Goal: Task Accomplishment & Management: Use online tool/utility

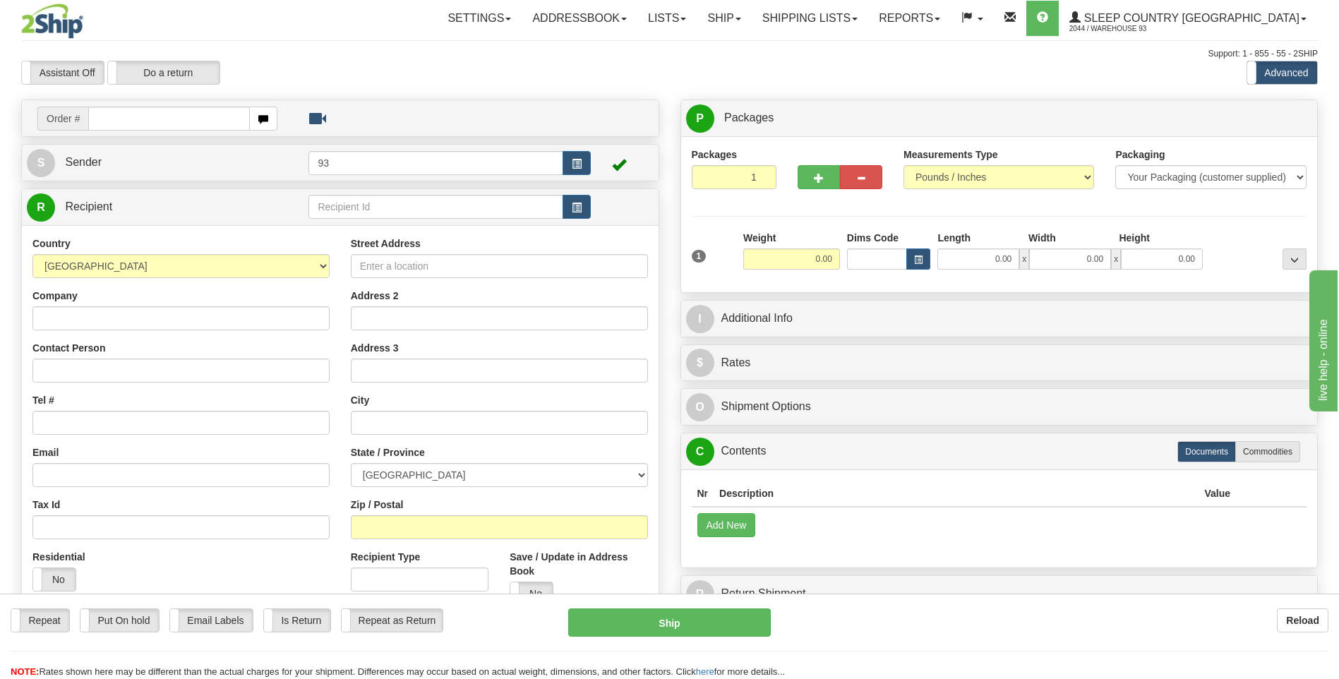
click at [165, 109] on input "text" at bounding box center [168, 119] width 161 height 24
type input "9000I005221"
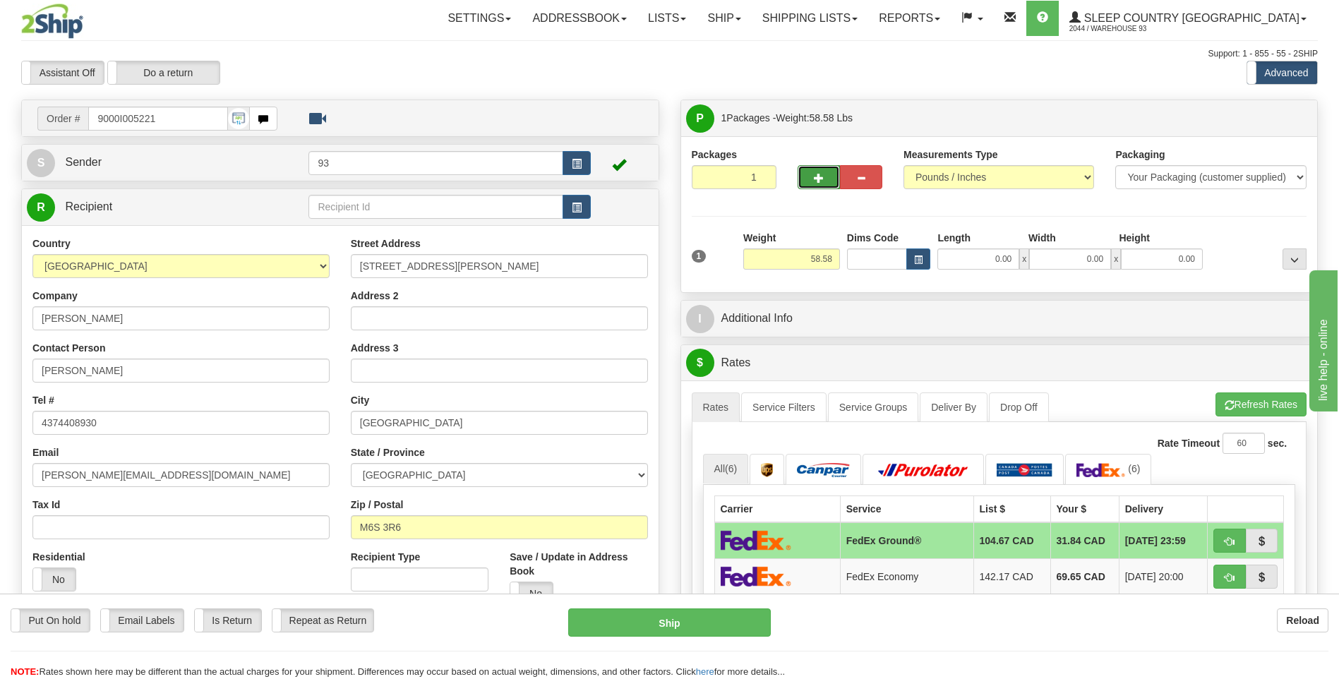
click at [830, 188] on button "button" at bounding box center [819, 177] width 42 height 24
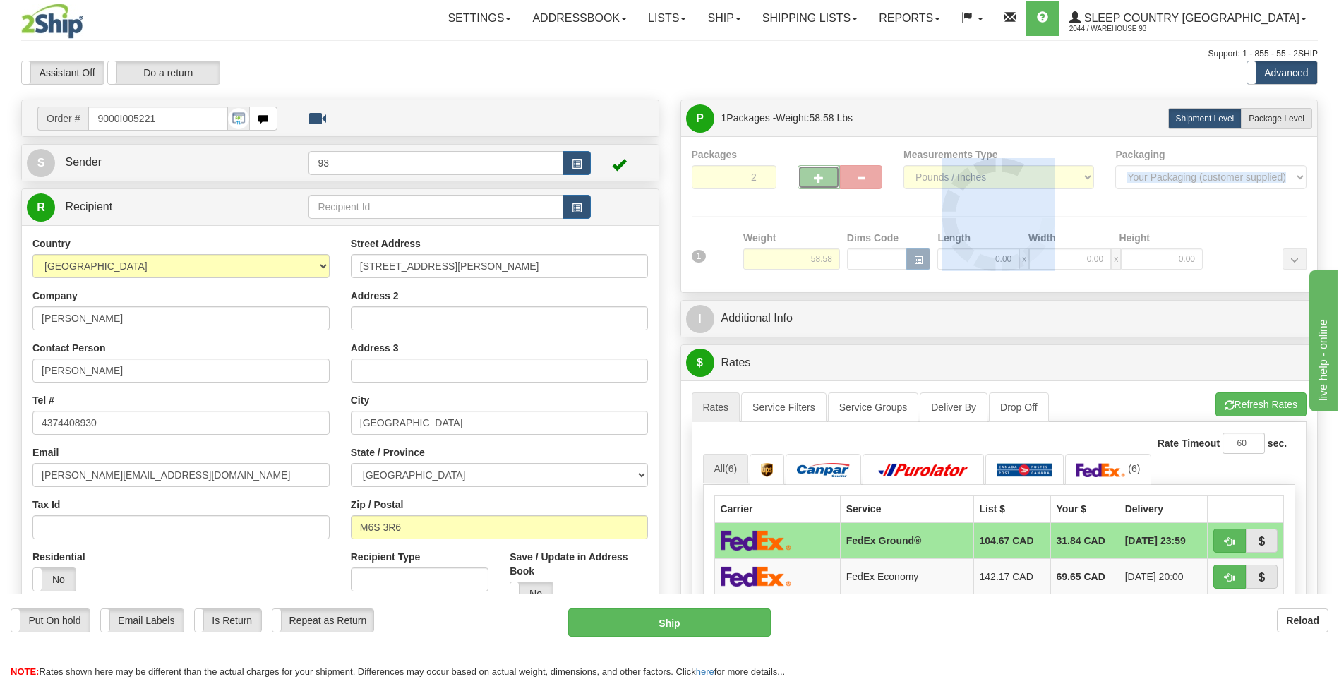
click at [830, 188] on div at bounding box center [1000, 215] width 616 height 134
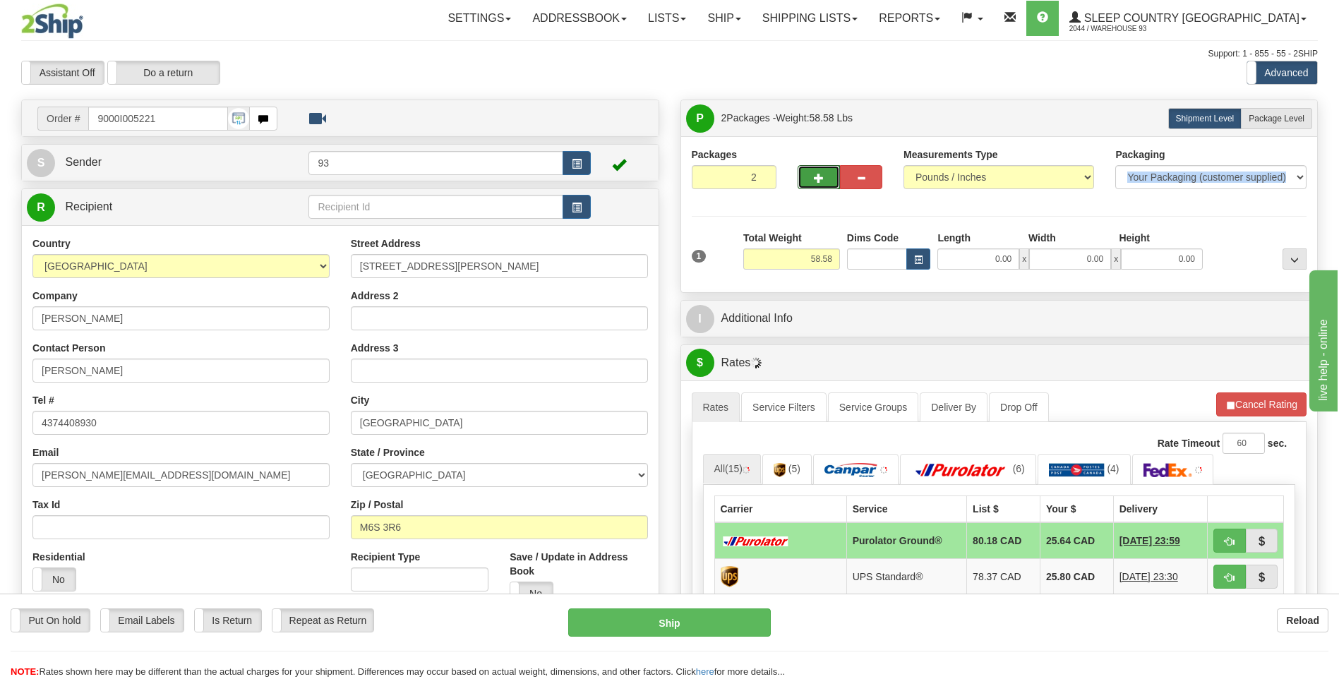
drag, startPoint x: 830, startPoint y: 188, endPoint x: 821, endPoint y: 179, distance: 12.5
click at [821, 179] on span "button" at bounding box center [819, 178] width 10 height 9
type input "3"
click at [1296, 112] on label "Package Level Pack.." at bounding box center [1276, 118] width 71 height 21
radio input "true"
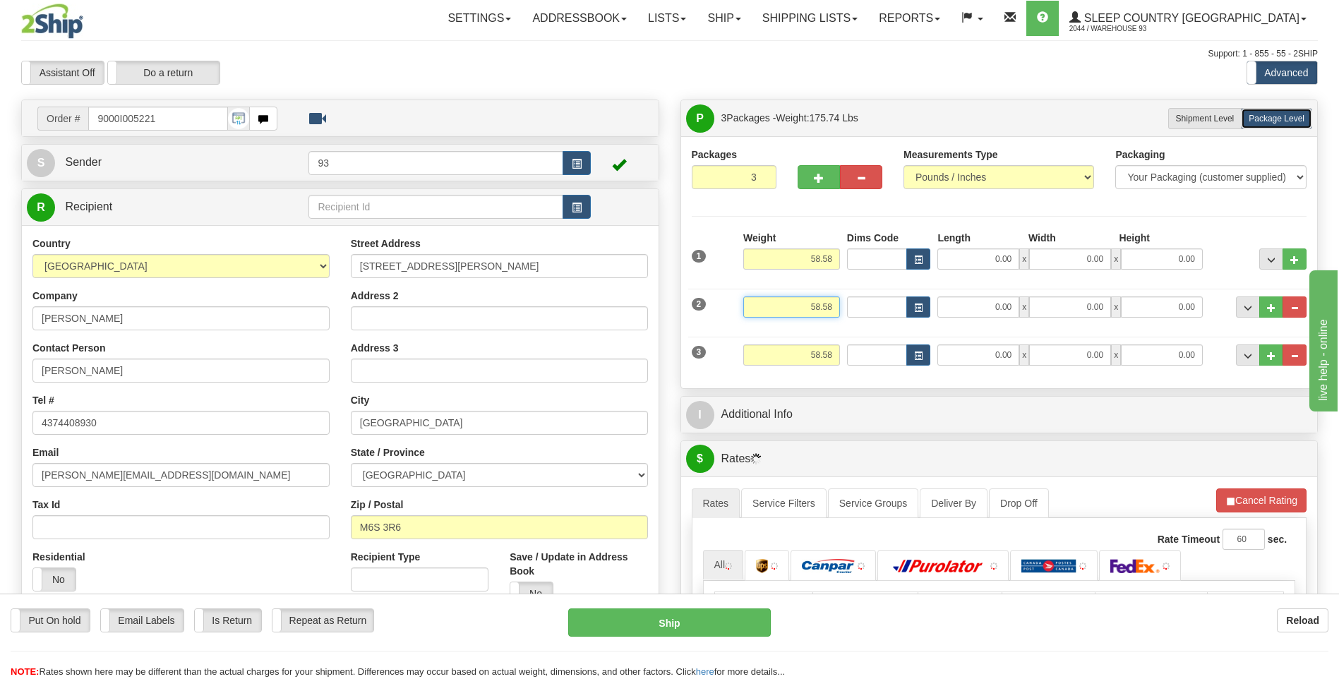
click at [835, 305] on input "58.58" at bounding box center [791, 307] width 97 height 21
type input "5"
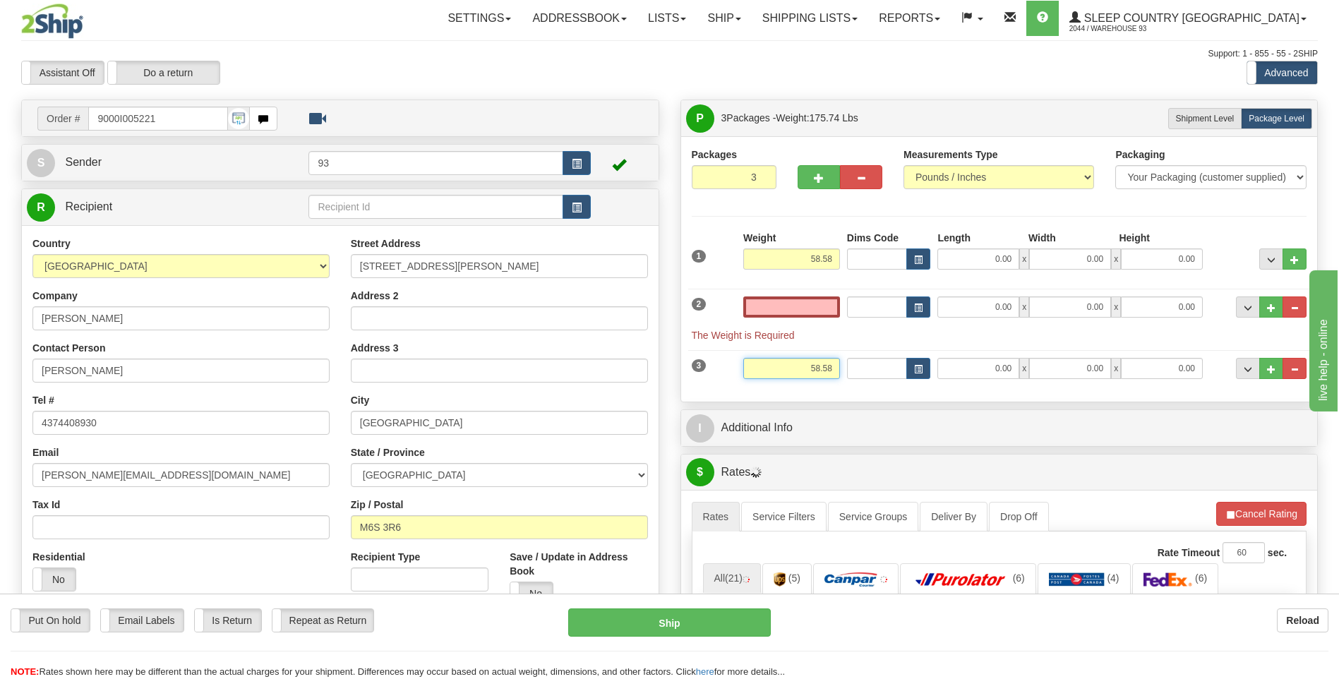
type input "0.00"
click at [835, 371] on input "58.58" at bounding box center [791, 368] width 97 height 21
type input "5"
type input "6.00"
click at [988, 370] on input "0.00" at bounding box center [979, 368] width 82 height 21
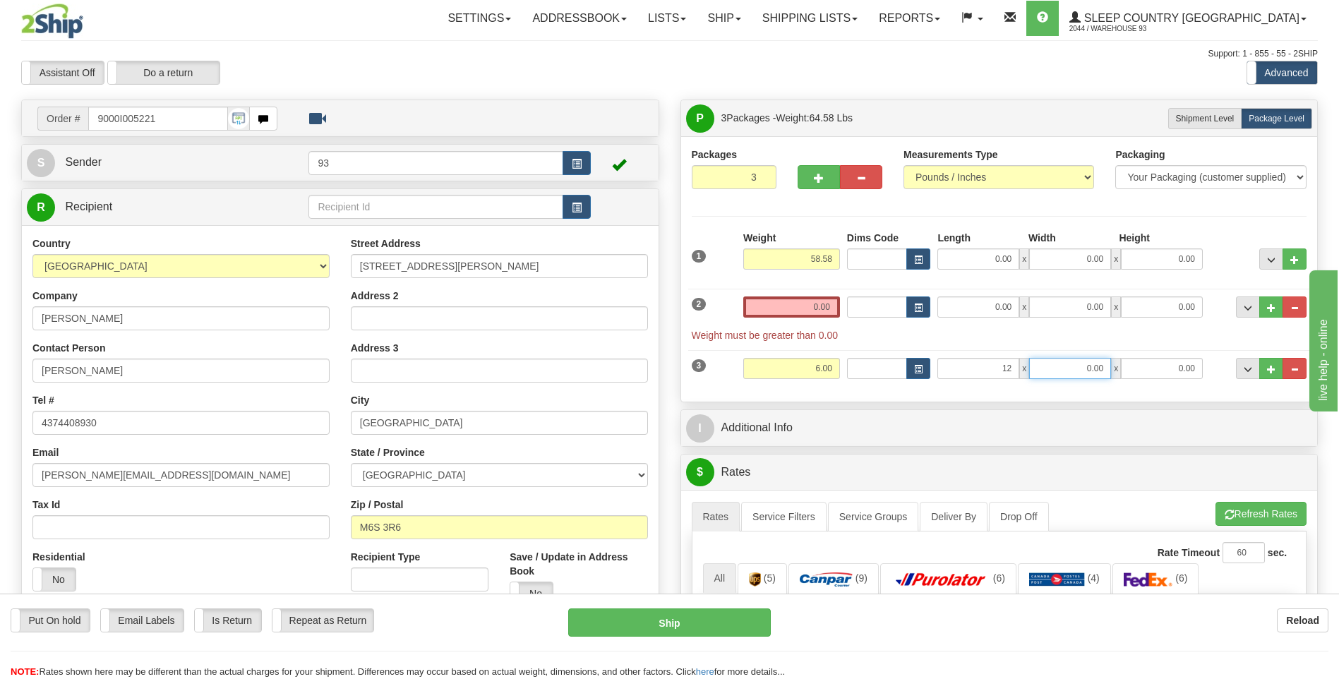
type input "12.00"
click at [1078, 370] on input "0.00" at bounding box center [1070, 368] width 82 height 21
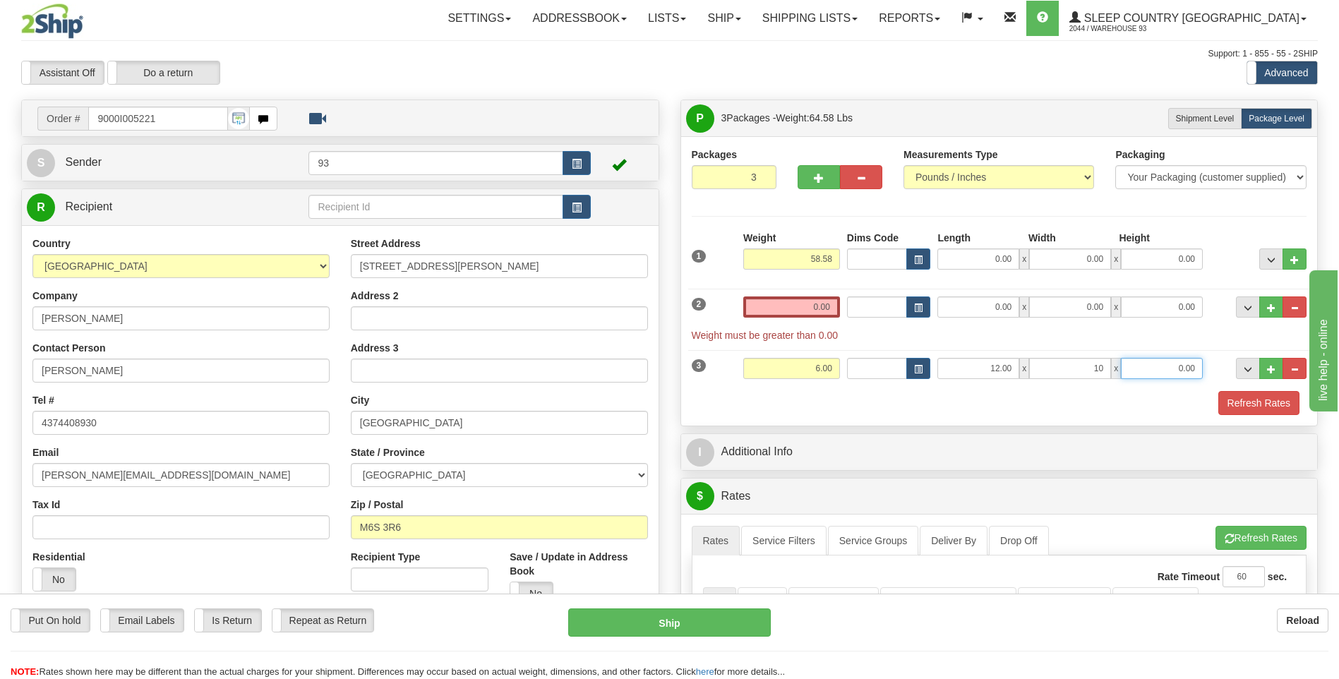
type input "10.00"
click at [1166, 369] on input "0.00" at bounding box center [1162, 368] width 82 height 21
type input "5.00"
click at [816, 309] on input "0.00" at bounding box center [791, 307] width 97 height 21
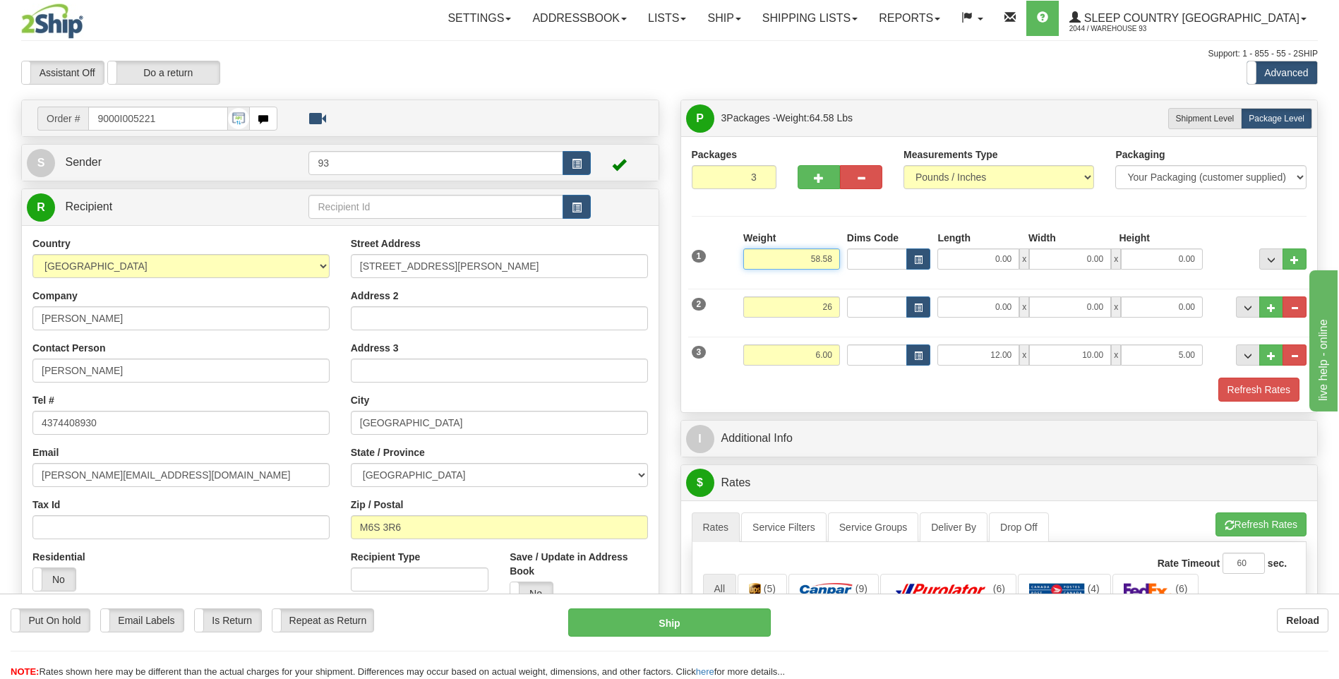
type input "26.00"
click at [836, 259] on input "58.58" at bounding box center [791, 259] width 97 height 21
type input "5"
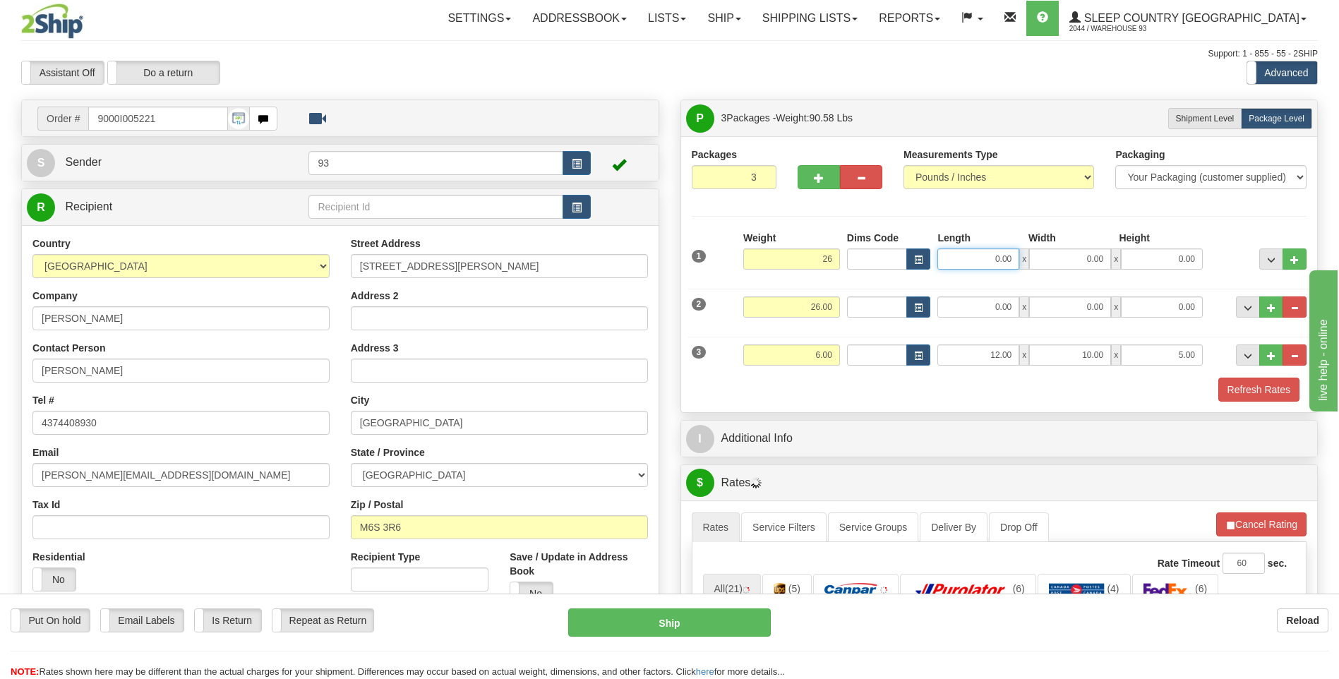
type input "26.00"
click at [988, 262] on input "0.00" at bounding box center [979, 259] width 82 height 21
type input "40.00"
click at [1065, 260] on input "0.00" at bounding box center [1070, 259] width 82 height 21
type input "16.00"
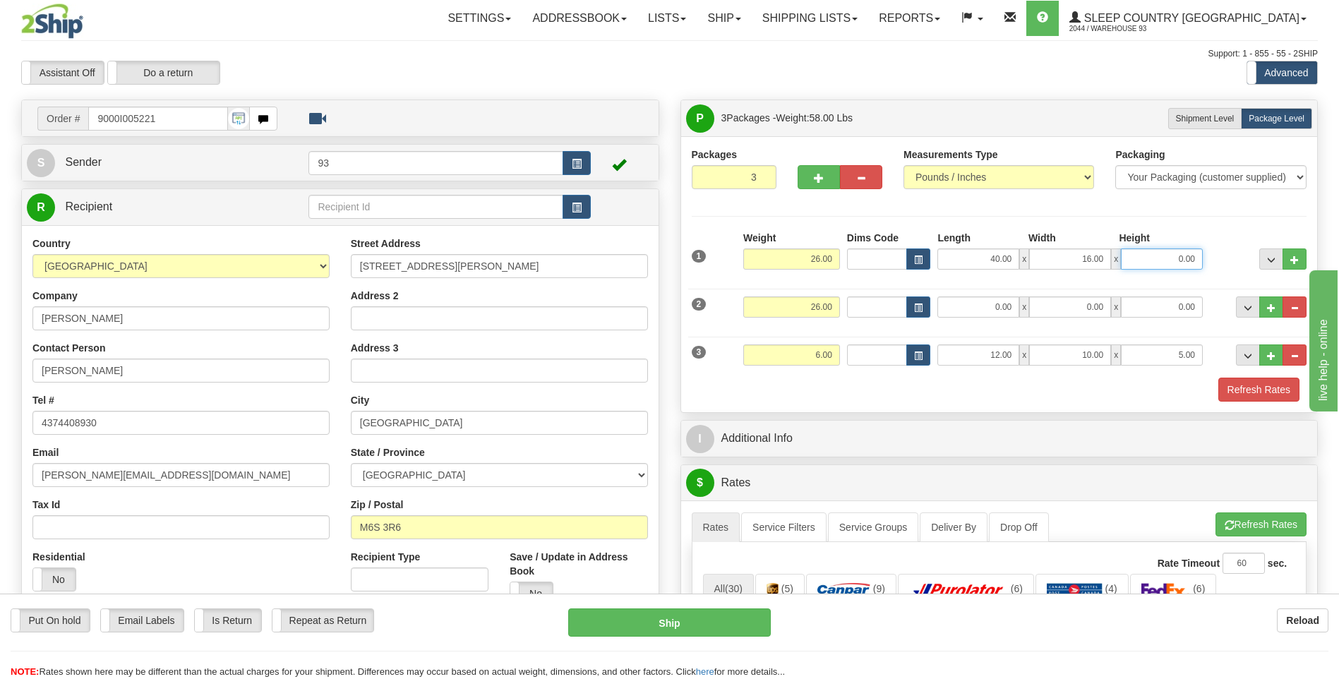
click at [1154, 258] on input "0.00" at bounding box center [1162, 259] width 82 height 21
type input "16.00"
click at [1004, 328] on div at bounding box center [999, 328] width 623 height 1
click at [1001, 306] on input "0.00" at bounding box center [979, 307] width 82 height 21
type input "40.00"
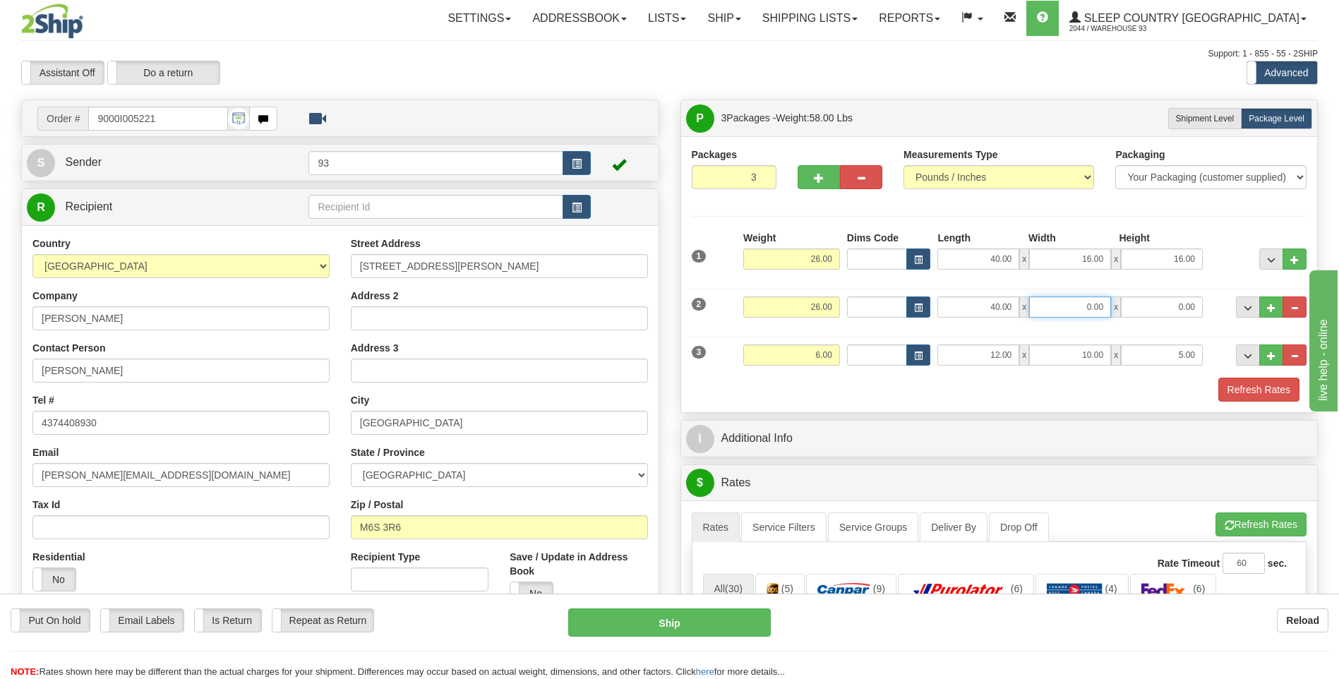
click at [1099, 312] on input "0.00" at bounding box center [1070, 307] width 82 height 21
type input "16.00"
click at [1174, 316] on input "0.00" at bounding box center [1162, 307] width 82 height 21
type input "16.00"
click at [1213, 327] on div "2 Weight 26.00 Dims Code Length Width Height" at bounding box center [999, 305] width 623 height 47
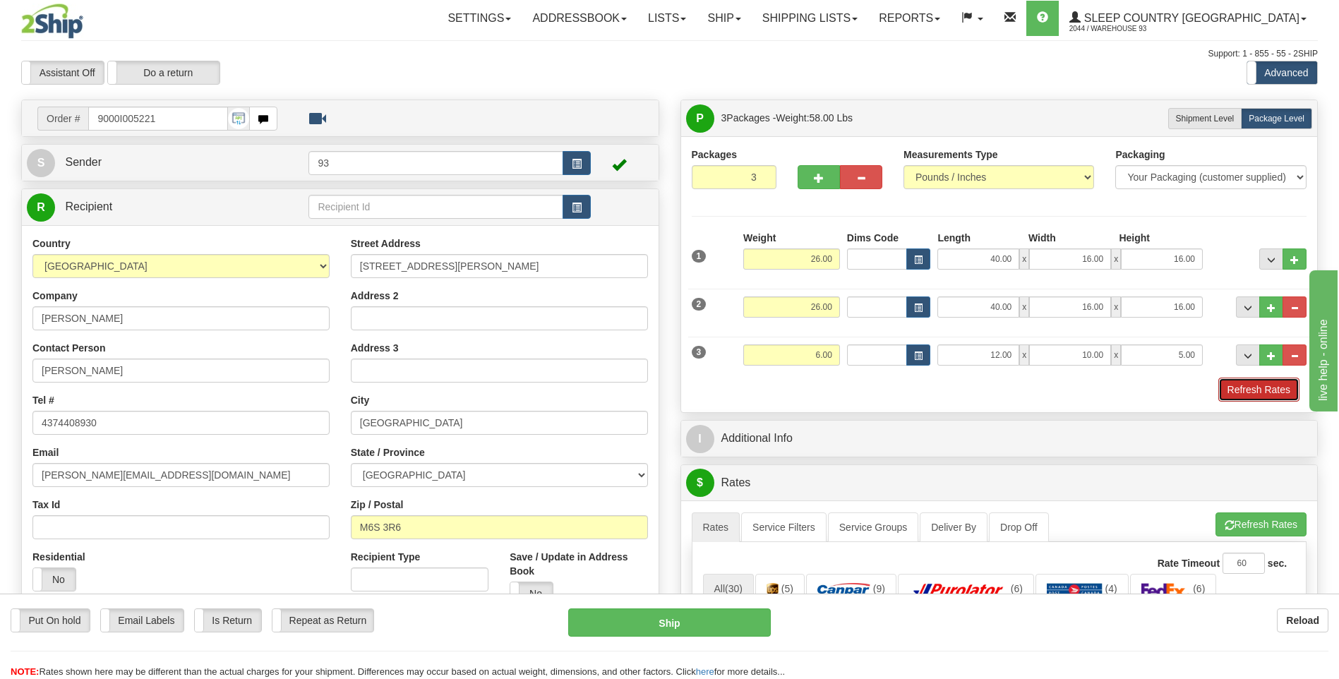
click at [1240, 381] on button "Refresh Rates" at bounding box center [1259, 390] width 81 height 24
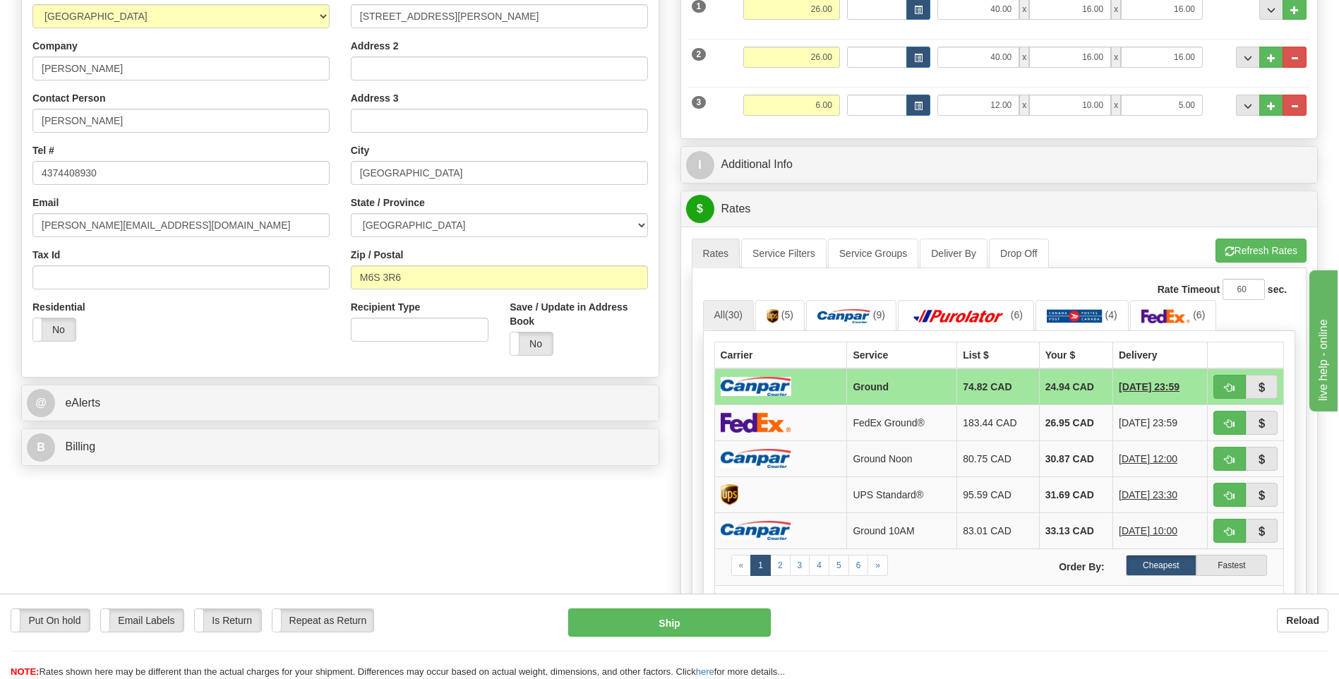
scroll to position [282, 0]
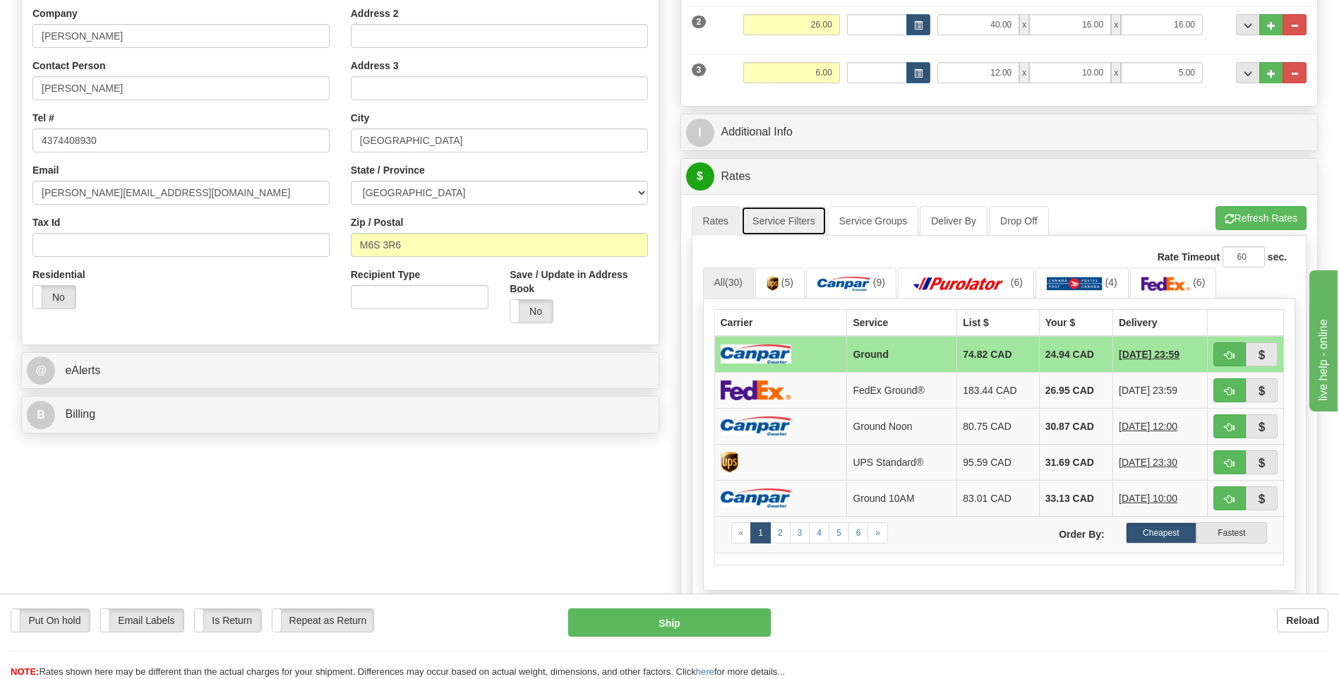
click at [761, 217] on link "Service Filters" at bounding box center [783, 221] width 85 height 30
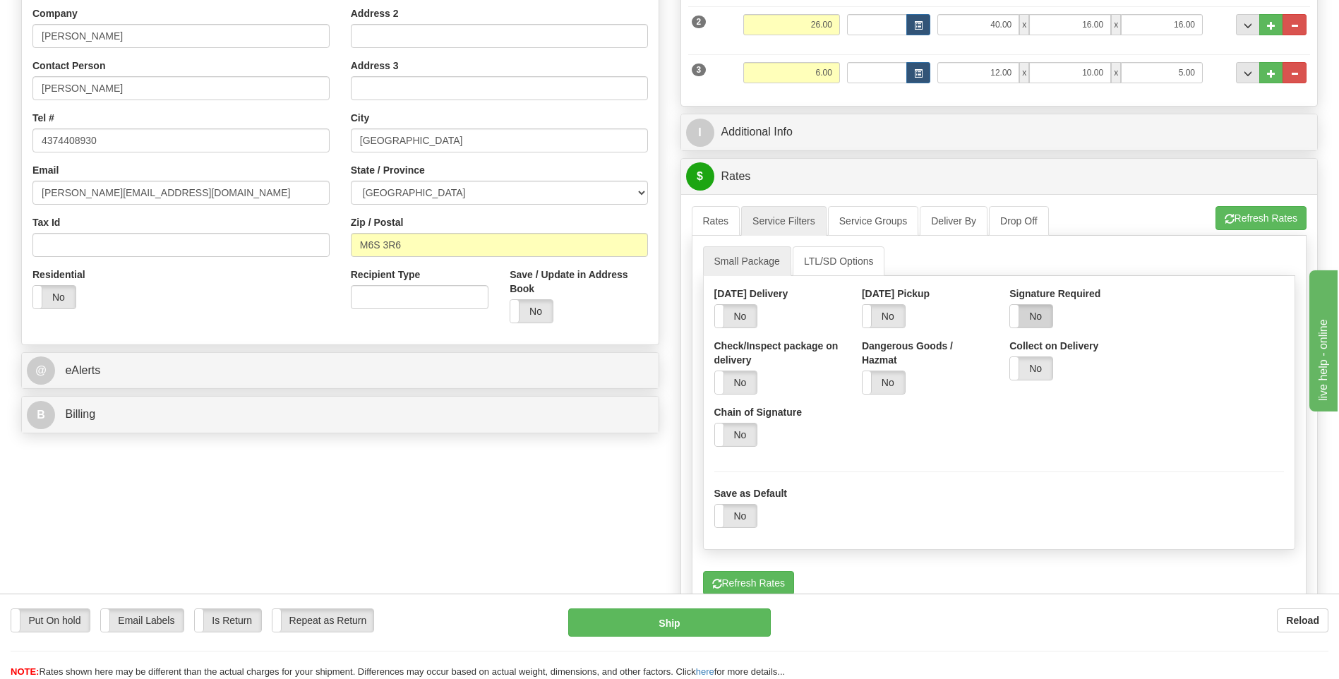
click at [1034, 309] on label "No" at bounding box center [1031, 316] width 42 height 23
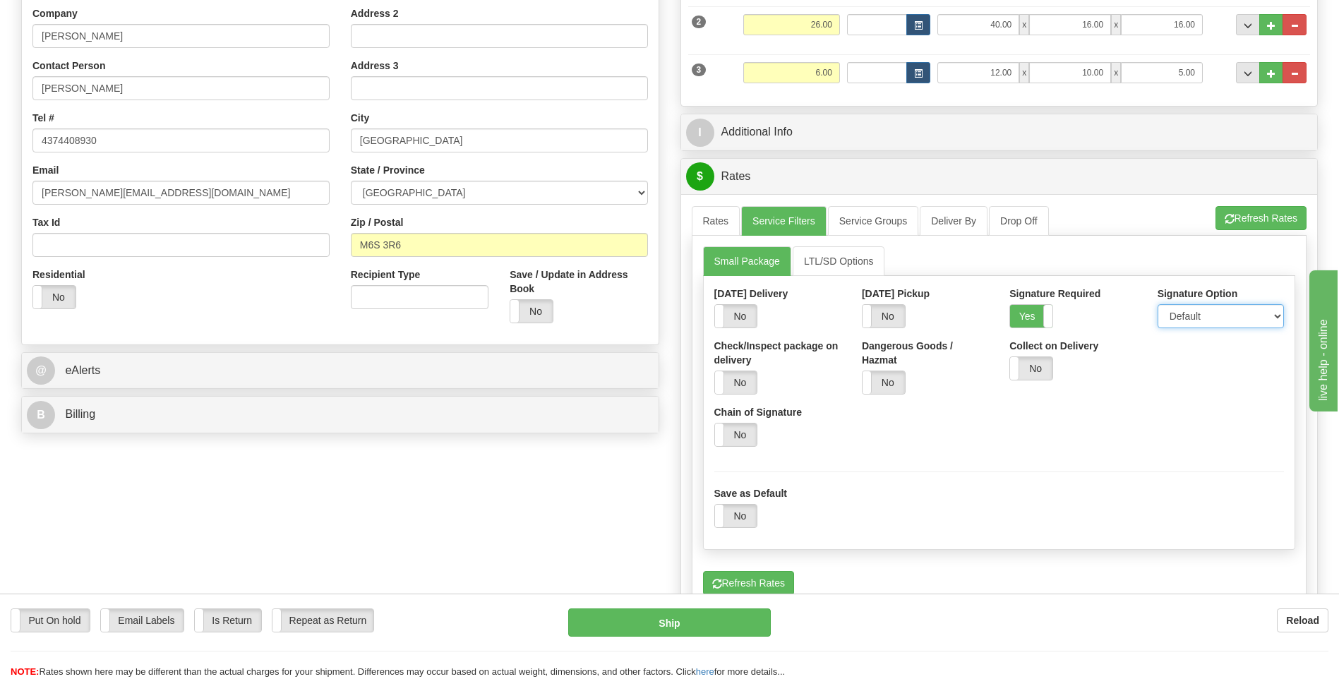
click at [1231, 319] on select "Default Adult Direct Indirect No Signature Required" at bounding box center [1221, 316] width 126 height 24
select select "1"
click at [1158, 304] on select "Default Adult Direct Indirect No Signature Required" at bounding box center [1221, 316] width 126 height 24
click at [731, 220] on link "Rates" at bounding box center [716, 221] width 49 height 30
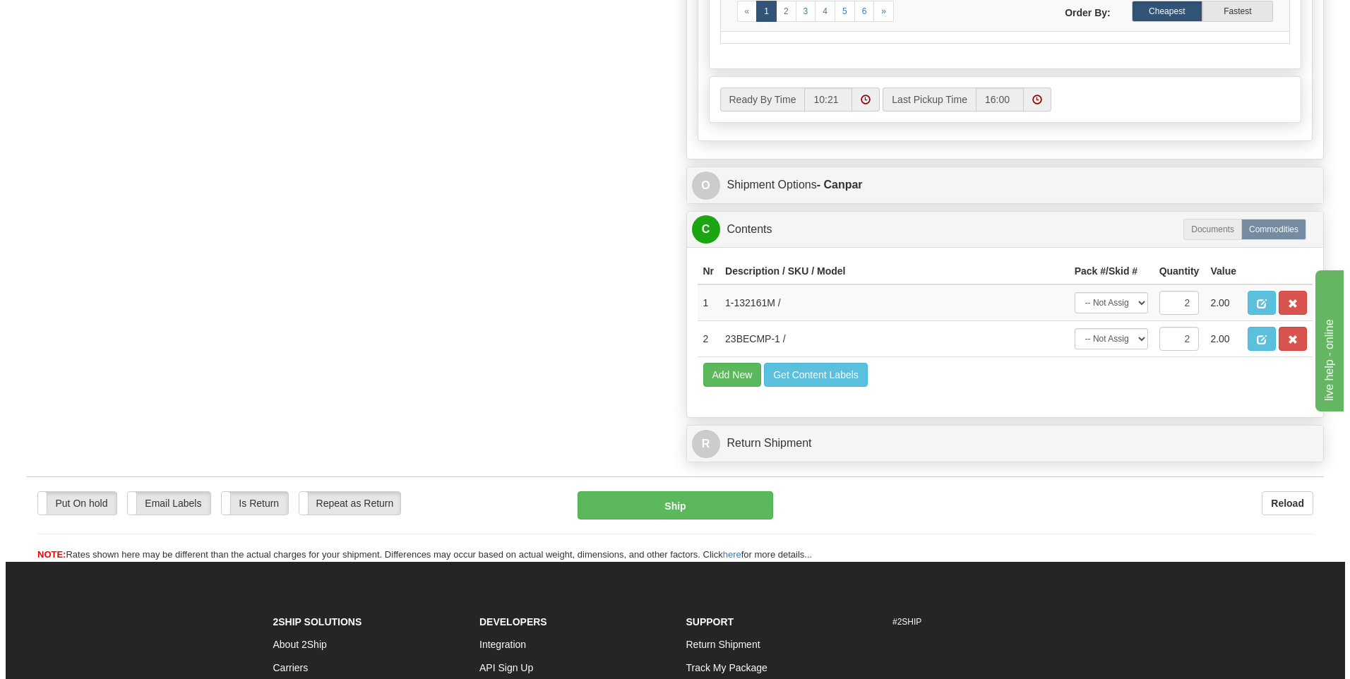
scroll to position [847, 0]
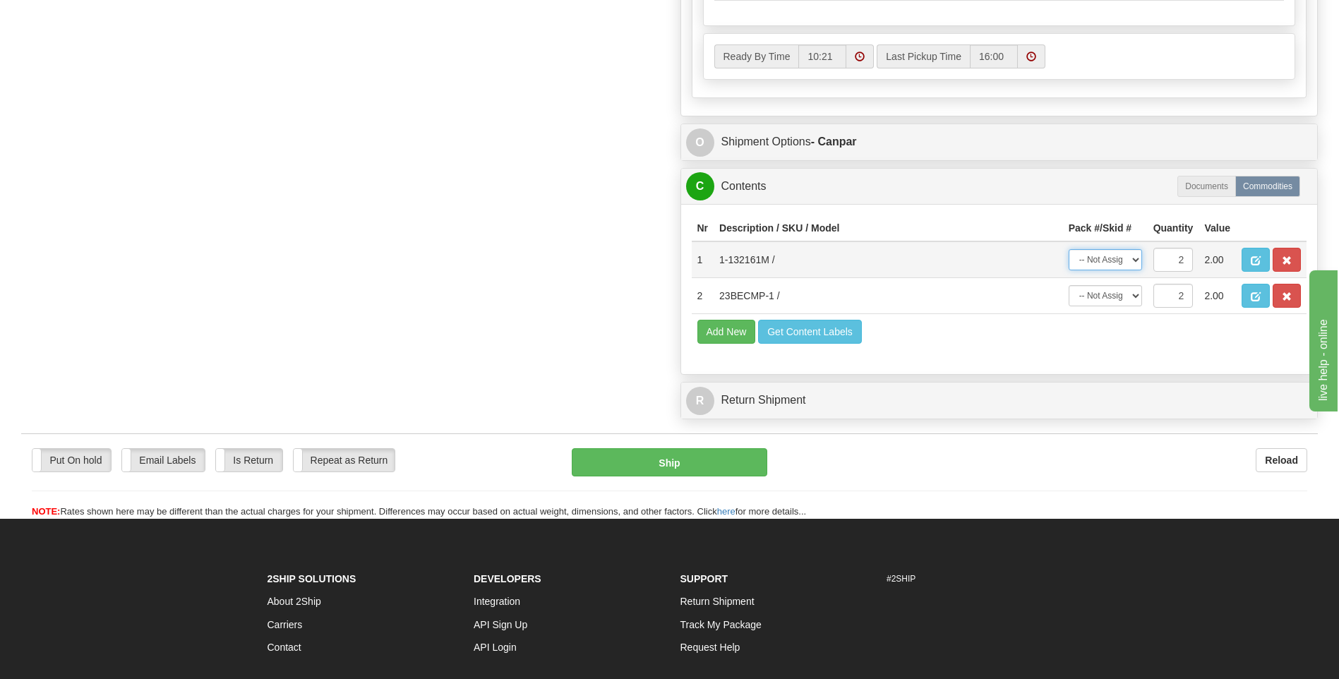
click at [1108, 256] on select "-- Not Assigned -- Package 1 Package 2 Package 3 Split" at bounding box center [1105, 259] width 73 height 21
select select "SPLIT"
click at [1069, 249] on select "-- Not Assigned -- Package 1 Package 2 Package 3 Split" at bounding box center [1105, 259] width 73 height 21
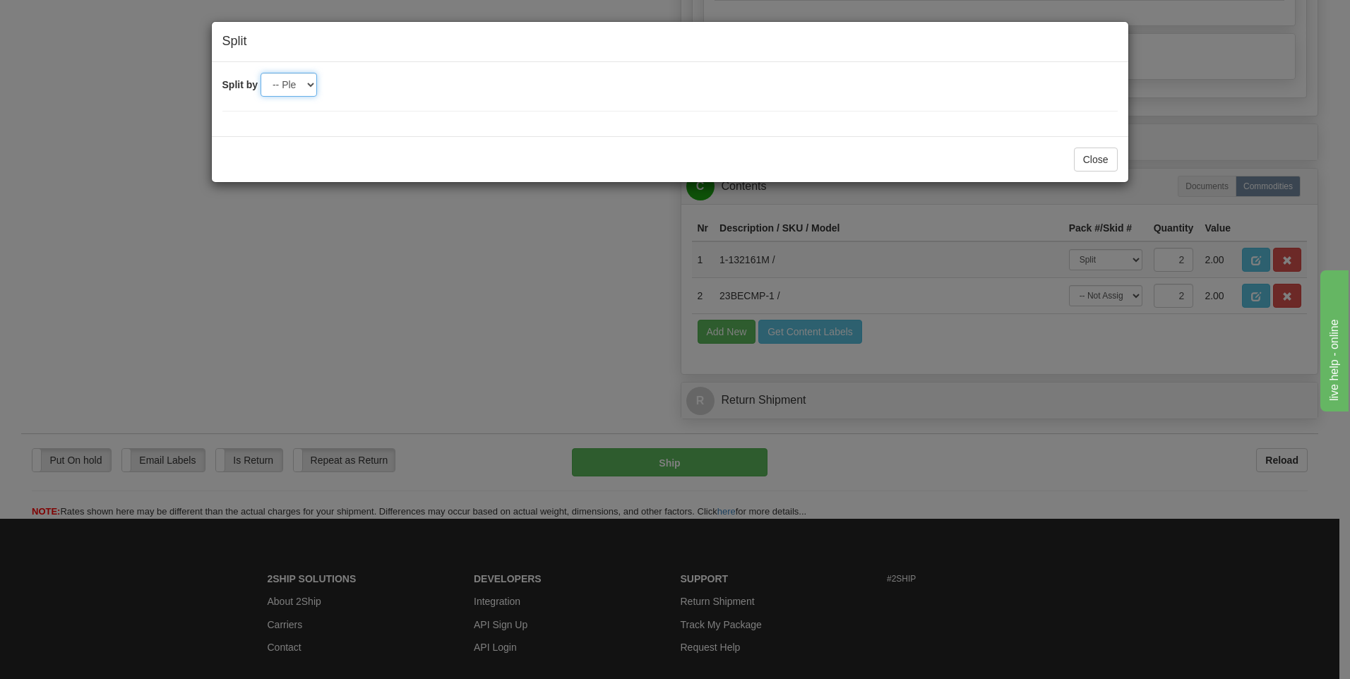
click at [285, 82] on select "-- Please select -- 2 3" at bounding box center [289, 85] width 56 height 24
select select "2"
click at [261, 73] on select "-- Please select -- 2 3" at bounding box center [289, 85] width 56 height 24
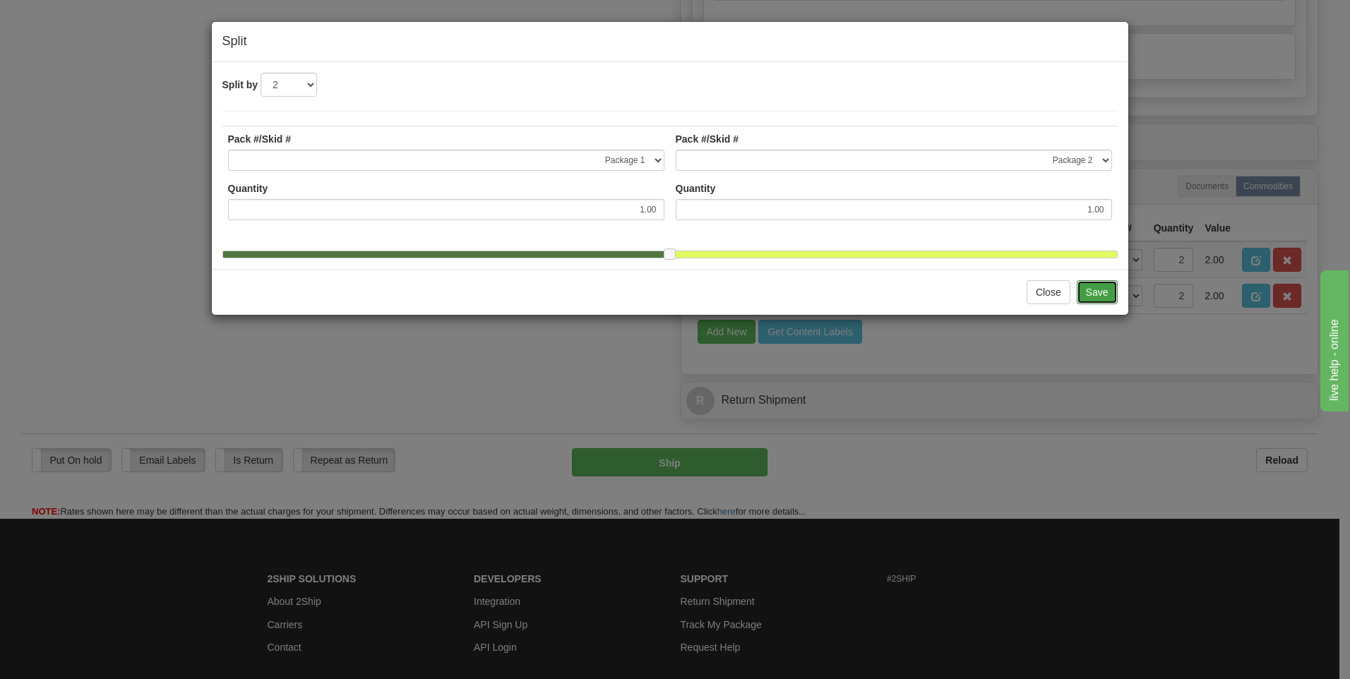
click at [1098, 304] on button "Save" at bounding box center [1097, 292] width 41 height 24
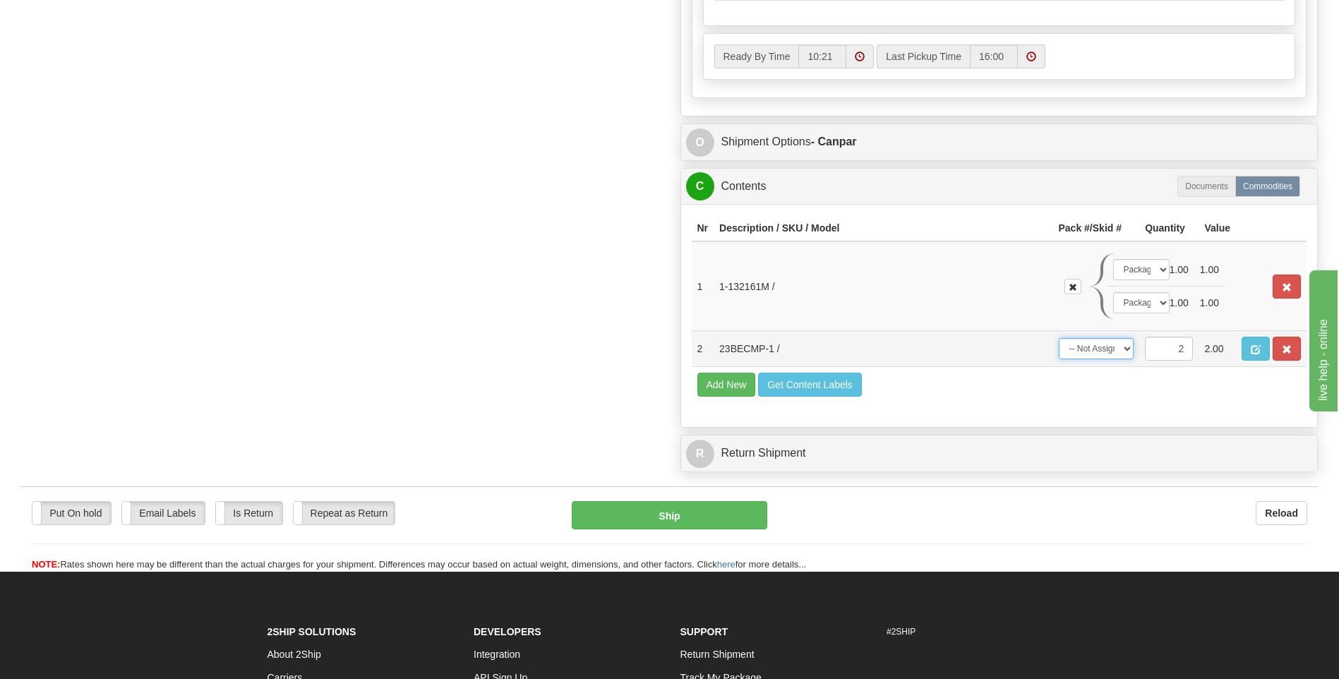
click at [1120, 354] on select "-- Not Assigned -- Package 1 Package 2 Package 3 Split" at bounding box center [1097, 348] width 76 height 21
select select "2"
click at [1059, 338] on select "-- Not Assigned -- Package 1 Package 2 Package 3 Split" at bounding box center [1097, 348] width 76 height 21
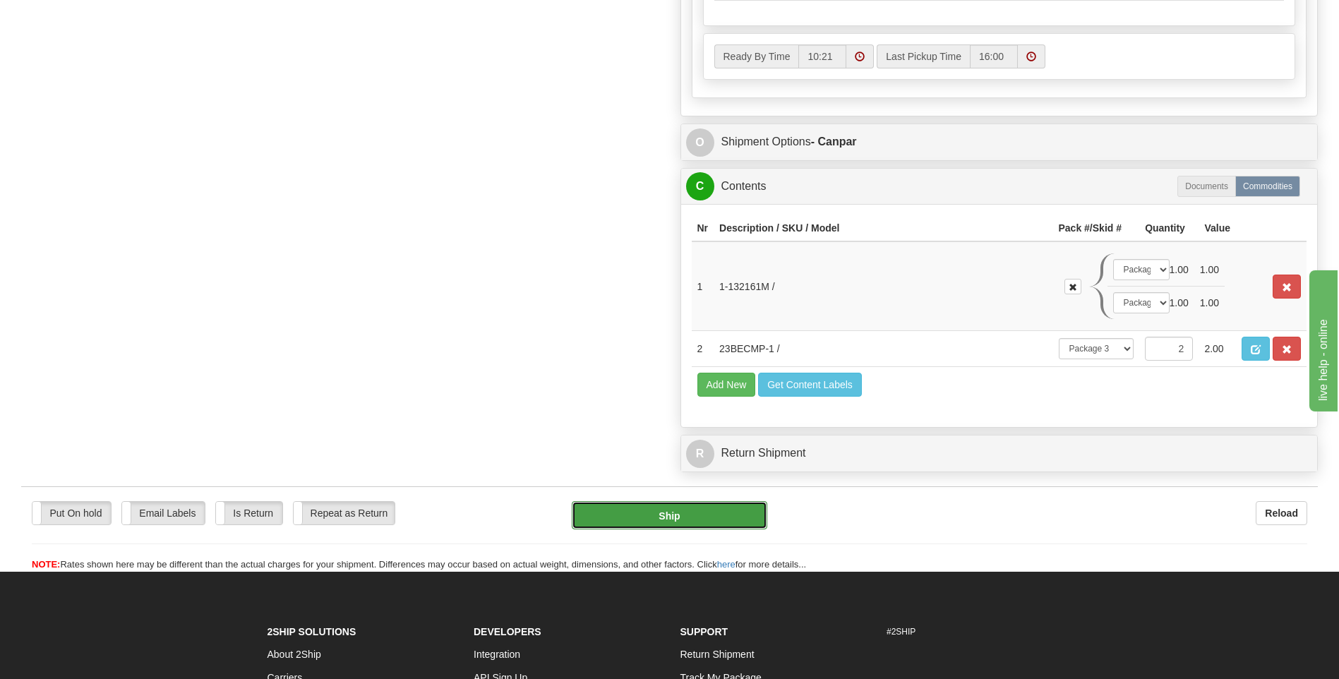
click at [724, 522] on button "Ship" at bounding box center [669, 515] width 195 height 28
type input "1"
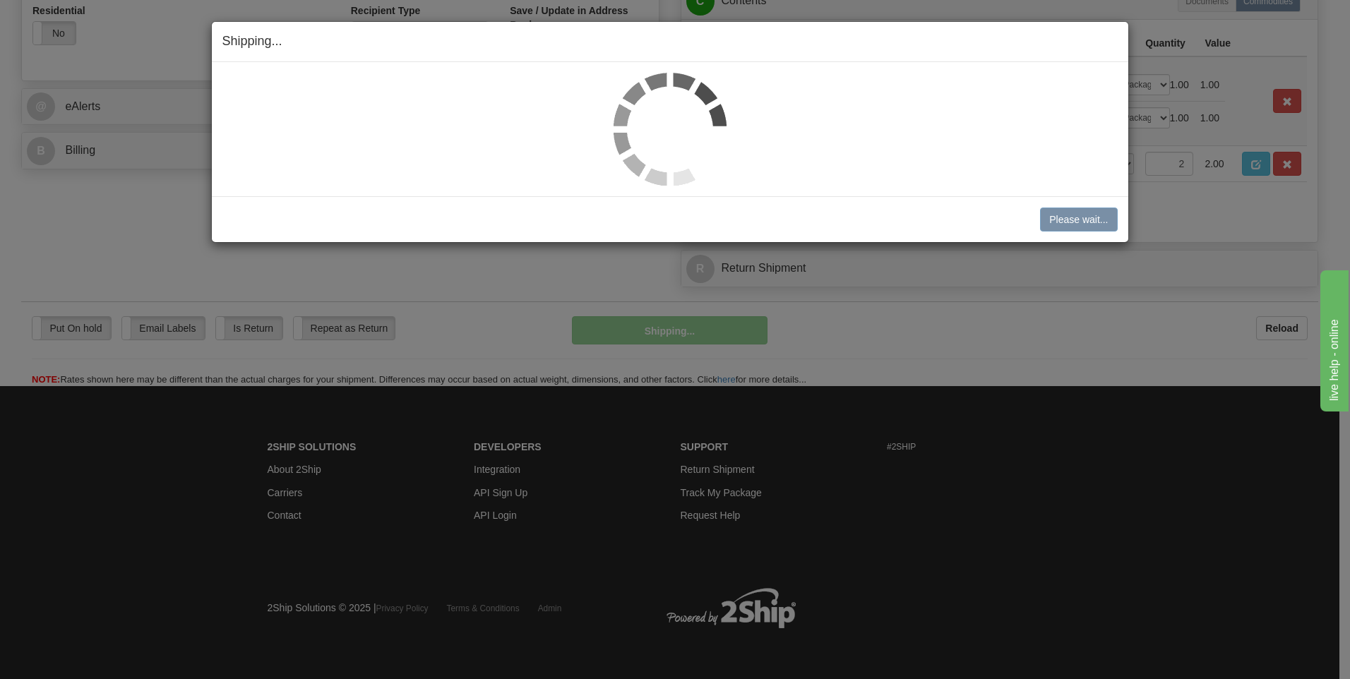
scroll to position [546, 0]
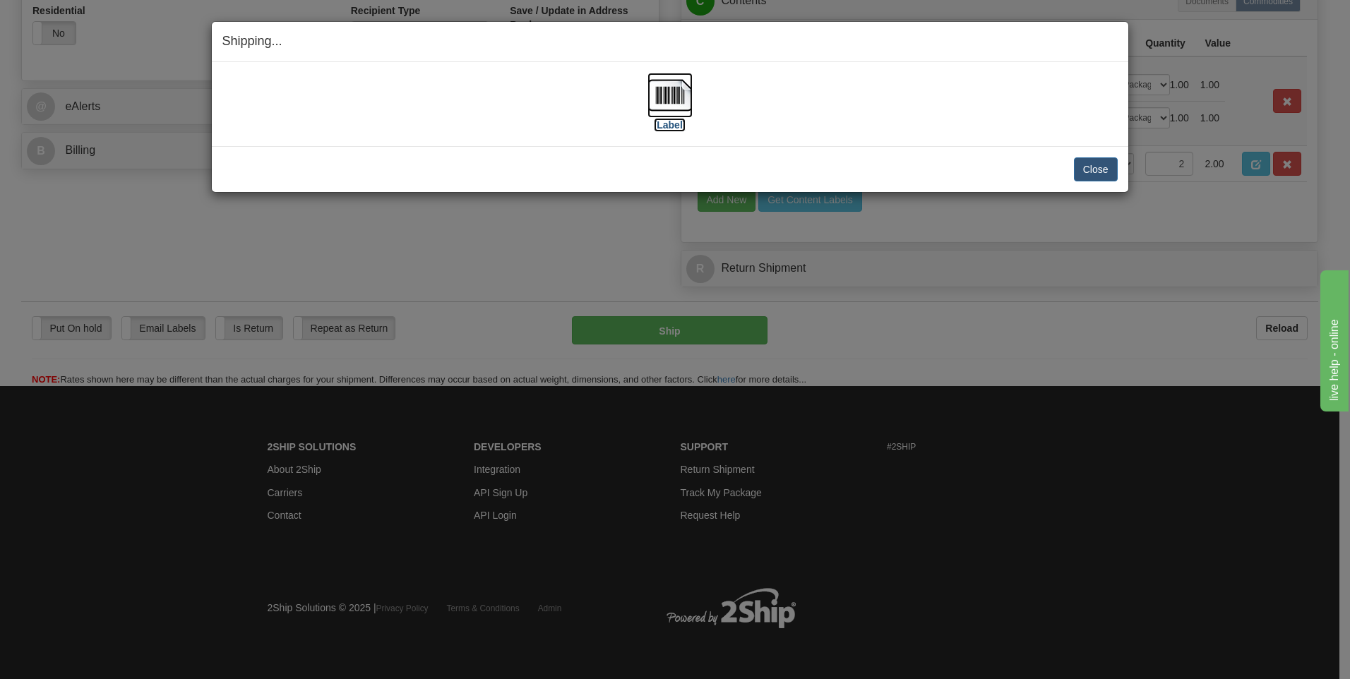
click at [665, 92] on img at bounding box center [669, 95] width 45 height 45
click at [1098, 176] on button "Close" at bounding box center [1096, 169] width 44 height 24
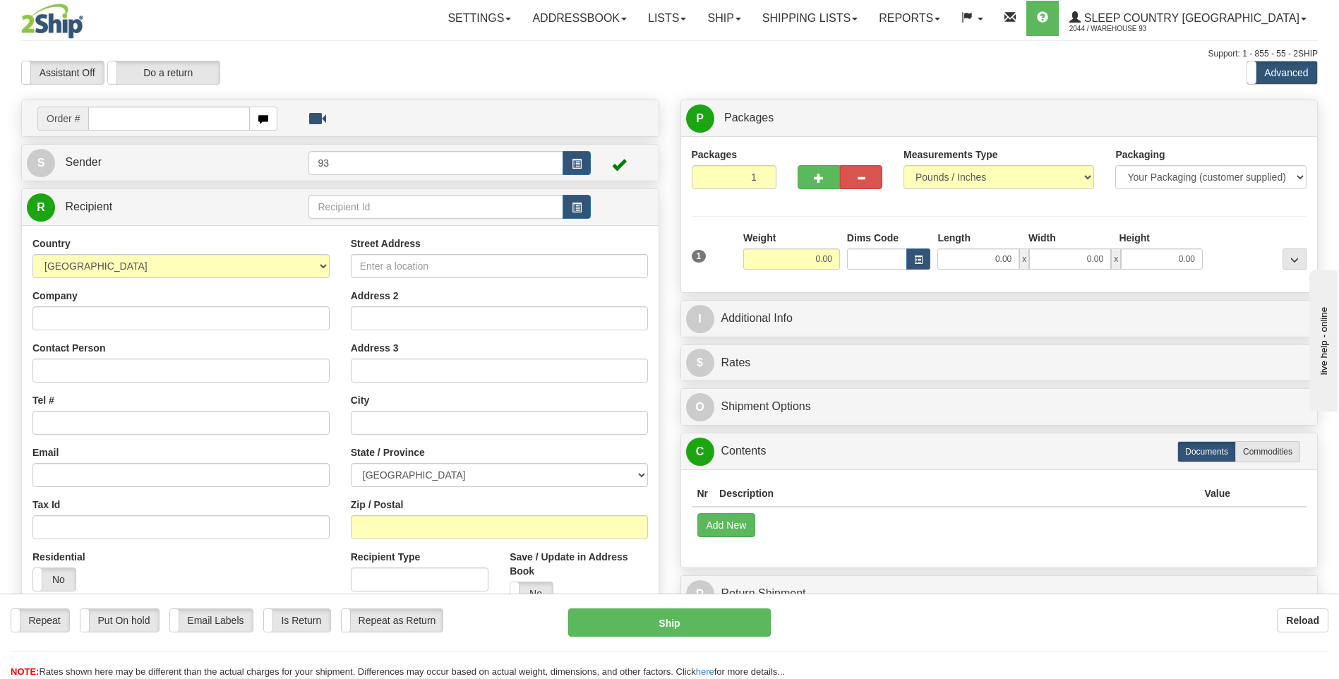
click at [169, 124] on input "text" at bounding box center [168, 119] width 161 height 24
type input "9000I005233"
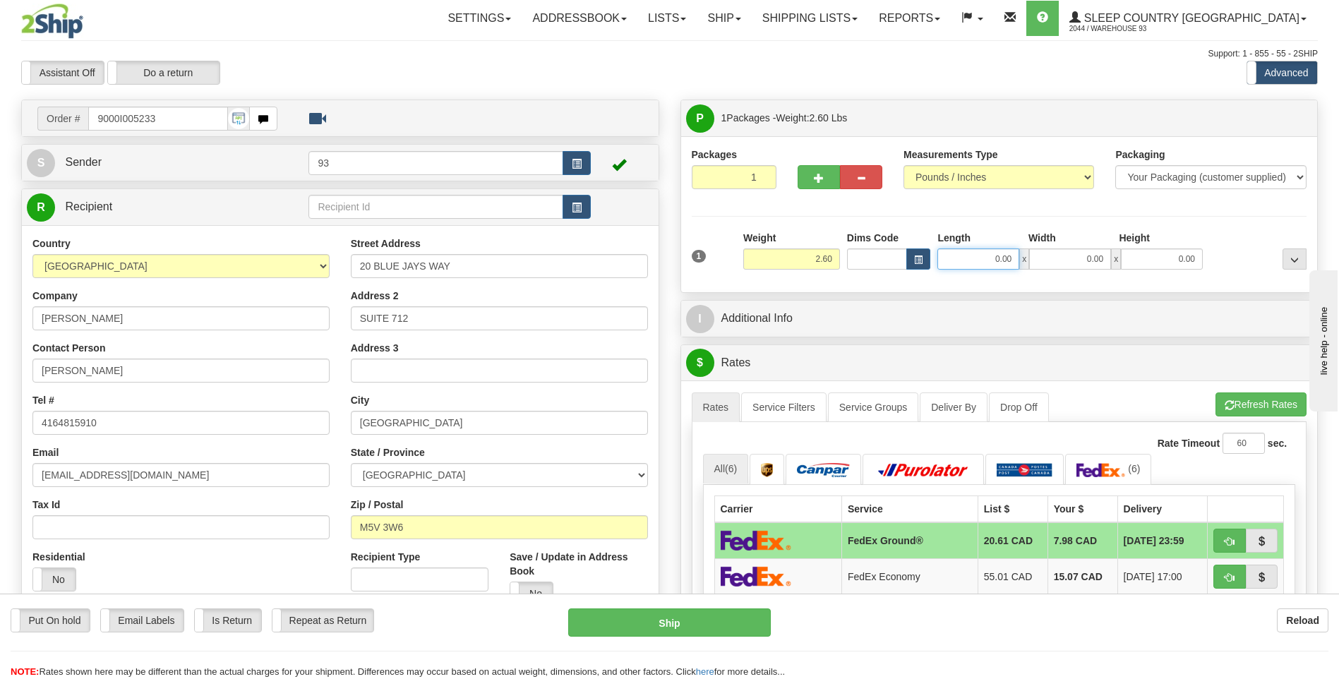
click at [979, 268] on input "0.00" at bounding box center [979, 259] width 82 height 21
type input "10.00"
click at [1090, 263] on input "0.00" at bounding box center [1070, 259] width 82 height 21
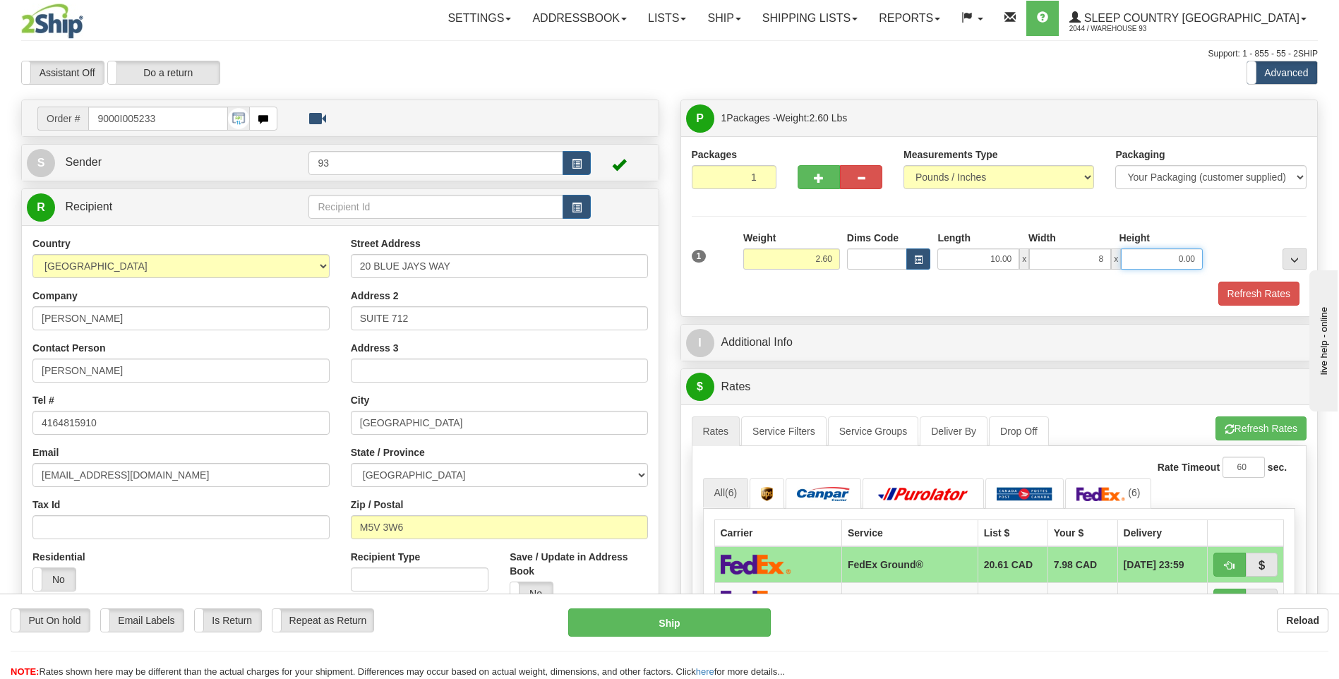
type input "8.00"
click at [1173, 254] on input "0.00" at bounding box center [1162, 259] width 82 height 21
type input "4.00"
click at [1260, 294] on button "Refresh Rates" at bounding box center [1259, 294] width 81 height 24
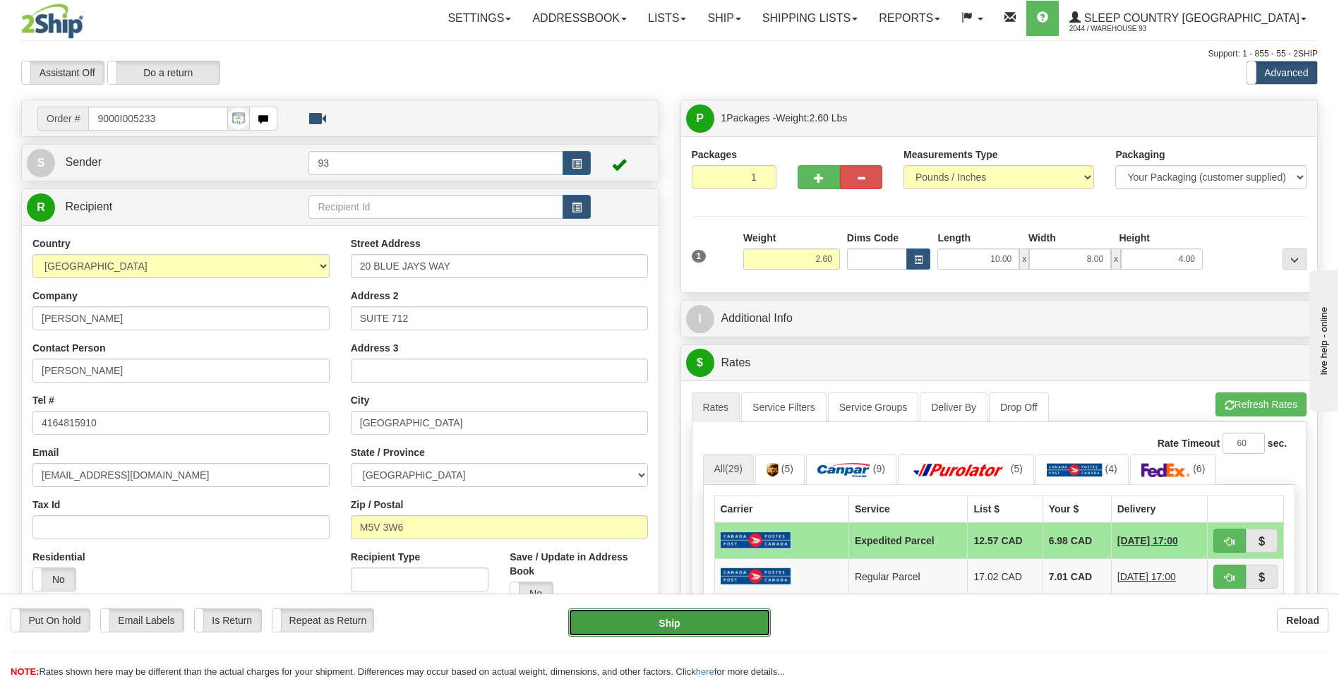
click at [758, 616] on button "Ship" at bounding box center [669, 623] width 202 height 28
type input "DOM.EP"
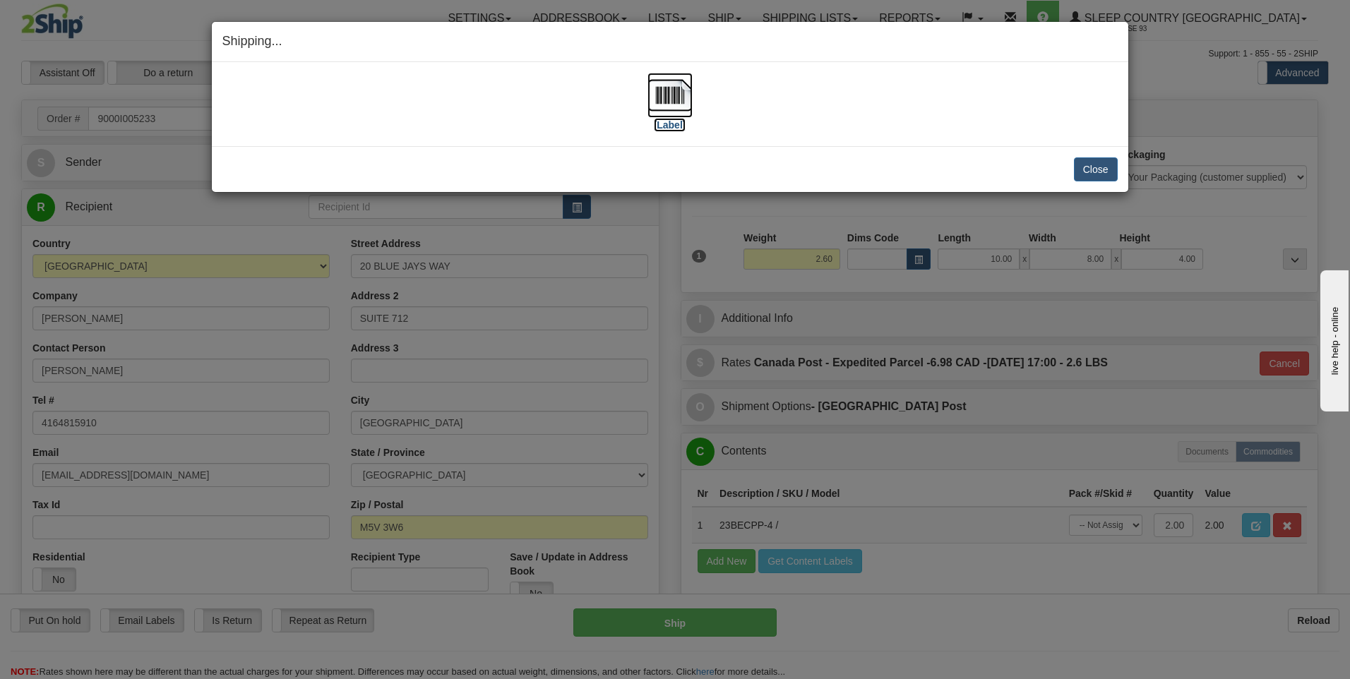
click at [661, 97] on img at bounding box center [669, 95] width 45 height 45
click at [1089, 158] on button "Close" at bounding box center [1096, 169] width 44 height 24
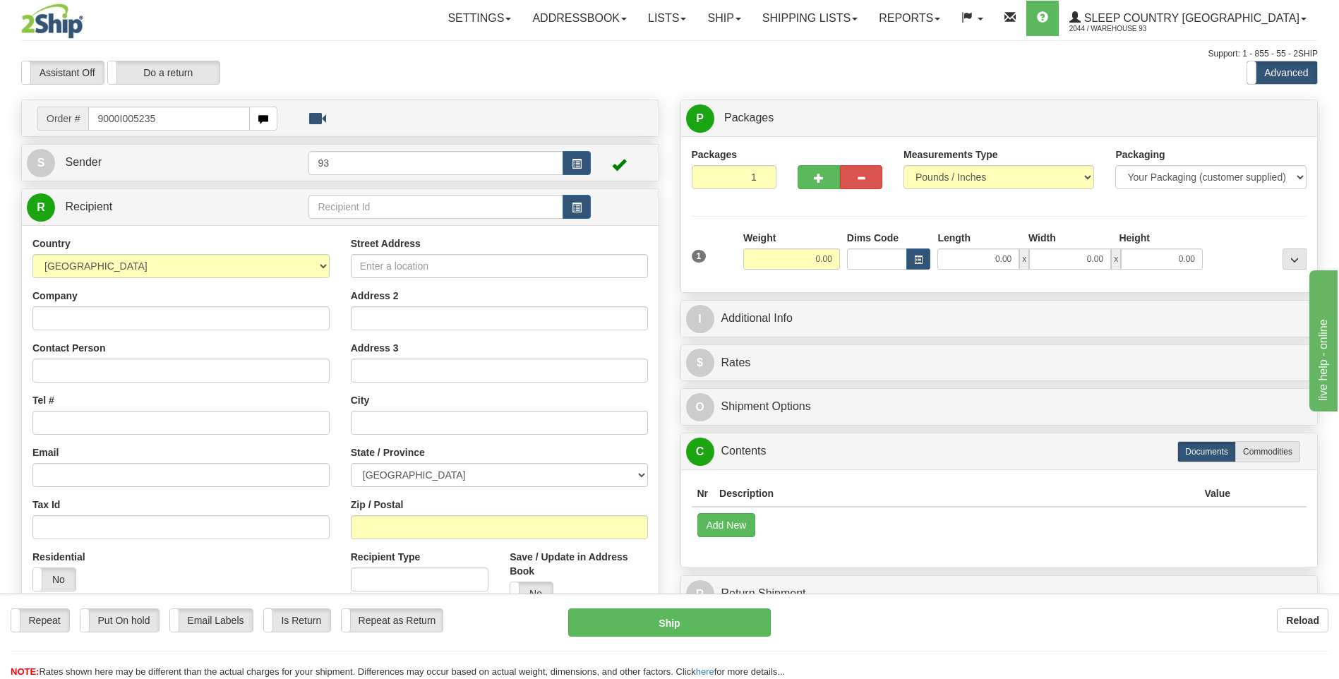
type input "9000I005235"
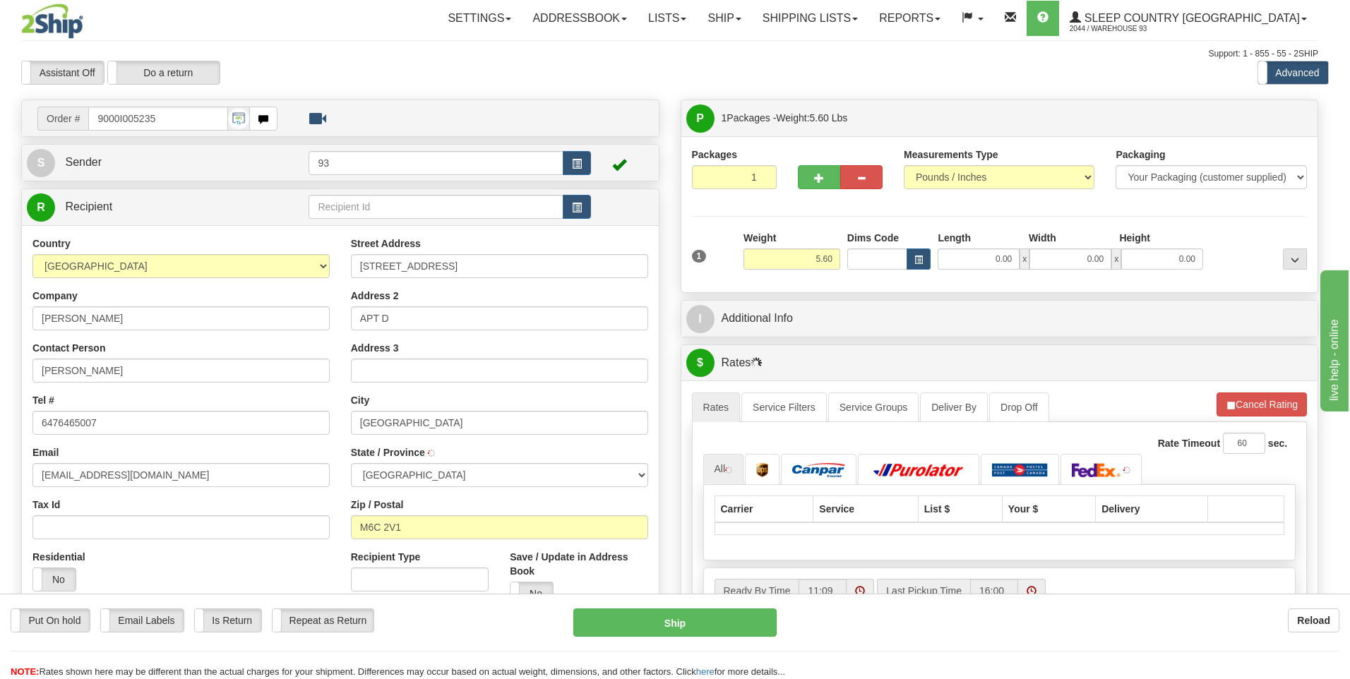
type input "YORK"
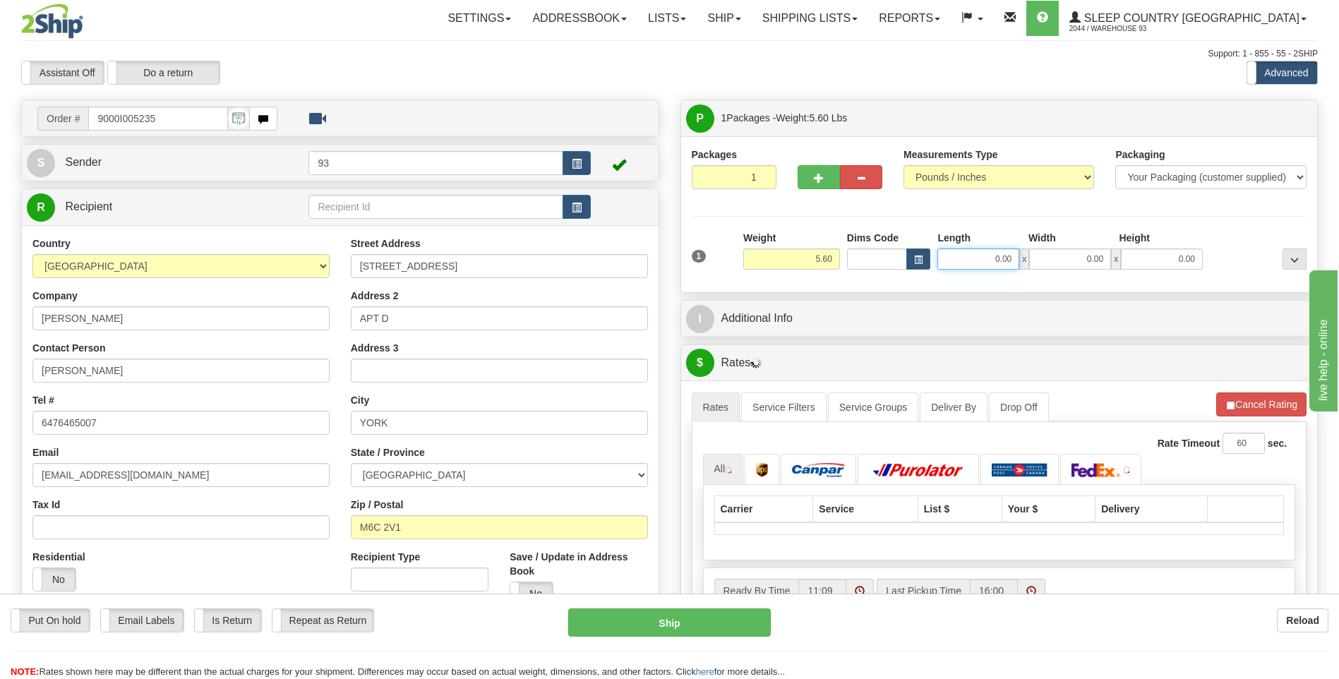
click at [963, 258] on input "0.00" at bounding box center [979, 259] width 82 height 21
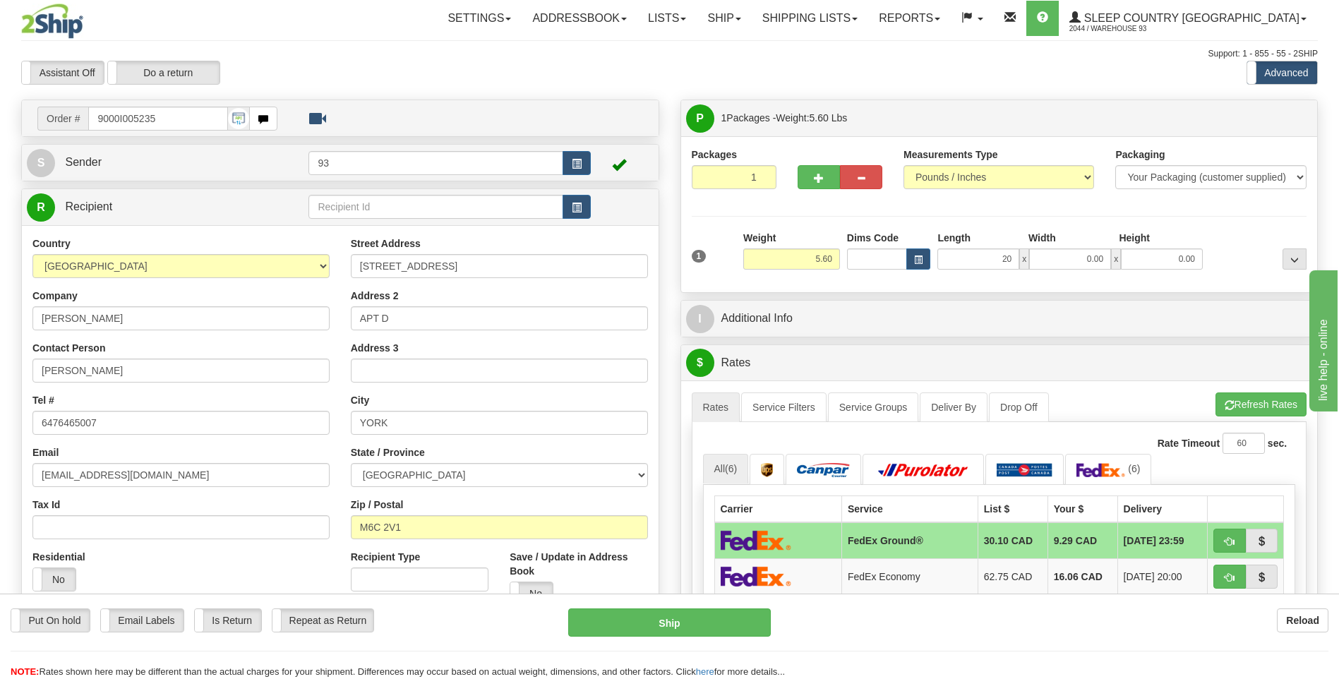
type input "20.00"
click at [1062, 270] on div "1 Weight 5.60 Dims Code x x" at bounding box center [999, 256] width 623 height 50
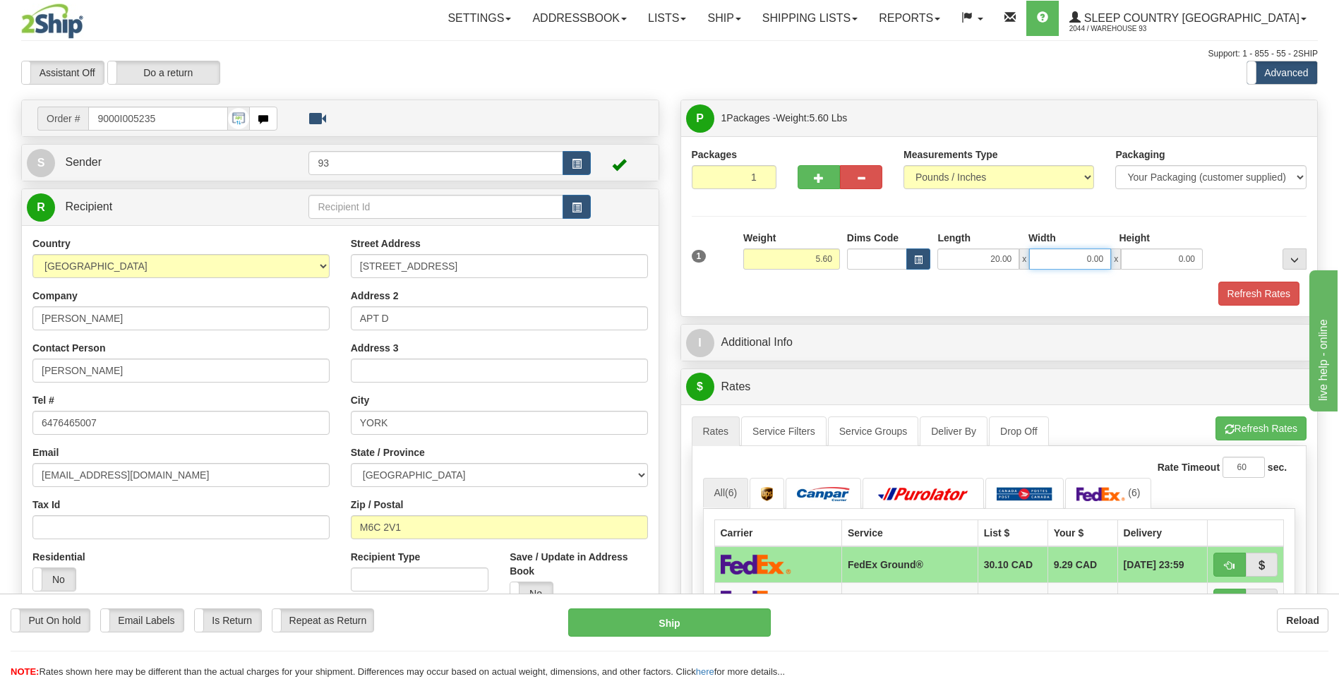
click at [1071, 258] on input "0.00" at bounding box center [1070, 259] width 82 height 21
type input "18.00"
click at [1132, 262] on input "0.00" at bounding box center [1162, 259] width 82 height 21
type input "6.00"
click at [1255, 294] on button "Refresh Rates" at bounding box center [1259, 294] width 81 height 24
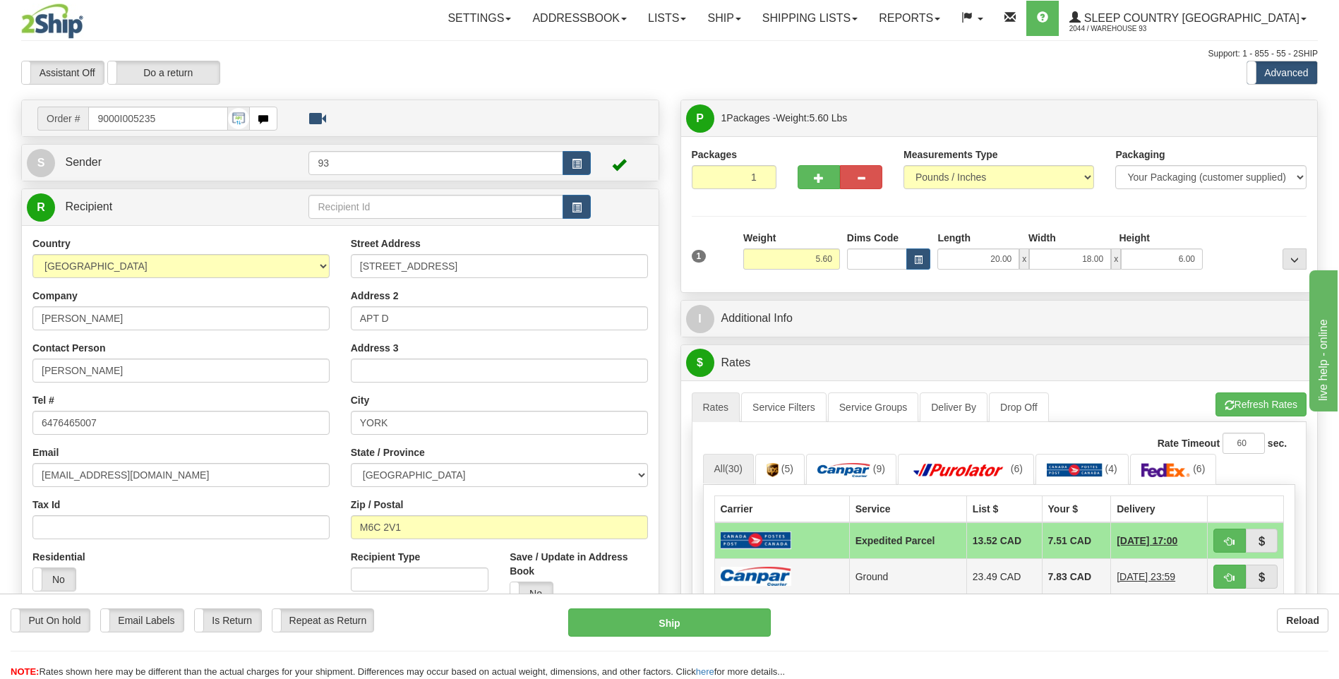
click at [760, 580] on img at bounding box center [756, 576] width 71 height 19
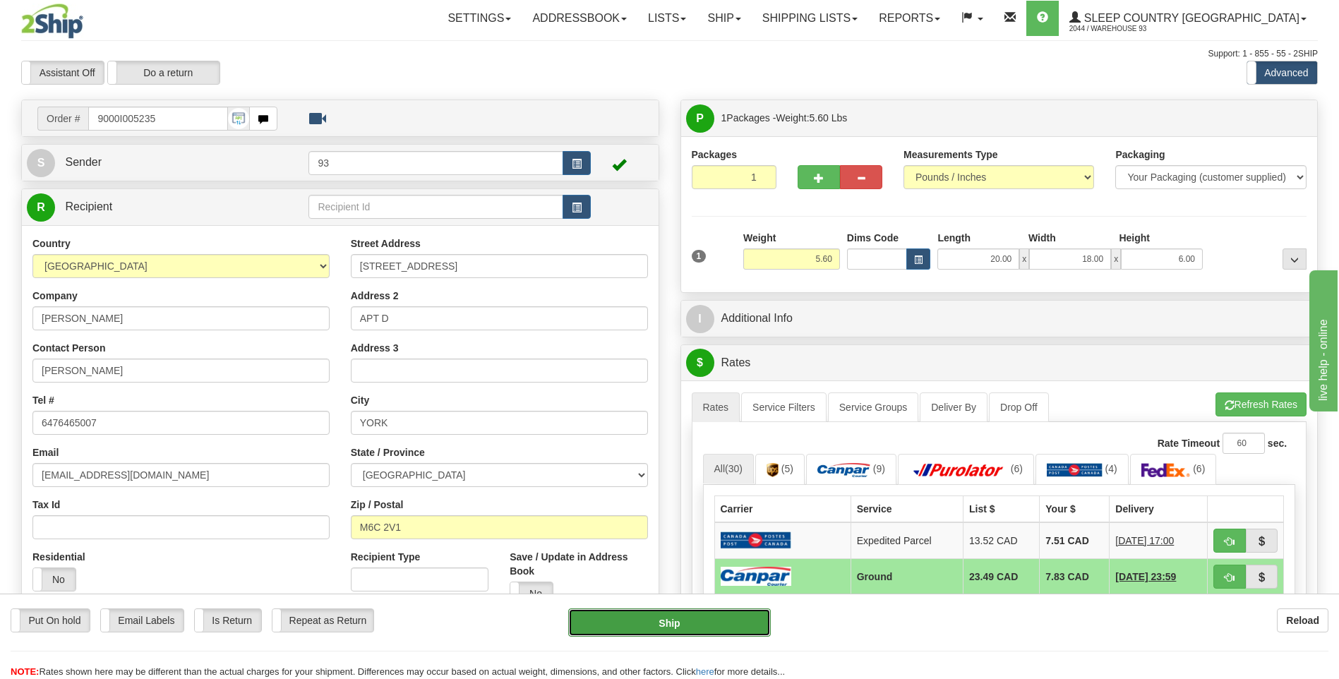
click at [705, 629] on button "Ship" at bounding box center [669, 623] width 202 height 28
type input "1"
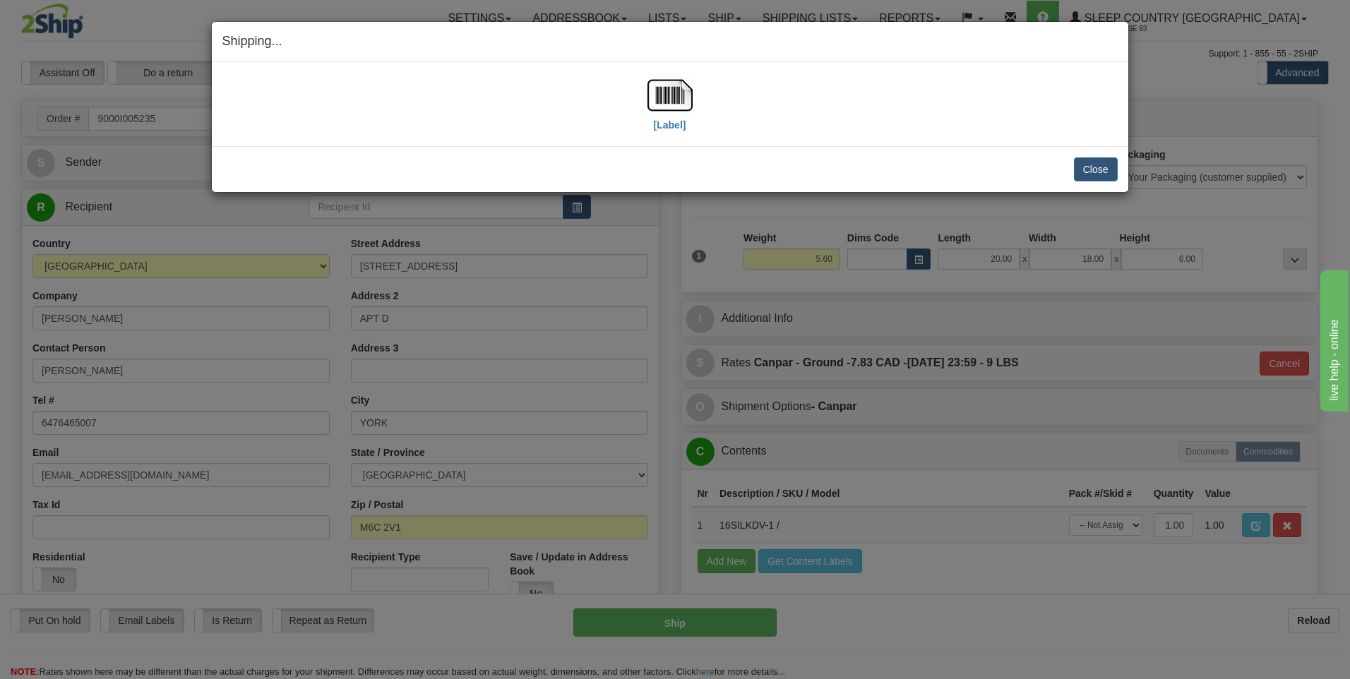
click at [694, 90] on div "[Label]" at bounding box center [669, 104] width 895 height 63
click at [678, 96] on img at bounding box center [669, 95] width 45 height 45
click at [1104, 165] on button "Close" at bounding box center [1096, 169] width 44 height 24
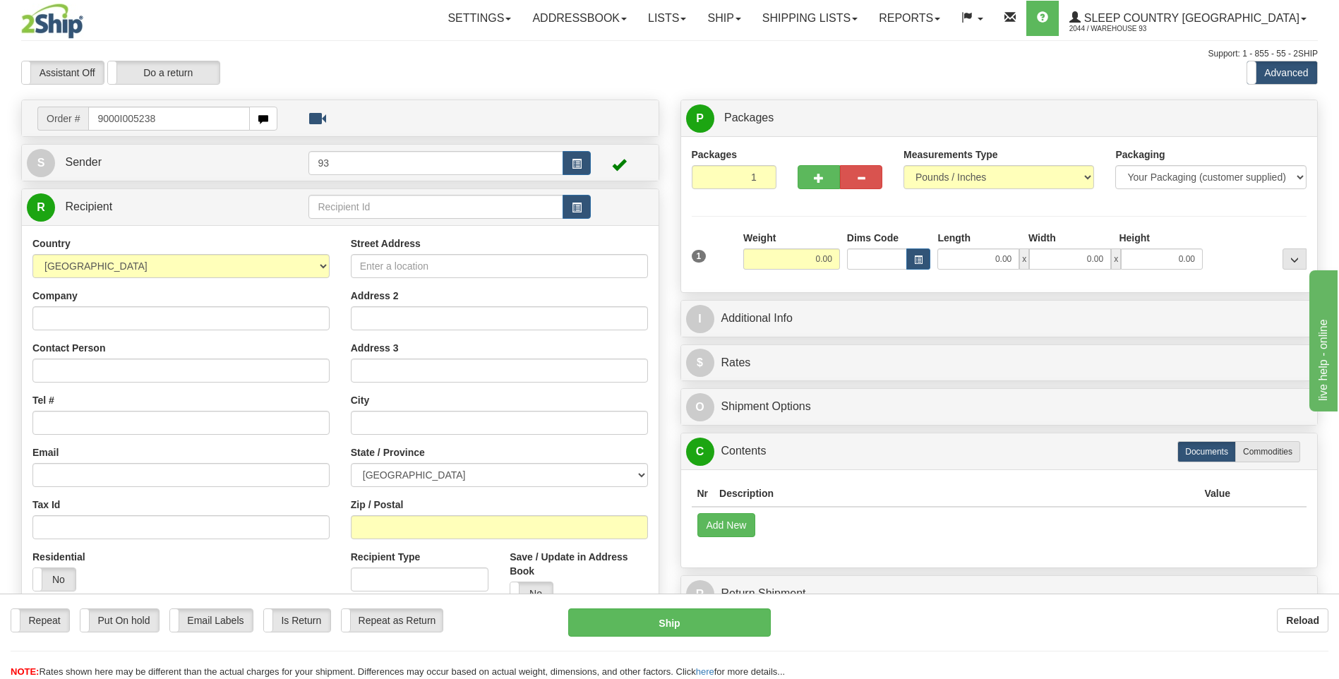
type input "9000I005238"
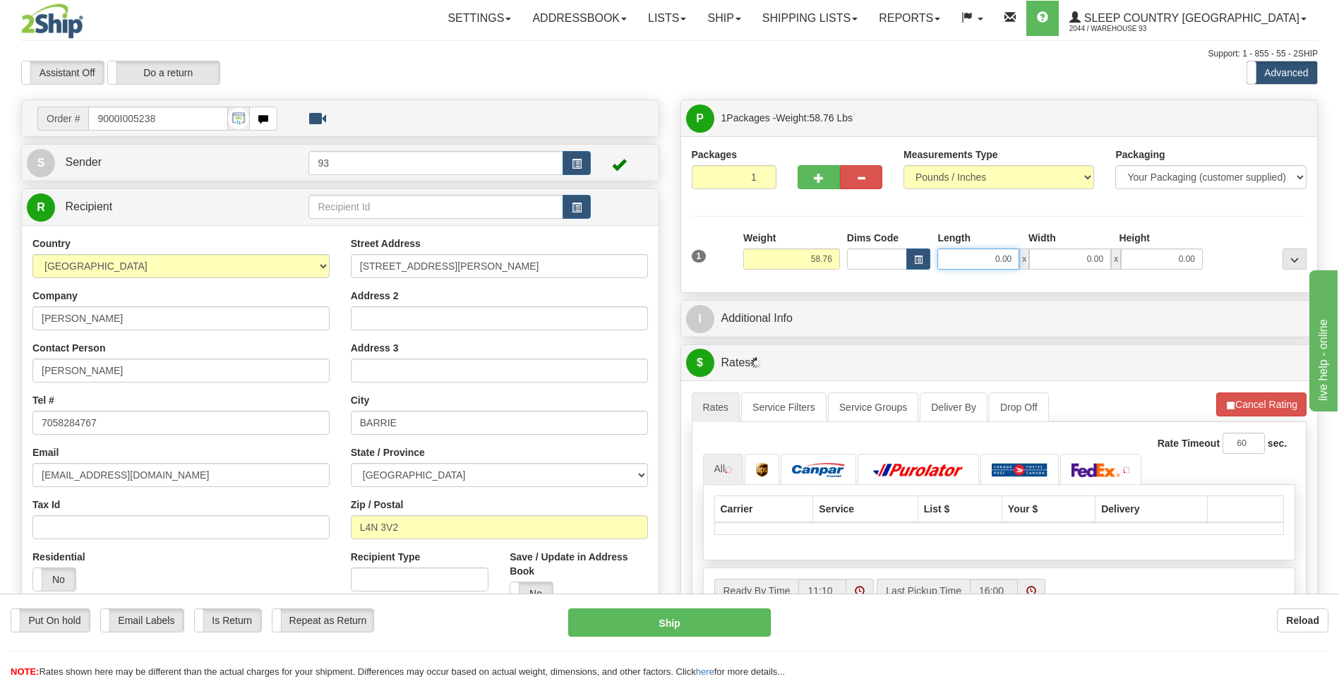
click at [986, 258] on input "0.00" at bounding box center [979, 259] width 82 height 21
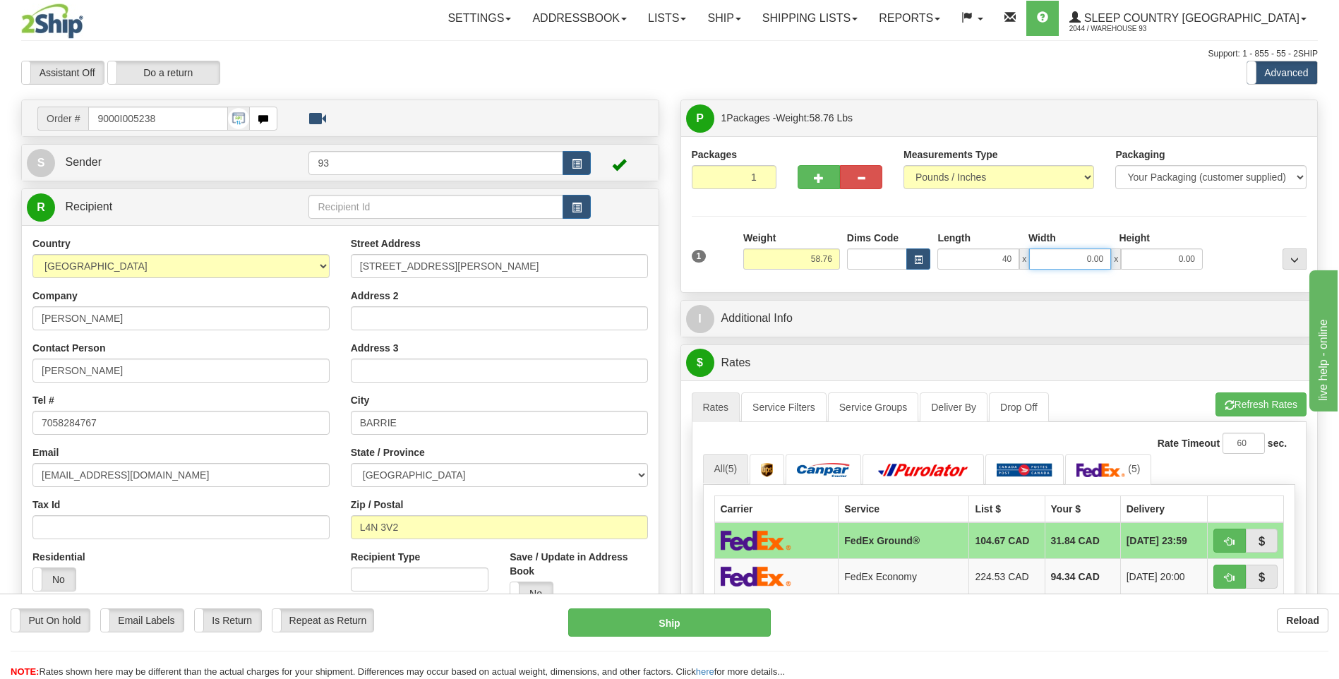
type input "40.00"
click at [1073, 263] on input "0.00" at bounding box center [1070, 259] width 82 height 21
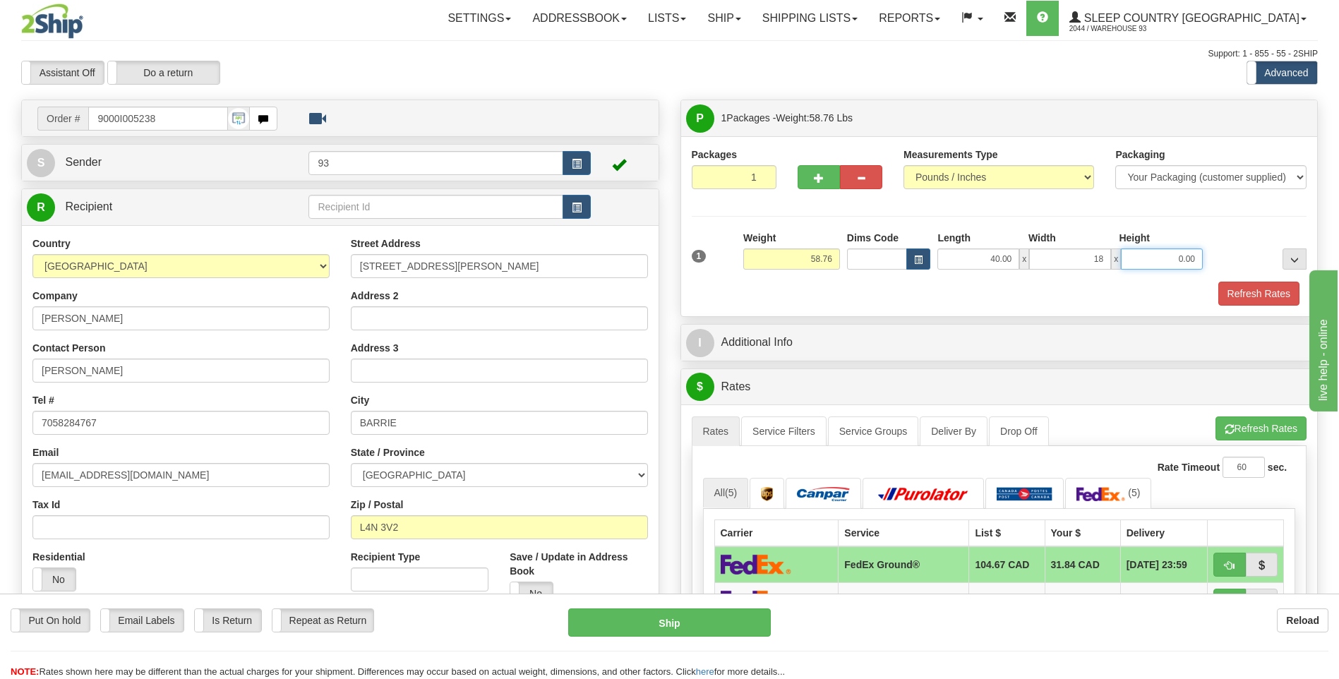
type input "18.00"
click at [1151, 249] on input "0.00" at bounding box center [1162, 259] width 82 height 21
type input "18.00"
click at [1259, 287] on button "Refresh Rates" at bounding box center [1259, 294] width 81 height 24
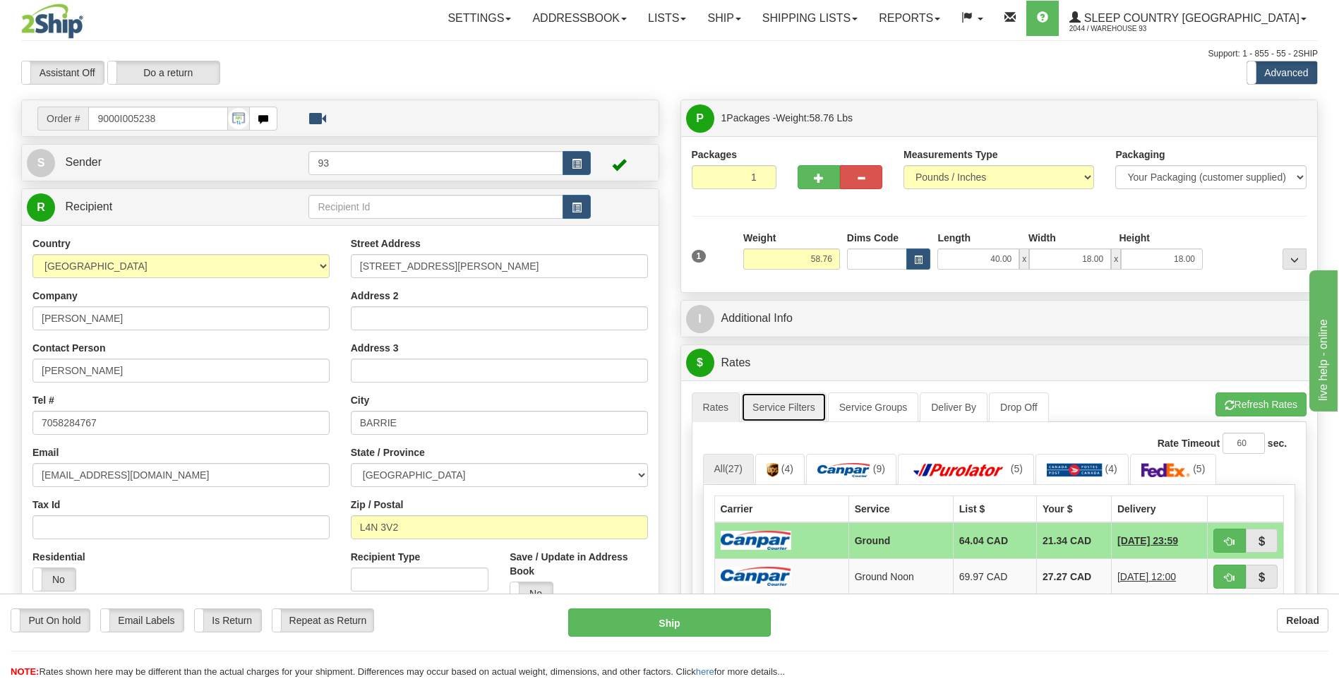
click at [796, 405] on link "Service Filters" at bounding box center [783, 408] width 85 height 30
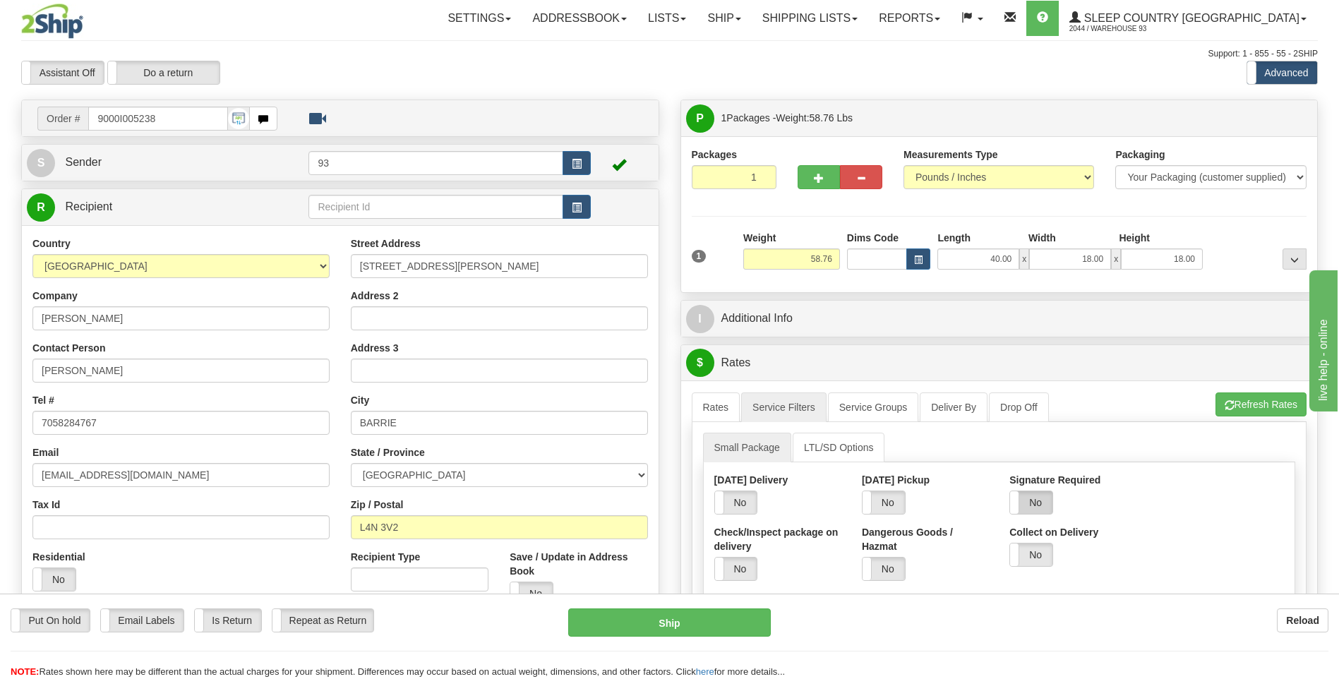
click at [1042, 501] on label "No" at bounding box center [1031, 502] width 42 height 23
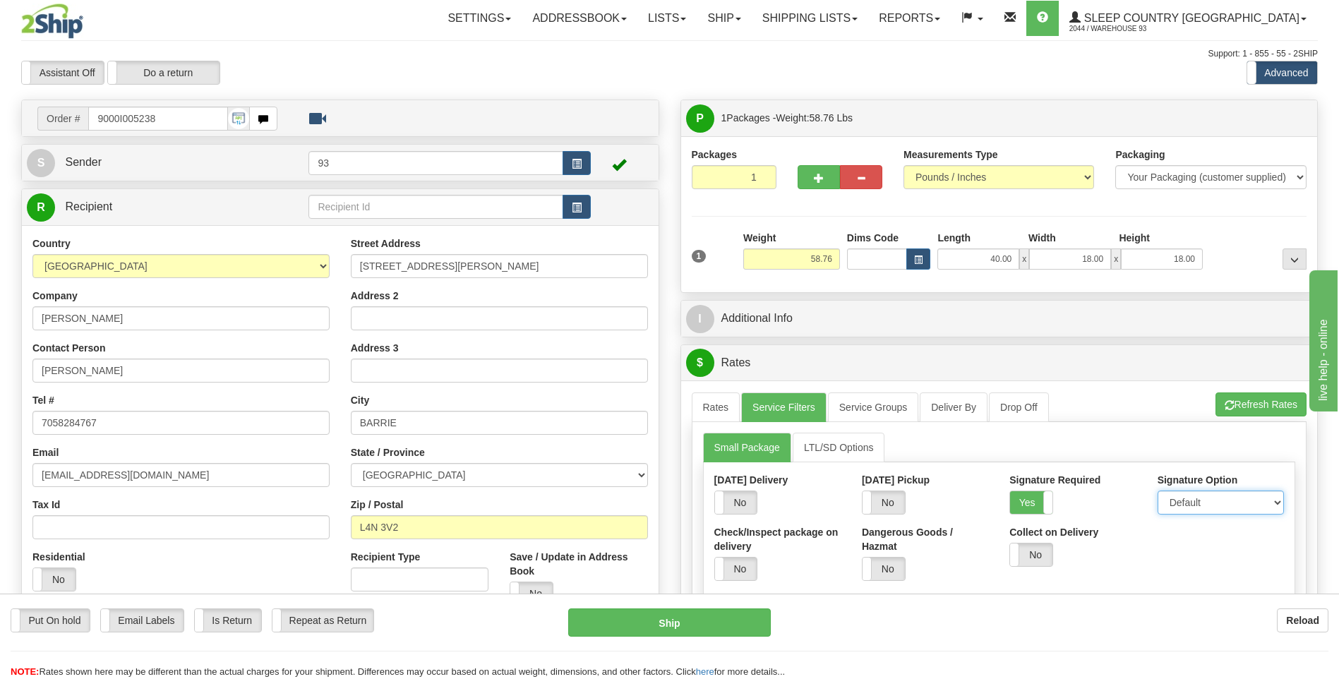
click at [1195, 501] on select "Default Adult Direct Indirect No Signature Required" at bounding box center [1221, 503] width 126 height 24
click at [1158, 491] on select "Default Adult Direct Indirect No Signature Required" at bounding box center [1221, 503] width 126 height 24
click at [1200, 509] on select "Default Adult Direct Indirect No Signature Required" at bounding box center [1221, 503] width 126 height 24
select select "1"
click at [1158, 491] on select "Default Adult Direct Indirect No Signature Required" at bounding box center [1221, 503] width 126 height 24
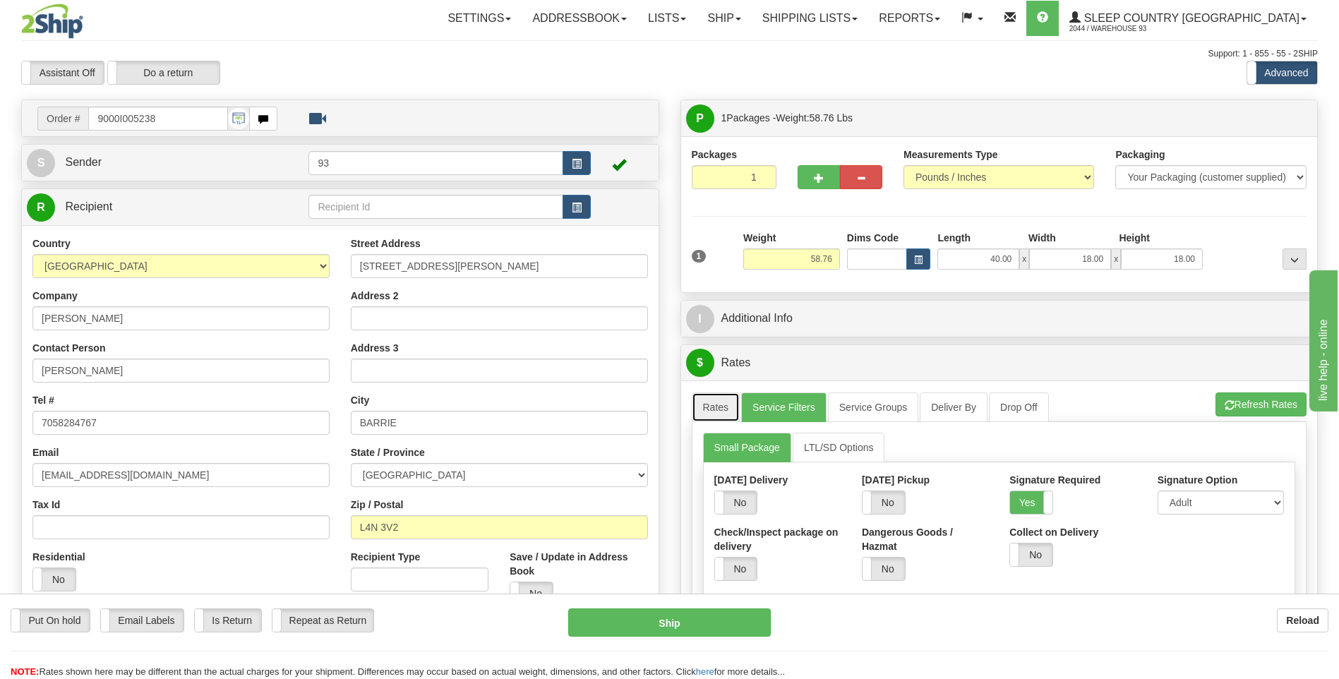
click at [734, 404] on link "Rates" at bounding box center [716, 408] width 49 height 30
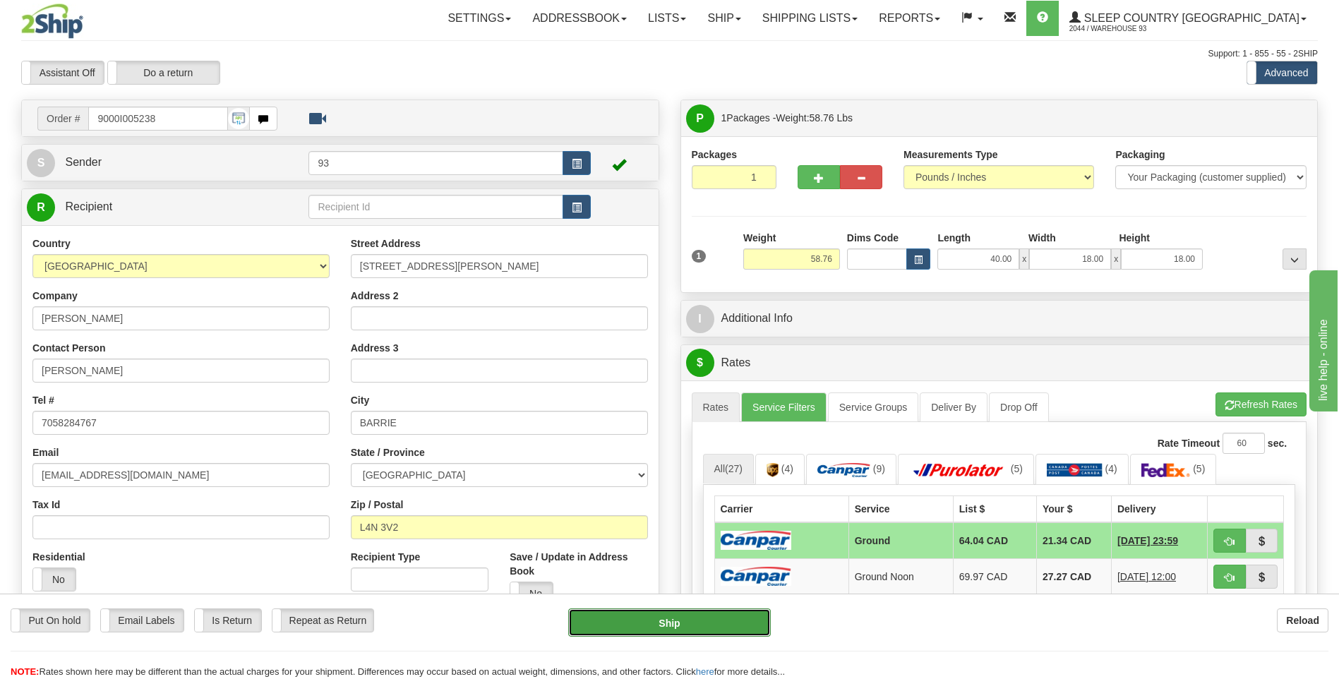
click at [736, 623] on button "Ship" at bounding box center [669, 623] width 202 height 28
type input "1"
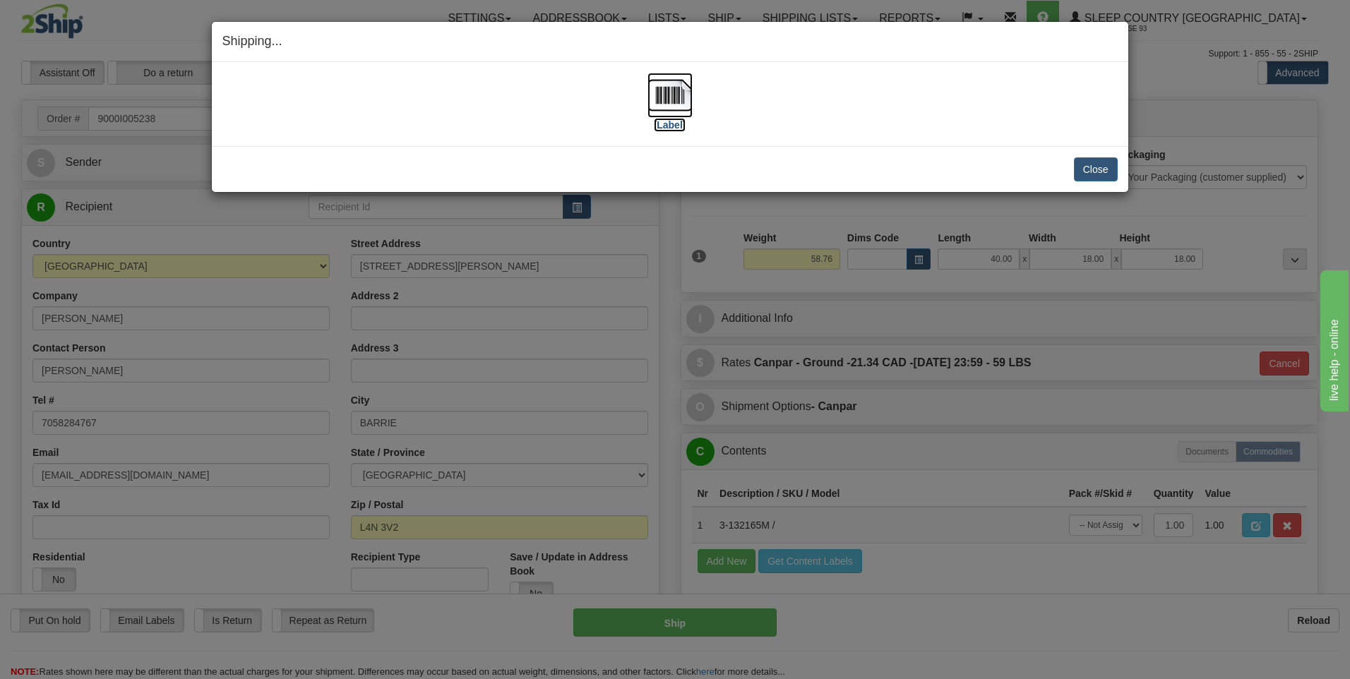
click at [676, 97] on img at bounding box center [669, 95] width 45 height 45
click at [1111, 173] on button "Close" at bounding box center [1096, 169] width 44 height 24
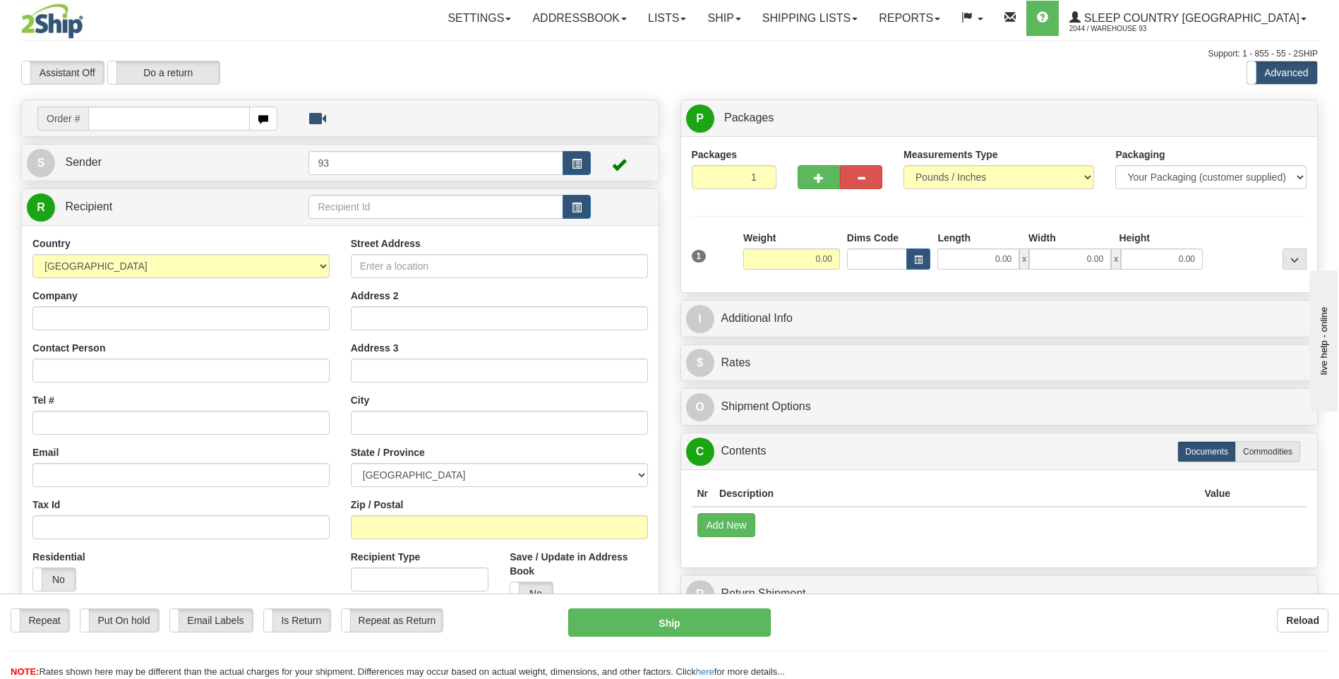
click at [183, 119] on input "text" at bounding box center [168, 119] width 161 height 24
type input "9000I005250"
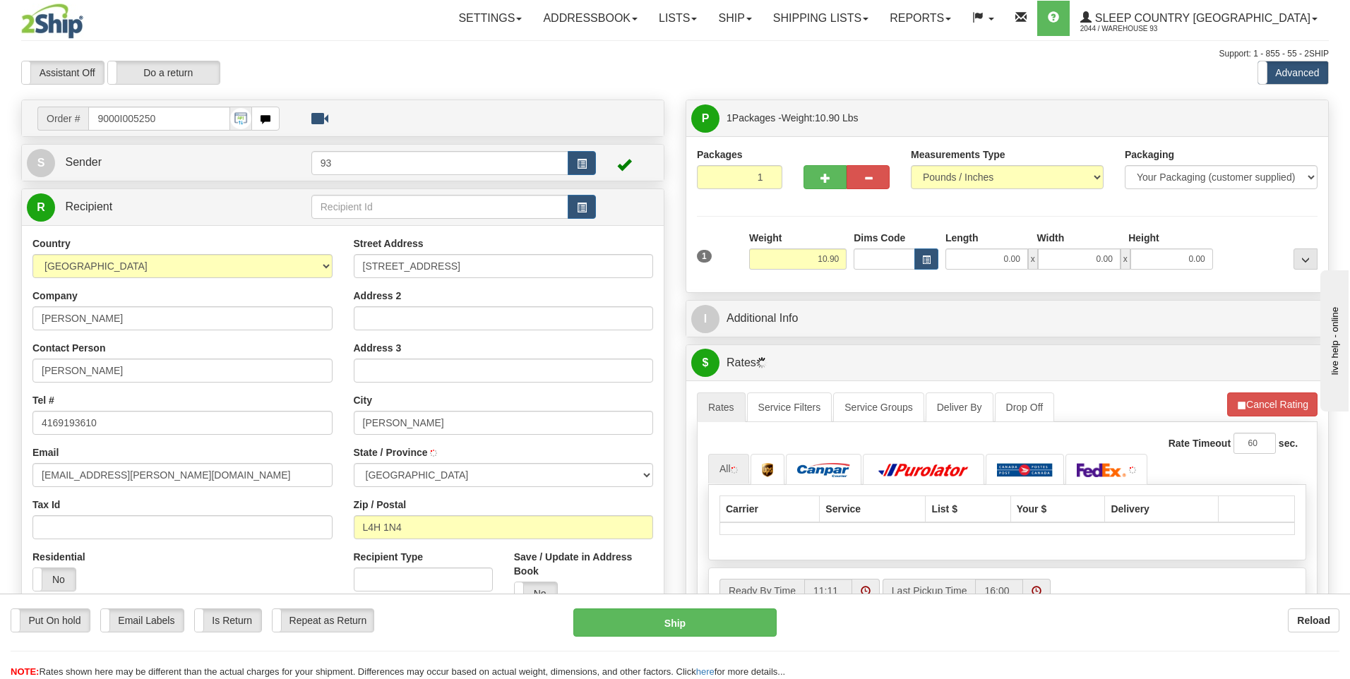
type input "WOODBRIDGE"
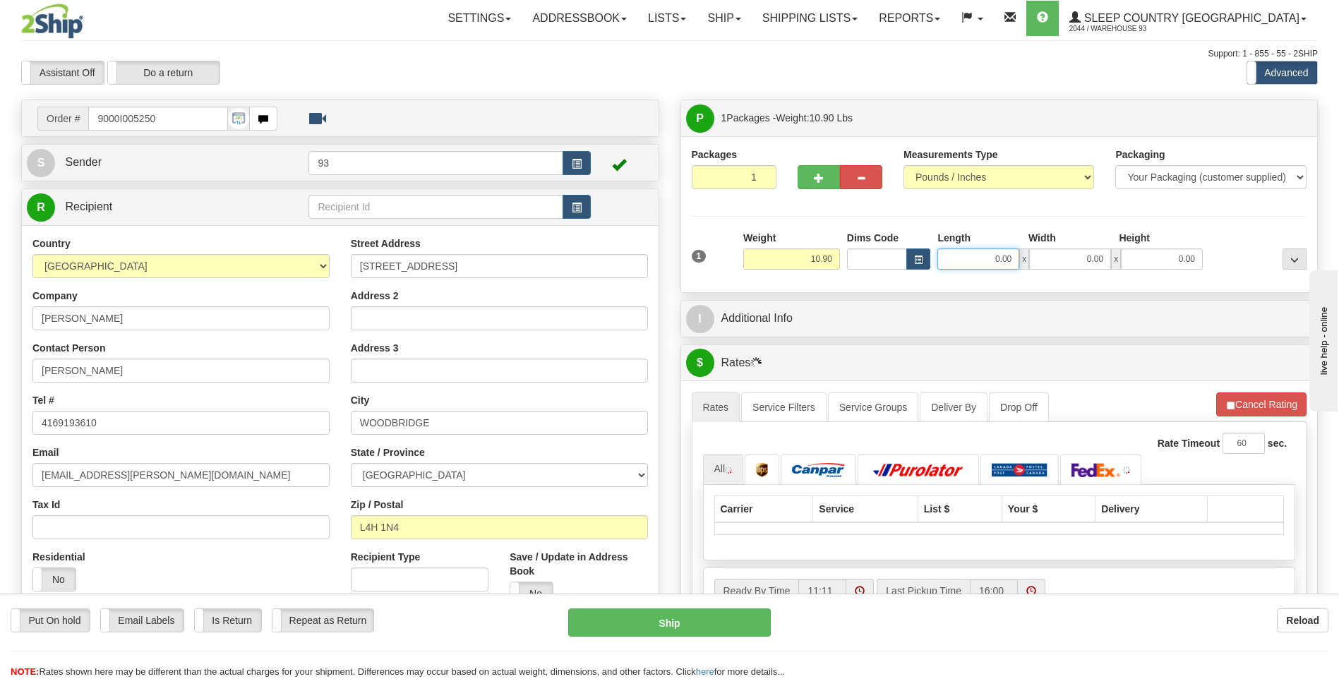
click at [979, 263] on input "0.00" at bounding box center [979, 259] width 82 height 21
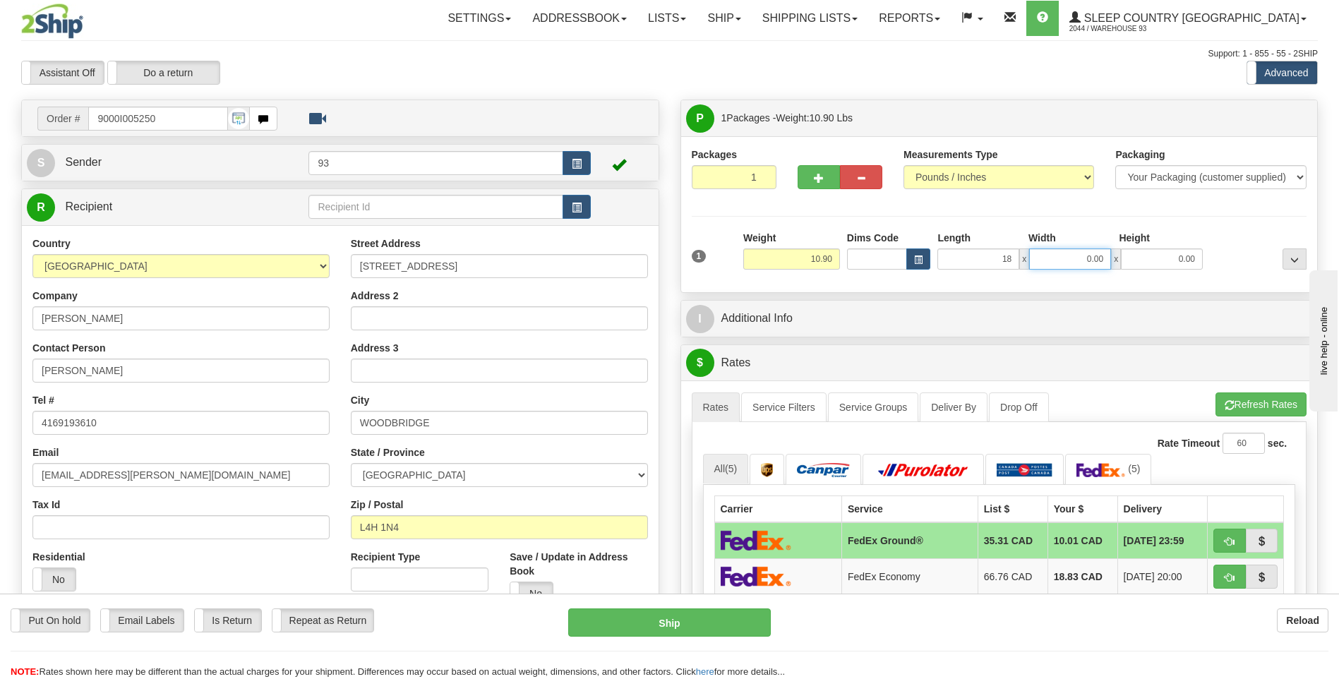
type input "18.00"
click at [1089, 261] on input "0.00" at bounding box center [1070, 259] width 82 height 21
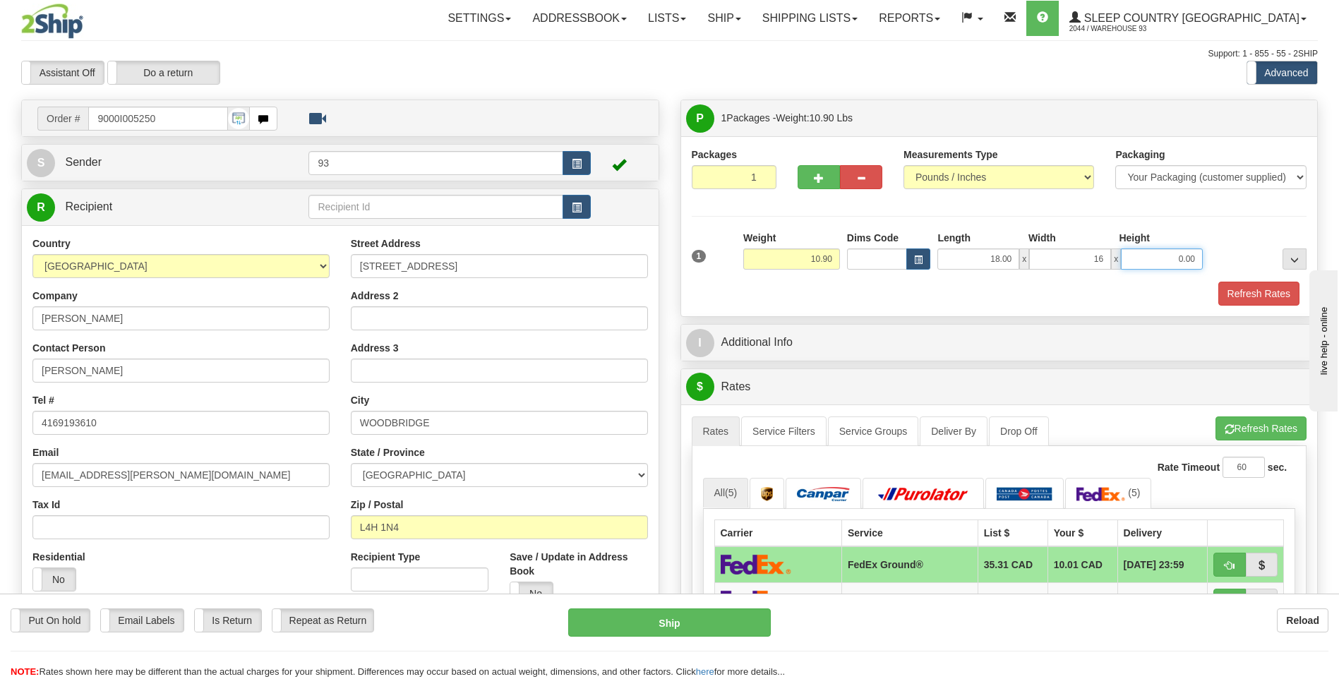
type input "16.00"
click at [1176, 253] on input "0.00" at bounding box center [1162, 259] width 82 height 21
type input "8.00"
click at [1269, 291] on button "Refresh Rates" at bounding box center [1259, 294] width 81 height 24
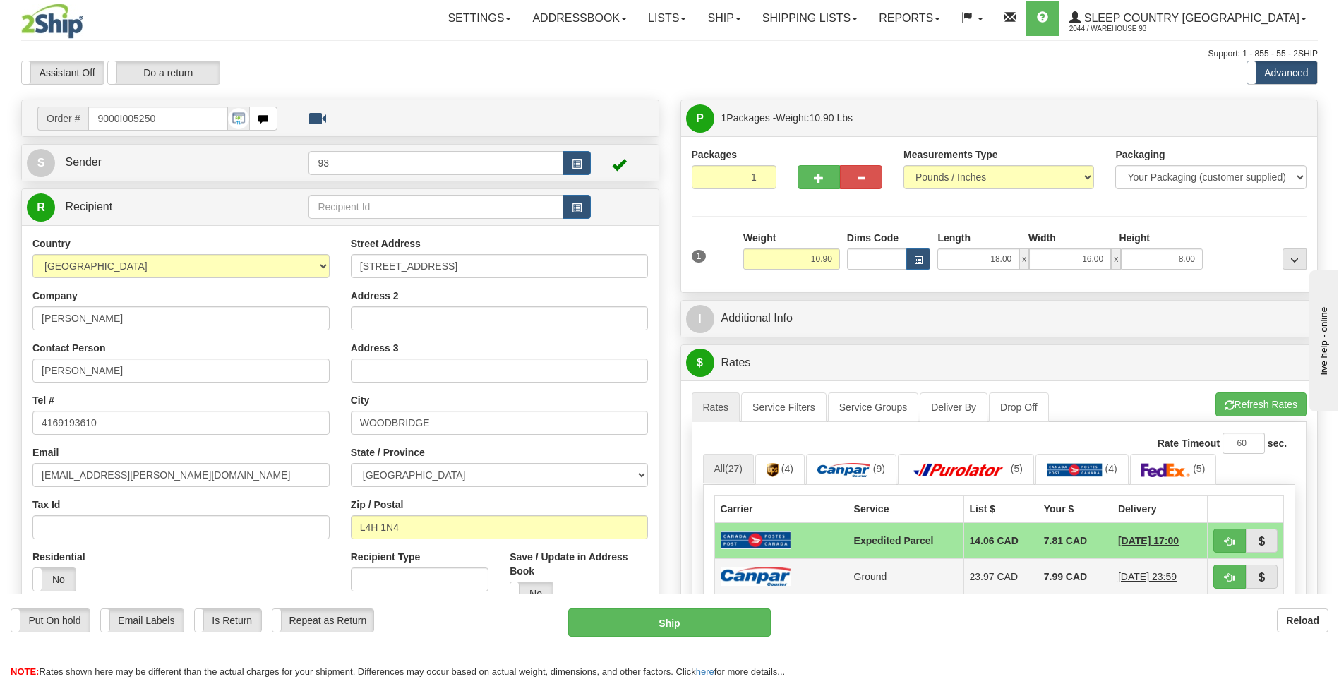
click at [818, 579] on td at bounding box center [780, 576] width 133 height 36
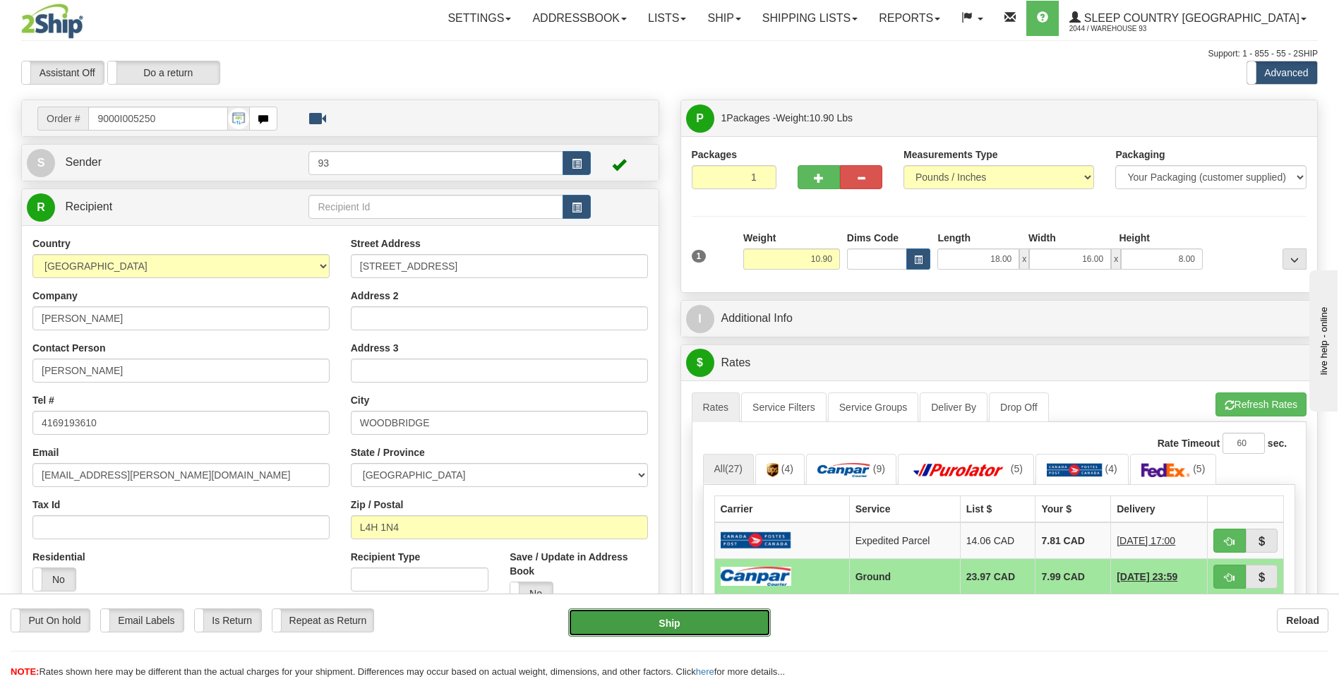
click at [722, 619] on button "Ship" at bounding box center [669, 623] width 202 height 28
type input "1"
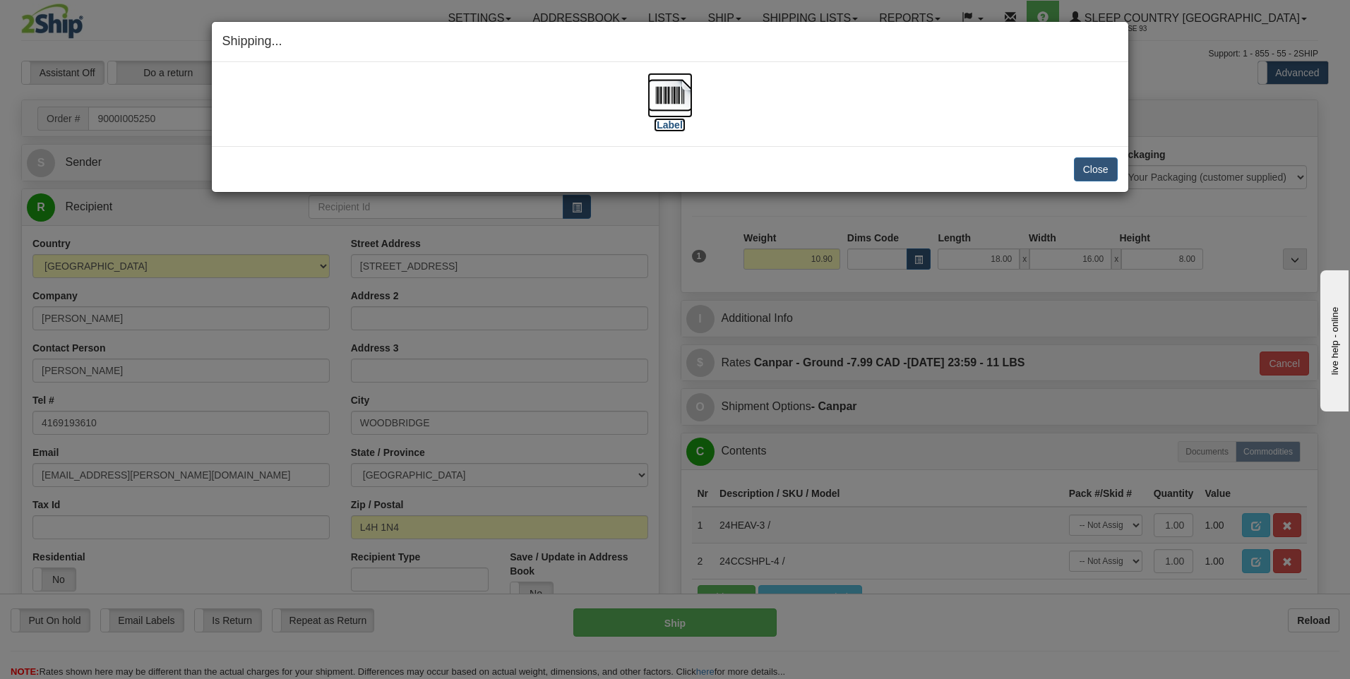
click at [669, 99] on img at bounding box center [669, 95] width 45 height 45
click at [1111, 169] on button "Close" at bounding box center [1096, 169] width 44 height 24
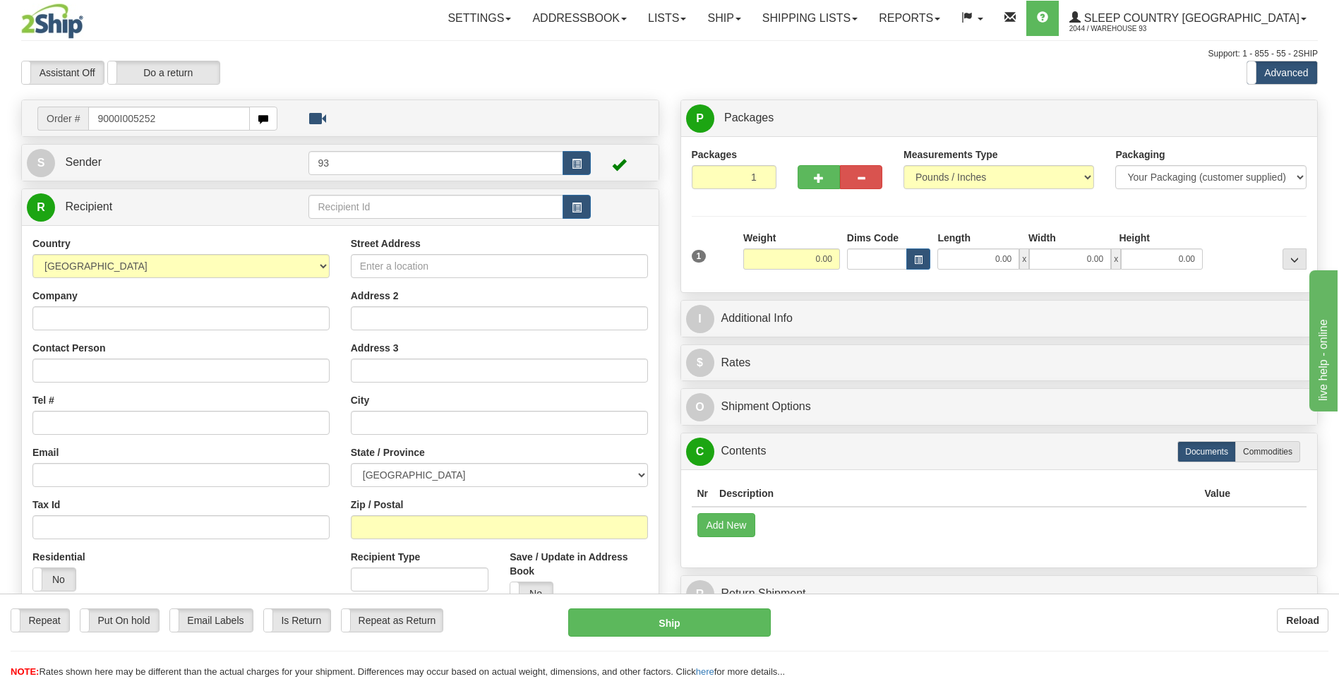
type input "9000I005252"
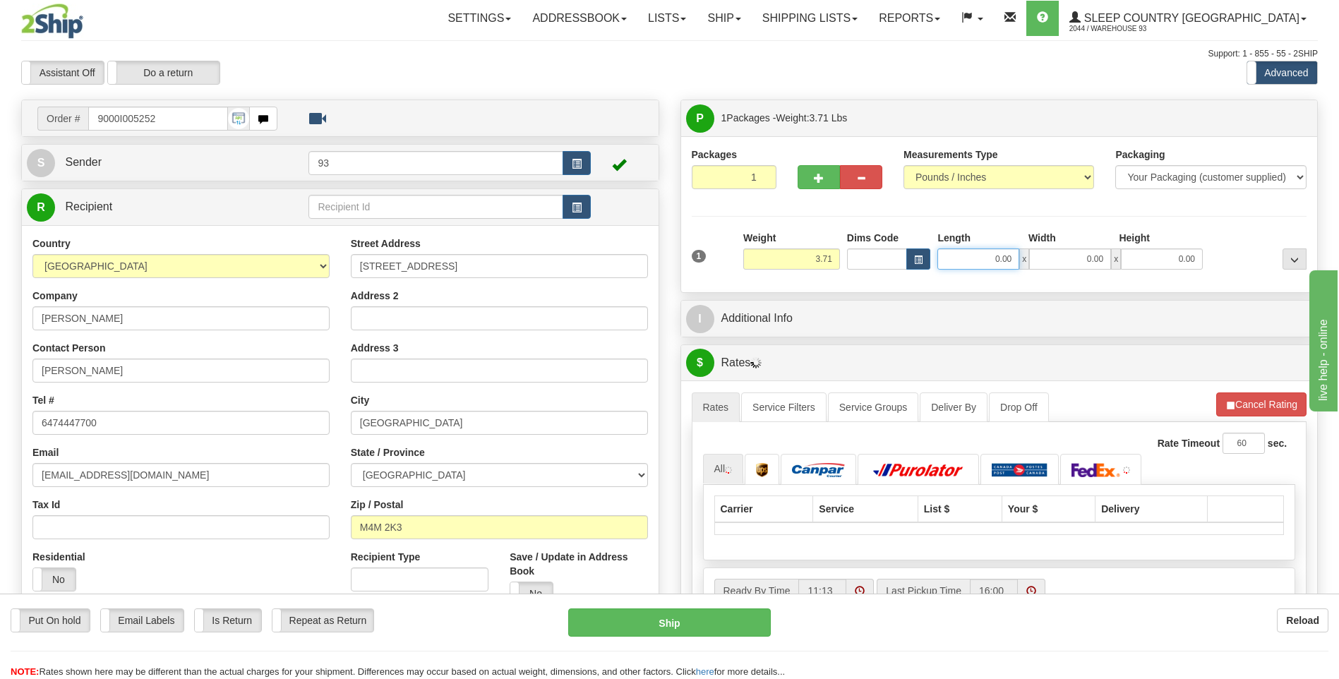
click at [979, 260] on input "0.00" at bounding box center [979, 259] width 82 height 21
type input "30.00"
click at [1072, 264] on input "0.00" at bounding box center [1070, 259] width 82 height 21
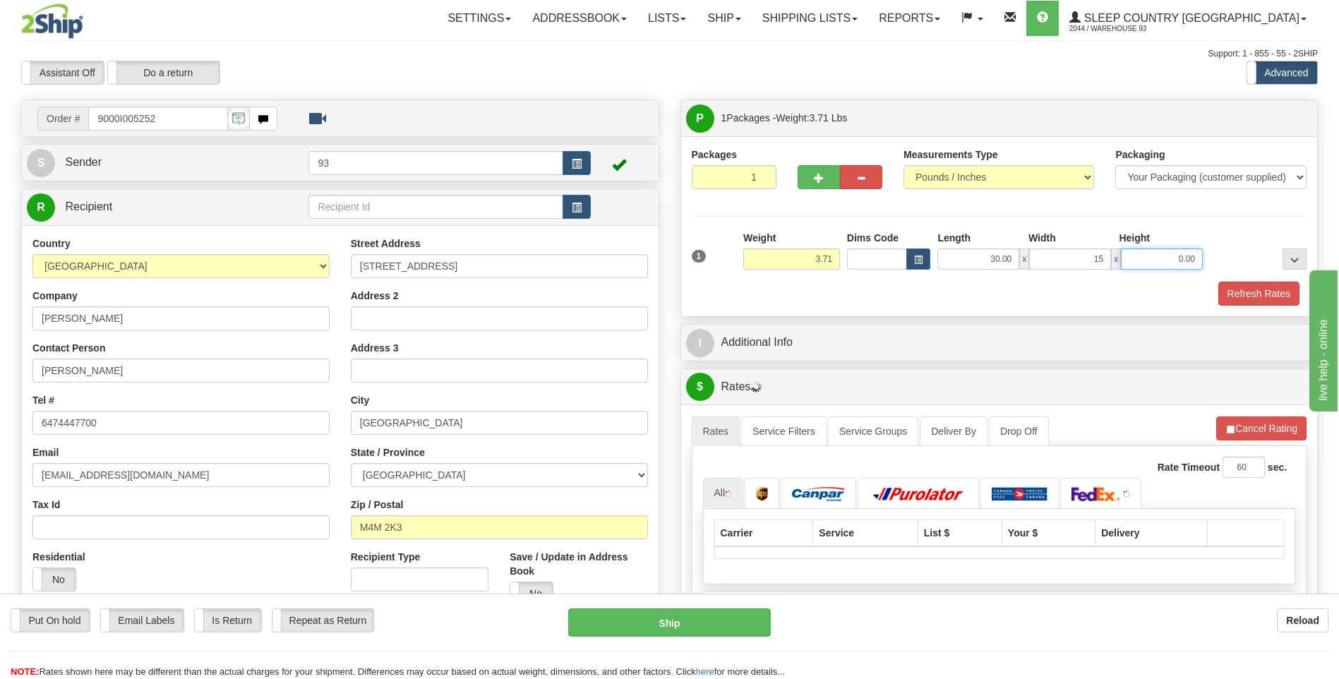
type input "15.00"
click at [1165, 265] on input "0.00" at bounding box center [1162, 259] width 82 height 21
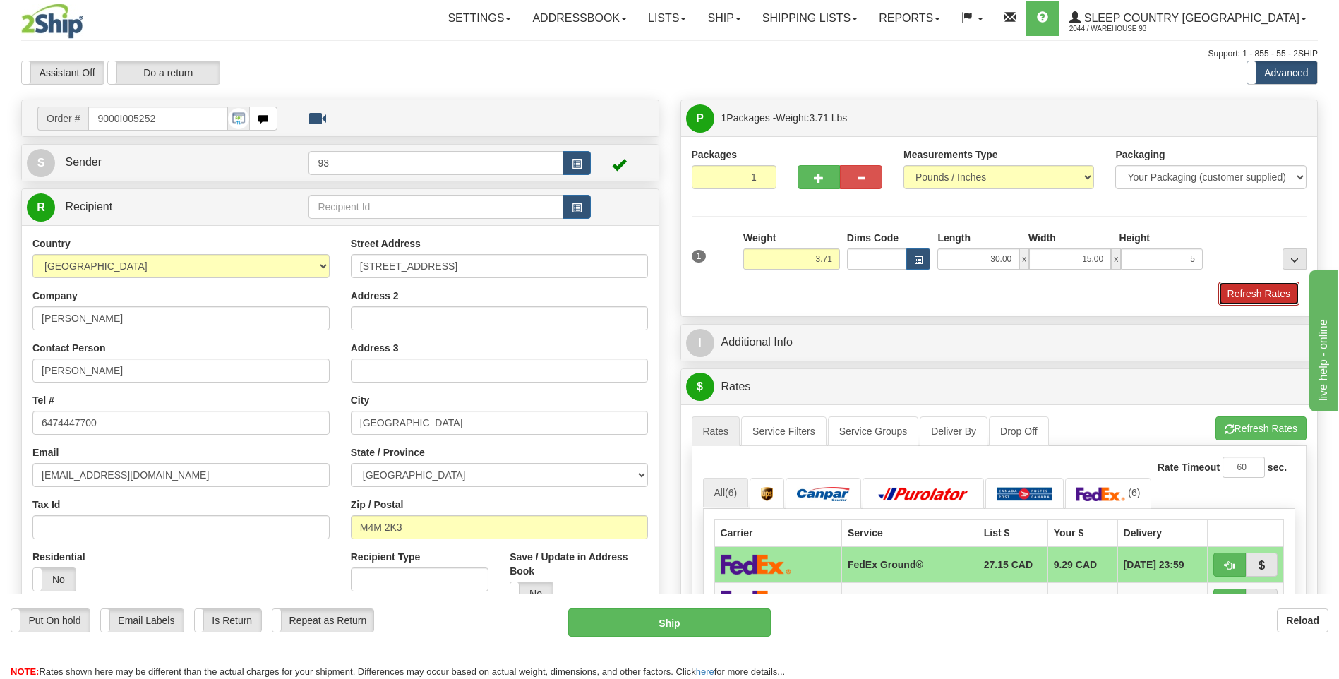
type input "5.00"
click at [1261, 297] on button "Refresh Rates" at bounding box center [1259, 294] width 81 height 24
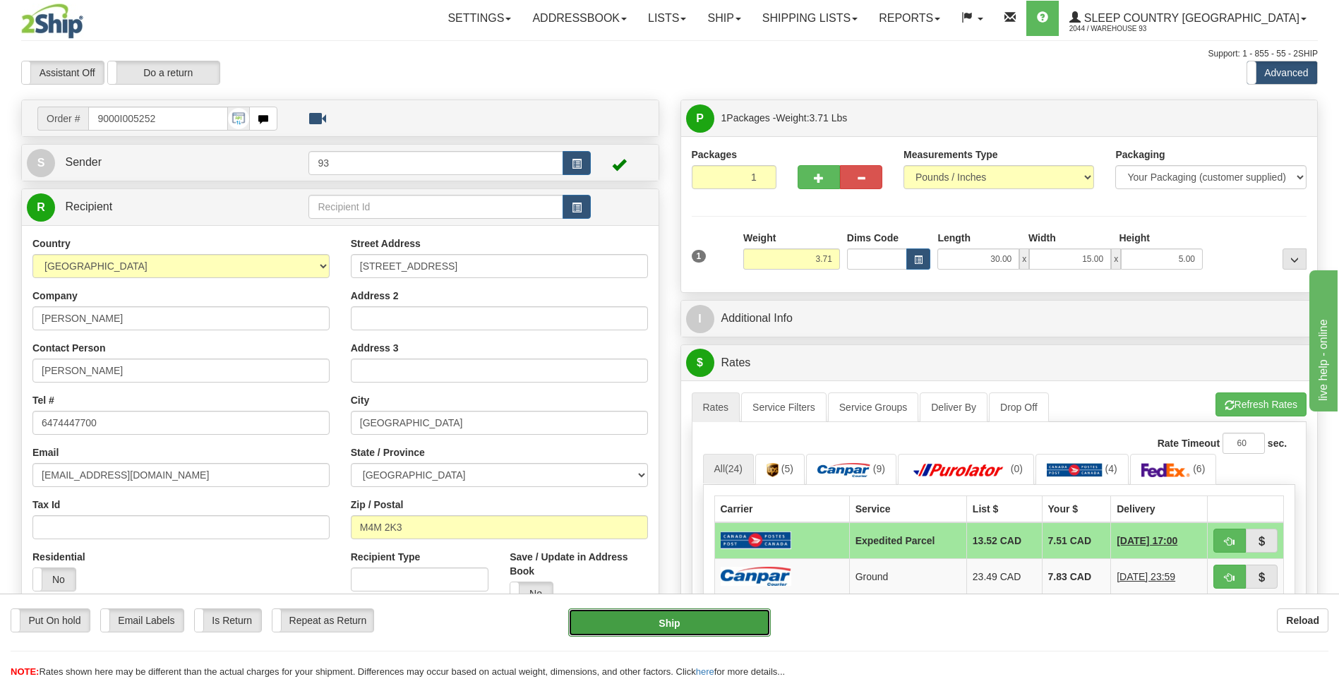
click at [755, 621] on button "Ship" at bounding box center [669, 623] width 202 height 28
type input "DOM.EP"
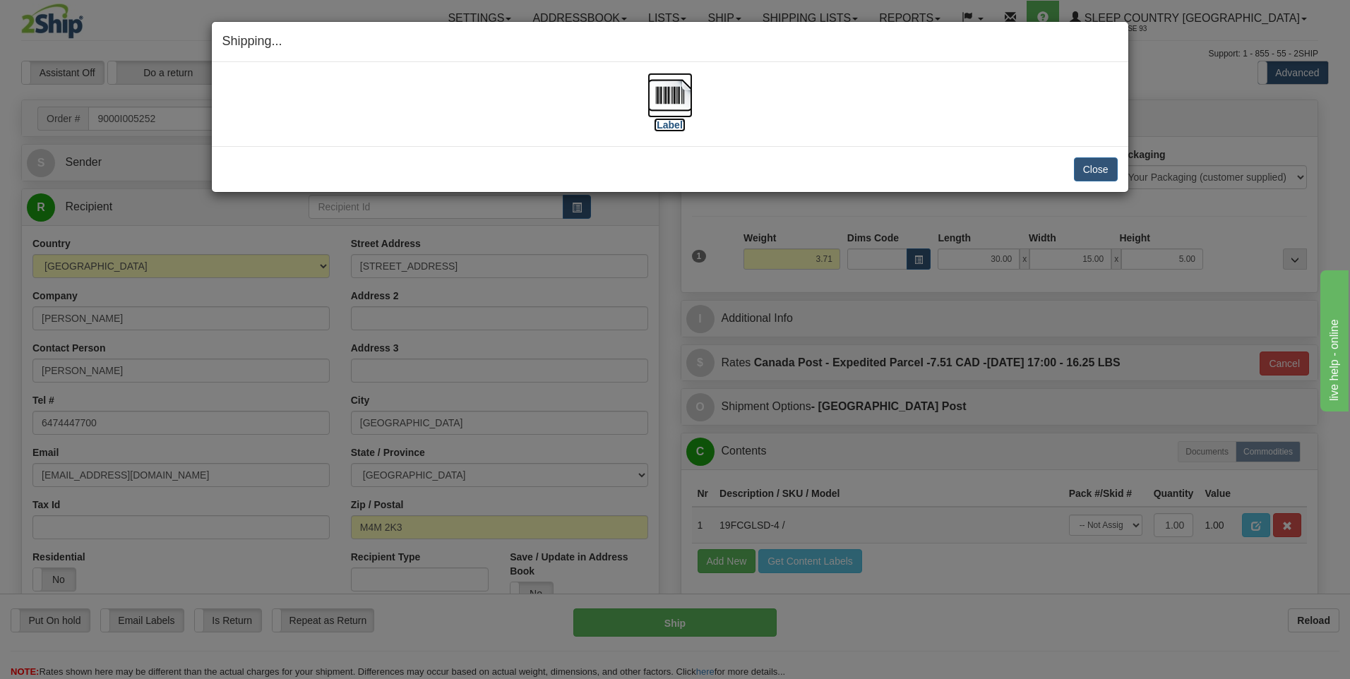
click at [666, 90] on img at bounding box center [669, 95] width 45 height 45
click at [1098, 172] on button "Close" at bounding box center [1096, 169] width 44 height 24
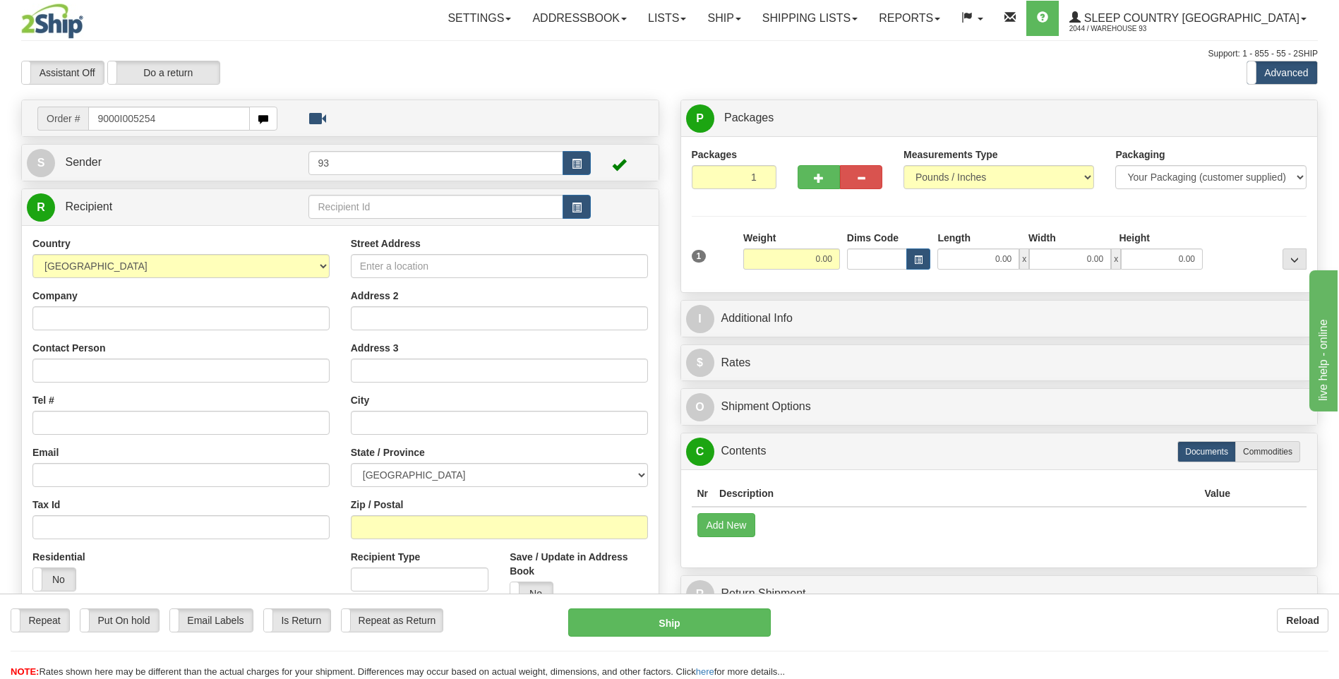
type input "9000I005254"
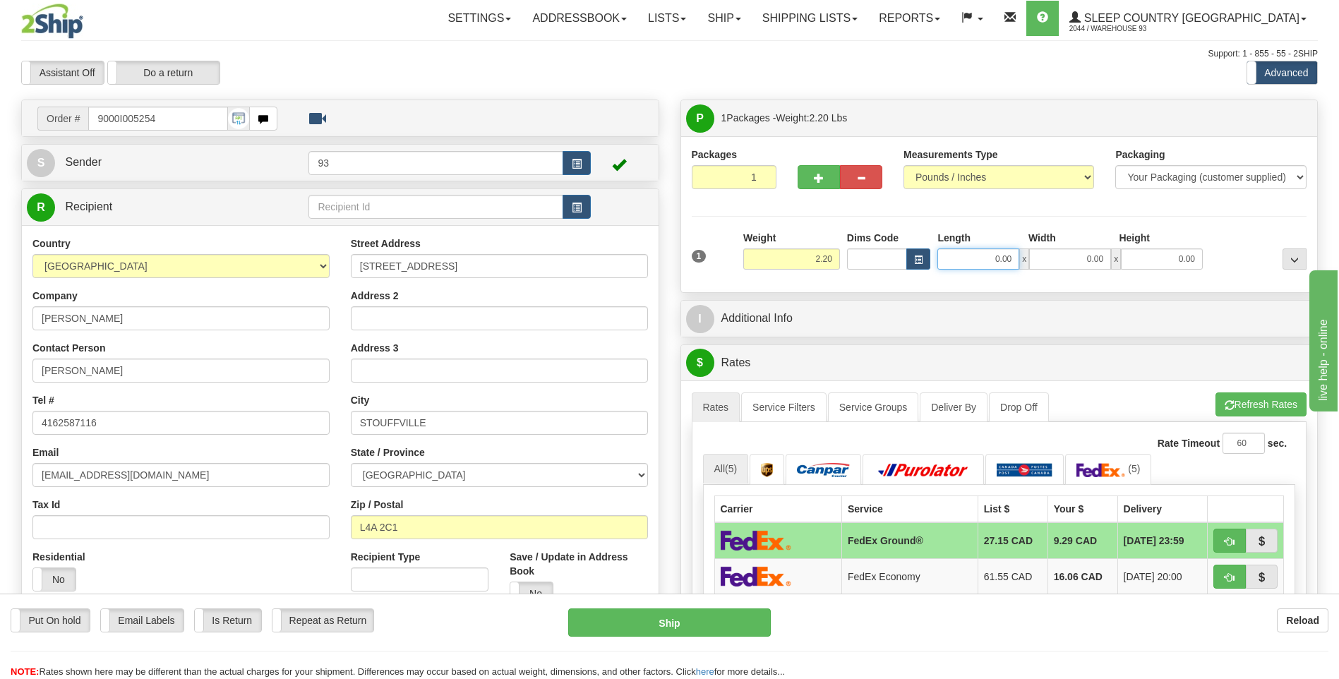
click at [993, 267] on input "0.00" at bounding box center [979, 259] width 82 height 21
type input "2"
type input "24.00"
click at [1050, 262] on input "0.00" at bounding box center [1070, 259] width 82 height 21
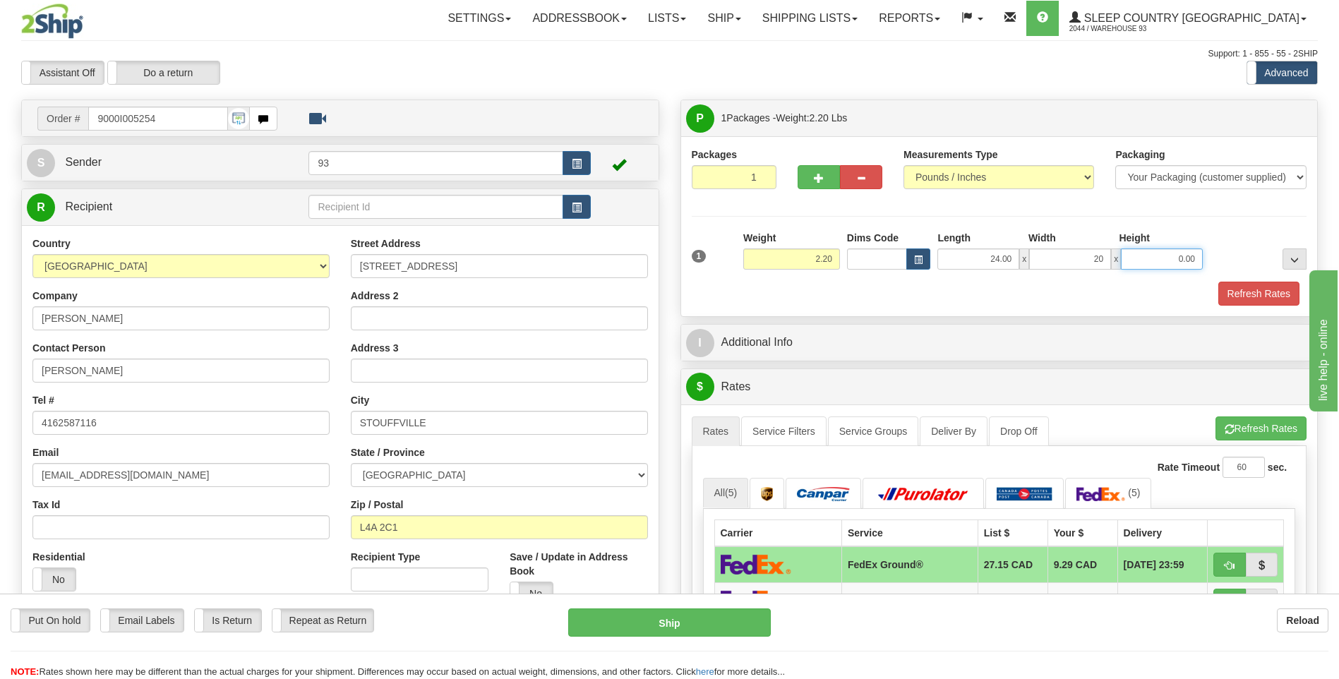
type input "20.00"
click at [1167, 263] on input "0.00" at bounding box center [1162, 259] width 82 height 21
type input "2.00"
click at [1246, 289] on button "Refresh Rates" at bounding box center [1259, 294] width 81 height 24
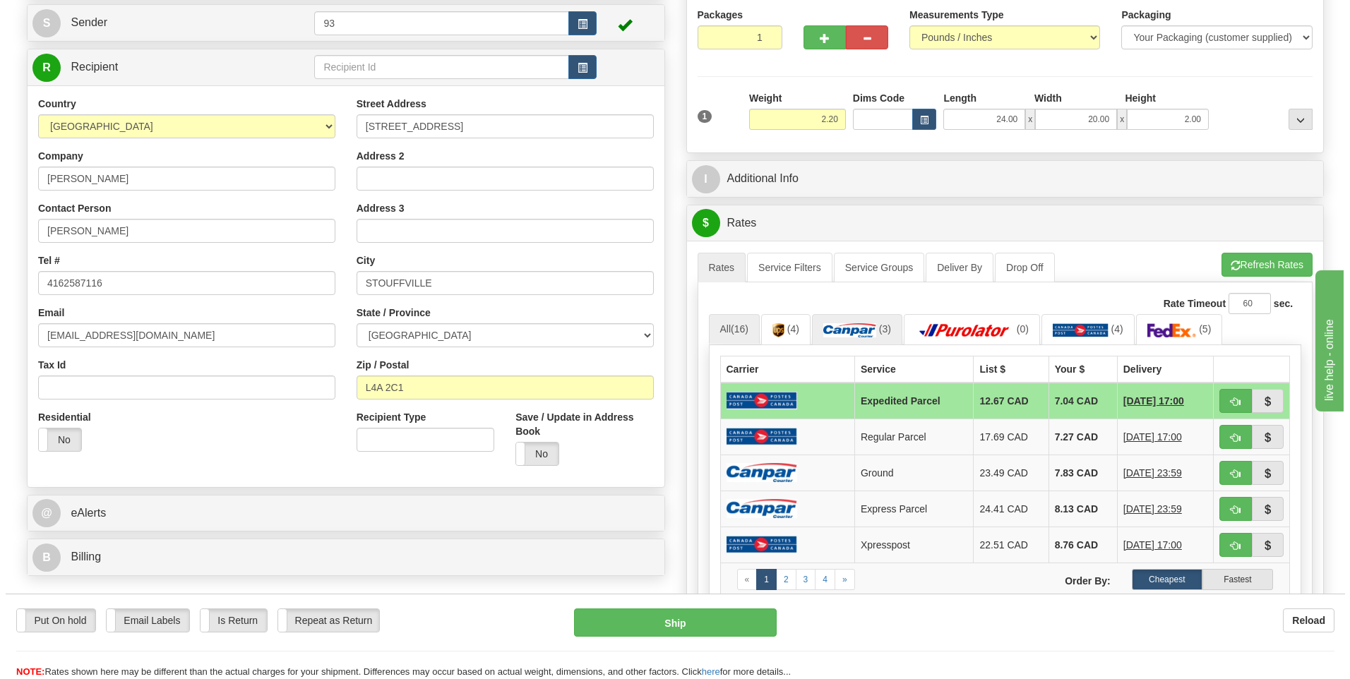
scroll to position [141, 0]
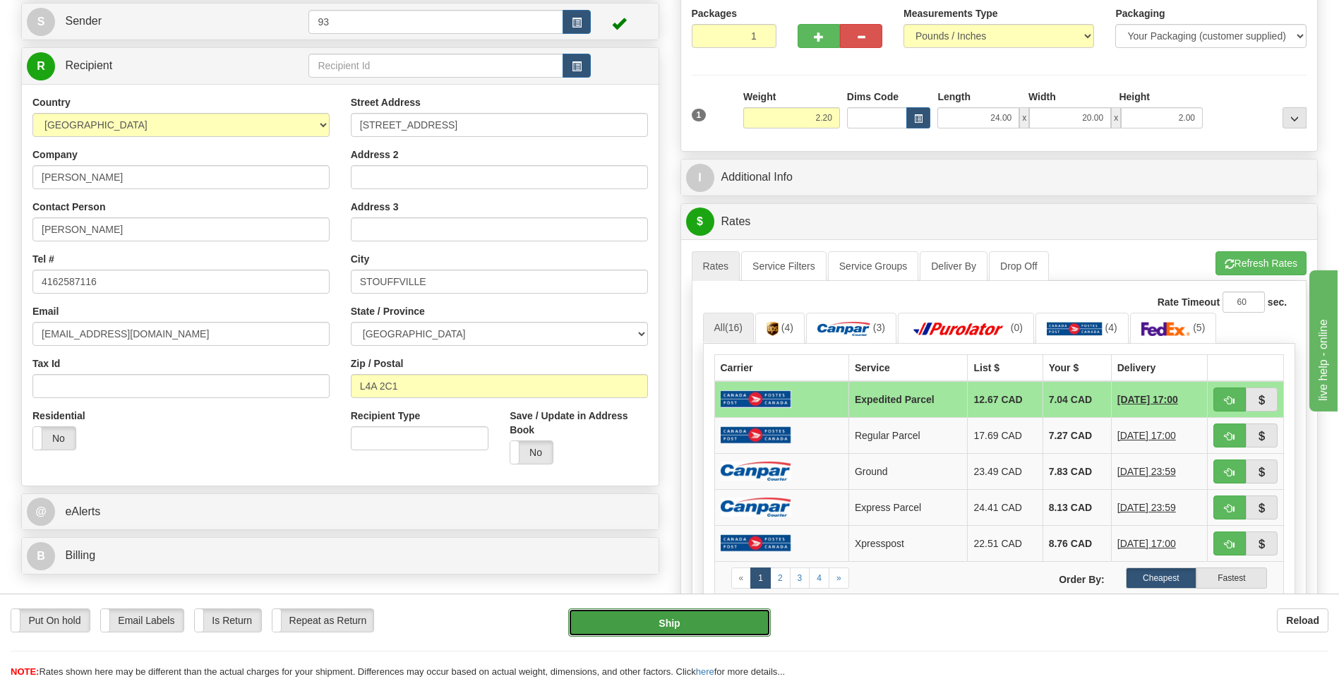
click at [727, 630] on button "Ship" at bounding box center [669, 623] width 202 height 28
type input "DOM.EP"
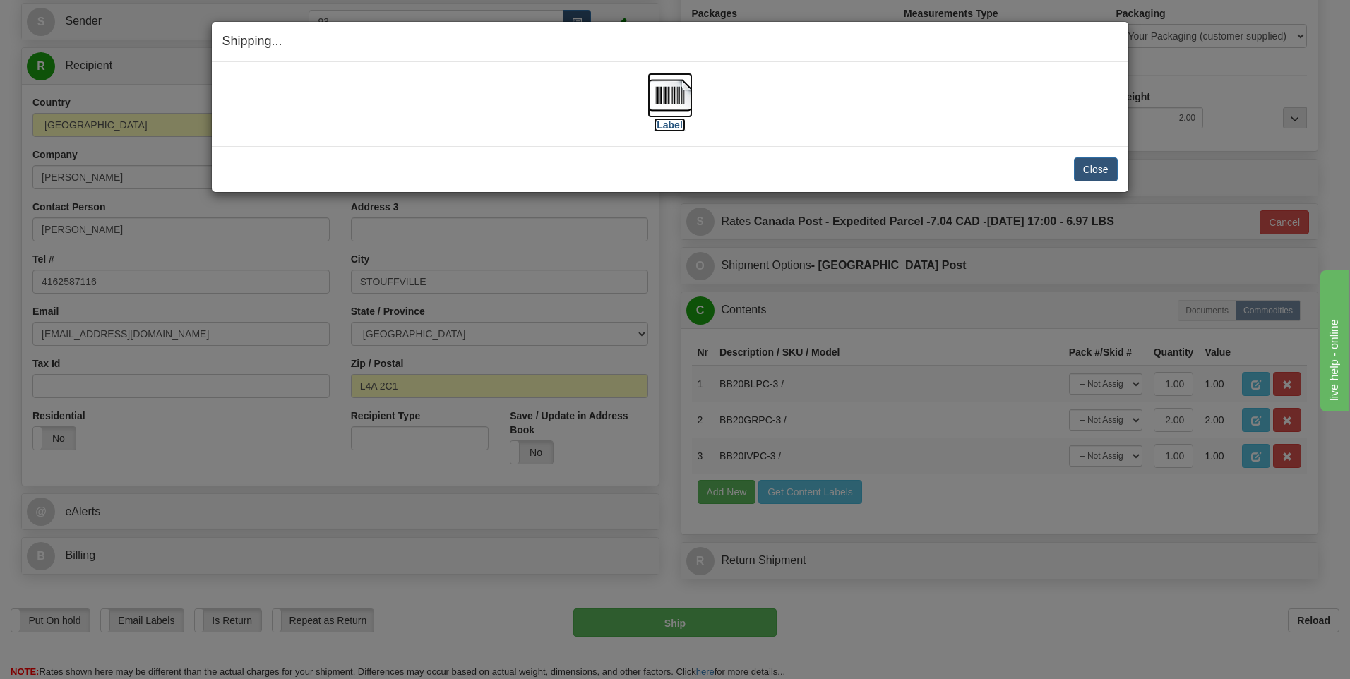
click at [669, 94] on img at bounding box center [669, 95] width 45 height 45
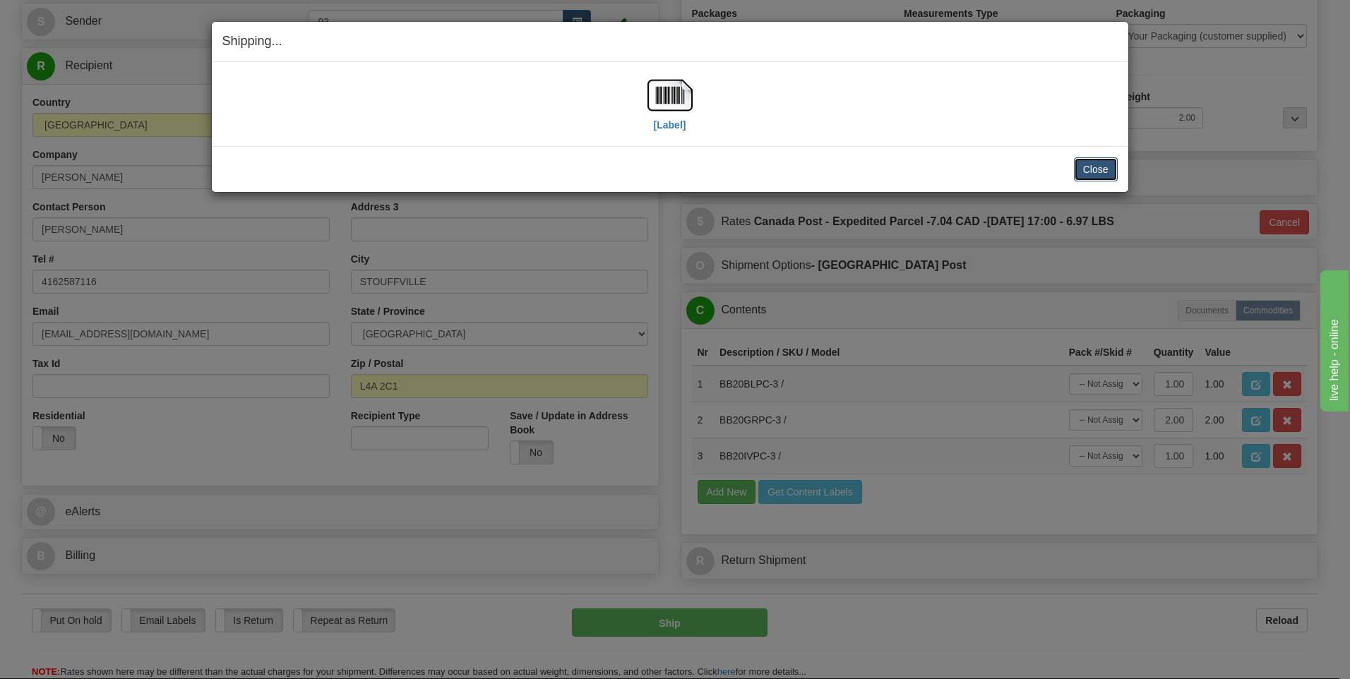
click at [1104, 165] on button "Close" at bounding box center [1096, 169] width 44 height 24
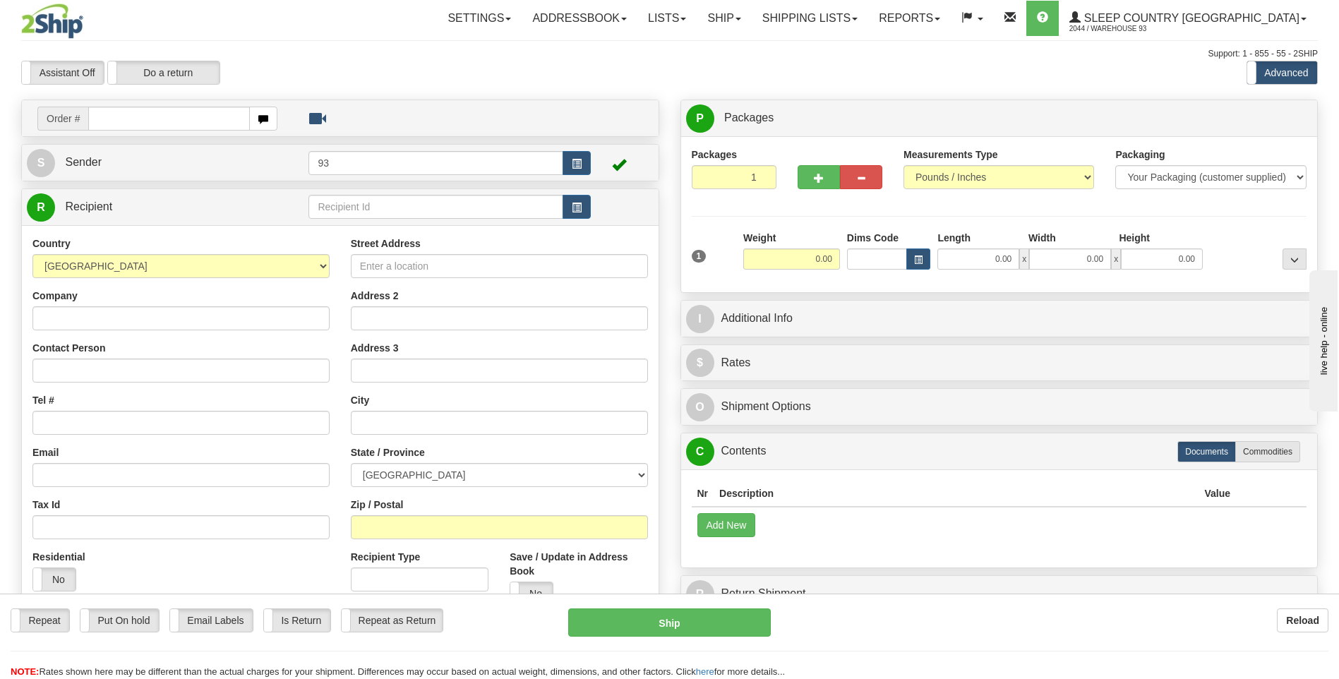
click at [139, 121] on input "text" at bounding box center [168, 119] width 161 height 24
type input "9000I005257"
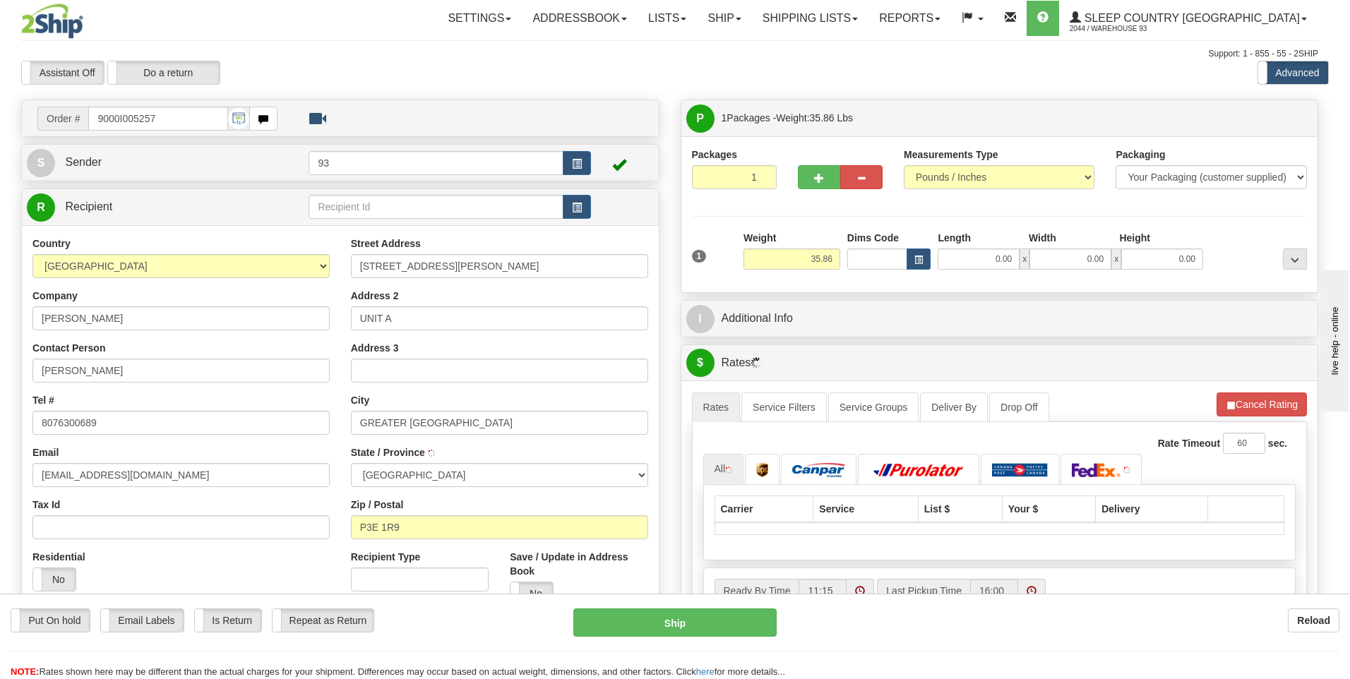
type input "[GEOGRAPHIC_DATA]"
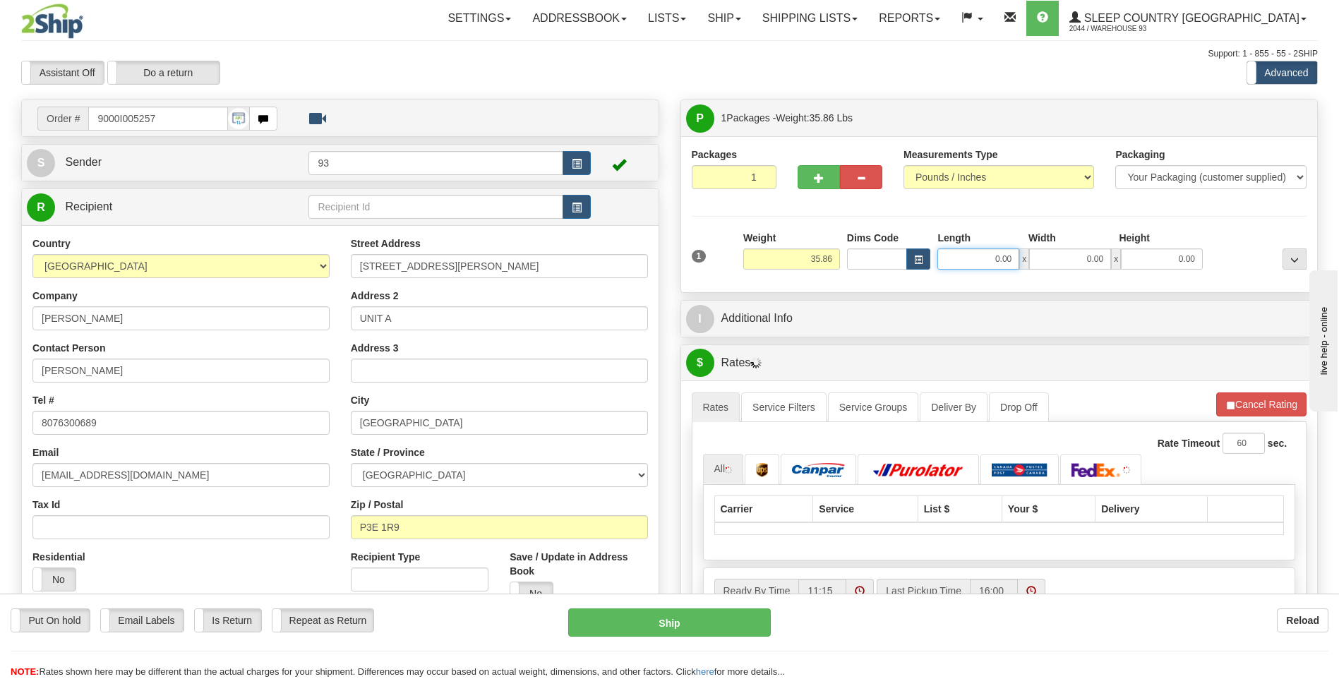
click at [984, 255] on input "0.00" at bounding box center [979, 259] width 82 height 21
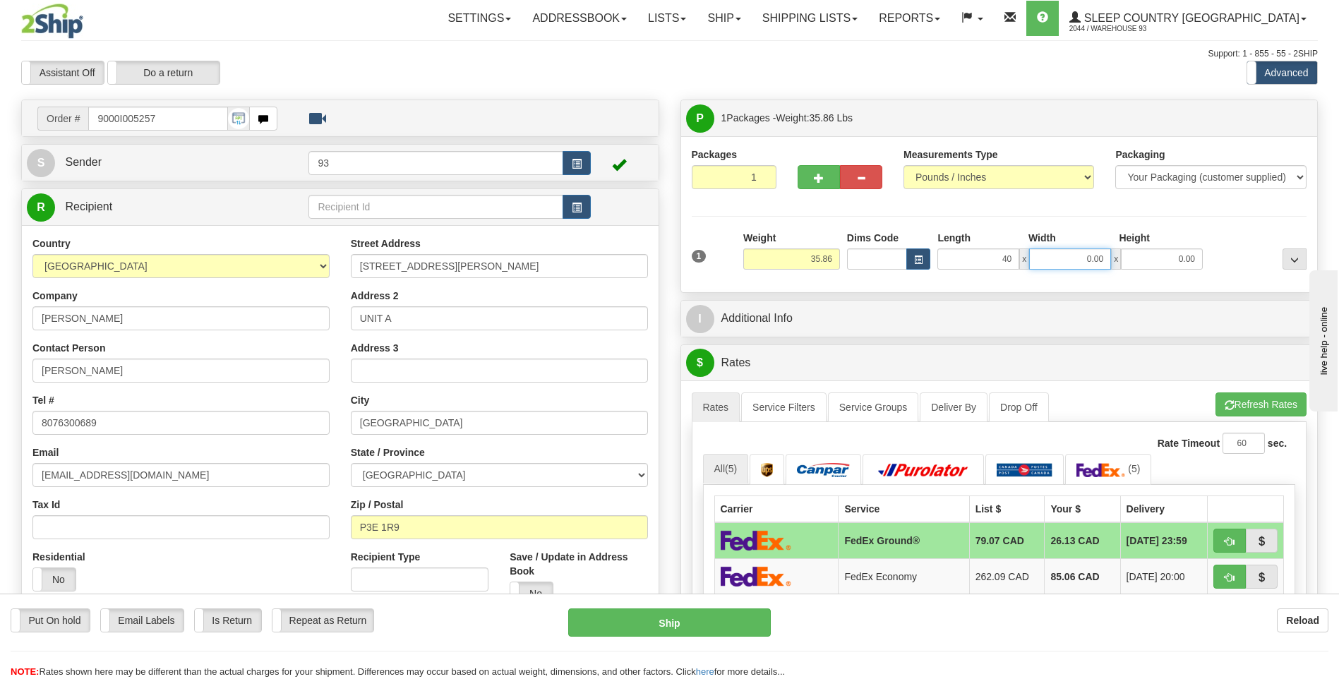
type input "40.00"
click at [1087, 256] on input "0.00" at bounding box center [1070, 259] width 82 height 21
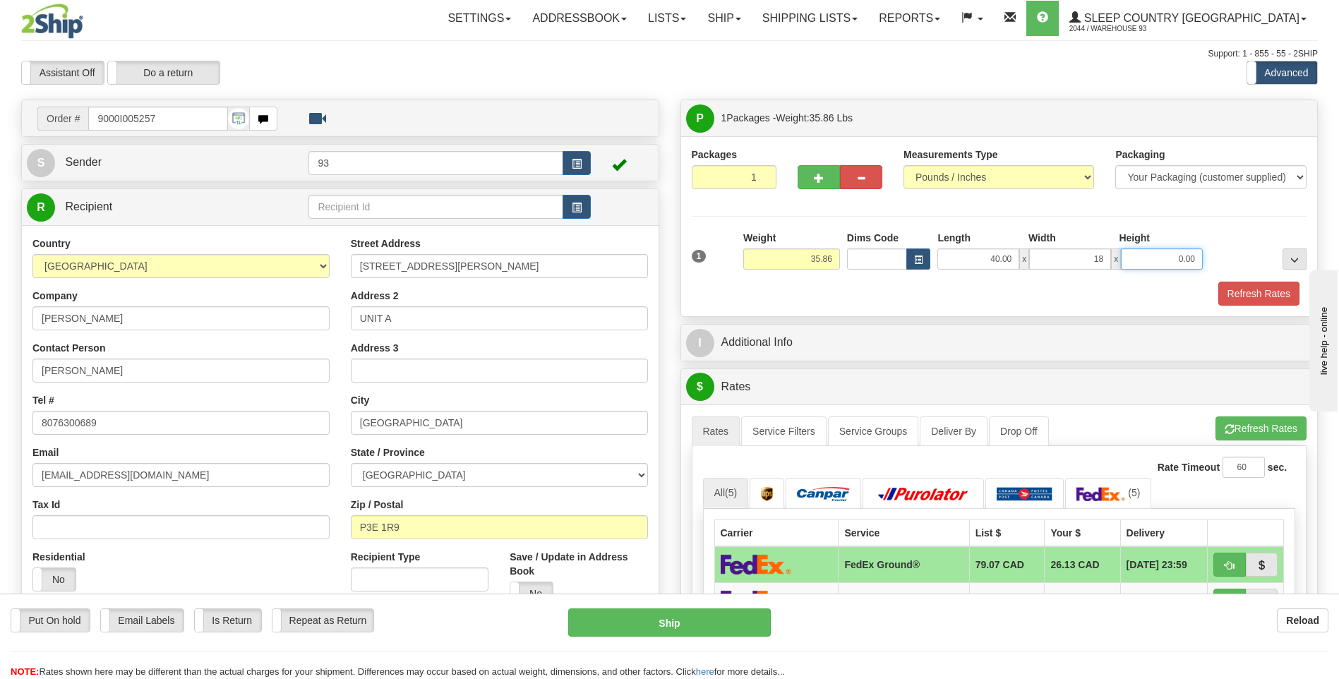
type input "18.00"
click at [1182, 253] on input "0.00" at bounding box center [1162, 259] width 82 height 21
type input "18.00"
click at [1291, 289] on button "Refresh Rates" at bounding box center [1259, 294] width 81 height 24
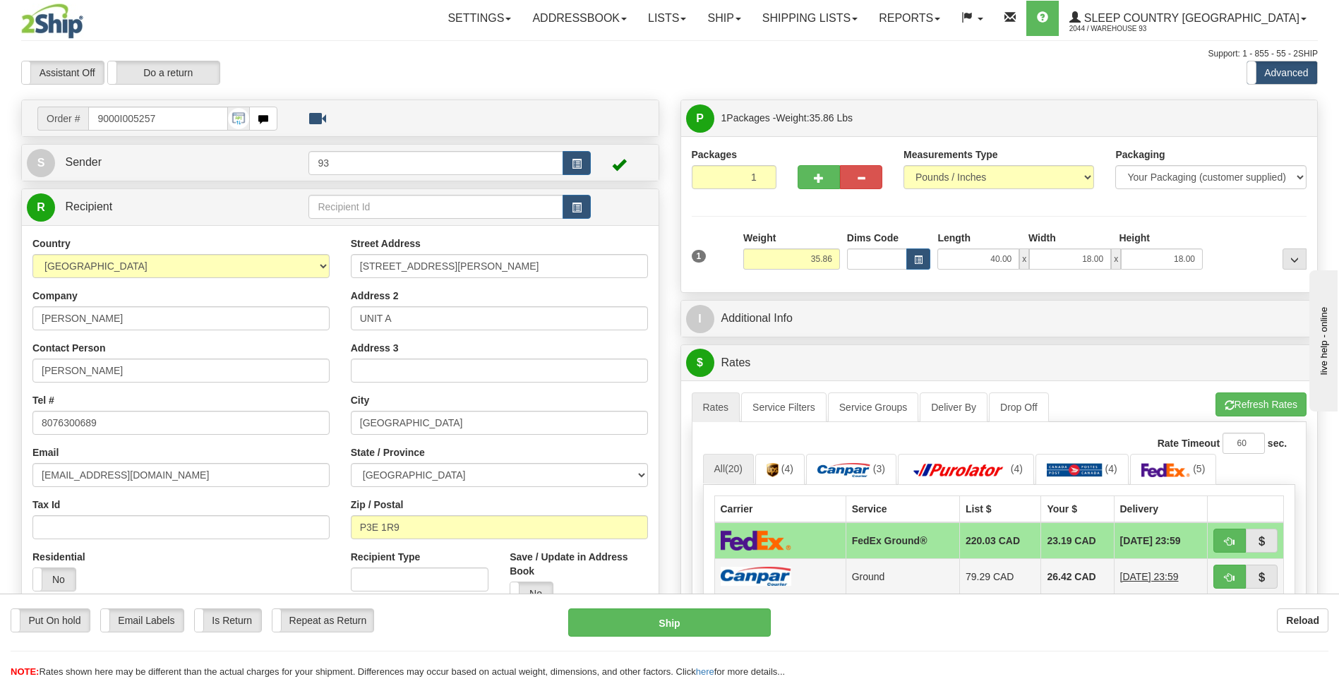
click at [779, 575] on img at bounding box center [756, 576] width 71 height 19
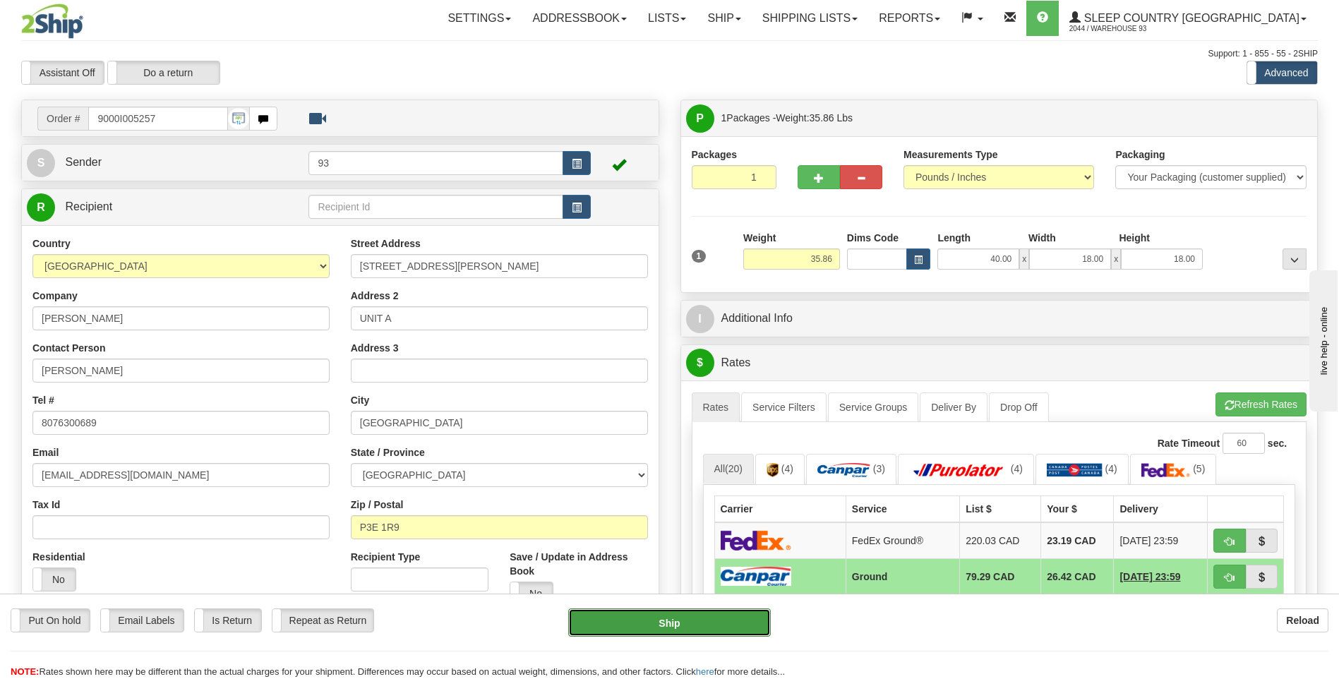
click at [722, 621] on button "Ship" at bounding box center [669, 623] width 202 height 28
type input "1"
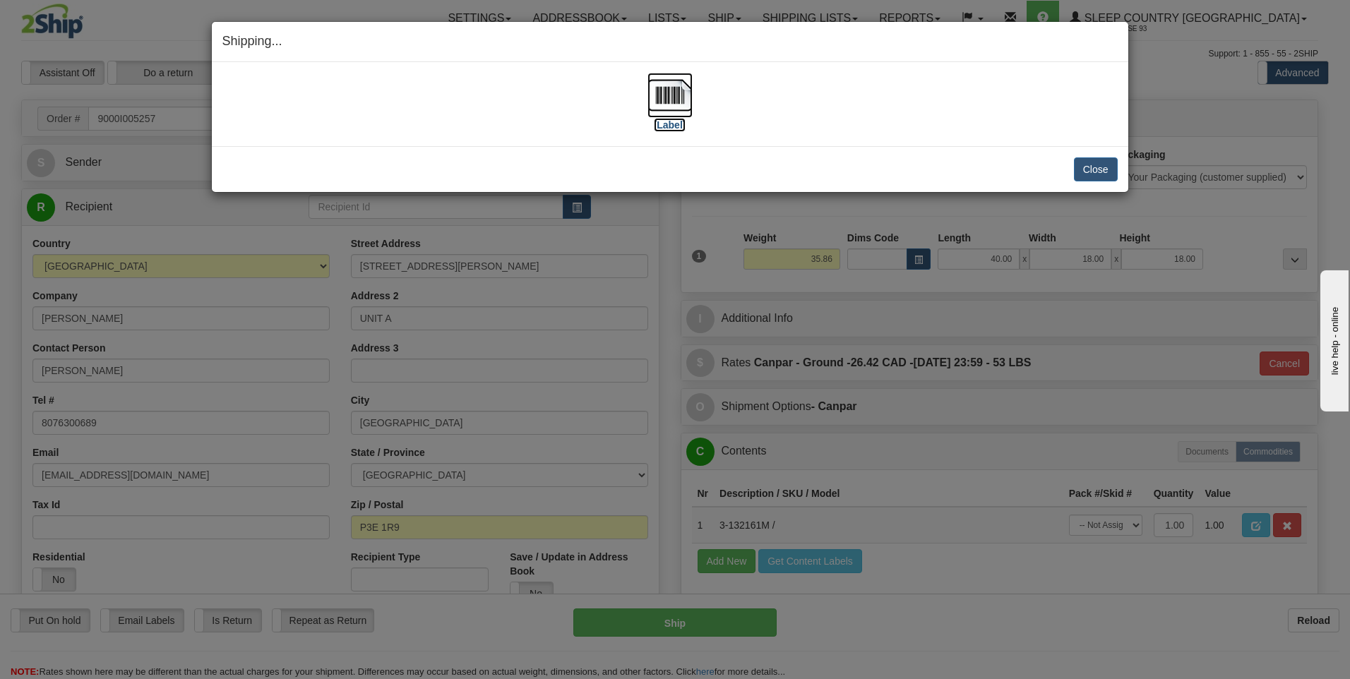
click at [669, 91] on img at bounding box center [669, 95] width 45 height 45
click at [1097, 170] on button "Close" at bounding box center [1096, 169] width 44 height 24
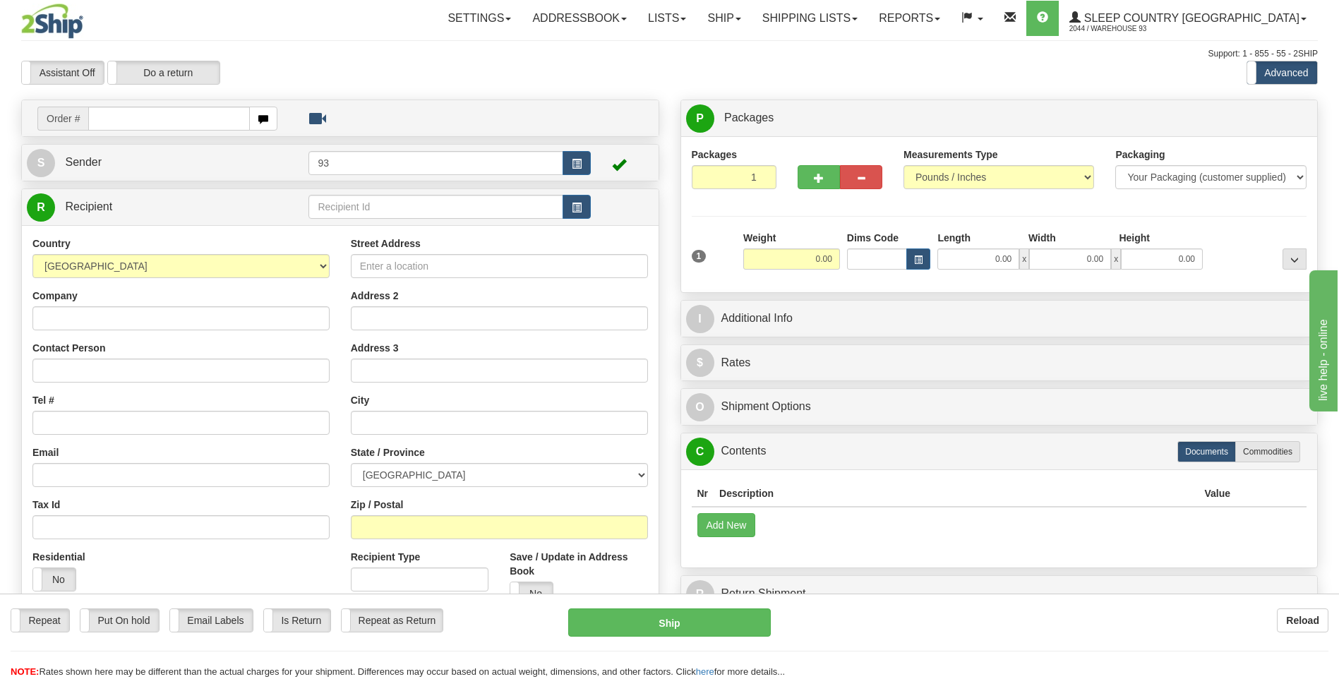
click at [122, 114] on input "text" at bounding box center [168, 119] width 161 height 24
type input "9000I005261"
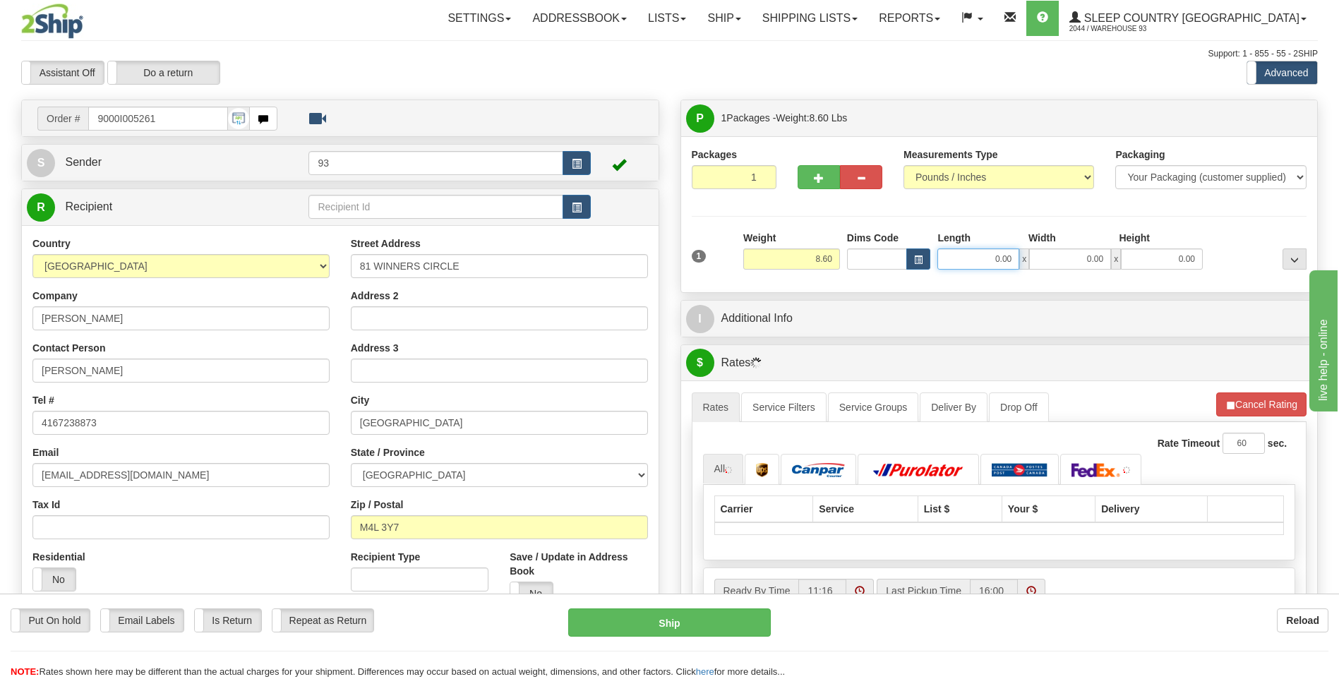
click at [976, 255] on input "0.00" at bounding box center [979, 259] width 82 height 21
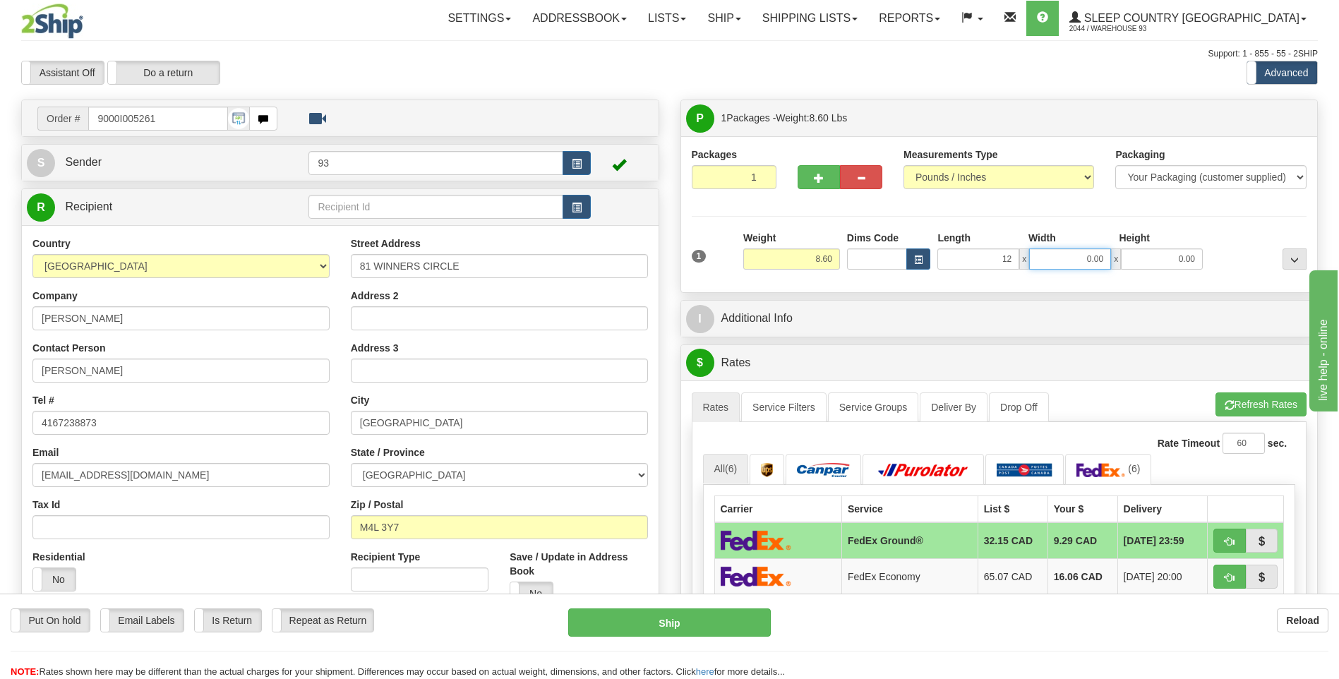
type input "12.00"
click at [1065, 261] on input "0.00" at bounding box center [1070, 259] width 82 height 21
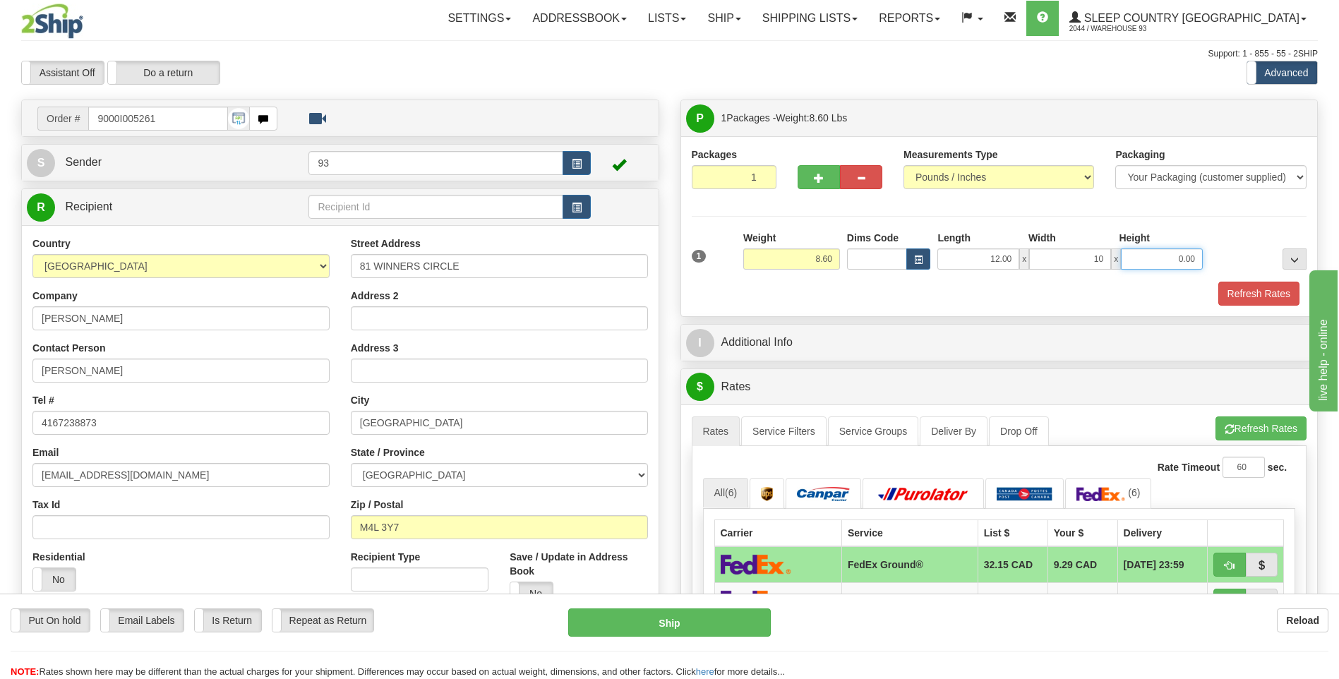
type input "10.00"
click at [1143, 260] on input "0.00" at bounding box center [1162, 259] width 82 height 21
type input "5.00"
click at [1252, 292] on button "Refresh Rates" at bounding box center [1259, 294] width 81 height 24
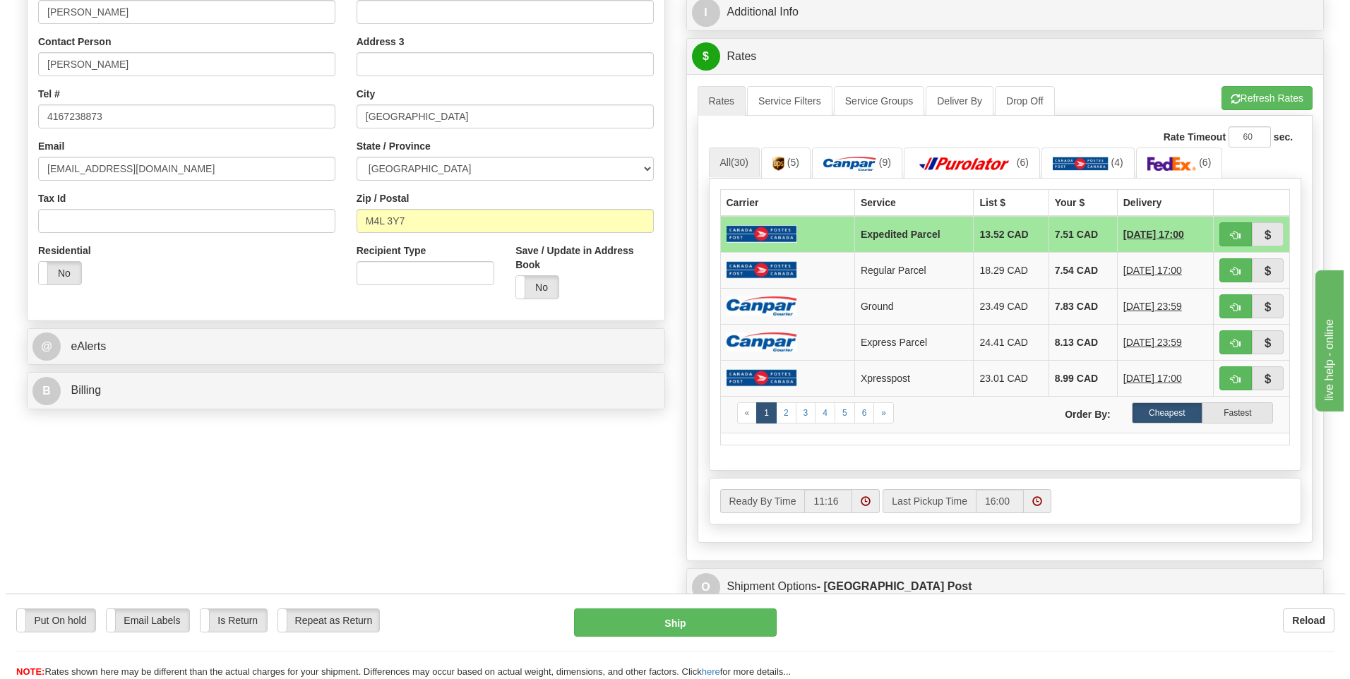
scroll to position [353, 0]
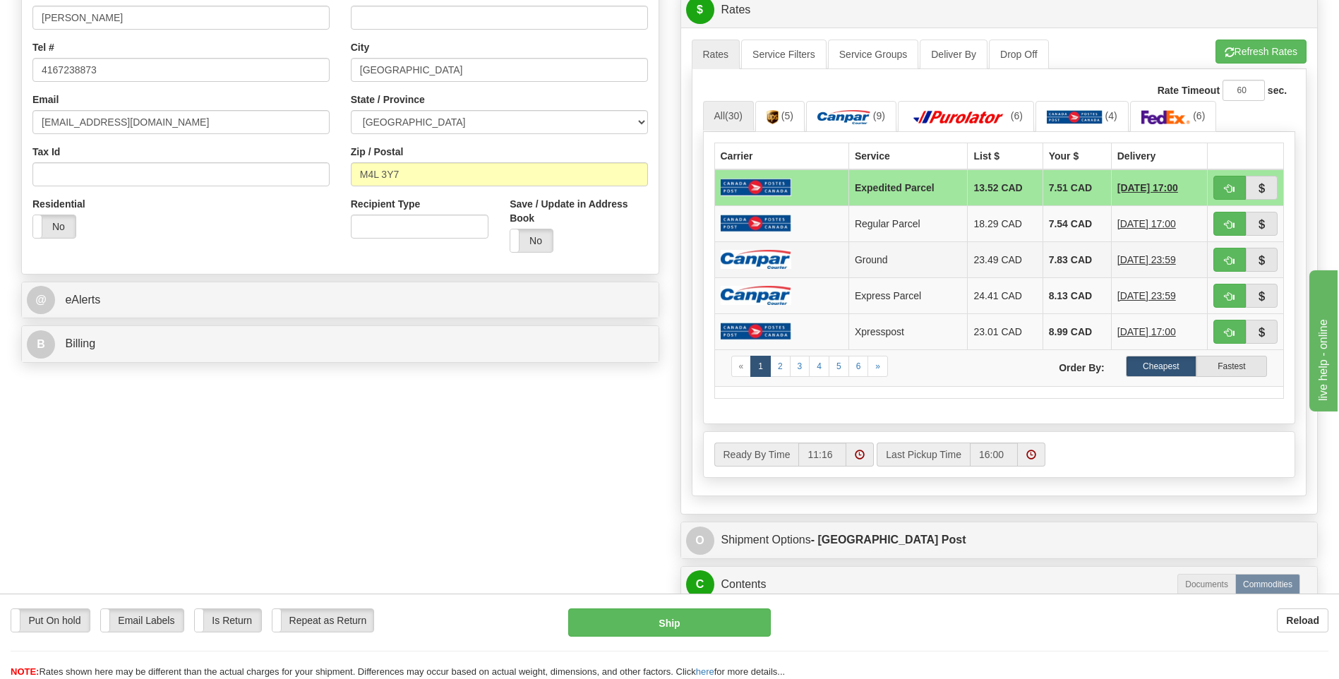
click at [1046, 256] on td "7.83 CAD" at bounding box center [1077, 259] width 68 height 36
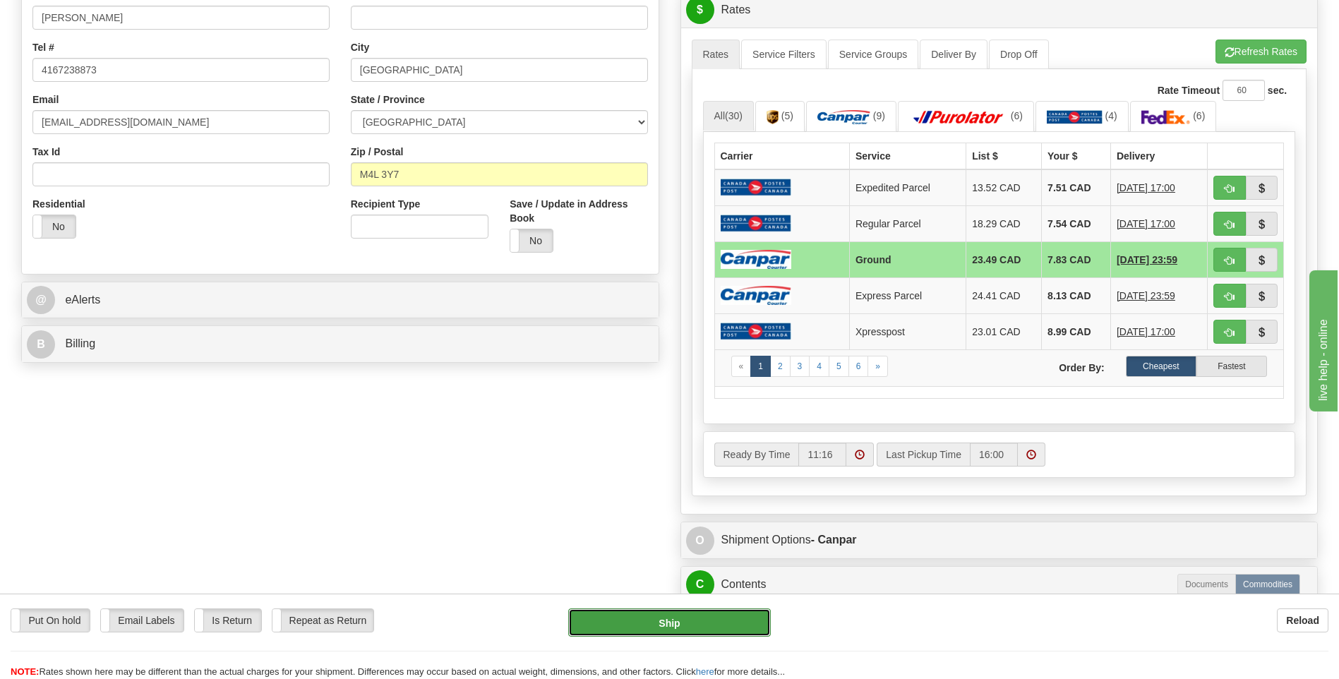
click at [695, 616] on button "Ship" at bounding box center [669, 623] width 202 height 28
type input "1"
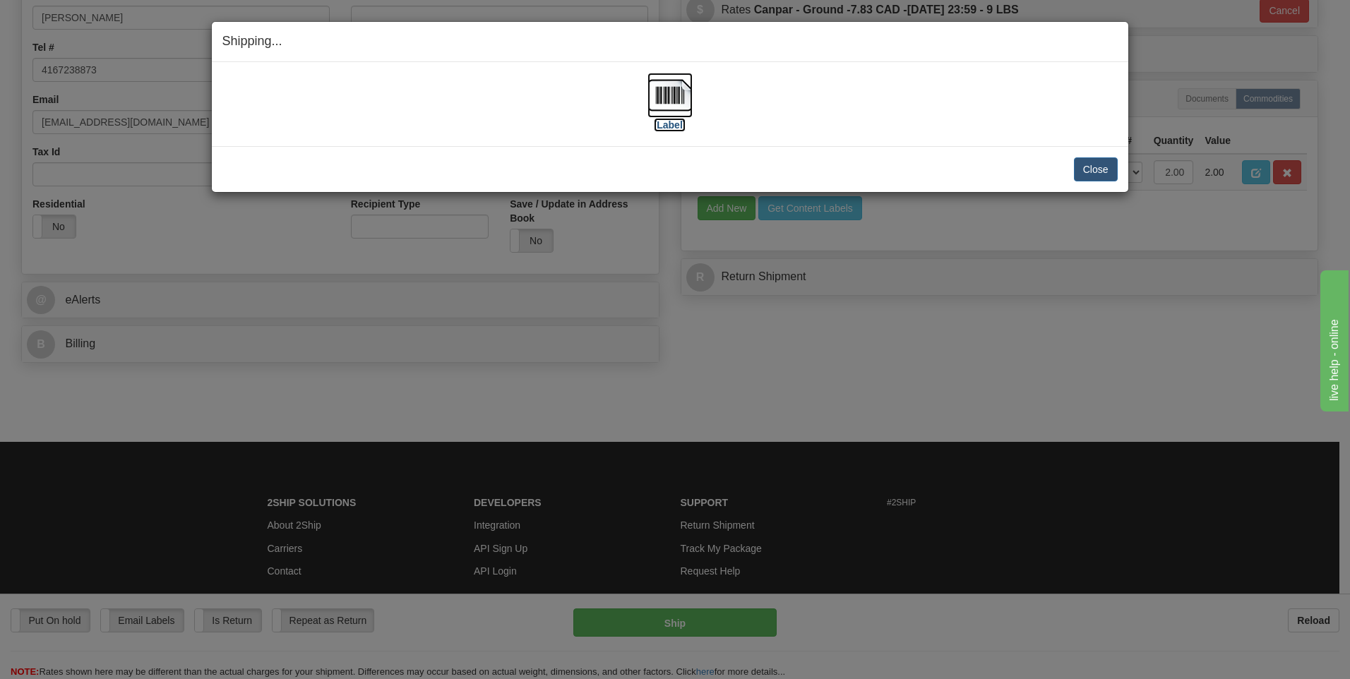
click at [676, 90] on img at bounding box center [669, 95] width 45 height 45
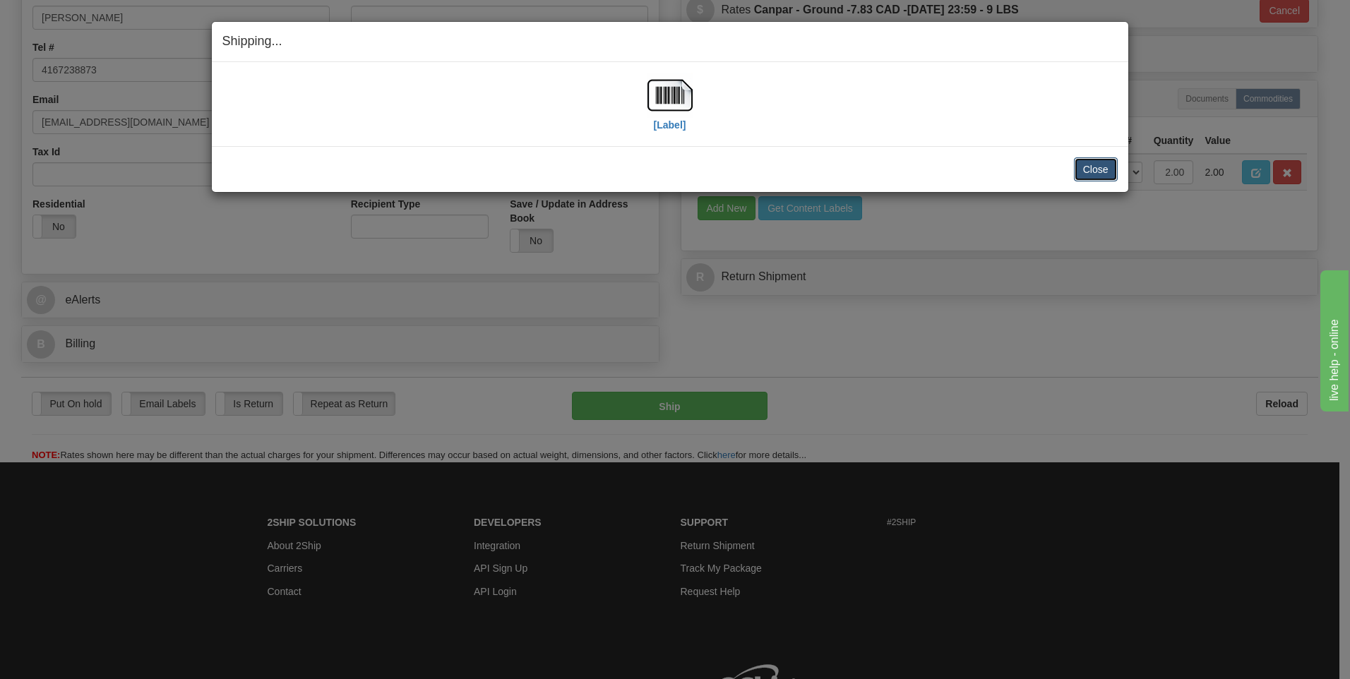
click at [1106, 170] on button "Close" at bounding box center [1096, 169] width 44 height 24
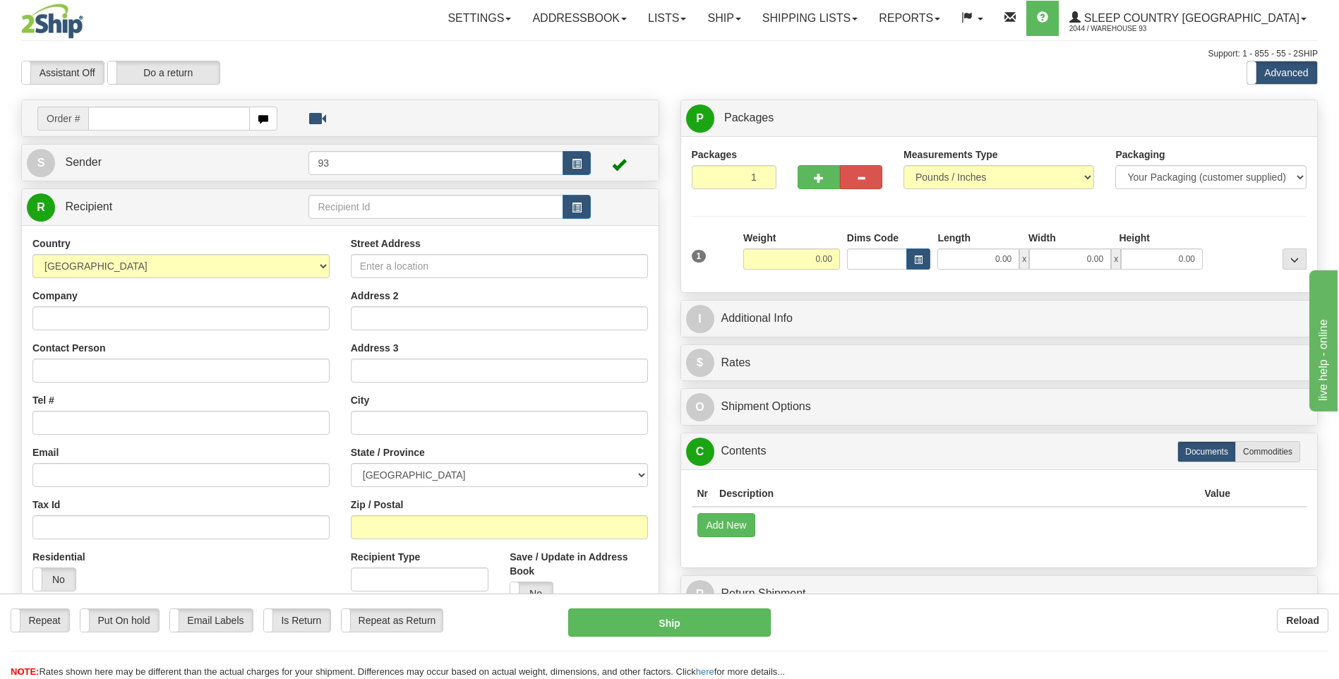
click at [142, 117] on input "text" at bounding box center [168, 119] width 161 height 24
type input "9000I005275"
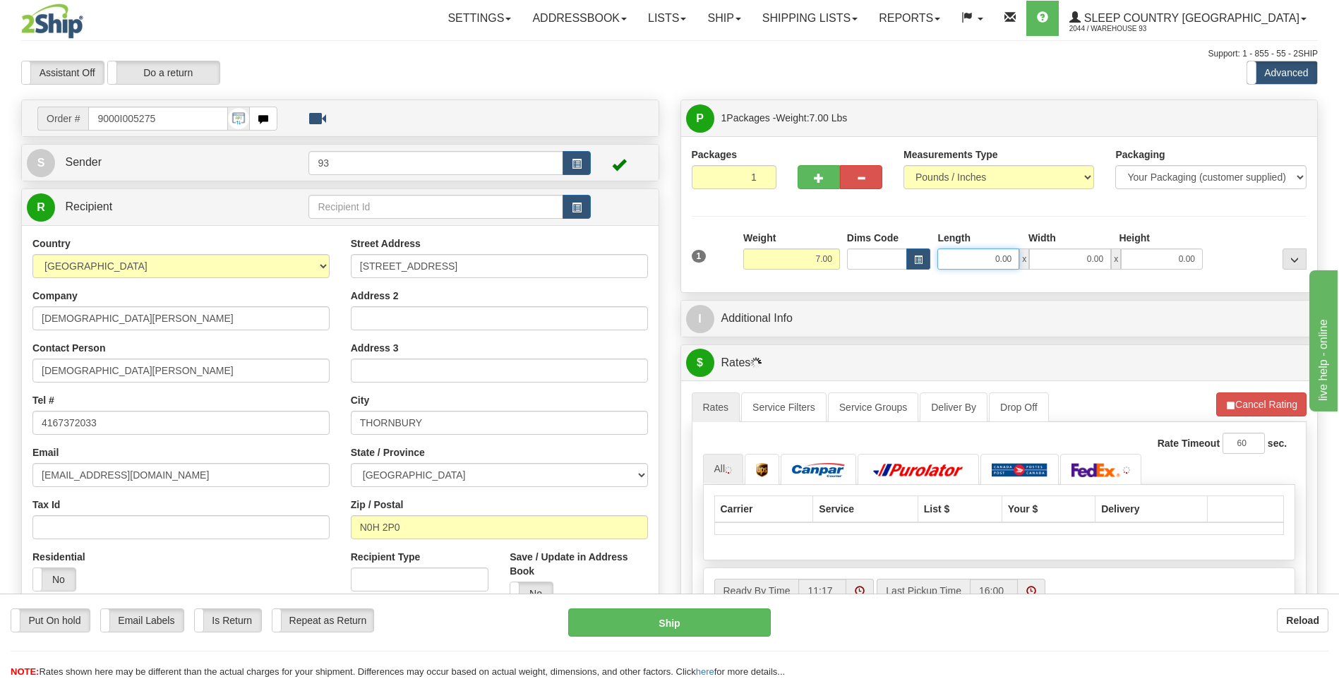
click at [988, 261] on input "0.00" at bounding box center [979, 259] width 82 height 21
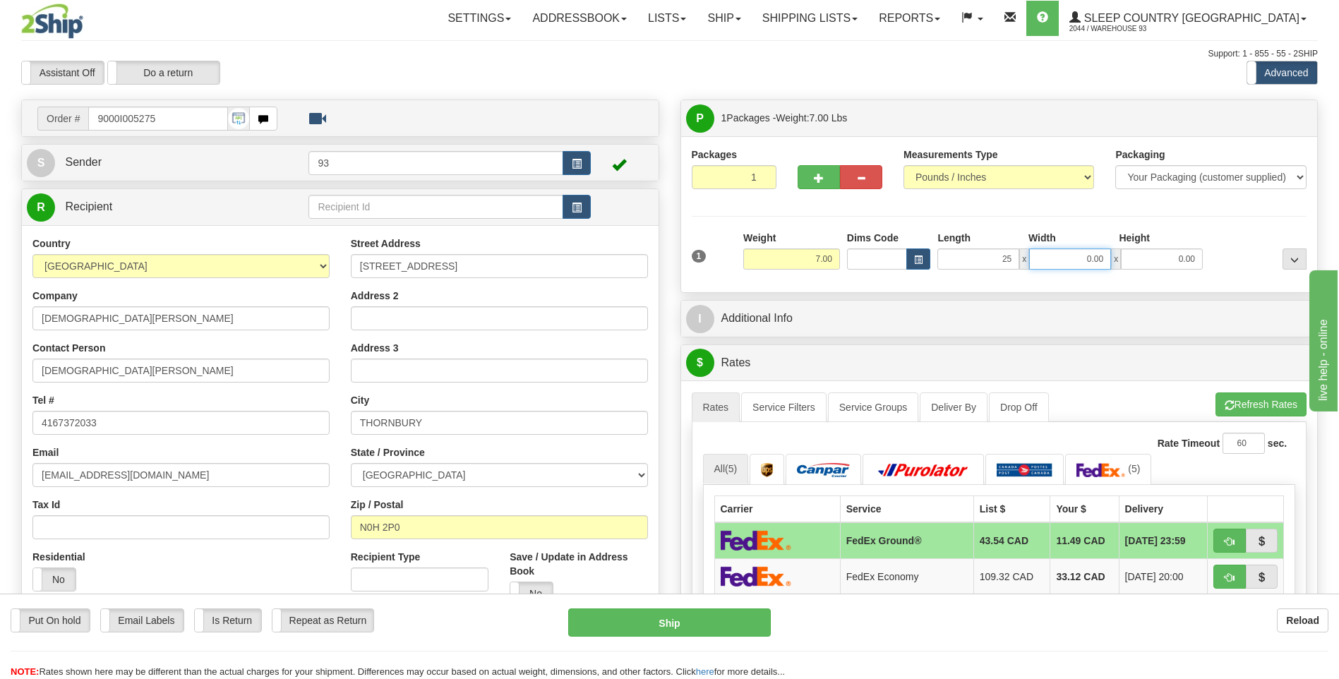
type input "25.00"
click at [1091, 260] on input "0.00" at bounding box center [1070, 259] width 82 height 21
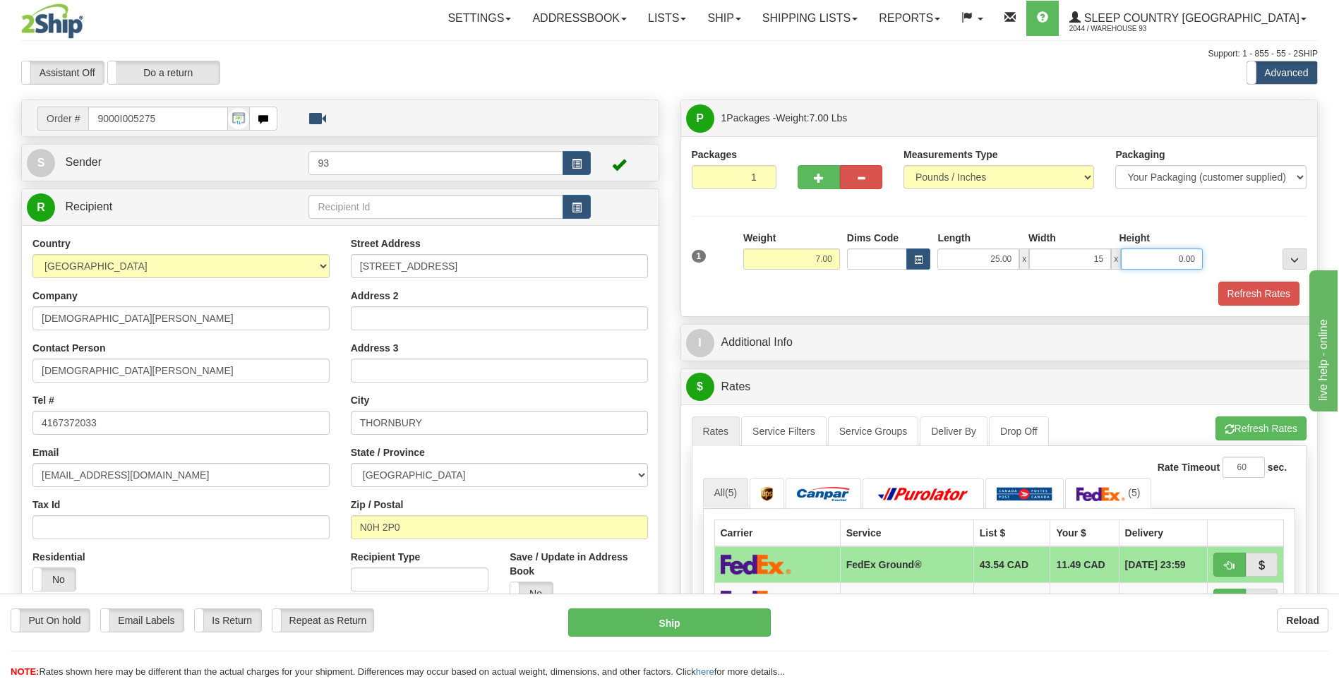
type input "15.00"
click at [1154, 257] on input "0.00" at bounding box center [1162, 259] width 82 height 21
type input "8.00"
click at [1258, 294] on button "Refresh Rates" at bounding box center [1259, 294] width 81 height 24
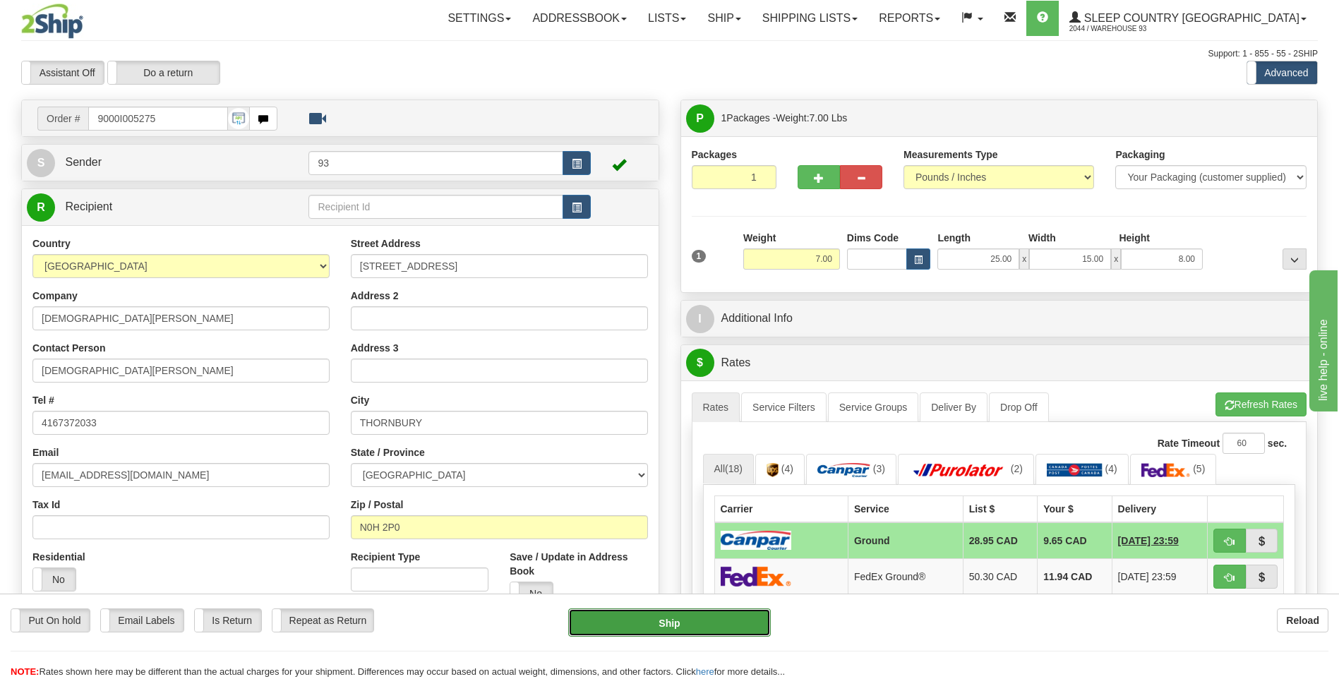
click at [730, 618] on button "Ship" at bounding box center [669, 623] width 202 height 28
type input "1"
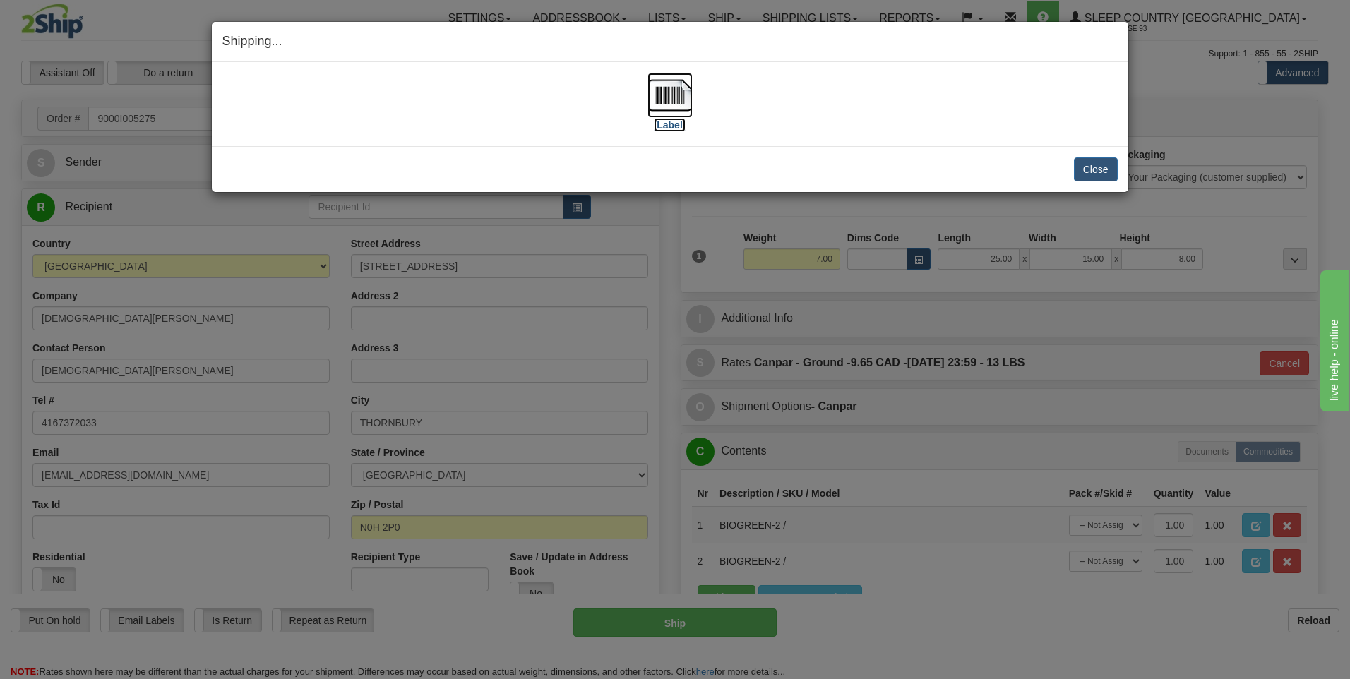
click at [678, 98] on img at bounding box center [669, 95] width 45 height 45
click at [1098, 169] on button "Close" at bounding box center [1096, 169] width 44 height 24
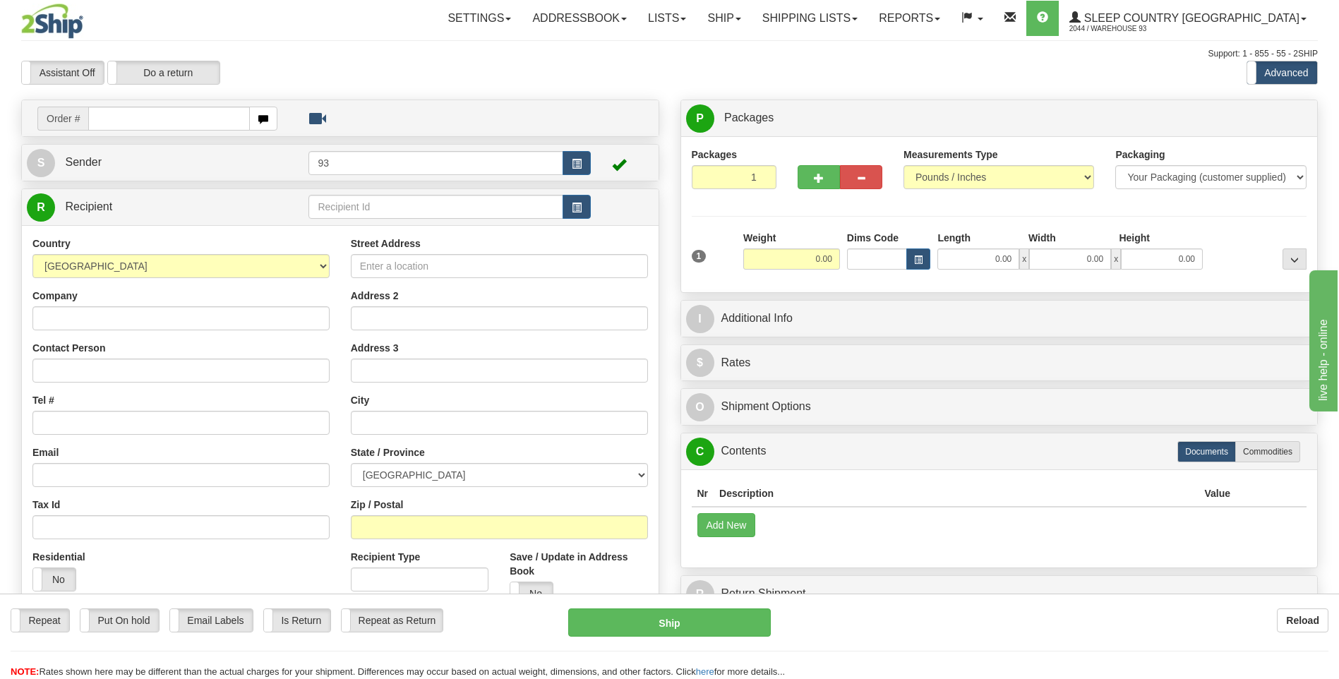
click at [181, 123] on input "text" at bounding box center [168, 119] width 161 height 24
type input "9000I005281"
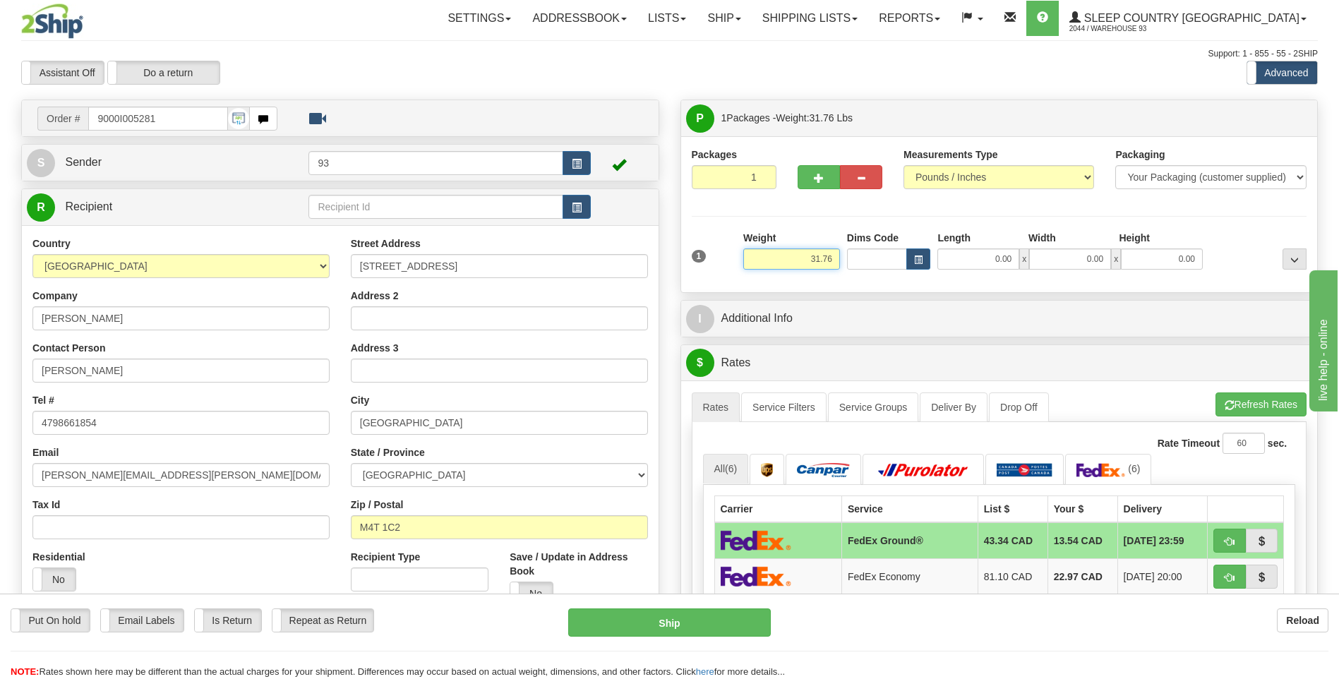
click at [835, 255] on input "31.76" at bounding box center [791, 259] width 97 height 21
type input "3"
type input "9.00"
click at [959, 259] on input "0.00" at bounding box center [979, 259] width 82 height 21
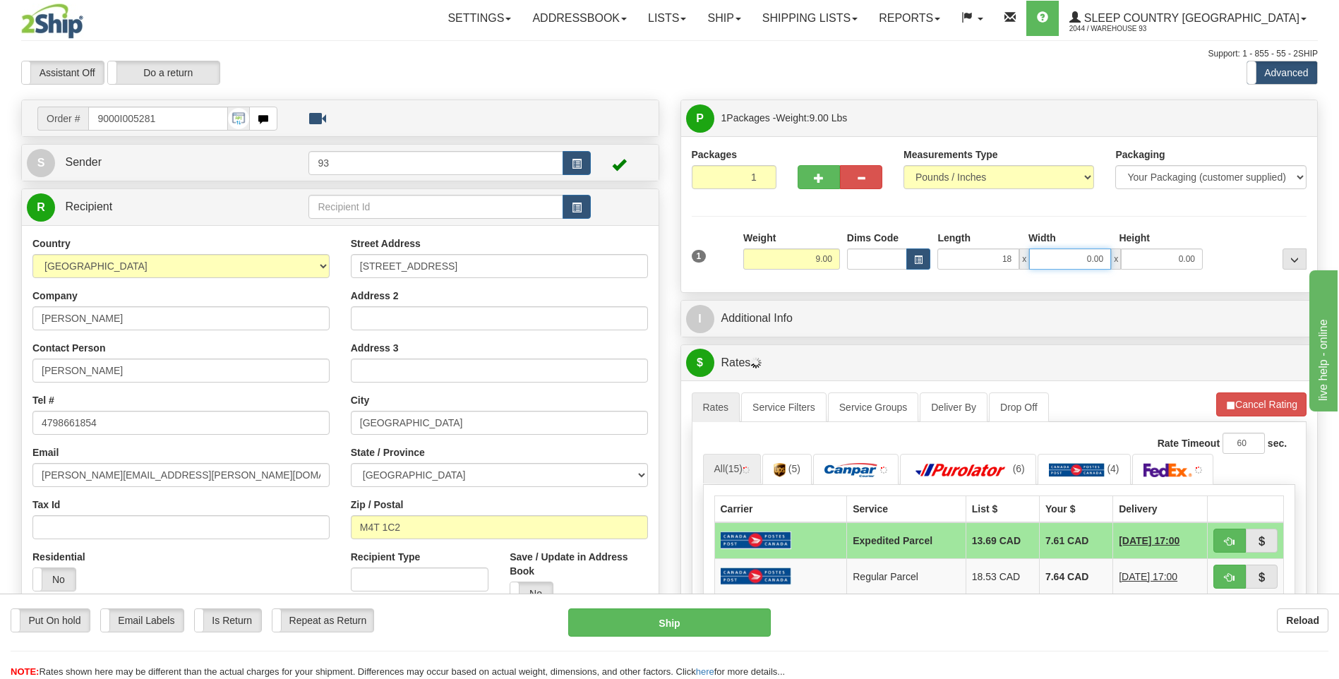
type input "18.00"
click at [1058, 259] on input "0.00" at bounding box center [1070, 259] width 82 height 21
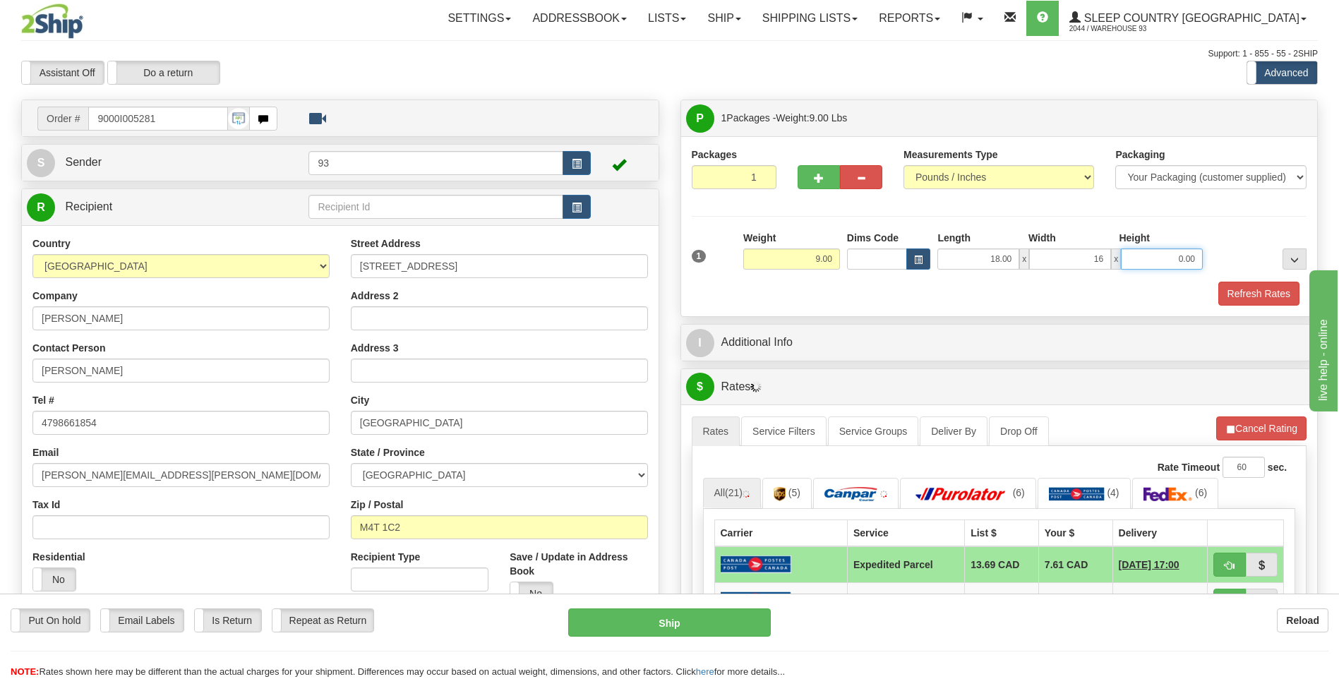
type input "16.00"
click at [1178, 251] on input "0.00" at bounding box center [1162, 259] width 82 height 21
type input "8.00"
click at [813, 178] on button "button" at bounding box center [819, 177] width 42 height 24
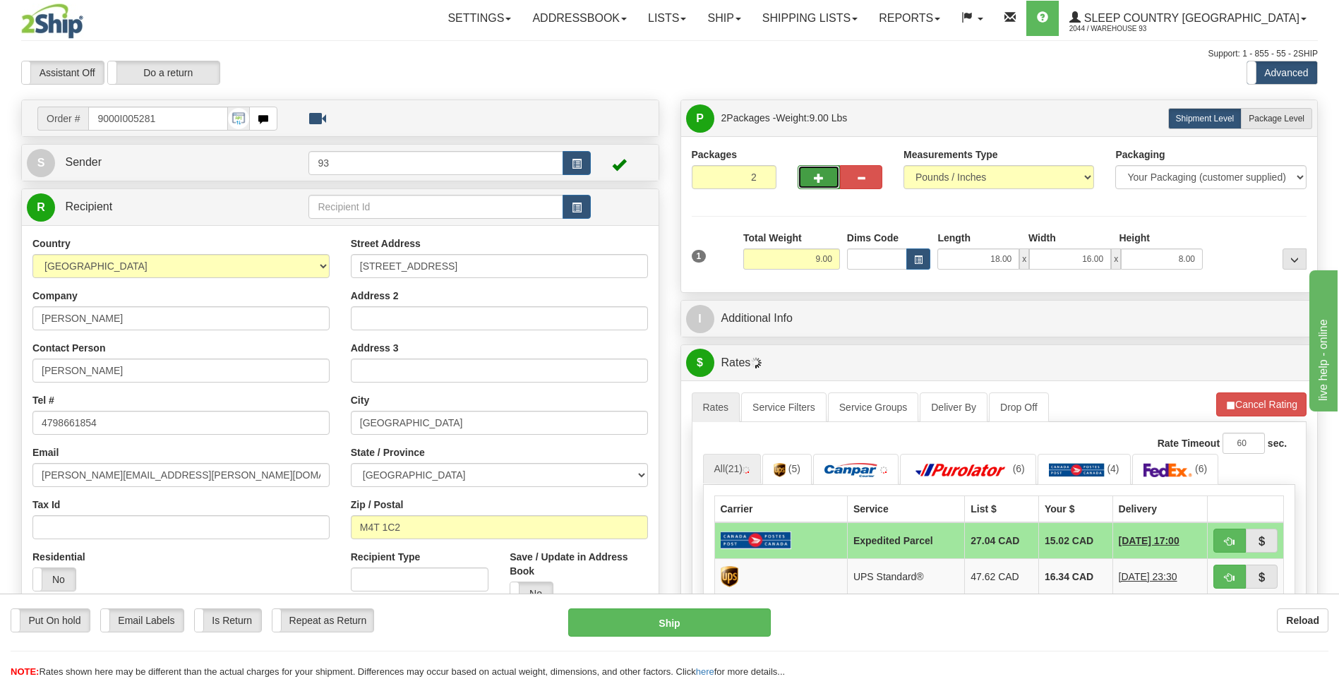
click at [813, 178] on button "button" at bounding box center [819, 177] width 42 height 24
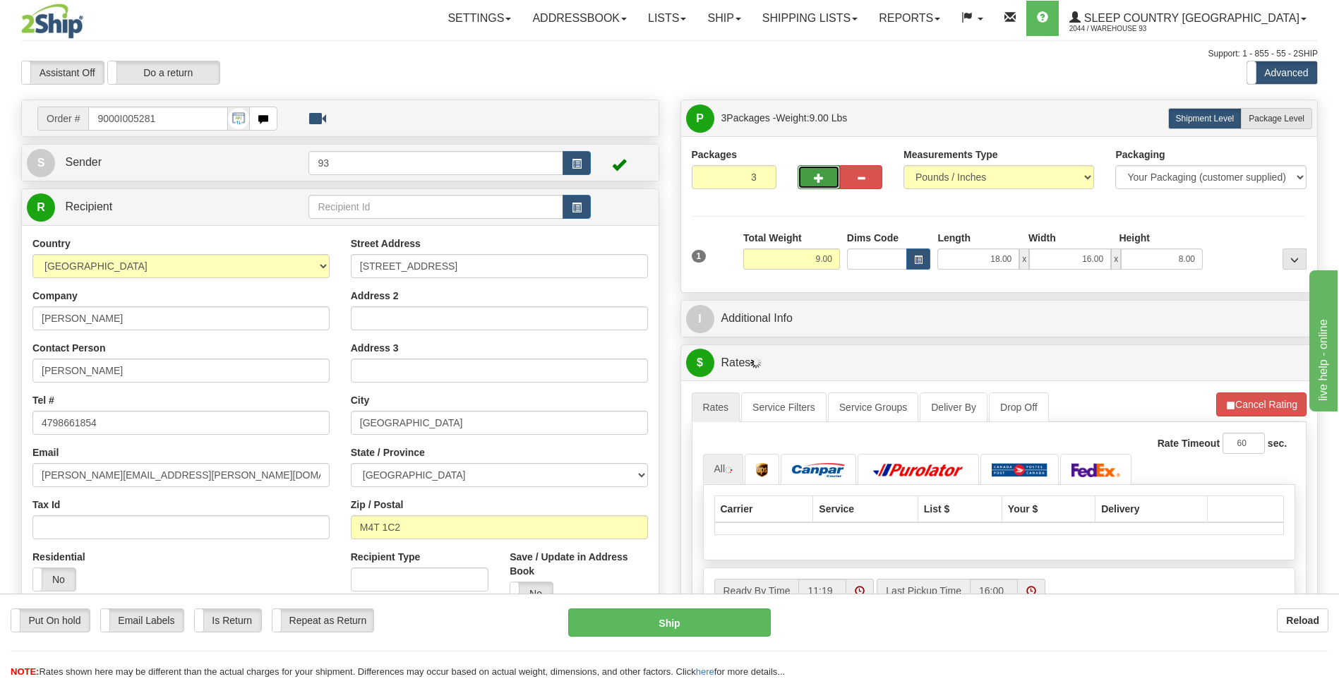
click at [813, 178] on button "button" at bounding box center [819, 177] width 42 height 24
type input "4"
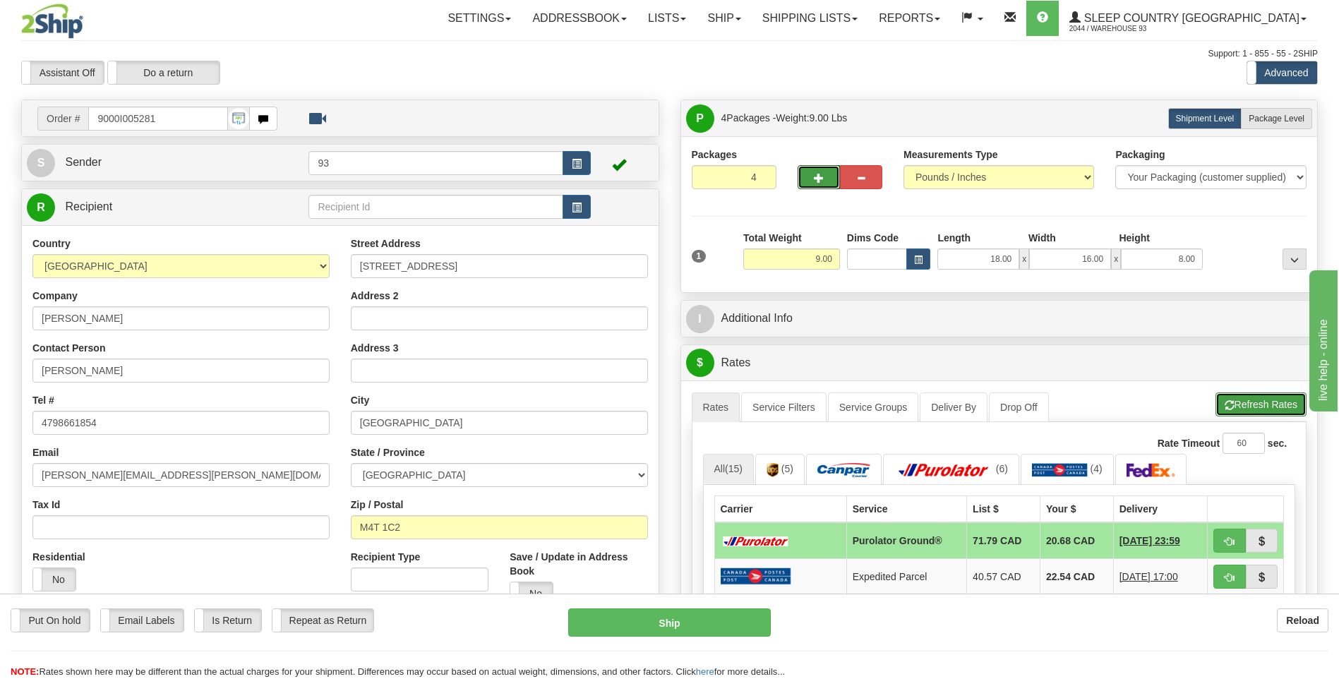
click at [1259, 408] on button "Refresh Rates" at bounding box center [1261, 405] width 91 height 24
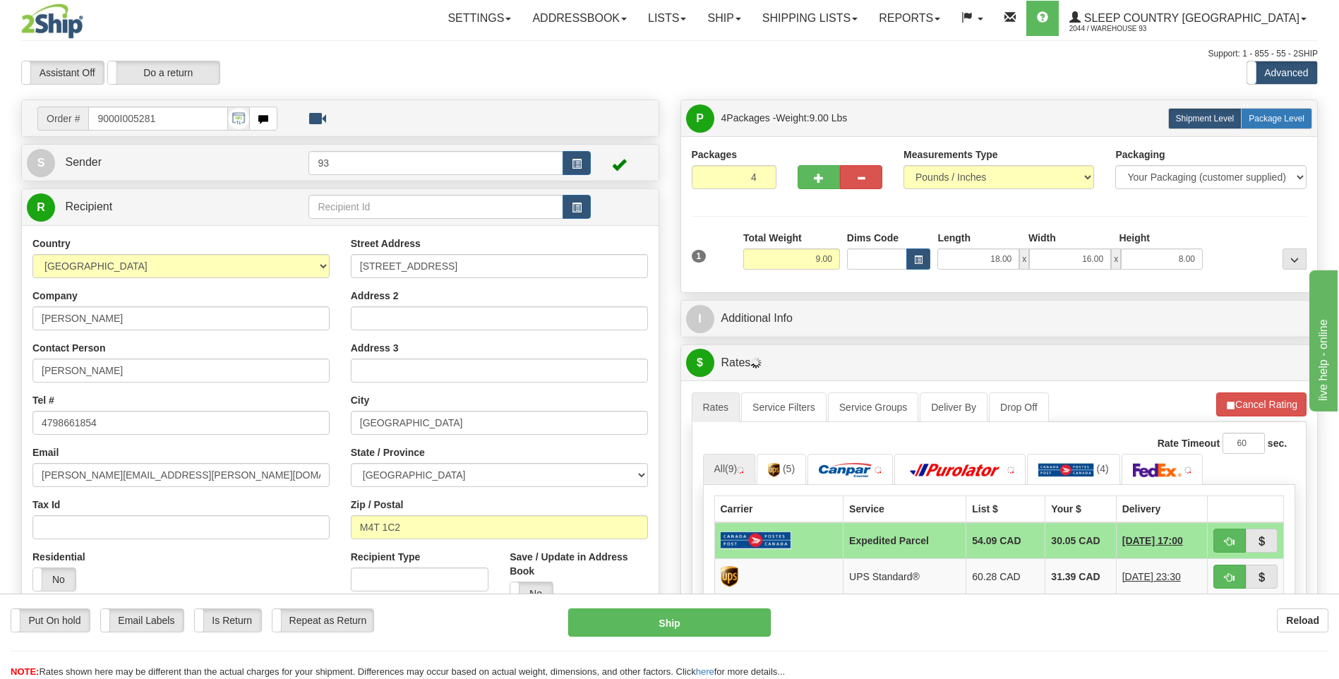
click at [1288, 114] on span "Package Level" at bounding box center [1277, 119] width 56 height 10
radio input "true"
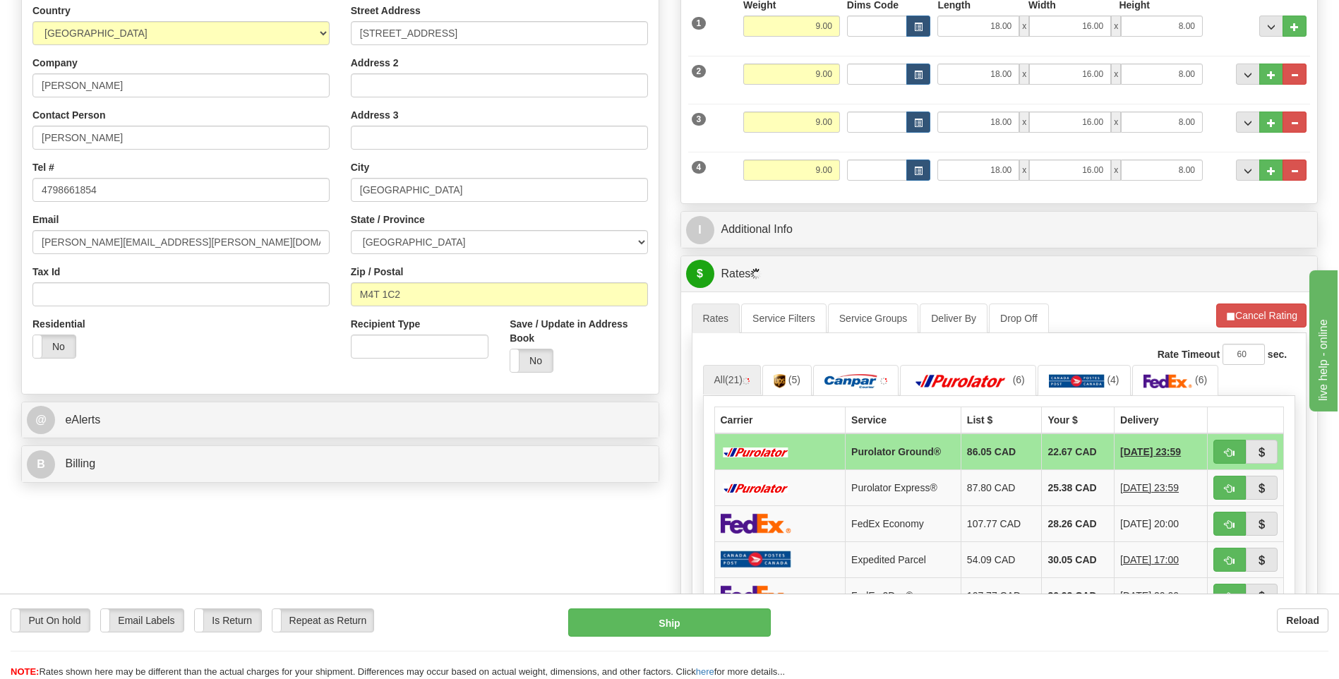
scroll to position [282, 0]
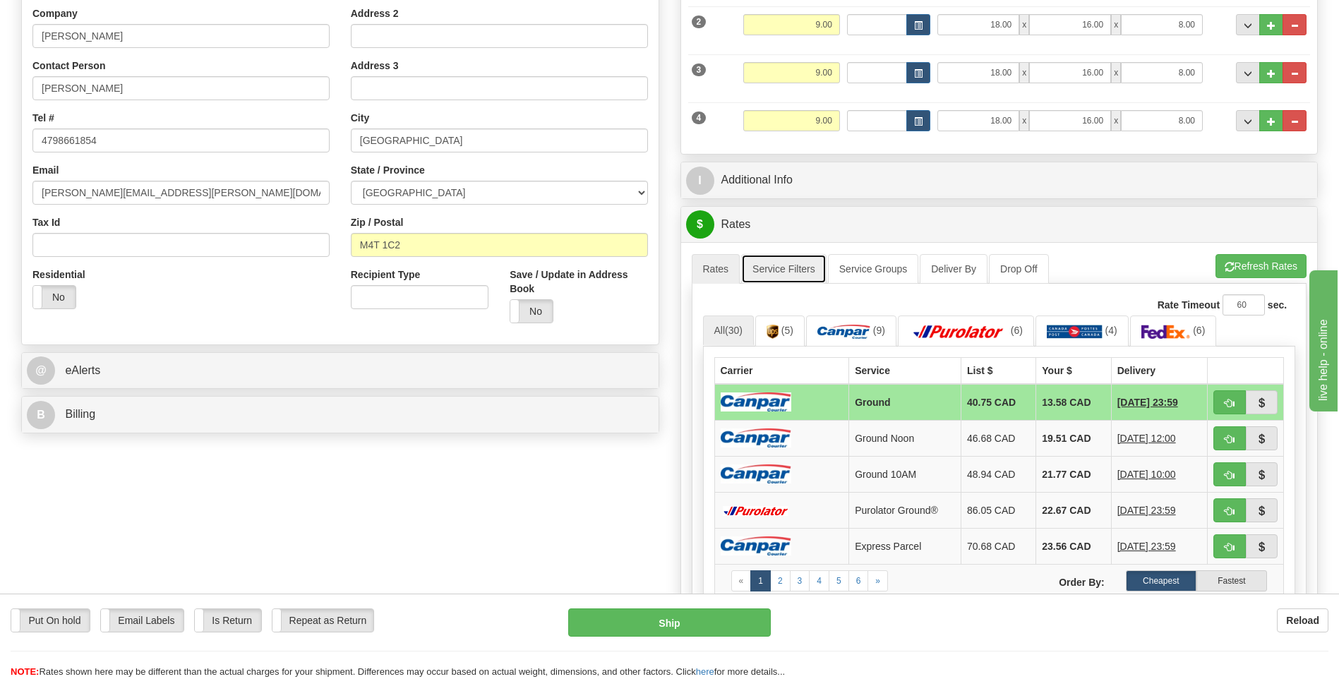
click at [783, 275] on link "Service Filters" at bounding box center [783, 269] width 85 height 30
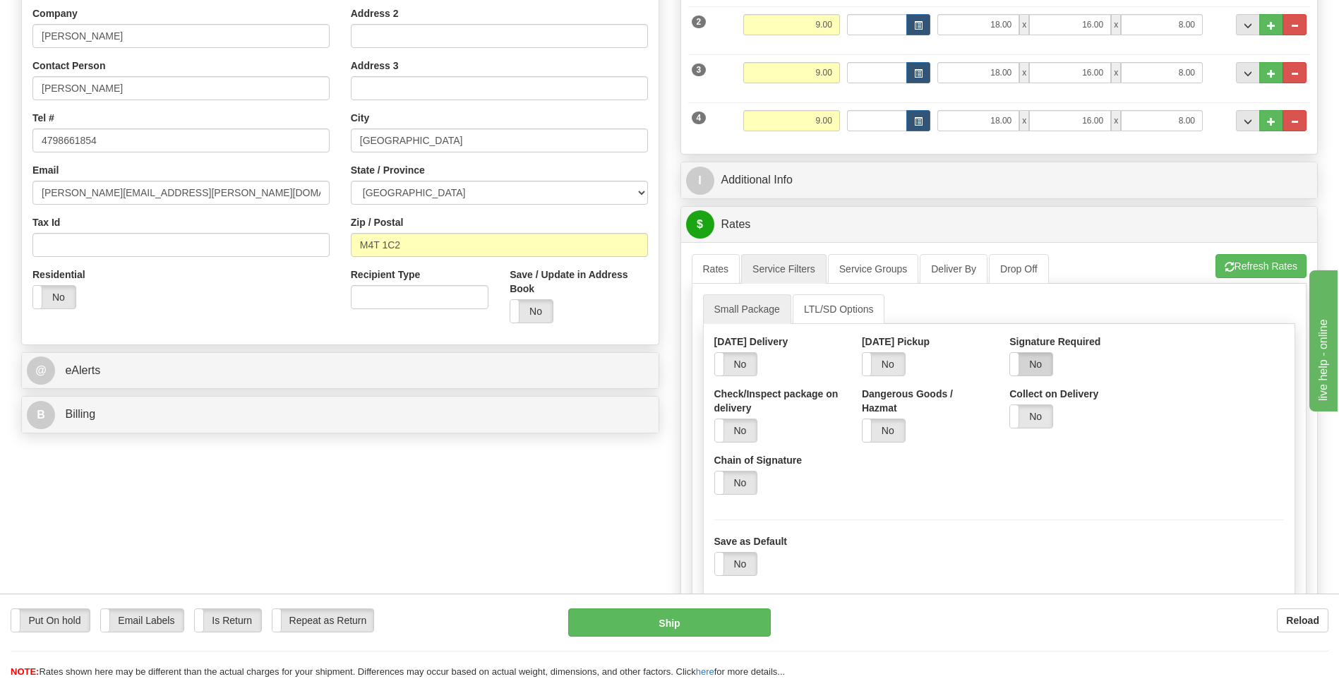
click at [1034, 358] on label "No" at bounding box center [1031, 364] width 42 height 23
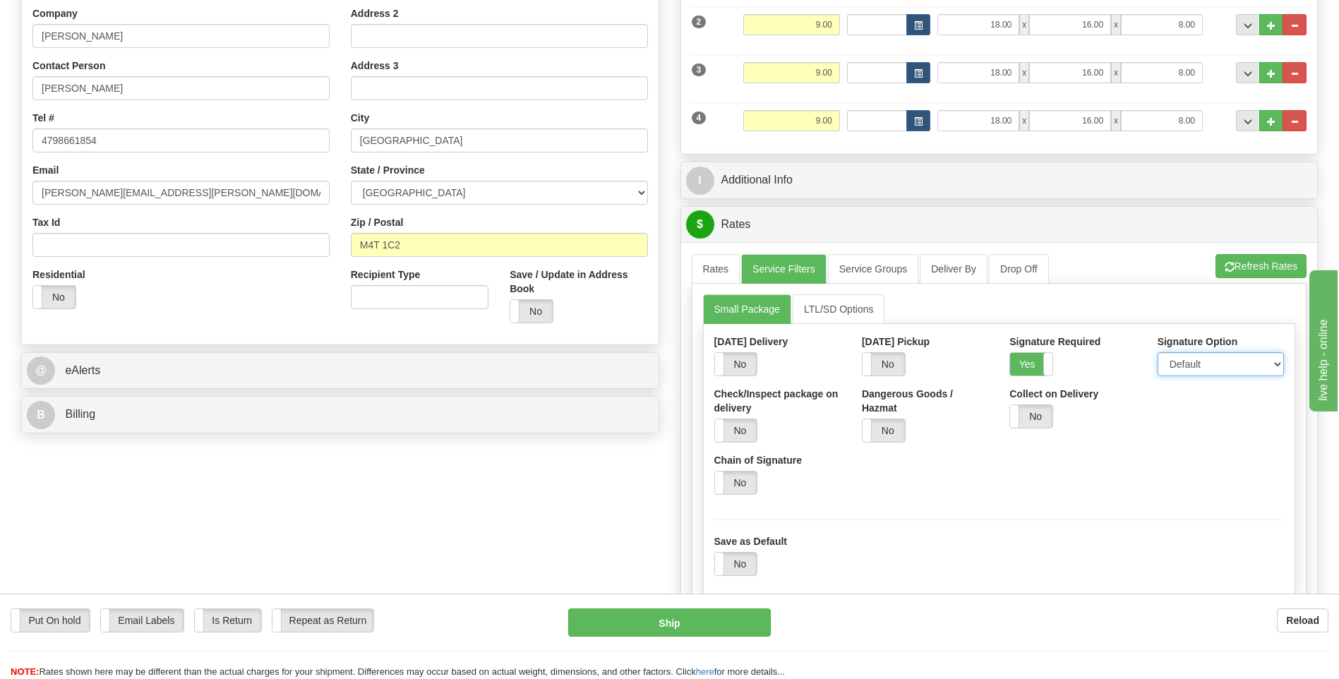
click at [1212, 371] on select "Default Adult Direct Indirect No Signature Required" at bounding box center [1221, 364] width 126 height 24
select select "1"
click at [1158, 352] on select "Default Adult Direct Indirect No Signature Required" at bounding box center [1221, 364] width 126 height 24
click at [688, 259] on div "A change has been made which could impact your rate estimate. To ensure the est…" at bounding box center [999, 457] width 637 height 430
click at [701, 262] on link "Rates" at bounding box center [716, 269] width 49 height 30
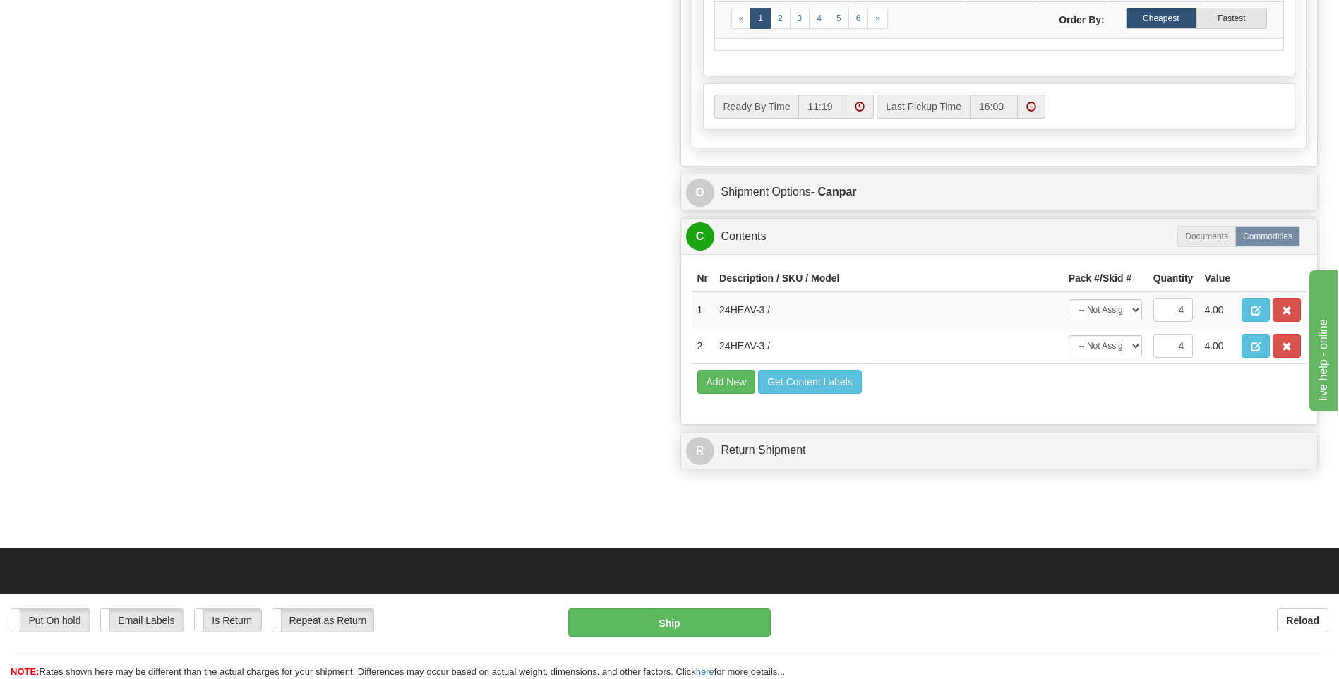
scroll to position [847, 0]
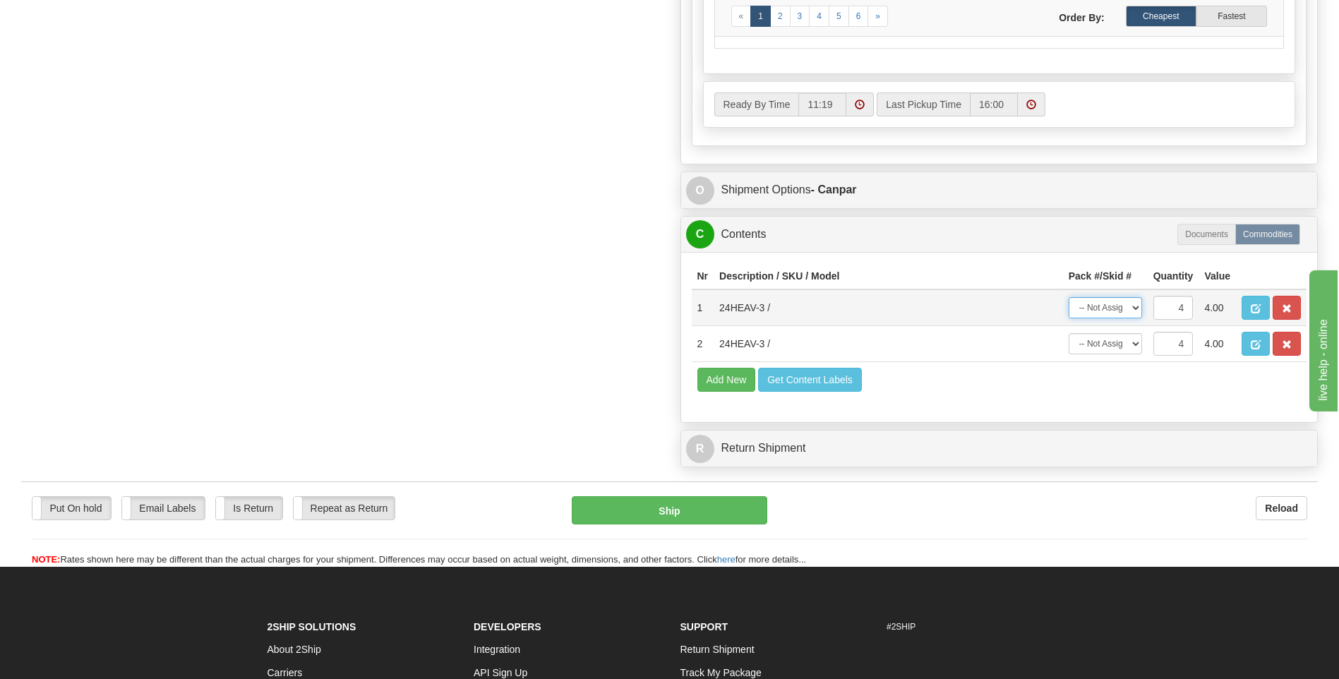
click at [1135, 308] on select "-- Not Assigned -- Package 1 Package 2 Package 3 Package 4 Split" at bounding box center [1105, 307] width 73 height 21
select select "SPLIT"
click at [1069, 297] on select "-- Not Assigned -- Package 1 Package 2 Package 3 Package 4 Split" at bounding box center [1105, 307] width 73 height 21
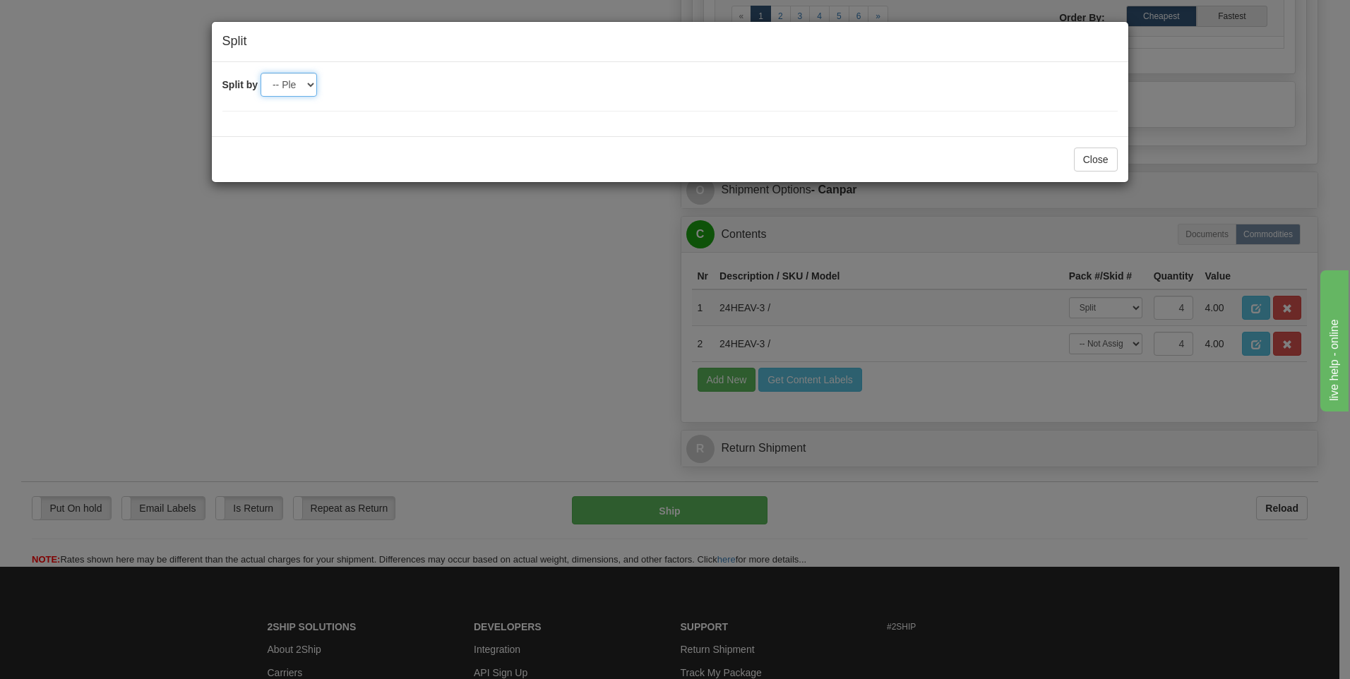
drag, startPoint x: 286, startPoint y: 86, endPoint x: 298, endPoint y: 98, distance: 17.0
click at [286, 85] on select "-- Please select -- 2 3 4" at bounding box center [289, 85] width 56 height 24
select select "2"
click at [261, 73] on select "-- Please select -- 2 3 4" at bounding box center [289, 85] width 56 height 24
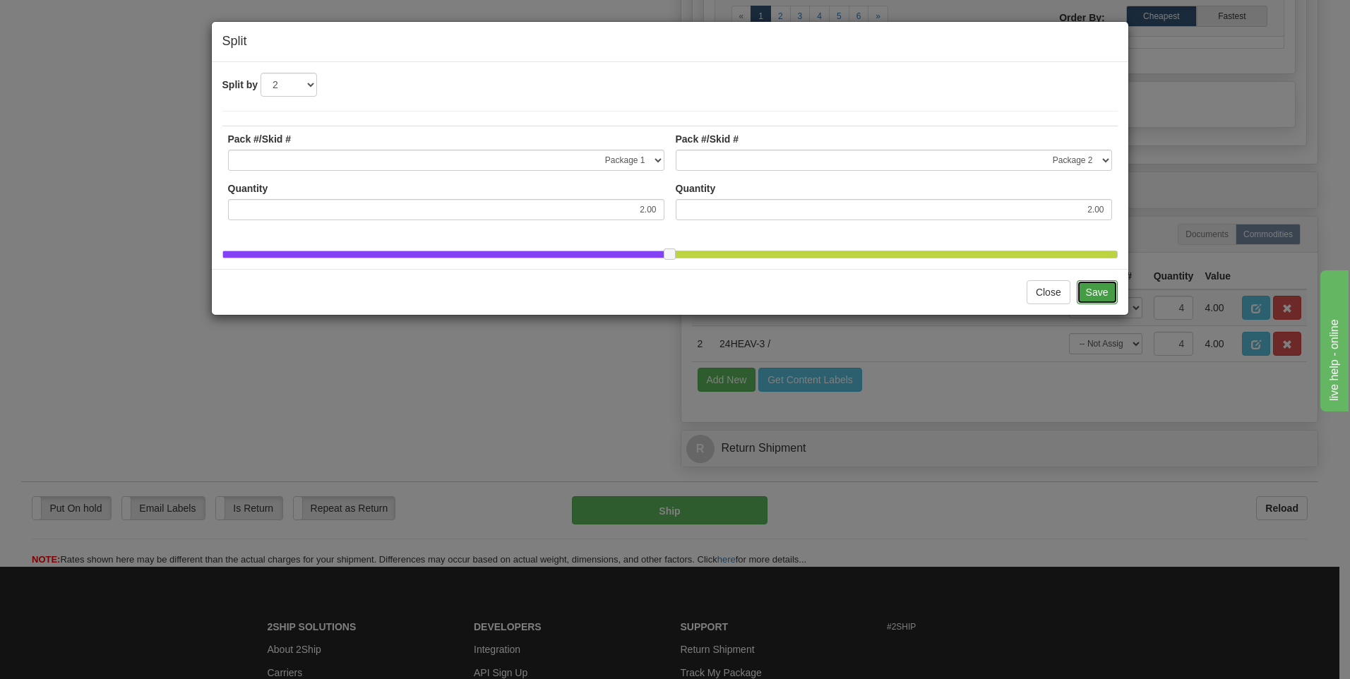
click at [1087, 300] on button "Save" at bounding box center [1097, 292] width 41 height 24
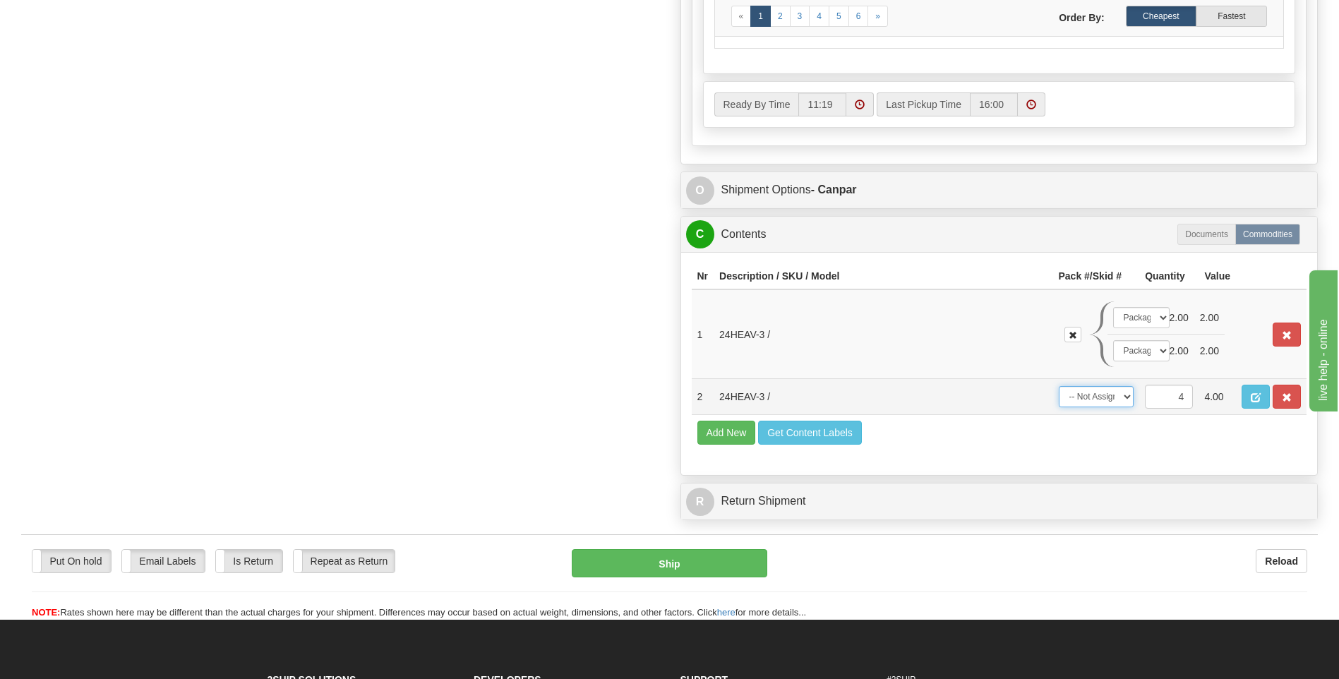
click at [1129, 403] on select "-- Not Assigned -- Package 1 Package 2 Package 3 Package 4 Split" at bounding box center [1097, 396] width 76 height 21
select select "SPLIT"
click at [1059, 386] on select "-- Not Assigned -- Package 1 Package 2 Package 3 Package 4 Split" at bounding box center [1097, 396] width 76 height 21
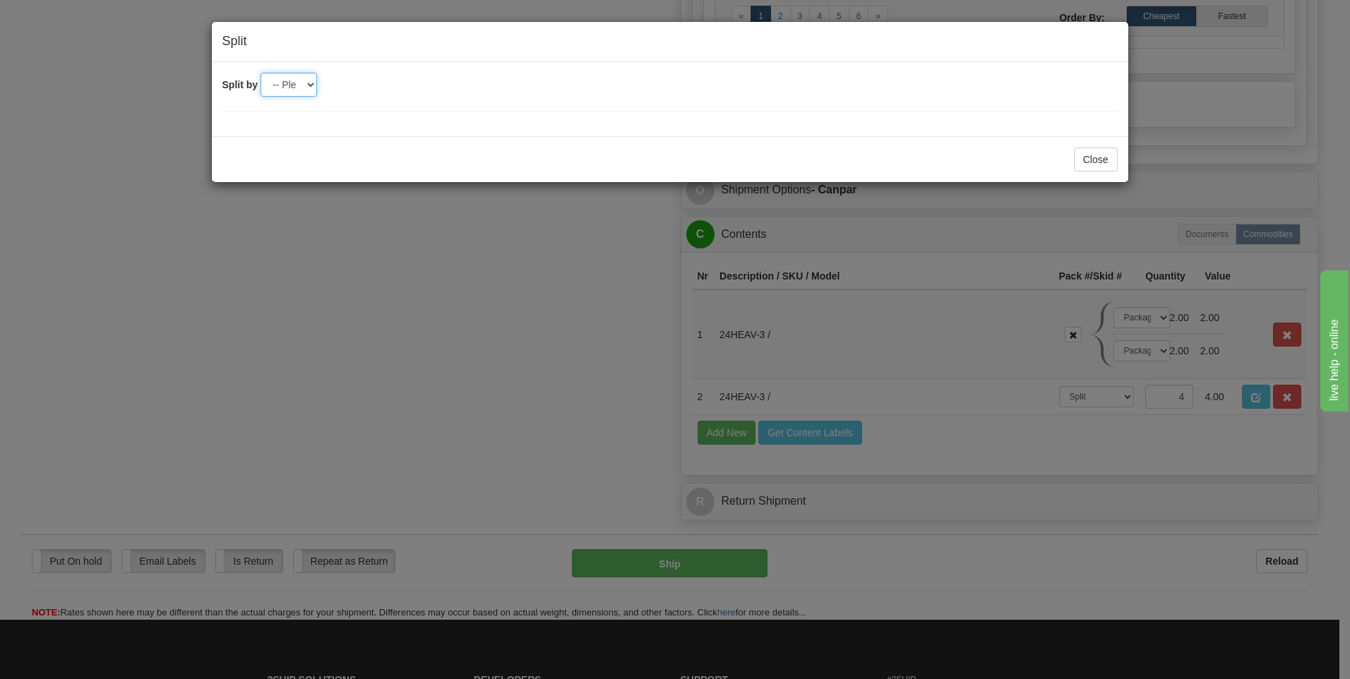
click at [299, 84] on select "-- Please select -- 2 3 4" at bounding box center [289, 85] width 56 height 24
select select "2"
click at [261, 73] on select "-- Please select -- 2 3 4" at bounding box center [289, 85] width 56 height 24
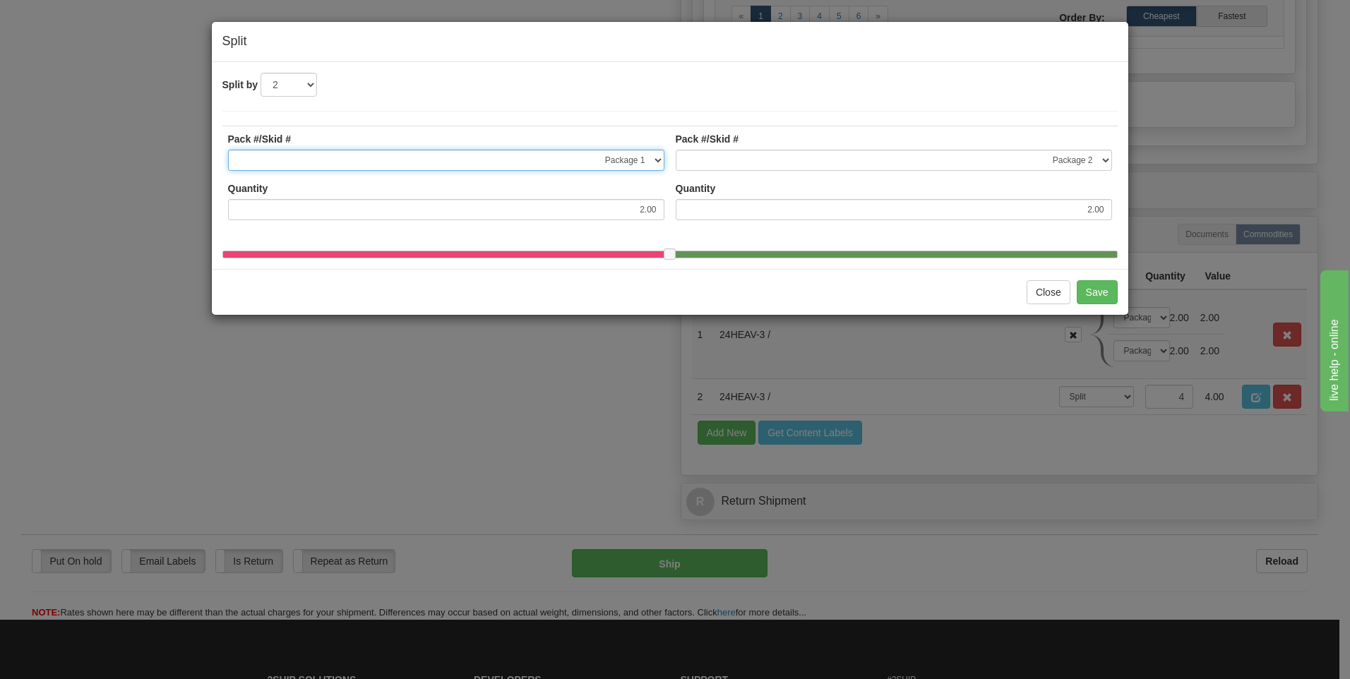
click at [662, 157] on select "-- Not Assigned -- Package 1 Package 2 Package 3 Package 4" at bounding box center [446, 160] width 436 height 21
select select "2"
click at [228, 150] on select "-- Not Assigned -- Package 1 Package 2 Package 3 Package 4" at bounding box center [446, 160] width 436 height 21
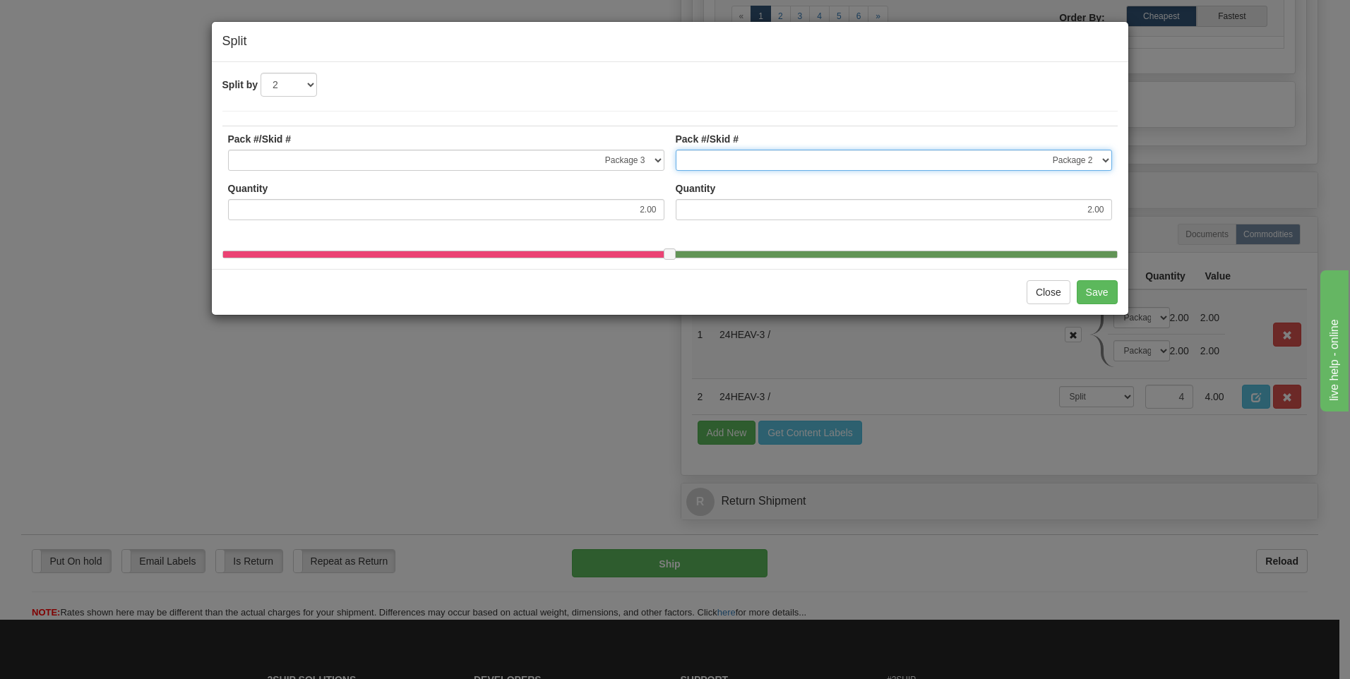
click at [1104, 161] on select "-- Not Assigned -- Package 1 Package 2 Package 3 Package 4" at bounding box center [894, 160] width 436 height 21
select select "3"
click at [676, 150] on select "-- Not Assigned -- Package 1 Package 2 Package 3 Package 4" at bounding box center [894, 160] width 436 height 21
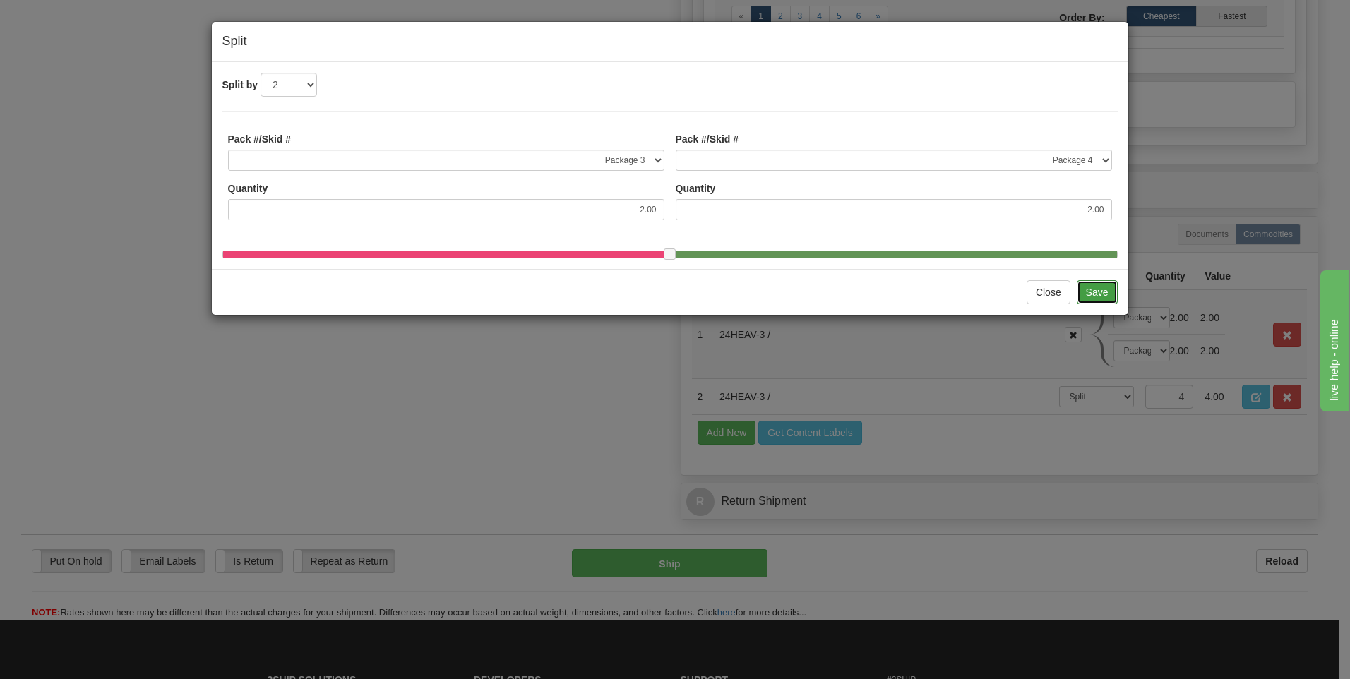
click at [1096, 304] on button "Save" at bounding box center [1097, 292] width 41 height 24
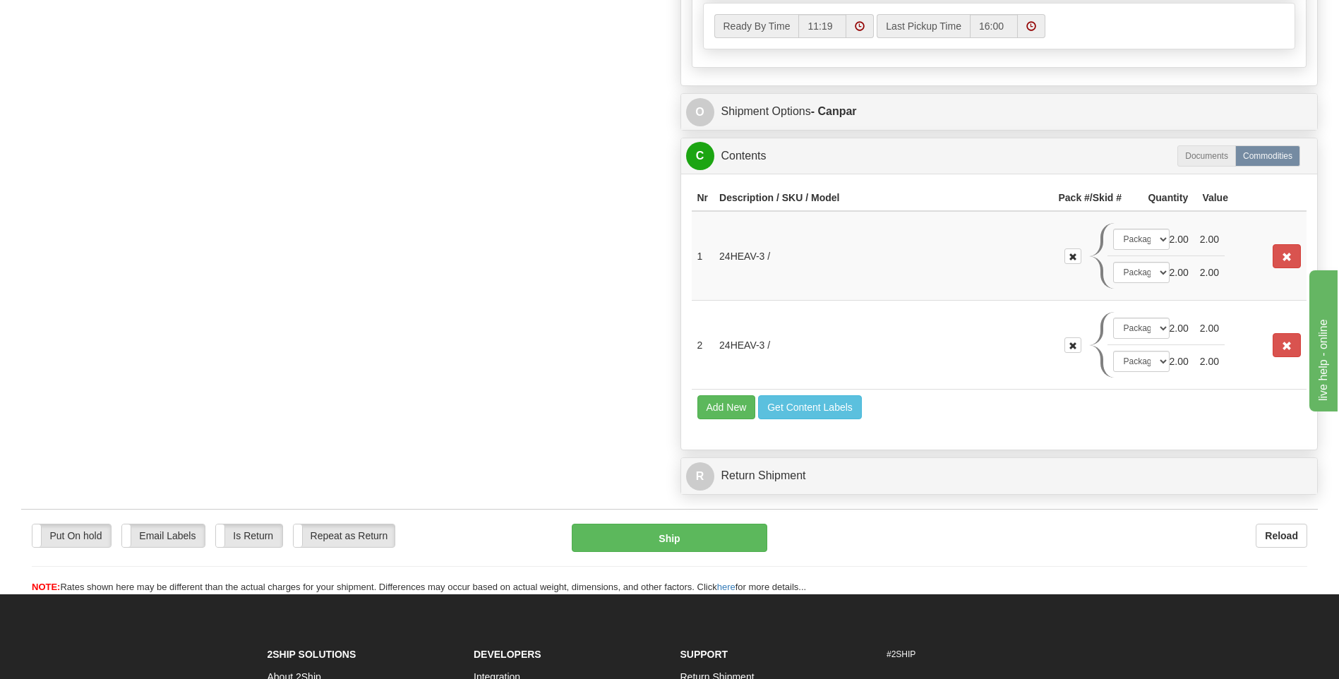
scroll to position [851, 0]
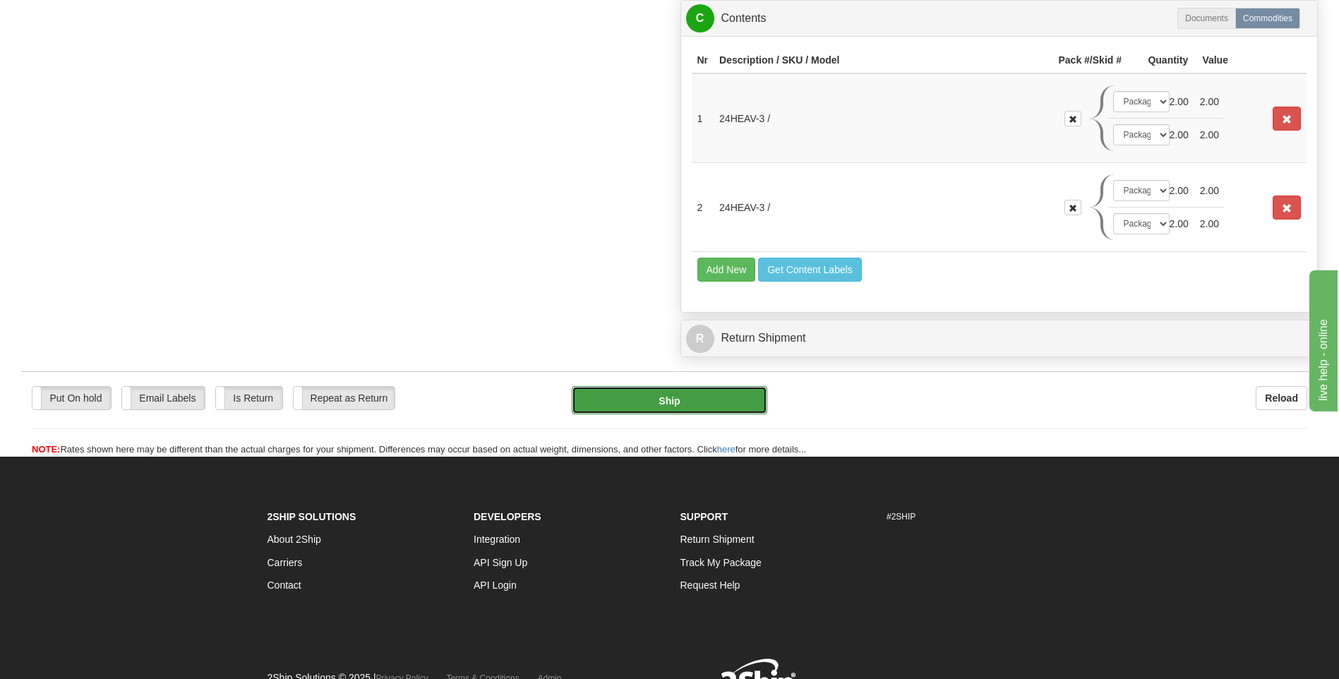
click at [710, 402] on button "Ship" at bounding box center [669, 400] width 195 height 28
type input "1"
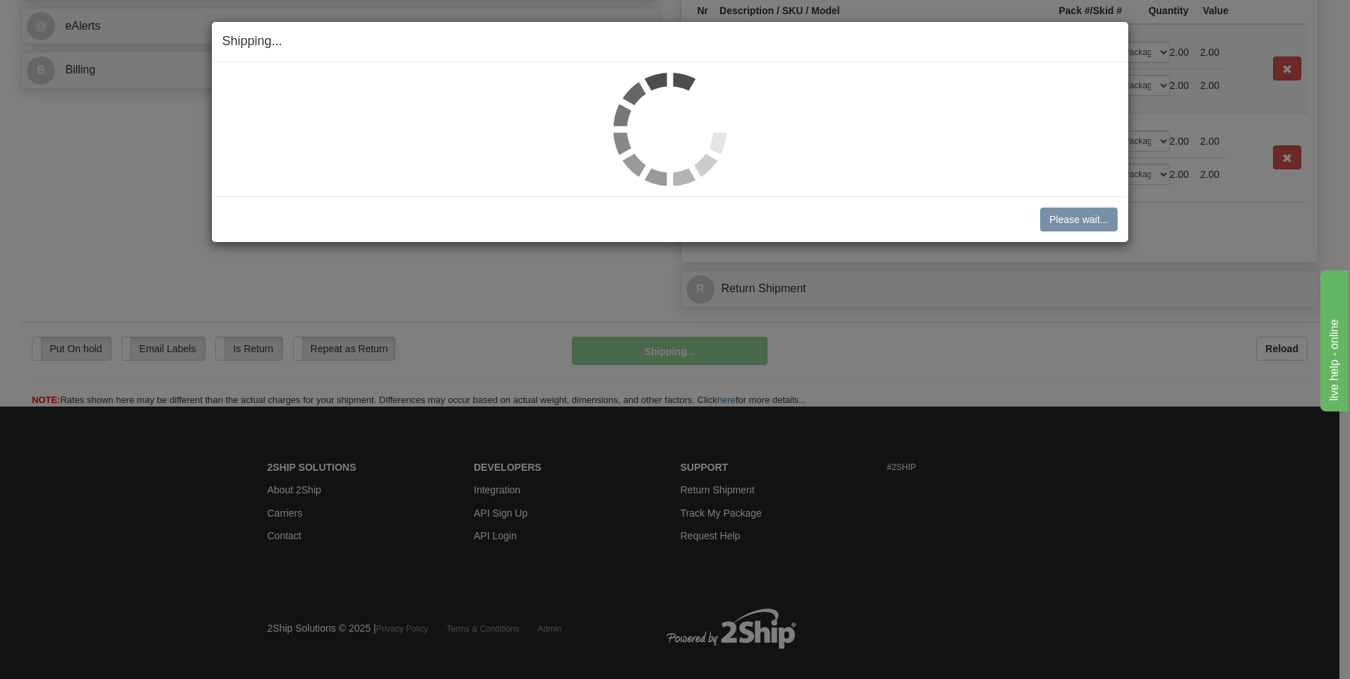
scroll to position [578, 0]
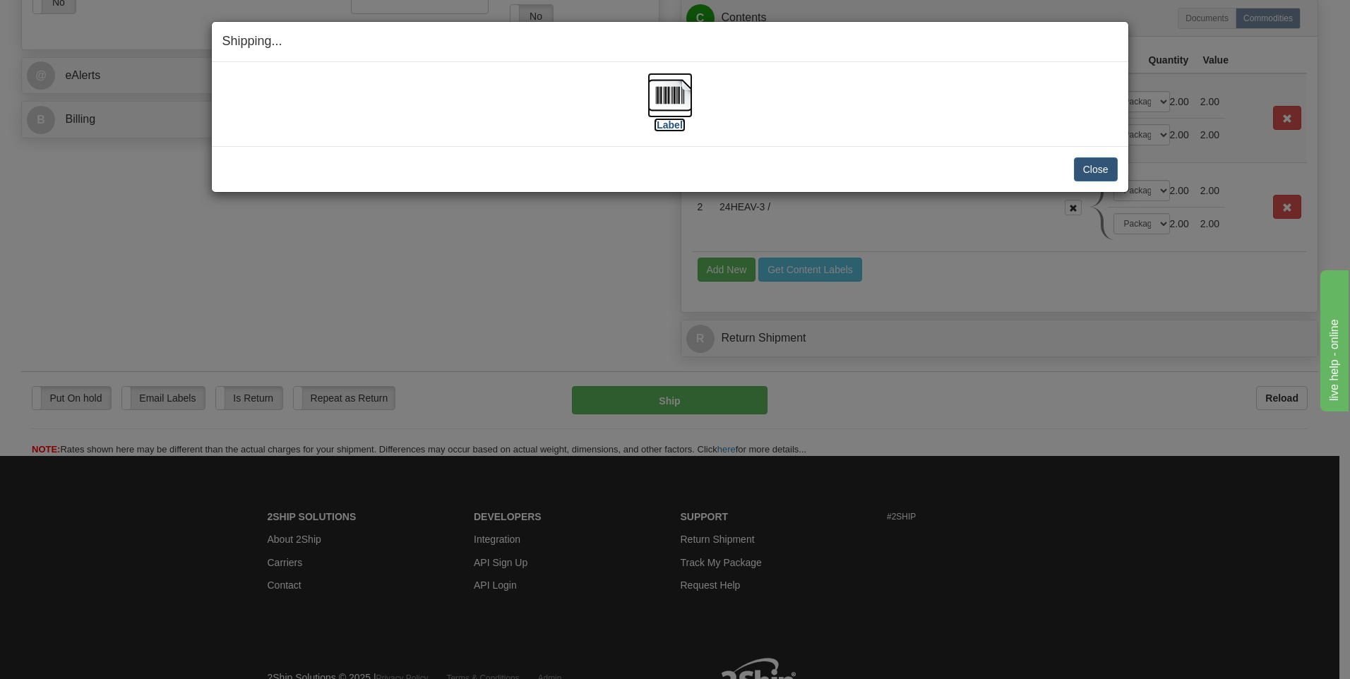
click at [671, 96] on img at bounding box center [669, 95] width 45 height 45
click at [1096, 167] on button "Close" at bounding box center [1096, 169] width 44 height 24
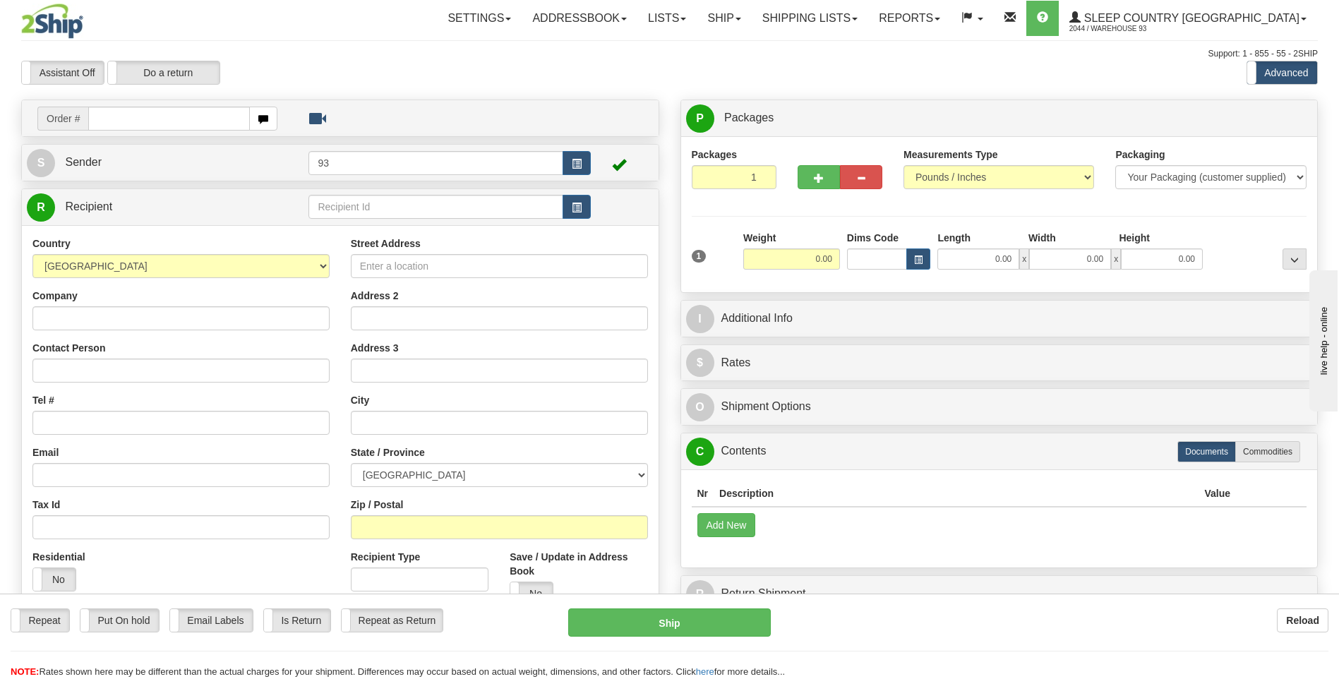
click at [159, 121] on input "text" at bounding box center [168, 119] width 161 height 24
type input "9000I005282"
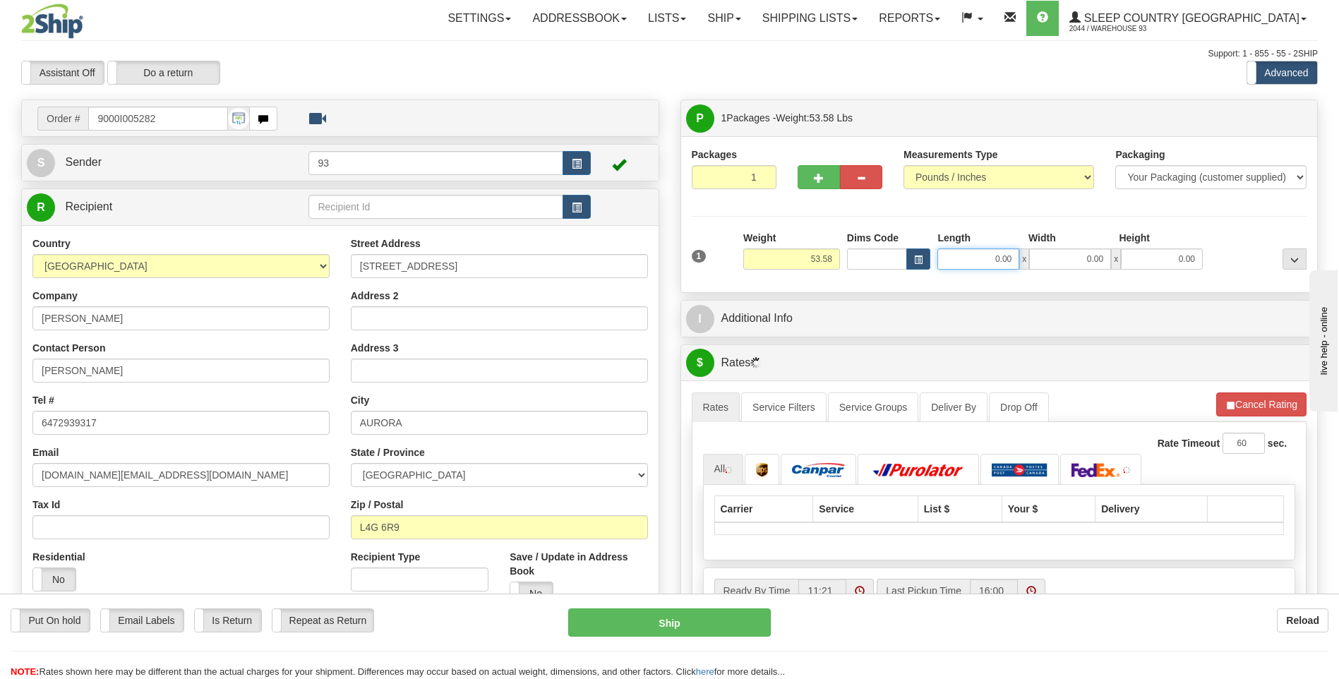
click at [968, 253] on input "0.00" at bounding box center [979, 259] width 82 height 21
type input "0.00"
click at [836, 259] on input "53.58" at bounding box center [791, 259] width 97 height 21
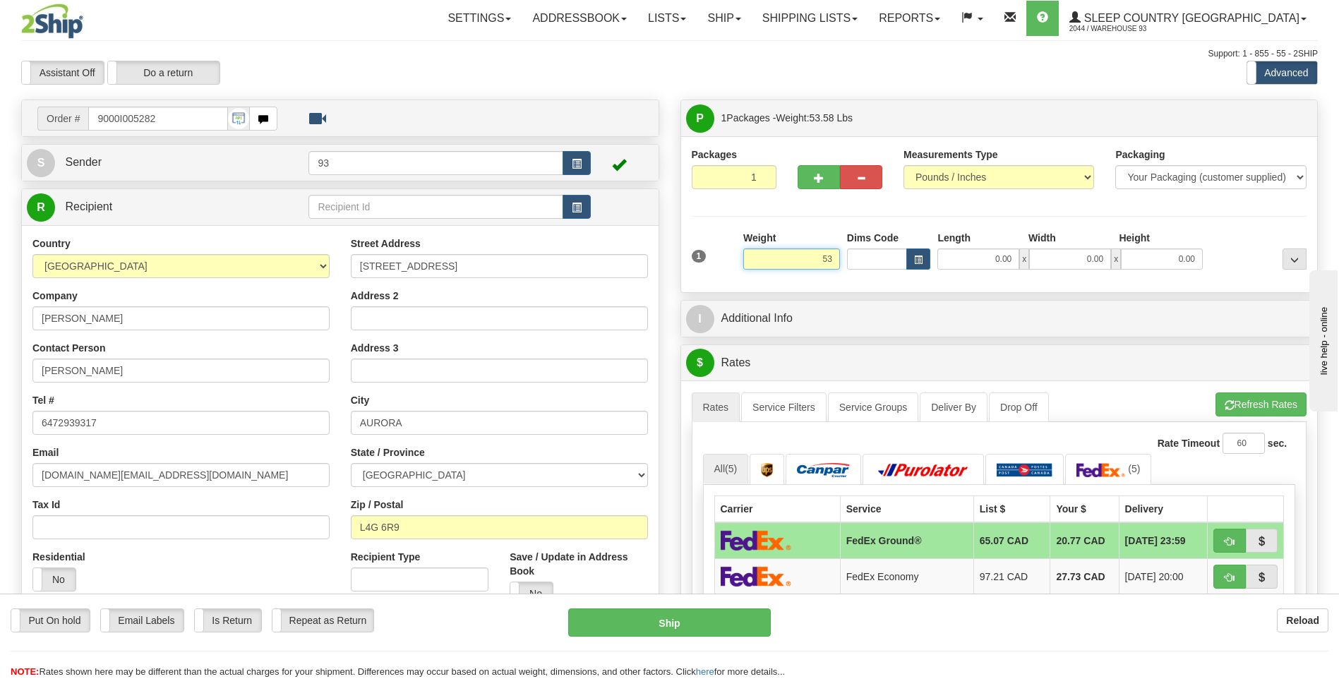
type input "5"
type input "26.00"
click at [977, 250] on input "0.00" at bounding box center [979, 259] width 82 height 21
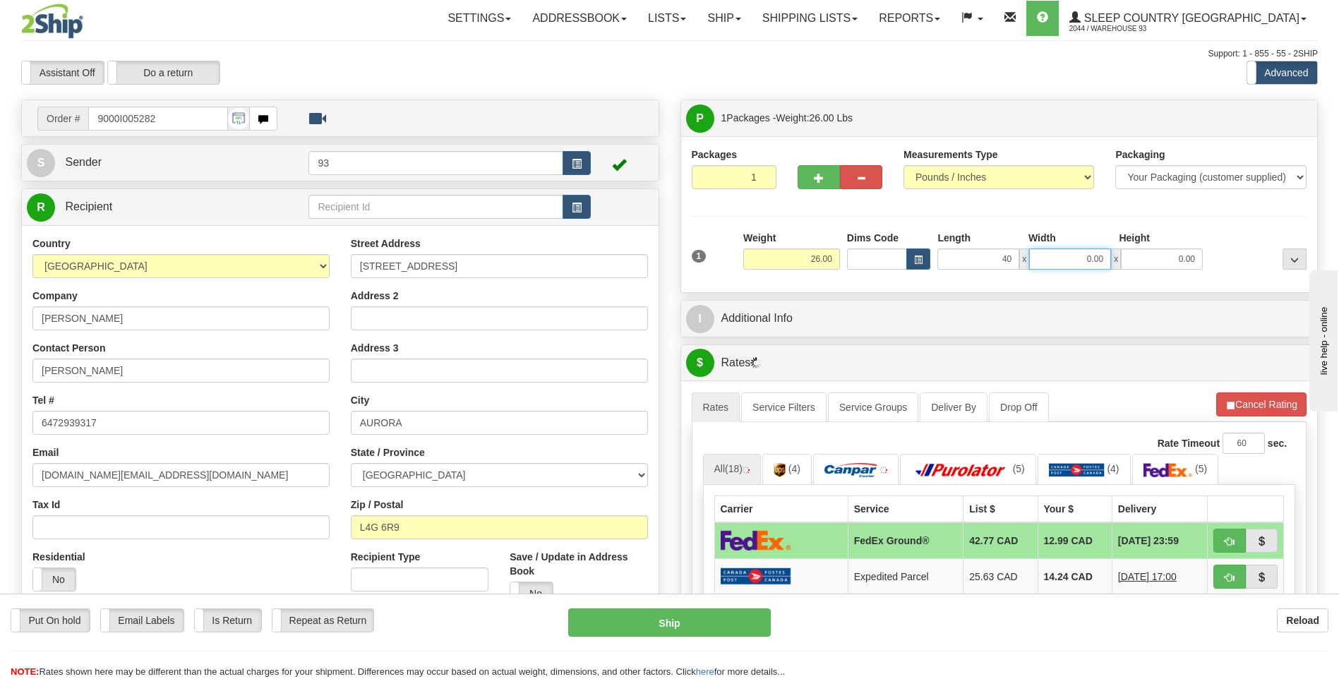
type input "40.00"
click at [1053, 255] on input "0.00" at bounding box center [1070, 259] width 82 height 21
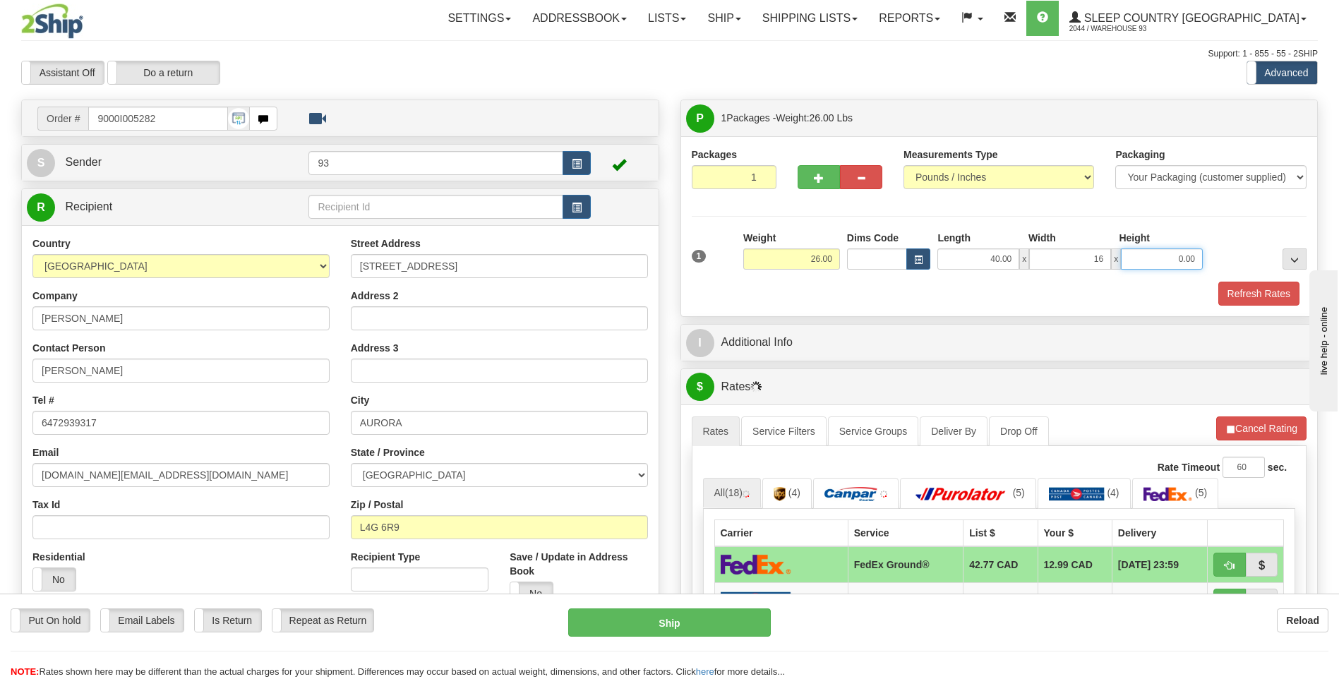
type input "16.00"
click at [1160, 254] on input "0.00" at bounding box center [1162, 259] width 82 height 21
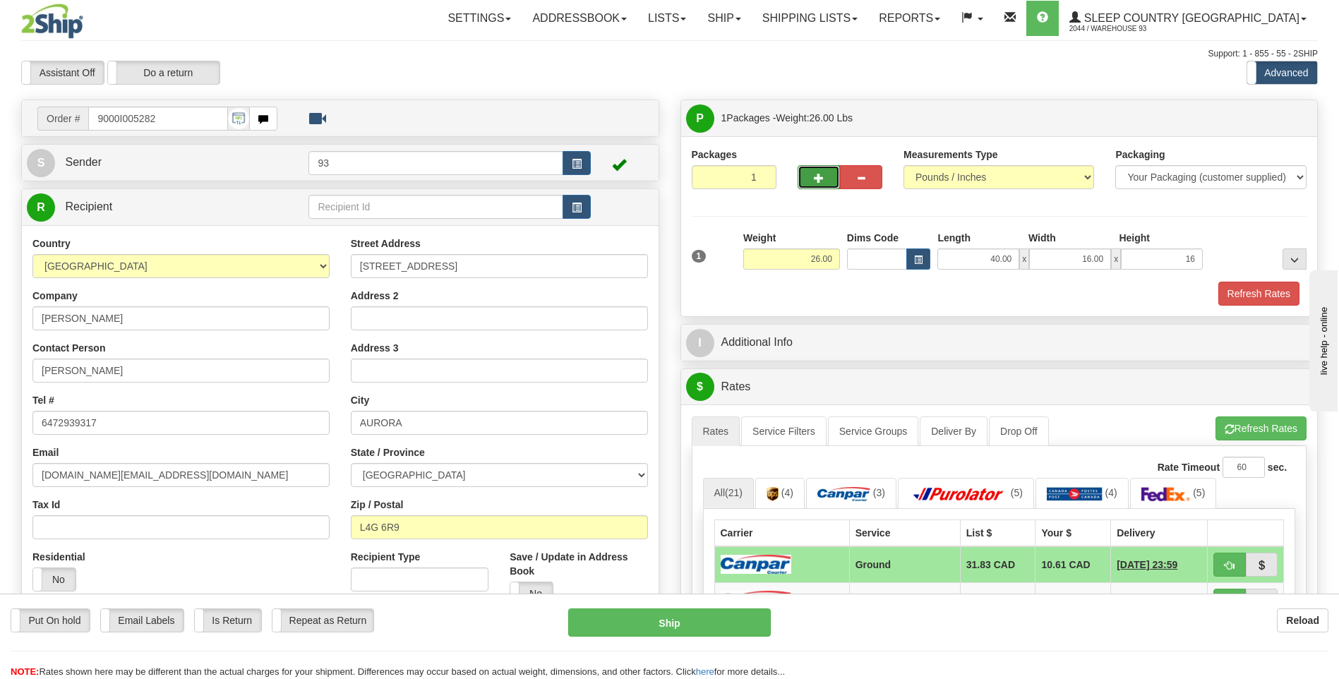
type input "16.00"
click at [831, 179] on button "button" at bounding box center [819, 177] width 42 height 24
type input "2"
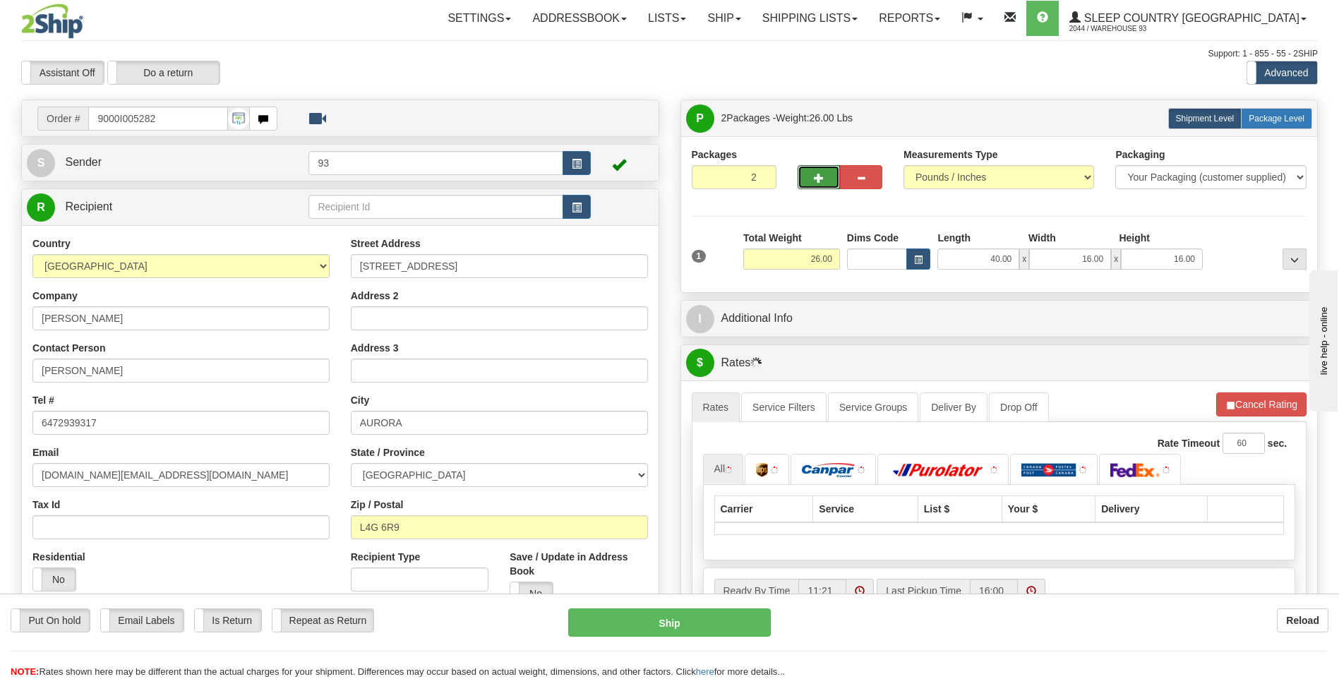
click at [1279, 119] on span "Package Level" at bounding box center [1277, 119] width 56 height 10
radio input "true"
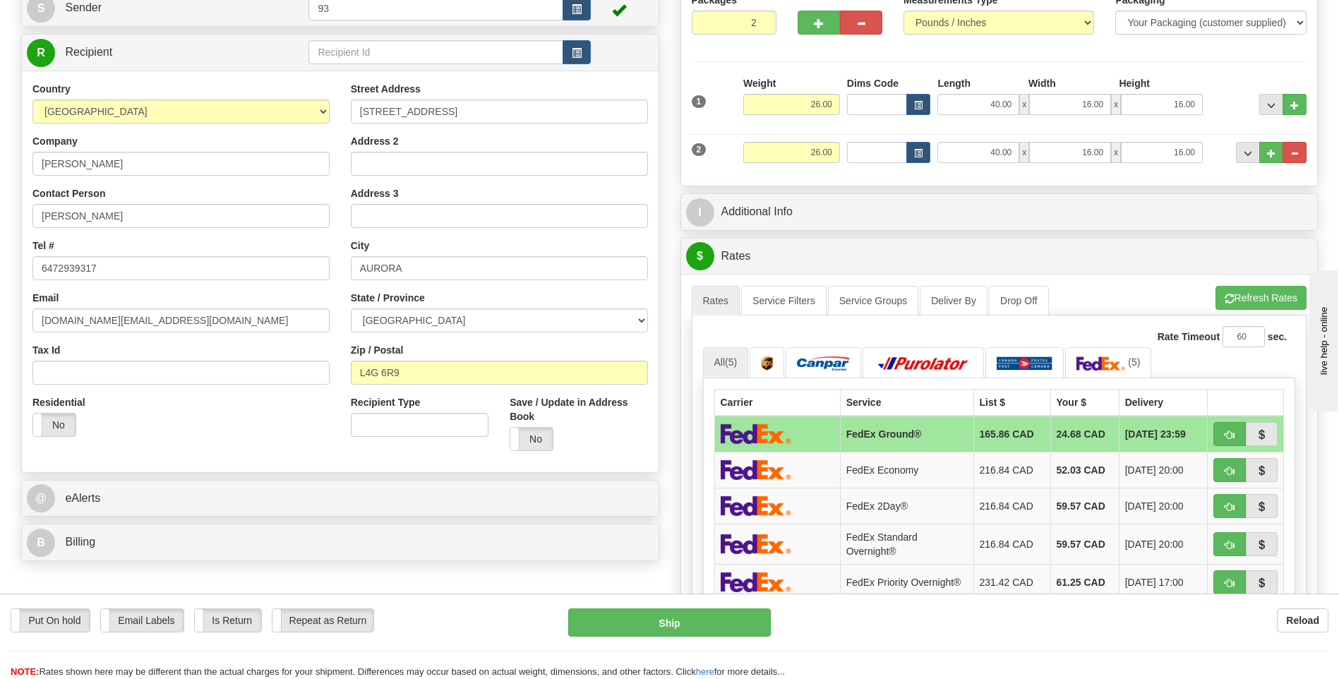
scroll to position [212, 0]
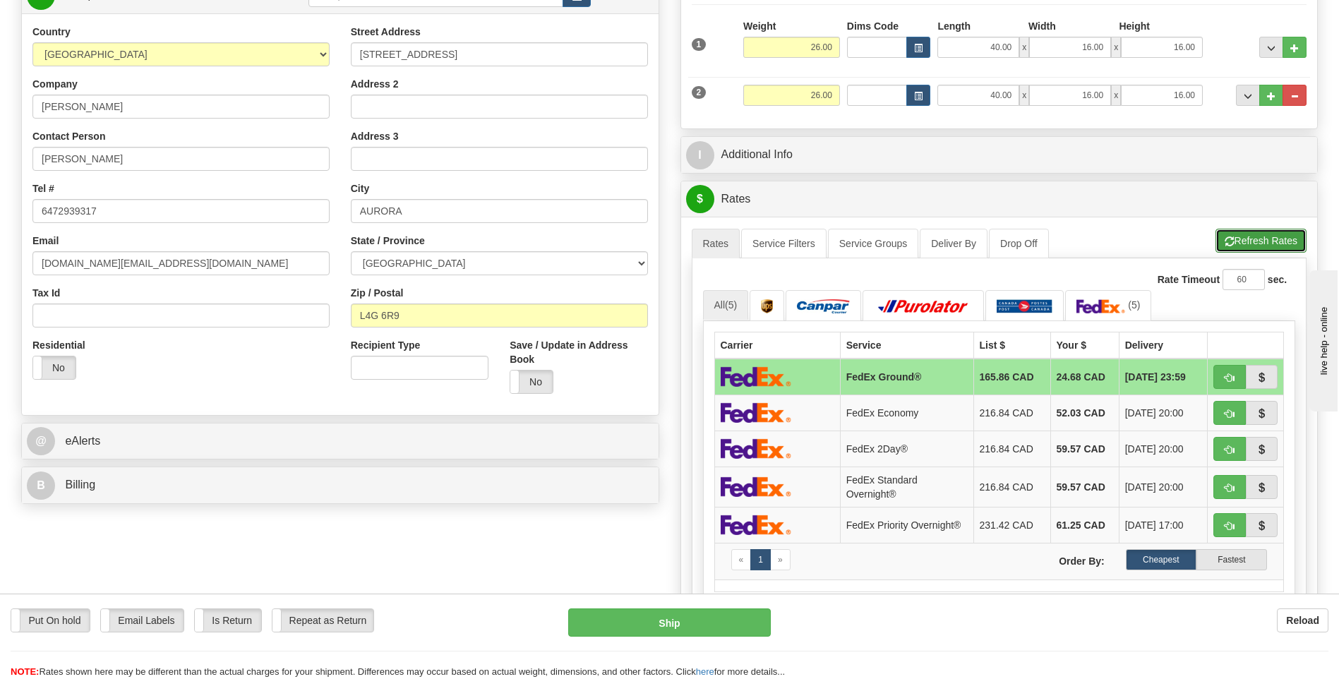
click at [1255, 239] on button "Refresh Rates" at bounding box center [1261, 241] width 91 height 24
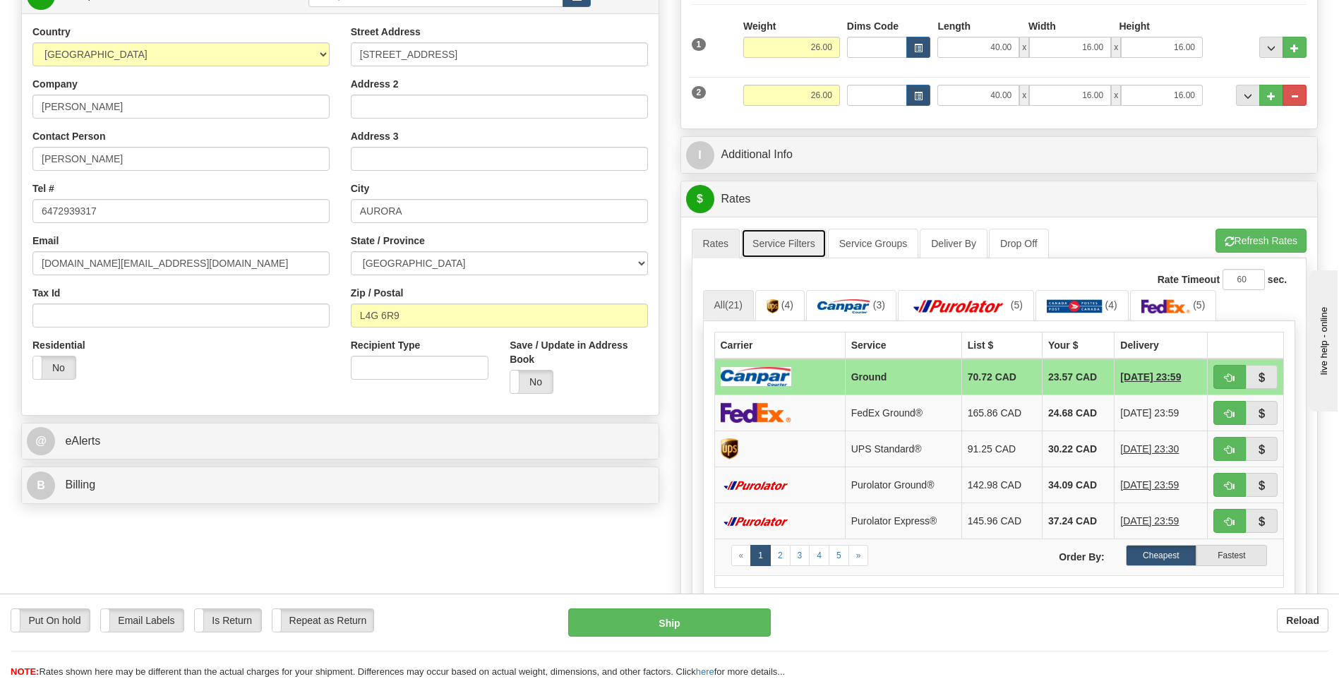
click at [790, 243] on link "Service Filters" at bounding box center [783, 244] width 85 height 30
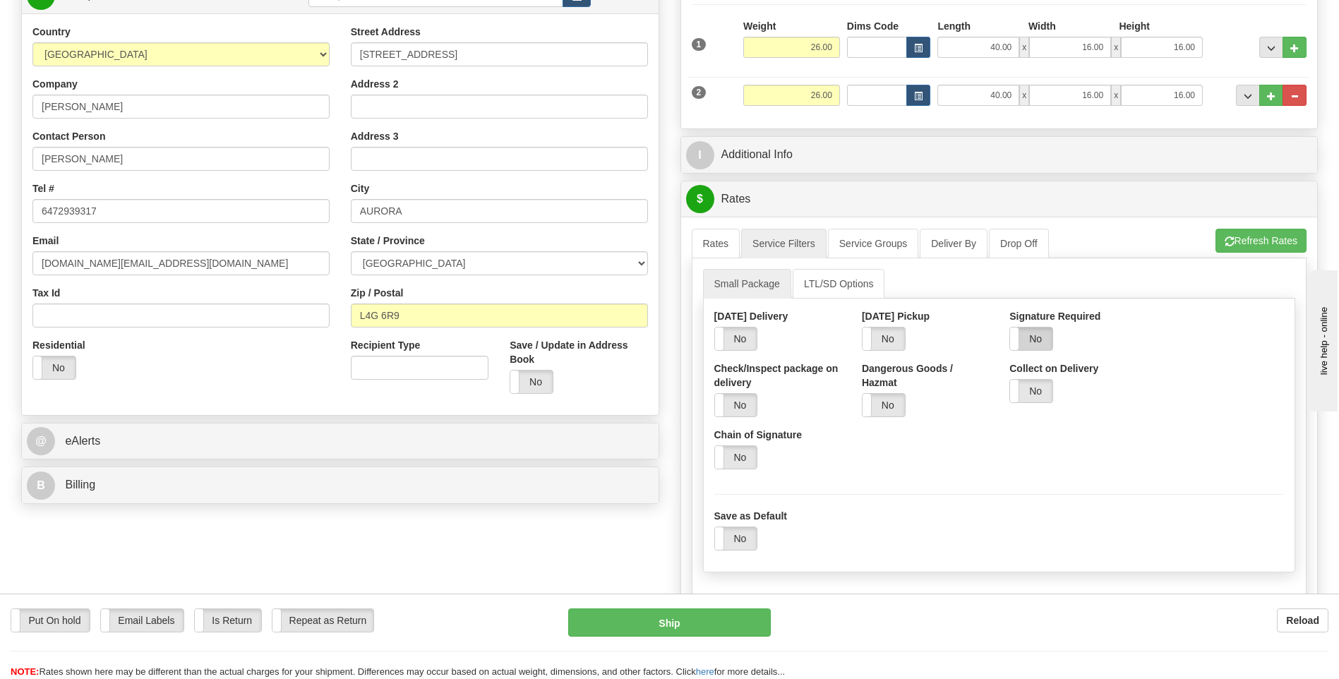
click at [1044, 338] on label "No" at bounding box center [1031, 339] width 42 height 23
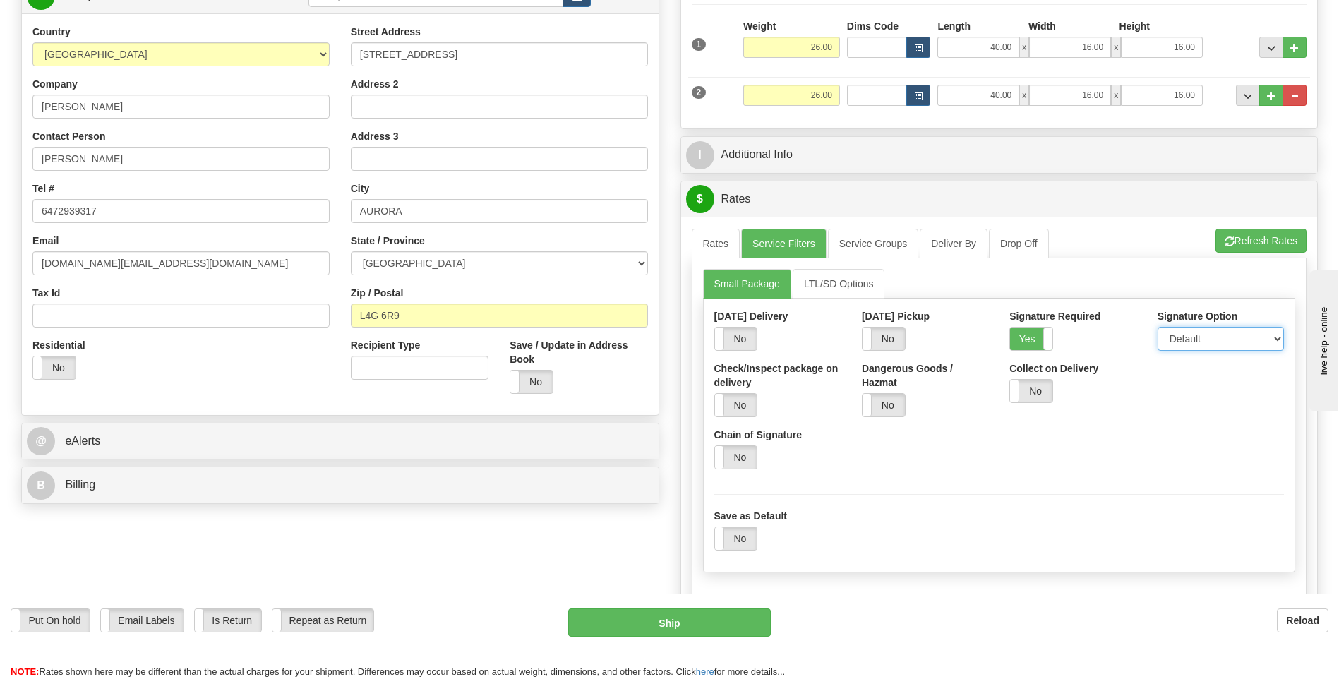
click at [1231, 335] on select "Default Adult Direct Indirect No Signature Required" at bounding box center [1221, 339] width 126 height 24
select select "1"
click at [1158, 327] on select "Default Adult Direct Indirect No Signature Required" at bounding box center [1221, 339] width 126 height 24
click at [703, 234] on link "Rates" at bounding box center [716, 244] width 49 height 30
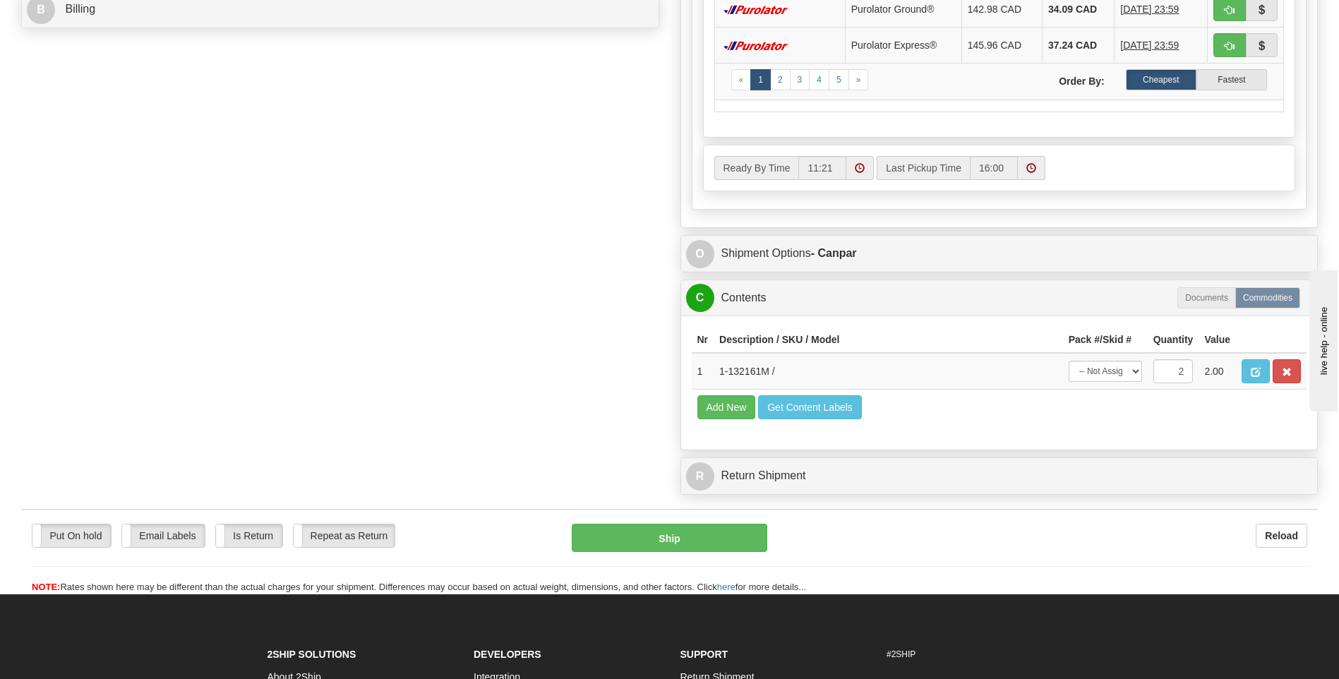
scroll to position [706, 0]
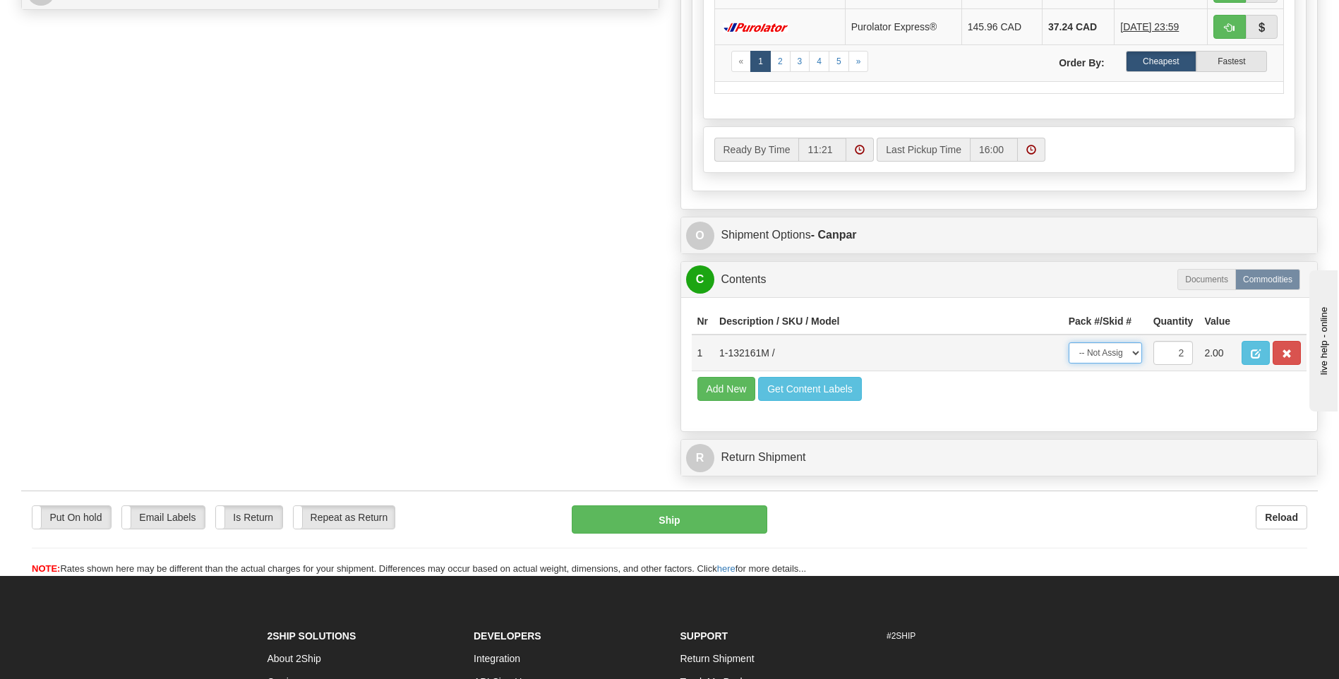
click at [1133, 355] on select "-- Not Assigned -- Package 1 Package 2 Split" at bounding box center [1105, 352] width 73 height 21
select select "SPLIT"
click at [1069, 342] on select "-- Not Assigned -- Package 1 Package 2 Split" at bounding box center [1105, 352] width 73 height 21
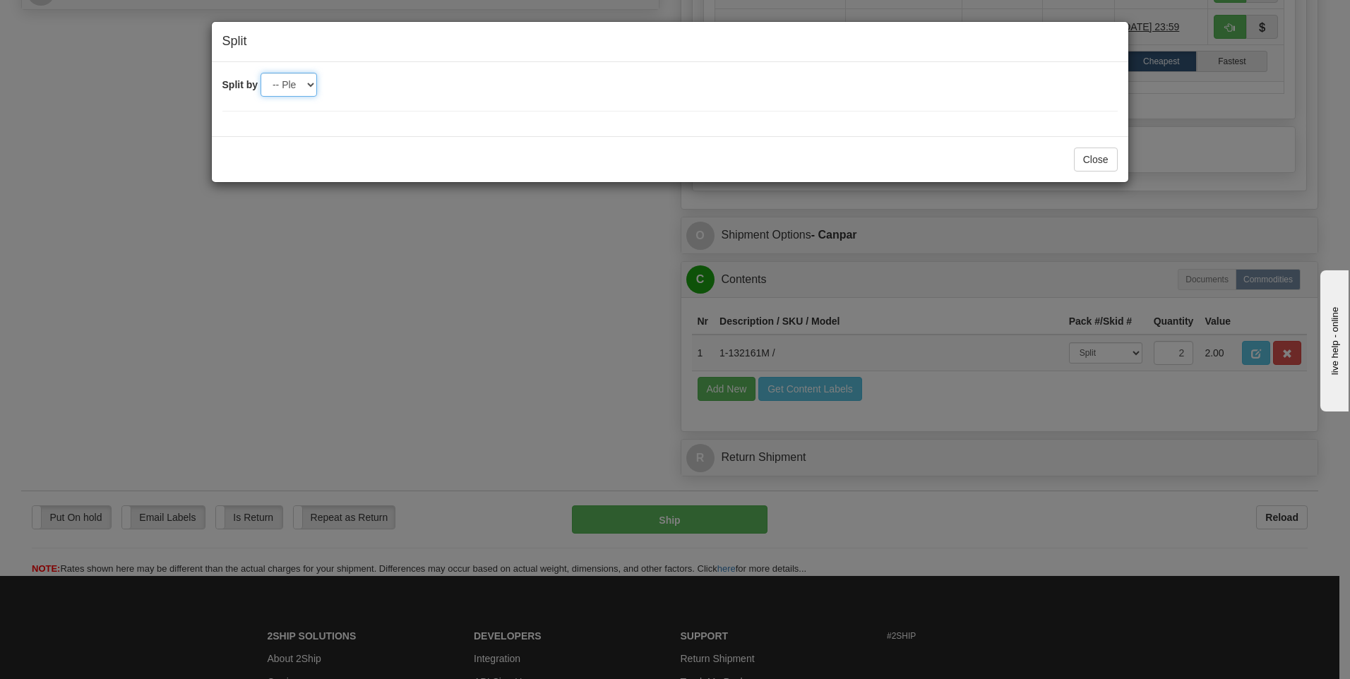
click at [270, 83] on select "-- Please select -- 2" at bounding box center [289, 85] width 56 height 24
select select "2"
click at [261, 73] on select "-- Please select -- 2" at bounding box center [289, 85] width 56 height 24
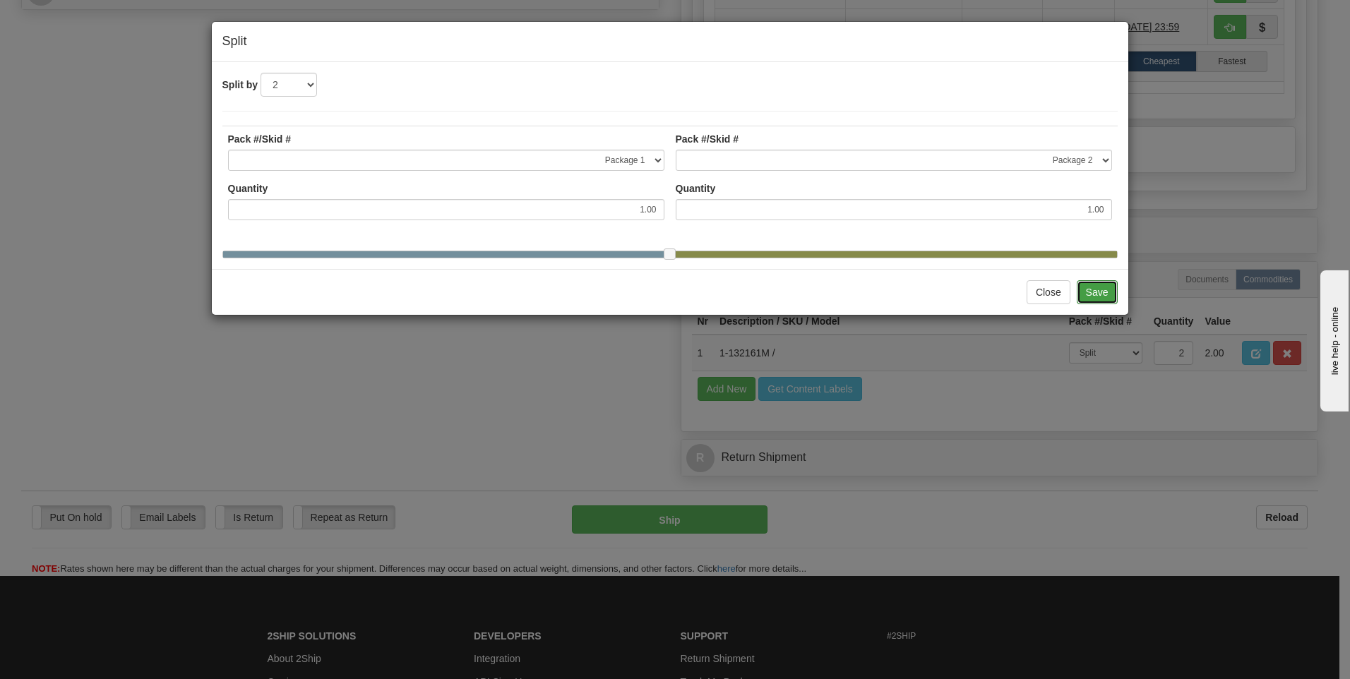
click at [1099, 296] on button "Save" at bounding box center [1097, 292] width 41 height 24
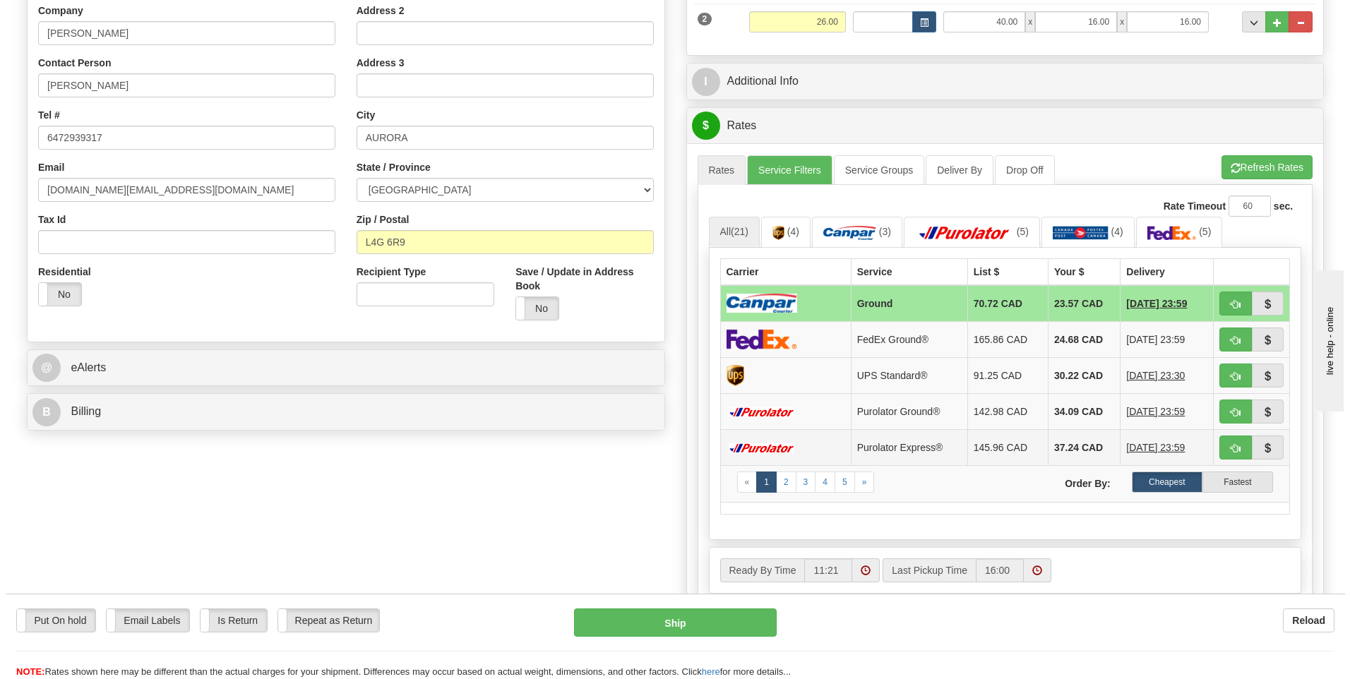
scroll to position [353, 0]
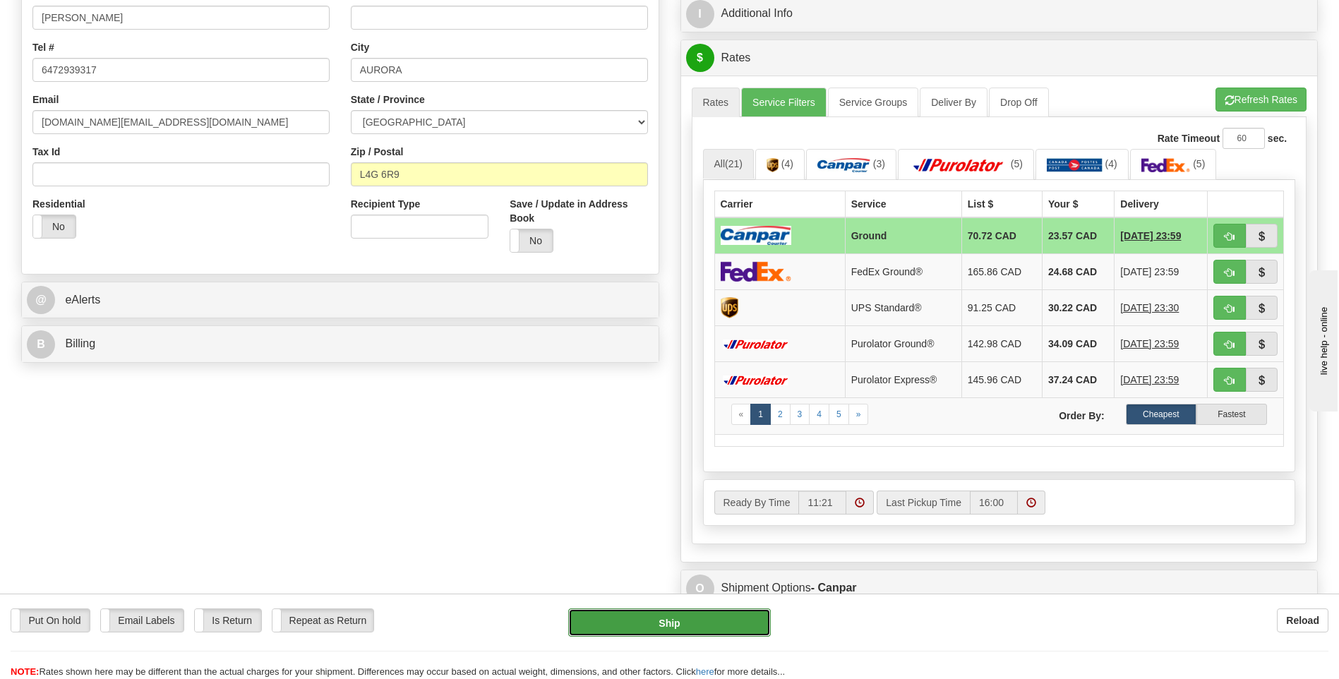
click at [733, 624] on button "Ship" at bounding box center [669, 623] width 202 height 28
type input "1"
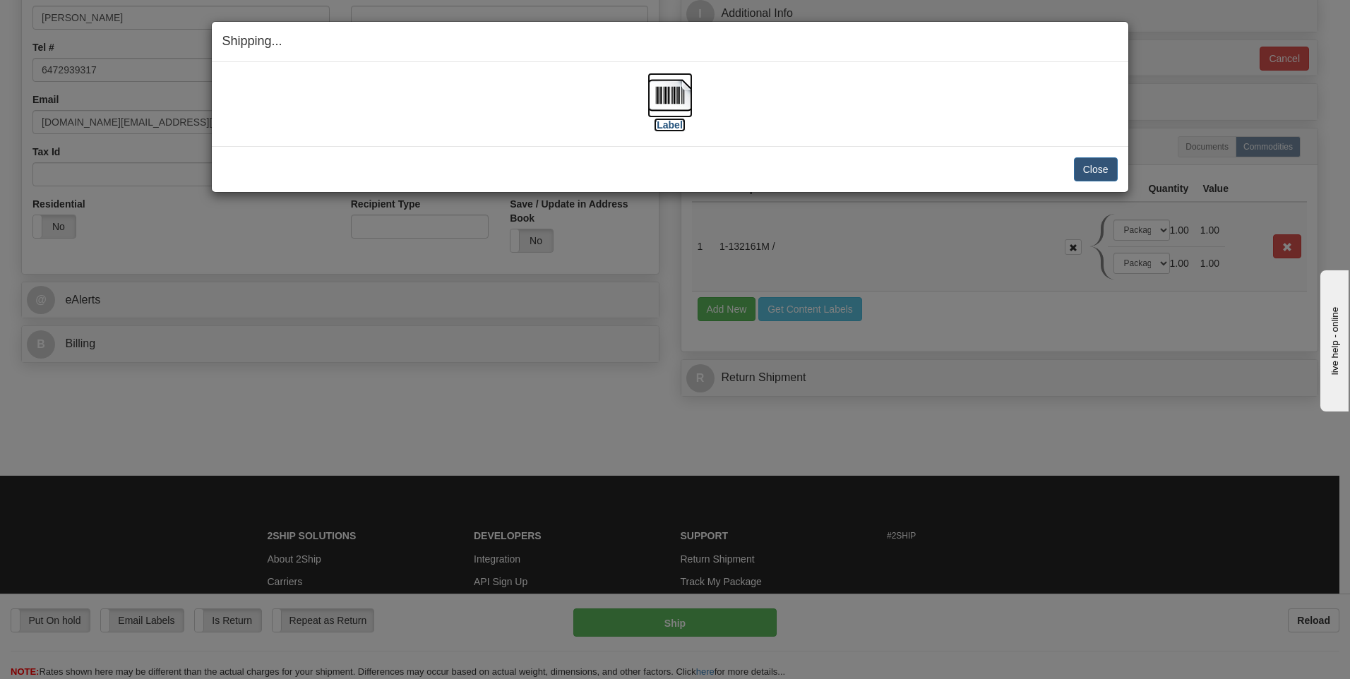
click at [664, 88] on img at bounding box center [669, 95] width 45 height 45
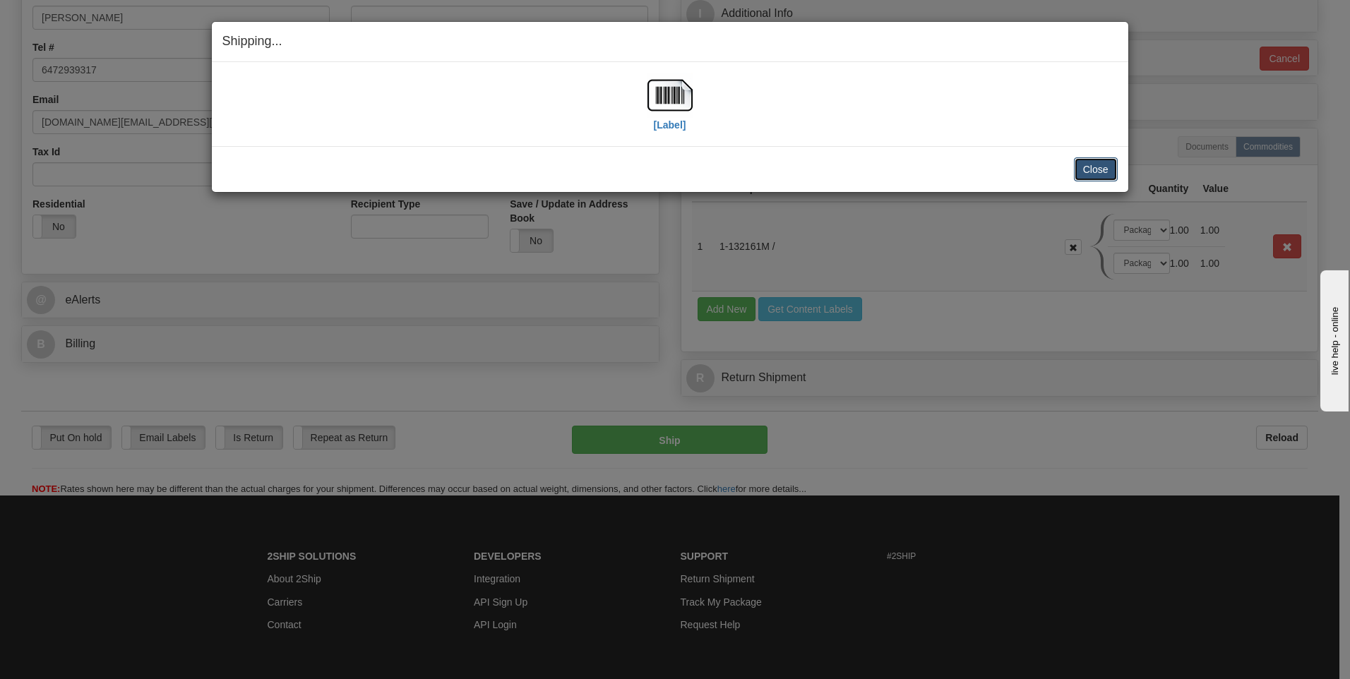
click at [1116, 169] on button "Close" at bounding box center [1096, 169] width 44 height 24
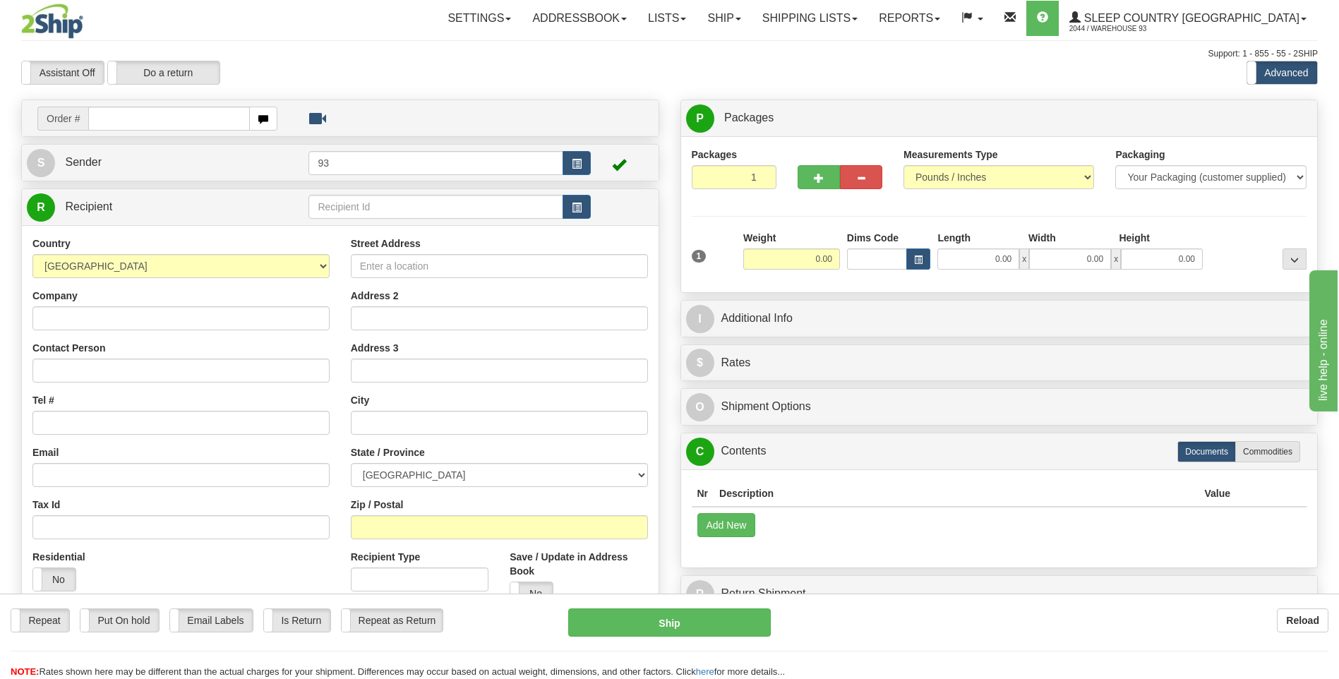
click at [145, 116] on input "text" at bounding box center [168, 119] width 161 height 24
type input "9000I005284"
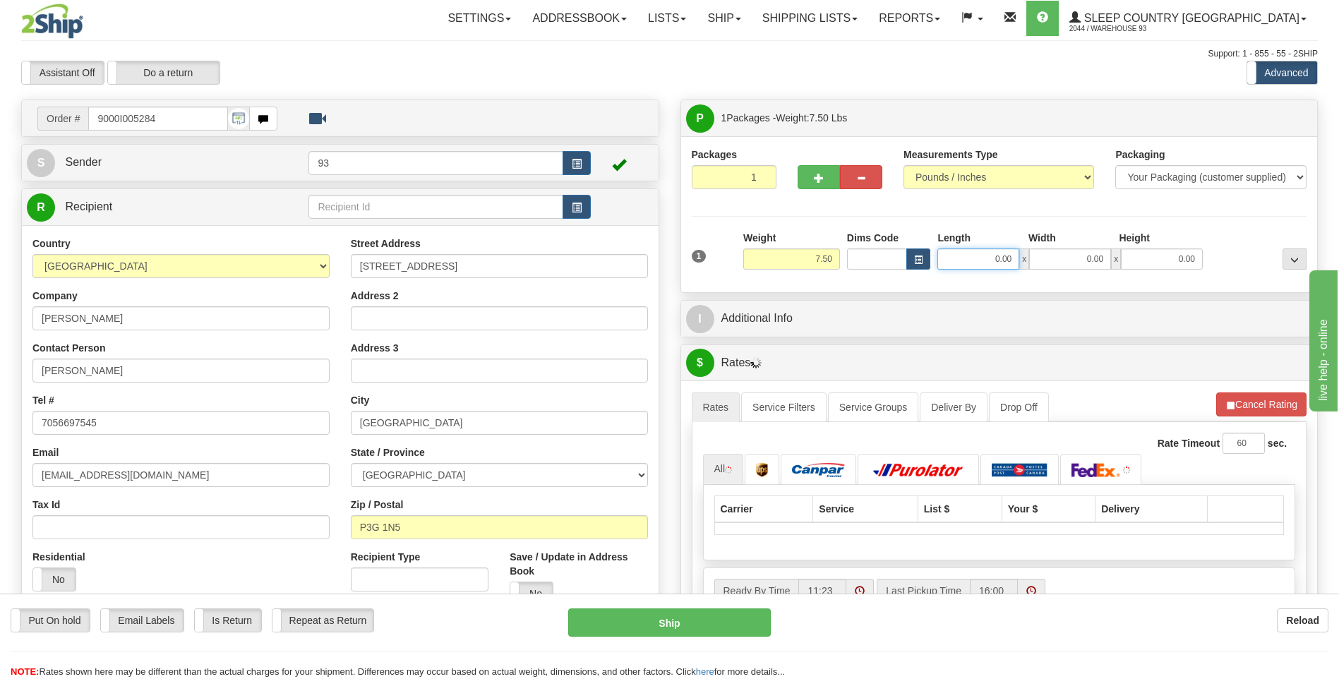
click at [984, 266] on input "0.00" at bounding box center [979, 259] width 82 height 21
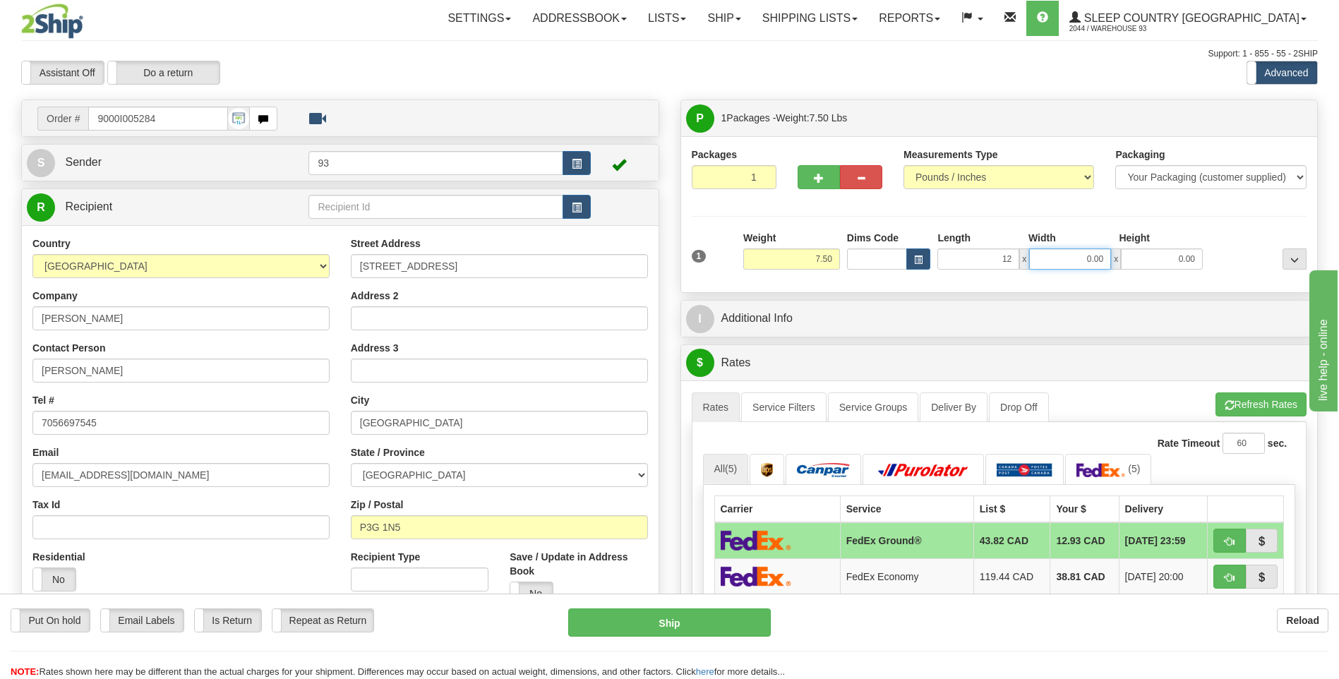
type input "12.00"
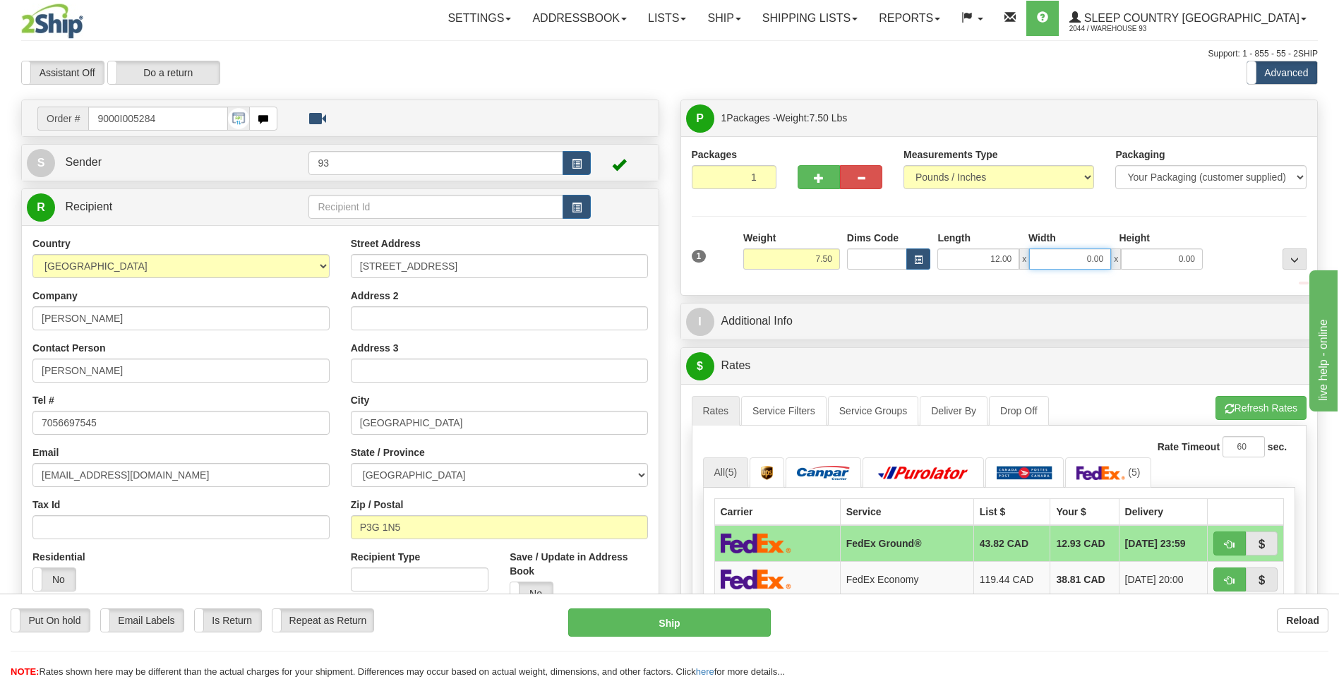
click at [1040, 263] on input "0.00" at bounding box center [1070, 259] width 82 height 21
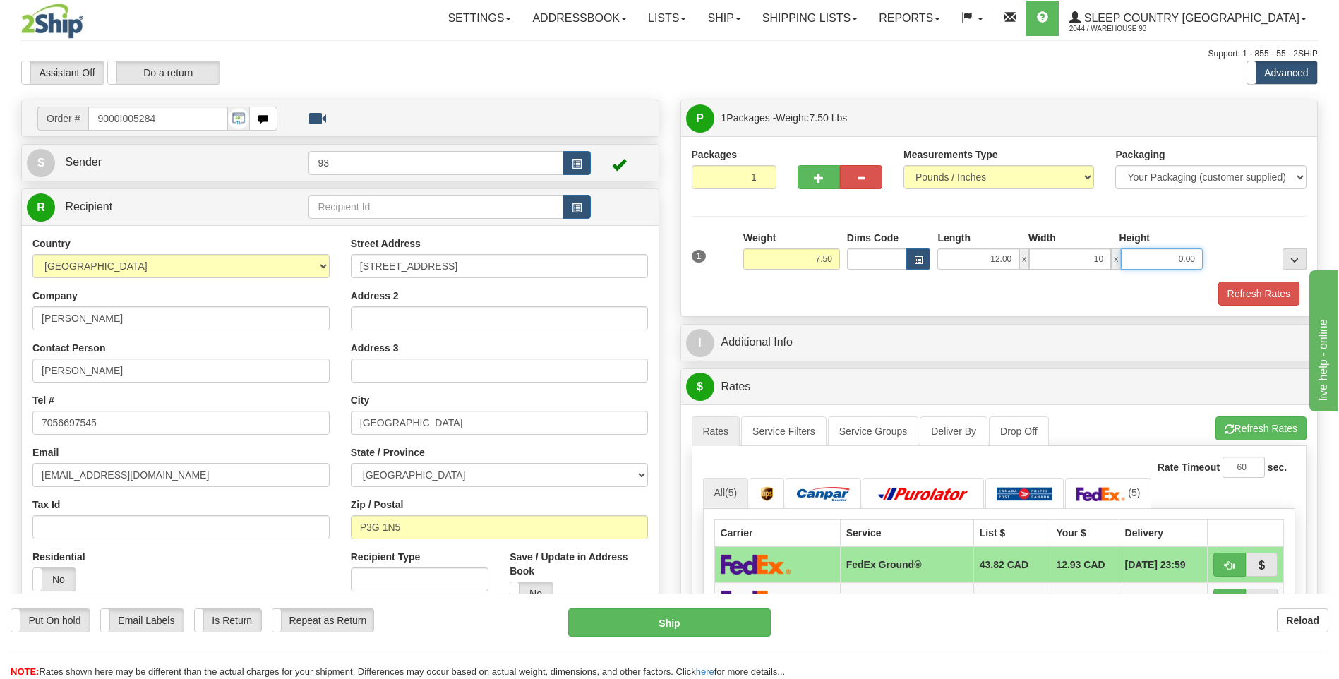
type input "10.00"
click at [1163, 263] on input "0.00" at bounding box center [1162, 259] width 82 height 21
type input "2.00"
click at [1277, 291] on button "Refresh Rates" at bounding box center [1259, 294] width 81 height 24
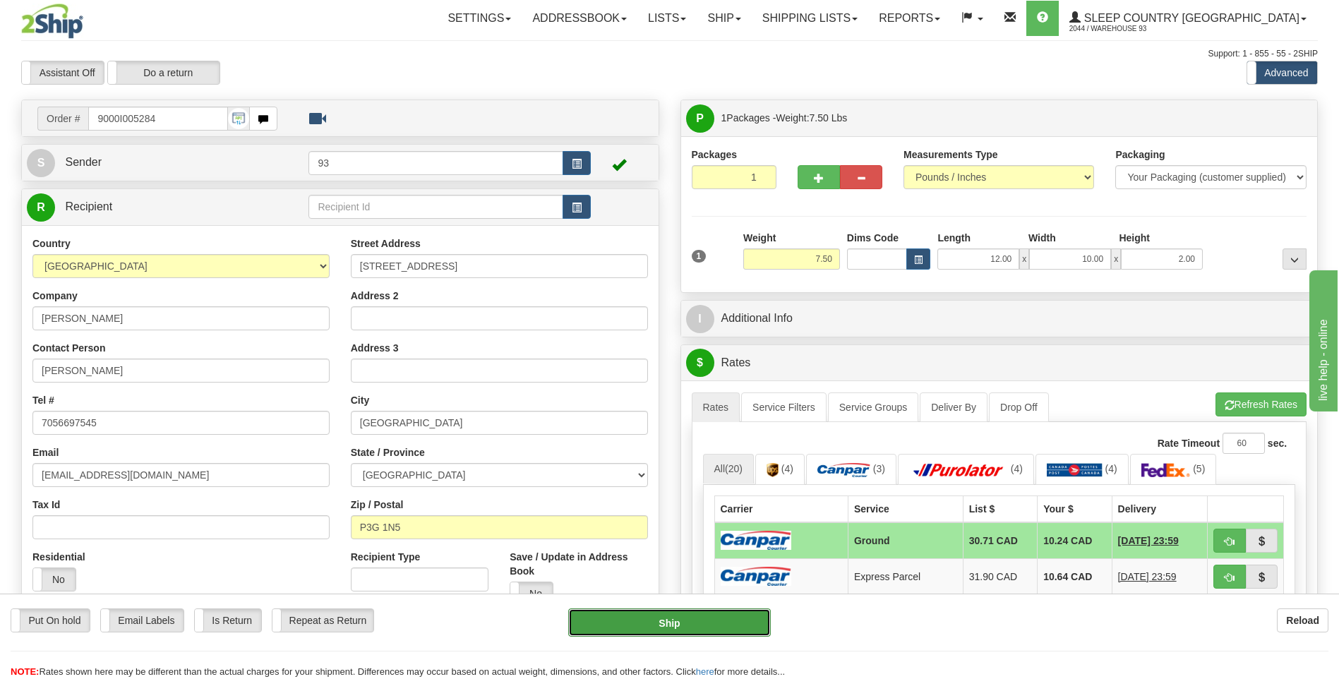
click at [684, 626] on button "Ship" at bounding box center [669, 623] width 202 height 28
type input "1"
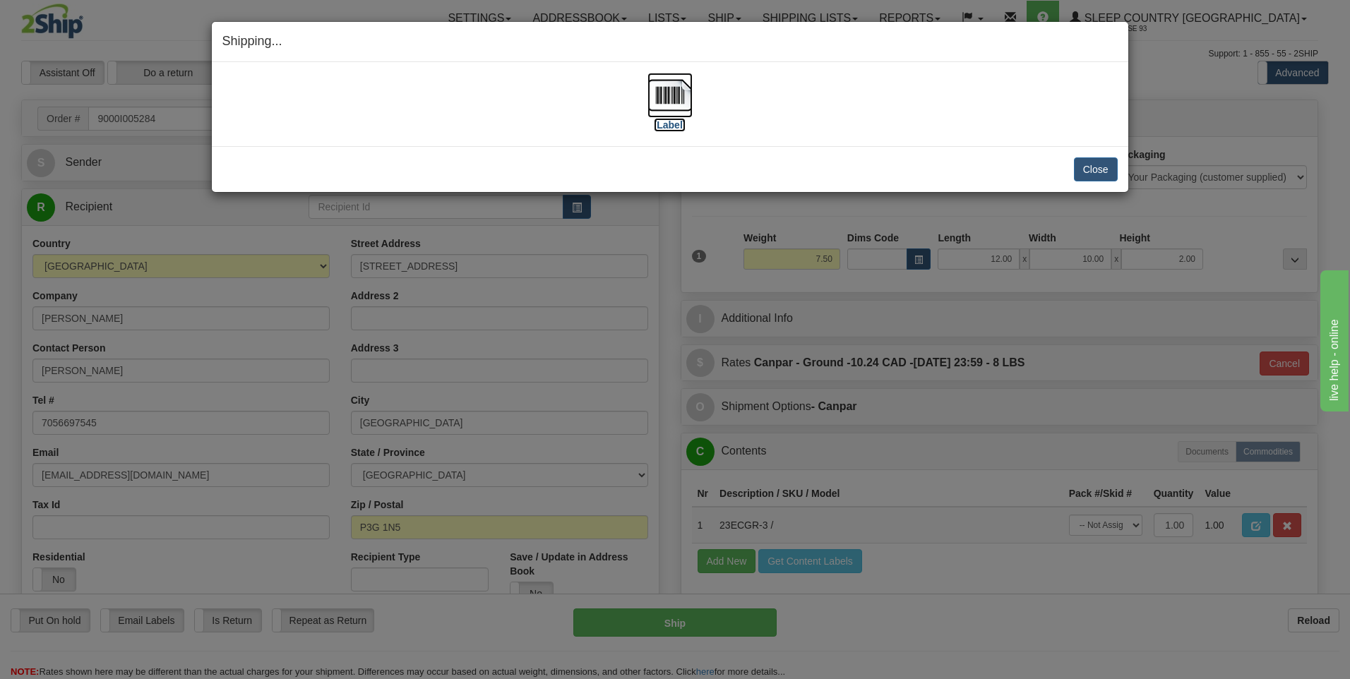
click at [667, 90] on img at bounding box center [669, 95] width 45 height 45
click at [1108, 169] on button "Close" at bounding box center [1096, 169] width 44 height 24
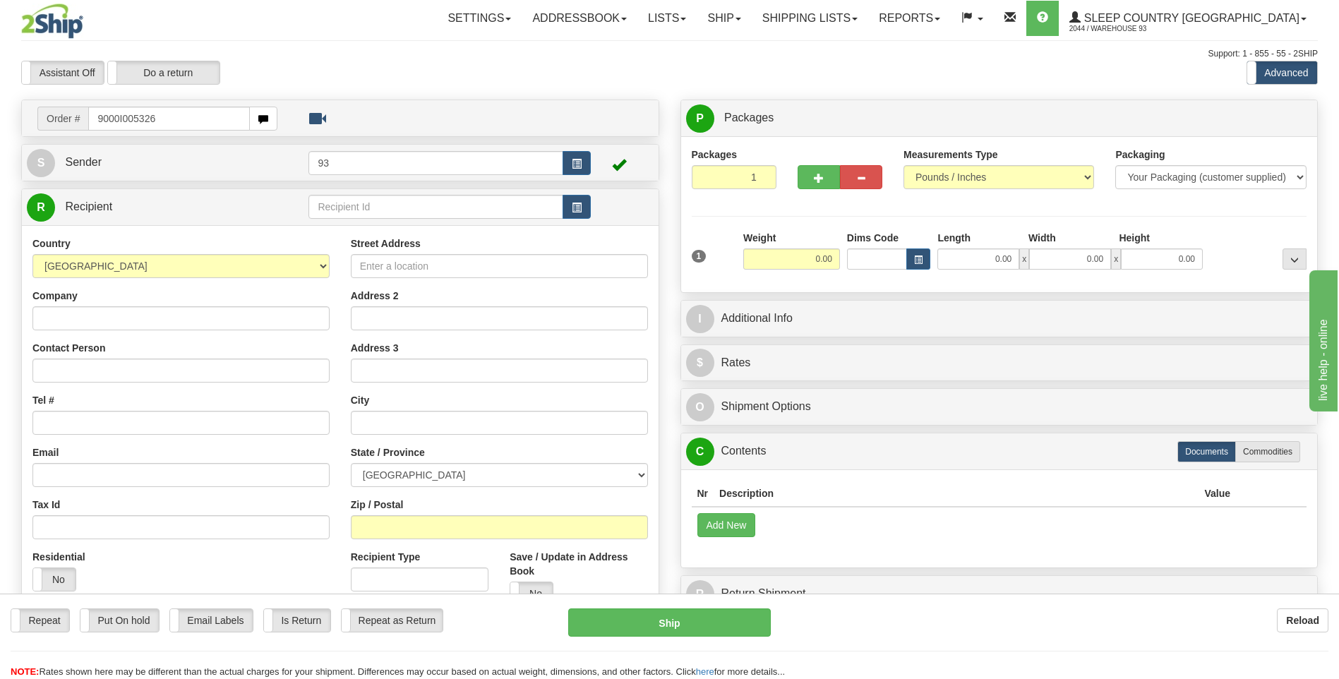
type input "9000I005326"
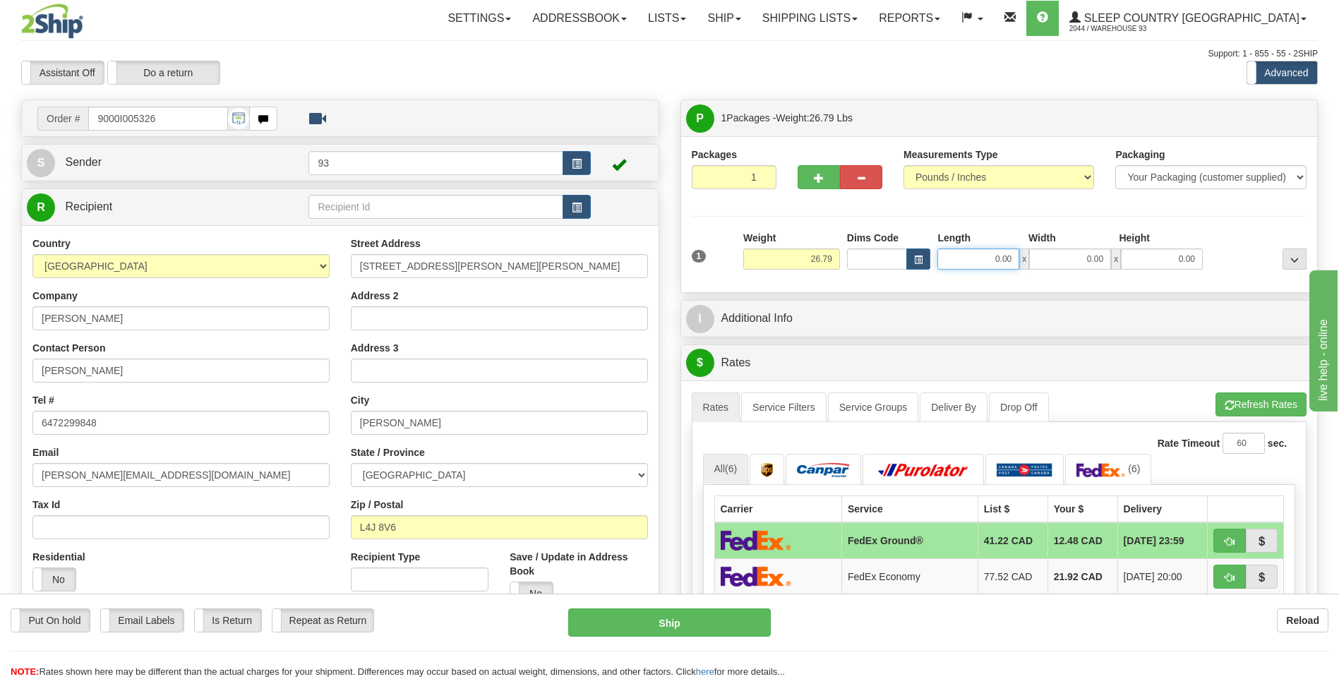
click at [985, 262] on input "0.00" at bounding box center [979, 259] width 82 height 21
type input "40.00"
click at [1075, 259] on input "0.00" at bounding box center [1070, 259] width 82 height 21
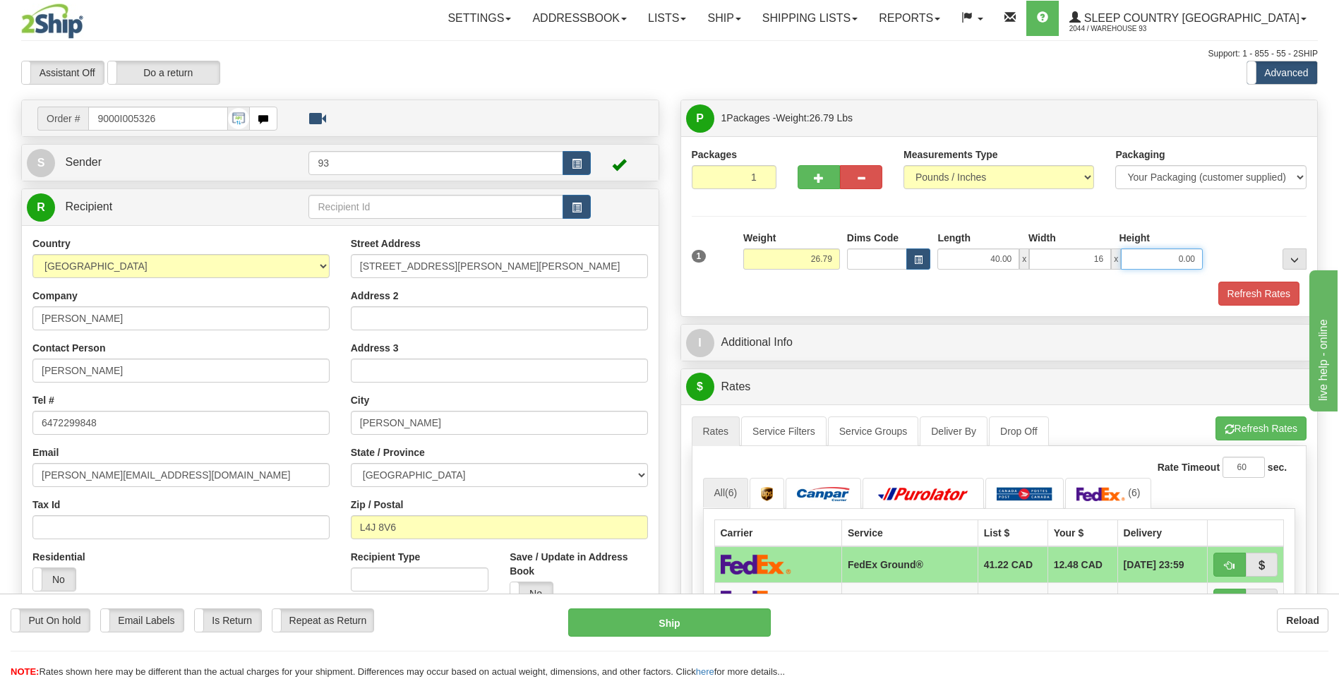
type input "16.00"
click at [1159, 259] on input "0.00" at bounding box center [1162, 259] width 82 height 21
type input "16.00"
click at [1253, 290] on button "Refresh Rates" at bounding box center [1259, 294] width 81 height 24
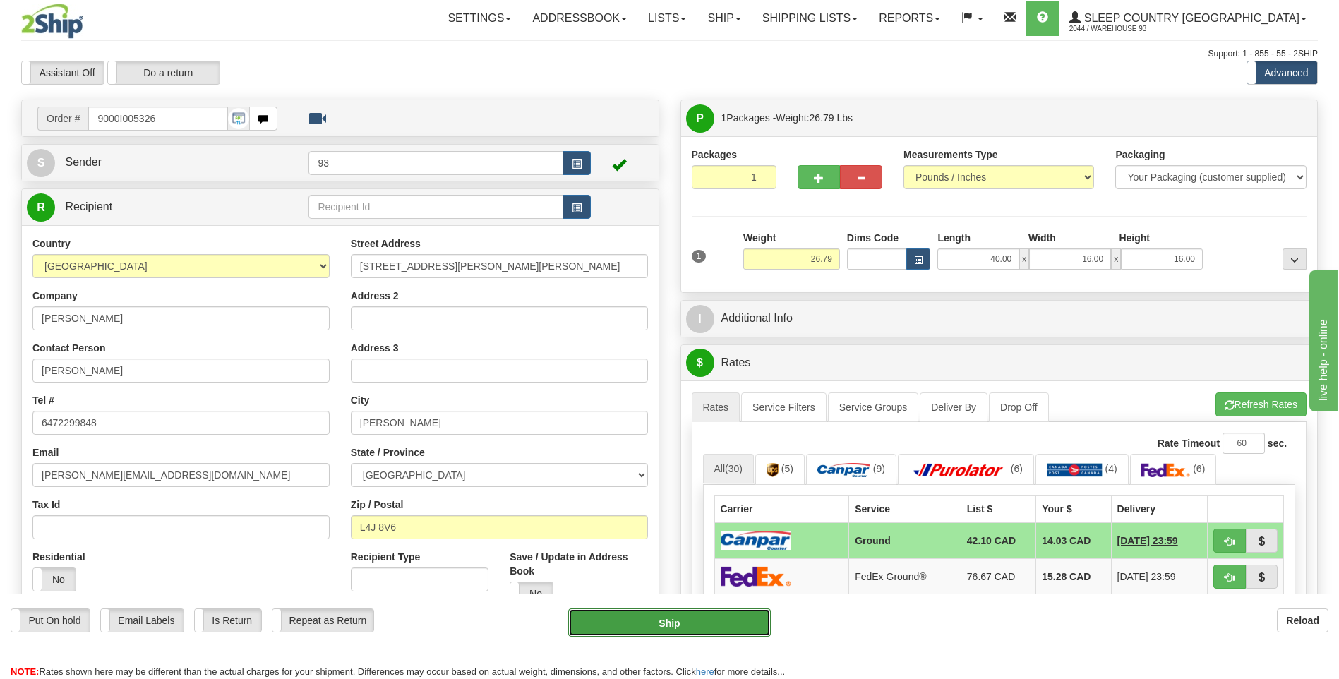
click at [698, 622] on button "Ship" at bounding box center [669, 623] width 202 height 28
type input "1"
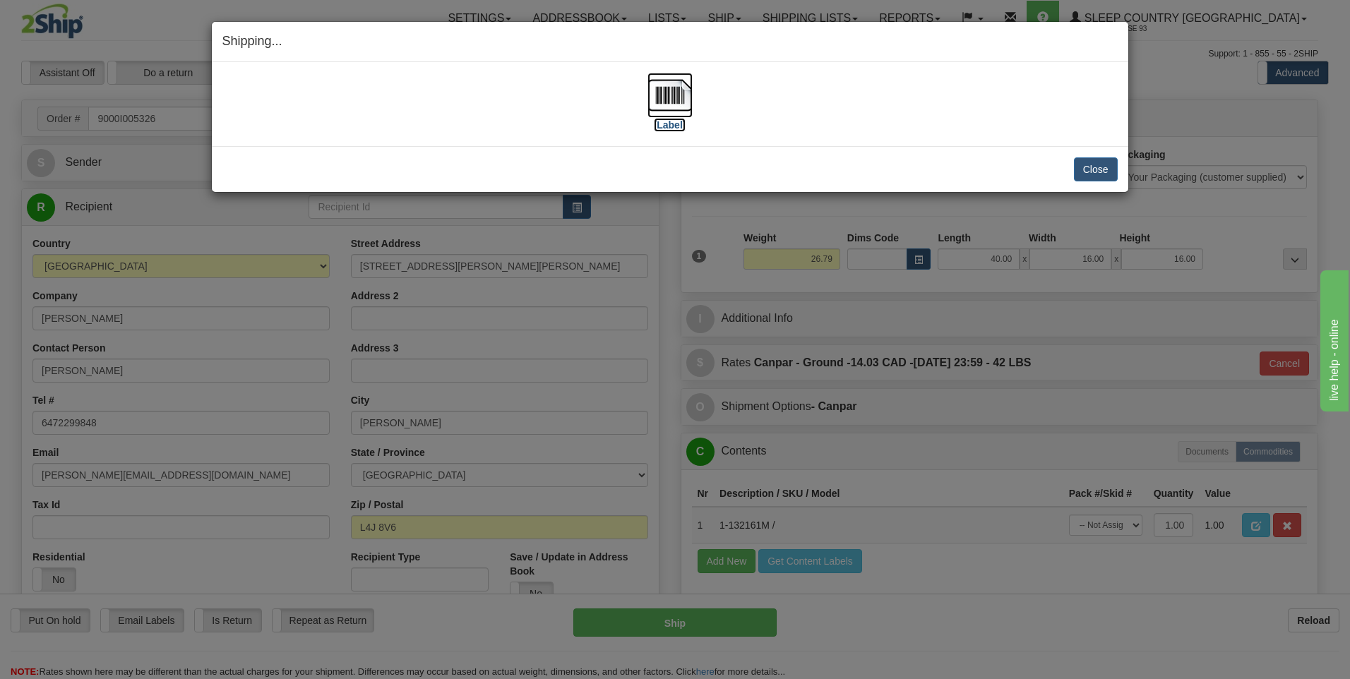
click at [684, 95] on img at bounding box center [669, 95] width 45 height 45
click at [1104, 167] on button "Close" at bounding box center [1096, 169] width 44 height 24
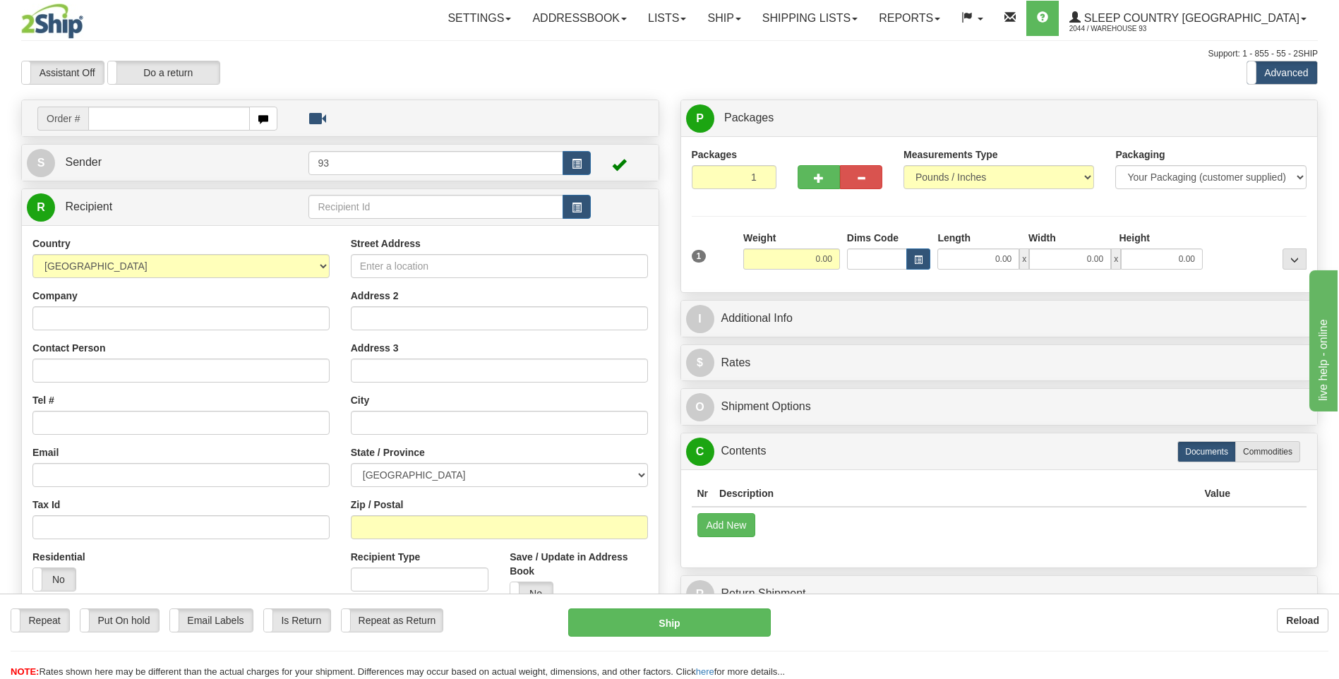
click at [146, 123] on input "text" at bounding box center [168, 119] width 161 height 24
type input "9000I005340"
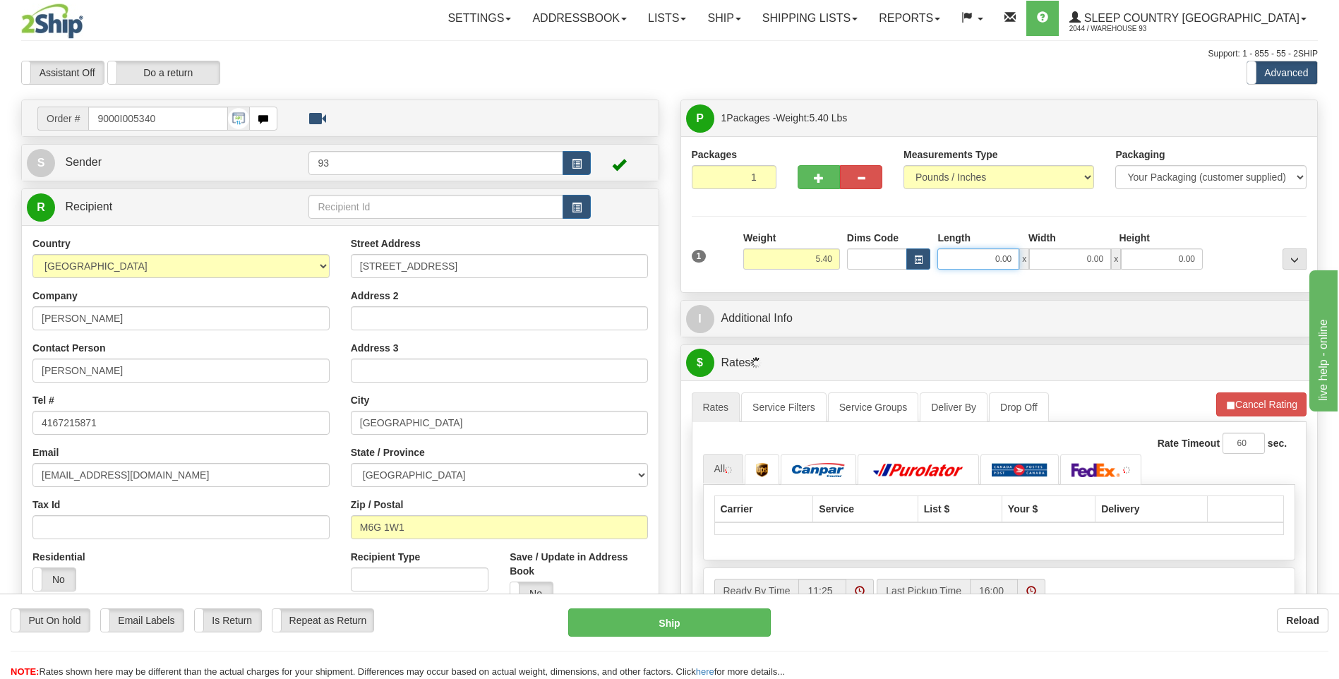
click at [990, 265] on input "0.00" at bounding box center [979, 259] width 82 height 21
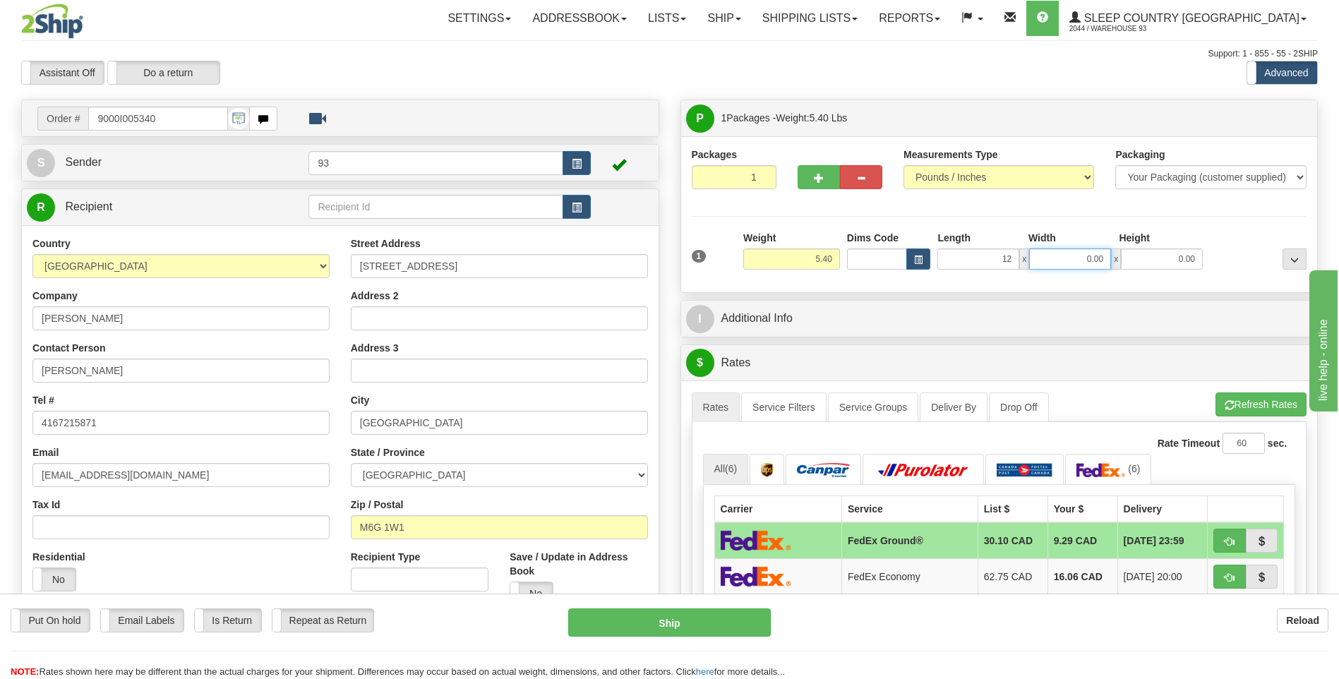
type input "12.00"
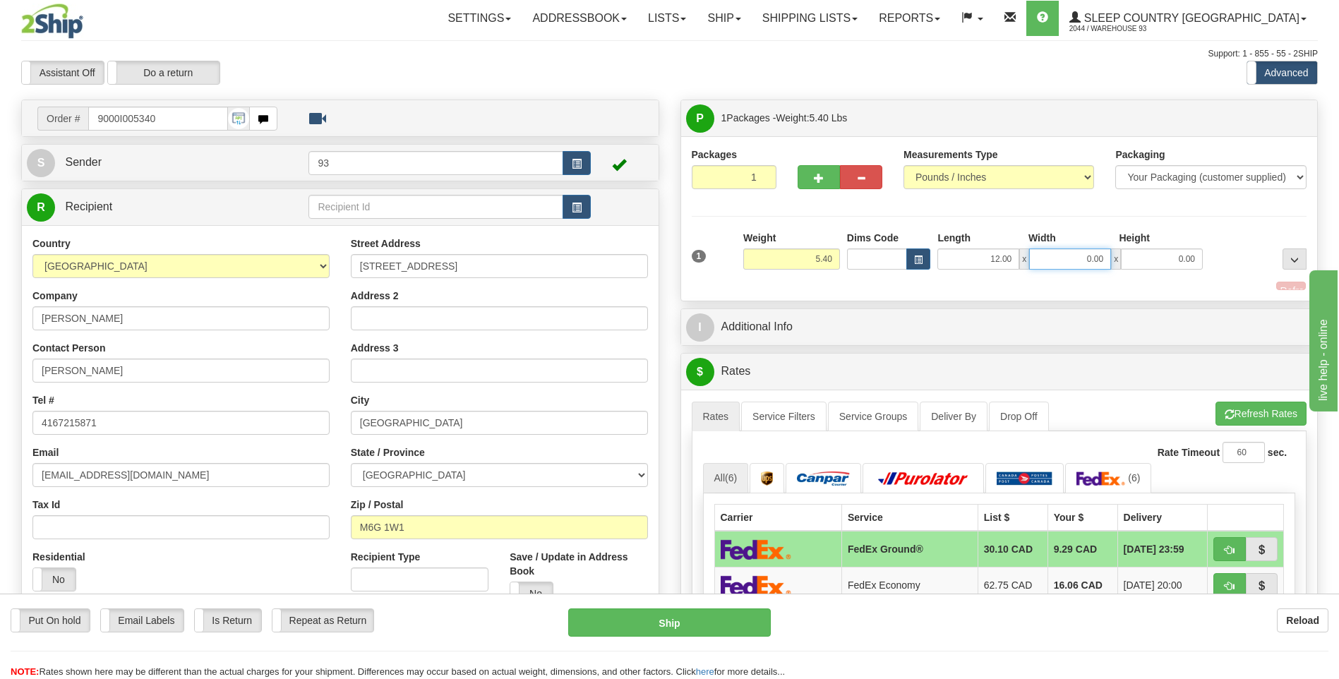
click at [1055, 259] on input "0.00" at bounding box center [1070, 259] width 82 height 21
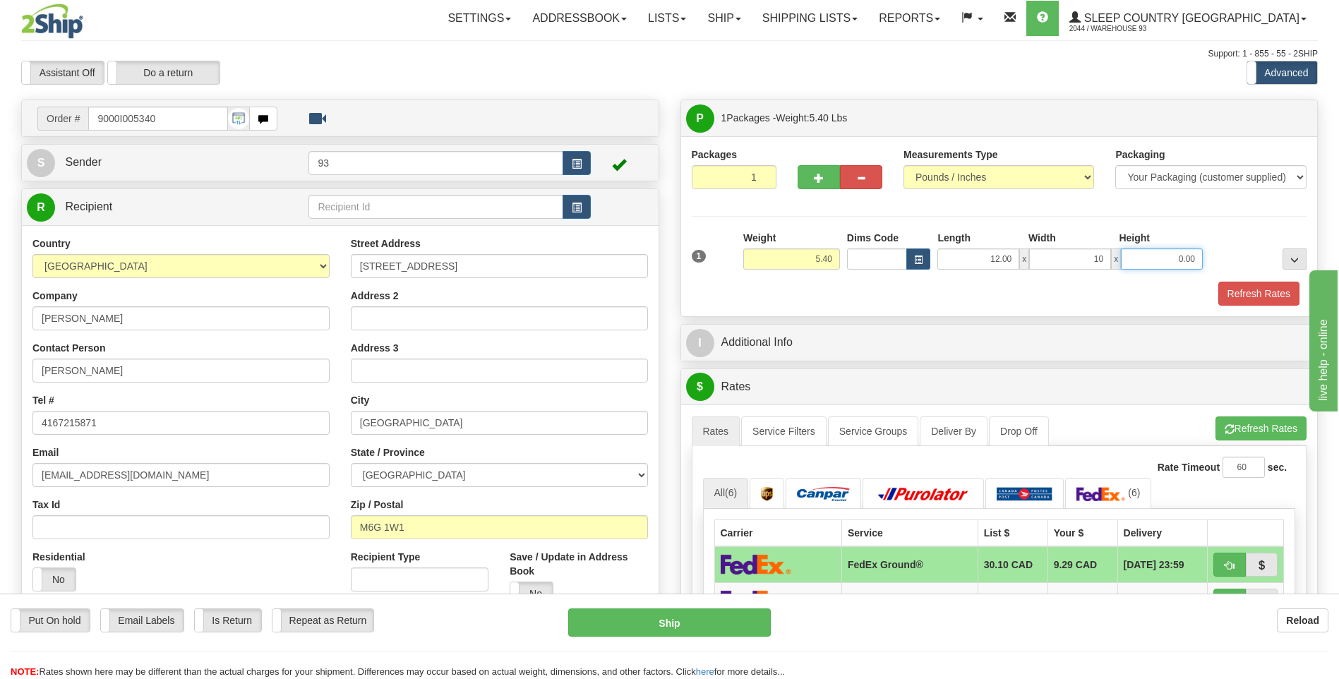
type input "10.00"
click at [1174, 262] on input "0.00" at bounding box center [1162, 259] width 82 height 21
type input "5.00"
click at [1252, 286] on button "Refresh Rates" at bounding box center [1259, 294] width 81 height 24
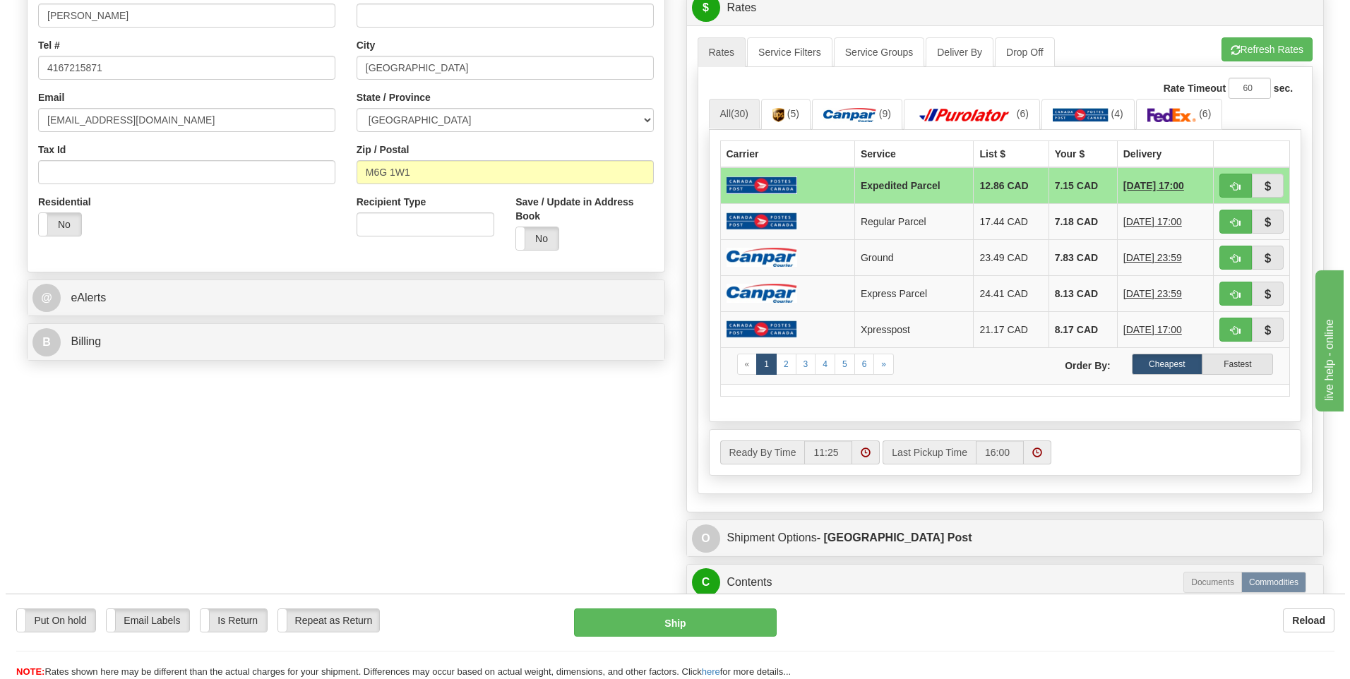
scroll to position [424, 0]
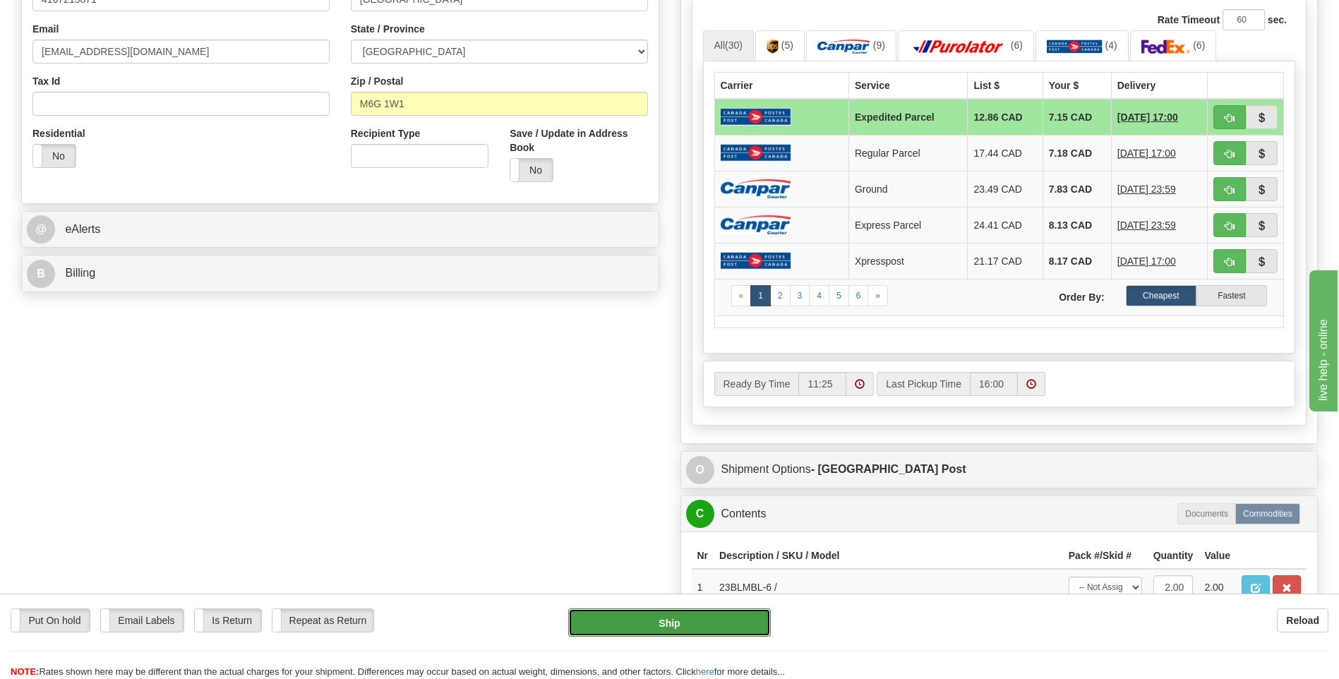
click at [762, 621] on button "Ship" at bounding box center [669, 623] width 202 height 28
type input "DOM.EP"
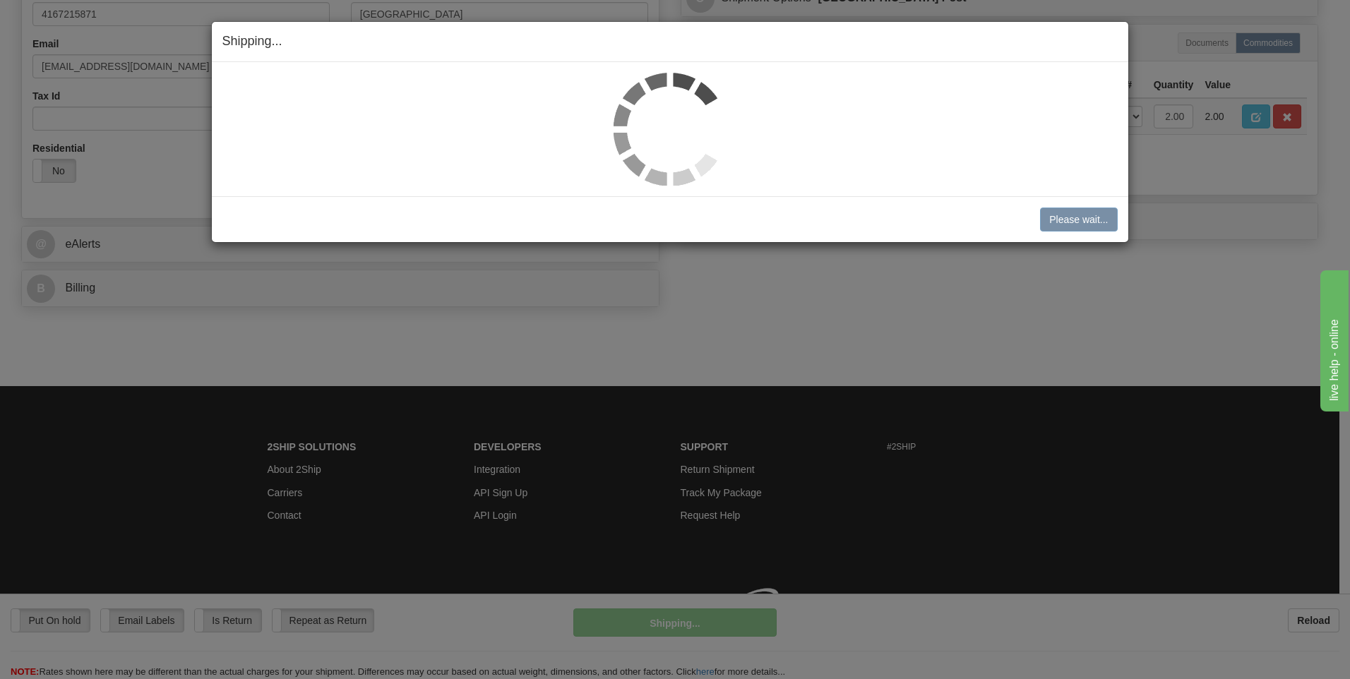
scroll to position [409, 0]
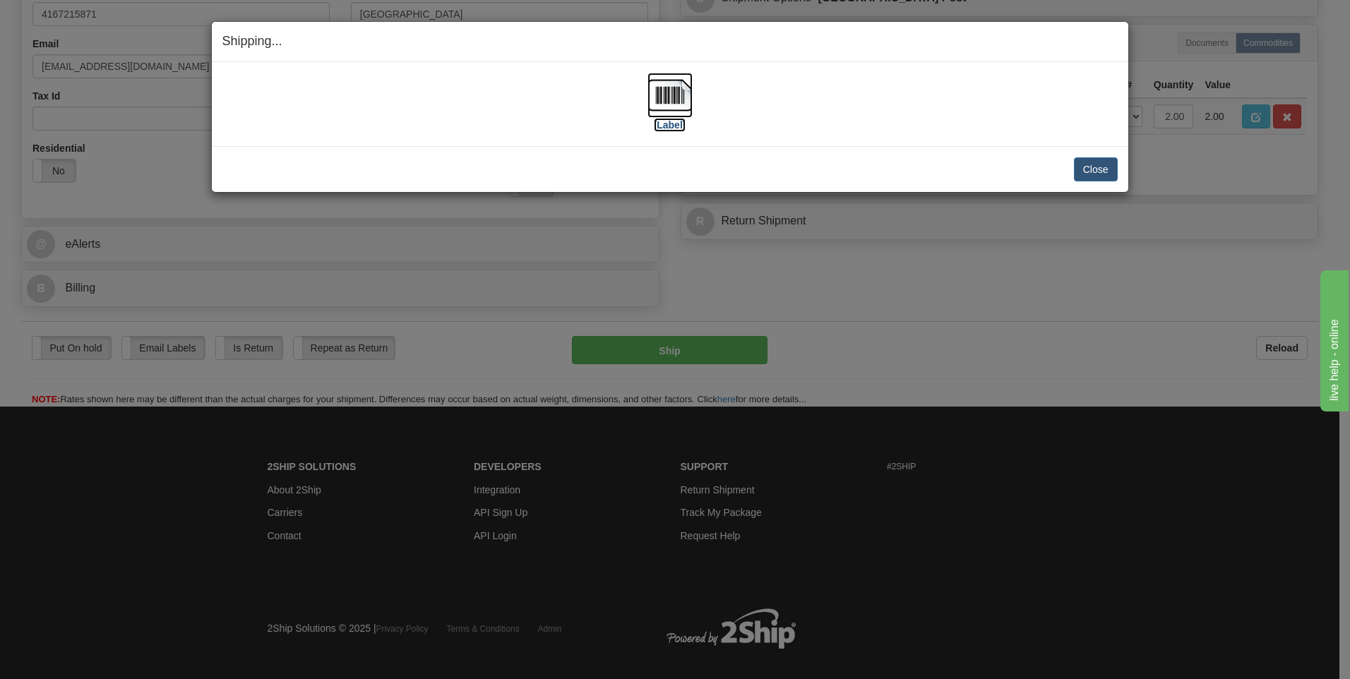
click at [666, 90] on img at bounding box center [669, 95] width 45 height 45
click at [1096, 172] on button "Close" at bounding box center [1096, 169] width 44 height 24
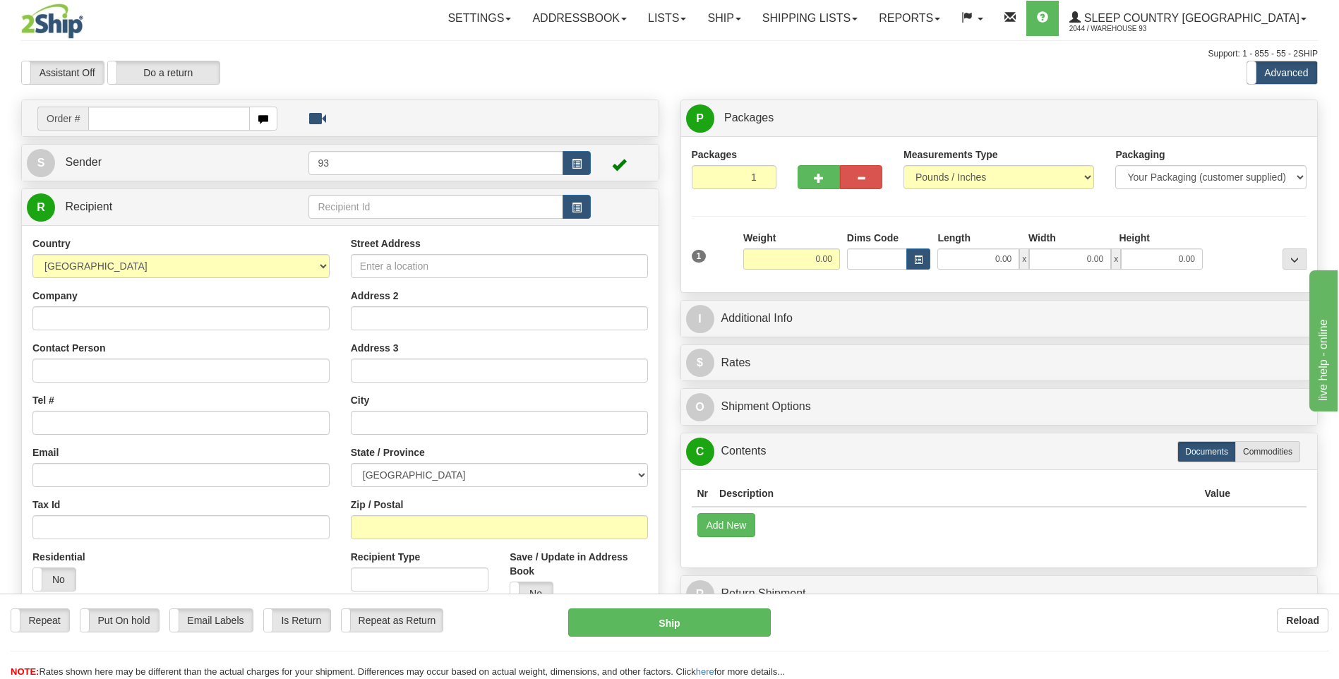
click at [165, 122] on input "text" at bounding box center [168, 119] width 161 height 24
type input "9000I005344"
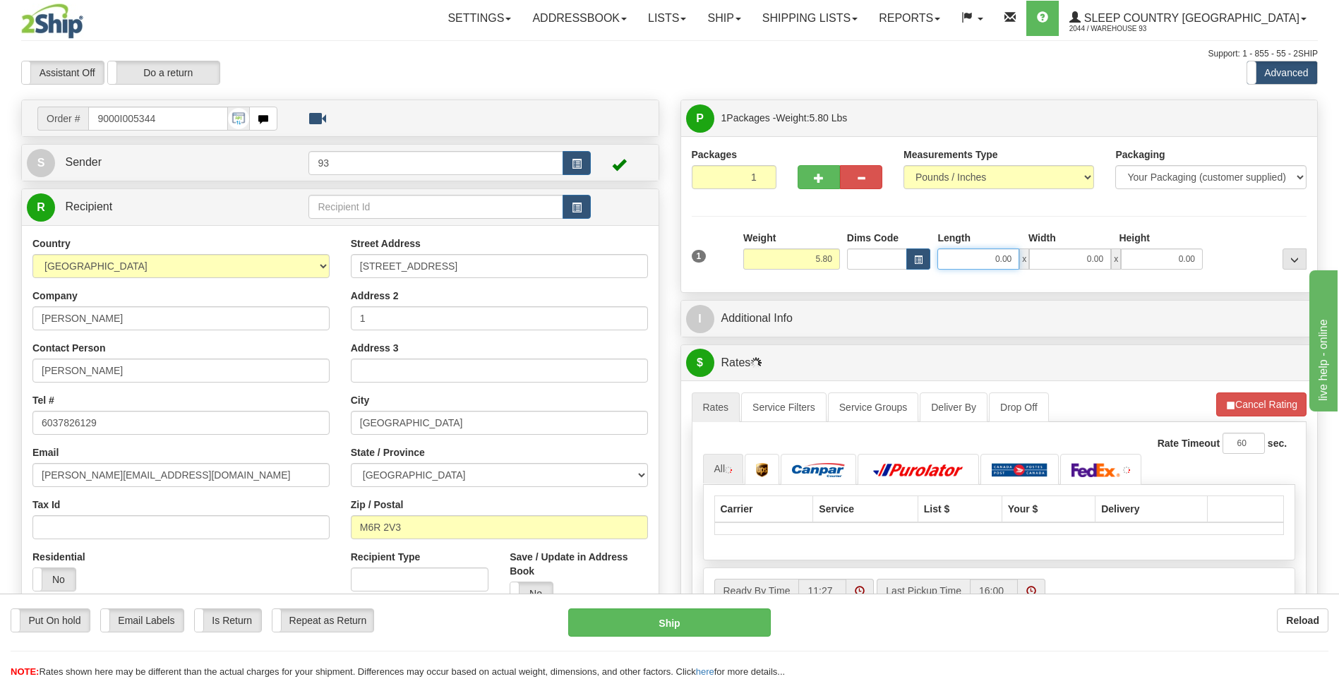
click at [980, 255] on input "0.00" at bounding box center [979, 259] width 82 height 21
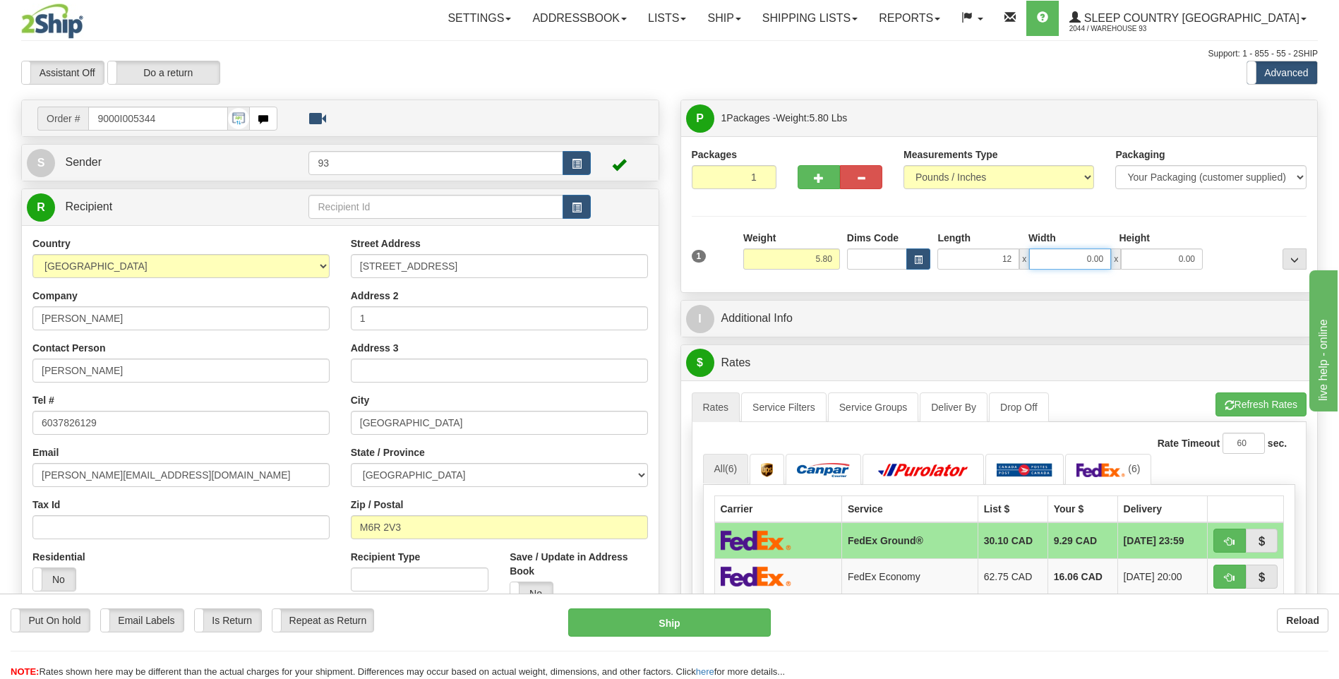
type input "12.00"
click at [1061, 265] on input "0.00" at bounding box center [1070, 259] width 82 height 21
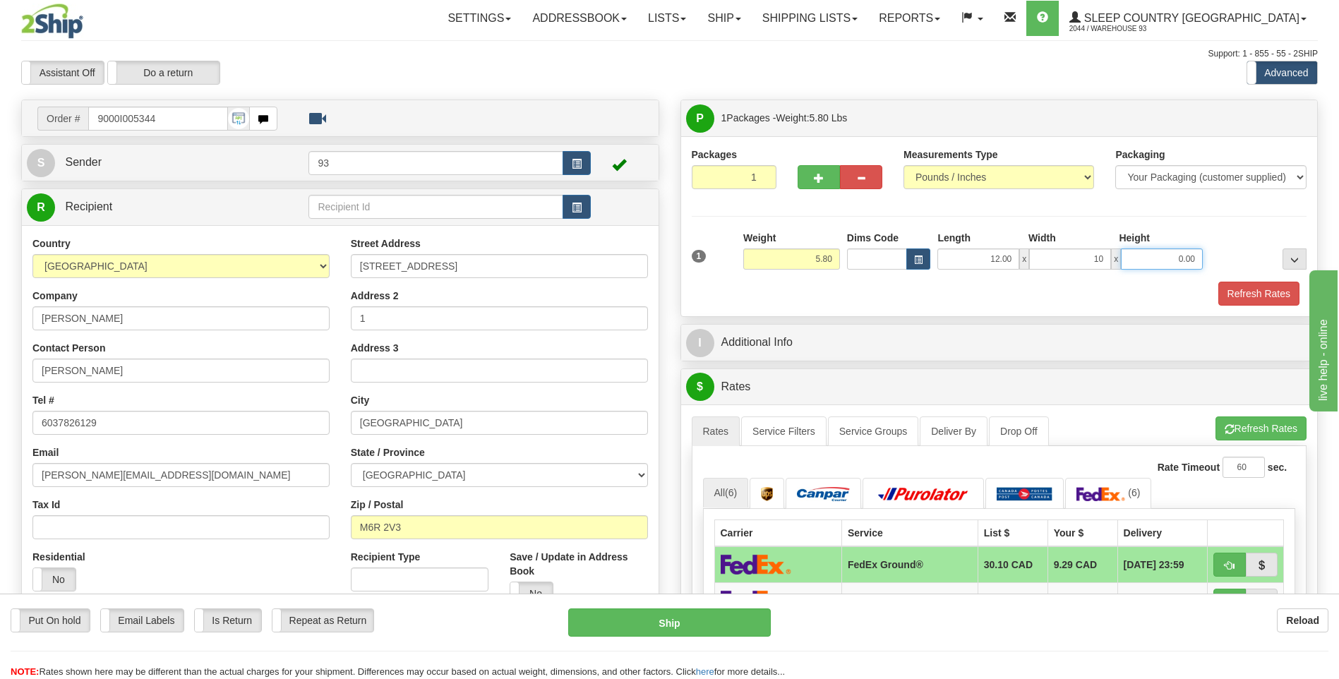
type input "10.00"
click at [1166, 258] on input "0.00" at bounding box center [1162, 259] width 82 height 21
type input "5.00"
click at [1280, 297] on button "Refresh Rates" at bounding box center [1259, 294] width 81 height 24
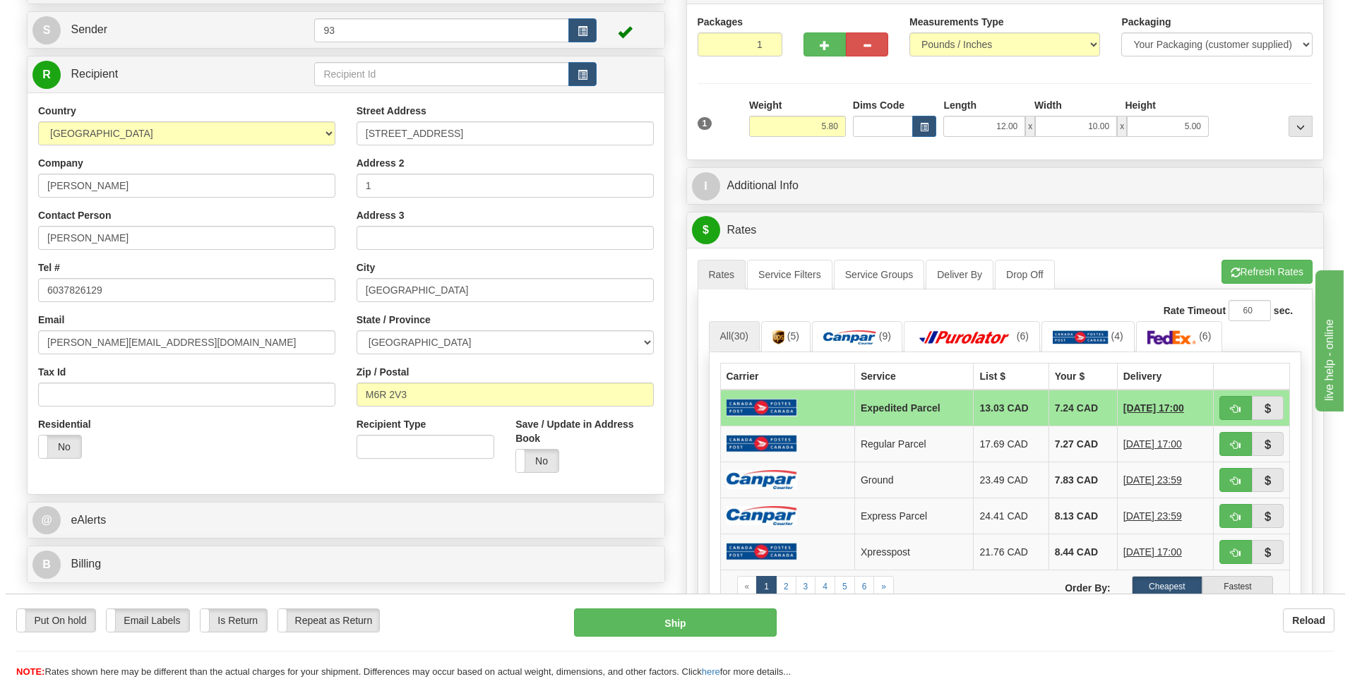
scroll to position [212, 0]
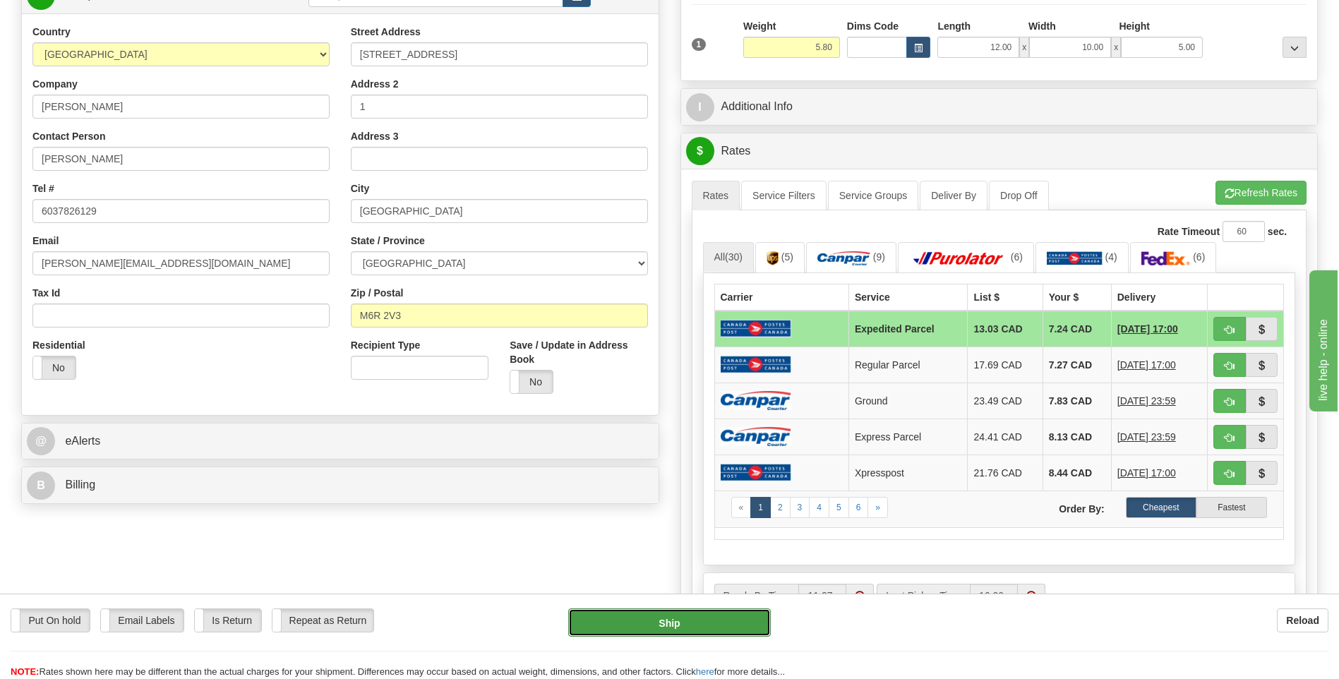
click at [728, 629] on button "Ship" at bounding box center [669, 623] width 202 height 28
type input "DOM.EP"
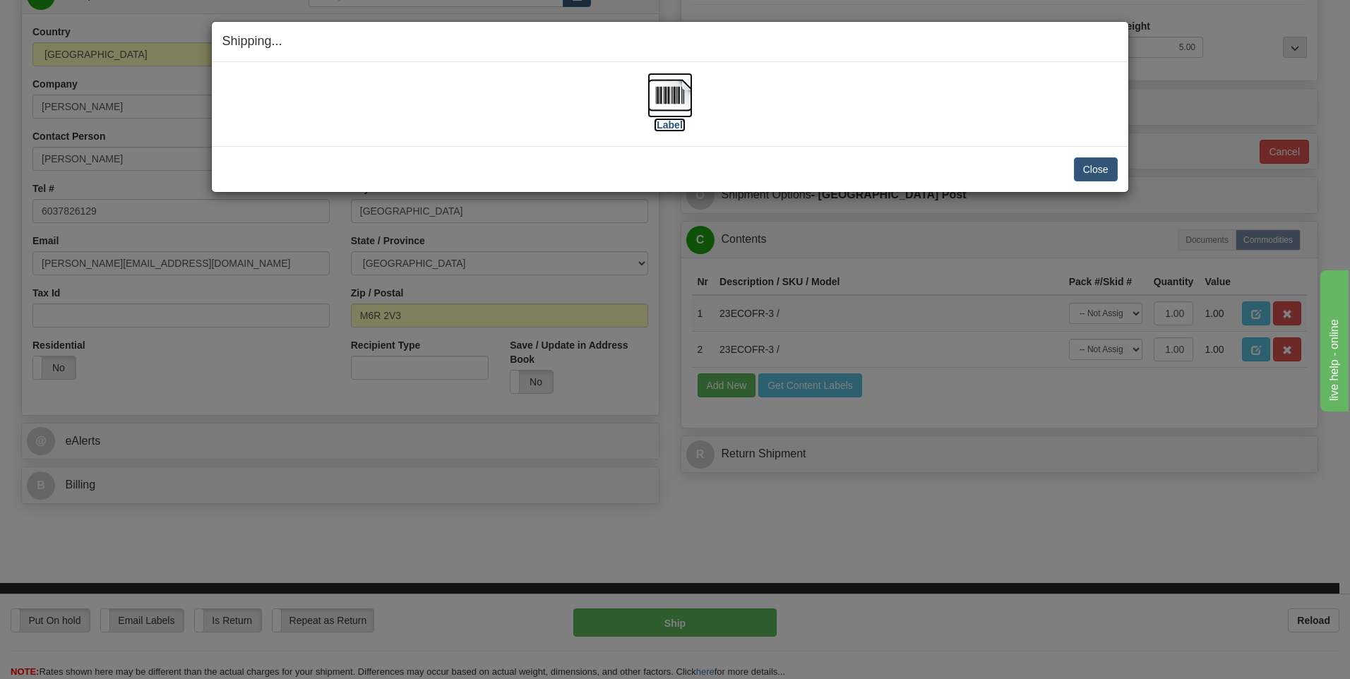
click at [664, 89] on img at bounding box center [669, 95] width 45 height 45
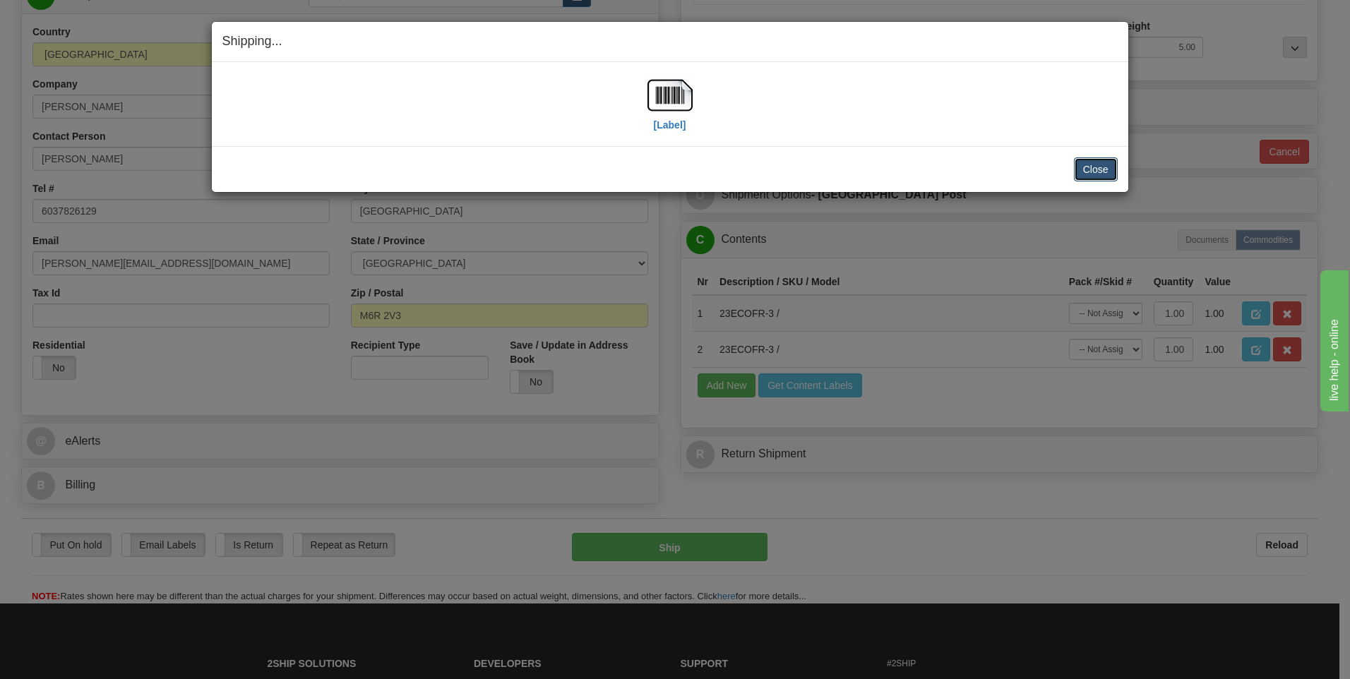
click at [1090, 167] on button "Close" at bounding box center [1096, 169] width 44 height 24
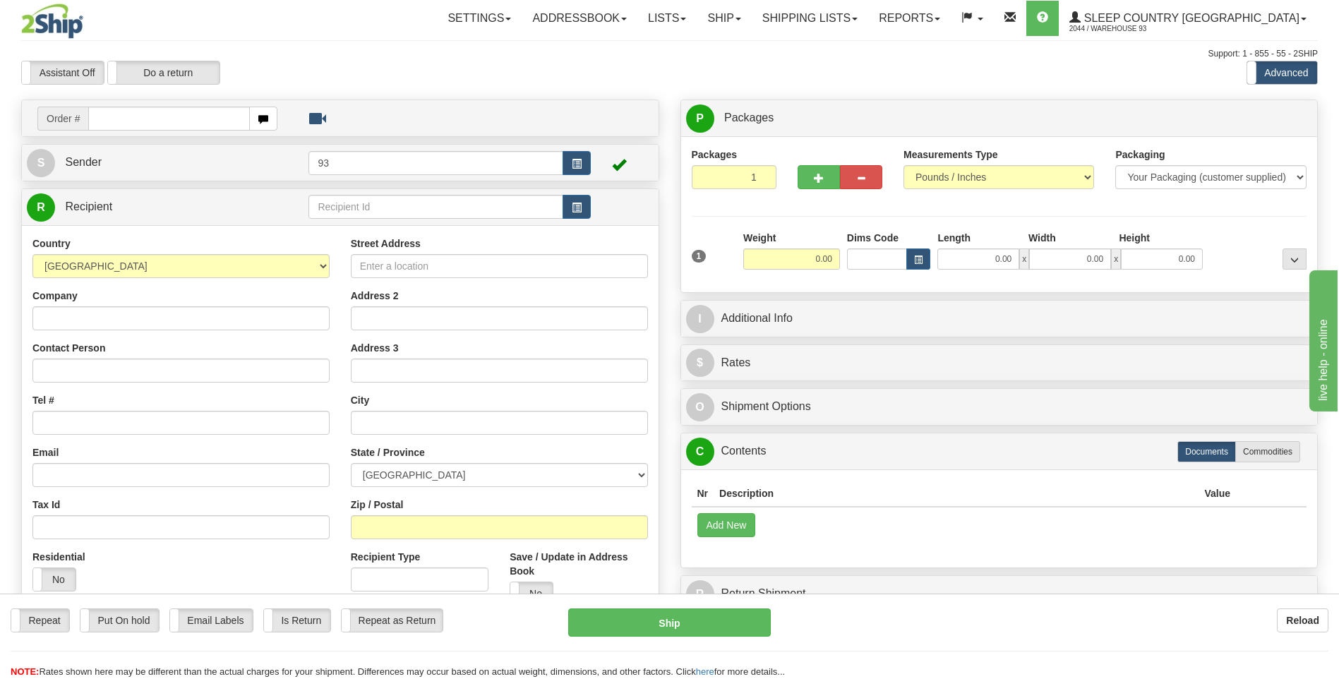
click at [161, 119] on input "text" at bounding box center [168, 119] width 161 height 24
type input "9000I005462"
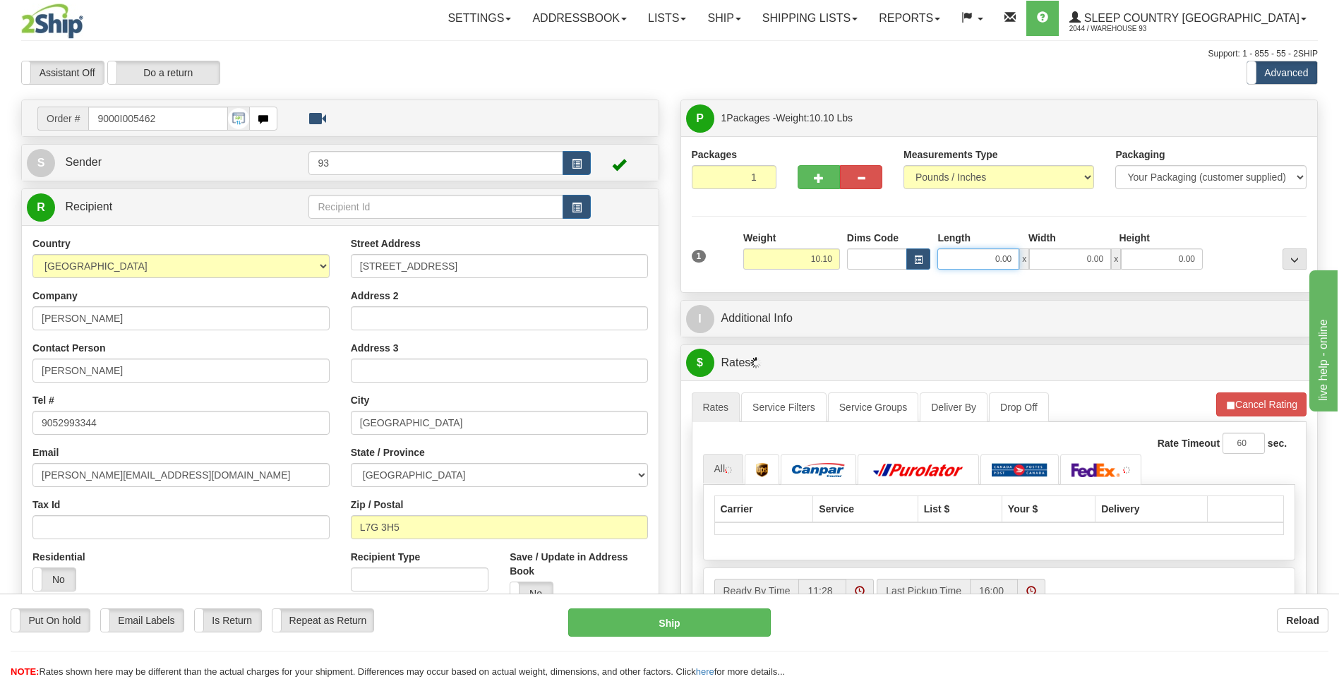
click at [984, 261] on input "0.00" at bounding box center [979, 259] width 82 height 21
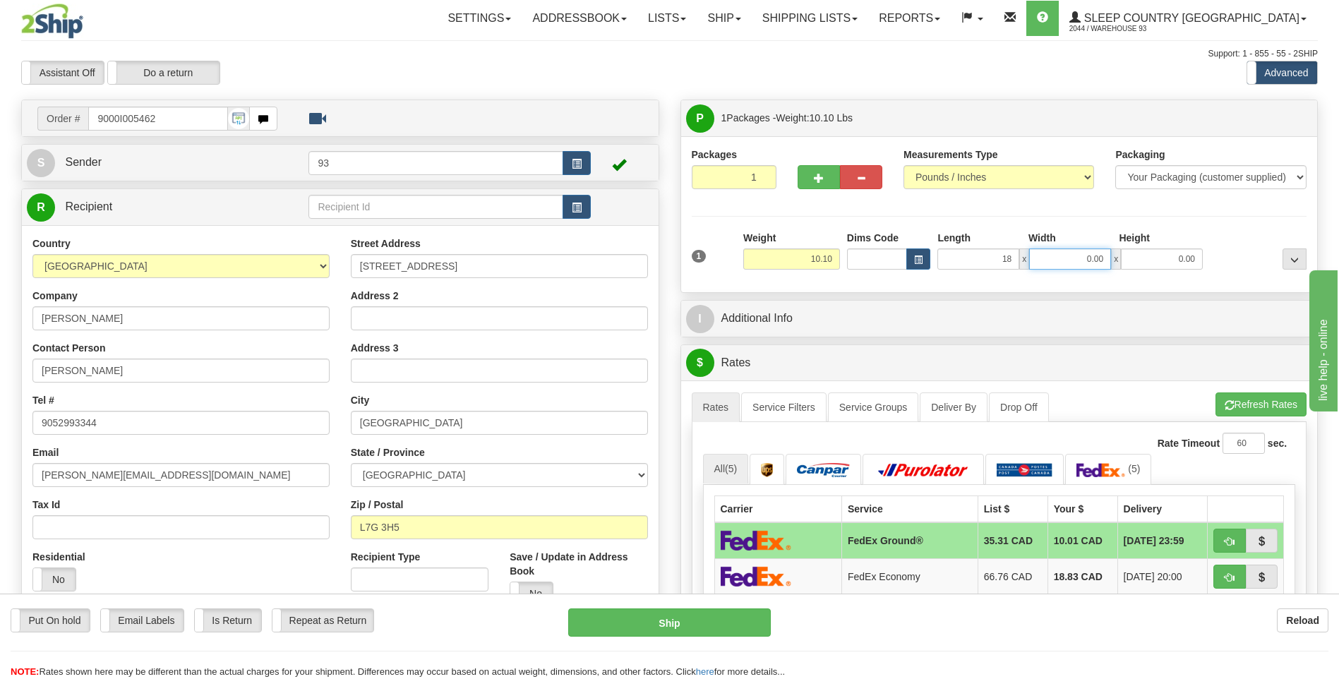
type input "18.00"
click at [1067, 258] on input "0.00" at bounding box center [1070, 259] width 82 height 21
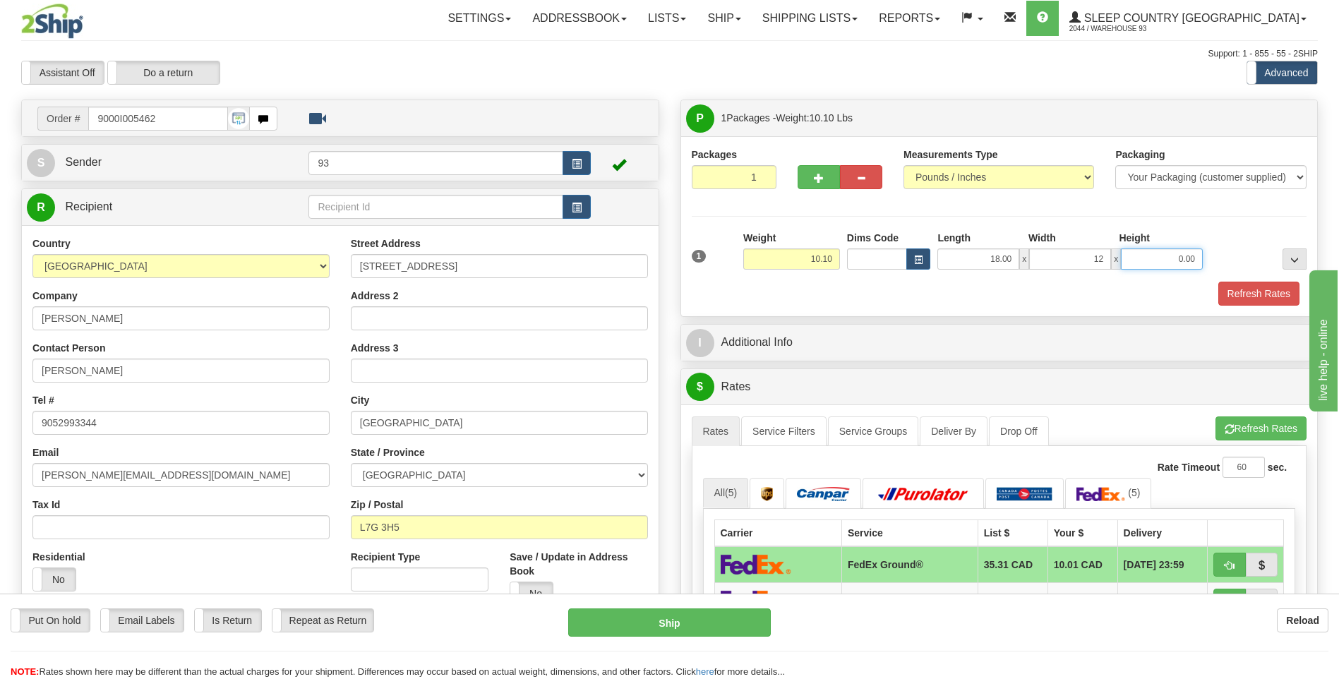
type input "12.00"
click at [1164, 261] on input "0.00" at bounding box center [1162, 259] width 82 height 21
type input "8"
type input "0.00"
click at [1107, 256] on input "12.00" at bounding box center [1070, 259] width 82 height 21
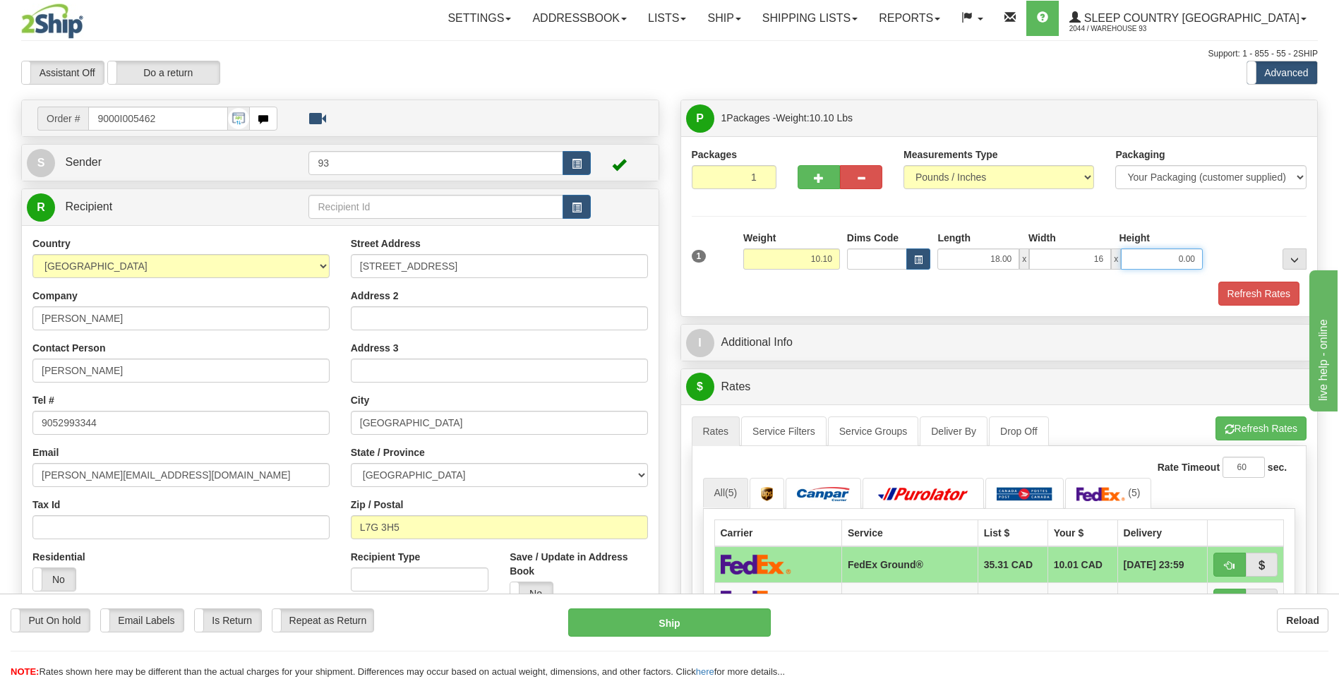
type input "16.00"
click at [1197, 255] on input "0.00" at bounding box center [1162, 259] width 82 height 21
type input "8.00"
click at [1248, 298] on button "Refresh Rates" at bounding box center [1259, 294] width 81 height 24
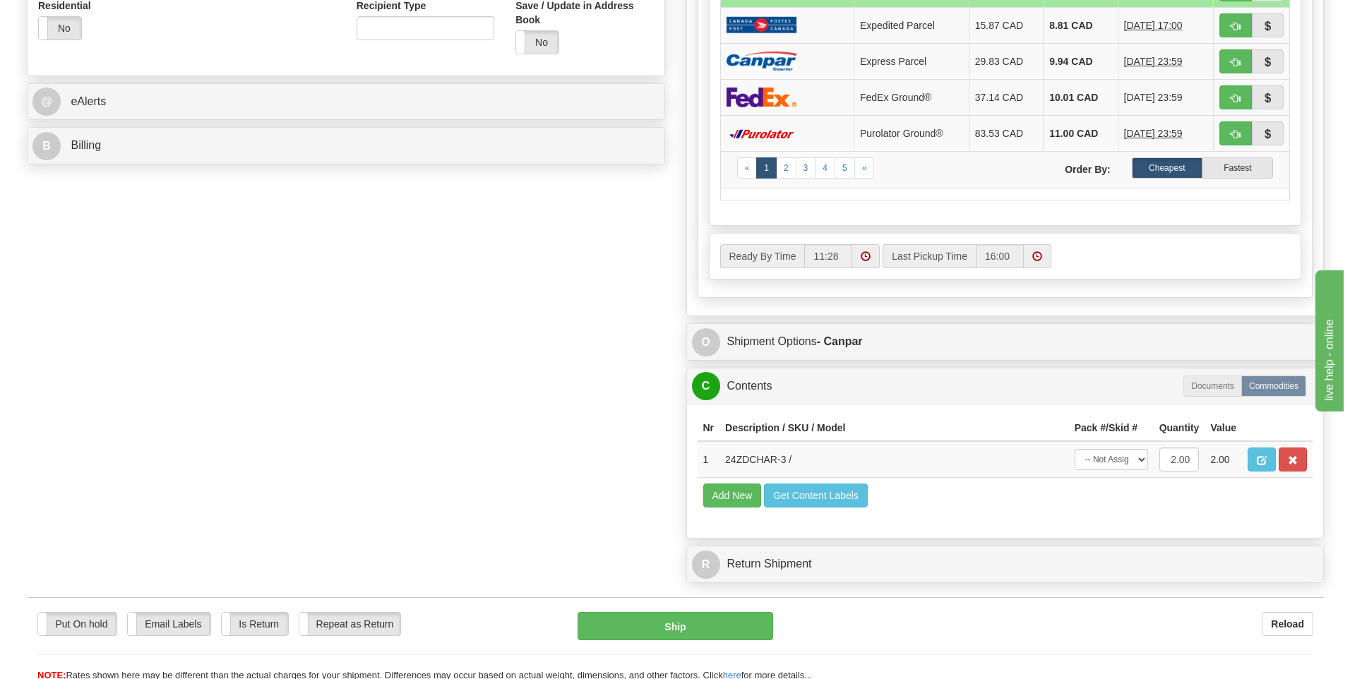
scroll to position [635, 0]
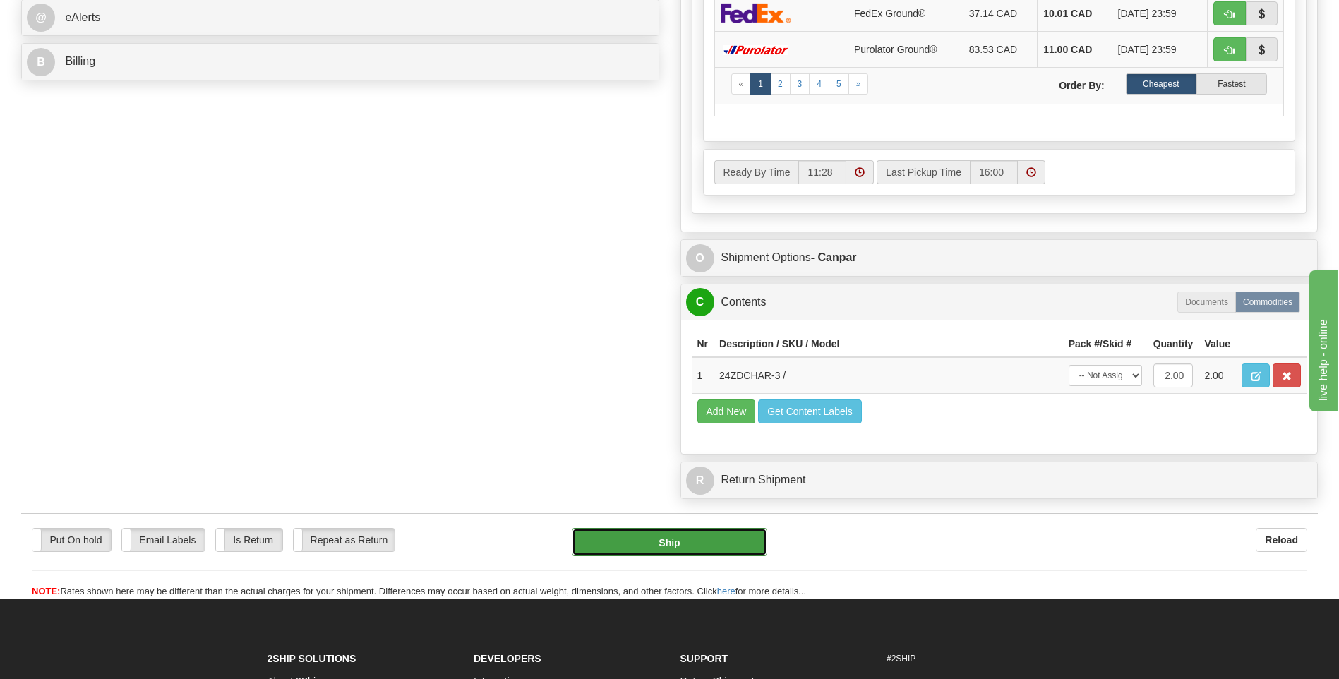
click at [735, 539] on button "Ship" at bounding box center [669, 542] width 195 height 28
type input "1"
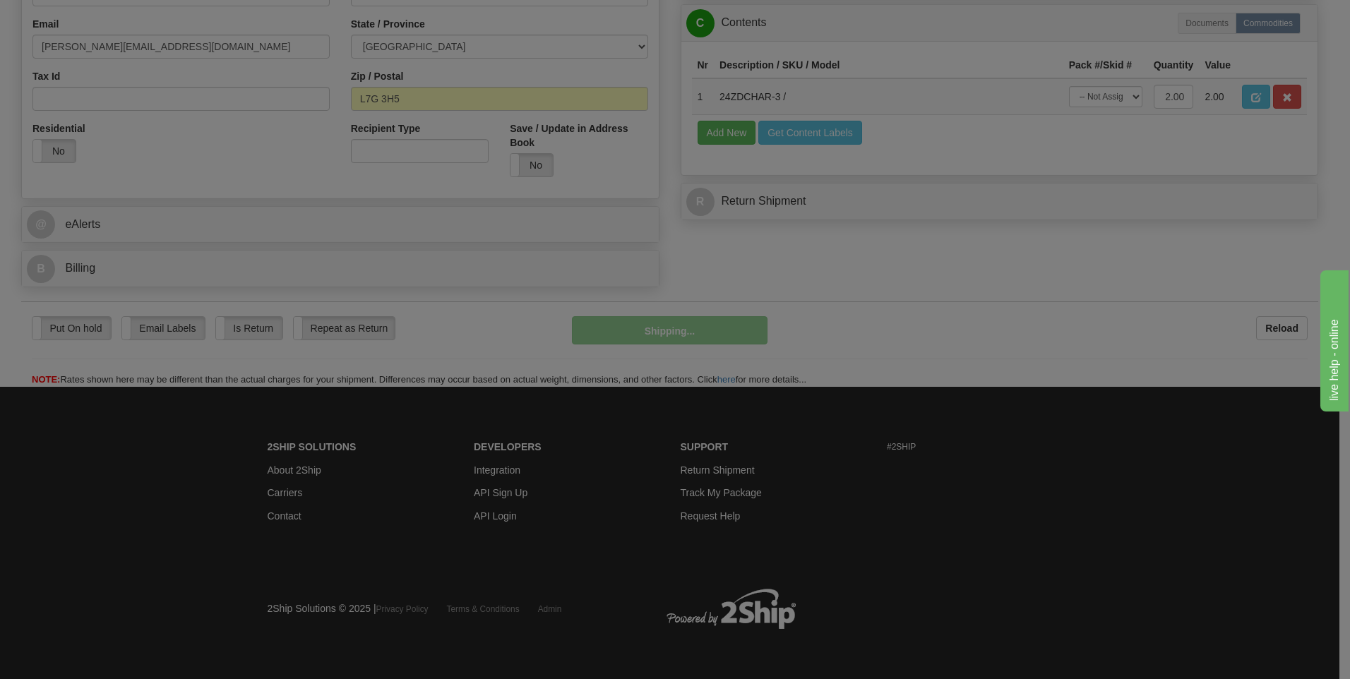
scroll to position [429, 0]
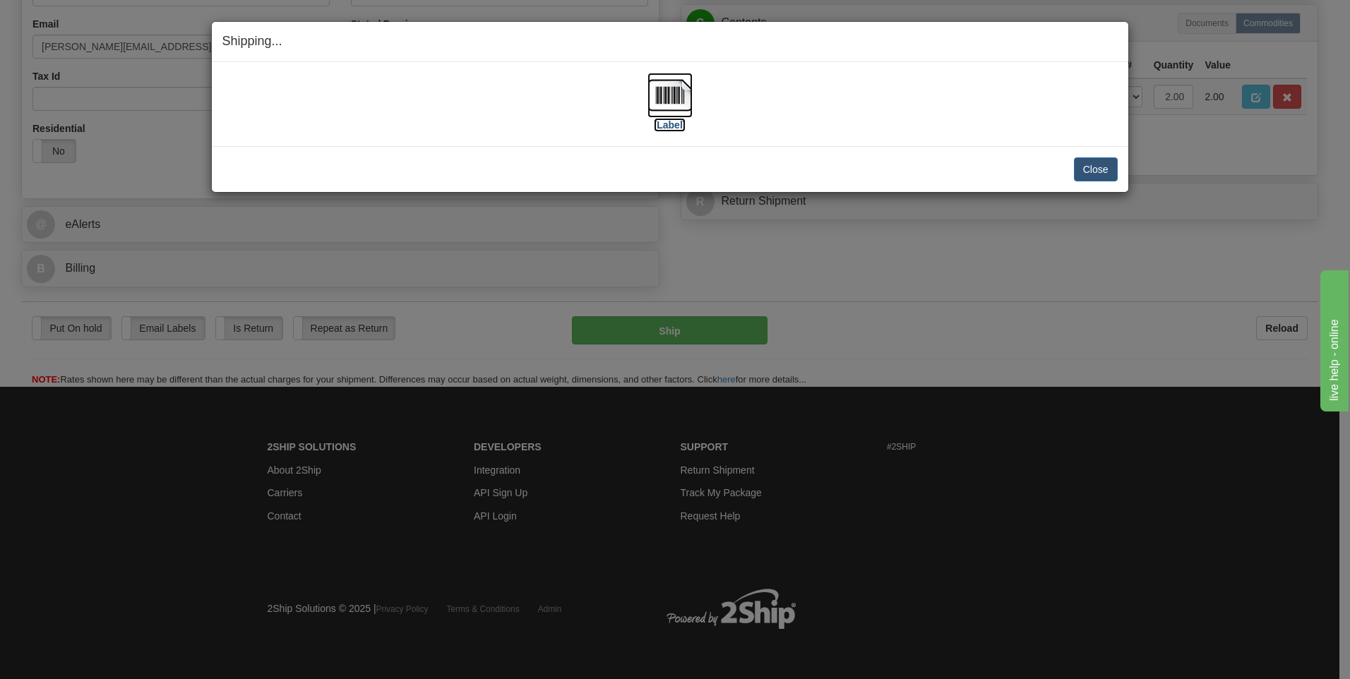
click at [670, 93] on img at bounding box center [669, 95] width 45 height 45
click at [1094, 177] on button "Close" at bounding box center [1096, 169] width 44 height 24
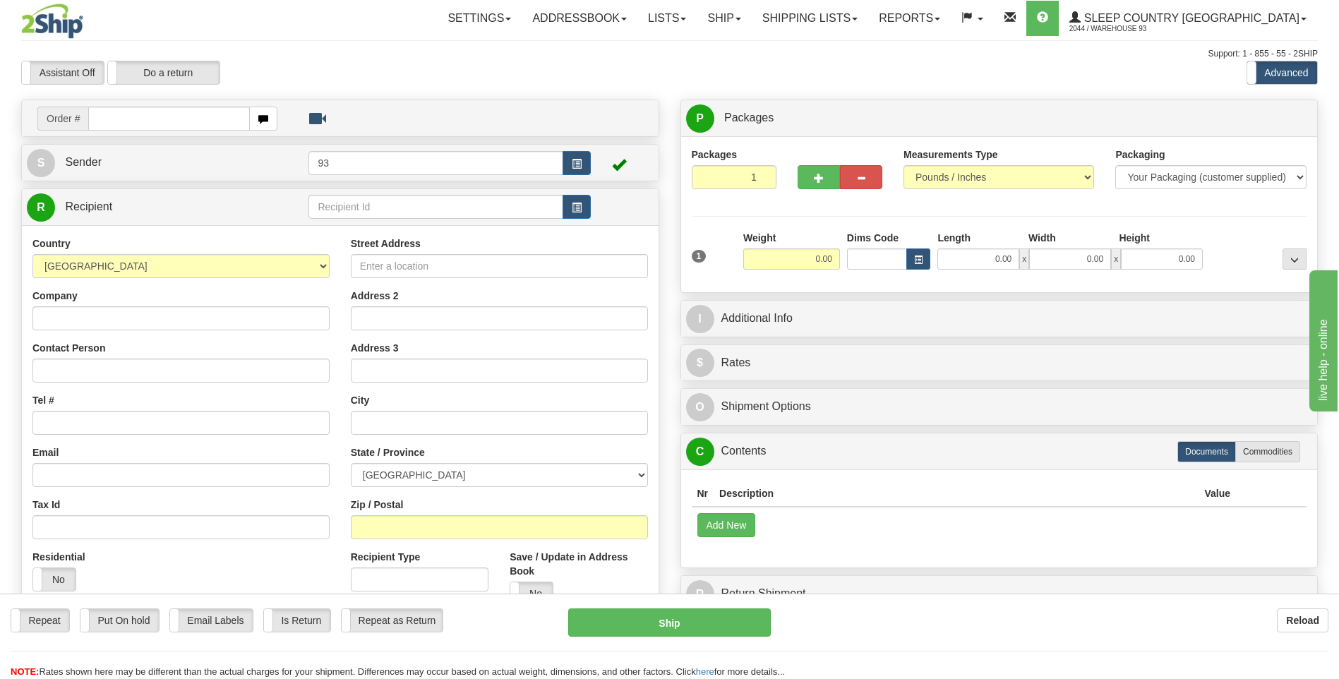
click at [169, 119] on input "text" at bounding box center [168, 119] width 161 height 24
type input "9000I005517"
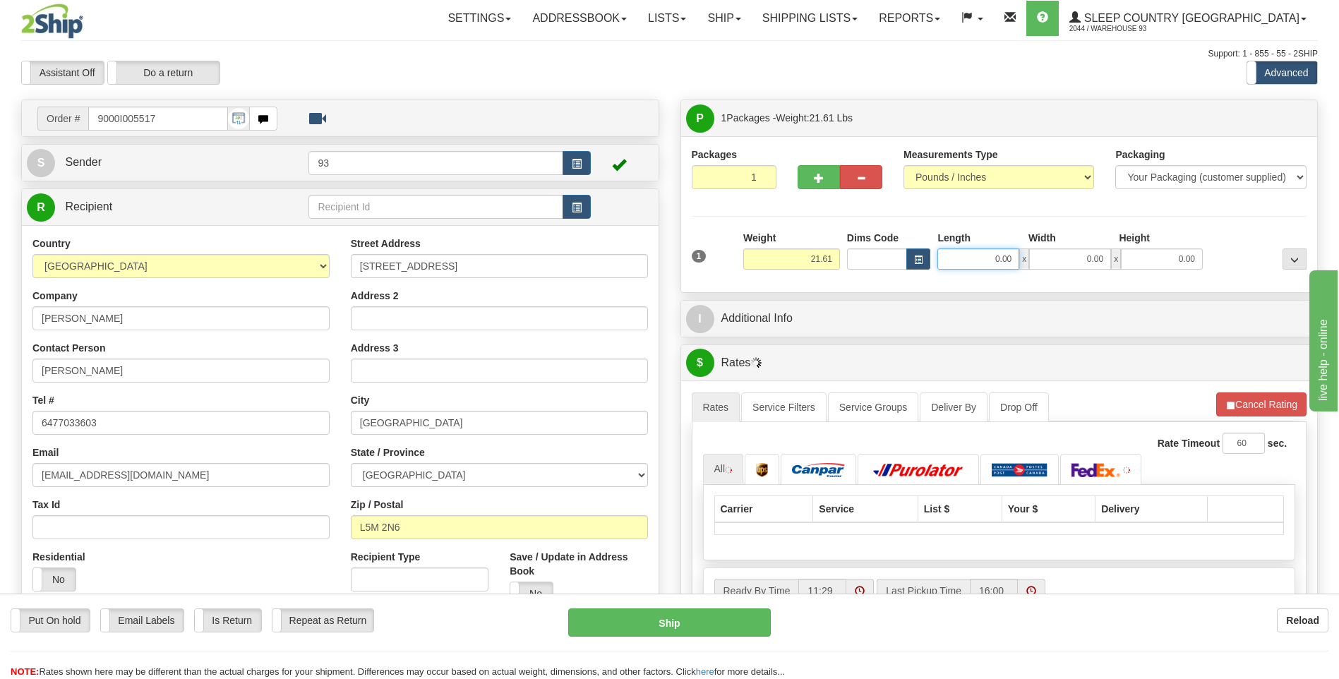
click at [989, 261] on input "0.00" at bounding box center [979, 259] width 82 height 21
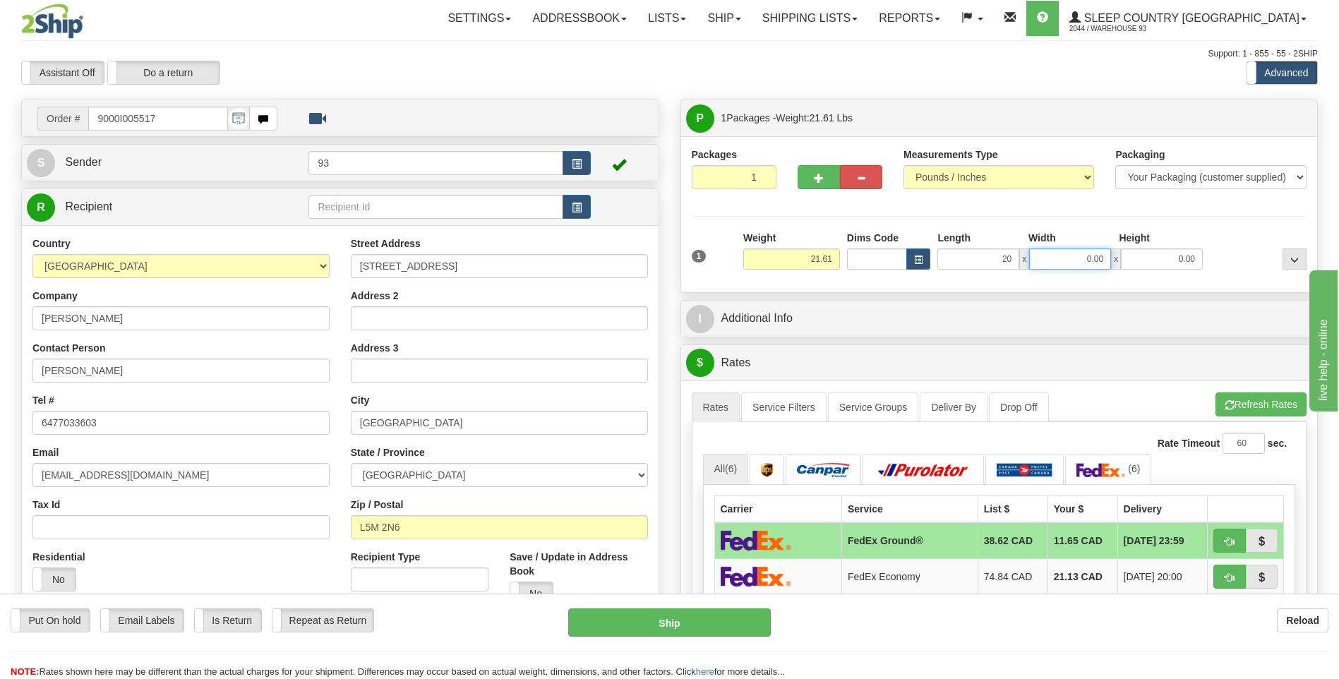
type input "20.00"
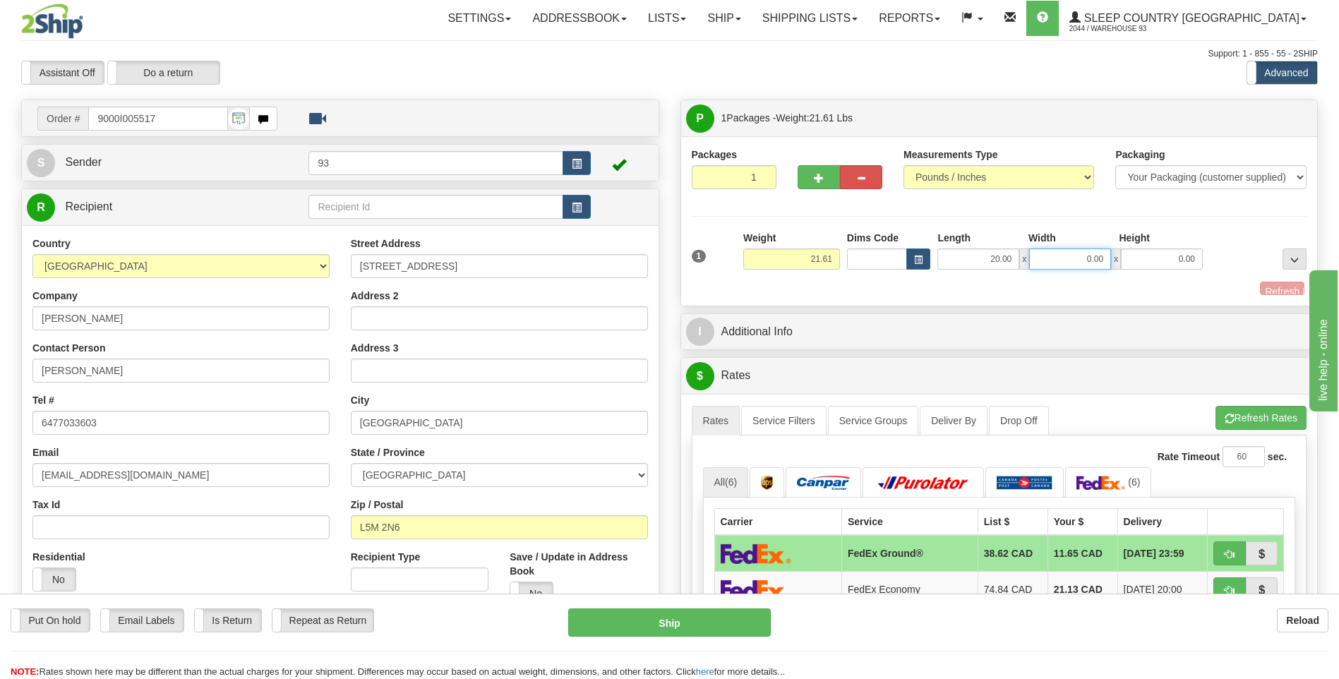
click at [1089, 261] on input "0.00" at bounding box center [1070, 259] width 82 height 21
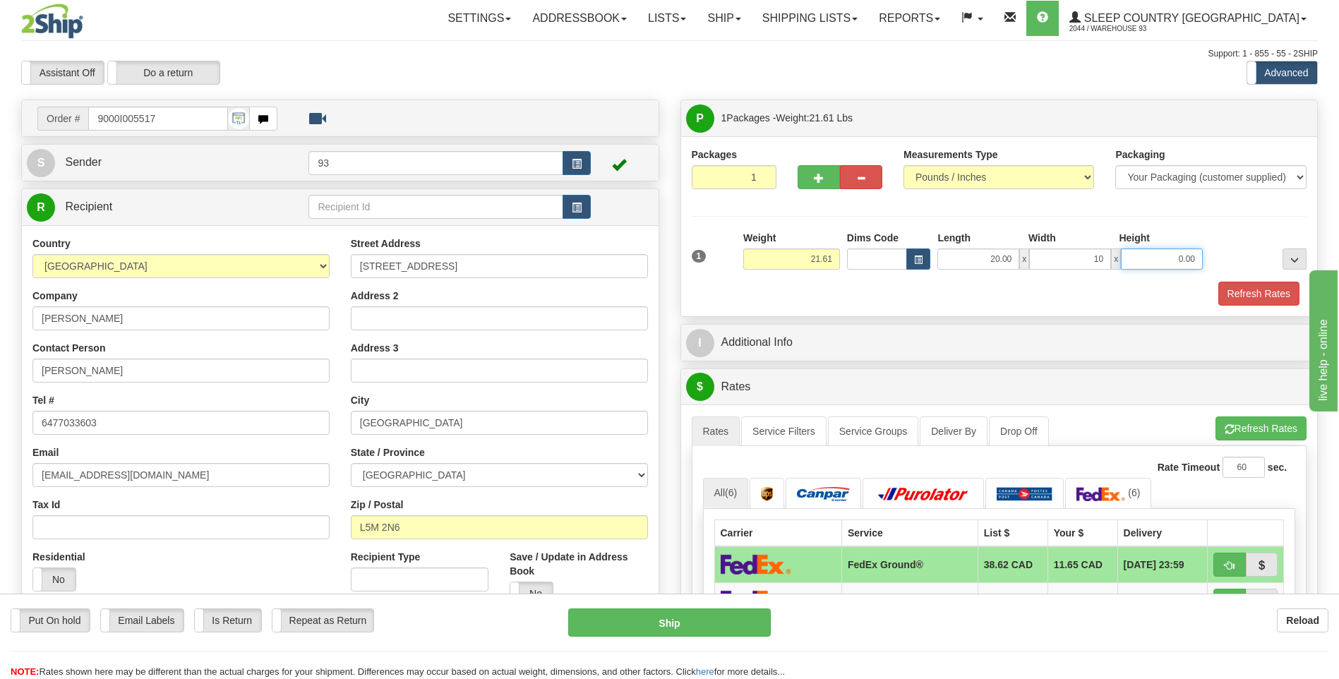
type input "10.00"
click at [1147, 253] on input "0.00" at bounding box center [1162, 259] width 82 height 21
type input "10.00"
click at [1262, 299] on button "Refresh Rates" at bounding box center [1259, 294] width 81 height 24
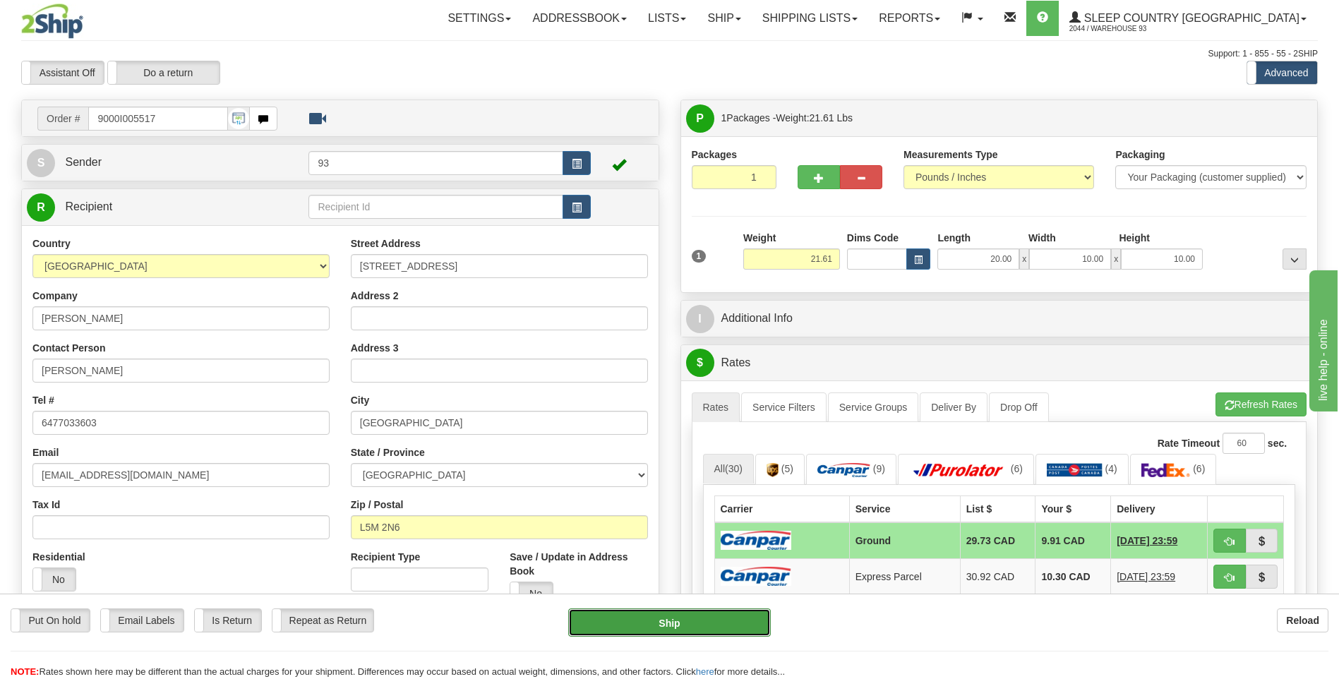
click at [687, 632] on button "Ship" at bounding box center [669, 623] width 202 height 28
type input "1"
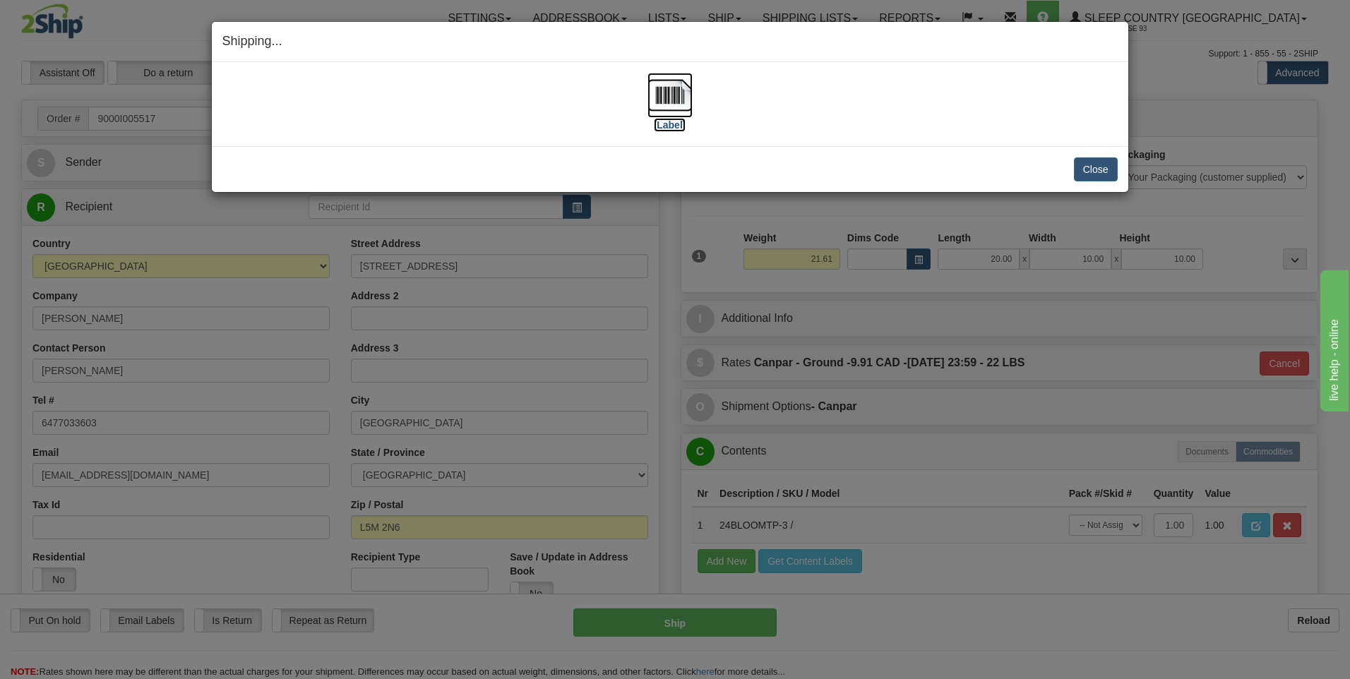
click at [675, 86] on img at bounding box center [669, 95] width 45 height 45
click at [1103, 178] on button "Close" at bounding box center [1096, 169] width 44 height 24
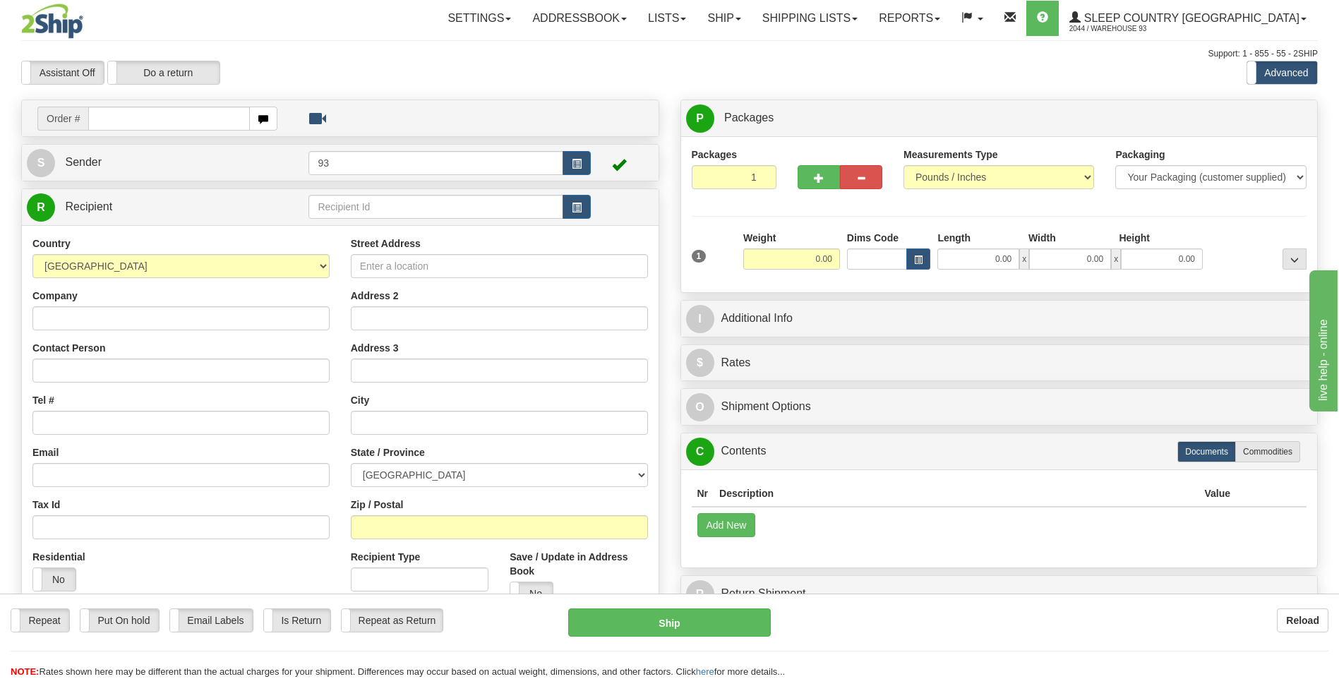
click at [134, 117] on input "text" at bounding box center [168, 119] width 161 height 24
type input "9000I005611"
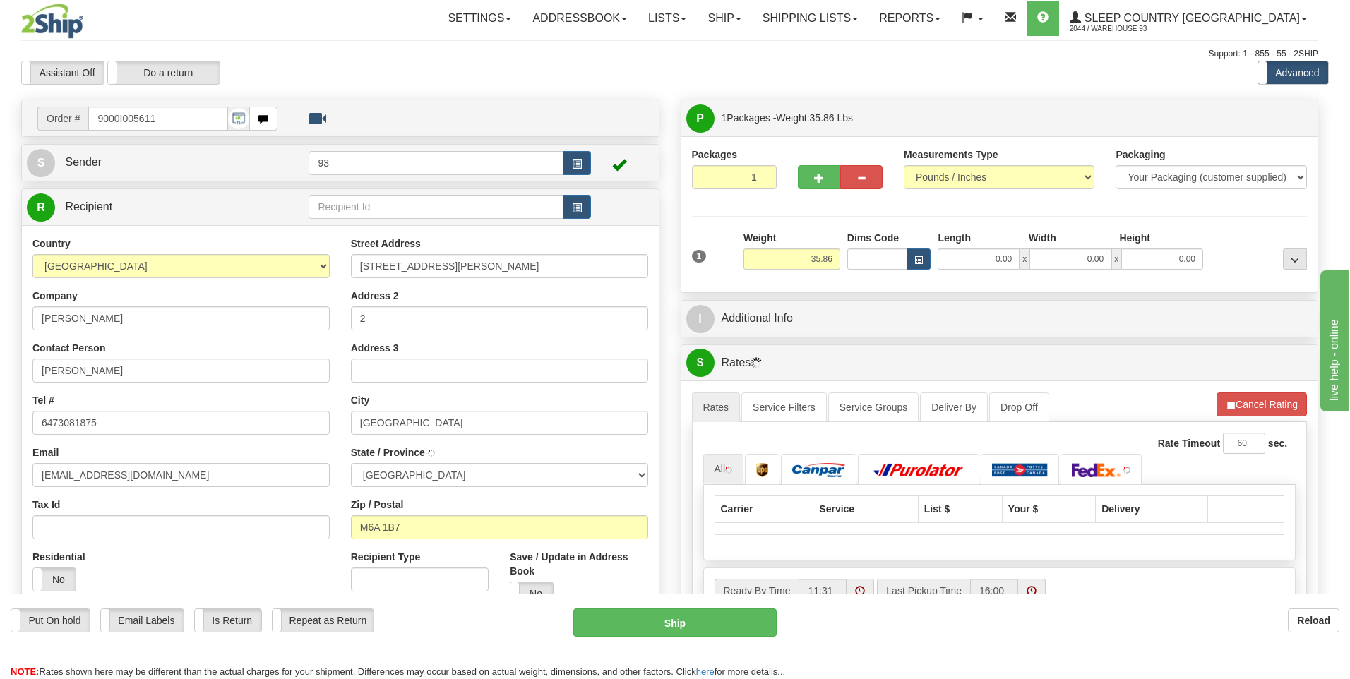
type input "[GEOGRAPHIC_DATA]"
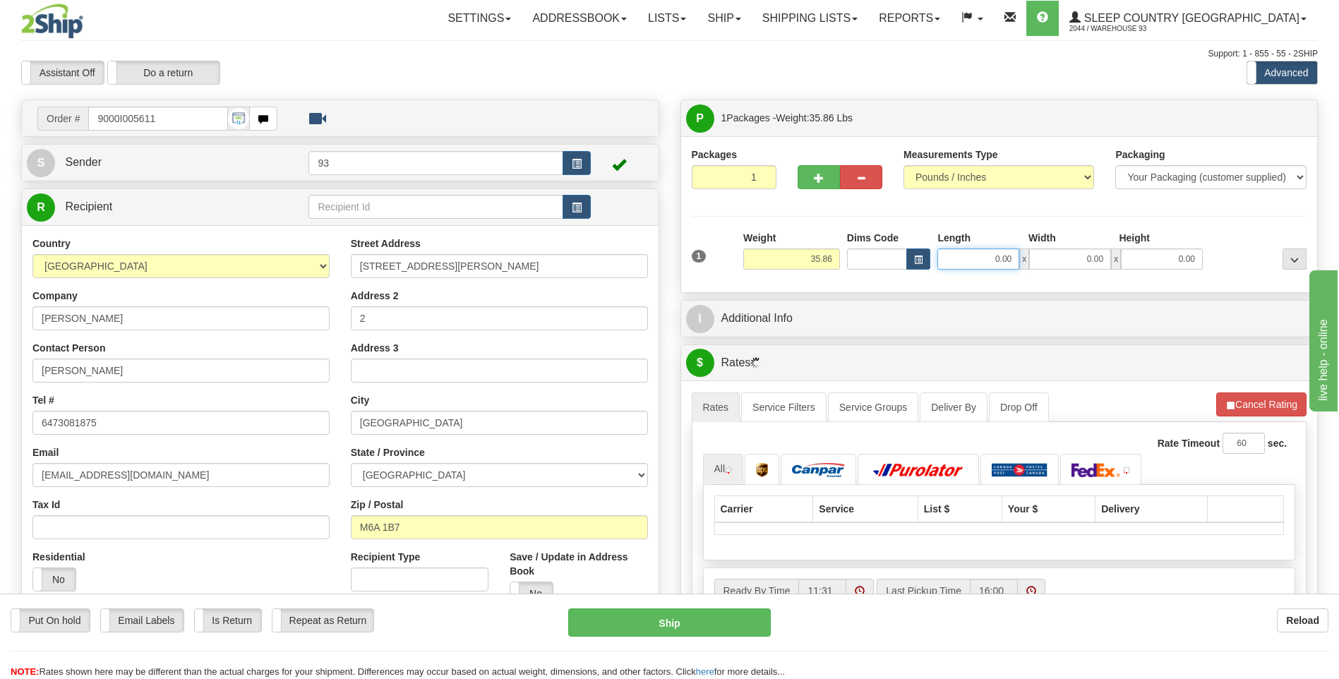
click at [975, 258] on input "0.00" at bounding box center [979, 259] width 82 height 21
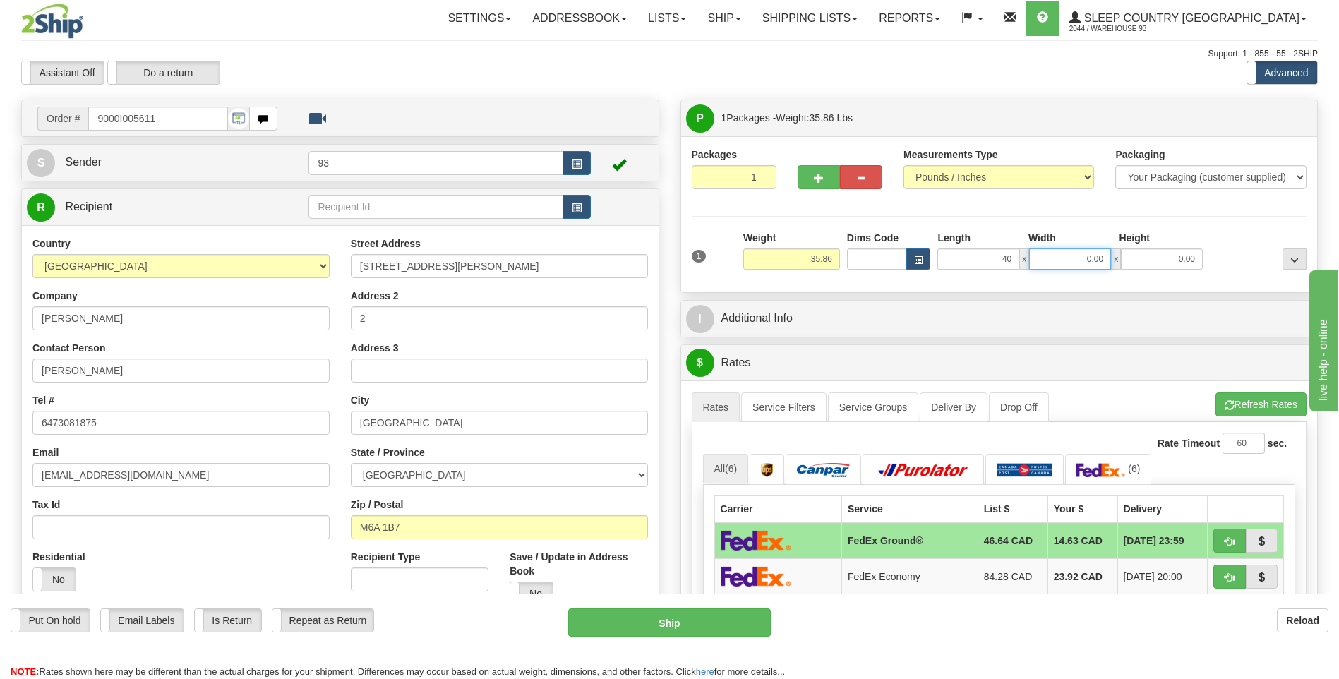
type input "40.00"
click at [1045, 254] on input "0.00" at bounding box center [1070, 259] width 82 height 21
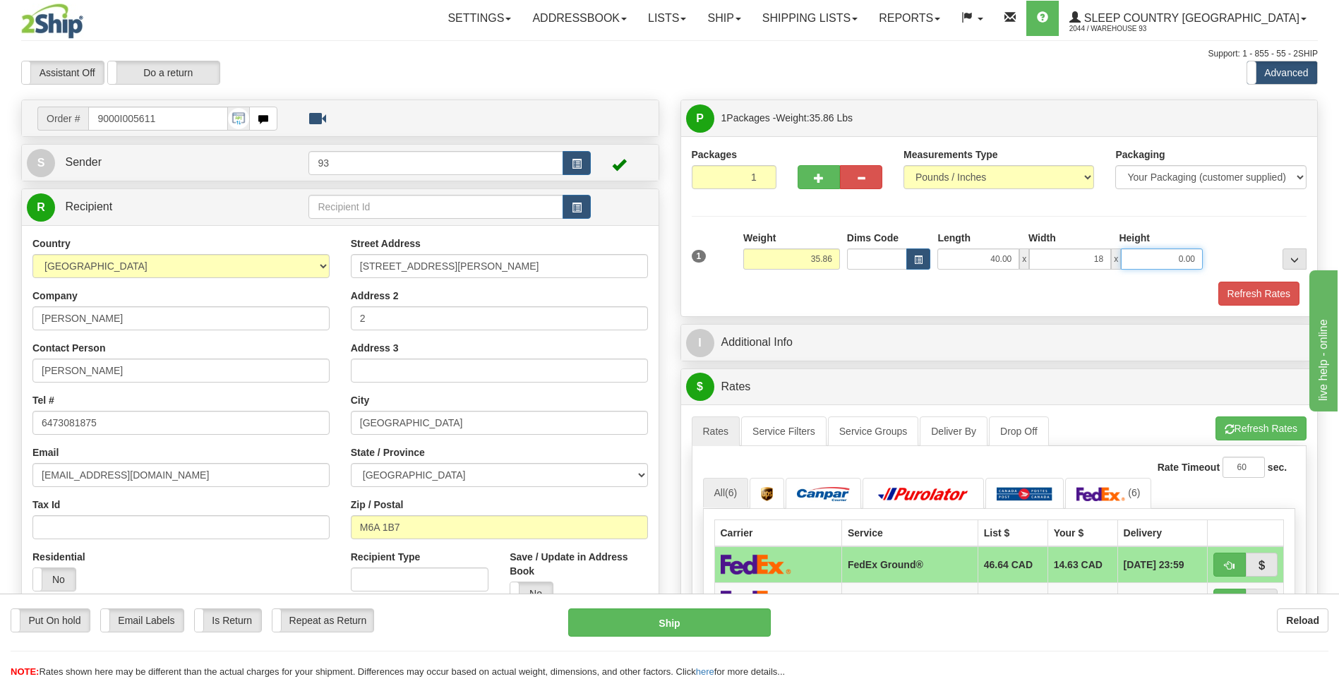
type input "18.00"
click at [1125, 258] on input "0.00" at bounding box center [1162, 259] width 82 height 21
type input "18.00"
click at [1251, 292] on button "Refresh Rates" at bounding box center [1259, 294] width 81 height 24
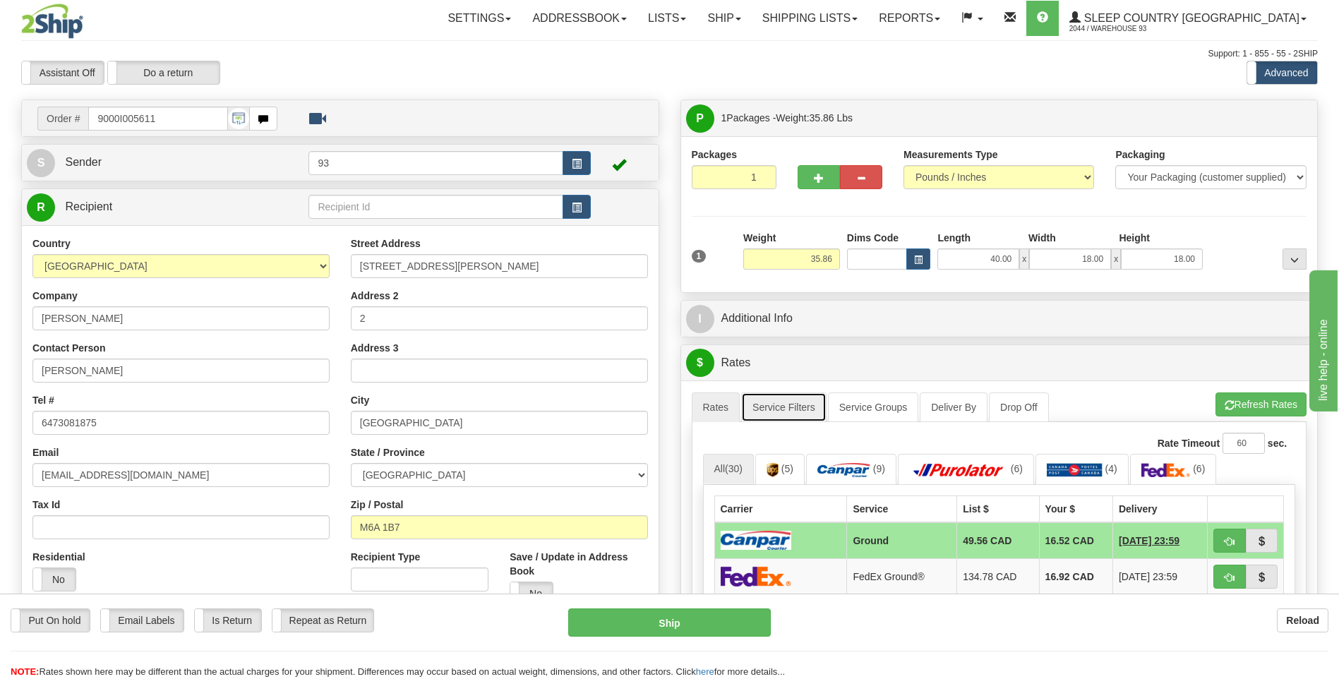
click at [800, 408] on link "Service Filters" at bounding box center [783, 408] width 85 height 30
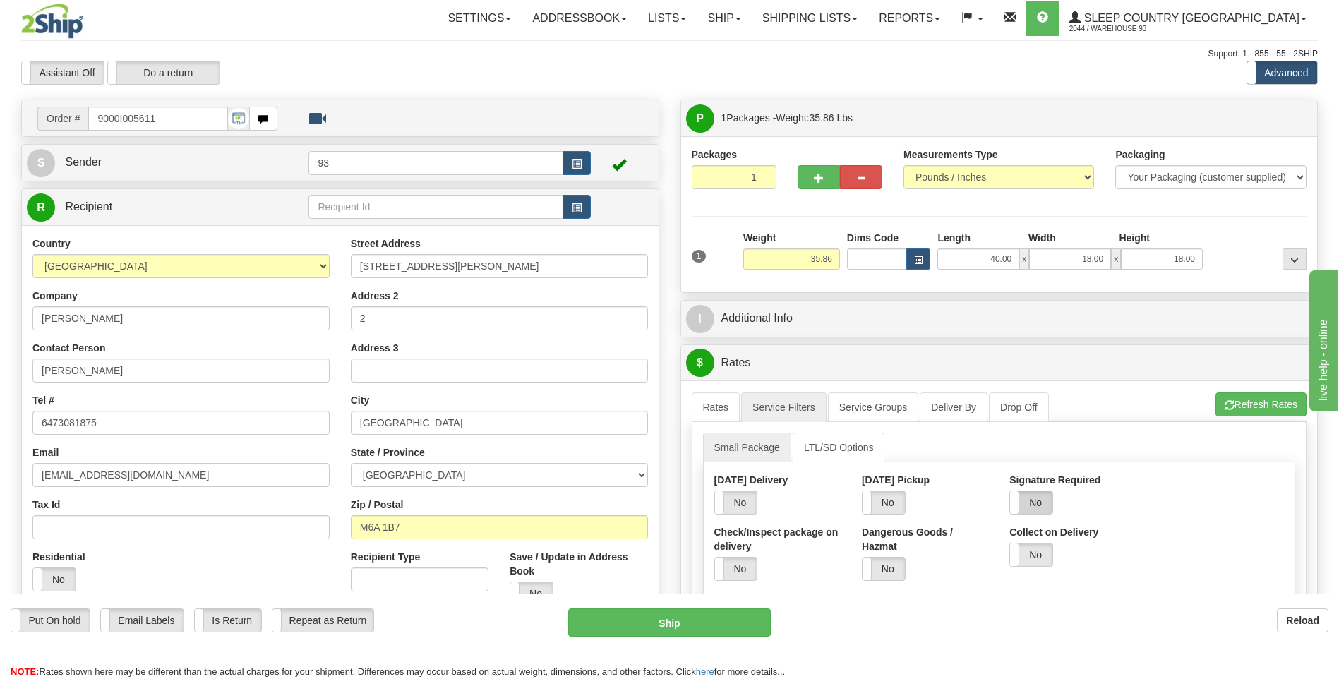
click at [1047, 502] on label "No" at bounding box center [1031, 502] width 42 height 23
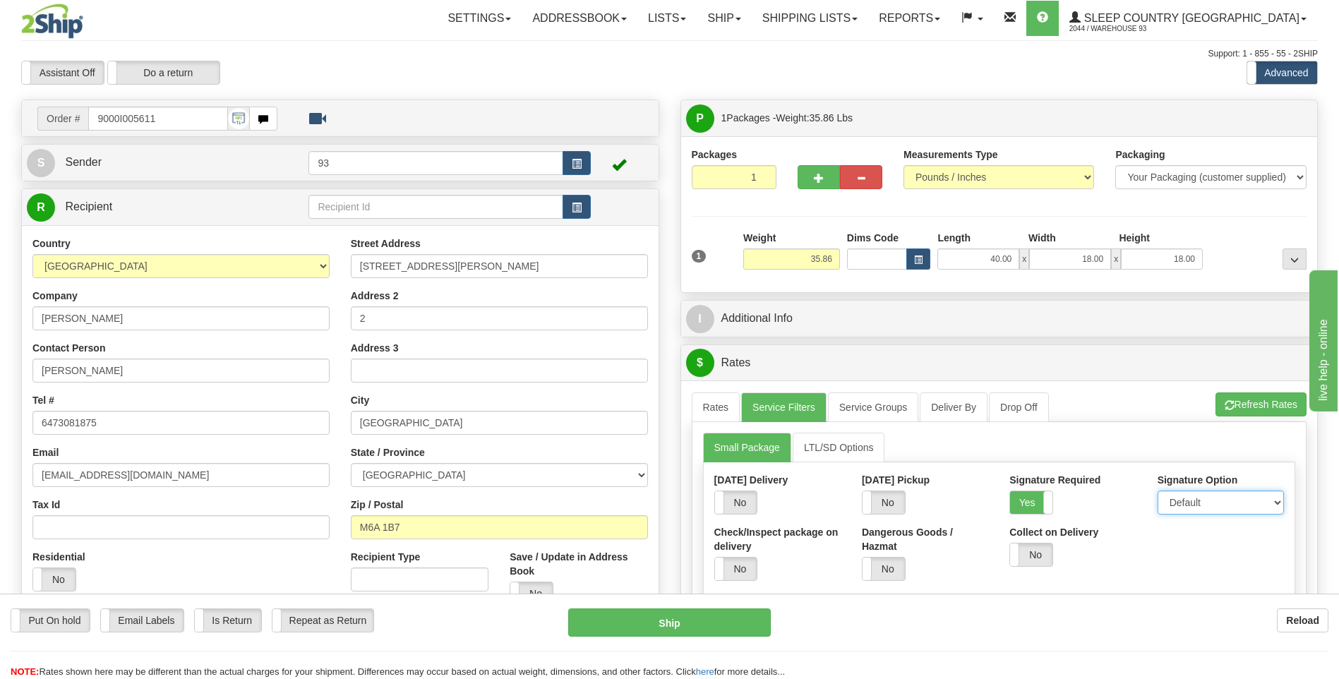
click at [1204, 507] on select "Default Adult Direct Indirect No Signature Required" at bounding box center [1221, 503] width 126 height 24
select select "1"
click at [1158, 491] on select "Default Adult Direct Indirect No Signature Required" at bounding box center [1221, 503] width 126 height 24
click at [710, 400] on link "Rates" at bounding box center [716, 408] width 49 height 30
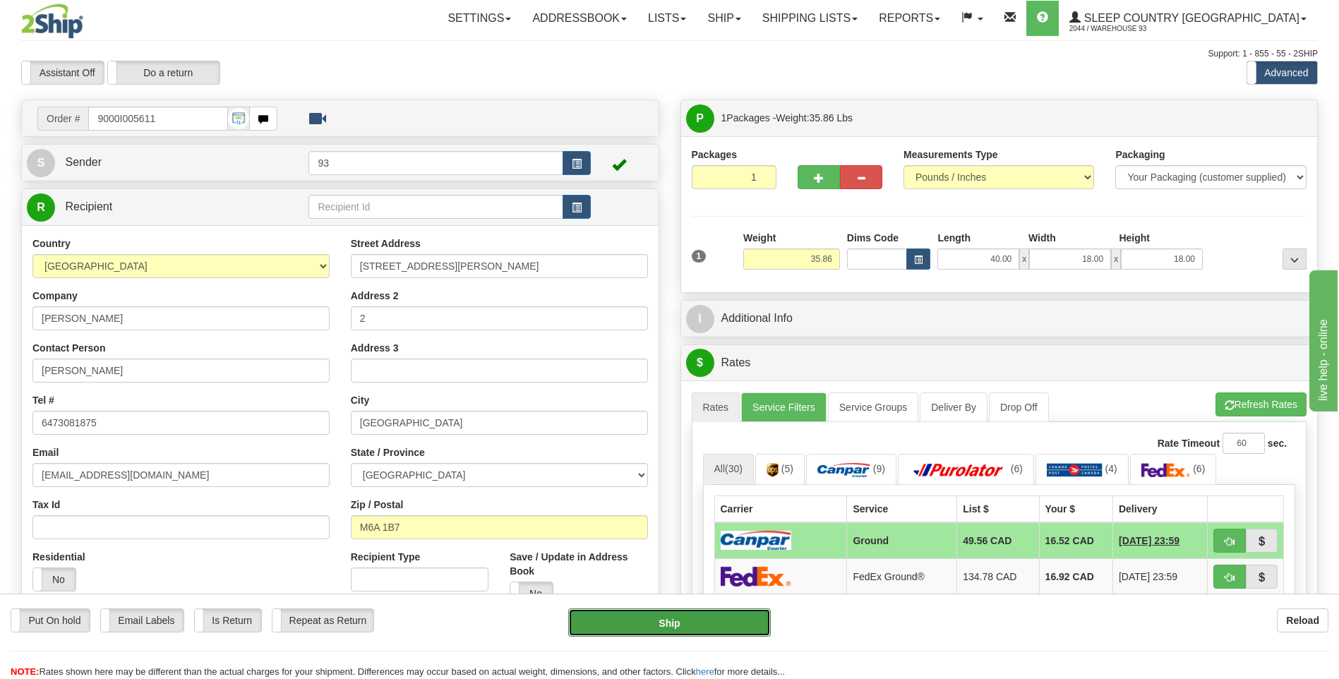
click at [718, 614] on button "Ship" at bounding box center [669, 623] width 202 height 28
type input "1"
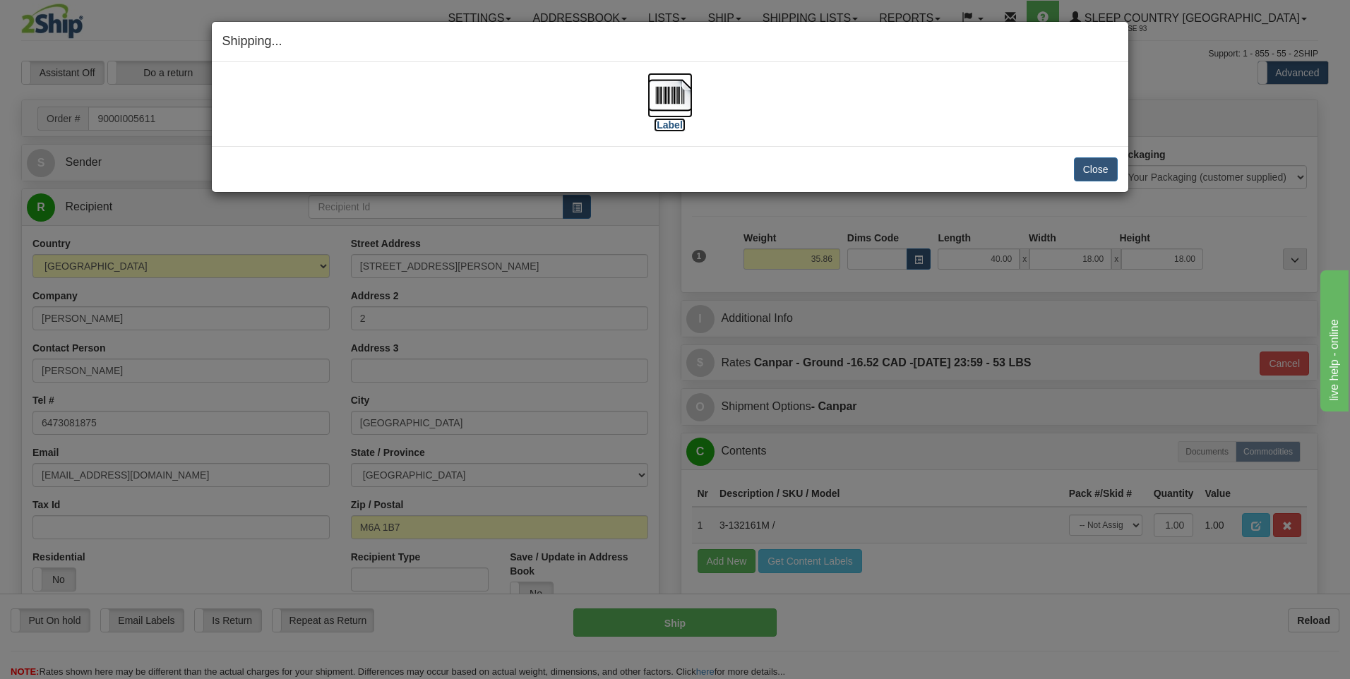
click at [678, 103] on img at bounding box center [669, 95] width 45 height 45
click at [1085, 163] on button "Close" at bounding box center [1096, 169] width 44 height 24
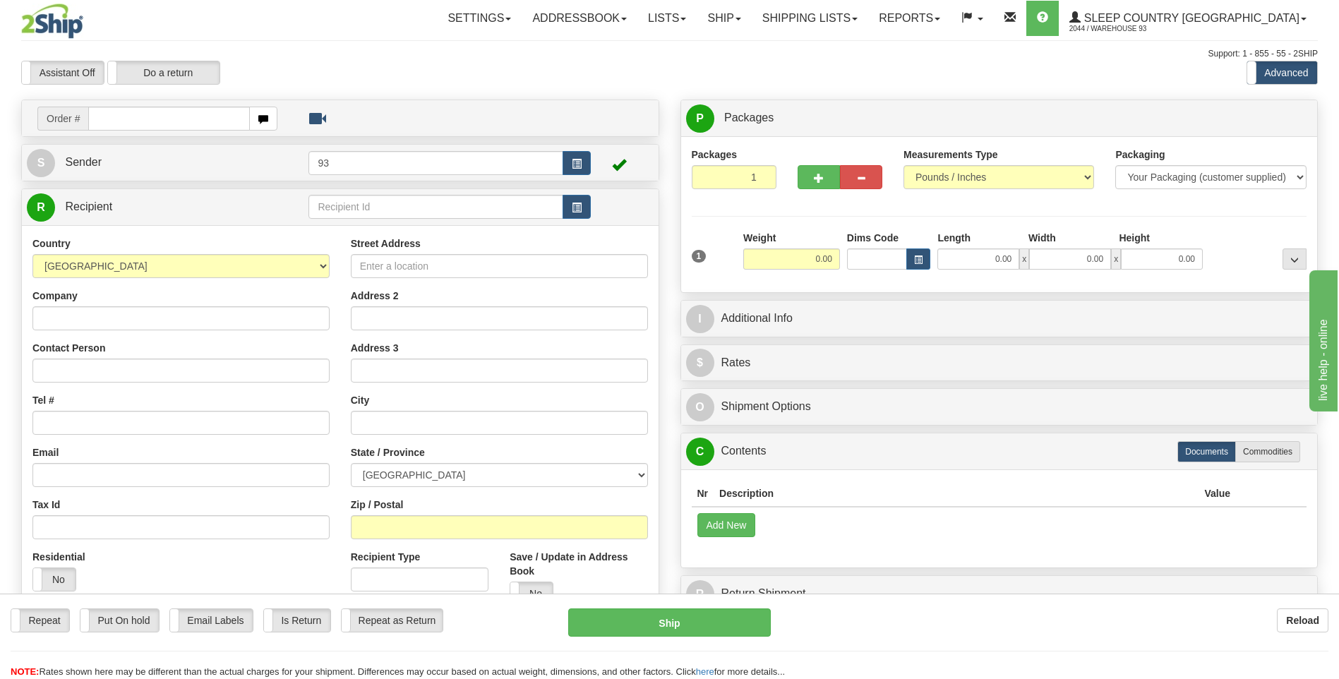
click at [115, 116] on input "text" at bounding box center [168, 119] width 161 height 24
type input "9000I005814"
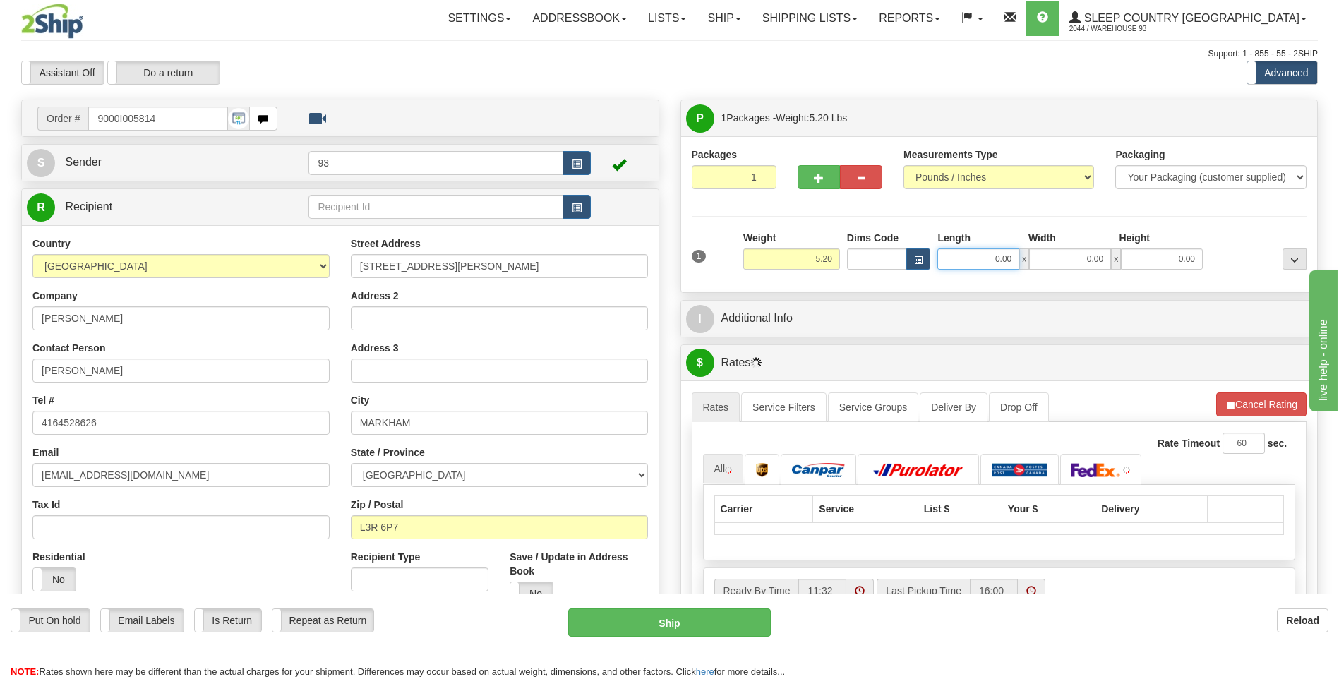
click at [986, 266] on input "0.00" at bounding box center [979, 259] width 82 height 21
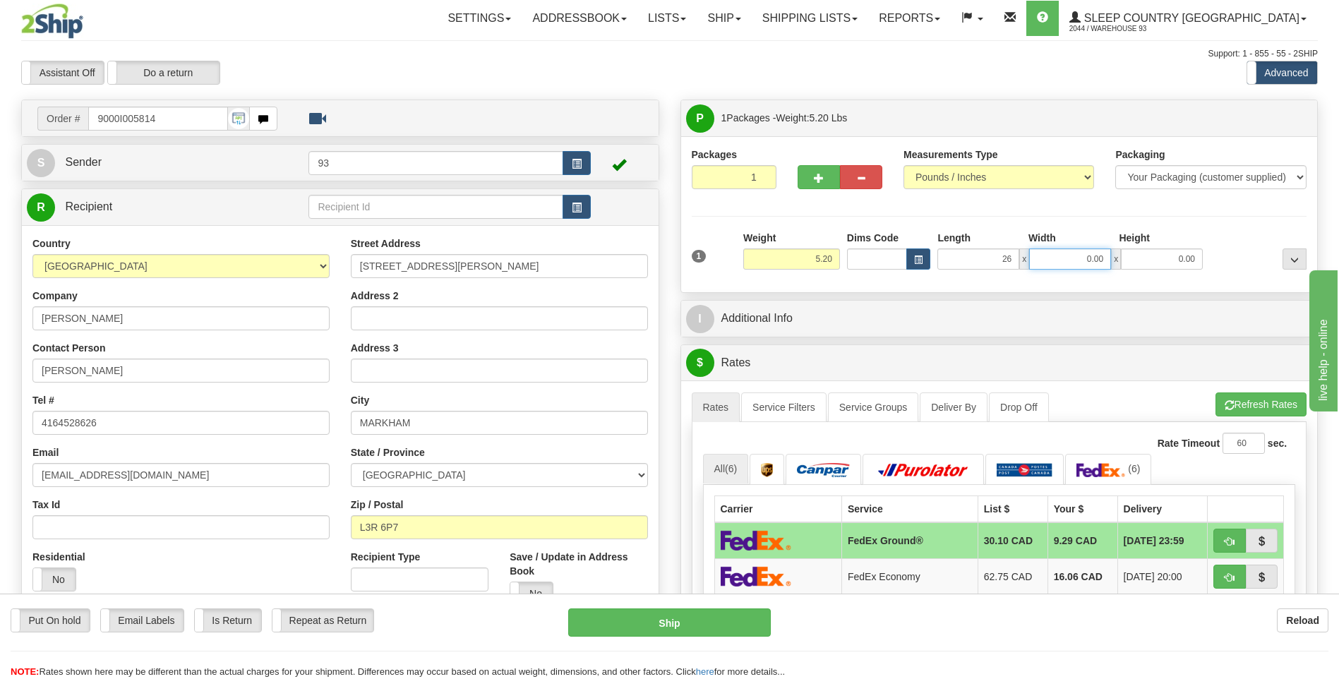
type input "26.00"
click at [1041, 261] on input "0.00" at bounding box center [1070, 259] width 82 height 21
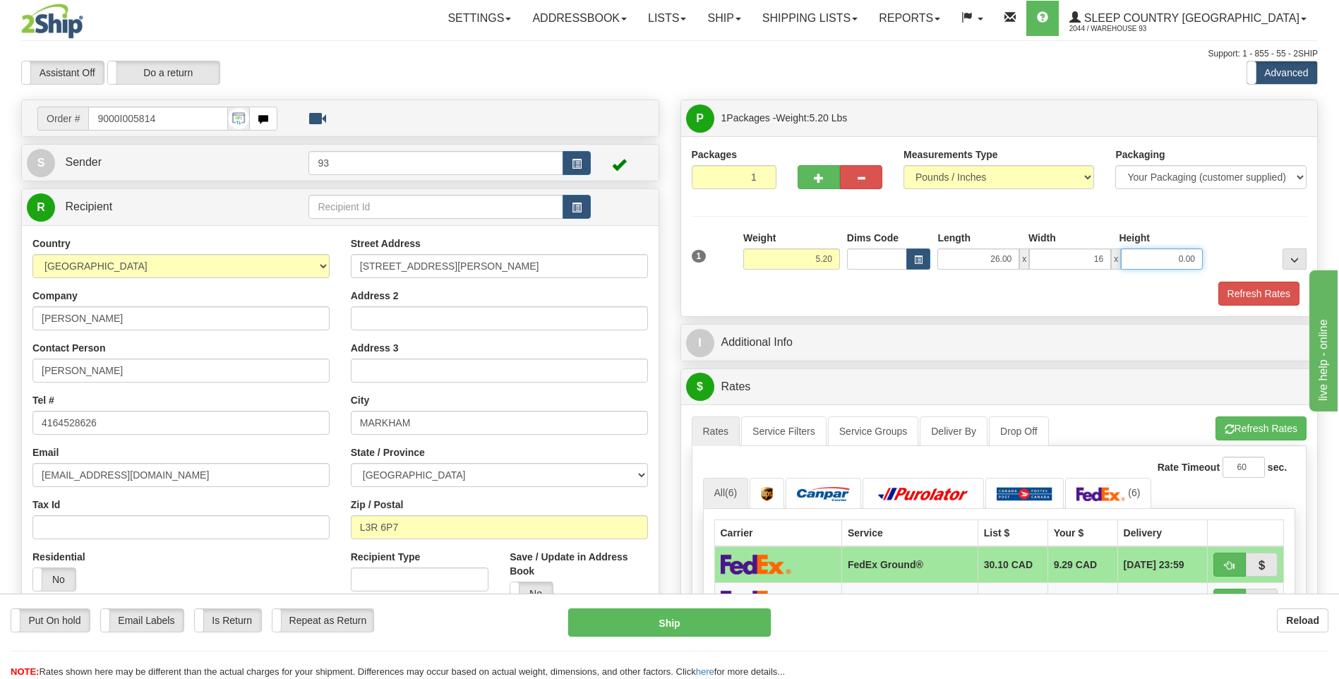
type input "16.00"
click at [1156, 255] on input "0.00" at bounding box center [1162, 259] width 82 height 21
type input "5"
type input "6.00"
click at [1260, 289] on button "Refresh Rates" at bounding box center [1259, 294] width 81 height 24
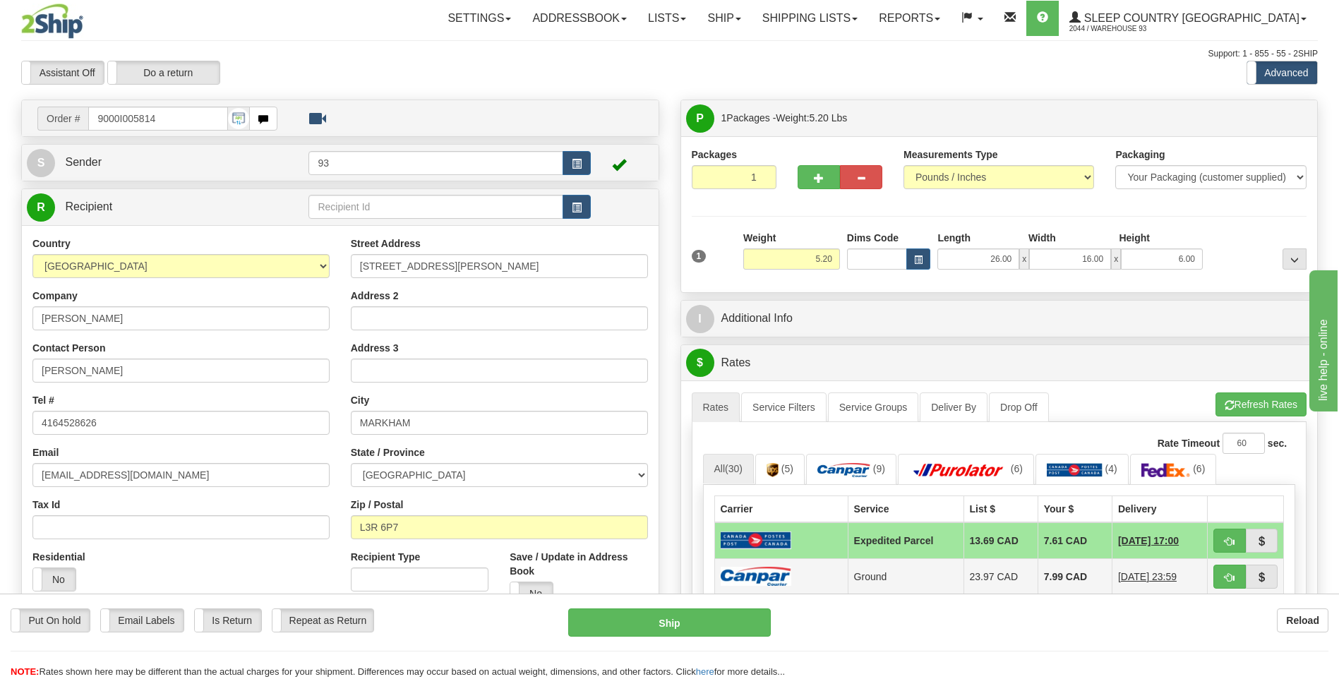
click at [813, 582] on td at bounding box center [780, 576] width 133 height 36
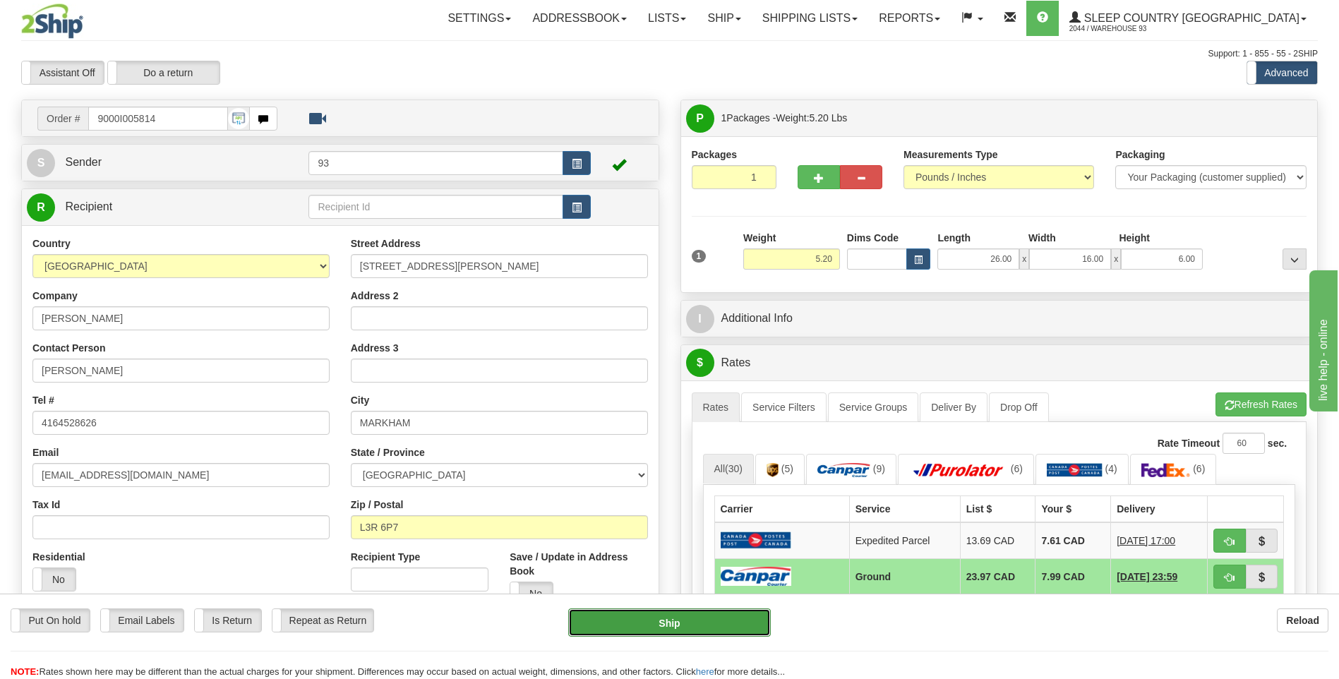
click at [727, 623] on button "Ship" at bounding box center [669, 623] width 202 height 28
type input "1"
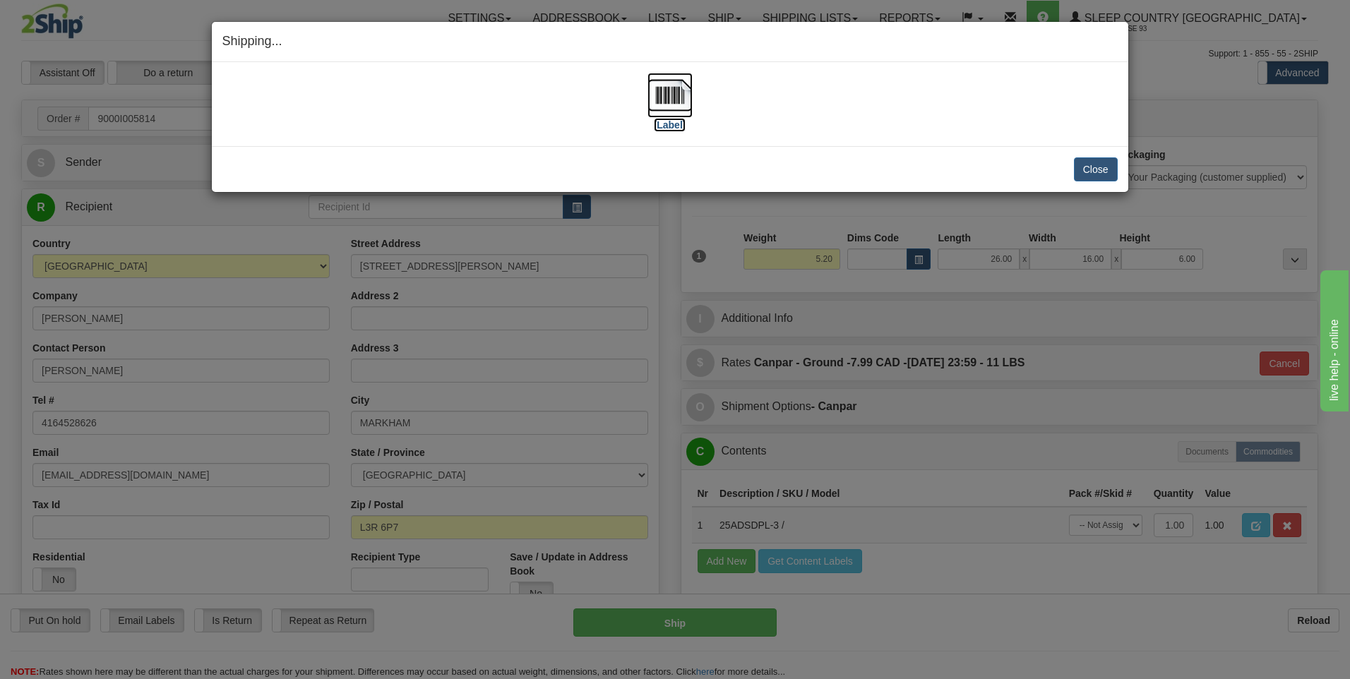
click at [668, 101] on img at bounding box center [669, 95] width 45 height 45
click at [1077, 162] on button "Close" at bounding box center [1096, 169] width 44 height 24
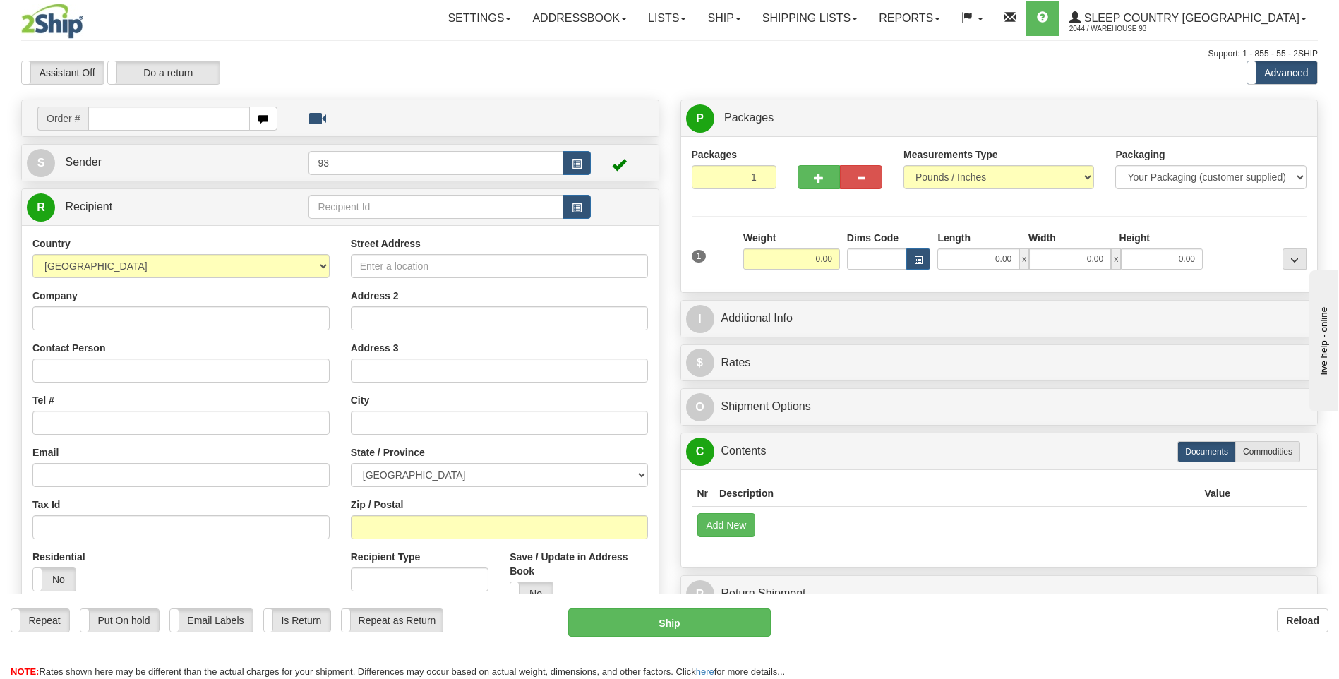
click at [172, 121] on input "text" at bounding box center [168, 119] width 161 height 24
type input "9000I005891"
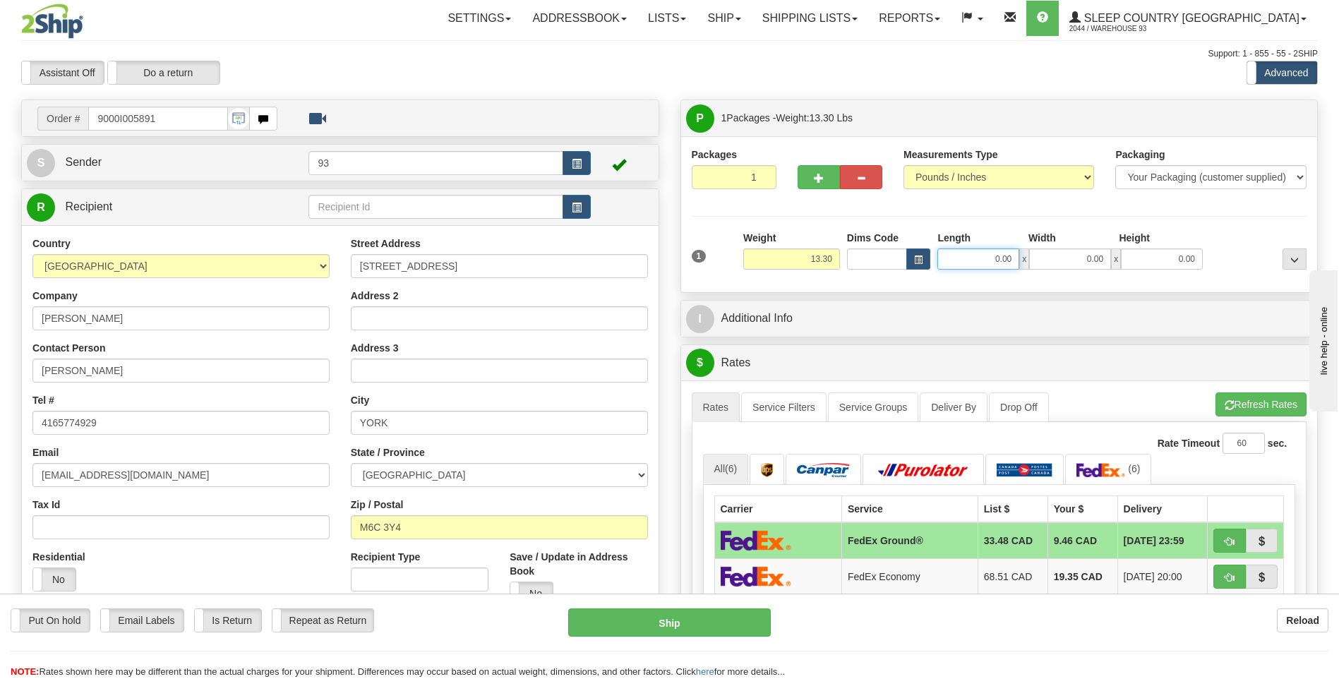
click at [976, 260] on input "0.00" at bounding box center [979, 259] width 82 height 21
type input "12.00"
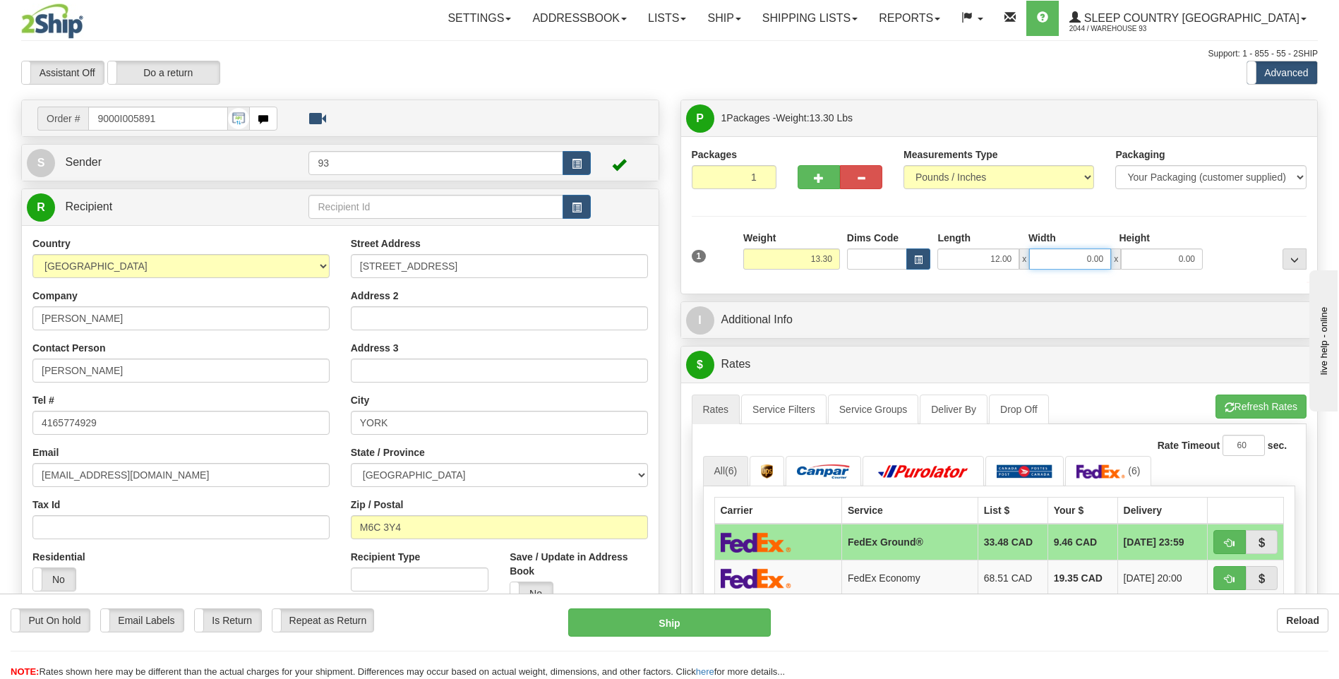
click at [1080, 259] on input "0.00" at bounding box center [1070, 259] width 82 height 21
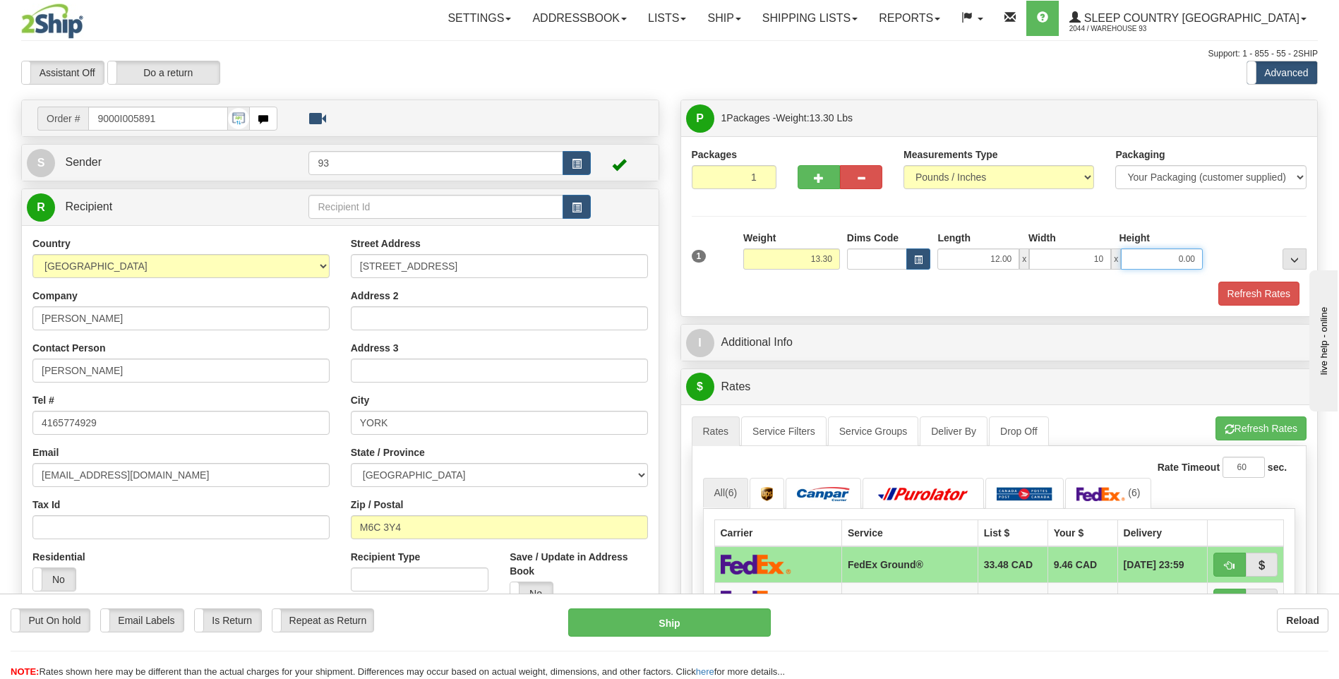
type input "10.00"
click at [1149, 264] on input "0.00" at bounding box center [1162, 259] width 82 height 21
type input "5.00"
click at [1255, 290] on button "Refresh Rates" at bounding box center [1259, 294] width 81 height 24
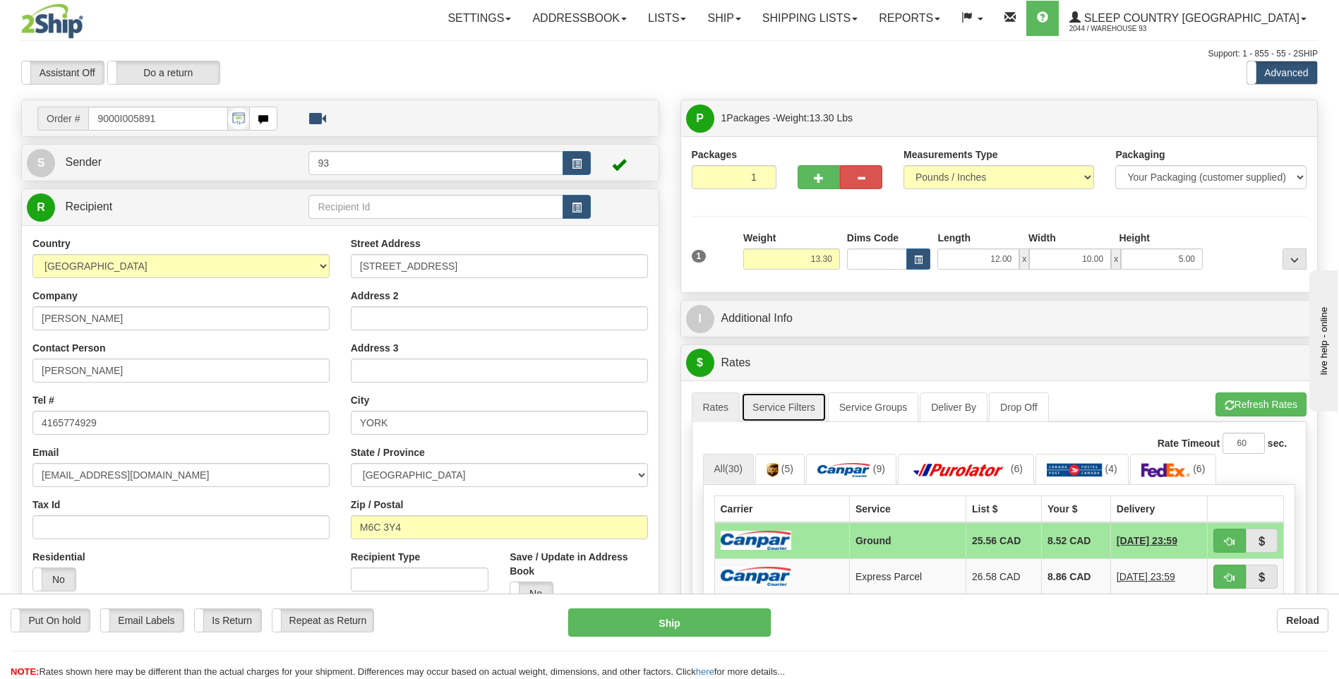
click at [785, 399] on link "Service Filters" at bounding box center [783, 408] width 85 height 30
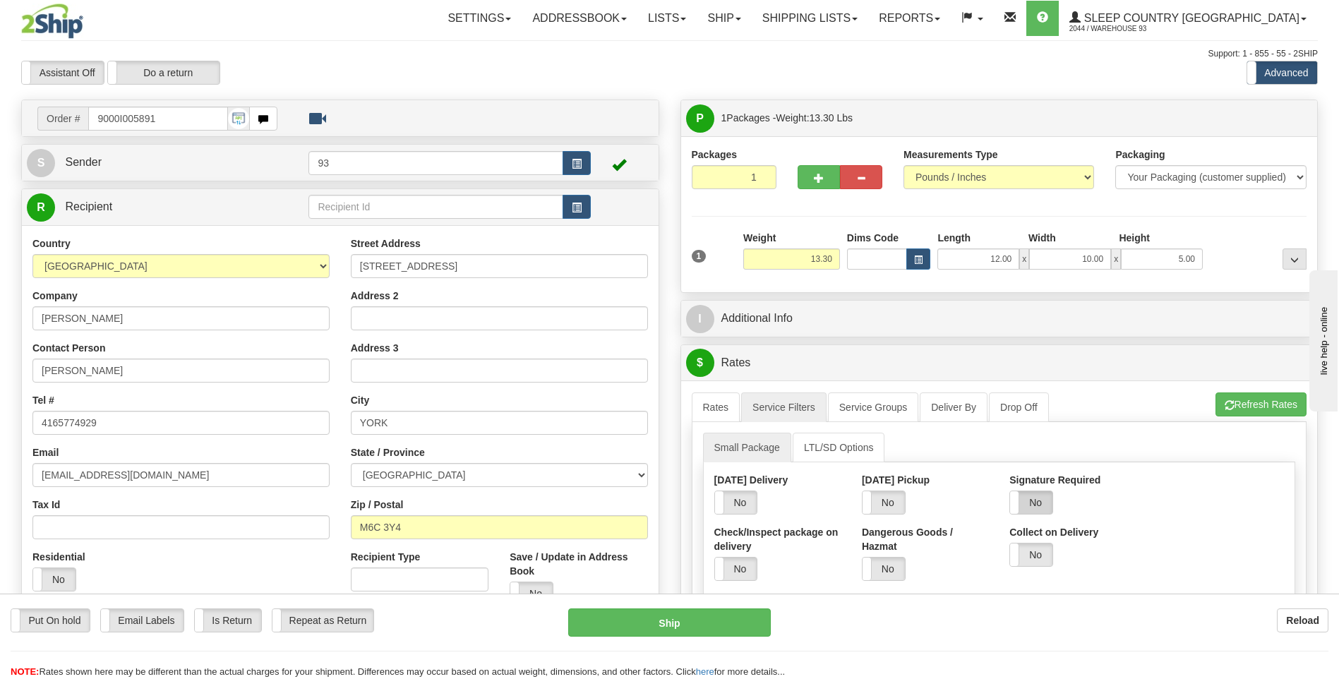
click at [1032, 501] on label "No" at bounding box center [1031, 502] width 42 height 23
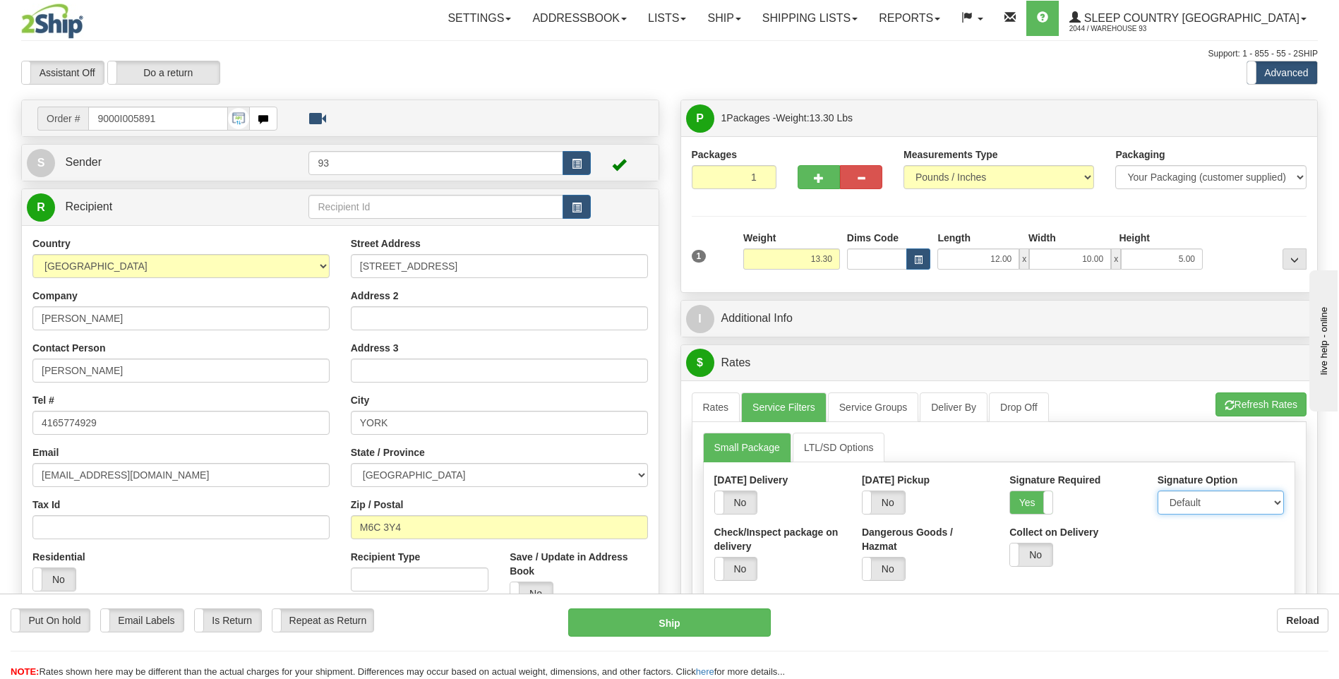
click at [1226, 501] on select "Default Adult Direct Indirect No Signature Required" at bounding box center [1221, 503] width 126 height 24
select select "1"
click at [1158, 491] on select "Default Adult Direct Indirect No Signature Required" at bounding box center [1221, 503] width 126 height 24
click at [710, 405] on link "Rates" at bounding box center [716, 408] width 49 height 30
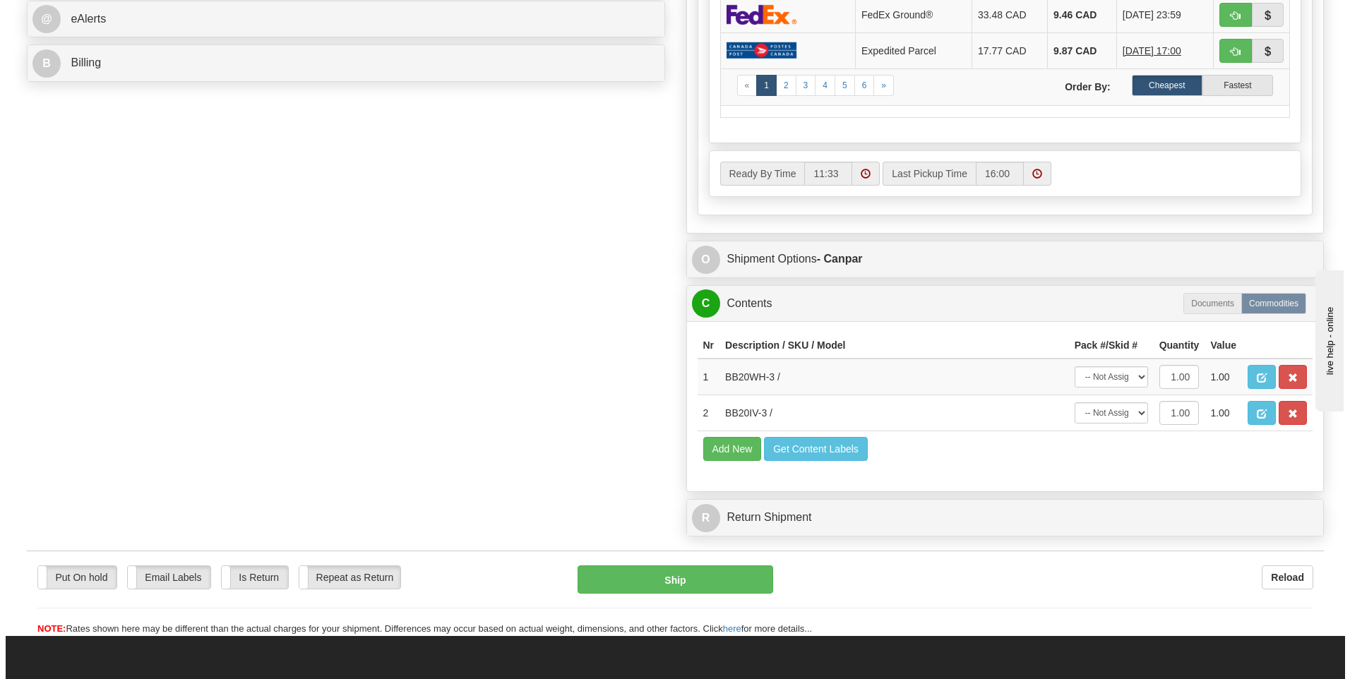
scroll to position [635, 0]
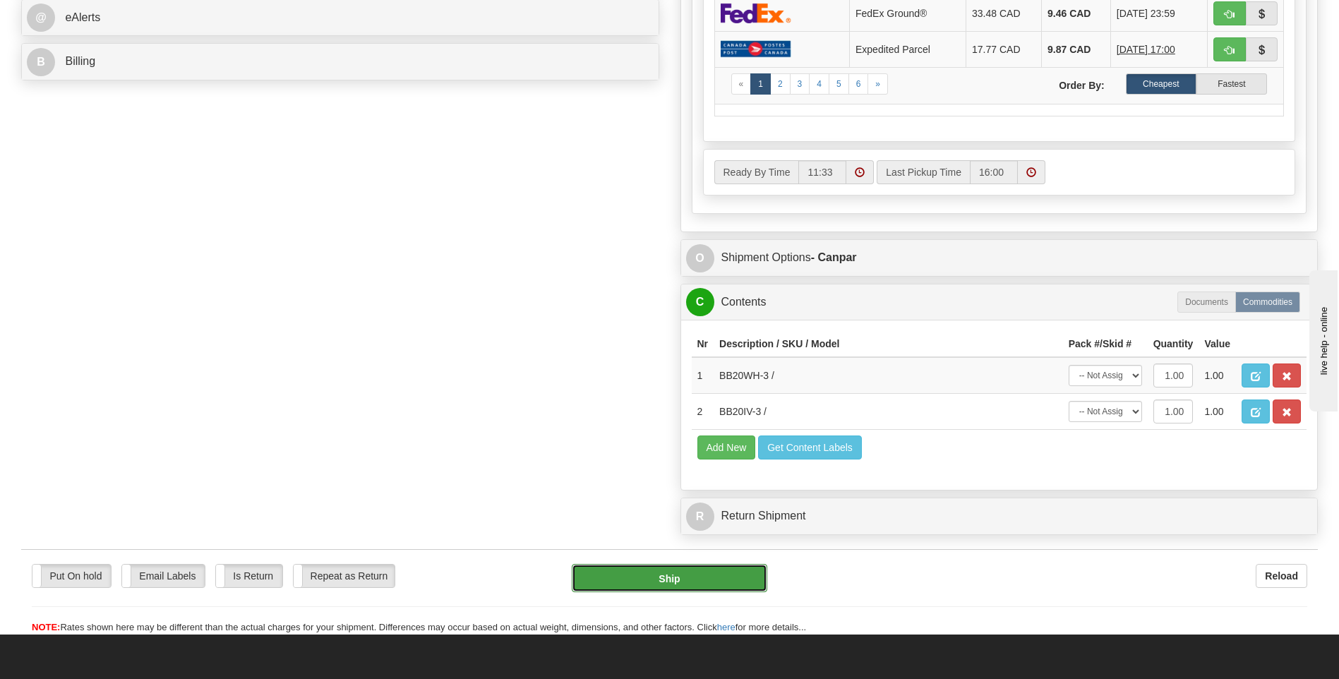
click at [753, 585] on button "Ship" at bounding box center [669, 578] width 195 height 28
type input "1"
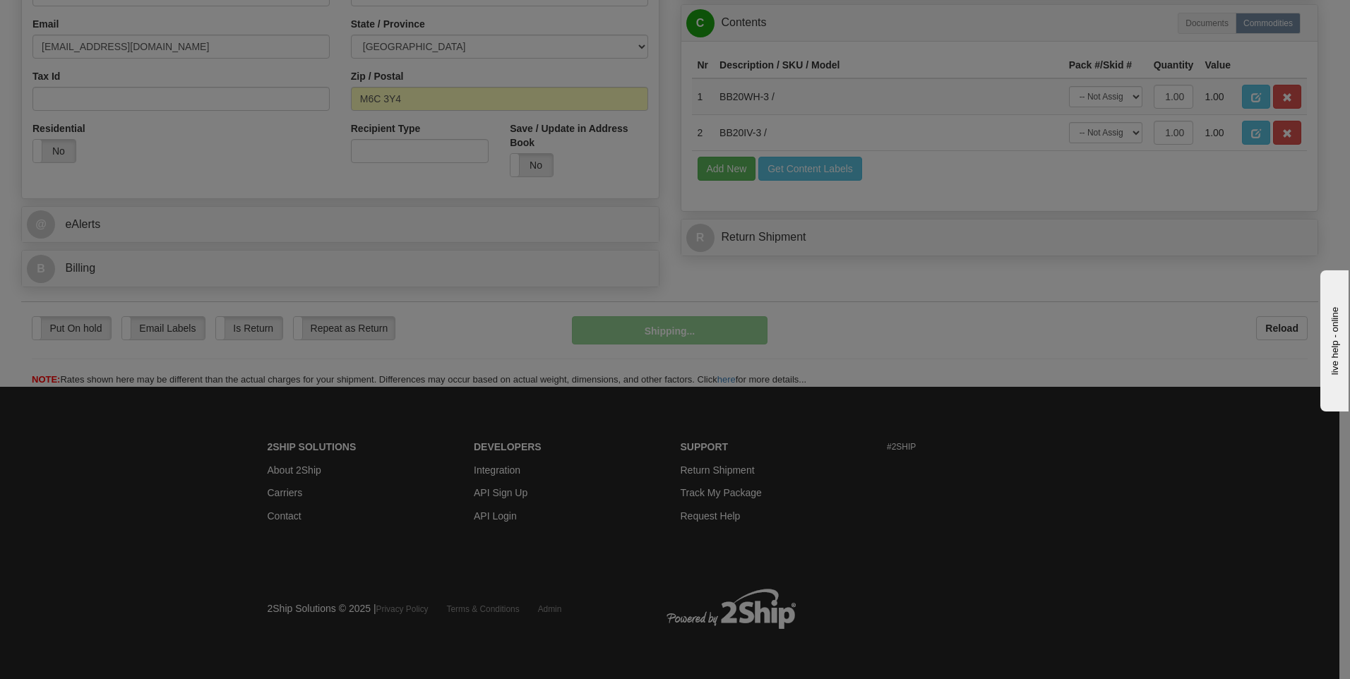
scroll to position [429, 0]
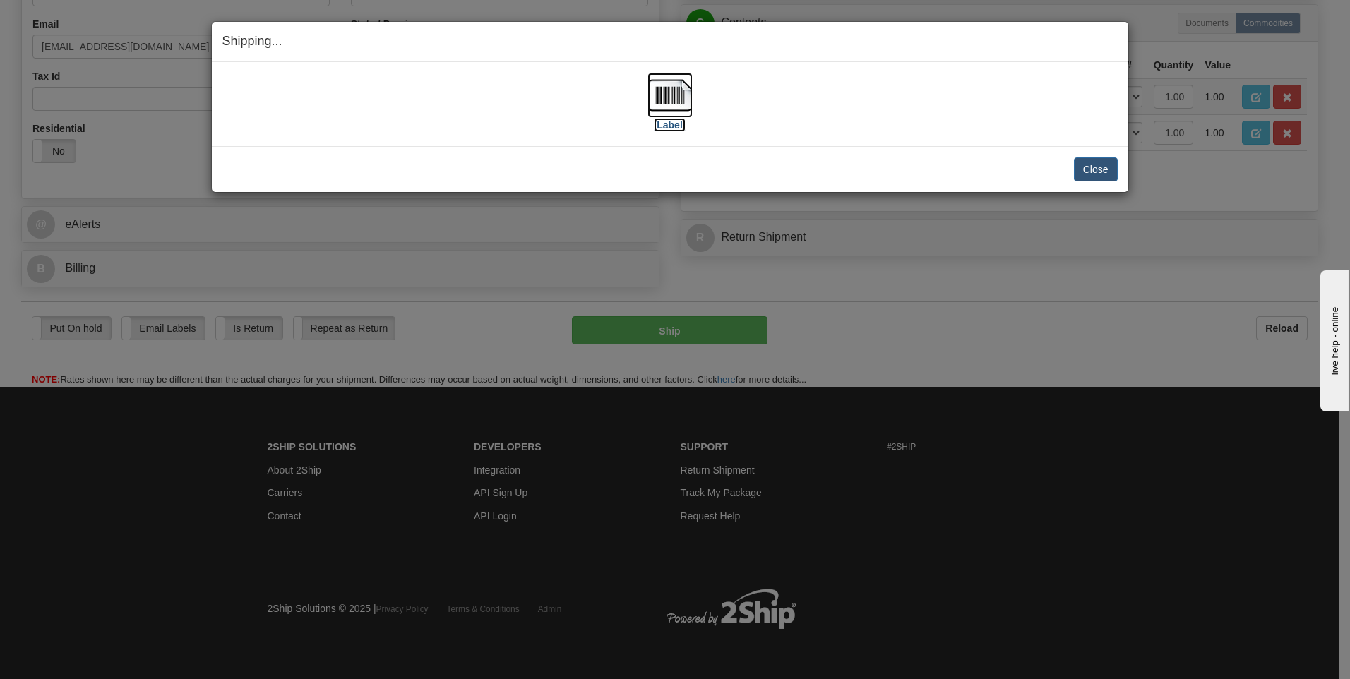
click at [675, 91] on img at bounding box center [669, 95] width 45 height 45
click at [1089, 174] on button "Close" at bounding box center [1096, 169] width 44 height 24
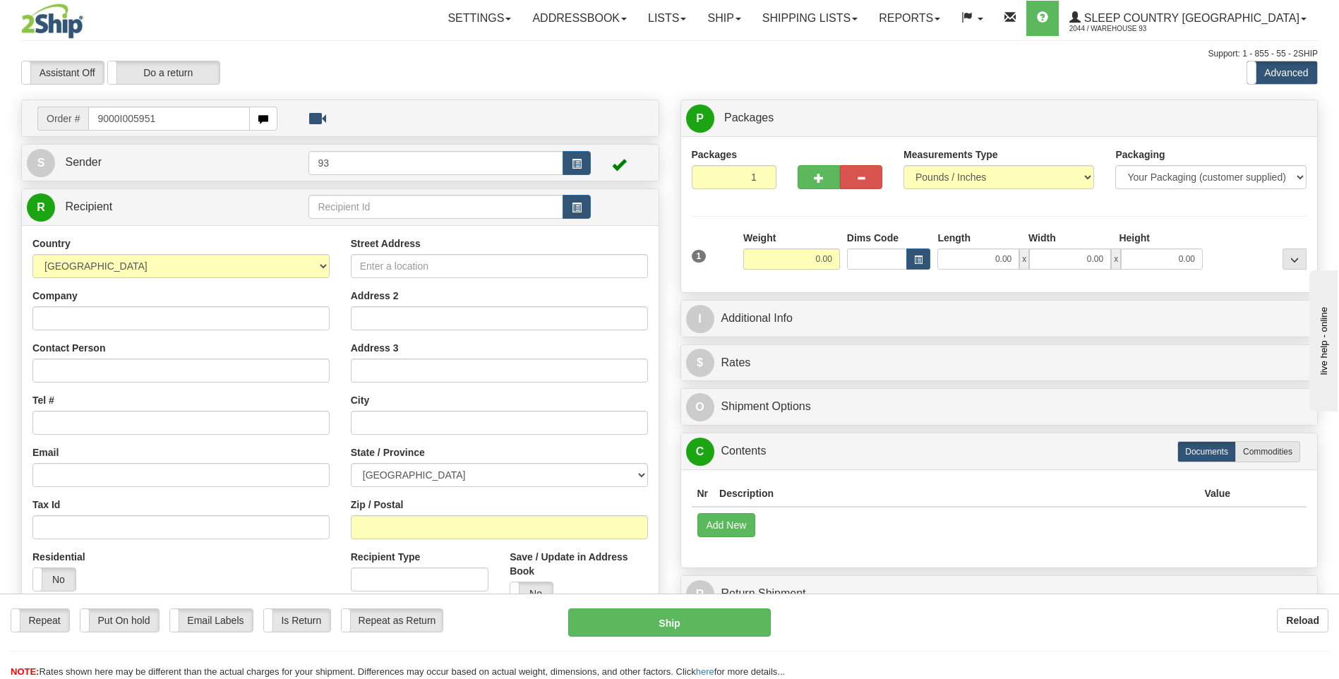
type input "9000I005951"
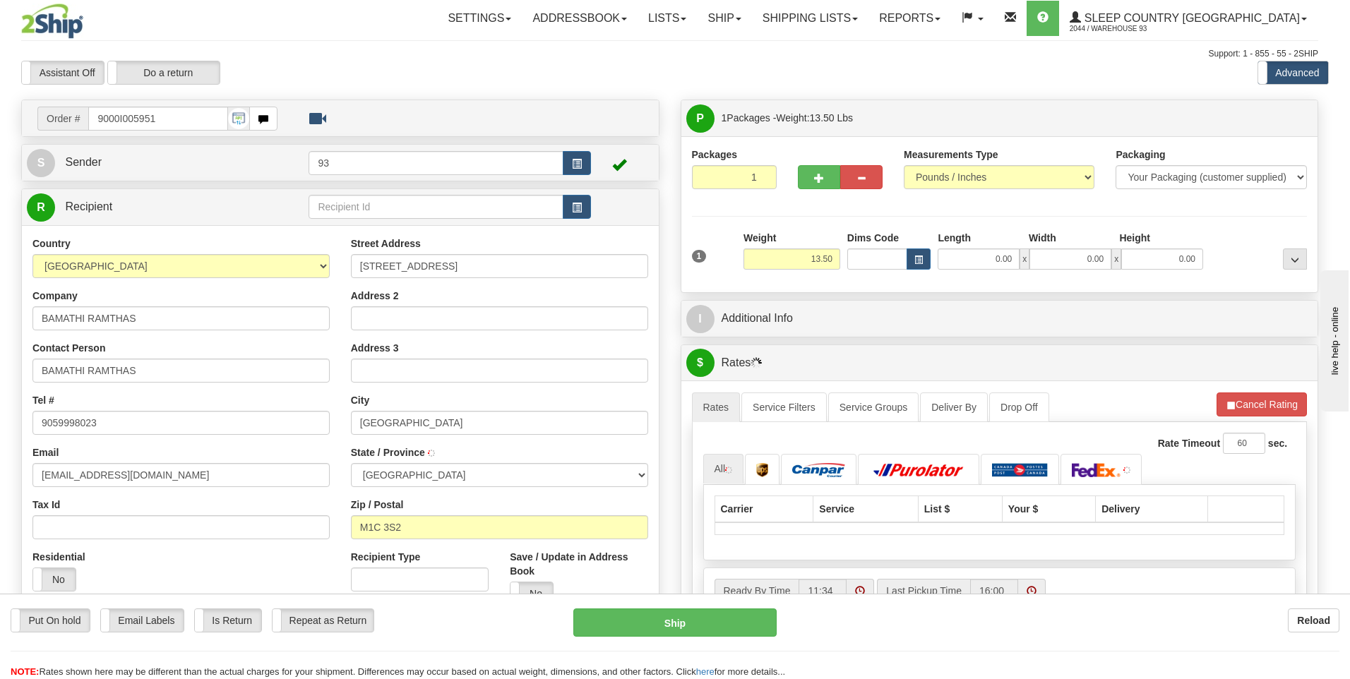
type input "[GEOGRAPHIC_DATA]"
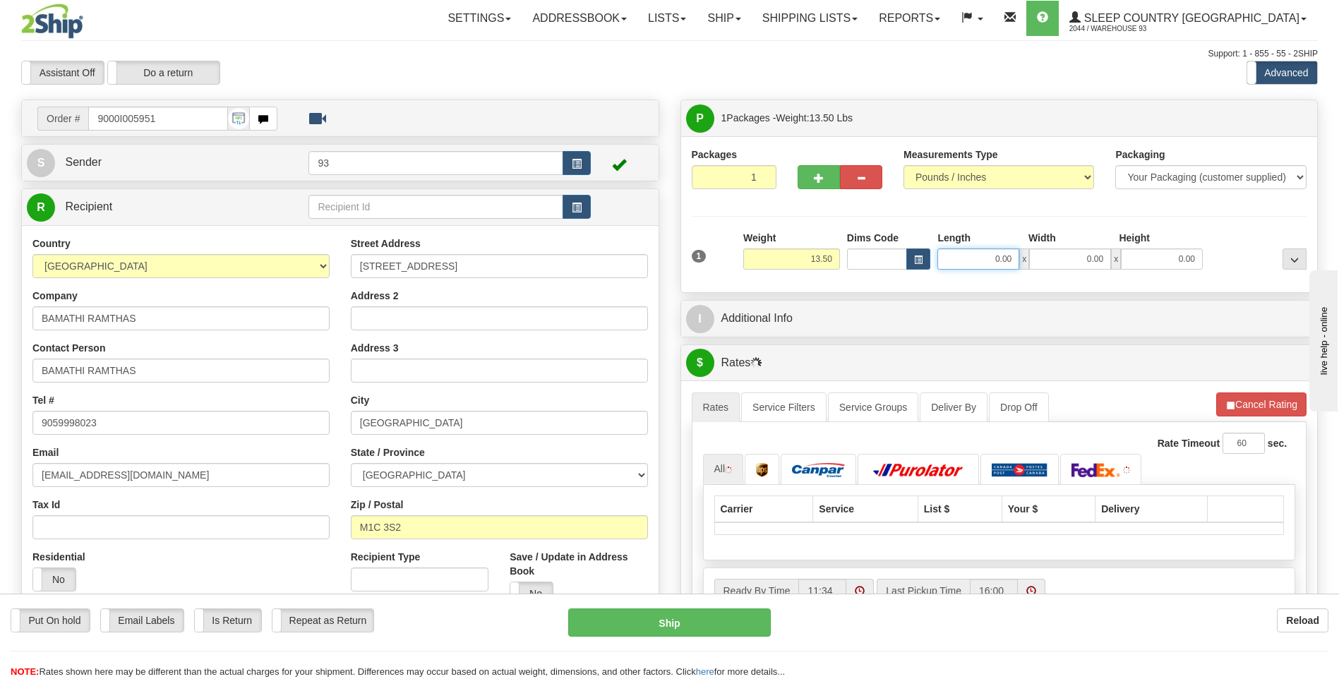
click at [990, 264] on input "0.00" at bounding box center [979, 259] width 82 height 21
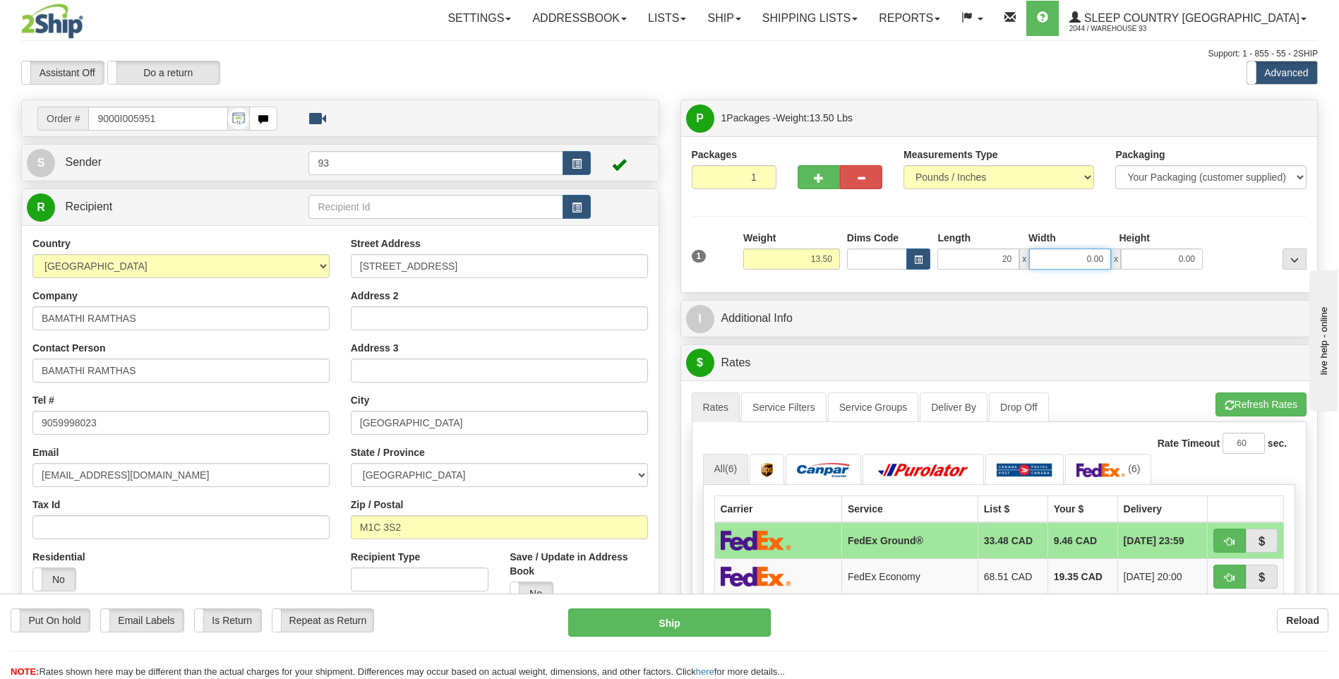
type input "20.00"
click at [1100, 256] on input "0.00" at bounding box center [1070, 259] width 82 height 21
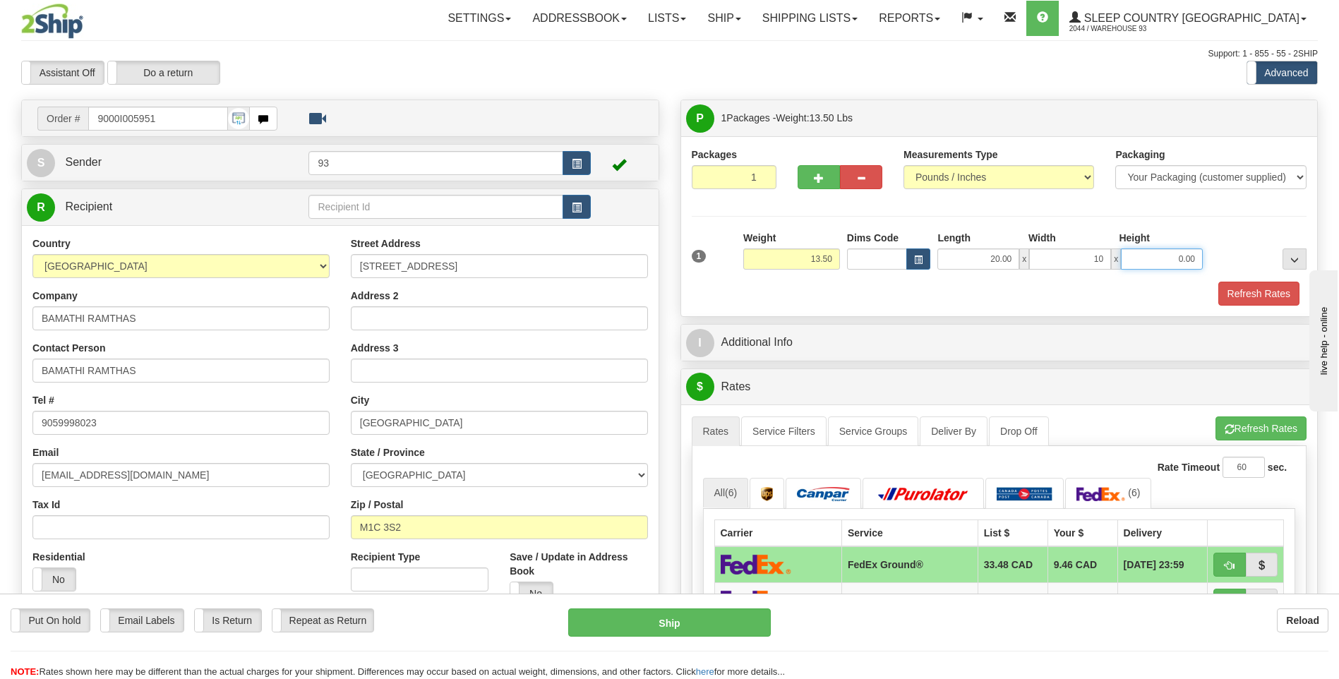
type input "10.00"
click at [1176, 256] on input "0.00" at bounding box center [1162, 259] width 82 height 21
type input "10.00"
click at [1290, 288] on button "Refresh Rates" at bounding box center [1259, 294] width 81 height 24
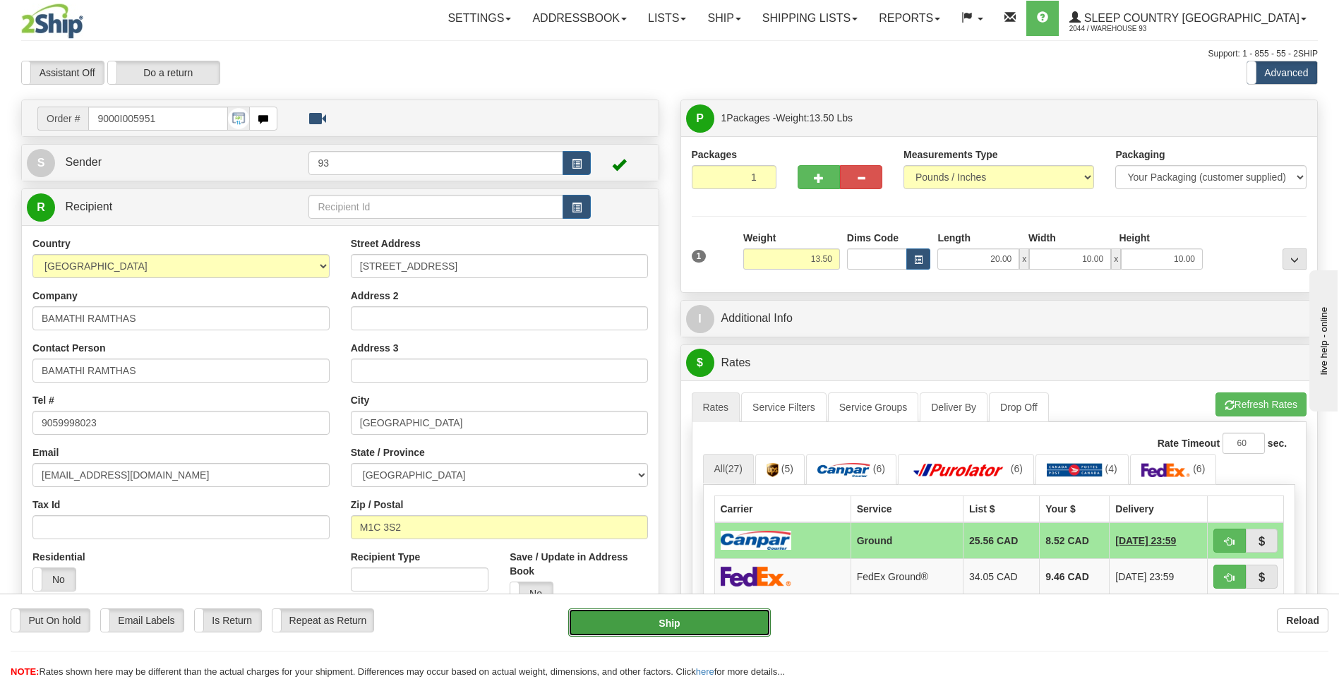
click at [726, 632] on button "Ship" at bounding box center [669, 623] width 202 height 28
type input "1"
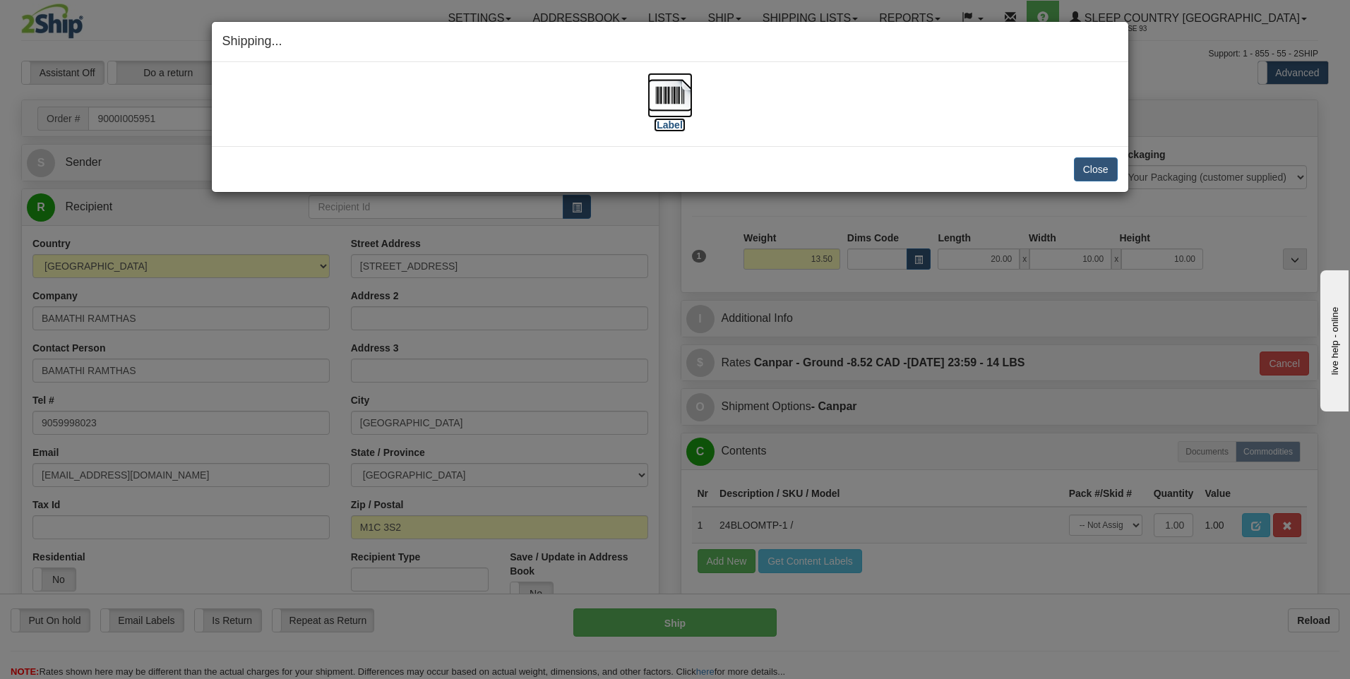
click at [665, 102] on img at bounding box center [669, 95] width 45 height 45
click at [1096, 172] on button "Close" at bounding box center [1096, 169] width 44 height 24
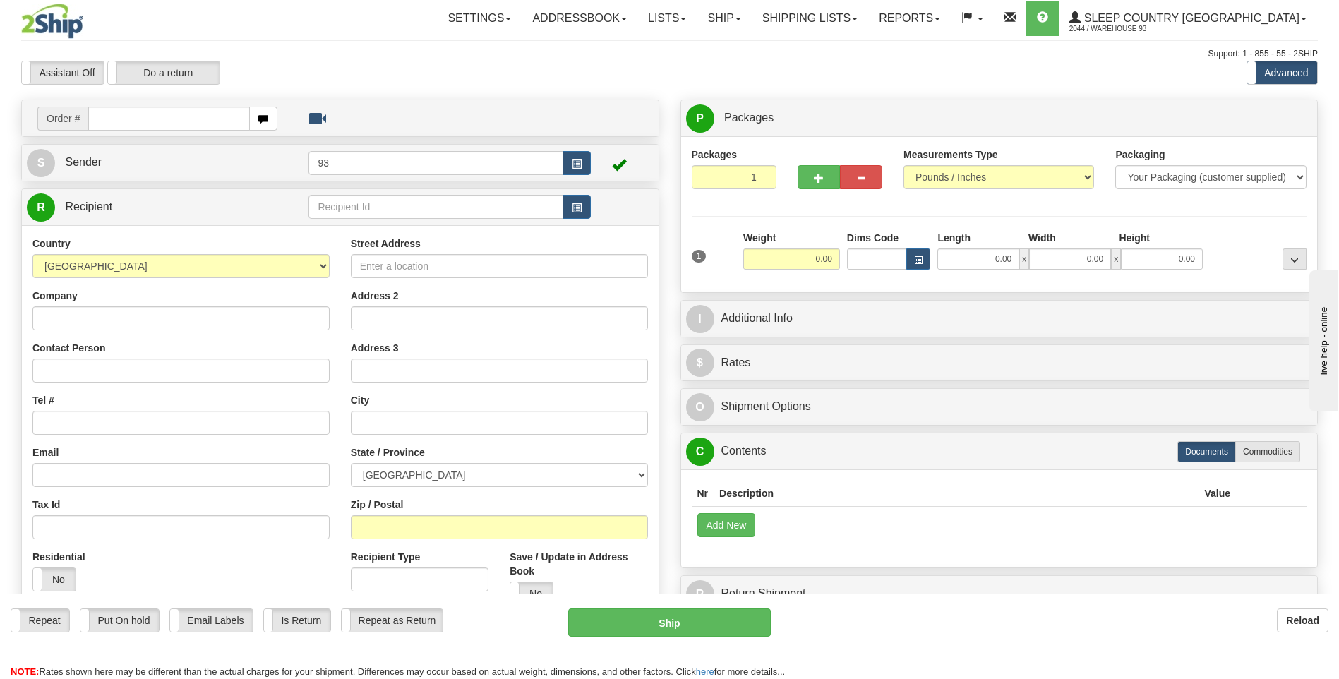
click at [177, 116] on input "text" at bounding box center [168, 119] width 161 height 24
type input "9000I005991"
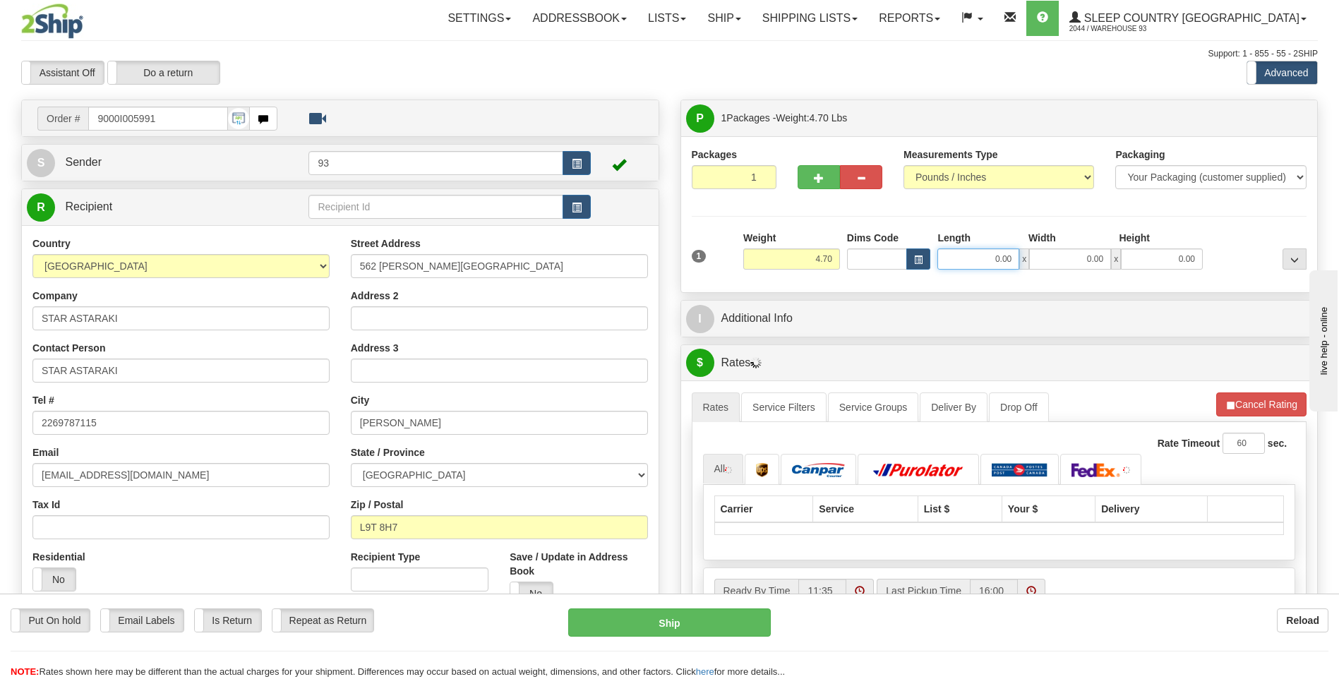
click at [983, 265] on input "0.00" at bounding box center [979, 259] width 82 height 21
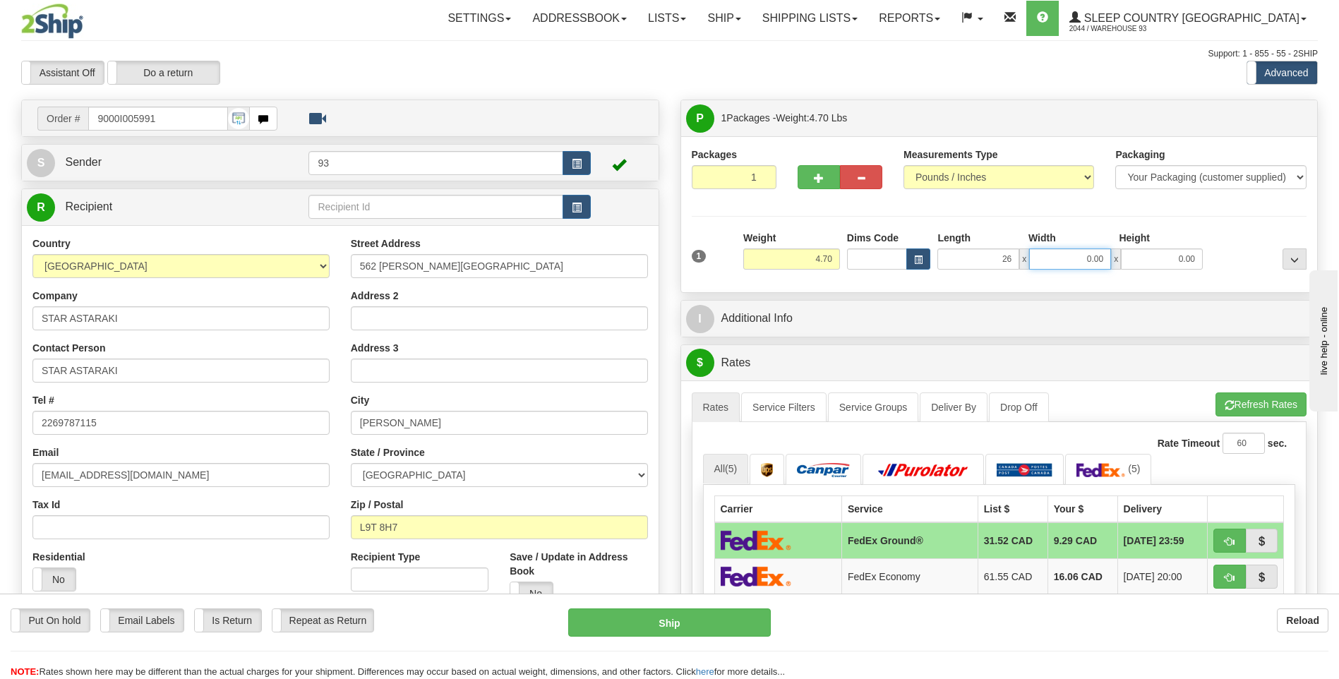
type input "26.00"
click at [1068, 267] on input "0.00" at bounding box center [1070, 259] width 82 height 21
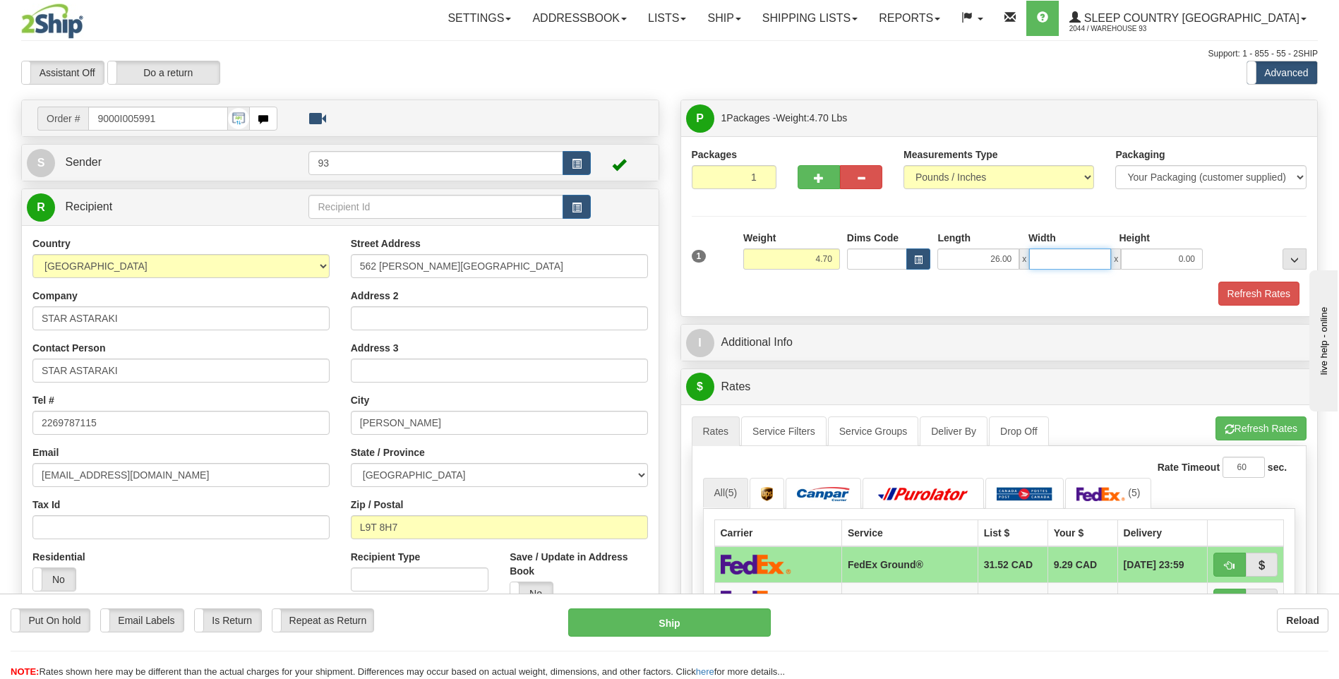
type input "6"
type input "16.00"
click at [1188, 261] on input "0.00" at bounding box center [1162, 259] width 82 height 21
type input "6.00"
click at [1226, 287] on button "Refresh Rates" at bounding box center [1259, 294] width 81 height 24
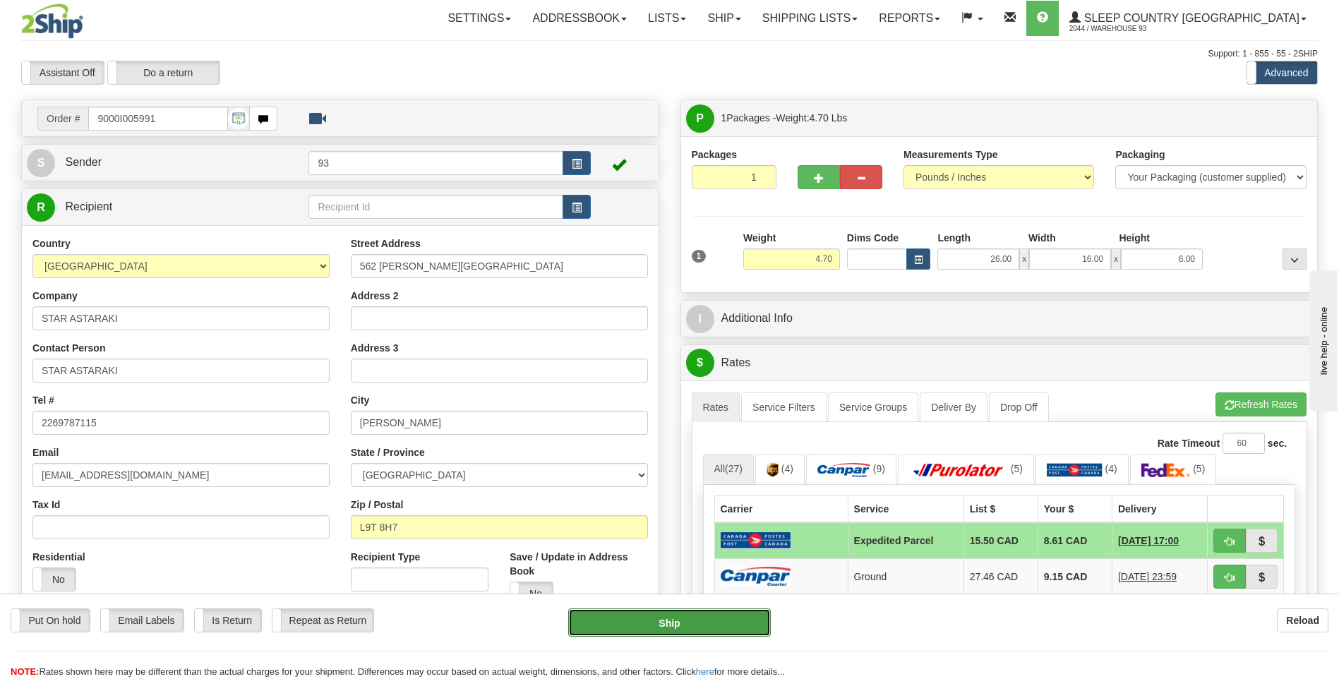
click at [757, 614] on button "Ship" at bounding box center [669, 623] width 202 height 28
type input "DOM.EP"
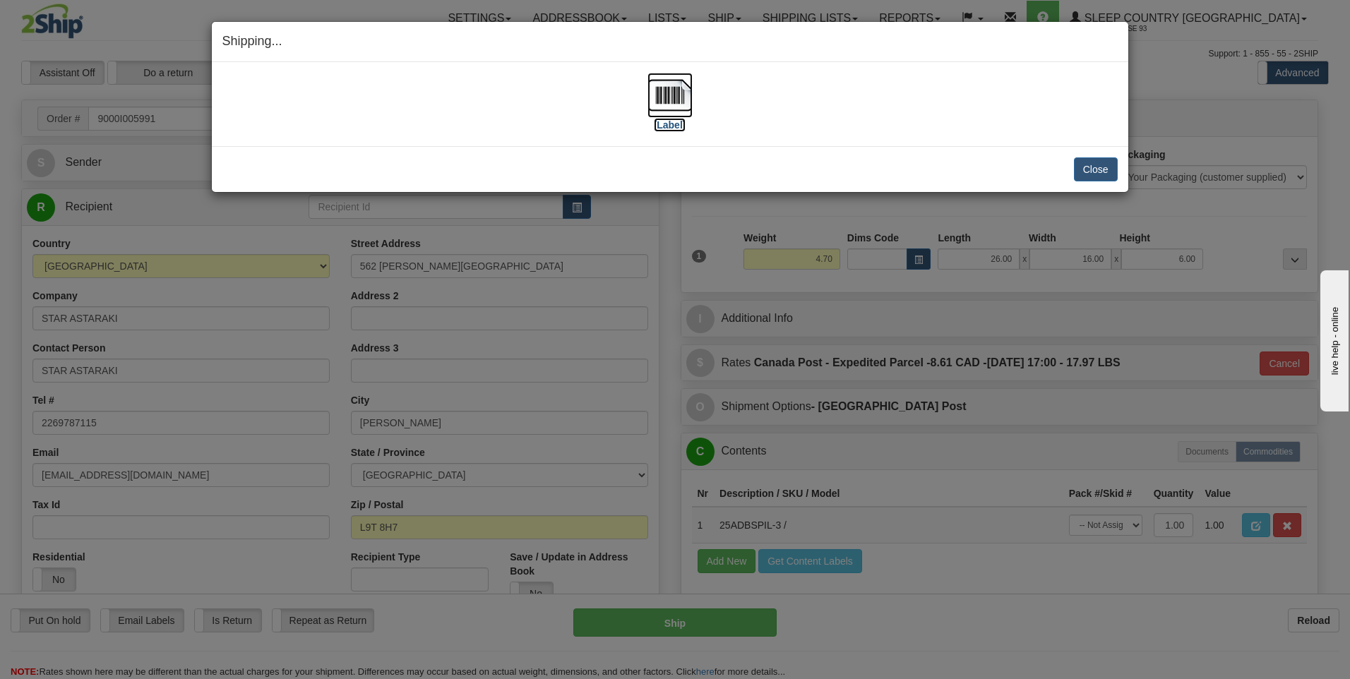
click at [666, 85] on img at bounding box center [669, 95] width 45 height 45
click at [1100, 170] on button "Close" at bounding box center [1096, 169] width 44 height 24
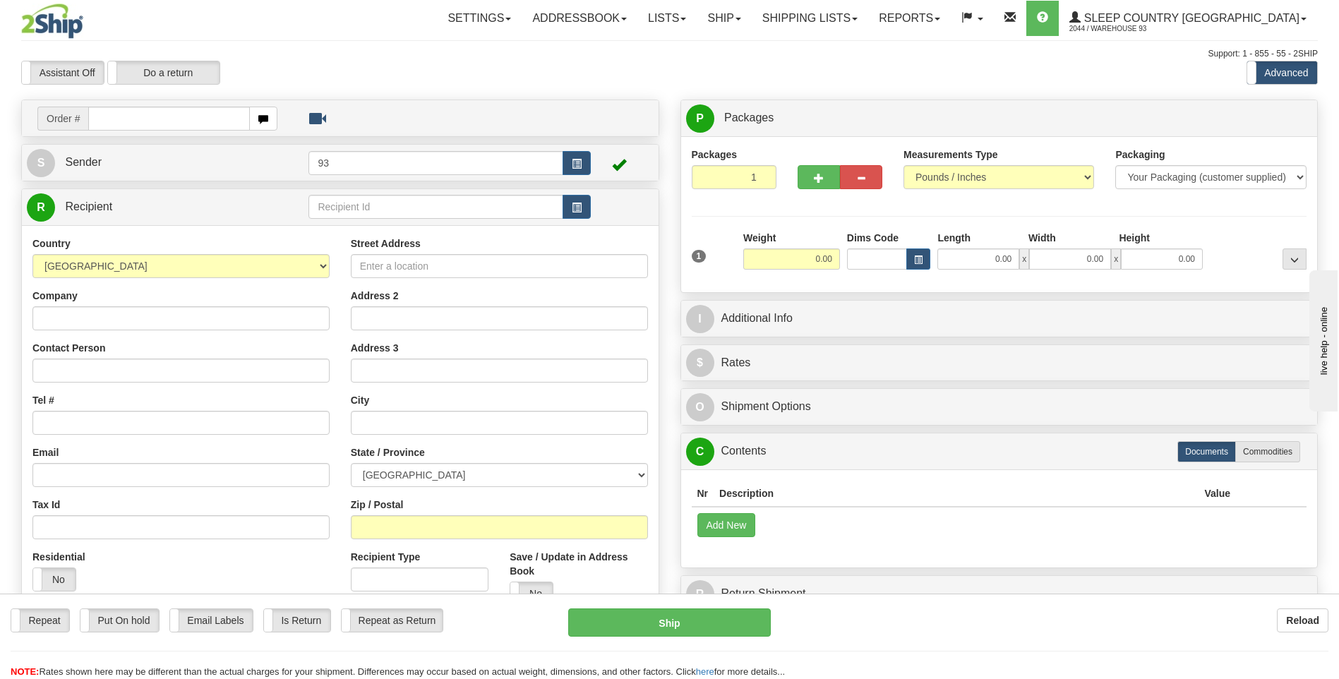
click at [179, 113] on input "text" at bounding box center [168, 119] width 161 height 24
type input "9000I006068"
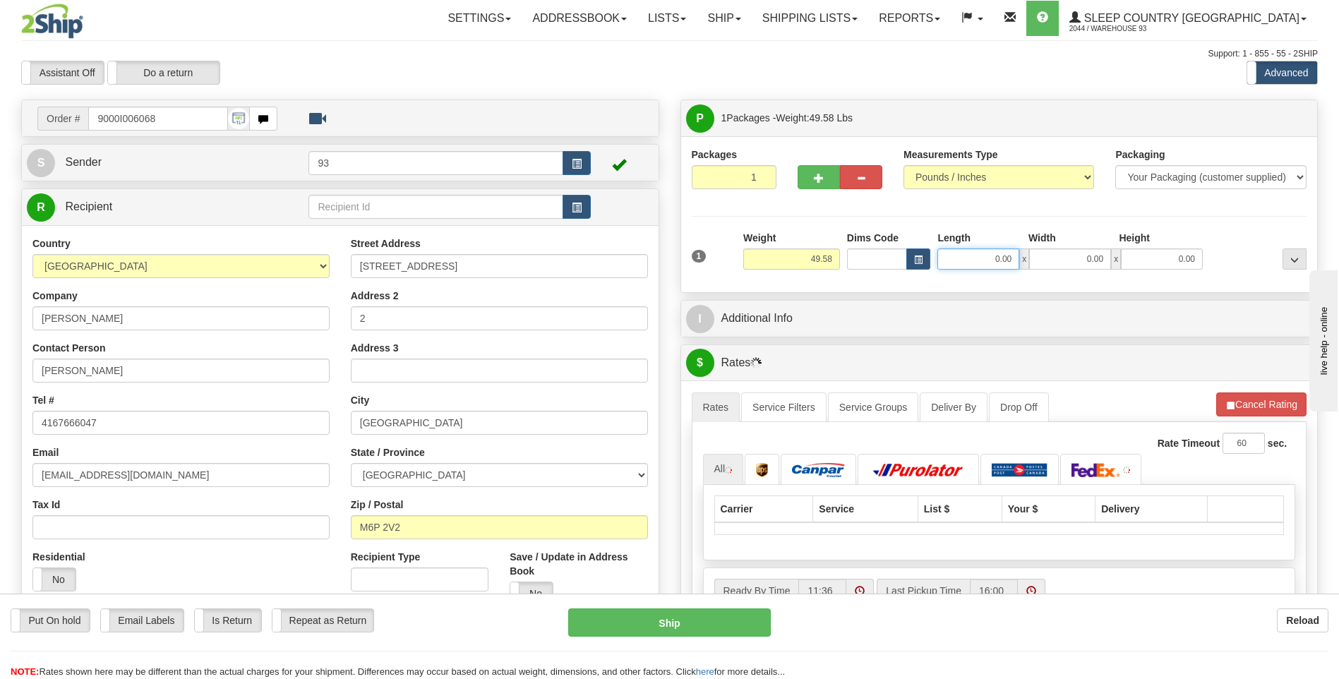
click at [991, 261] on input "0.00" at bounding box center [979, 259] width 82 height 21
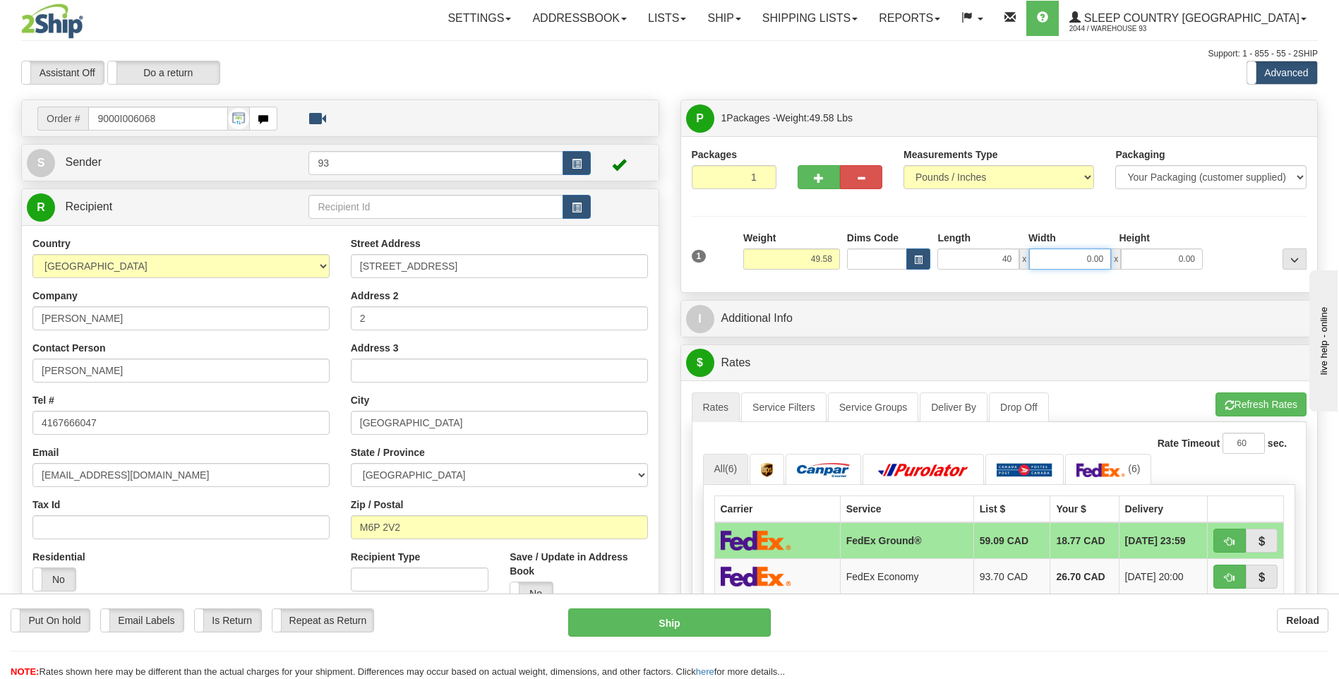
type input "40.00"
click at [1061, 268] on input "0.00" at bounding box center [1070, 259] width 82 height 21
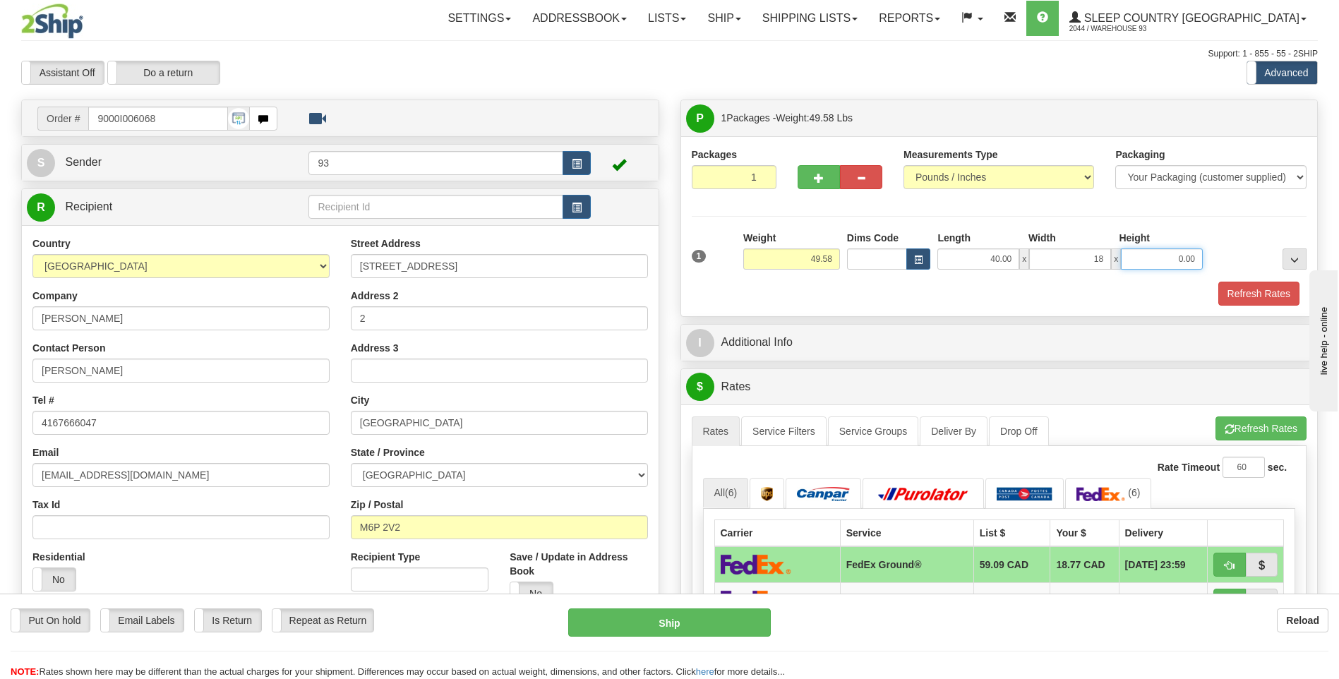
type input "18.00"
click at [1147, 259] on input "0.00" at bounding box center [1162, 259] width 82 height 21
type input "18.00"
click at [1273, 289] on button "Refresh Rates" at bounding box center [1259, 294] width 81 height 24
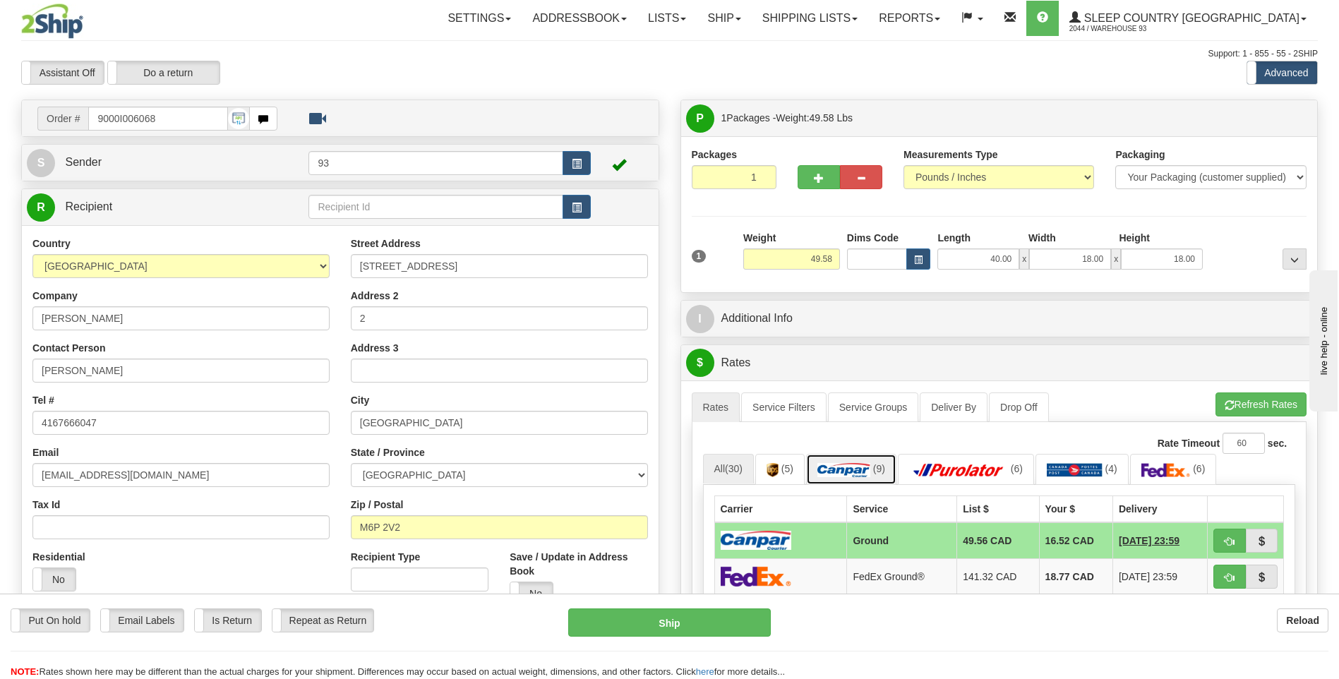
click at [849, 470] on img at bounding box center [844, 470] width 53 height 14
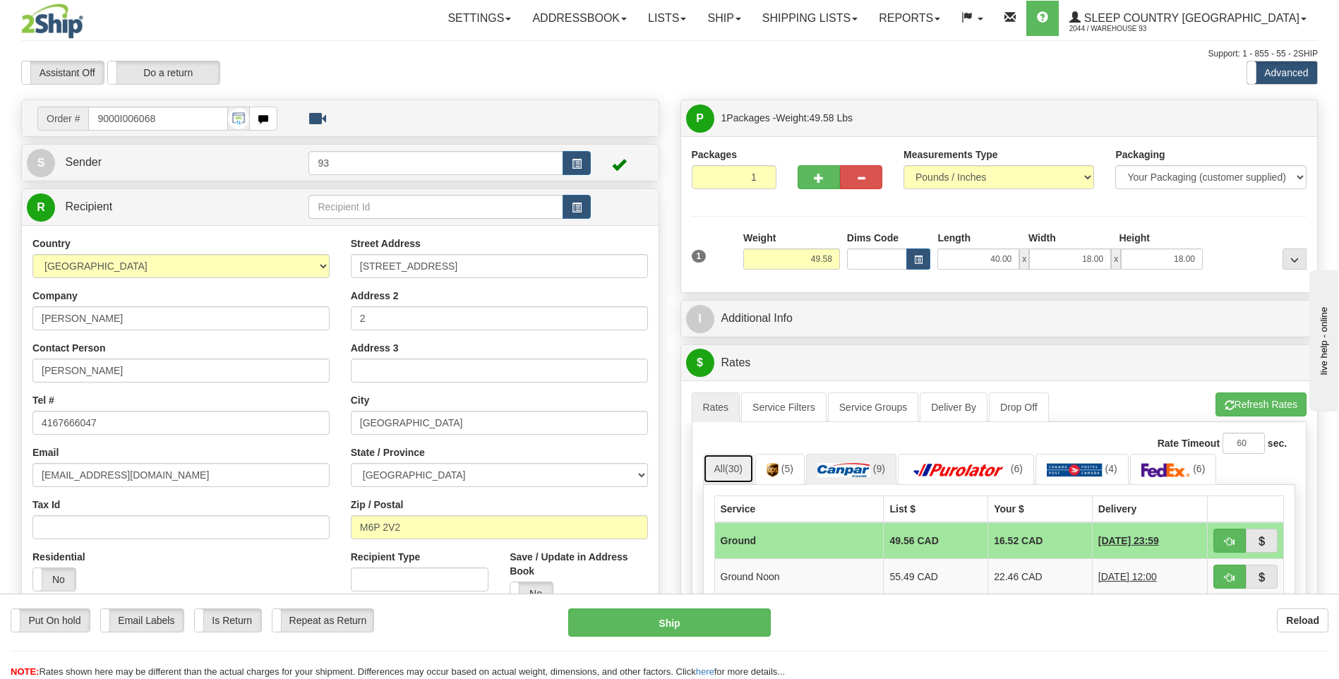
click at [734, 468] on span "(30)" at bounding box center [734, 468] width 18 height 11
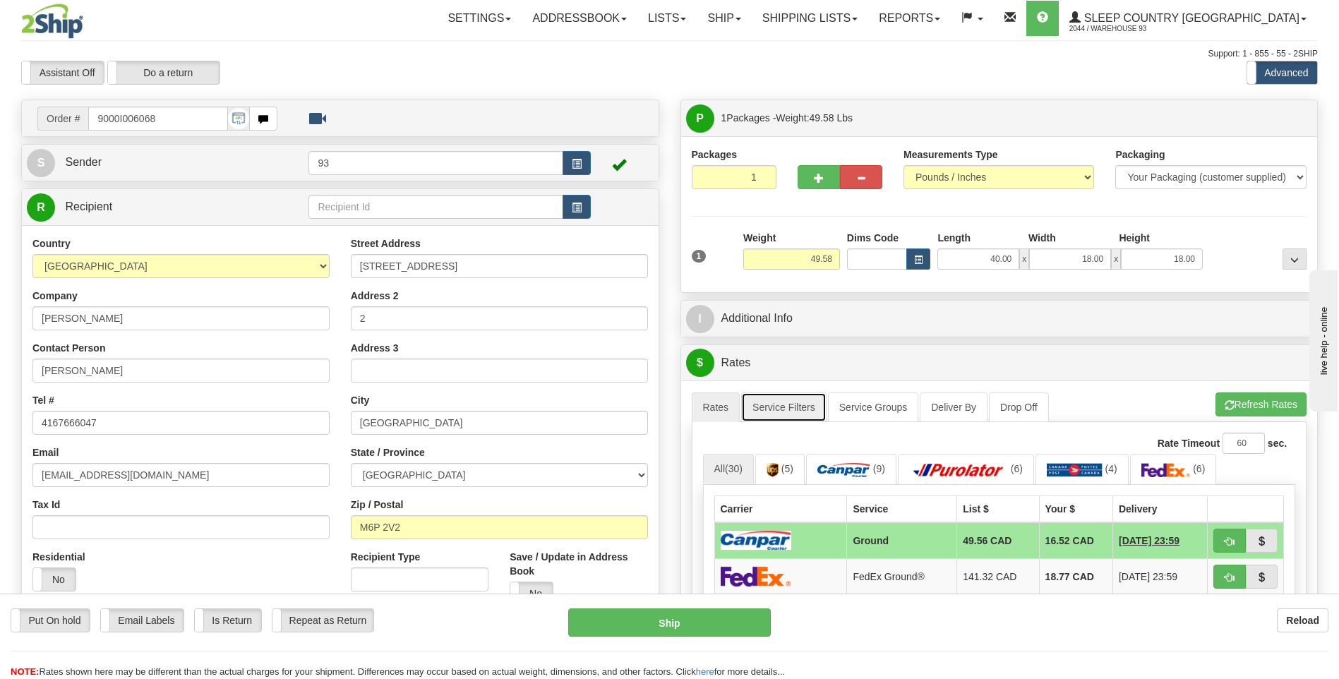
click at [787, 402] on link "Service Filters" at bounding box center [783, 408] width 85 height 30
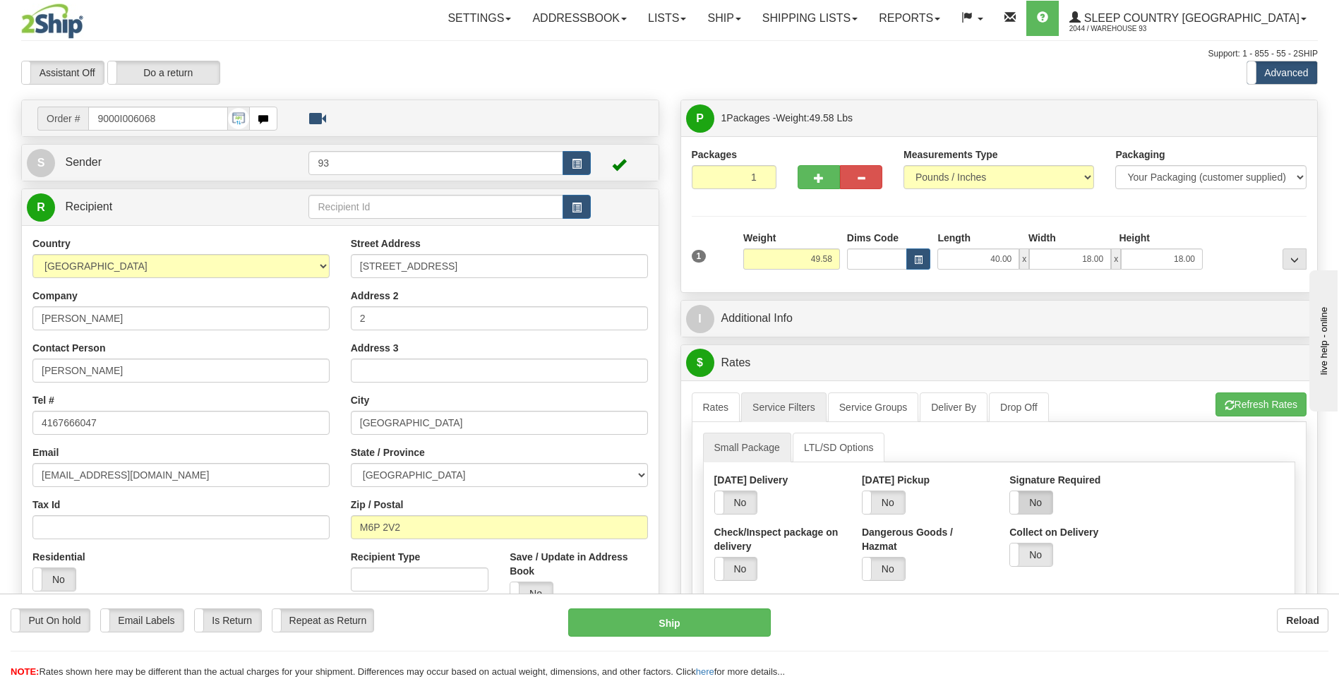
click at [1051, 499] on label "No" at bounding box center [1031, 502] width 42 height 23
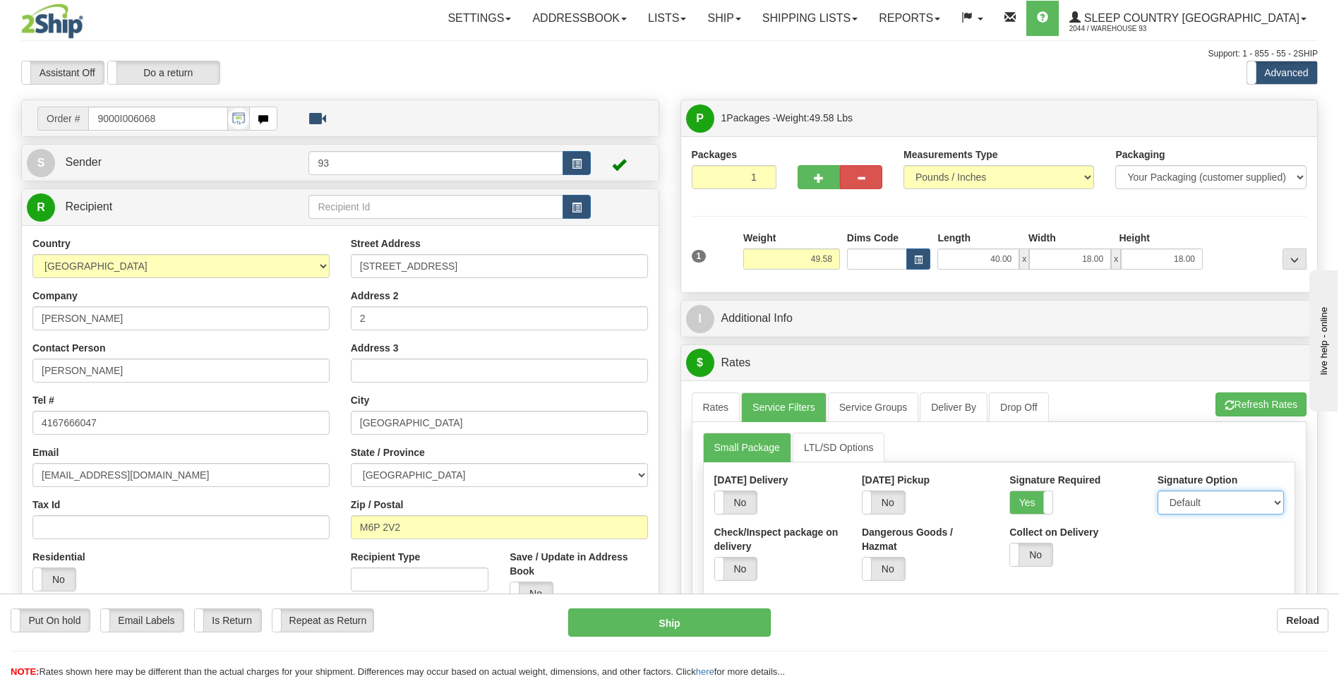
click at [1171, 498] on select "Default Adult Direct Indirect No Signature Required" at bounding box center [1221, 503] width 126 height 24
select select "1"
click at [1158, 491] on select "Default Adult Direct Indirect No Signature Required" at bounding box center [1221, 503] width 126 height 24
click at [725, 401] on link "Rates" at bounding box center [716, 408] width 49 height 30
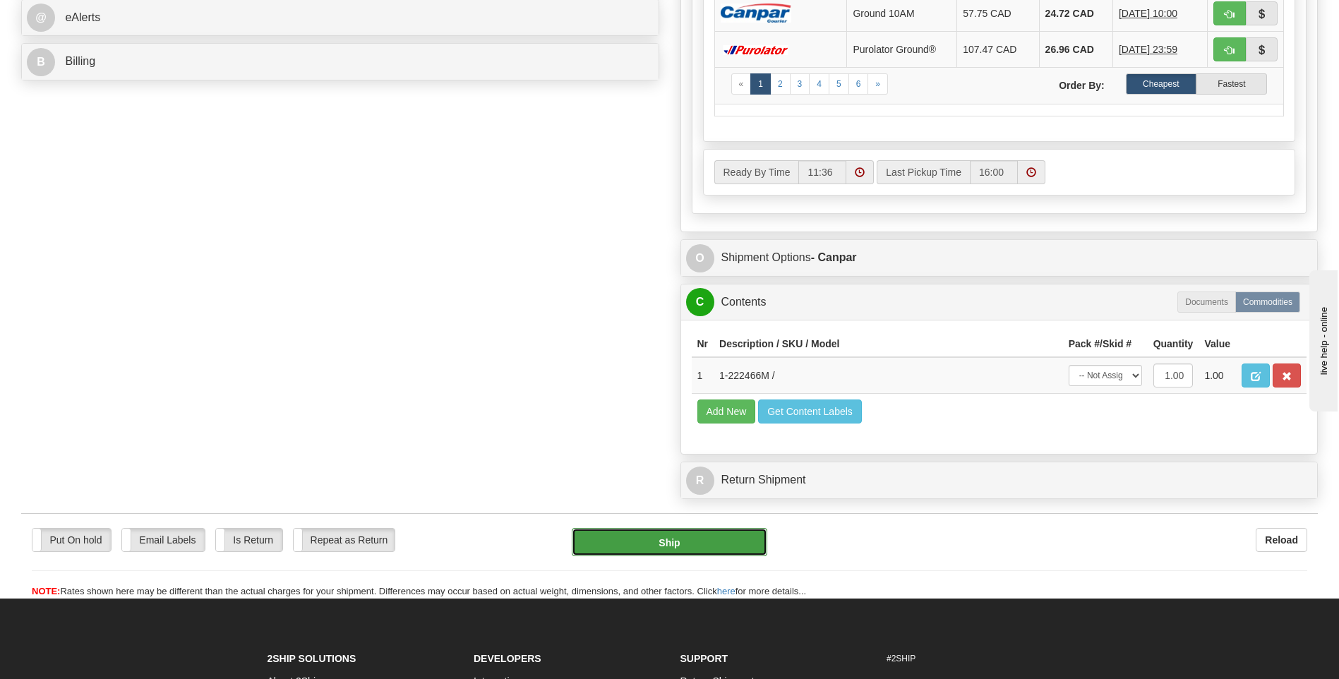
click at [709, 550] on button "Ship" at bounding box center [669, 542] width 195 height 28
type input "1"
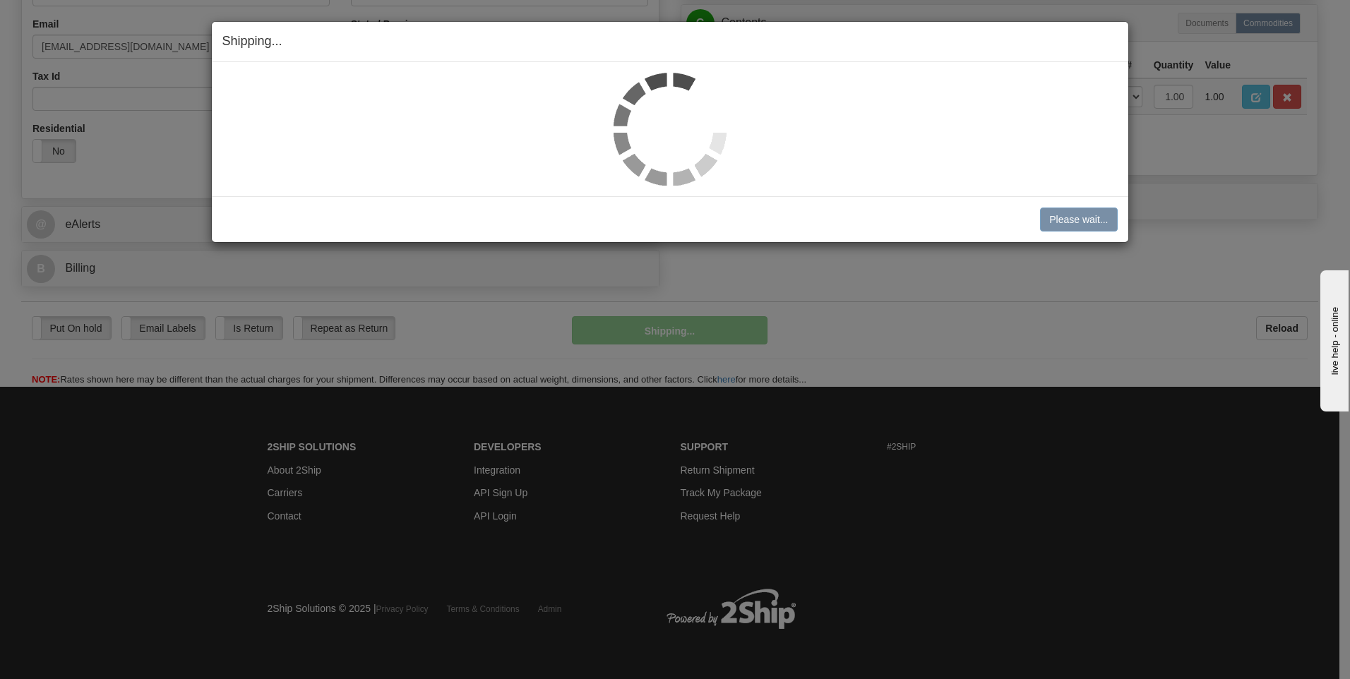
scroll to position [429, 0]
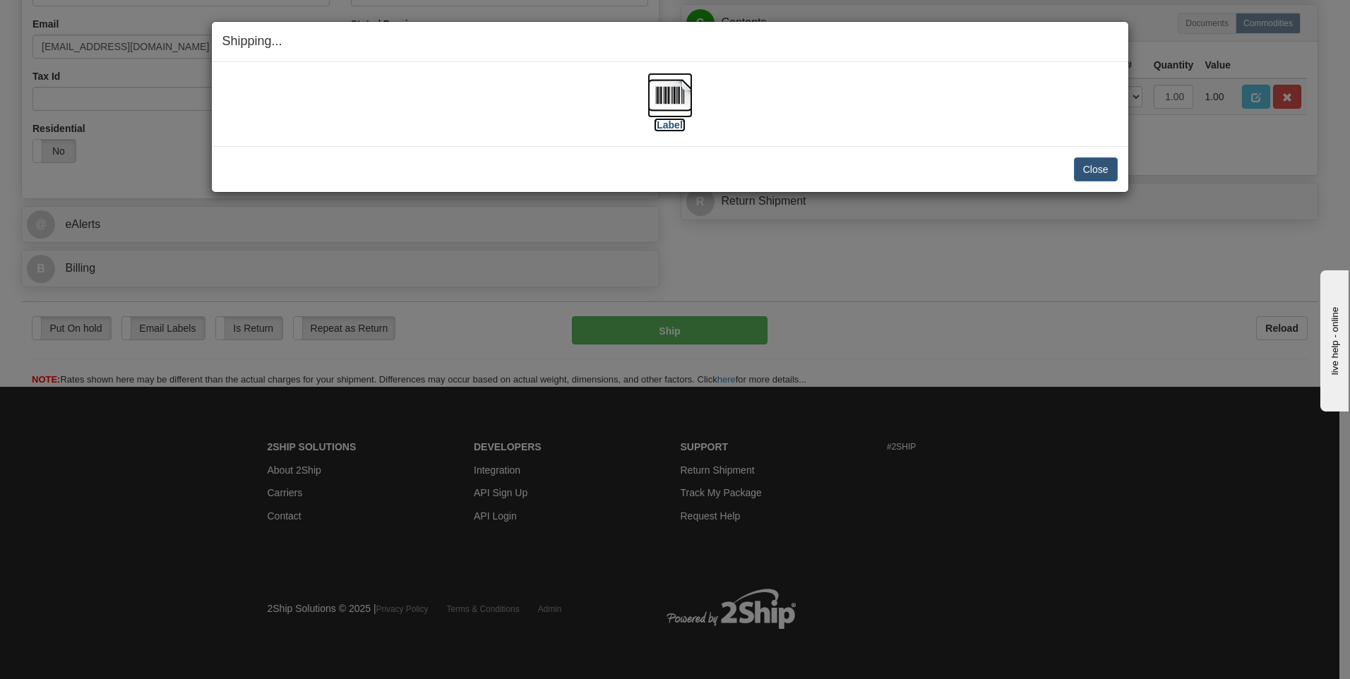
click at [676, 100] on img at bounding box center [669, 95] width 45 height 45
click at [1099, 170] on button "Close" at bounding box center [1096, 169] width 44 height 24
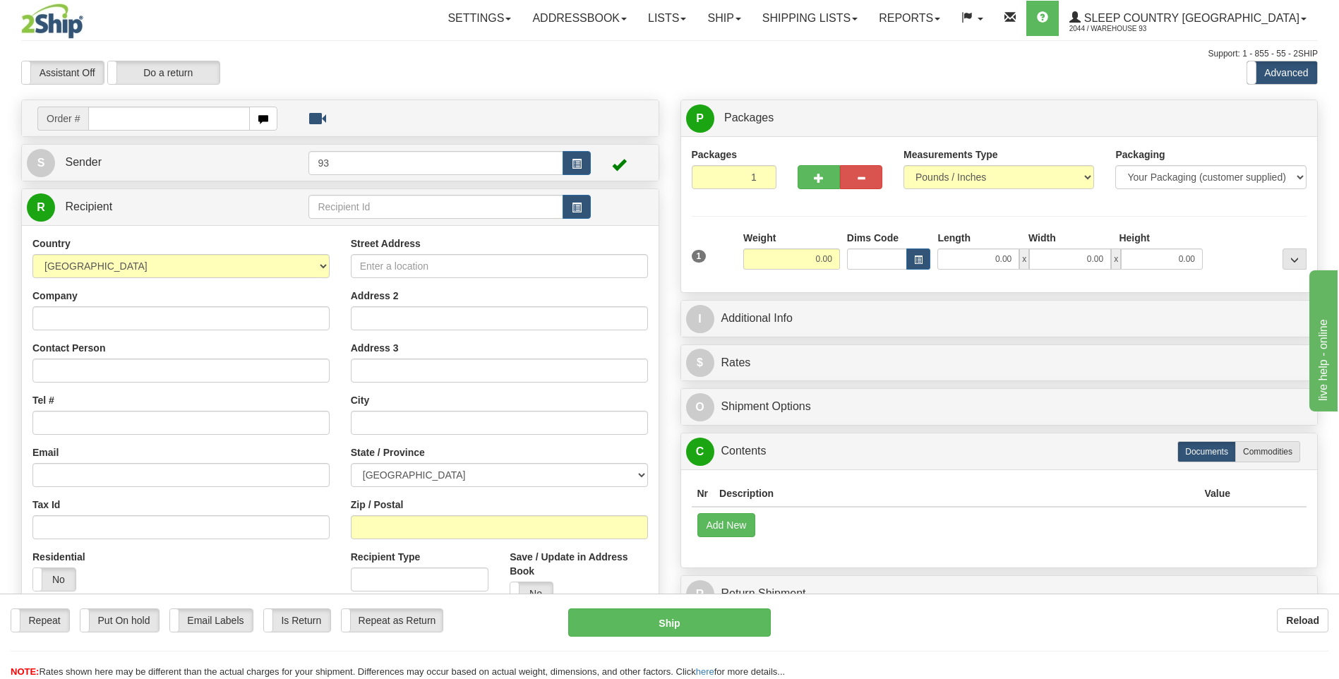
click at [133, 124] on input "text" at bounding box center [168, 119] width 161 height 24
type input "9000I006129"
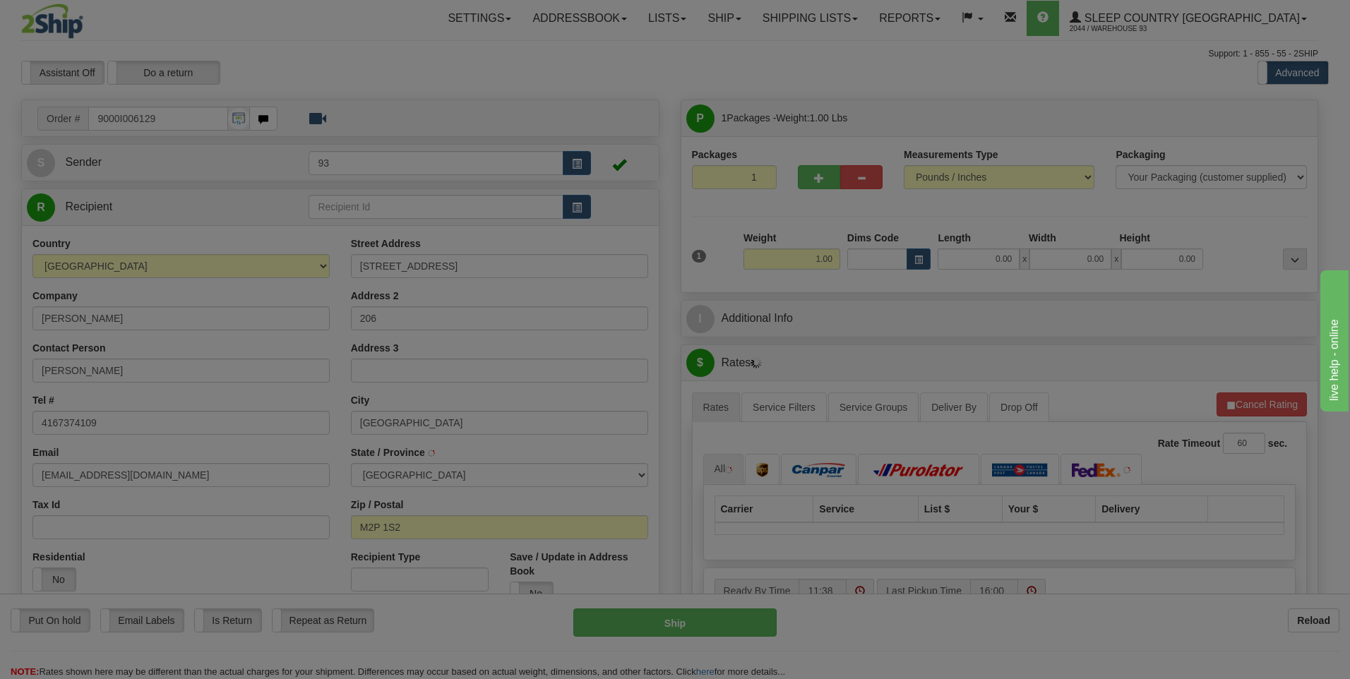
type input "NORTH YORK"
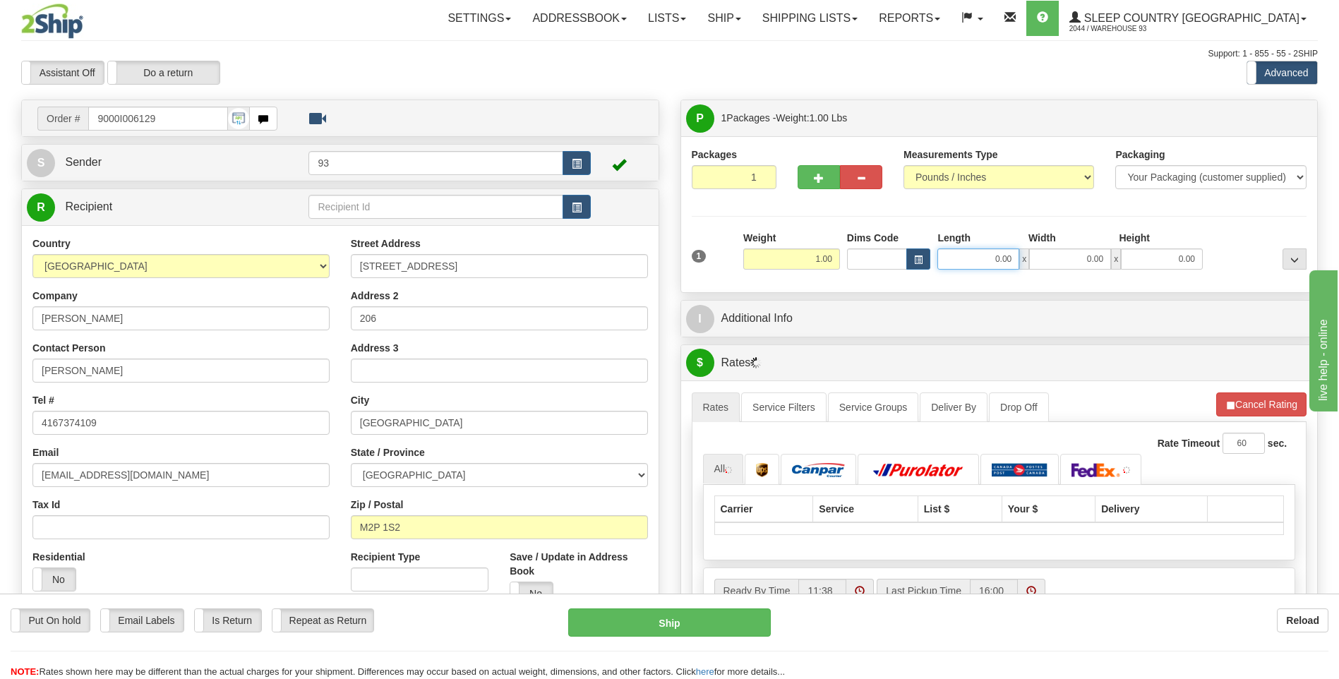
click at [971, 251] on input "0.00" at bounding box center [979, 259] width 82 height 21
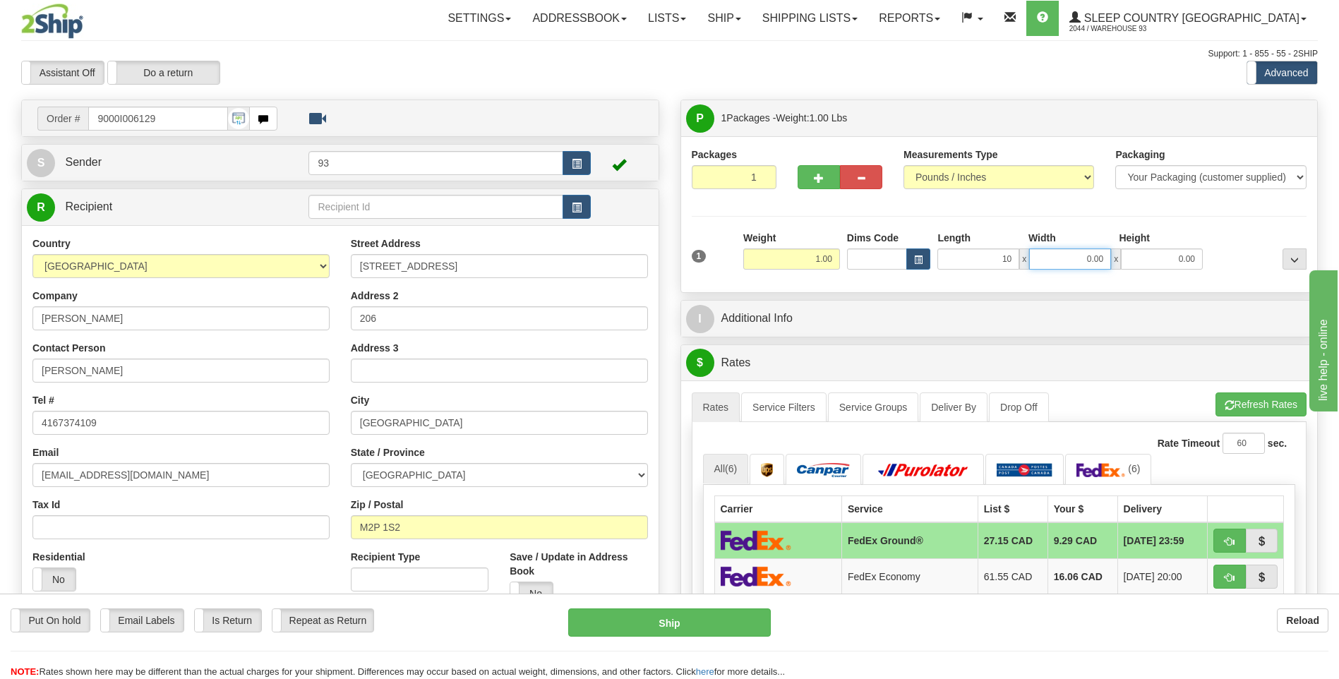
type input "10.00"
click at [1068, 256] on input "0.00" at bounding box center [1070, 259] width 82 height 21
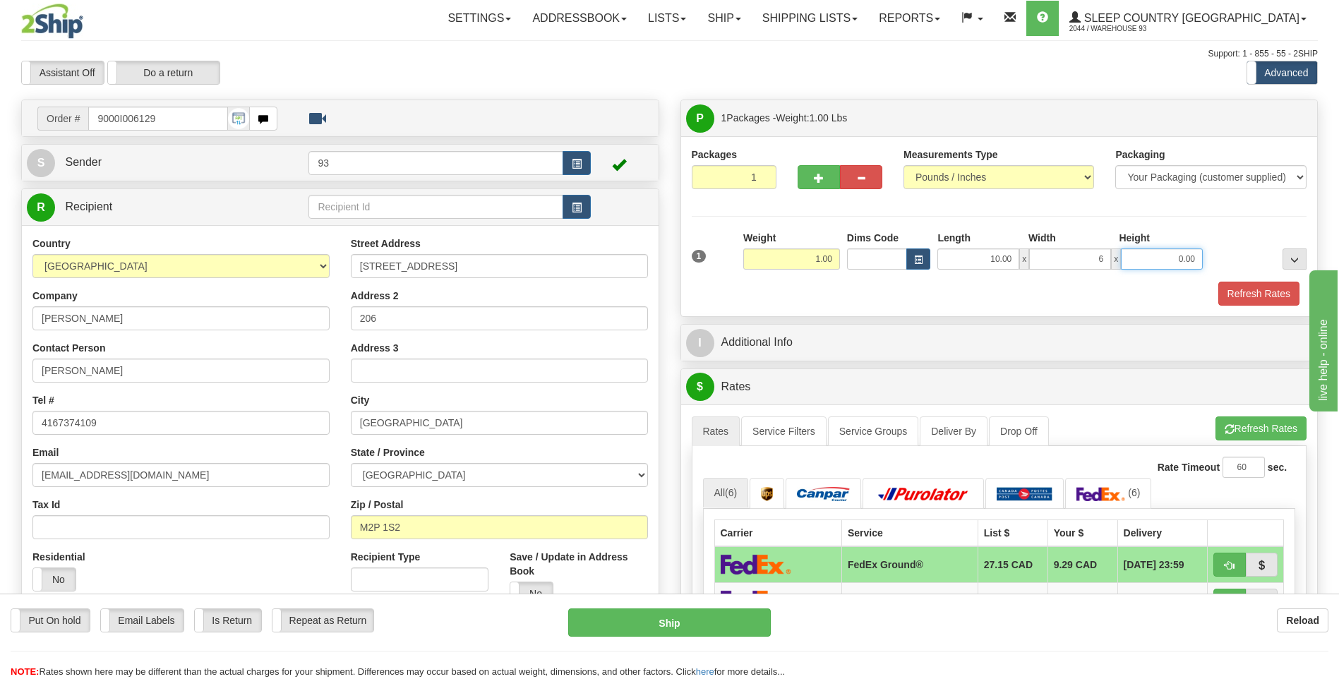
type input "6.00"
click at [1180, 255] on input "0.00" at bounding box center [1162, 259] width 82 height 21
type input "1.00"
click at [1262, 293] on button "Refresh Rates" at bounding box center [1259, 294] width 81 height 24
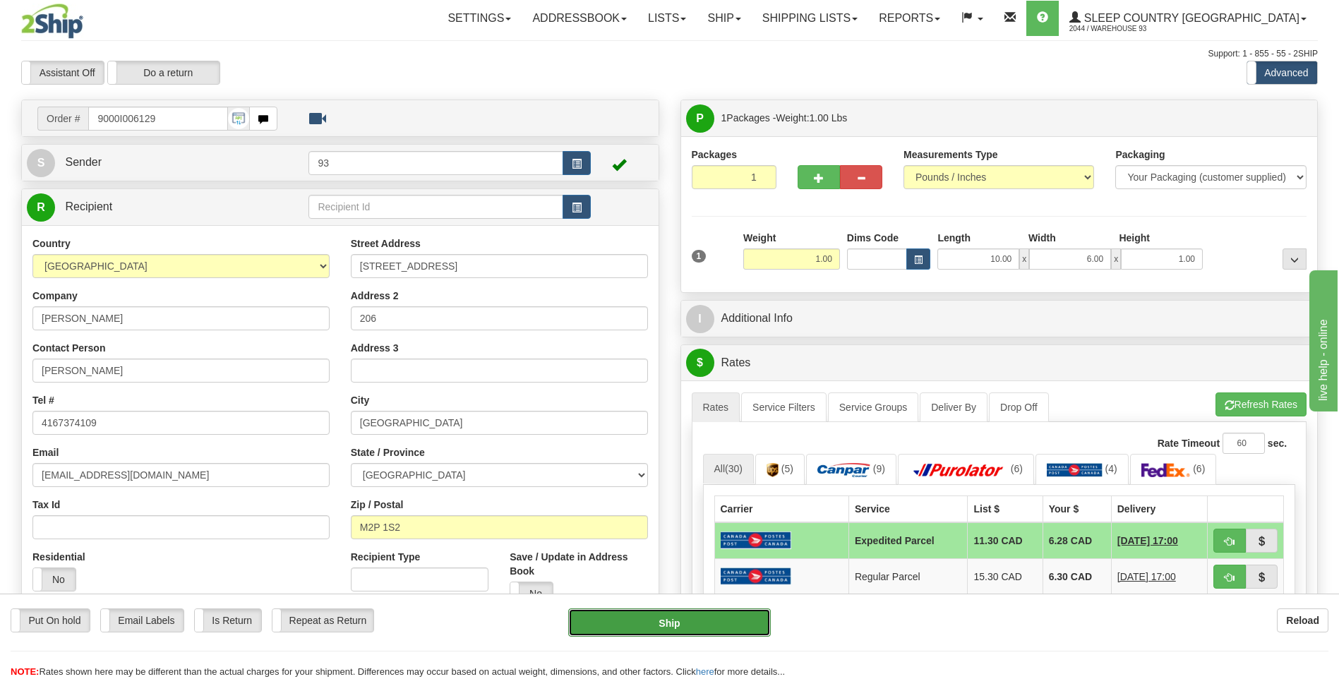
click at [712, 623] on button "Ship" at bounding box center [669, 623] width 202 height 28
type input "DOM.EP"
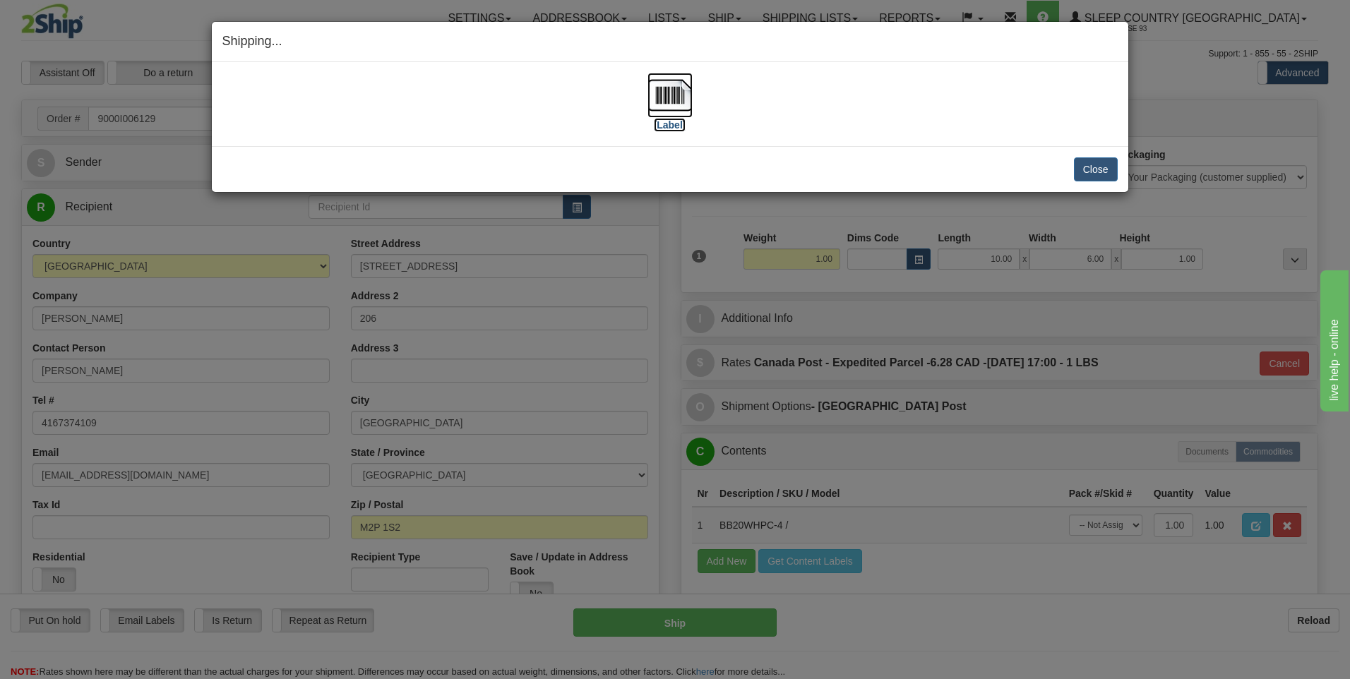
click at [681, 99] on img at bounding box center [669, 95] width 45 height 45
click at [1083, 167] on button "Close" at bounding box center [1096, 169] width 44 height 24
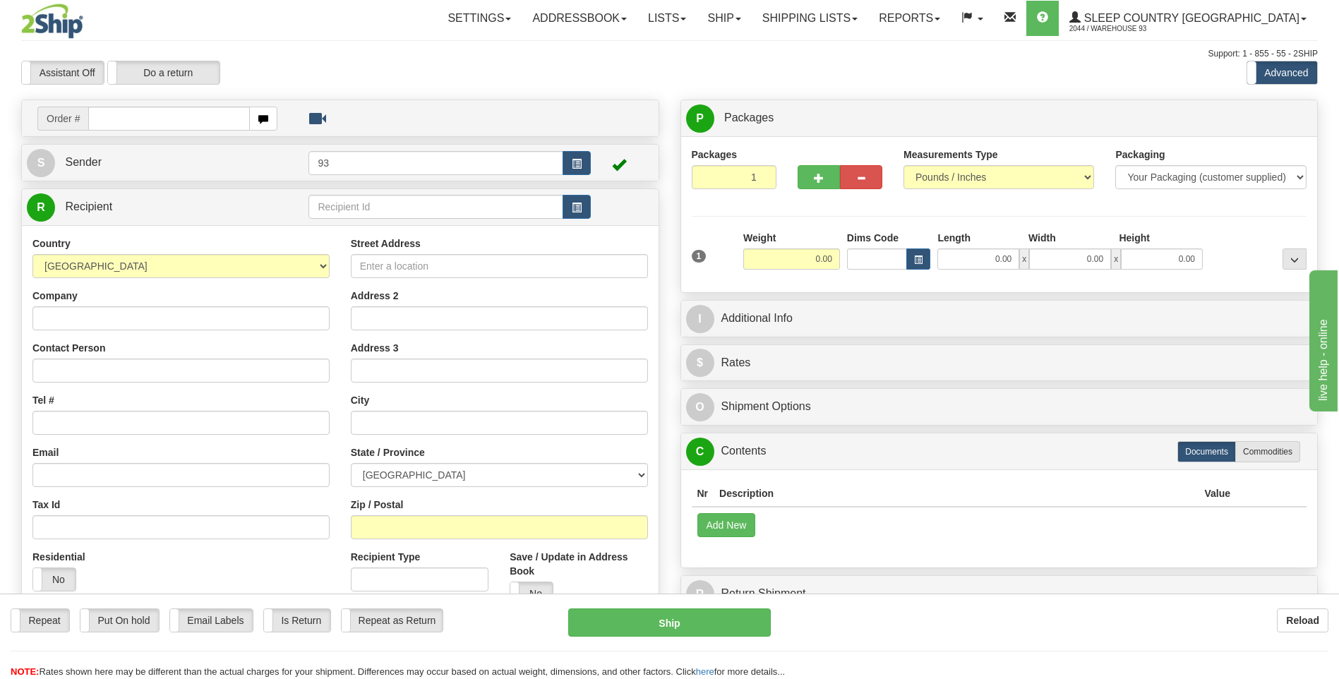
click at [124, 124] on input "text" at bounding box center [168, 119] width 161 height 24
type input "9000I006363"
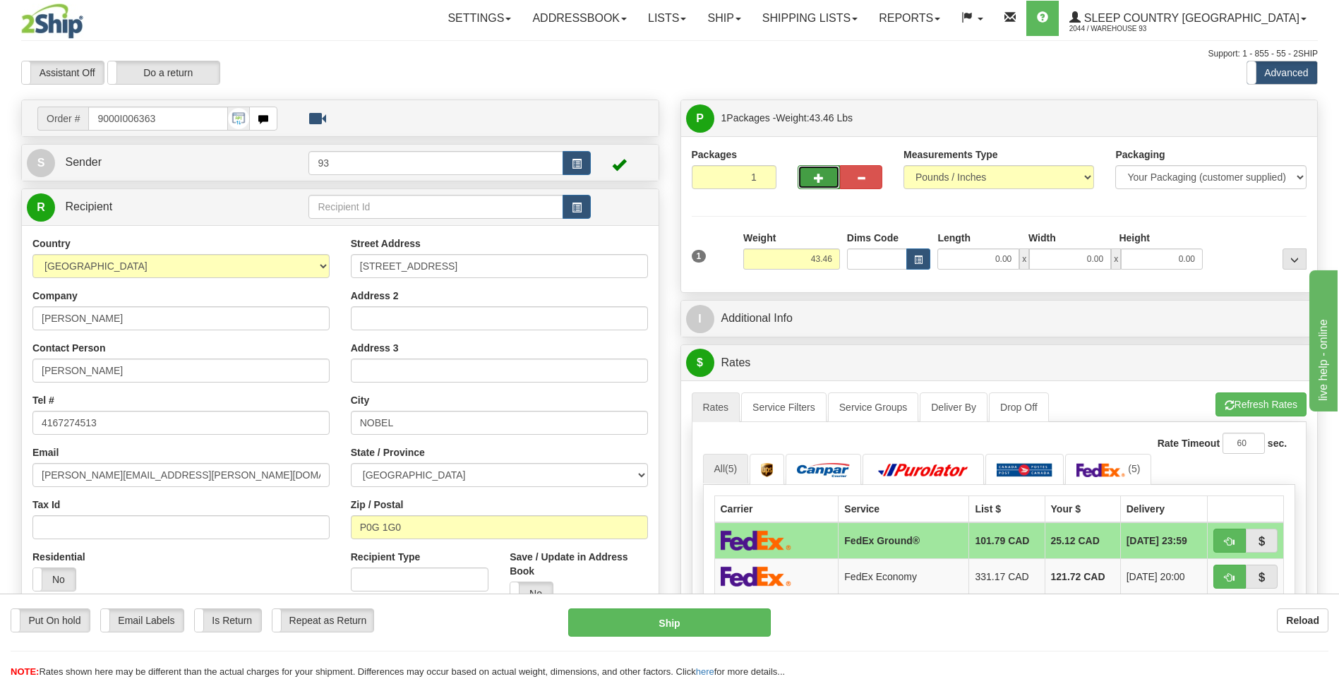
click at [818, 177] on span "button" at bounding box center [819, 178] width 10 height 9
type input "2"
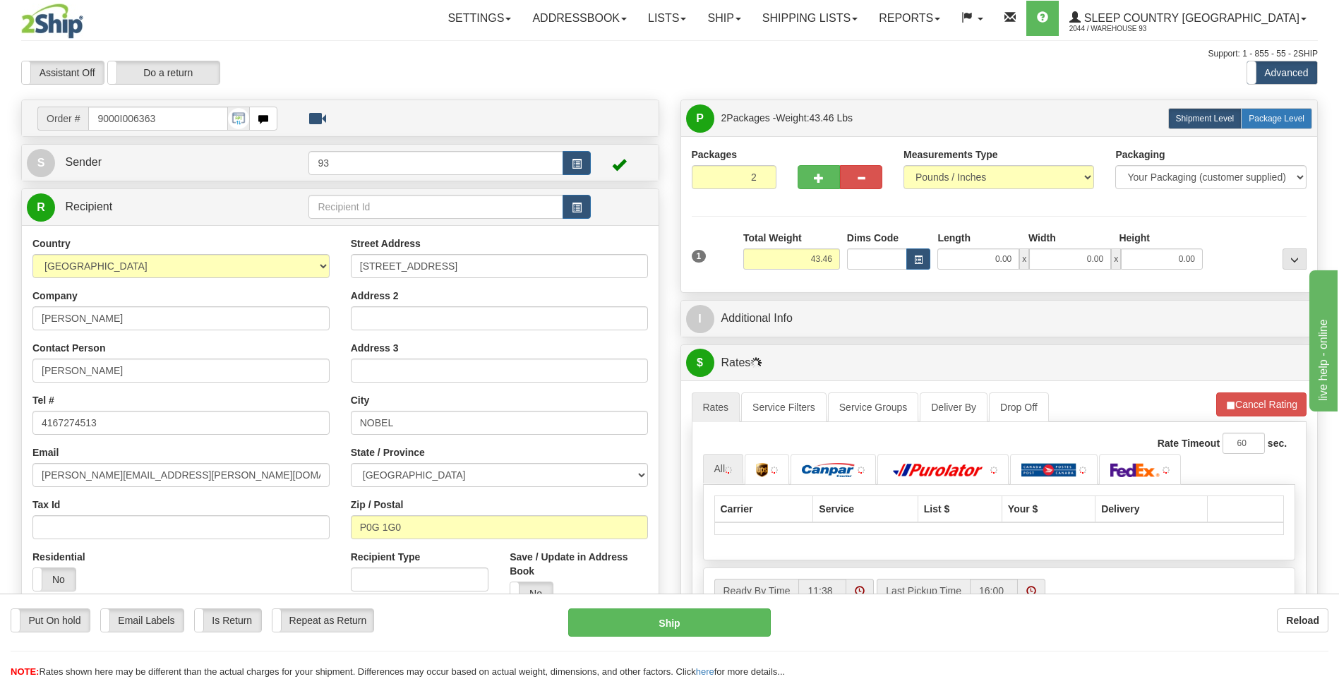
click at [1270, 115] on span "Package Level" at bounding box center [1277, 119] width 56 height 10
radio input "true"
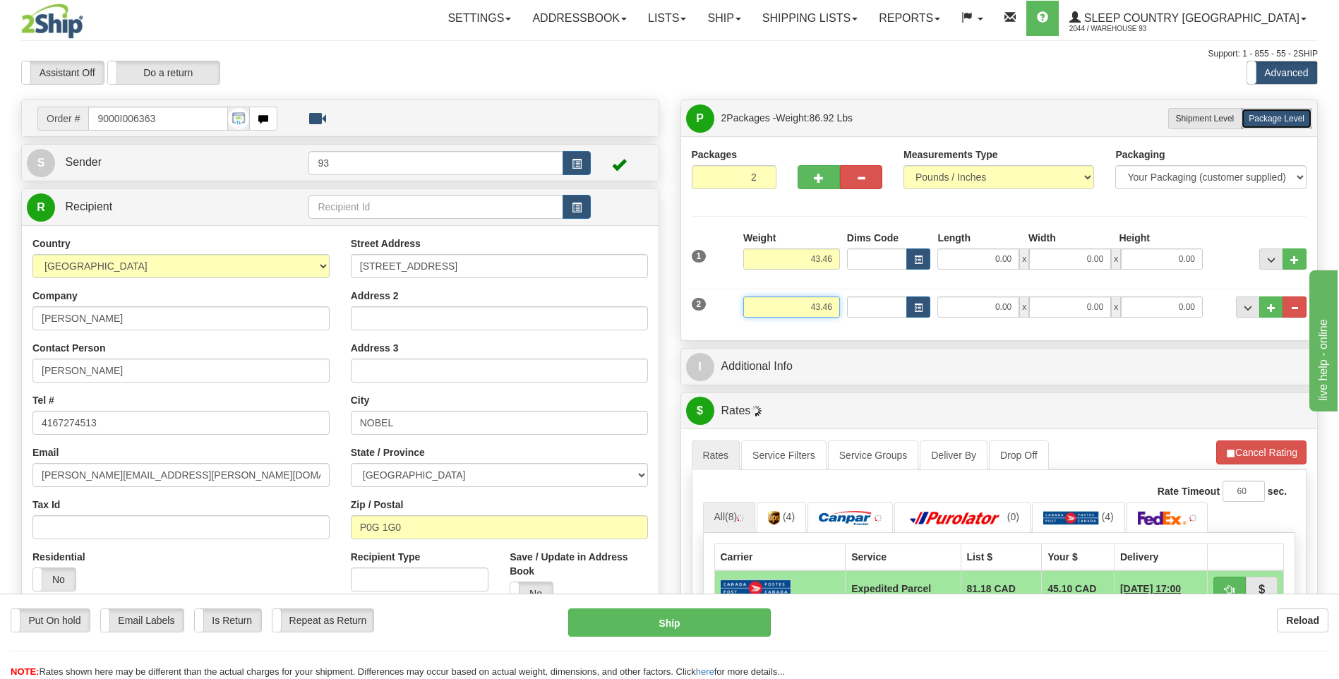
click at [837, 307] on input "43.46" at bounding box center [791, 307] width 97 height 21
type input "4"
type input "3.00"
click at [966, 311] on input "0.00" at bounding box center [979, 307] width 82 height 21
type input "12.00"
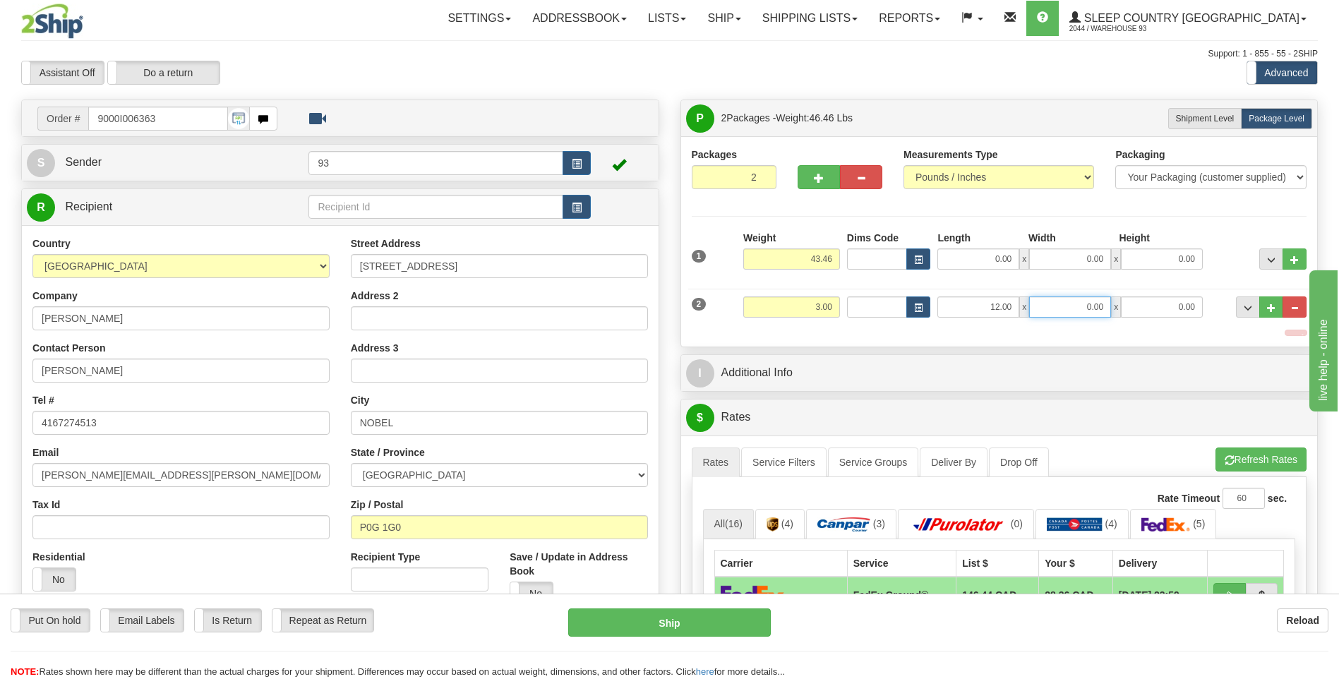
click at [1067, 301] on input "0.00" at bounding box center [1070, 307] width 82 height 21
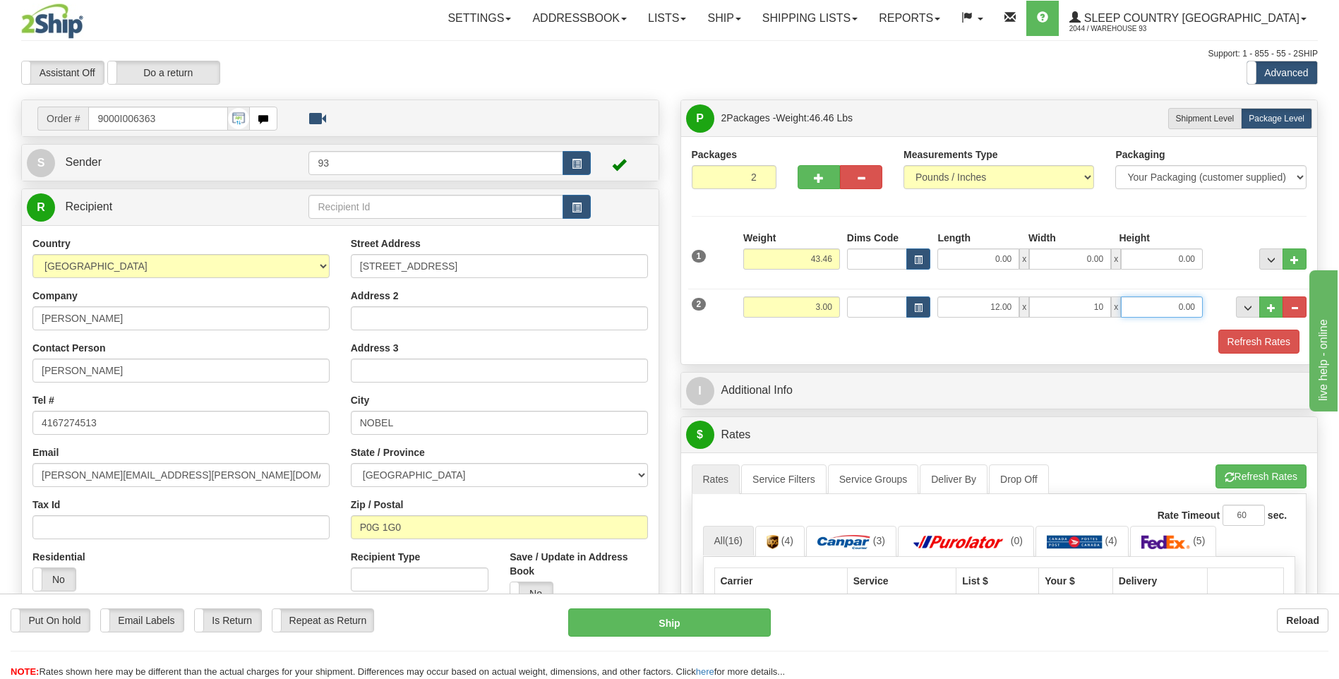
type input "10.00"
click at [1173, 305] on input "0.00" at bounding box center [1162, 307] width 82 height 21
type input "2.00"
click at [820, 256] on input "43.46" at bounding box center [791, 259] width 97 height 21
type input "40.46"
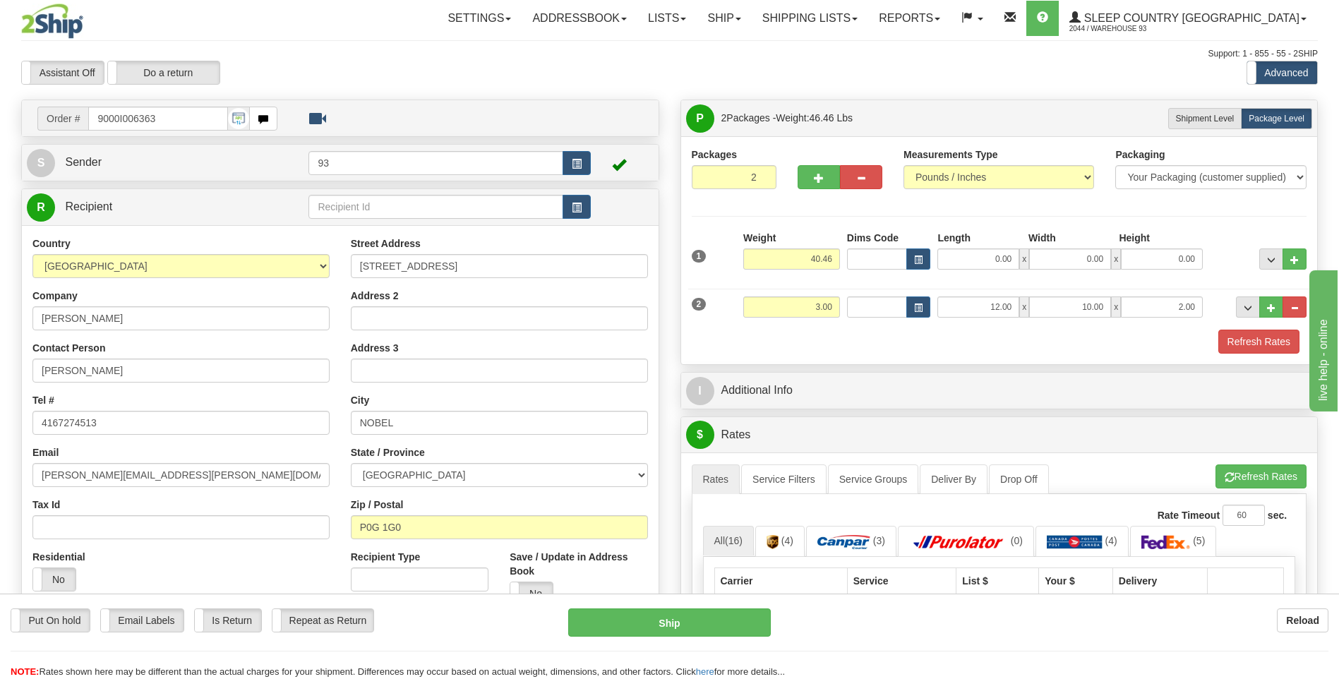
click at [969, 245] on div "Length" at bounding box center [979, 240] width 91 height 18
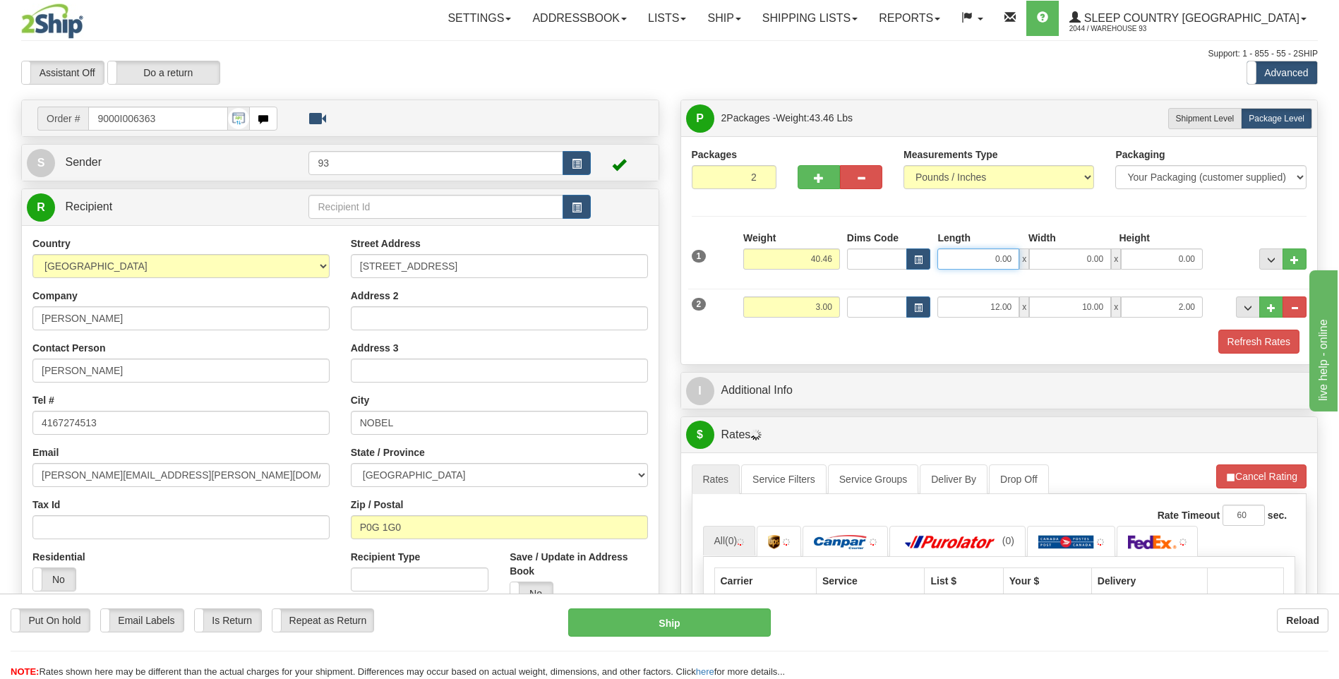
click at [991, 256] on input "0.00" at bounding box center [979, 259] width 82 height 21
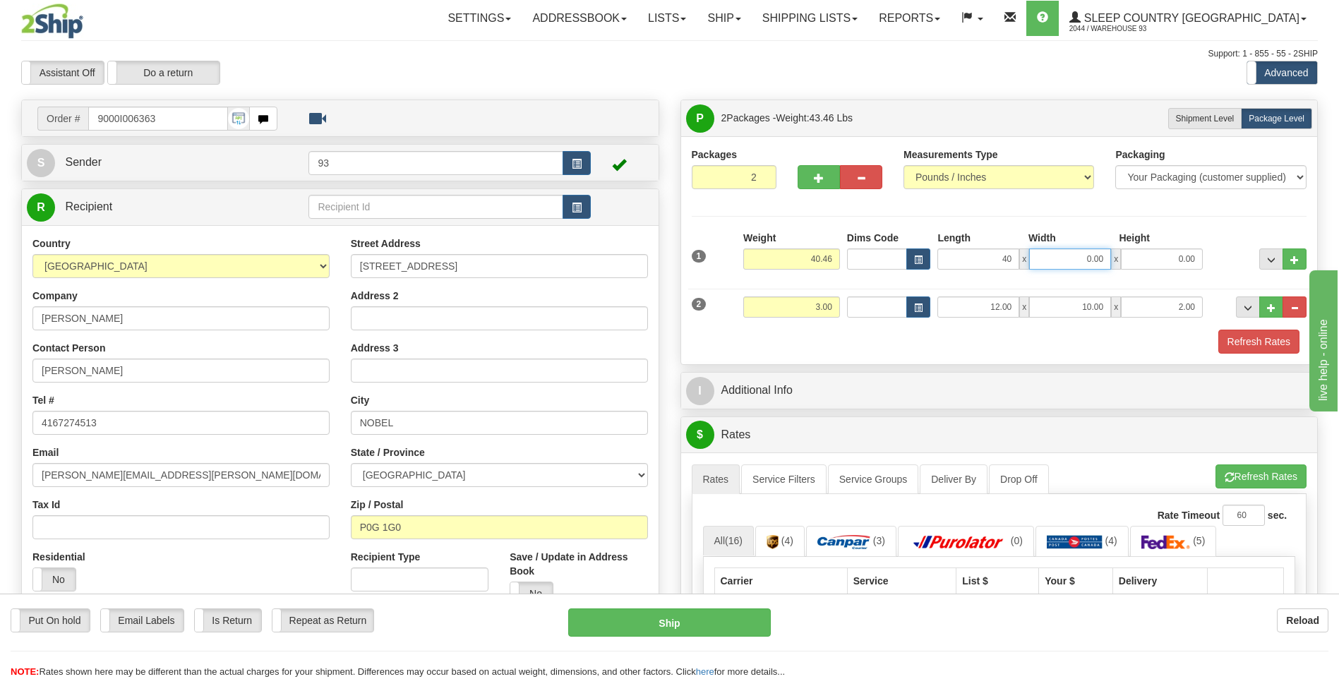
type input "40.00"
click at [1084, 252] on input "0.00" at bounding box center [1070, 259] width 82 height 21
type input "18.00"
click at [1166, 266] on input "0.00" at bounding box center [1162, 259] width 82 height 21
type input "18.00"
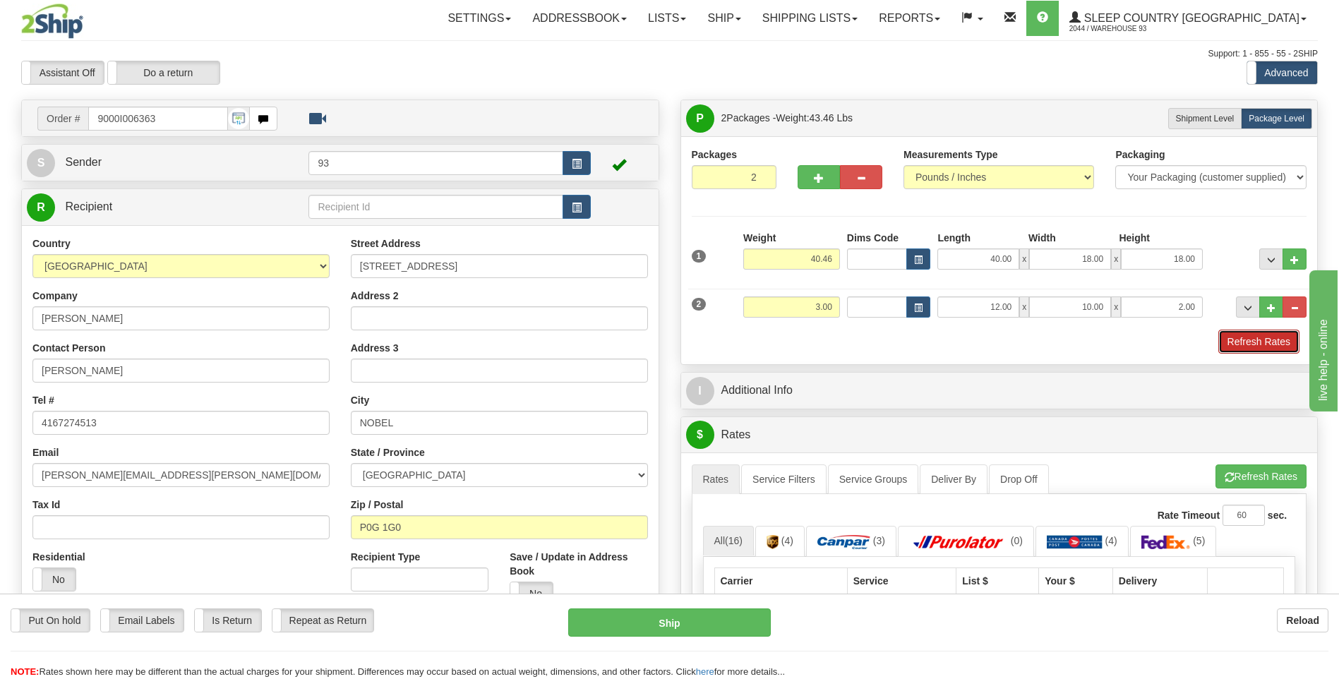
click at [1262, 350] on button "Refresh Rates" at bounding box center [1259, 342] width 81 height 24
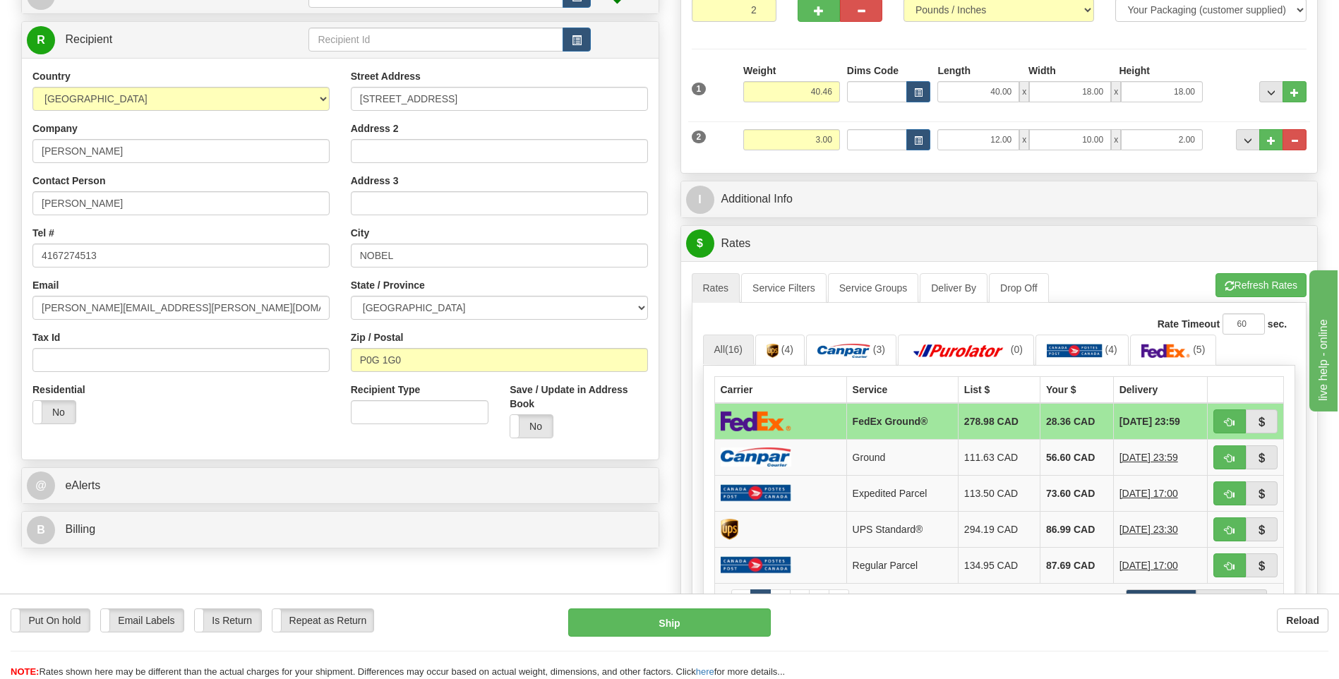
scroll to position [212, 0]
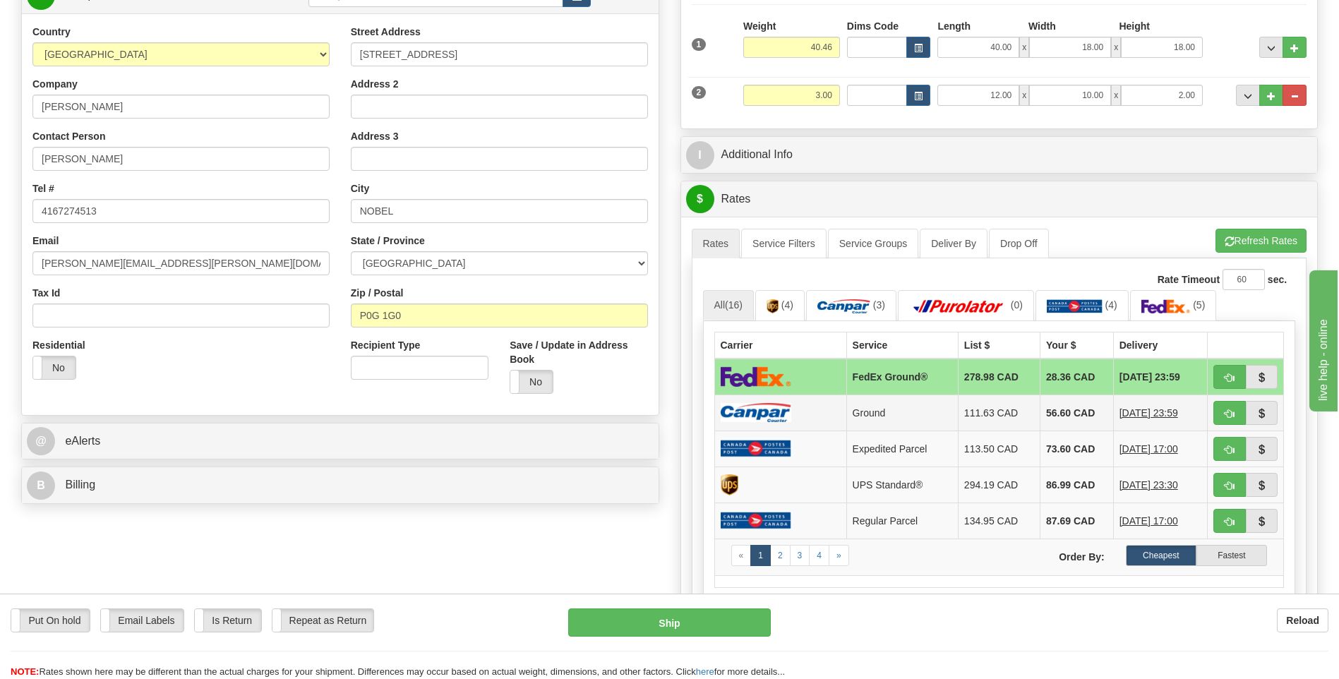
click at [875, 418] on td "Ground" at bounding box center [903, 413] width 112 height 36
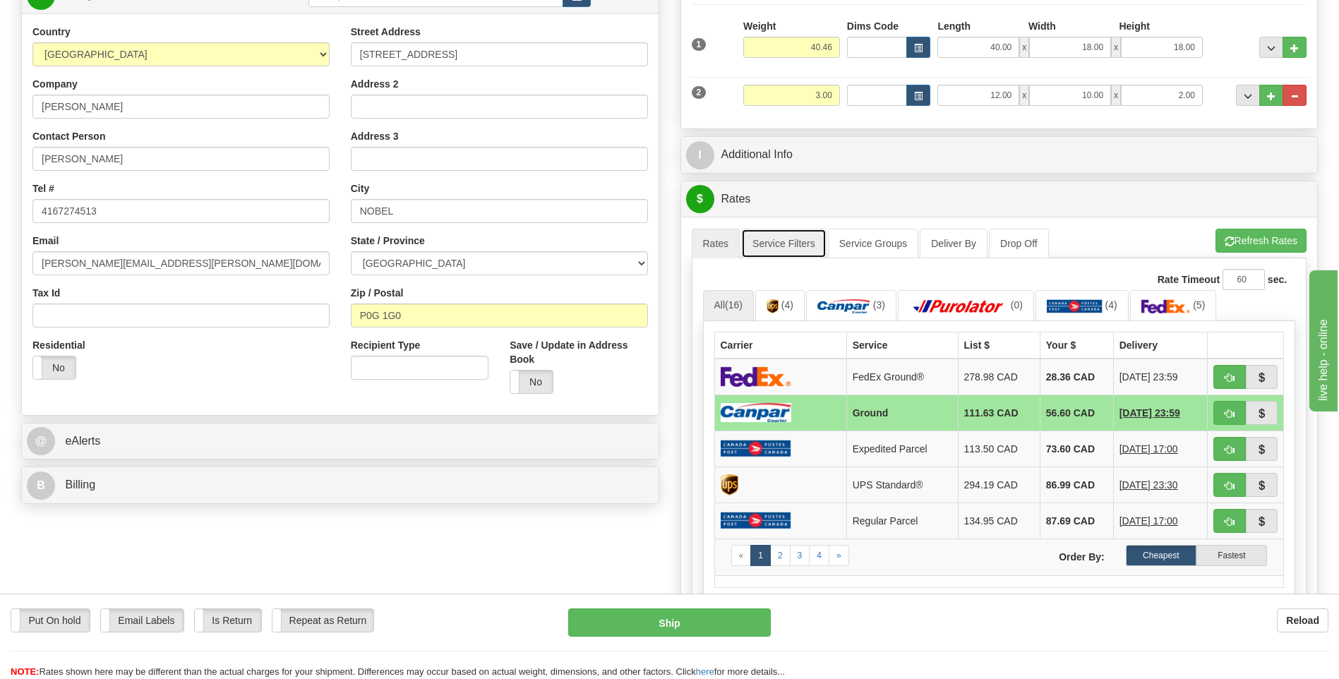
click at [781, 240] on link "Service Filters" at bounding box center [783, 244] width 85 height 30
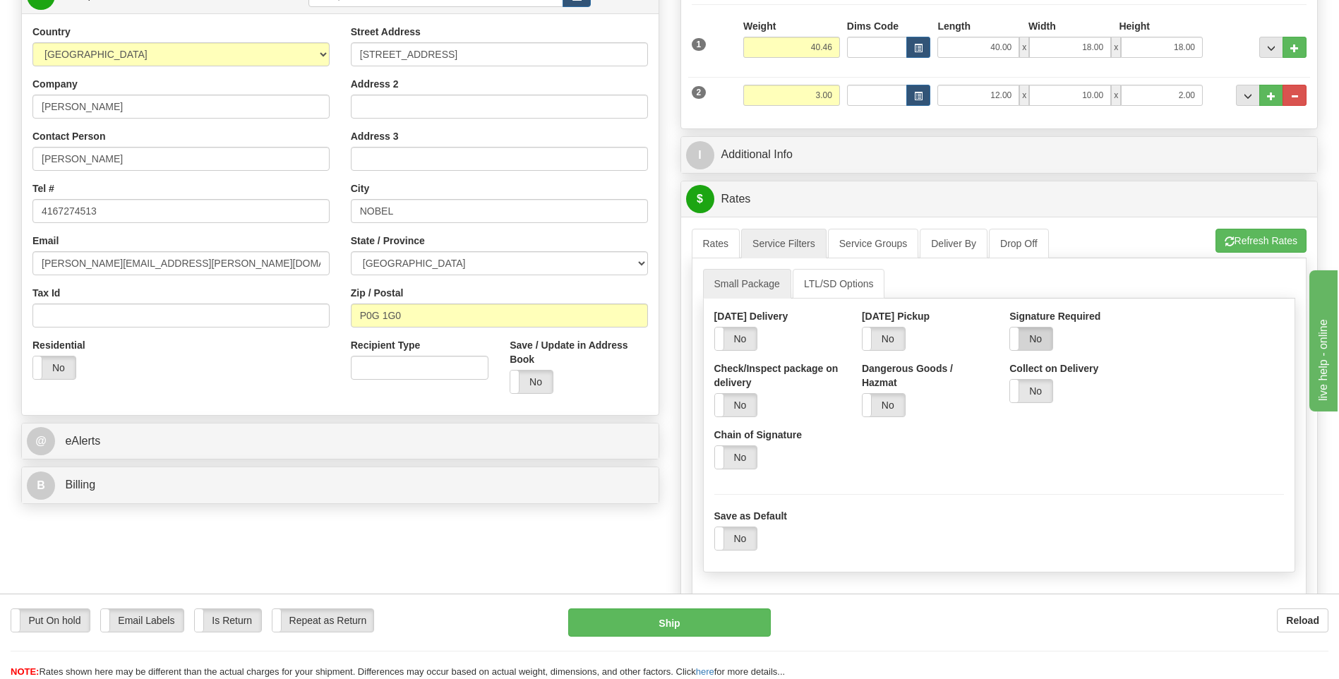
click at [1035, 330] on label "No" at bounding box center [1031, 339] width 42 height 23
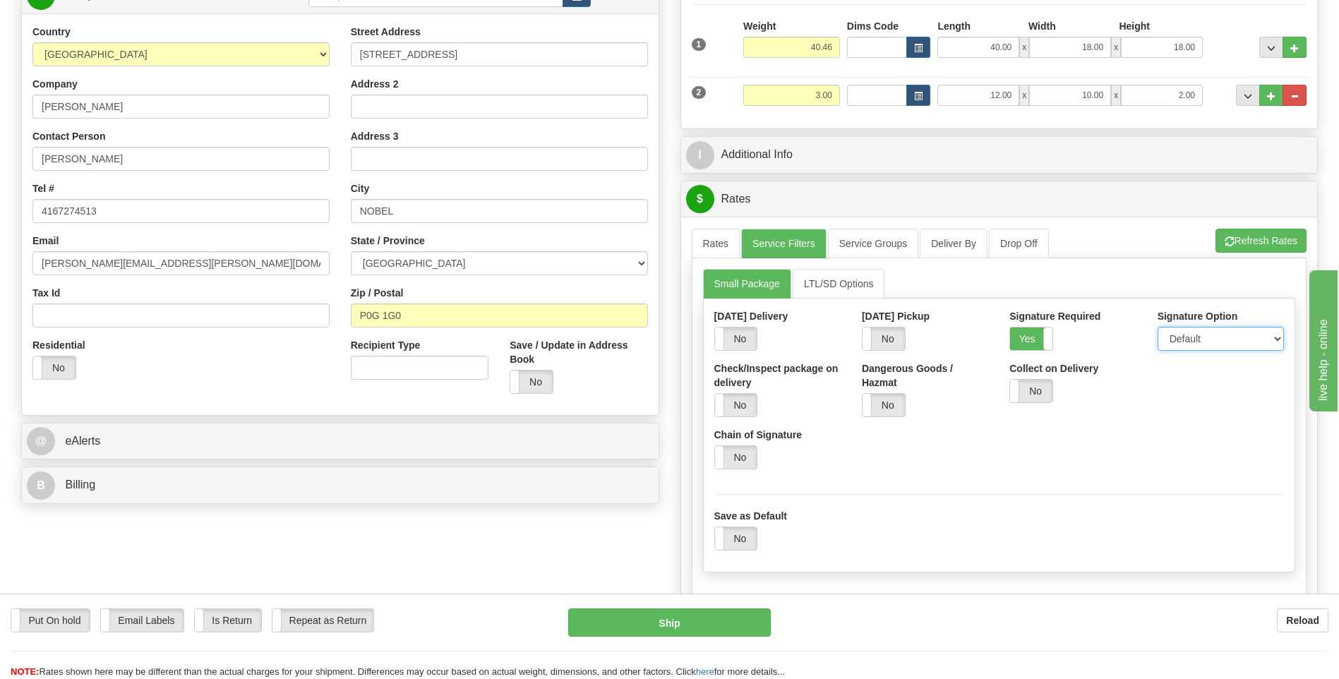
drag, startPoint x: 1187, startPoint y: 336, endPoint x: 1187, endPoint y: 354, distance: 17.7
click at [1187, 336] on select "Default Adult Direct Indirect No Signature Required" at bounding box center [1221, 339] width 126 height 24
select select "1"
click at [1158, 327] on select "Default Adult Direct Indirect No Signature Required" at bounding box center [1221, 339] width 126 height 24
click at [715, 246] on link "Rates" at bounding box center [716, 244] width 49 height 30
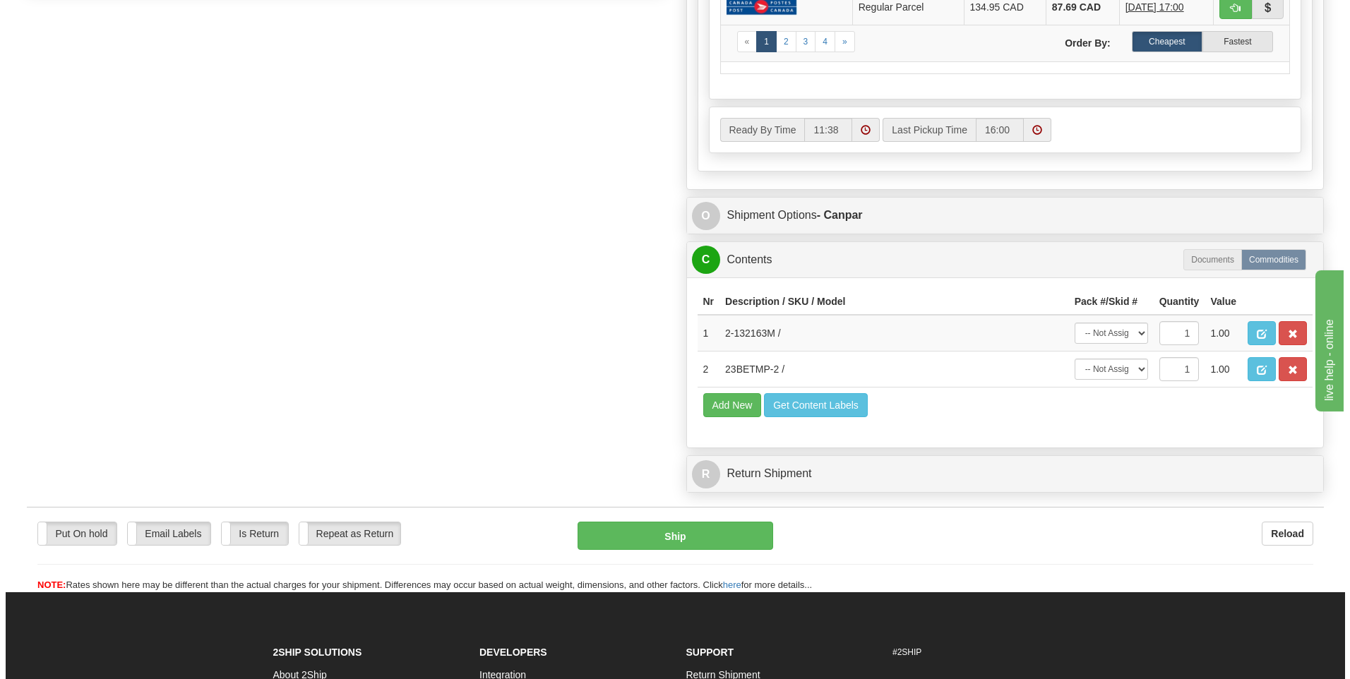
scroll to position [918, 0]
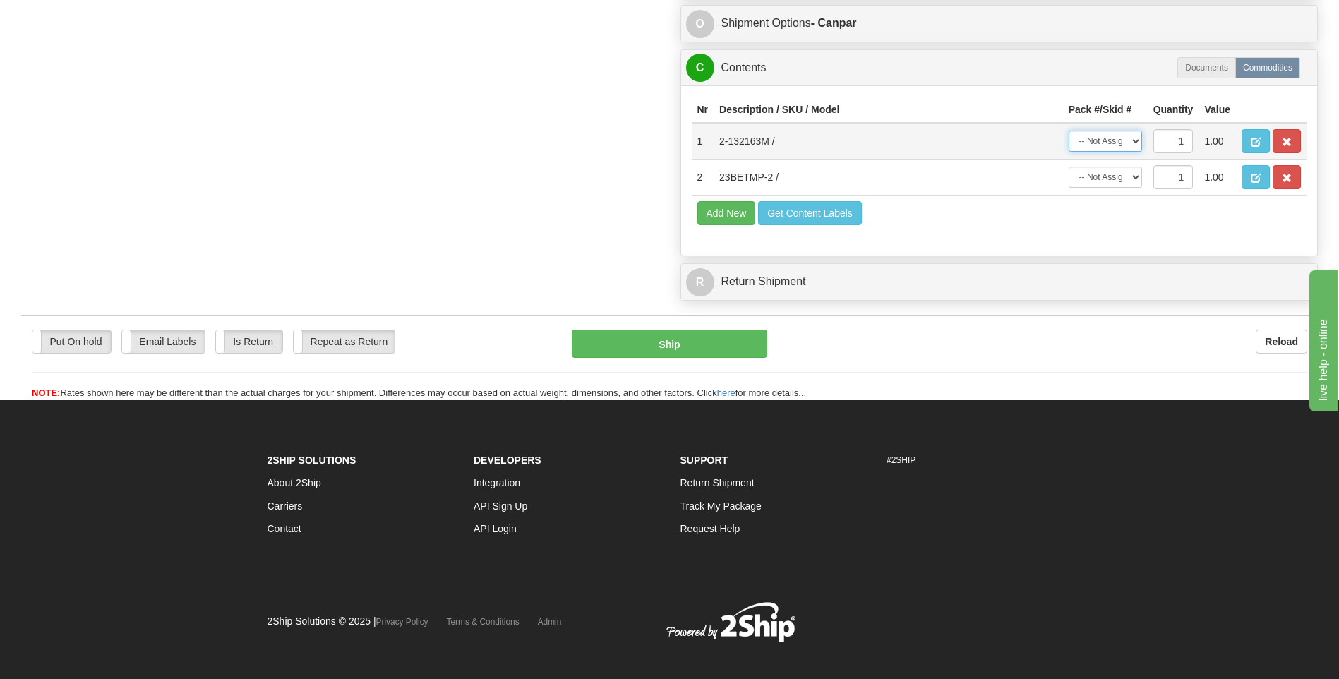
click at [1131, 141] on select "-- Not Assigned -- Package 1 Package 2" at bounding box center [1105, 141] width 73 height 21
select select "0"
click at [1069, 131] on select "-- Not Assigned -- Package 1 Package 2" at bounding box center [1105, 141] width 73 height 21
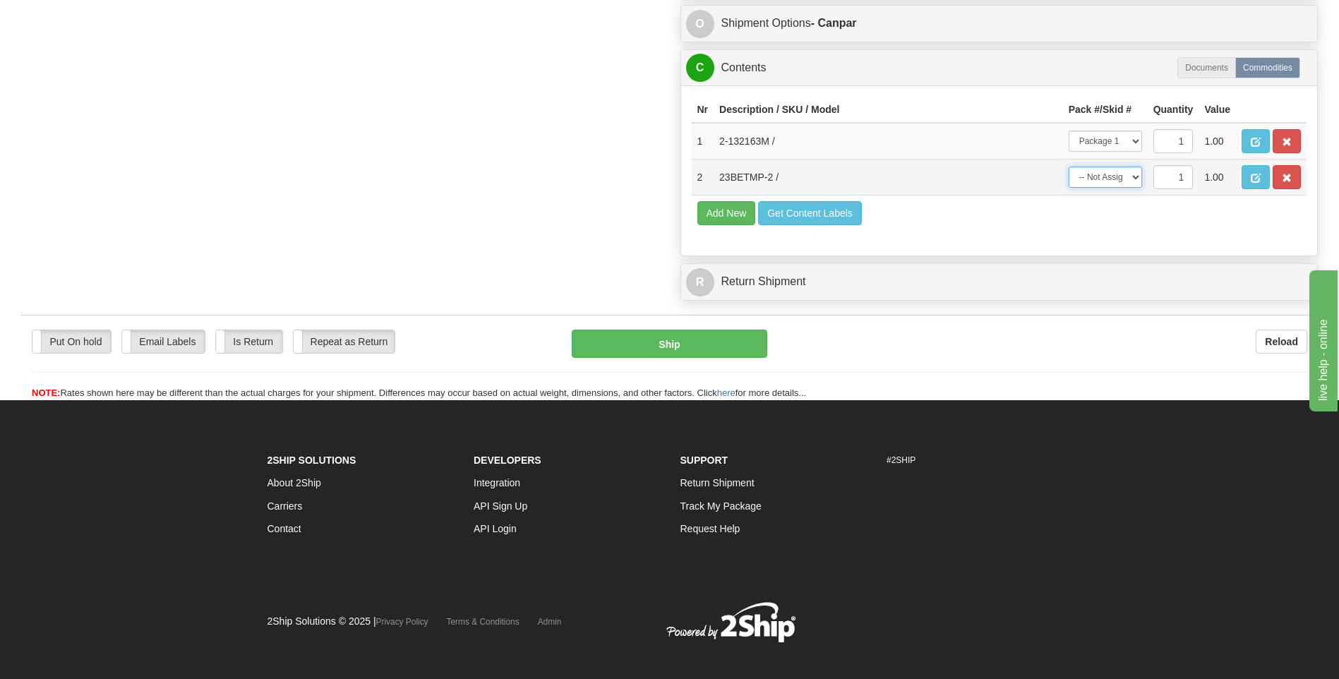
click at [1122, 183] on select "-- Not Assigned -- Package 1 Package 2" at bounding box center [1105, 177] width 73 height 21
select select "1"
click at [1069, 167] on select "-- Not Assigned -- Package 1 Package 2" at bounding box center [1105, 177] width 73 height 21
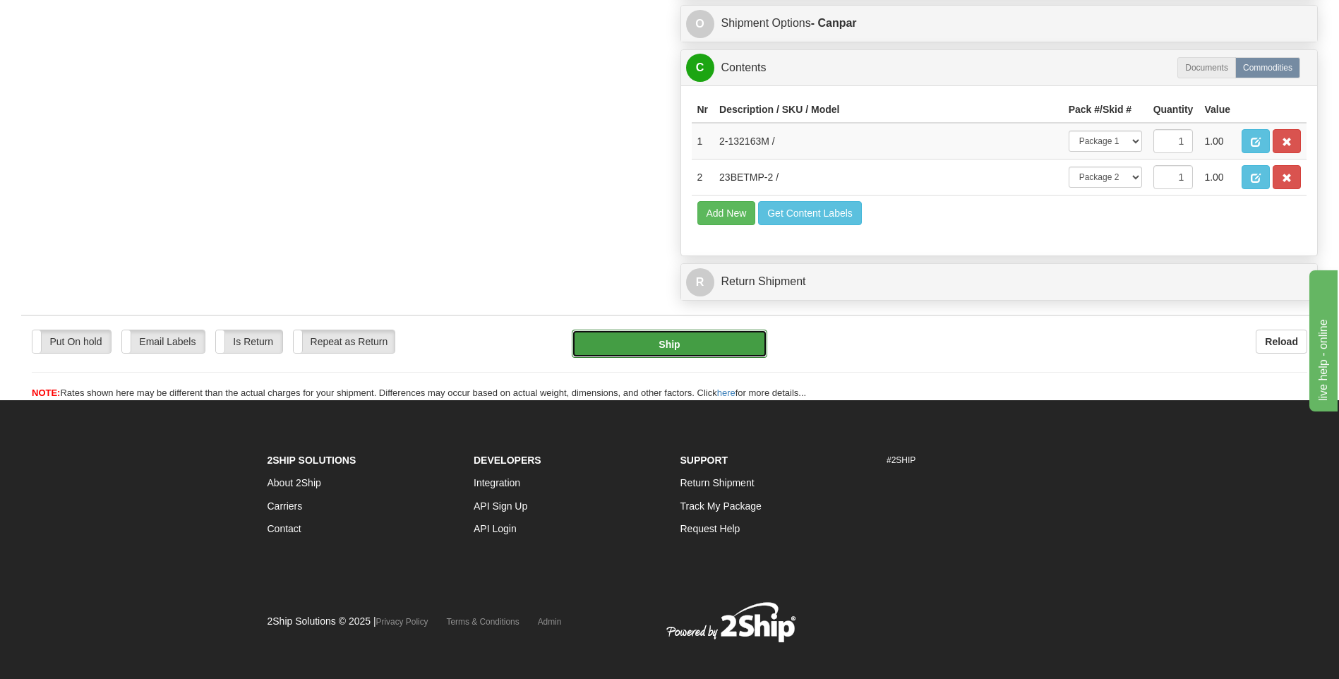
click at [692, 349] on button "Ship" at bounding box center [669, 344] width 195 height 28
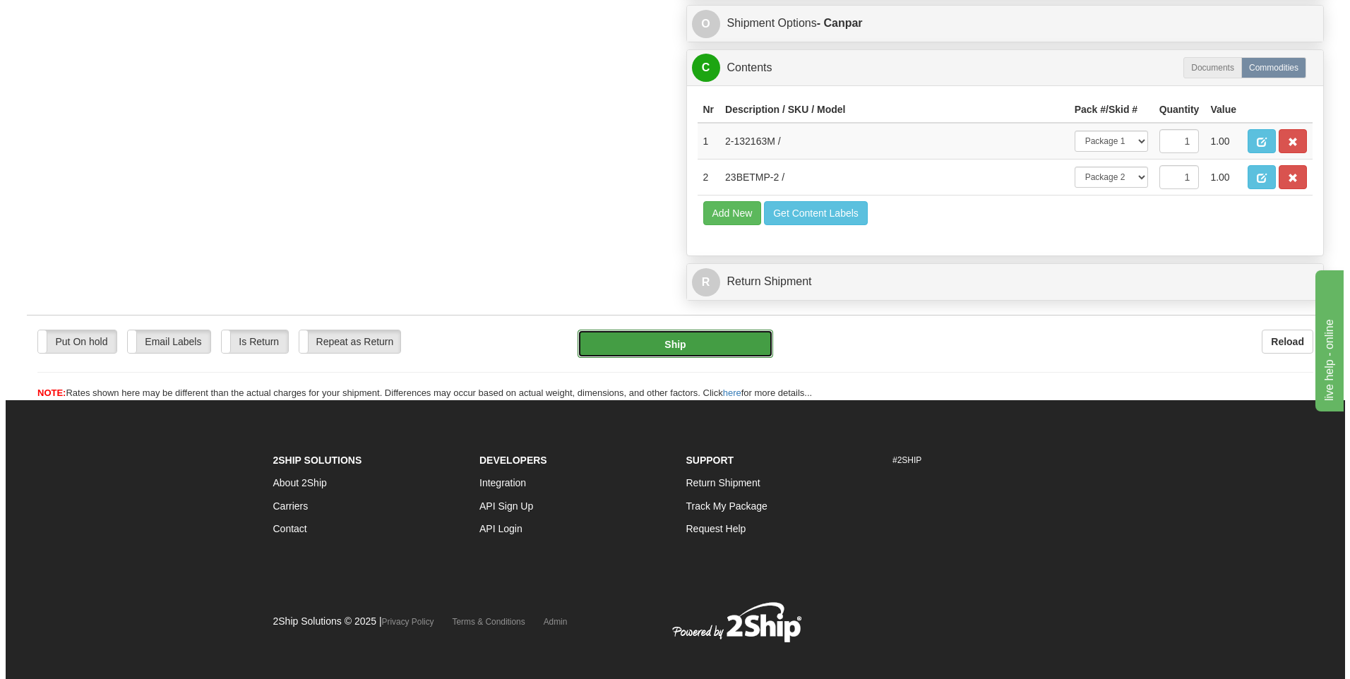
type input "1"
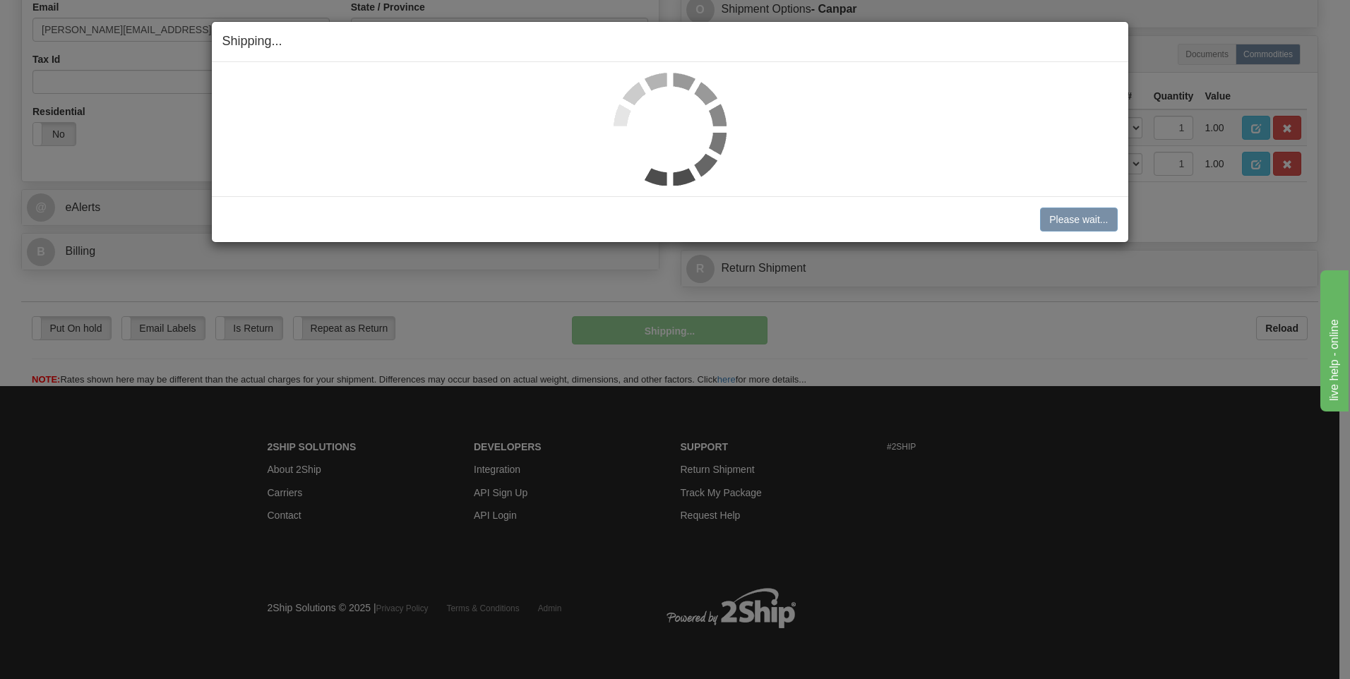
scroll to position [432, 0]
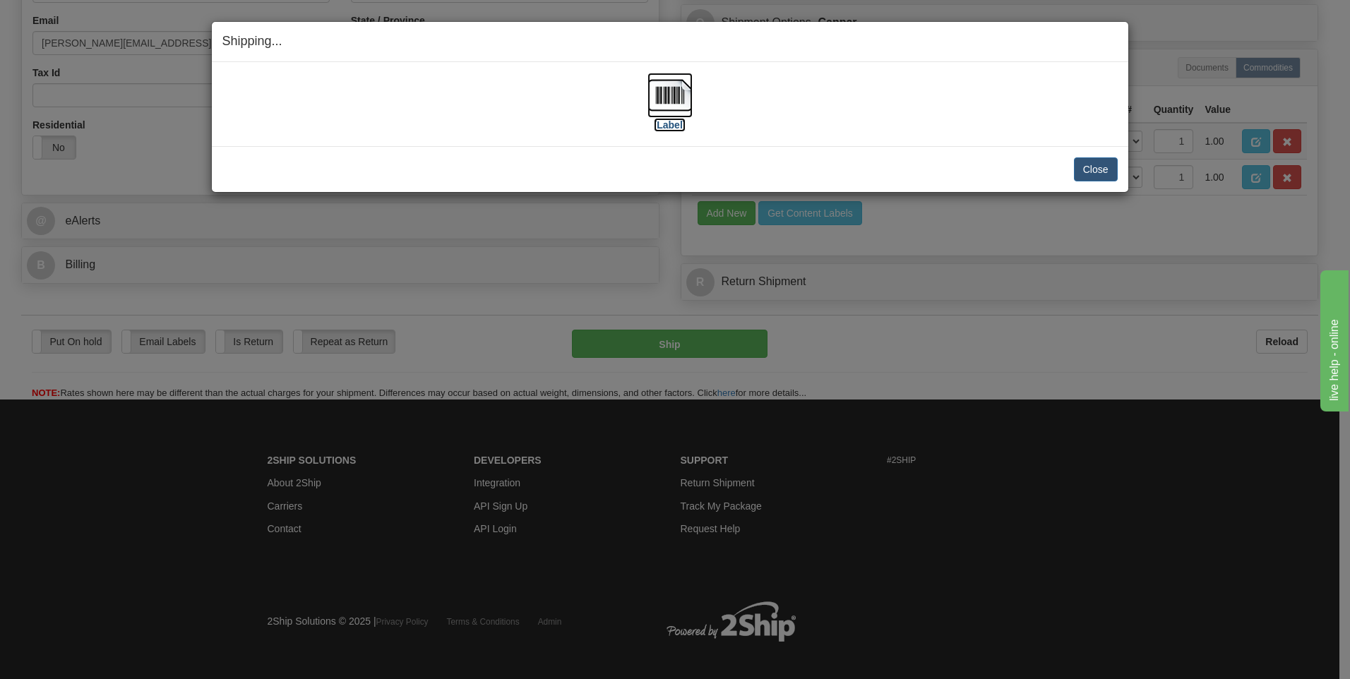
click at [678, 104] on img at bounding box center [669, 95] width 45 height 45
click at [1102, 165] on button "Close" at bounding box center [1096, 169] width 44 height 24
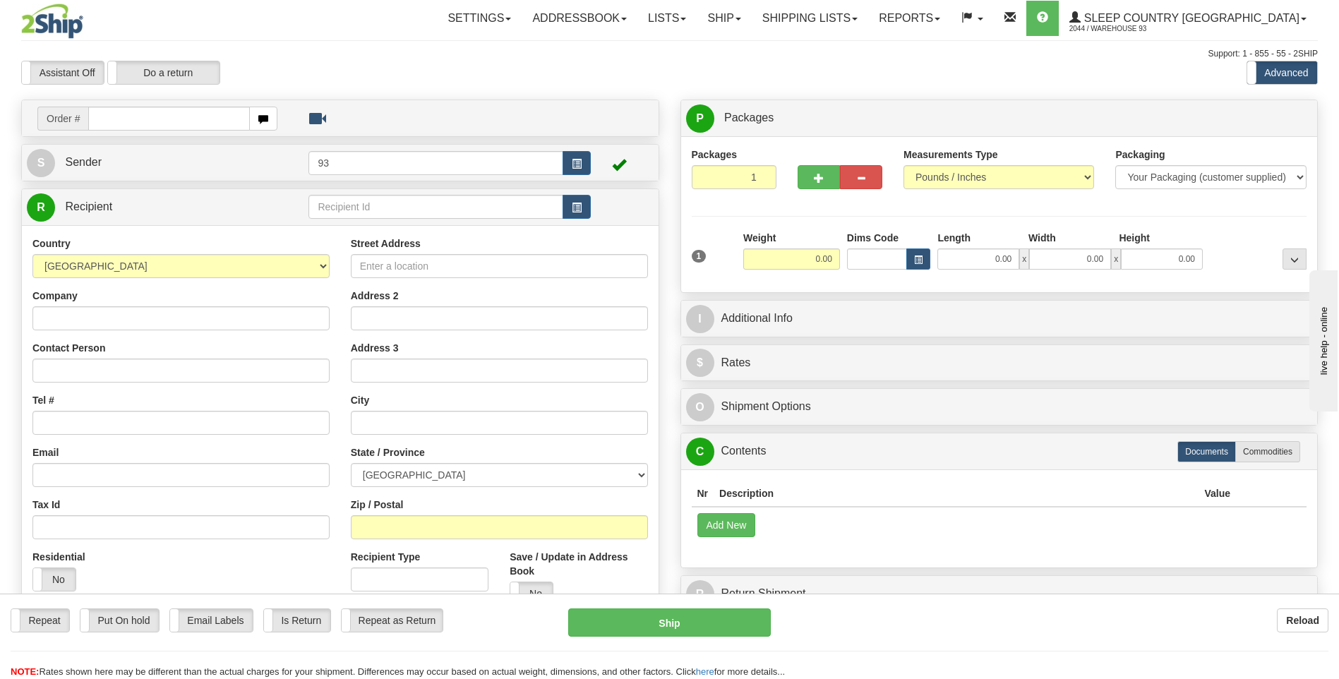
click at [194, 116] on input "text" at bounding box center [168, 119] width 161 height 24
type input "9000I000426"
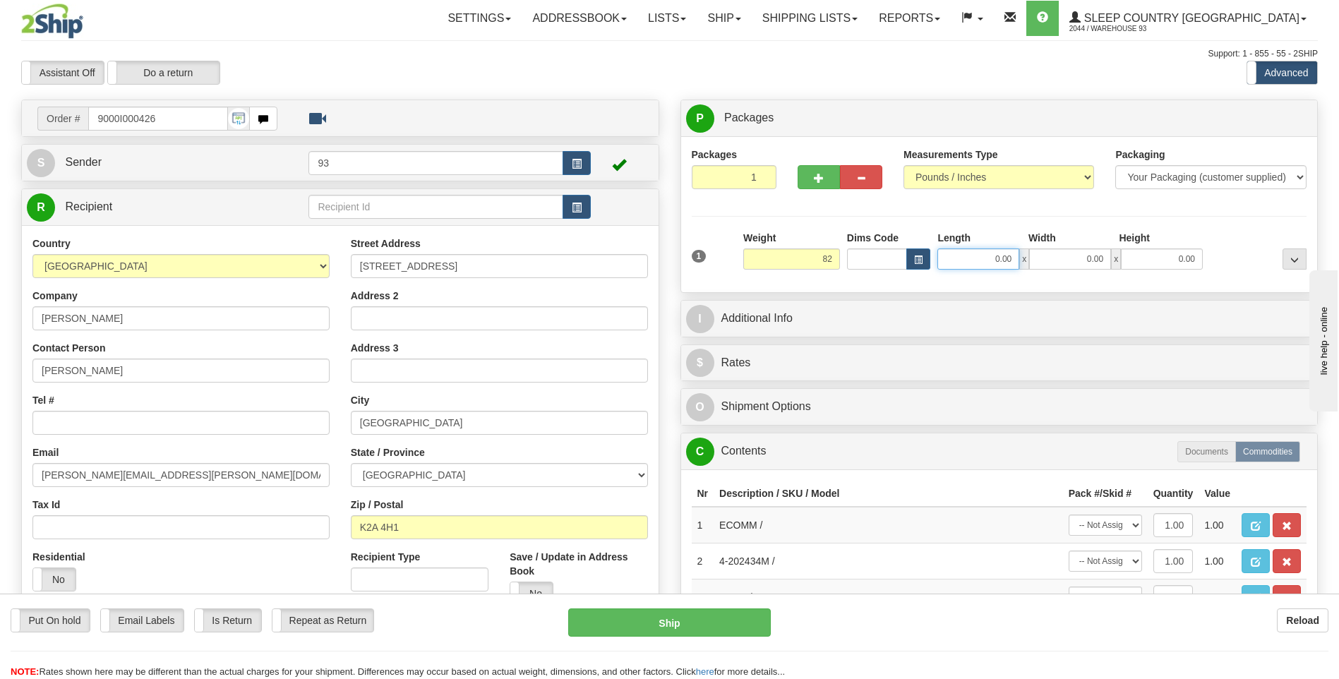
type input "82.00"
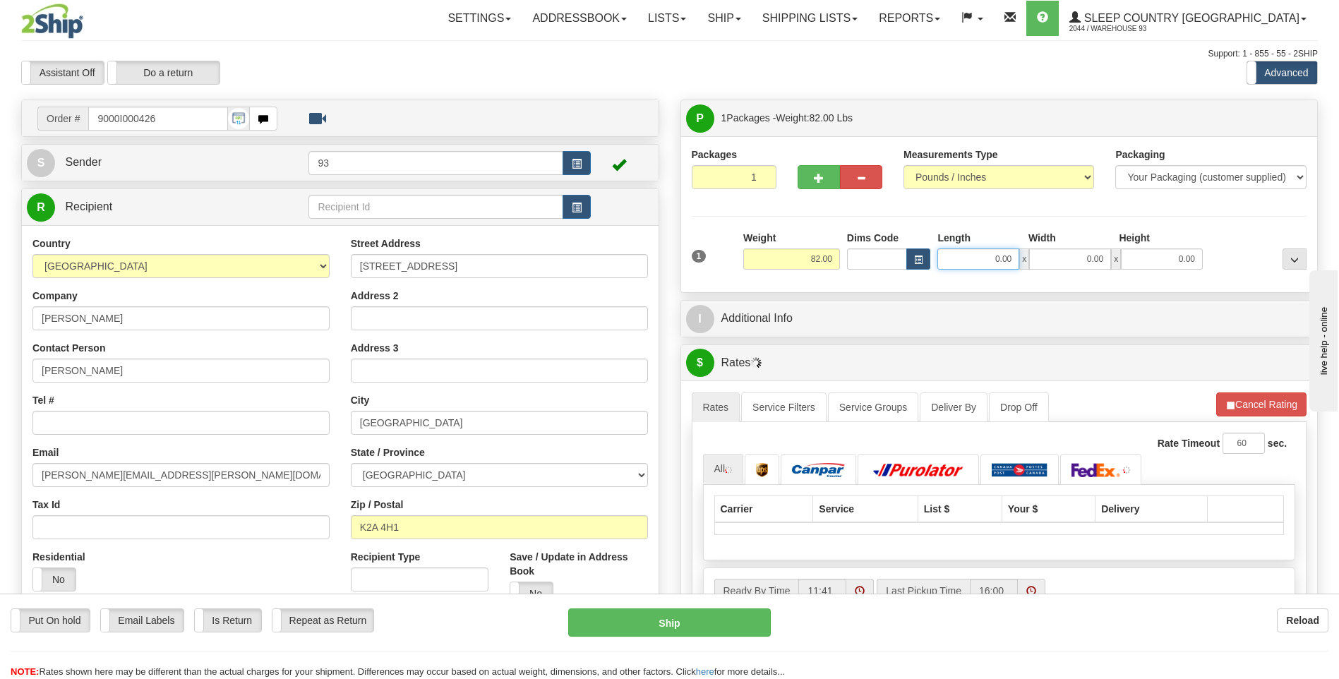
click at [1012, 261] on input "0.00" at bounding box center [979, 259] width 82 height 21
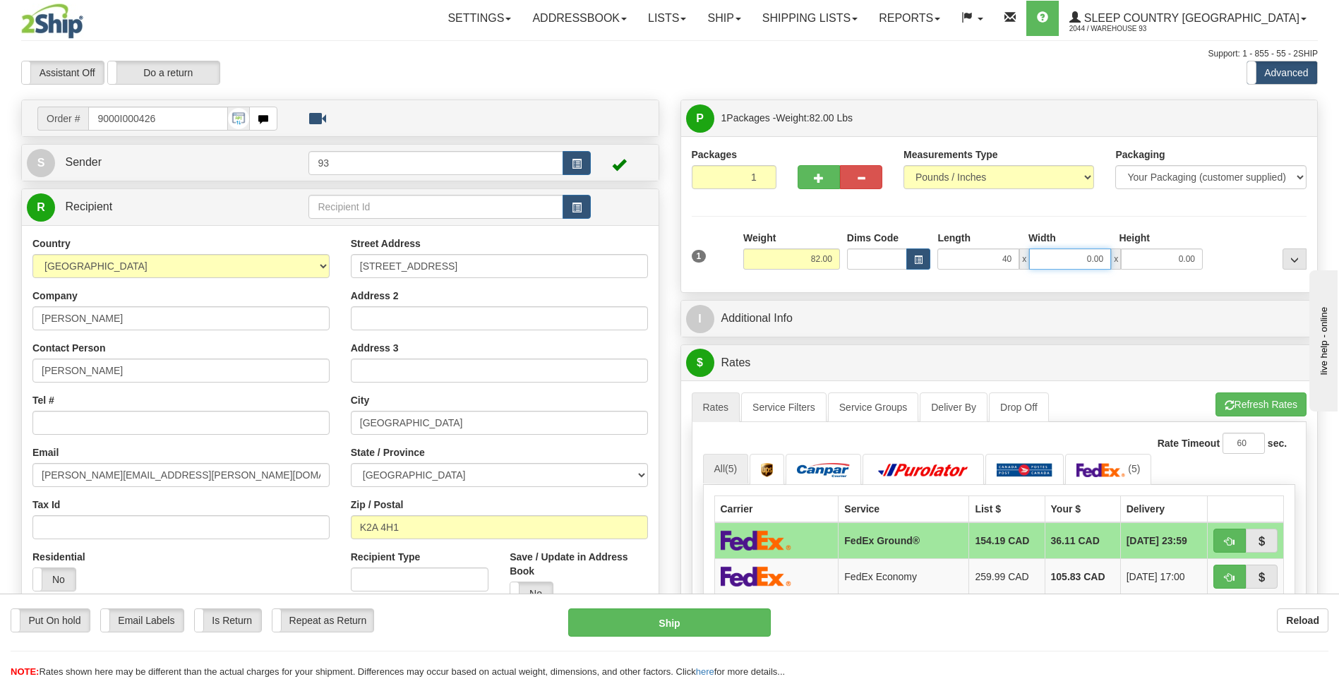
type input "40.00"
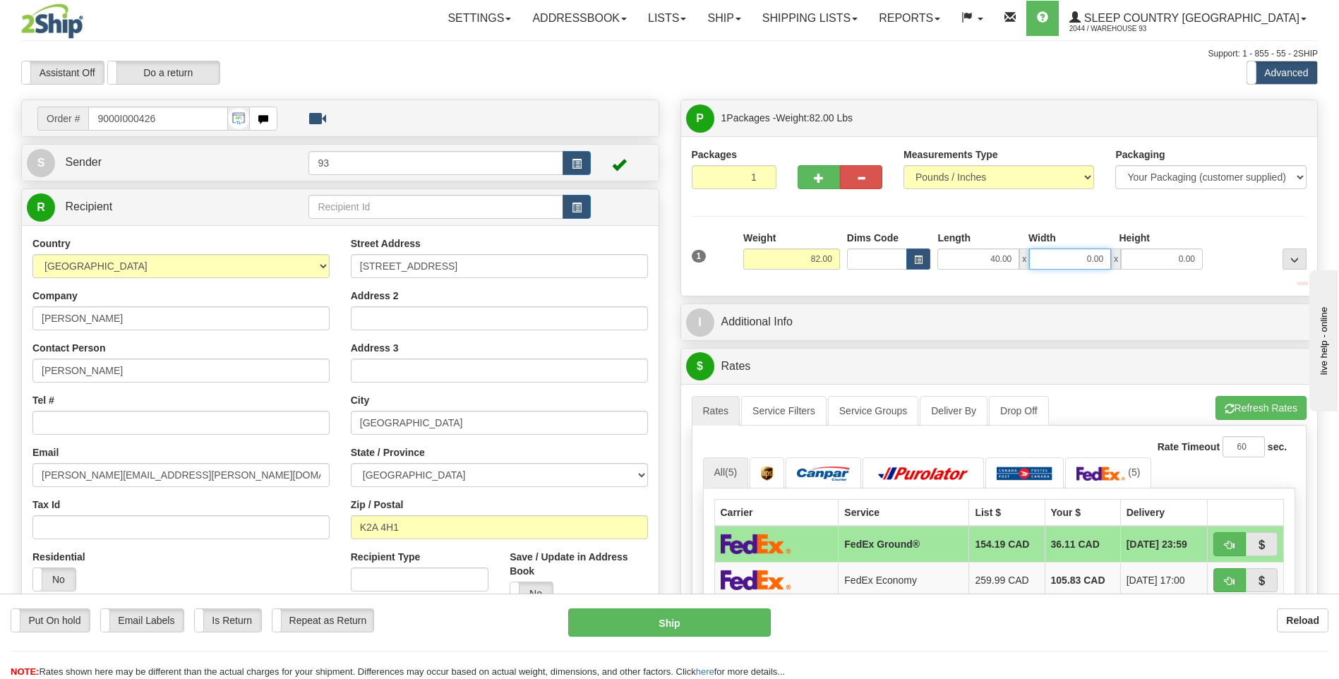
click at [1055, 256] on input "0.00" at bounding box center [1070, 259] width 82 height 21
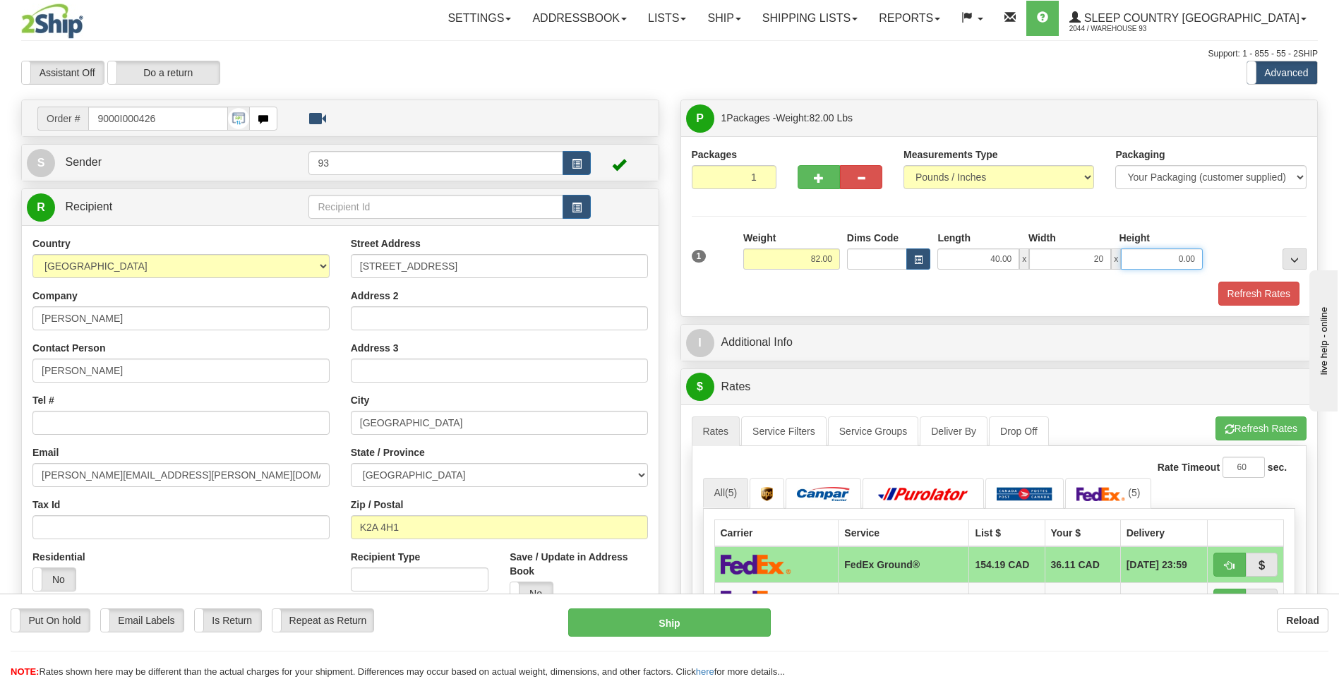
type input "20.00"
click at [1185, 262] on input "0.00" at bounding box center [1162, 259] width 82 height 21
type input "20.00"
click at [1293, 294] on button "Refresh Rates" at bounding box center [1259, 294] width 81 height 24
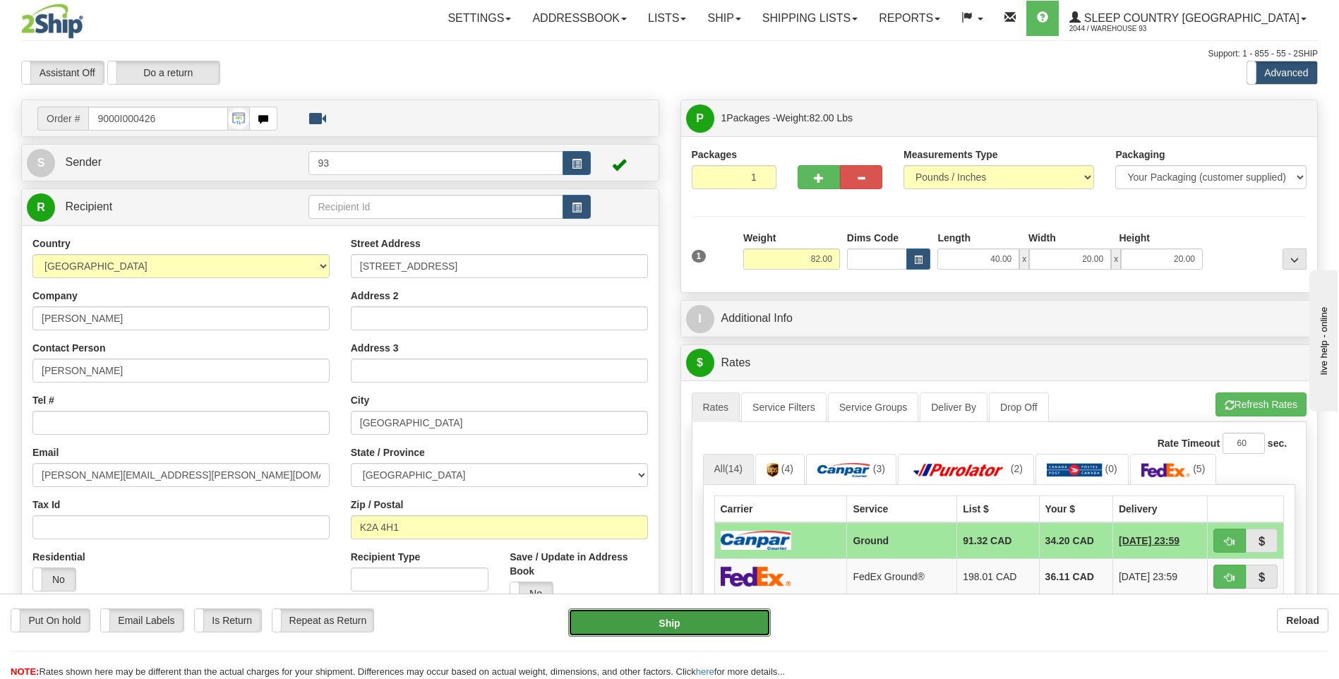
click at [660, 624] on button "Ship" at bounding box center [669, 623] width 202 height 28
type input "1"
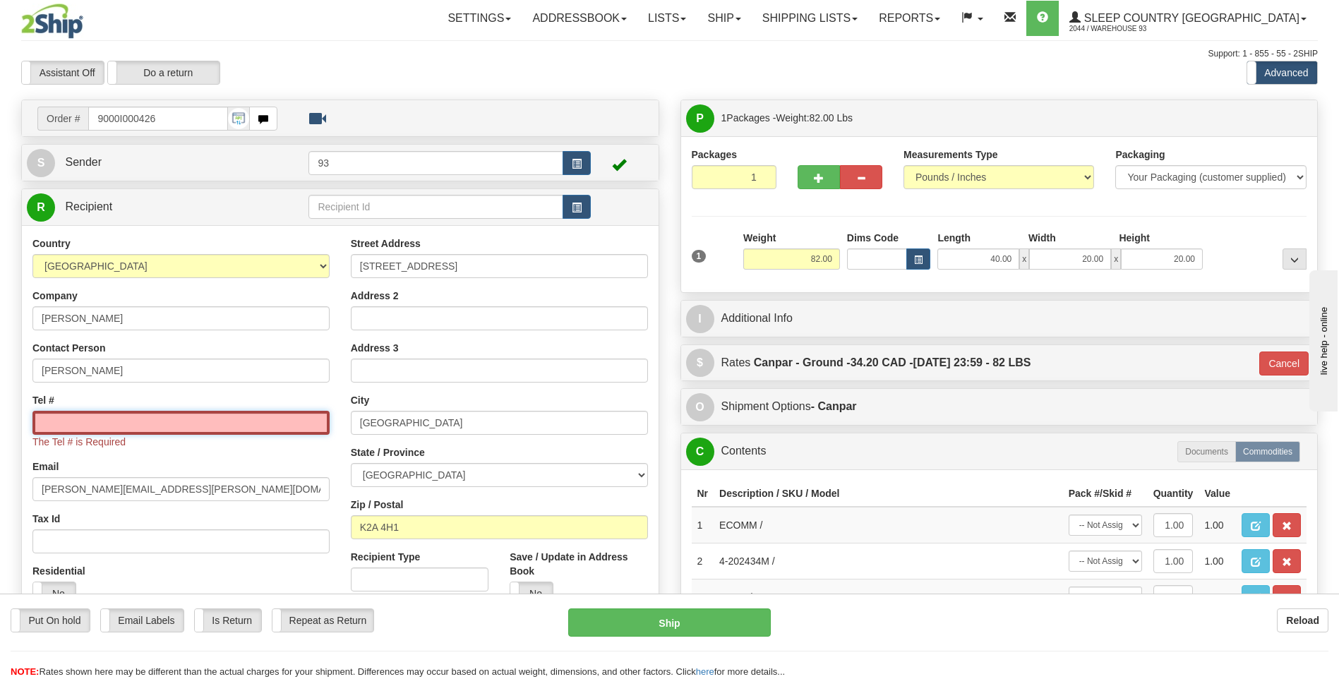
click at [104, 419] on input "Tel #" at bounding box center [180, 423] width 297 height 24
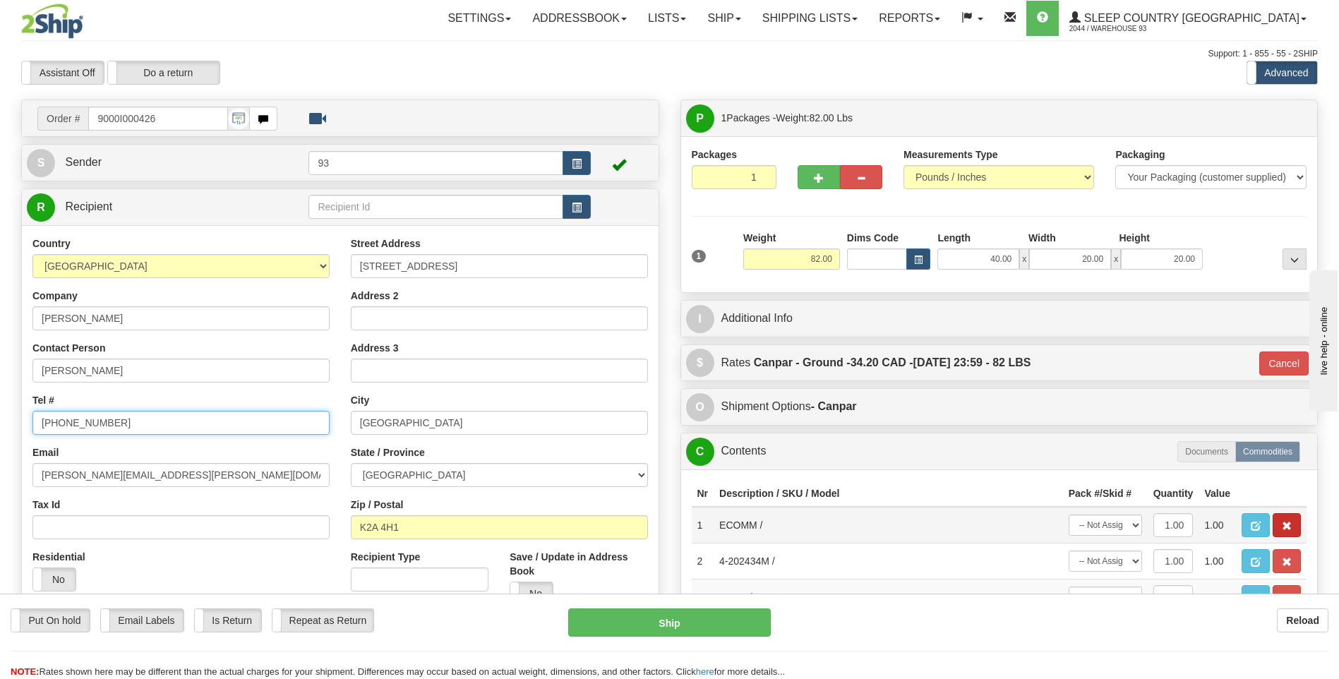
type input "613-627-2279"
click at [1289, 525] on span "button" at bounding box center [1287, 526] width 10 height 9
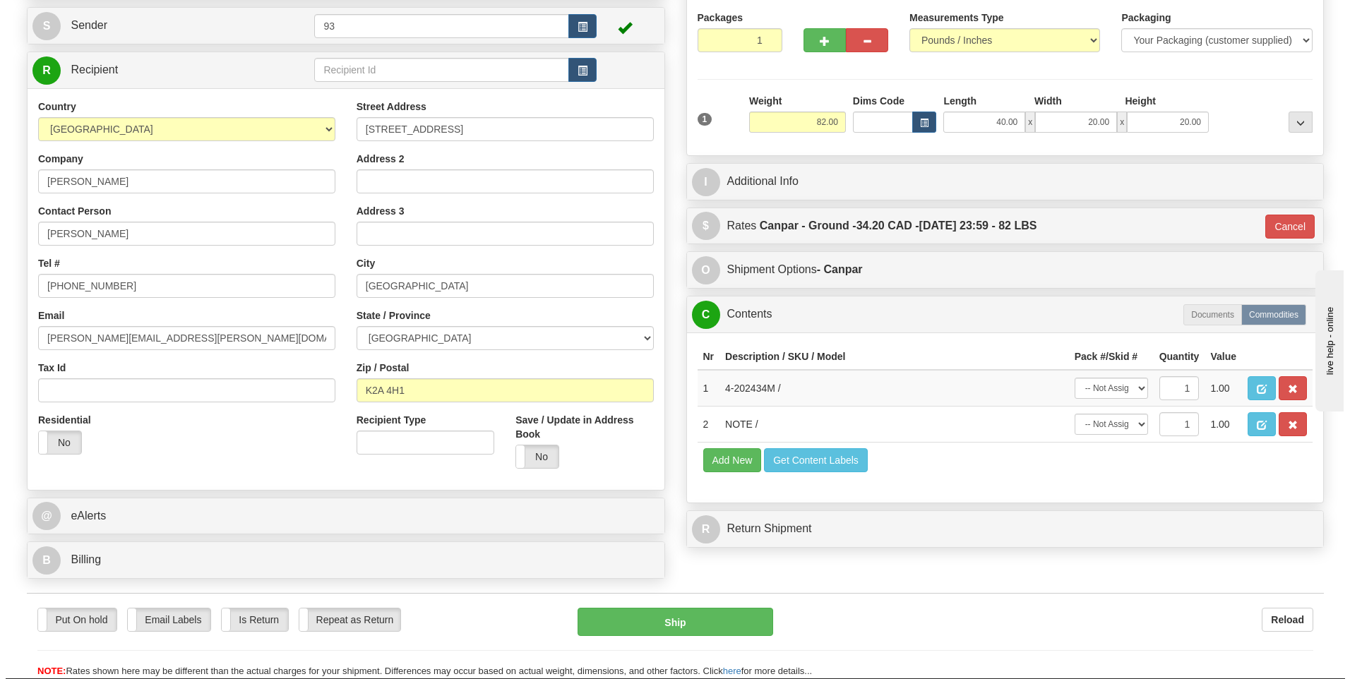
scroll to position [212, 0]
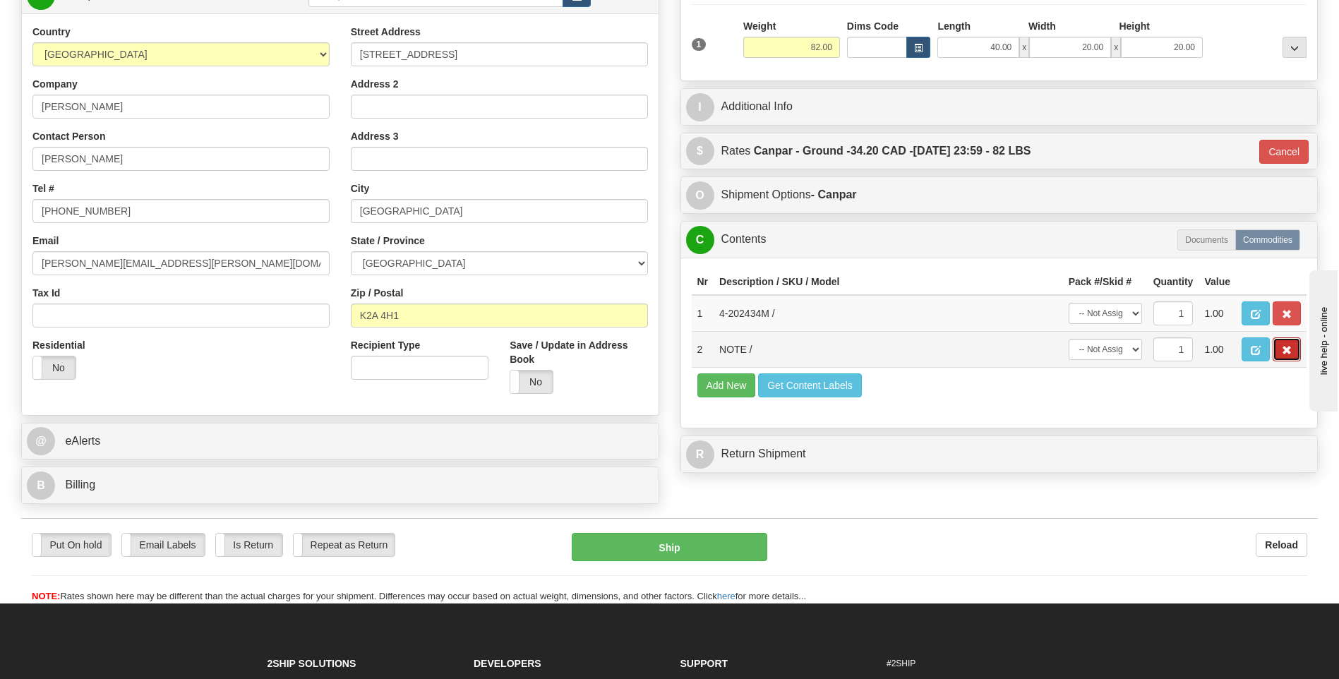
click at [1291, 346] on span "button" at bounding box center [1287, 350] width 10 height 9
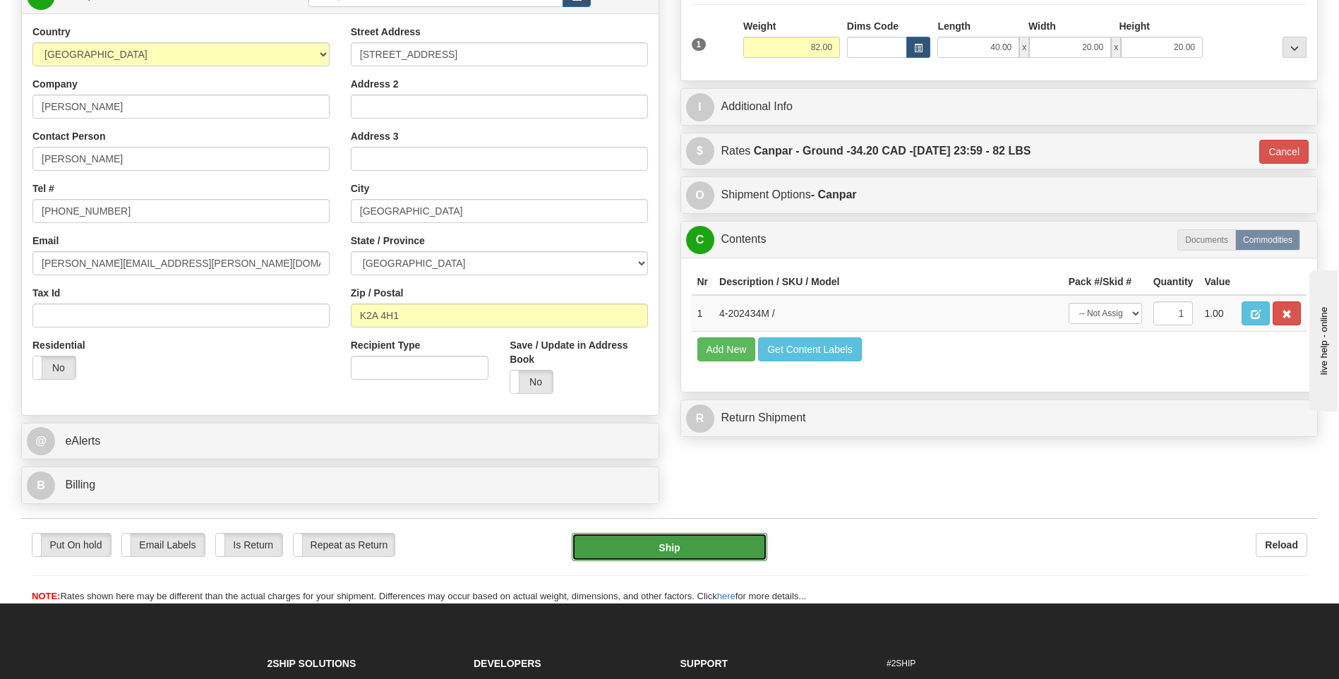
click at [683, 558] on button "Ship" at bounding box center [669, 547] width 195 height 28
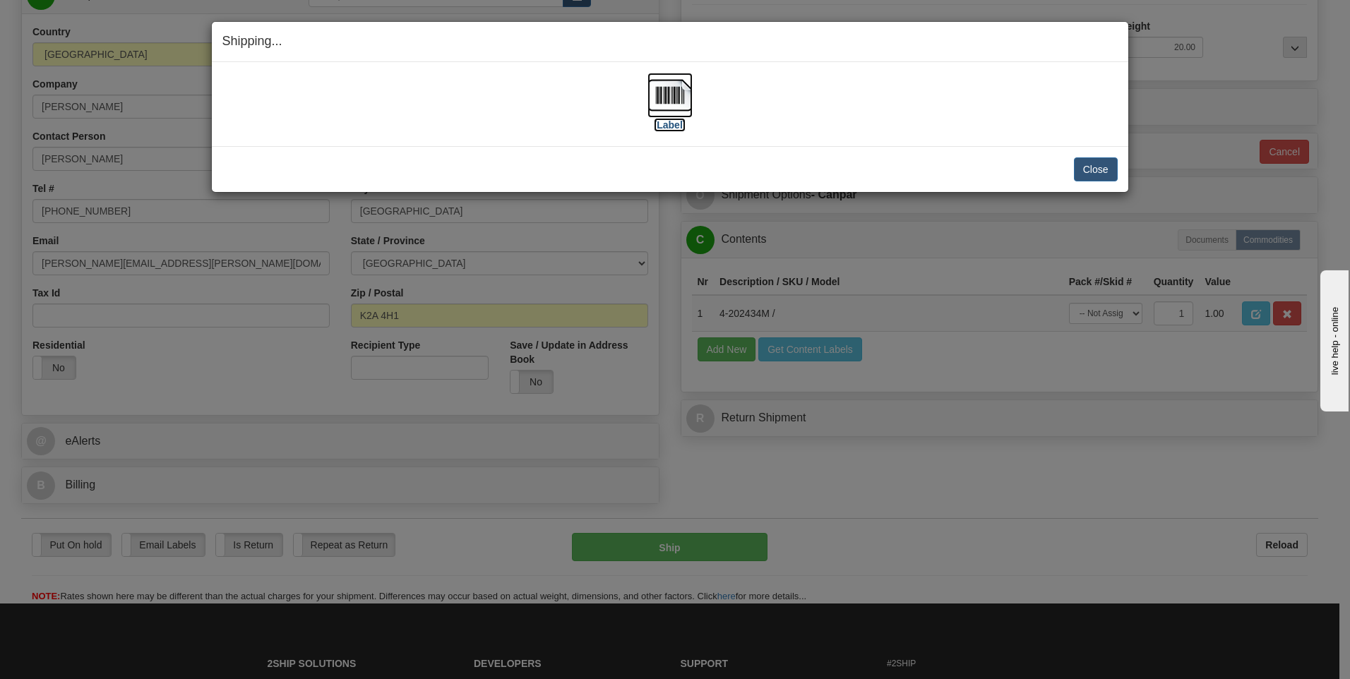
click at [664, 100] on img at bounding box center [669, 95] width 45 height 45
click at [1104, 172] on button "Close" at bounding box center [1096, 169] width 44 height 24
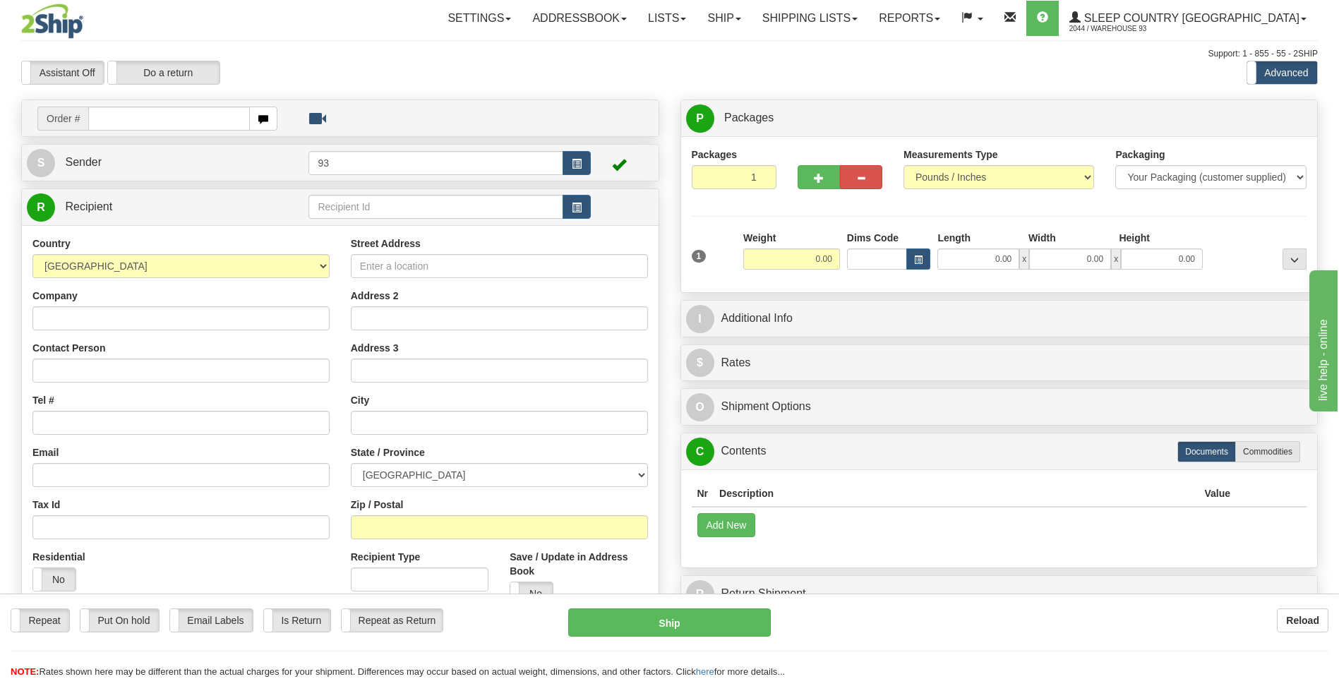
click at [169, 116] on input "text" at bounding box center [168, 119] width 161 height 24
type input "9000I005226"
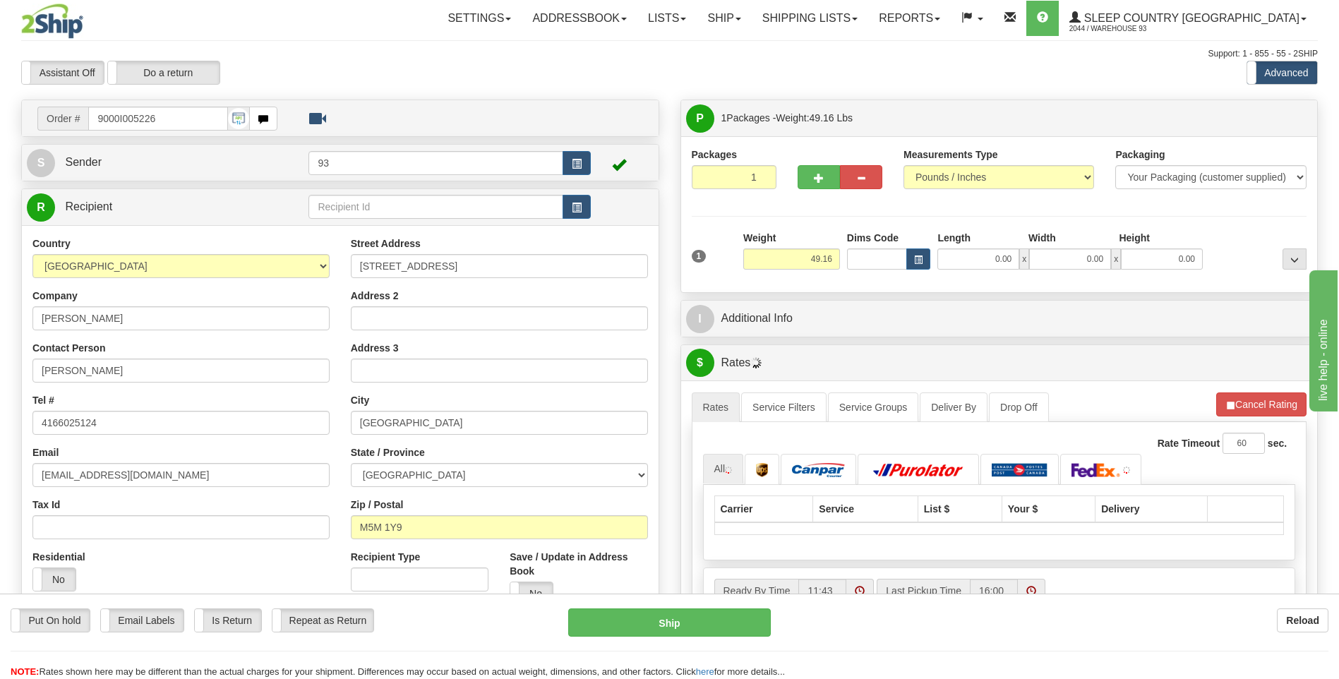
click at [965, 247] on div "Length" at bounding box center [979, 240] width 91 height 18
click at [1015, 263] on input "0.00" at bounding box center [979, 259] width 82 height 21
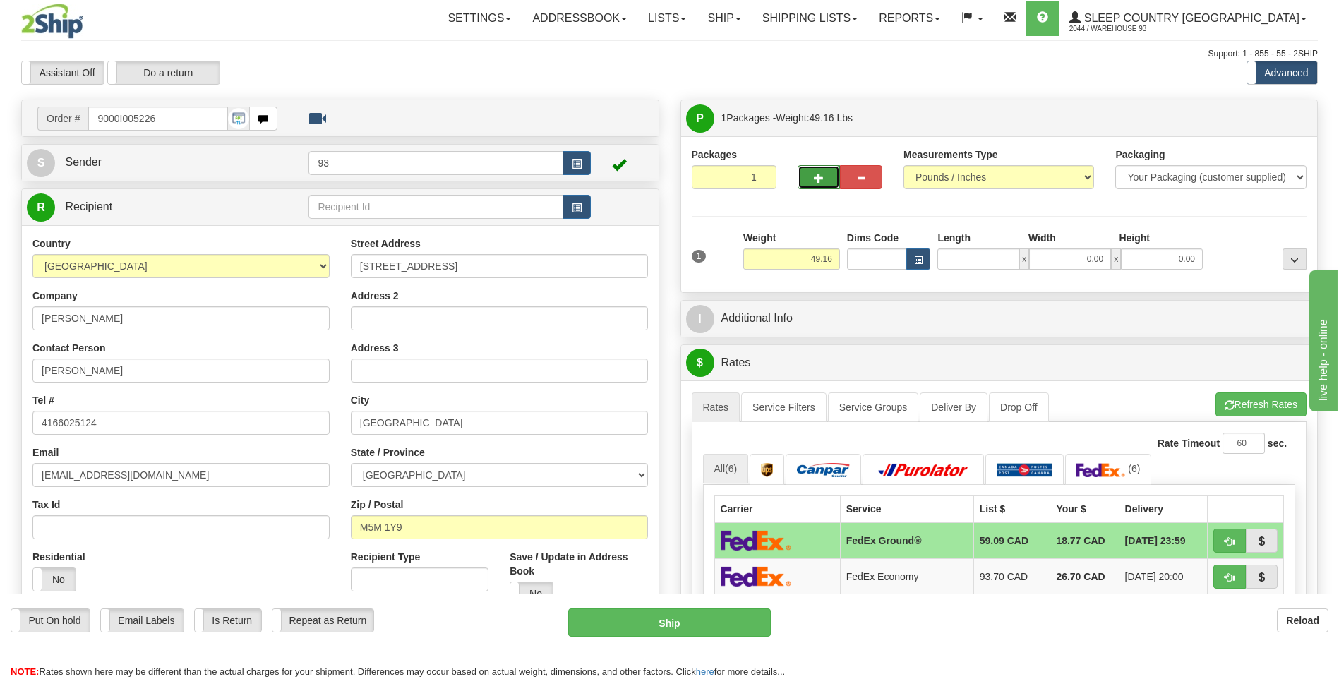
type input "0.00"
click at [831, 176] on button "button" at bounding box center [819, 177] width 42 height 24
type input "2"
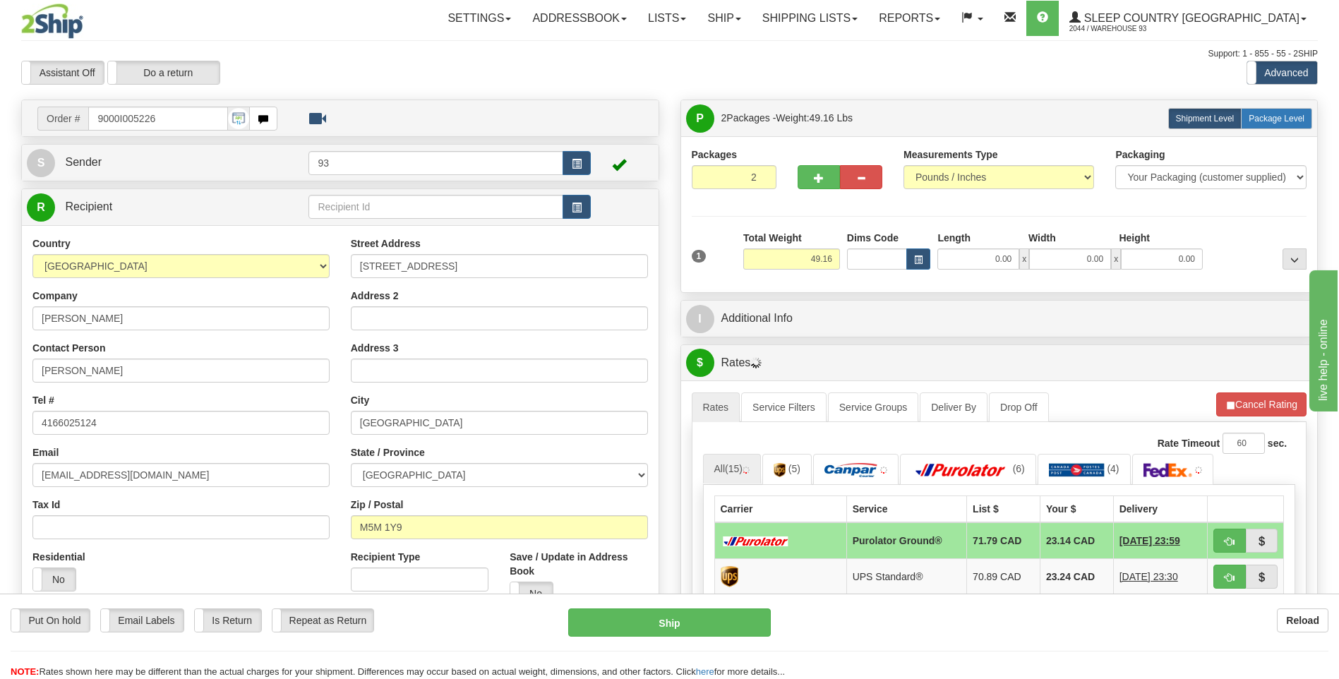
click at [1290, 120] on span "Package Level" at bounding box center [1277, 119] width 56 height 10
radio input "true"
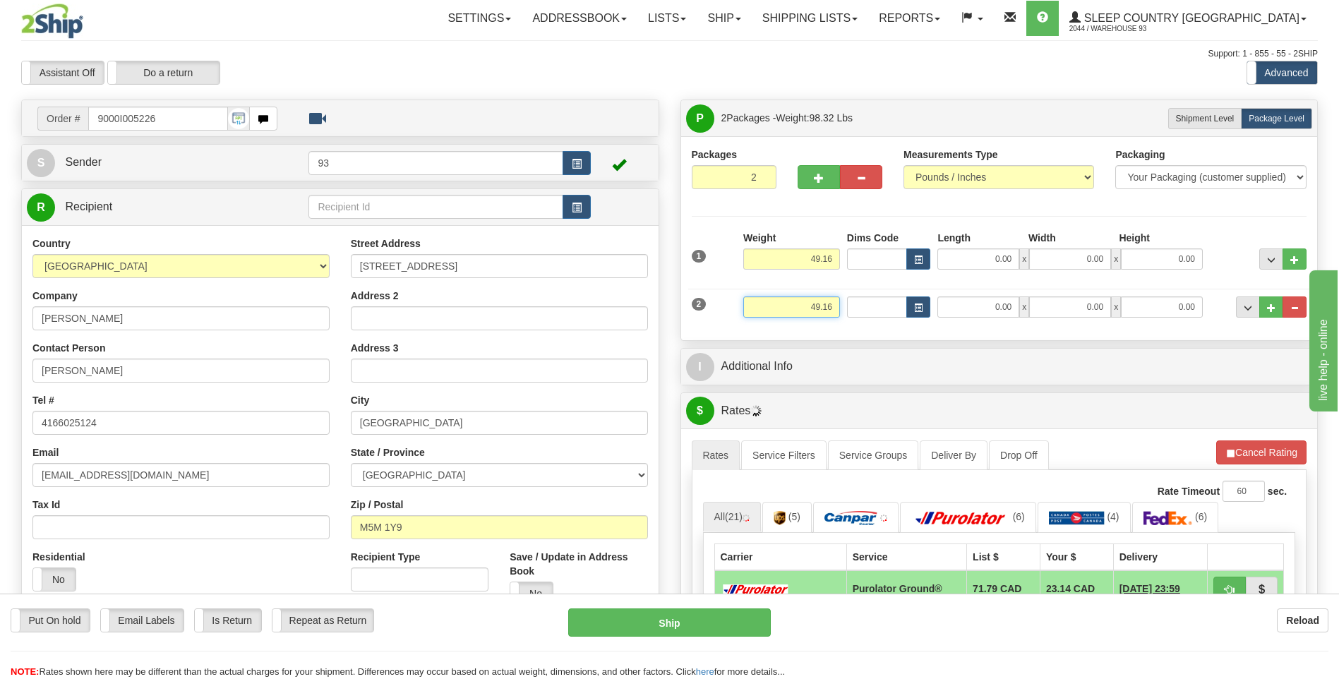
click at [837, 305] on input "49.16" at bounding box center [791, 307] width 97 height 21
type input "4"
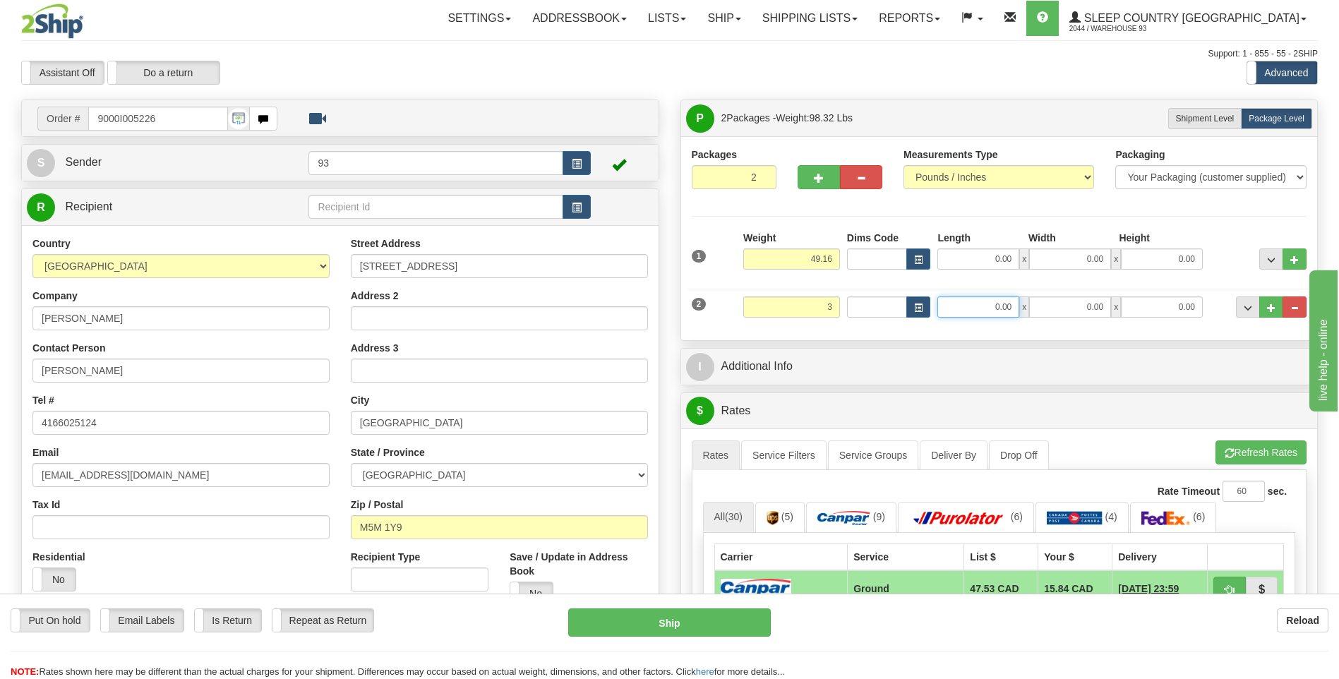
type input "3.00"
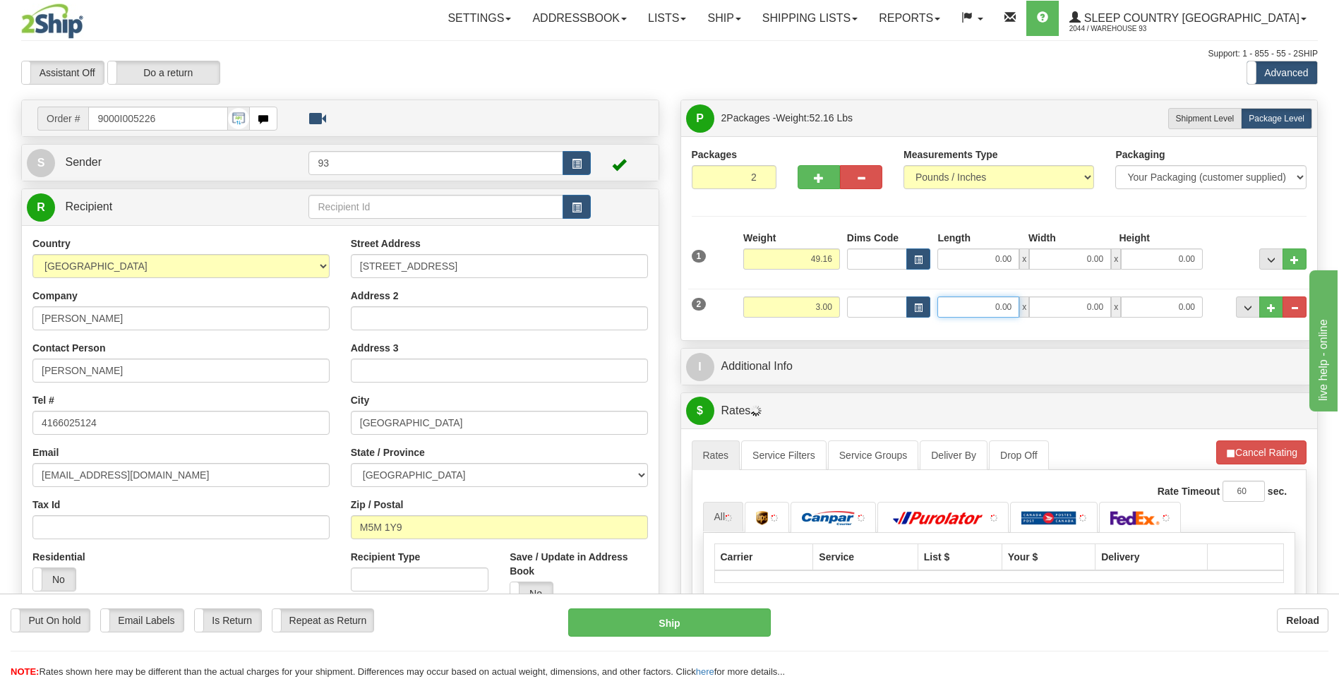
click at [988, 304] on input "0.00" at bounding box center [979, 307] width 82 height 21
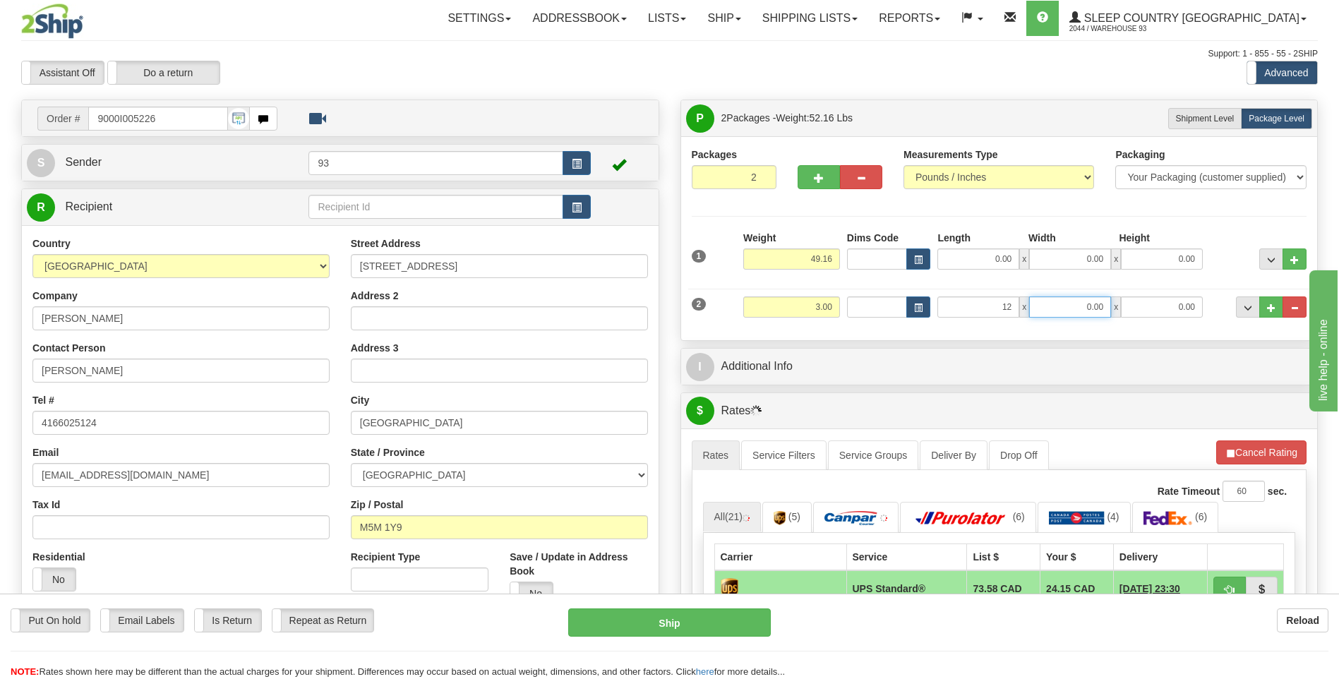
type input "12.00"
click at [1099, 309] on input "0.00" at bounding box center [1070, 307] width 82 height 21
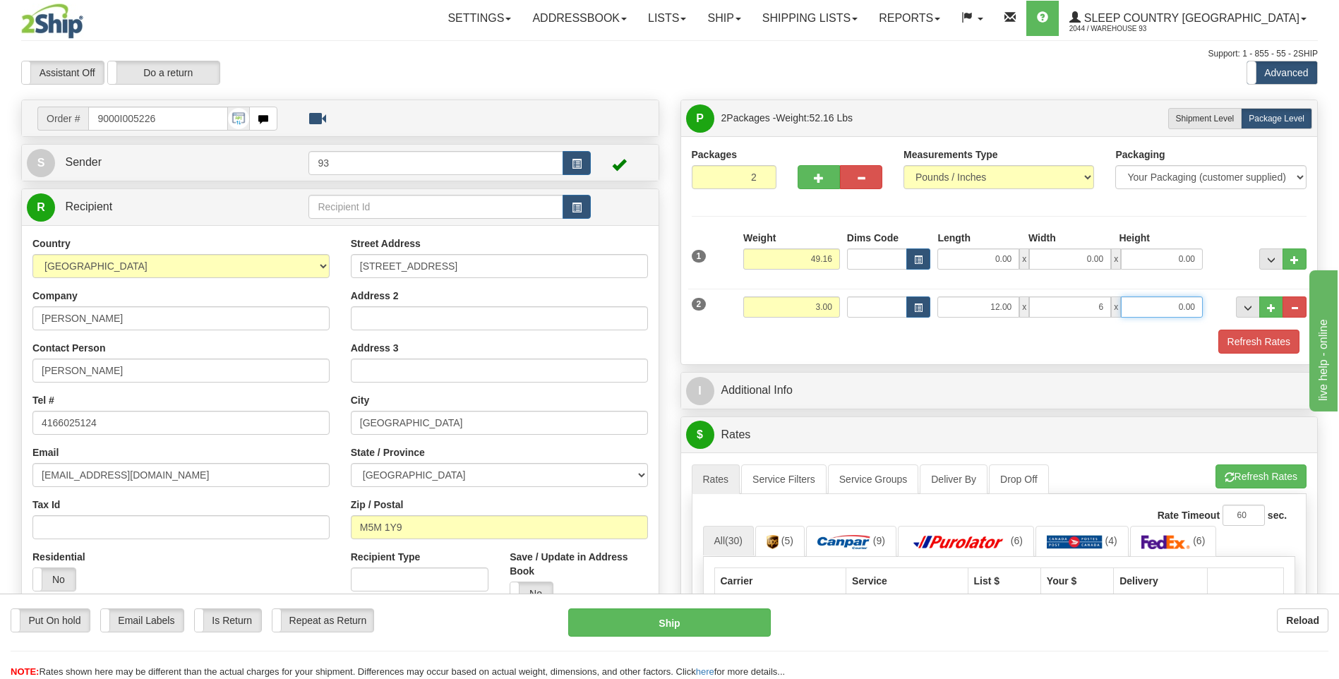
type input "6.00"
click at [1141, 305] on input "0.00" at bounding box center [1162, 307] width 82 height 21
type input "6.00"
click at [821, 258] on input "49.16" at bounding box center [791, 259] width 97 height 21
type input "46.16"
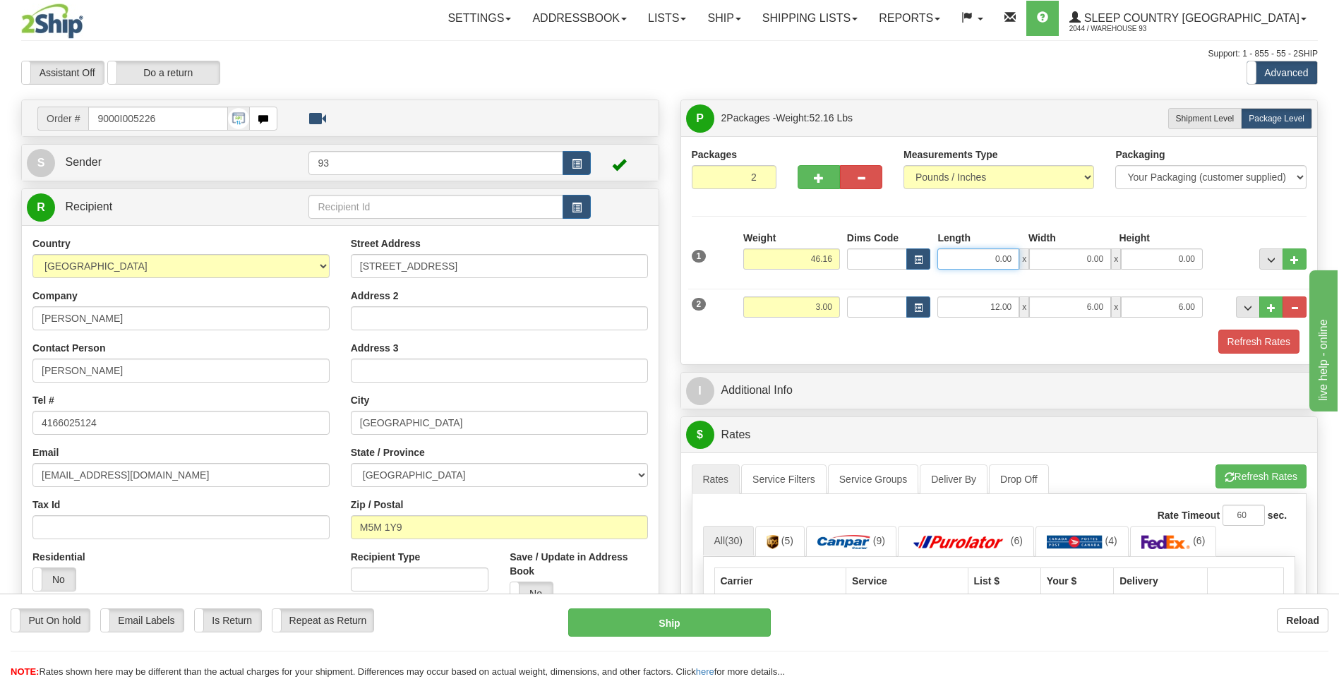
click at [989, 256] on input "0.00" at bounding box center [979, 259] width 82 height 21
type input "40.00"
click at [1083, 261] on input "0.00" at bounding box center [1070, 259] width 82 height 21
type input "18.00"
click at [1133, 255] on input "0.00" at bounding box center [1162, 259] width 82 height 21
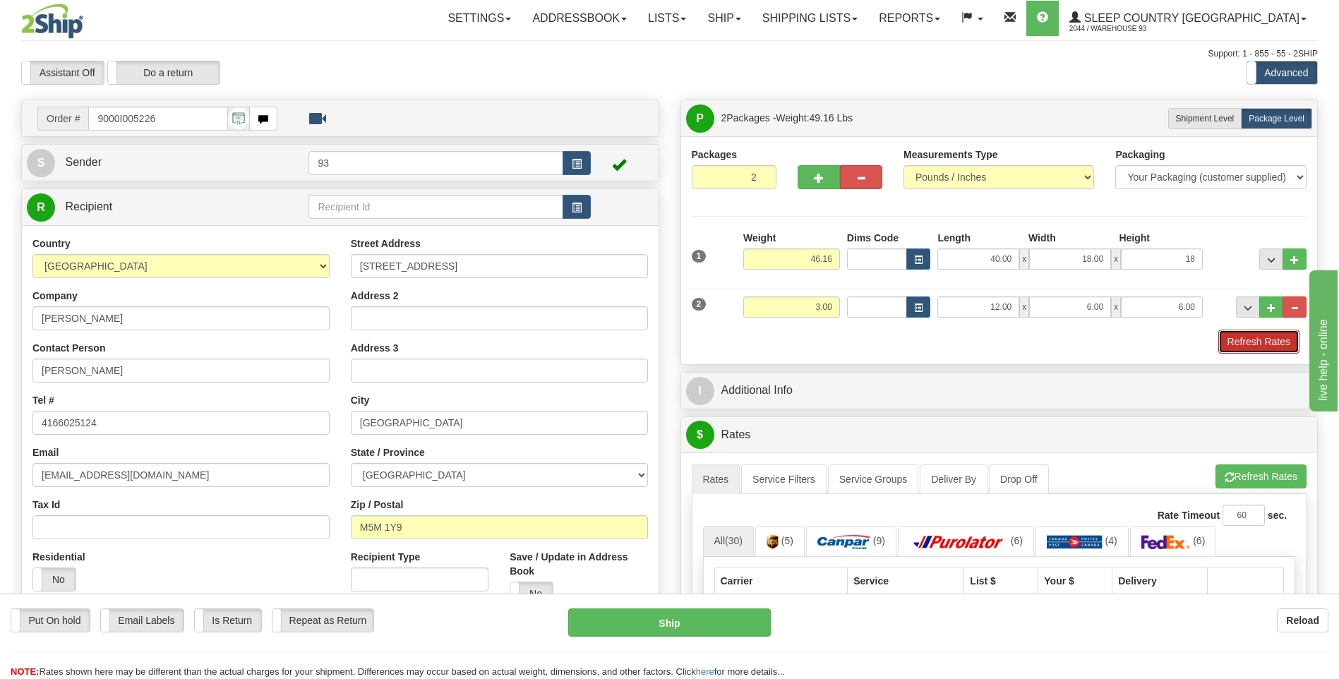
type input "18.00"
click at [1246, 337] on button "Refresh Rates" at bounding box center [1259, 342] width 81 height 24
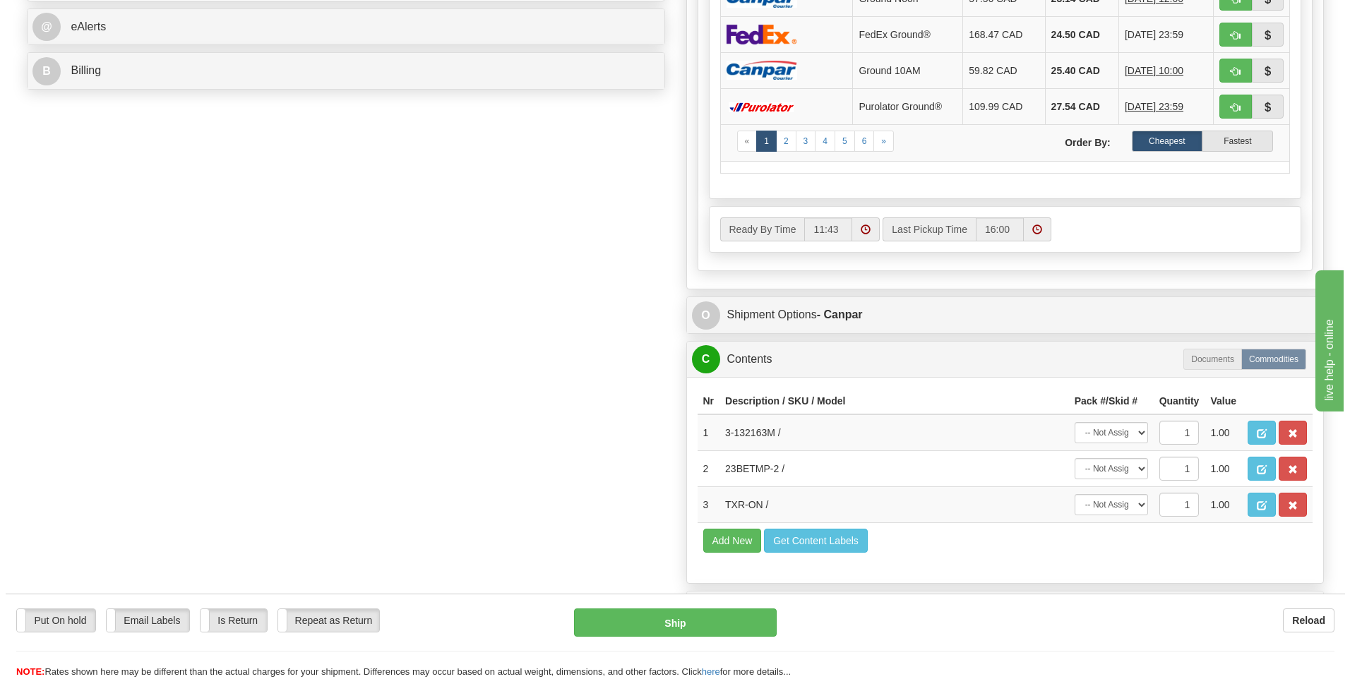
scroll to position [635, 0]
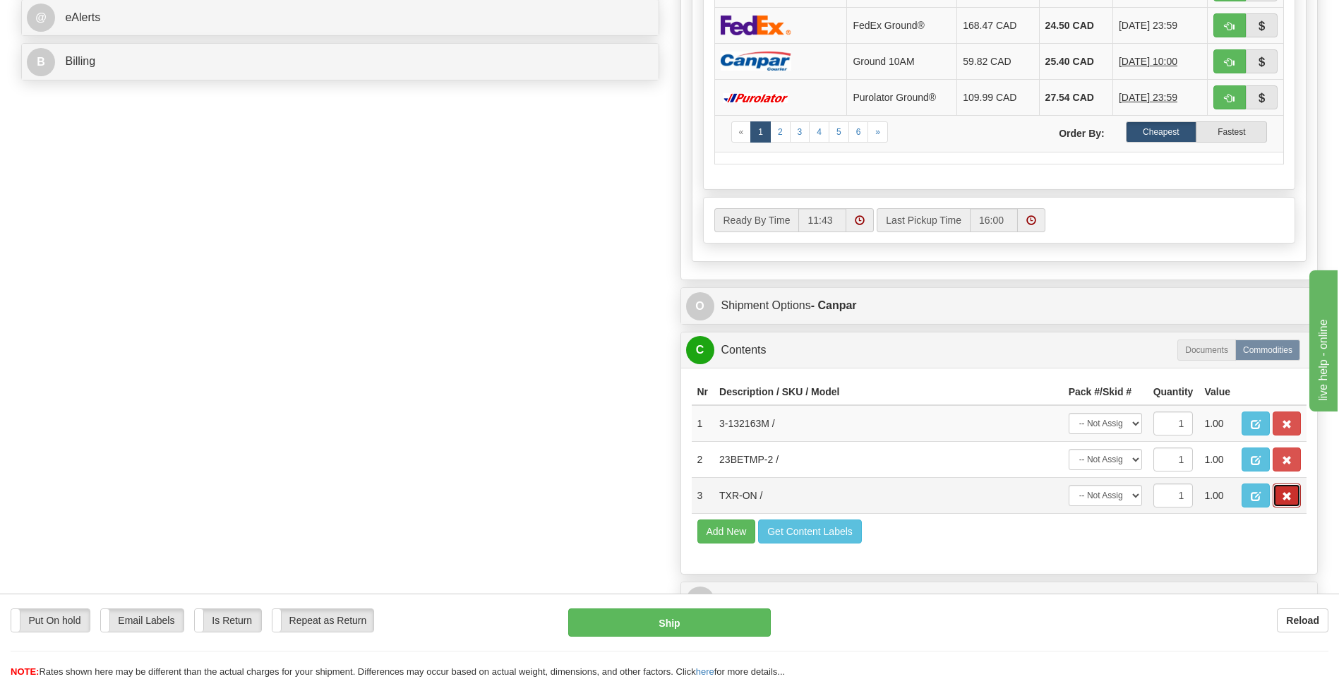
click at [1283, 492] on span "button" at bounding box center [1287, 496] width 10 height 9
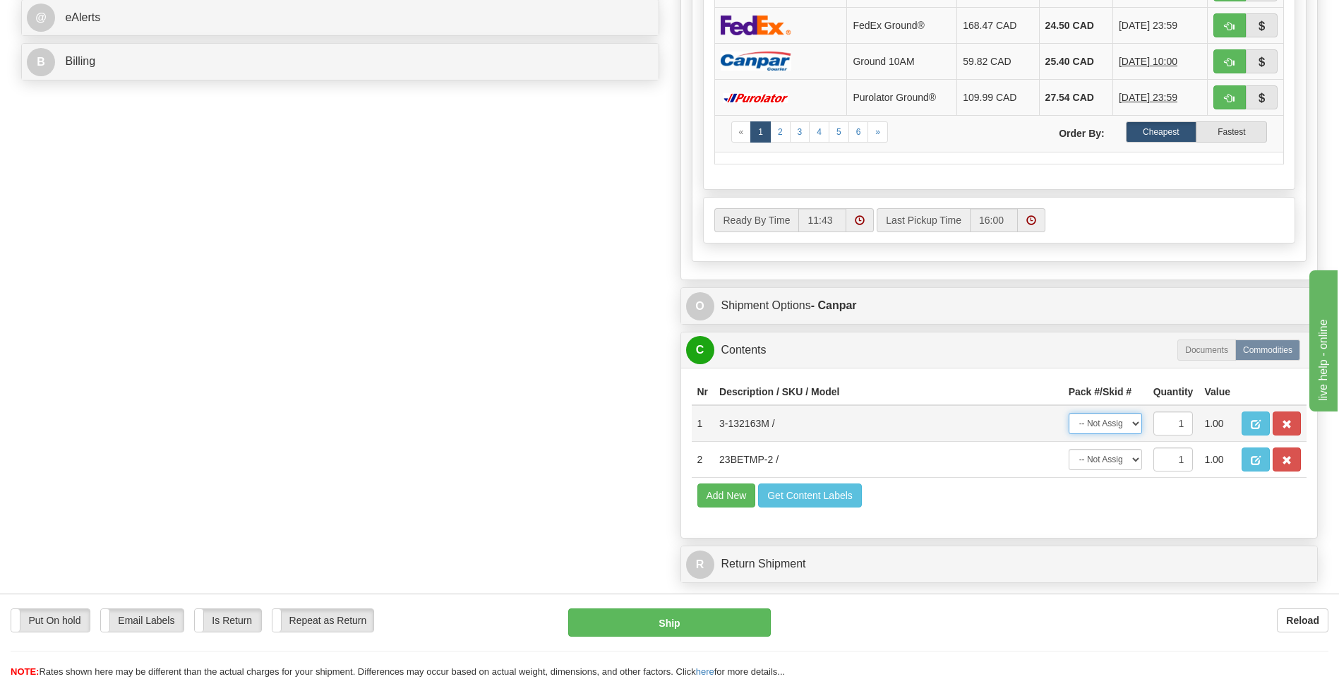
click at [1126, 422] on select "-- Not Assigned -- Package 1 Package 2" at bounding box center [1105, 423] width 73 height 21
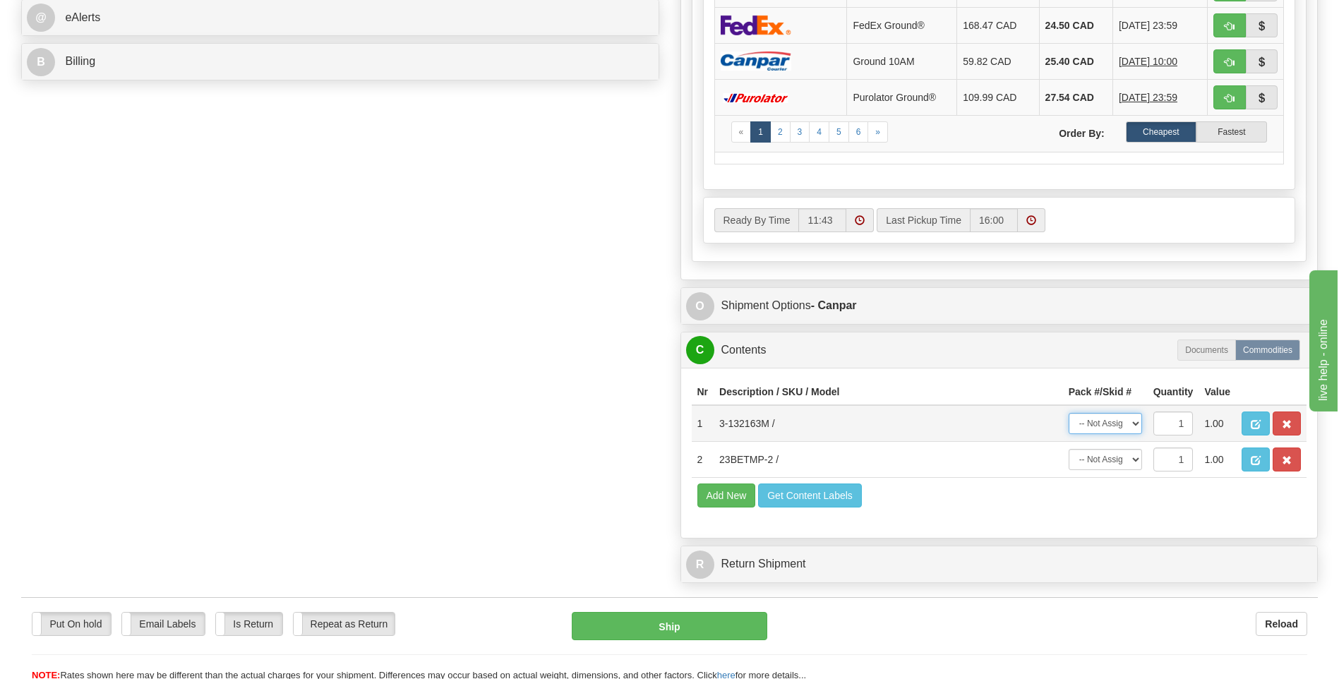
select select "0"
click at [1069, 413] on select "-- Not Assigned -- Package 1 Package 2" at bounding box center [1105, 423] width 73 height 21
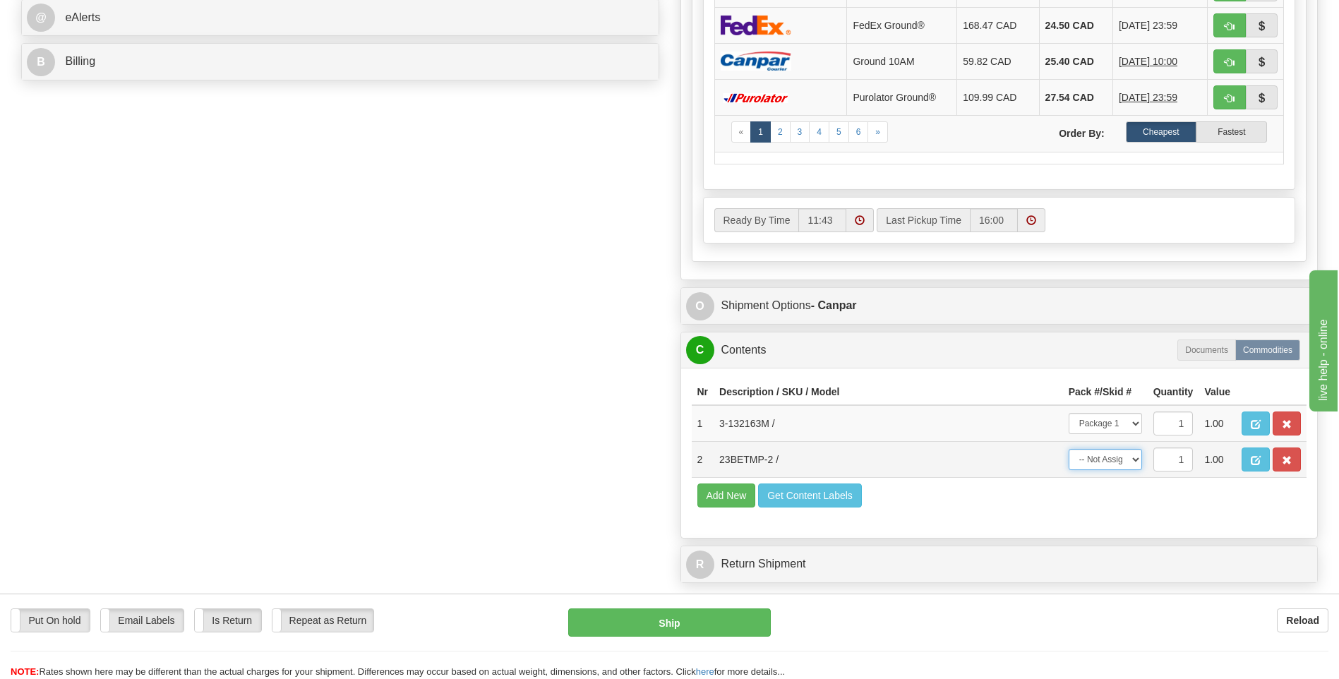
click at [1137, 453] on select "-- Not Assigned -- Package 1 Package 2" at bounding box center [1105, 459] width 73 height 21
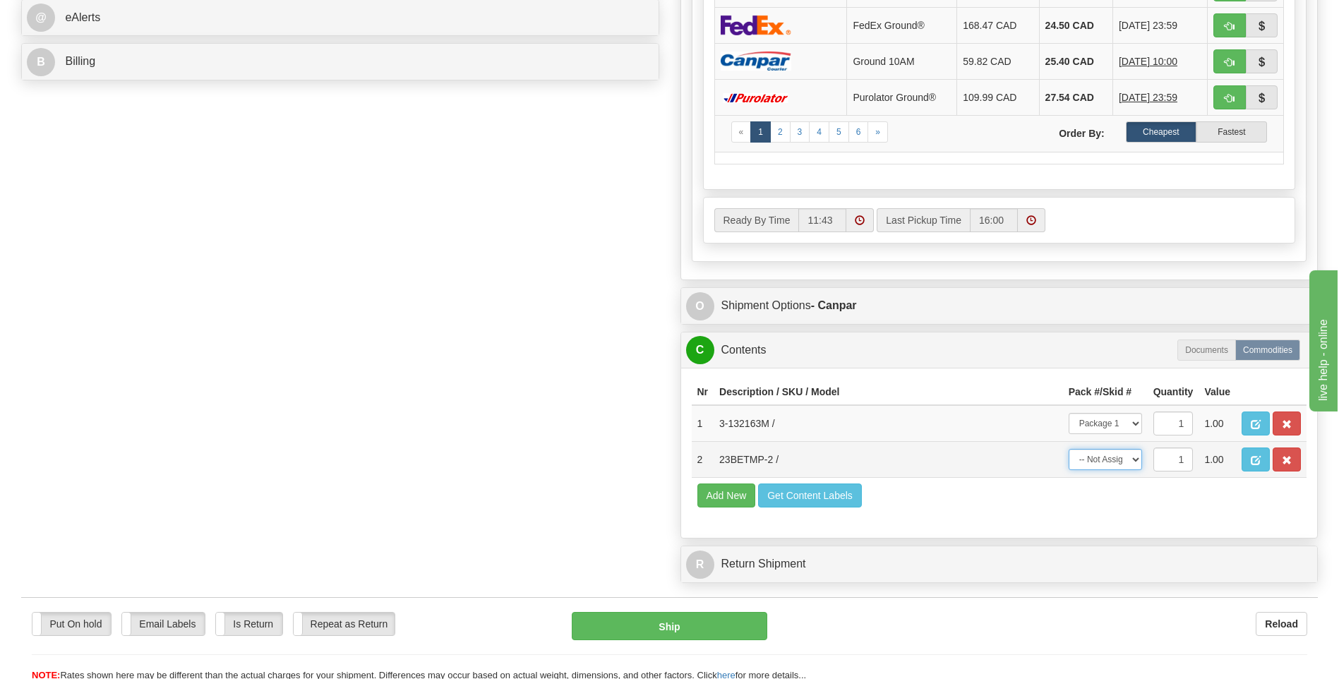
select select "1"
click at [1069, 449] on select "-- Not Assigned -- Package 1 Package 2" at bounding box center [1105, 459] width 73 height 21
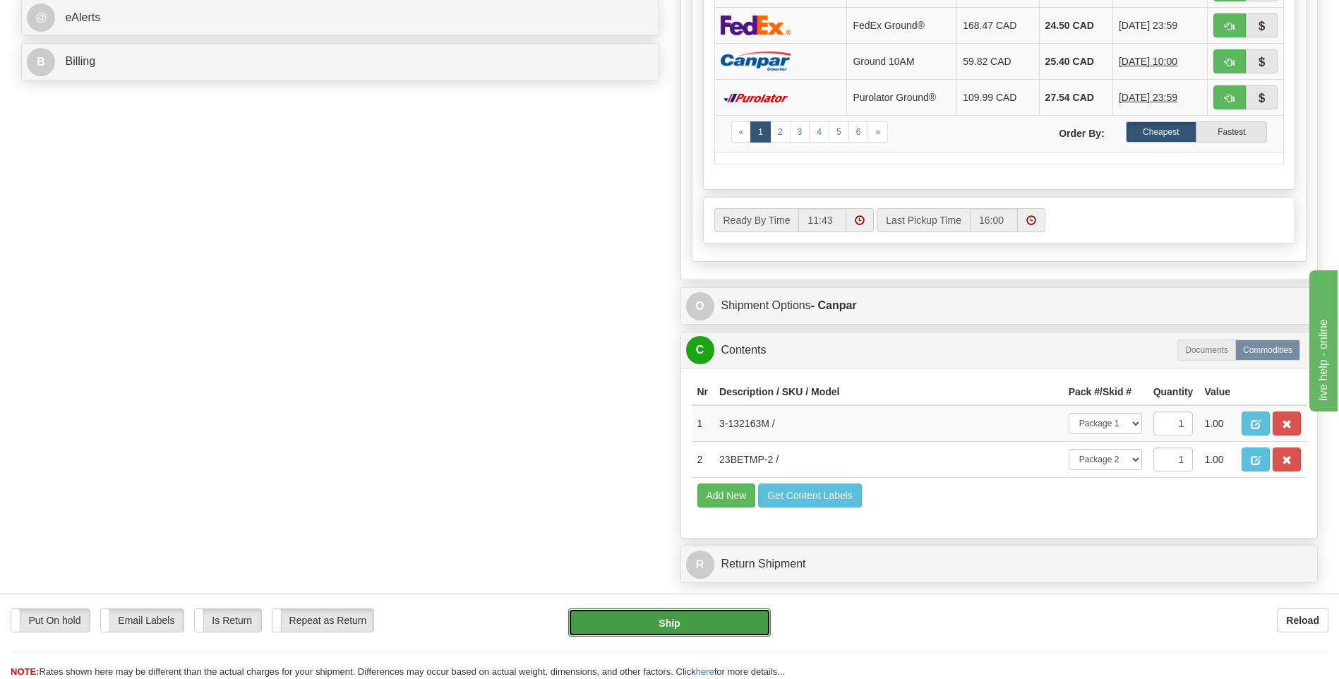
click at [731, 633] on button "Ship" at bounding box center [669, 623] width 202 height 28
type input "1"
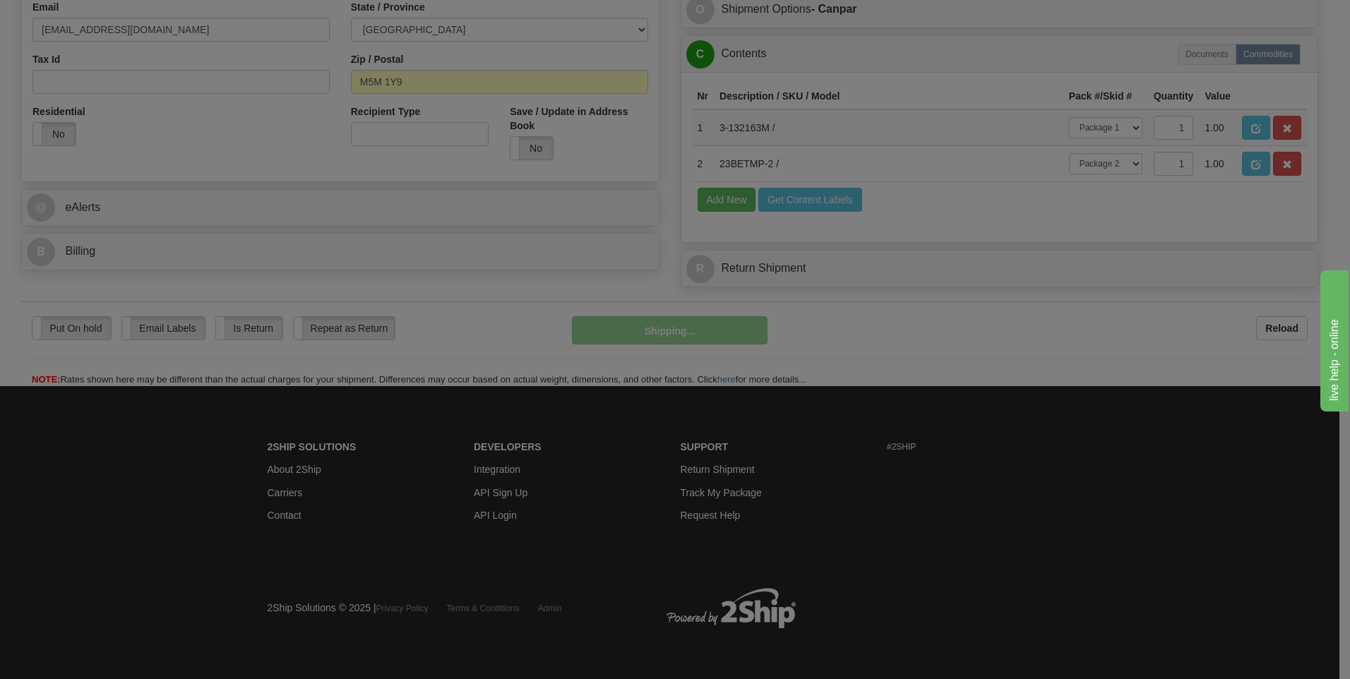
scroll to position [446, 0]
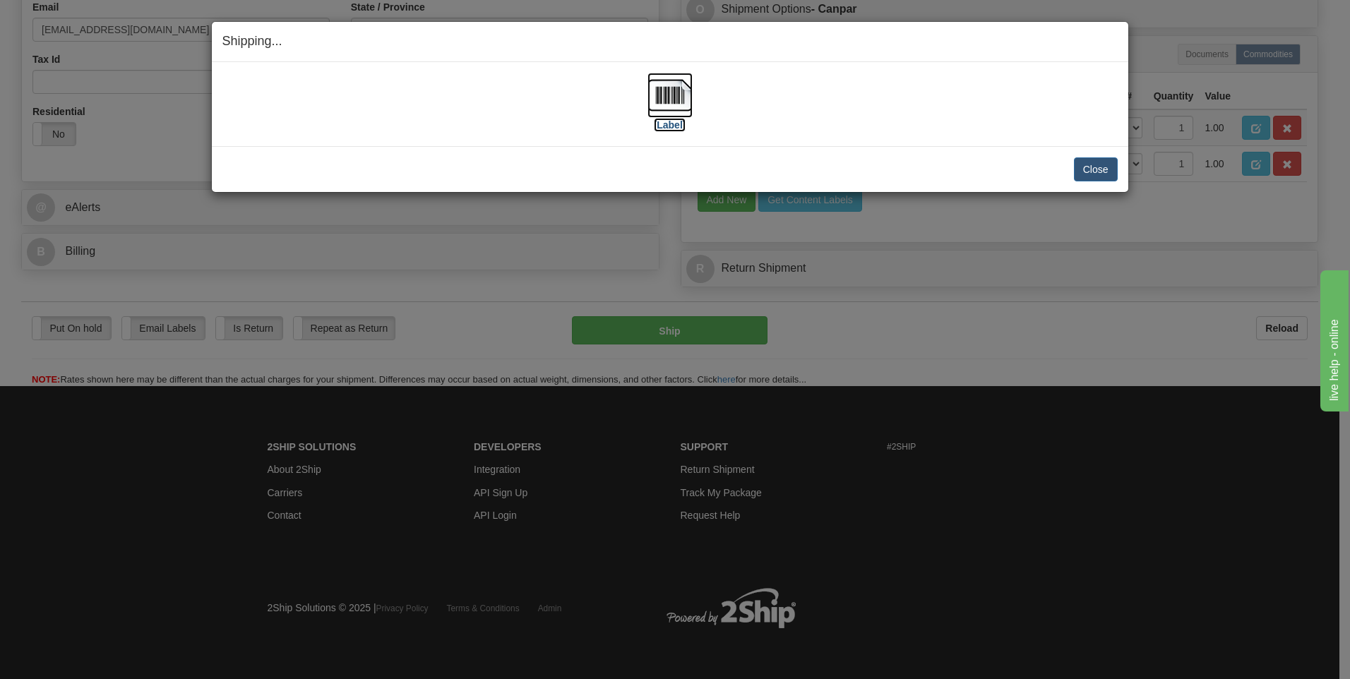
click at [674, 102] on img at bounding box center [669, 95] width 45 height 45
click at [1094, 169] on button "Close" at bounding box center [1096, 169] width 44 height 24
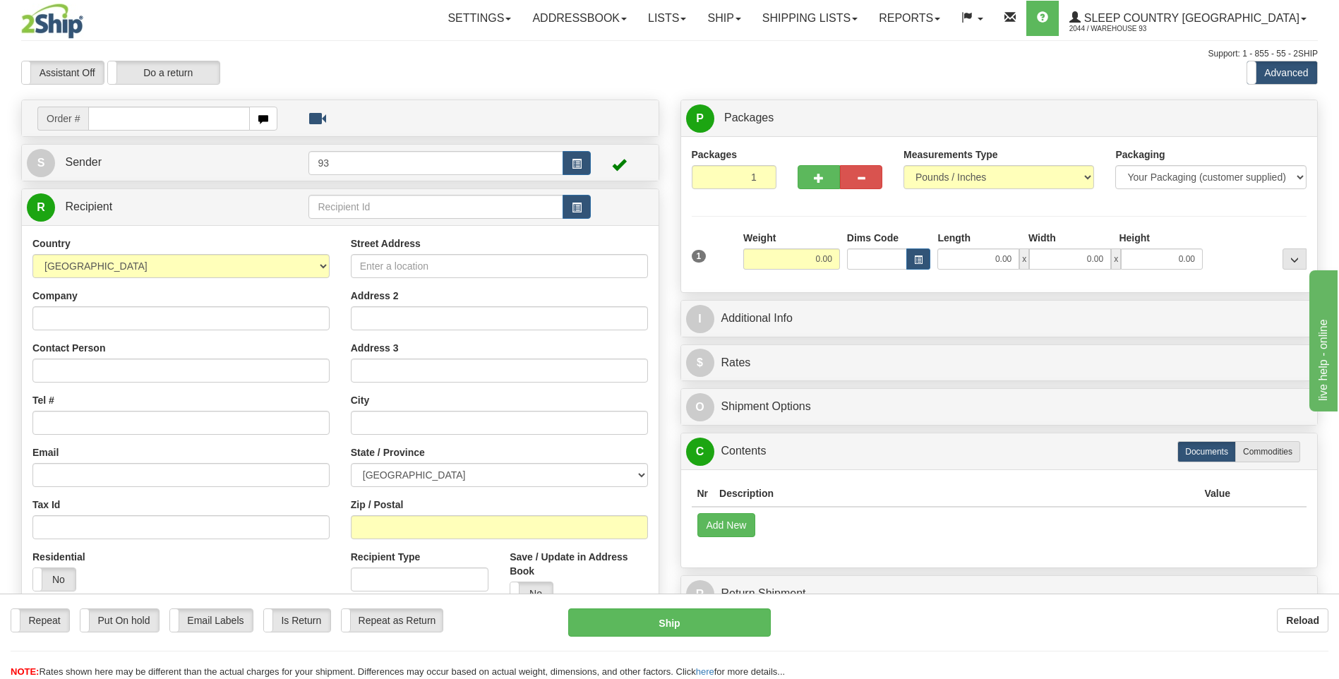
click at [147, 116] on input "text" at bounding box center [168, 119] width 161 height 24
type input "9000I6964"
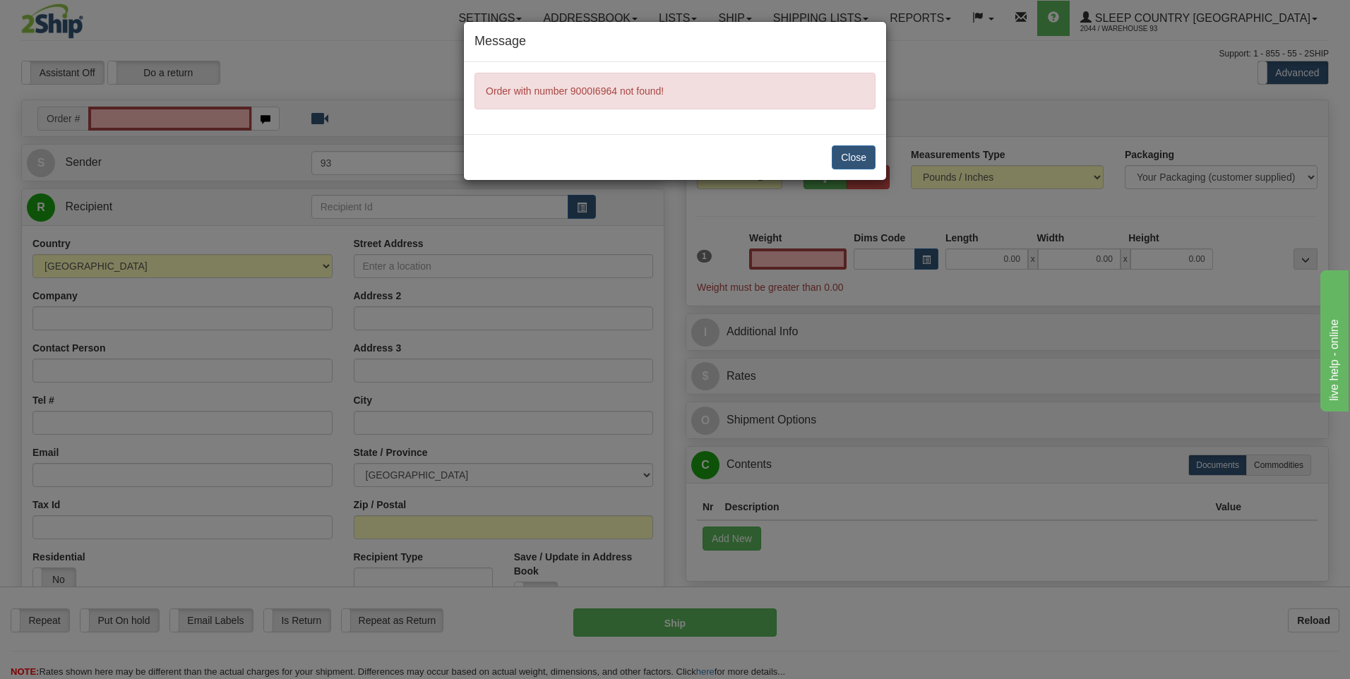
type input "0.00"
click at [856, 162] on button "Close" at bounding box center [854, 157] width 44 height 24
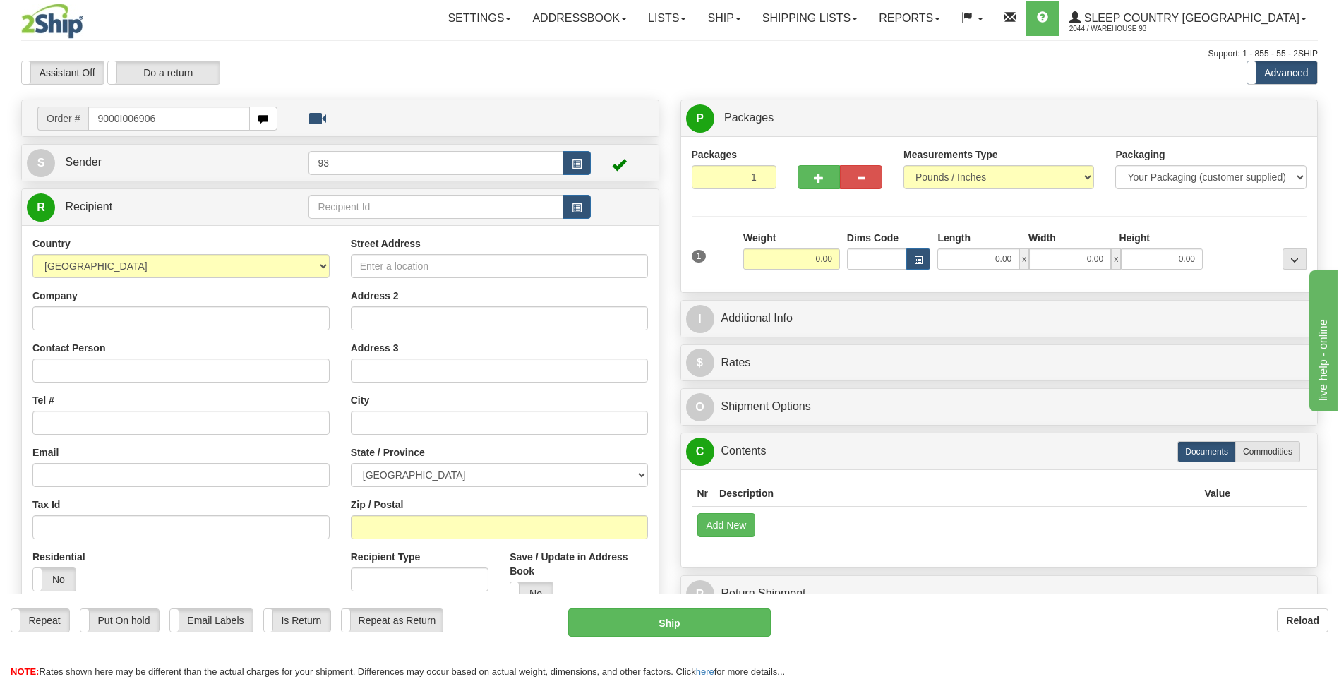
type input "9000I006906"
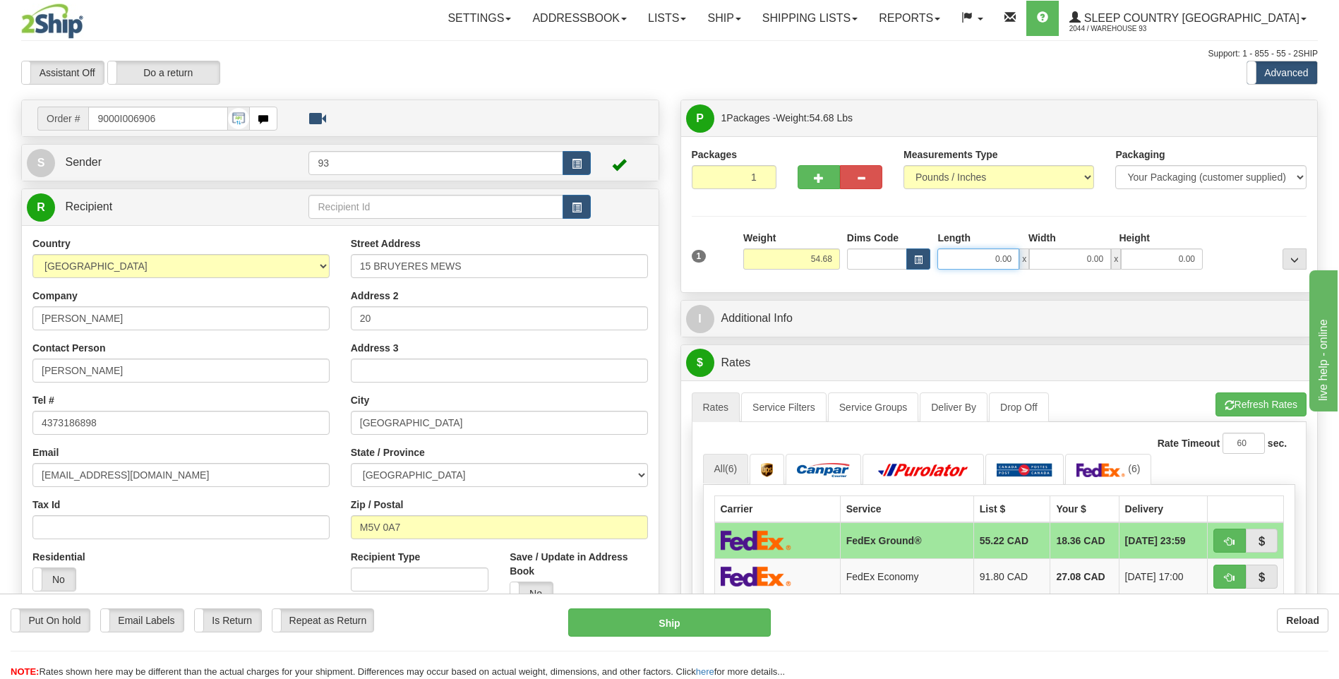
click at [973, 262] on input "0.00" at bounding box center [979, 259] width 82 height 21
type input "40.00"
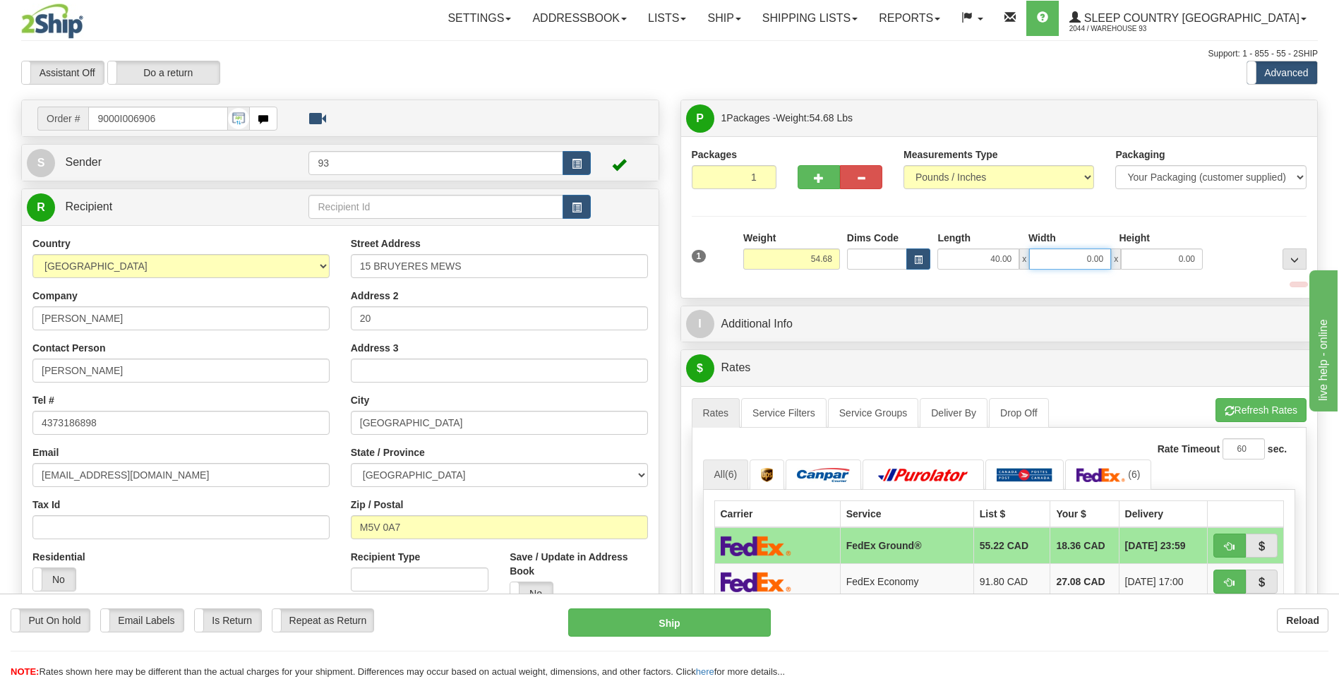
click at [1088, 267] on input "0.00" at bounding box center [1070, 259] width 82 height 21
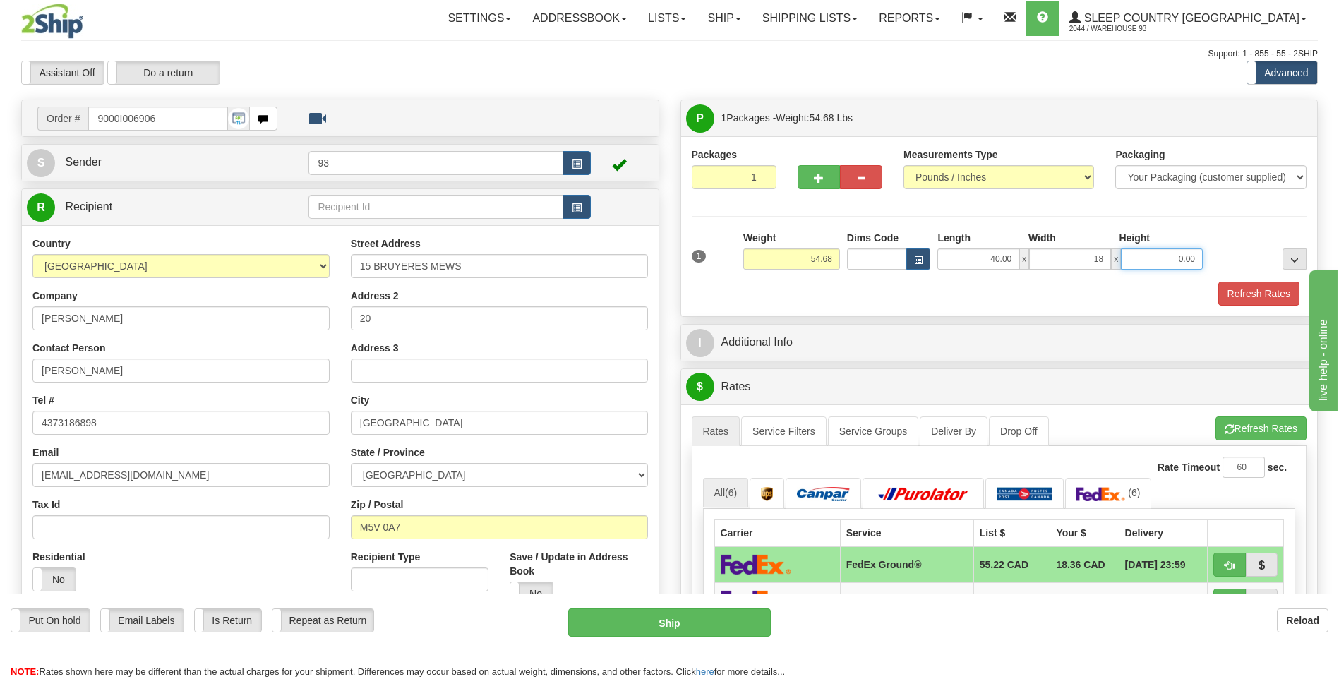
type input "18.00"
click at [1166, 255] on input "0.00" at bounding box center [1162, 259] width 82 height 21
type input "18.00"
click at [1264, 292] on button "Refresh Rates" at bounding box center [1259, 294] width 81 height 24
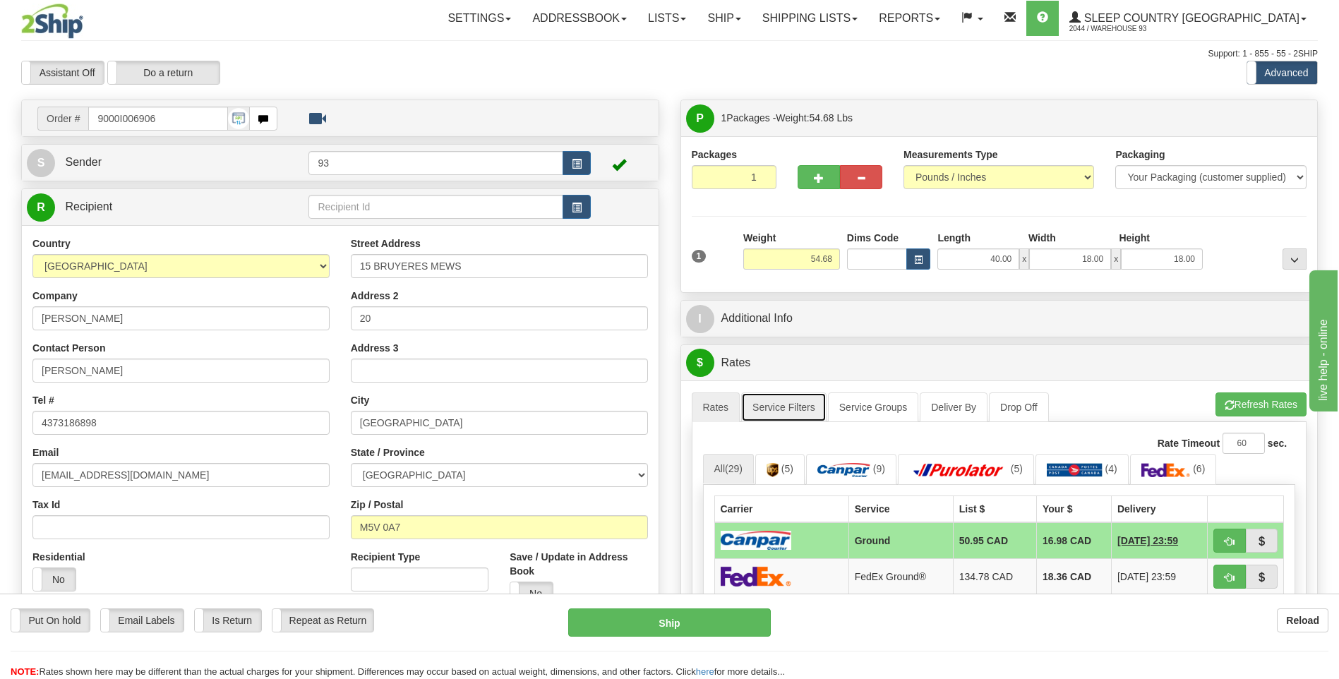
click at [799, 412] on link "Service Filters" at bounding box center [783, 408] width 85 height 30
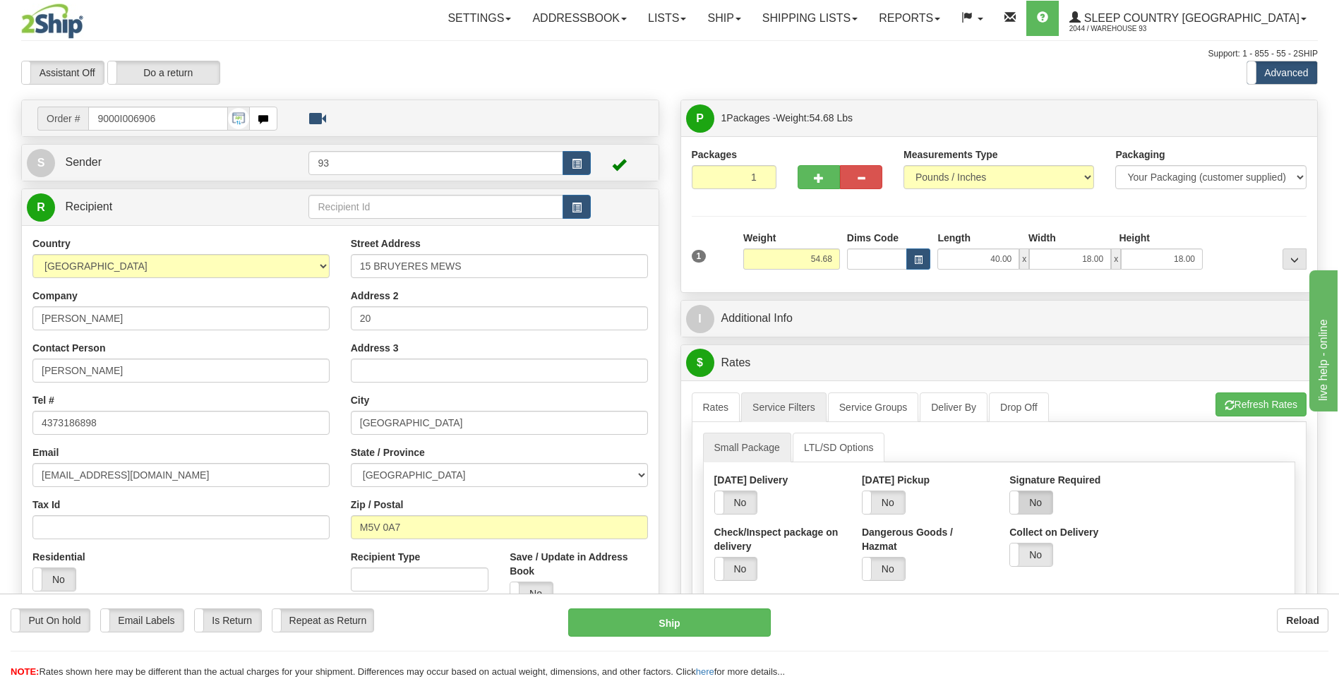
click at [1040, 509] on label "No" at bounding box center [1031, 502] width 42 height 23
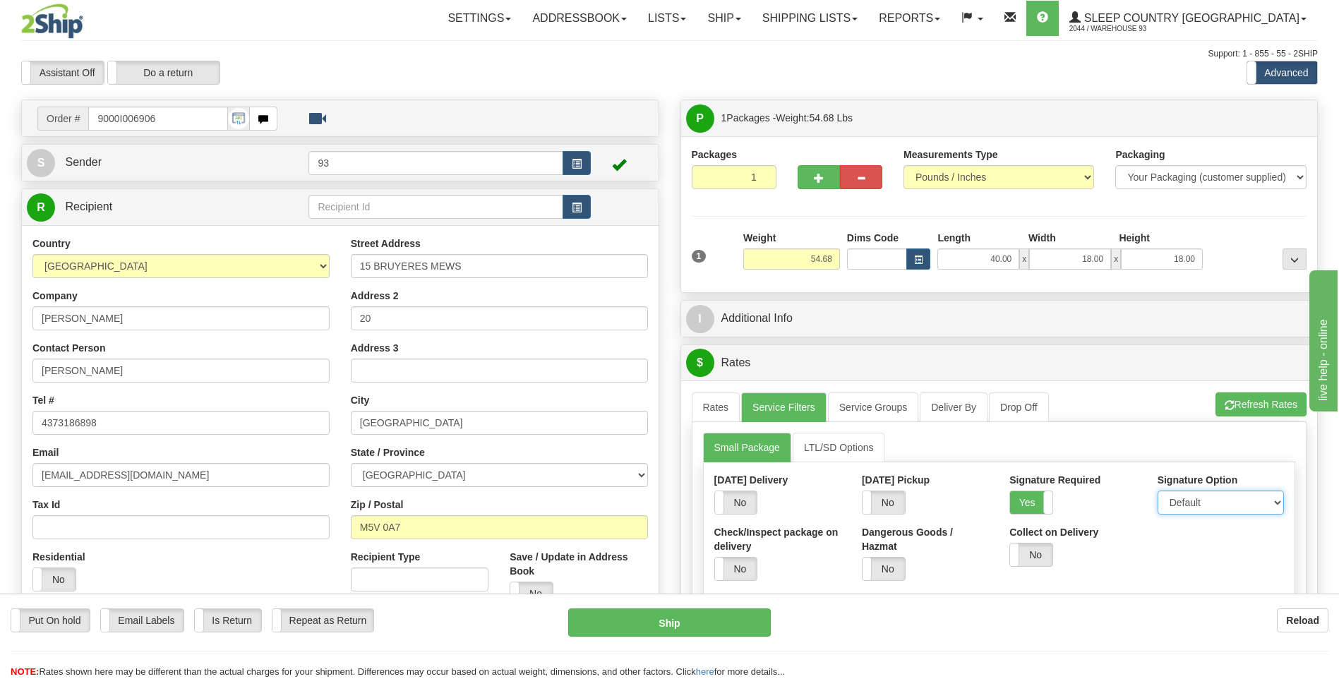
drag, startPoint x: 1182, startPoint y: 501, endPoint x: 1187, endPoint y: 510, distance: 10.4
click at [1183, 501] on select "Default Adult Direct Indirect No Signature Required" at bounding box center [1221, 503] width 126 height 24
select select "1"
click at [1158, 491] on select "Default Adult Direct Indirect No Signature Required" at bounding box center [1221, 503] width 126 height 24
click at [700, 405] on link "Rates" at bounding box center [716, 408] width 49 height 30
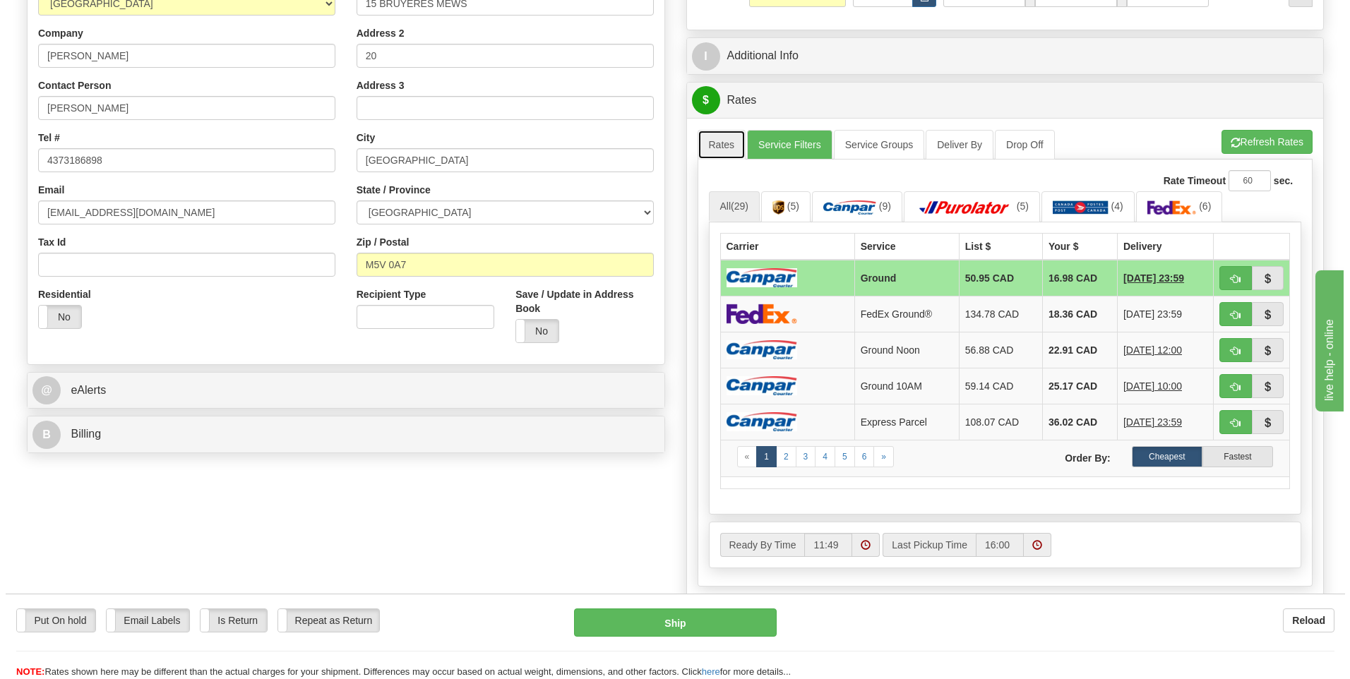
scroll to position [141, 0]
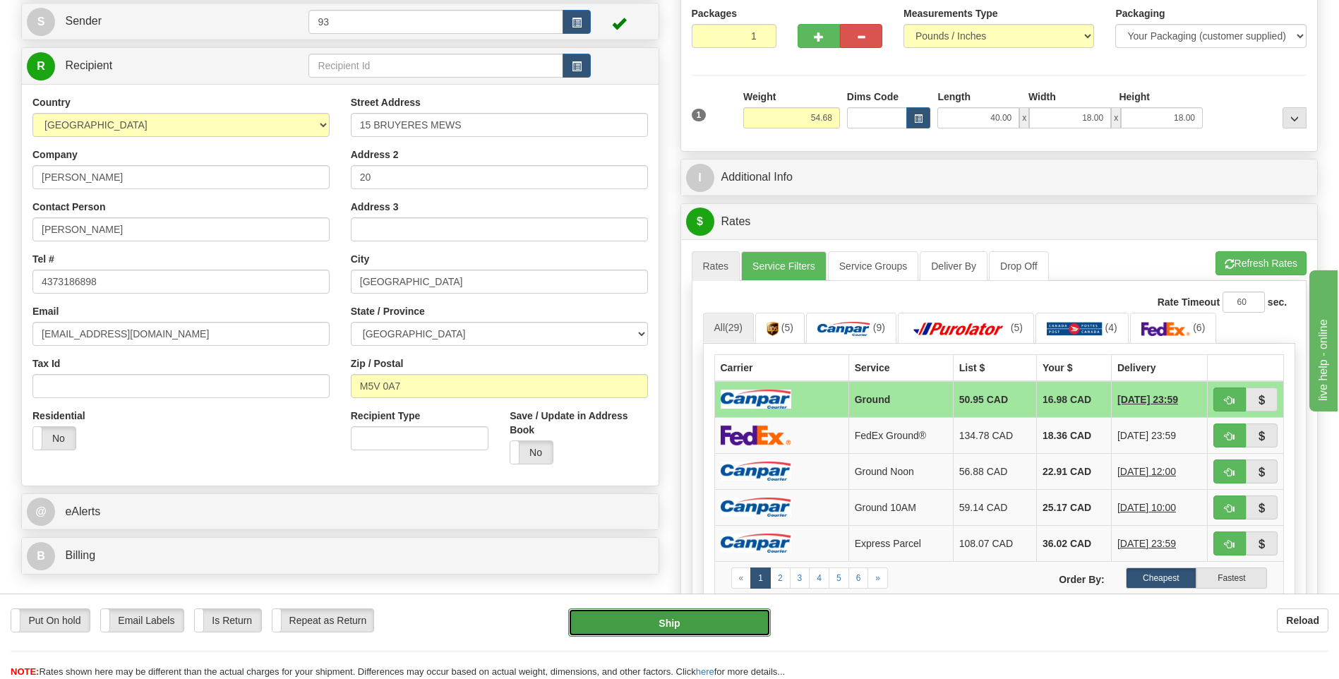
click at [735, 620] on button "Ship" at bounding box center [669, 623] width 202 height 28
type input "1"
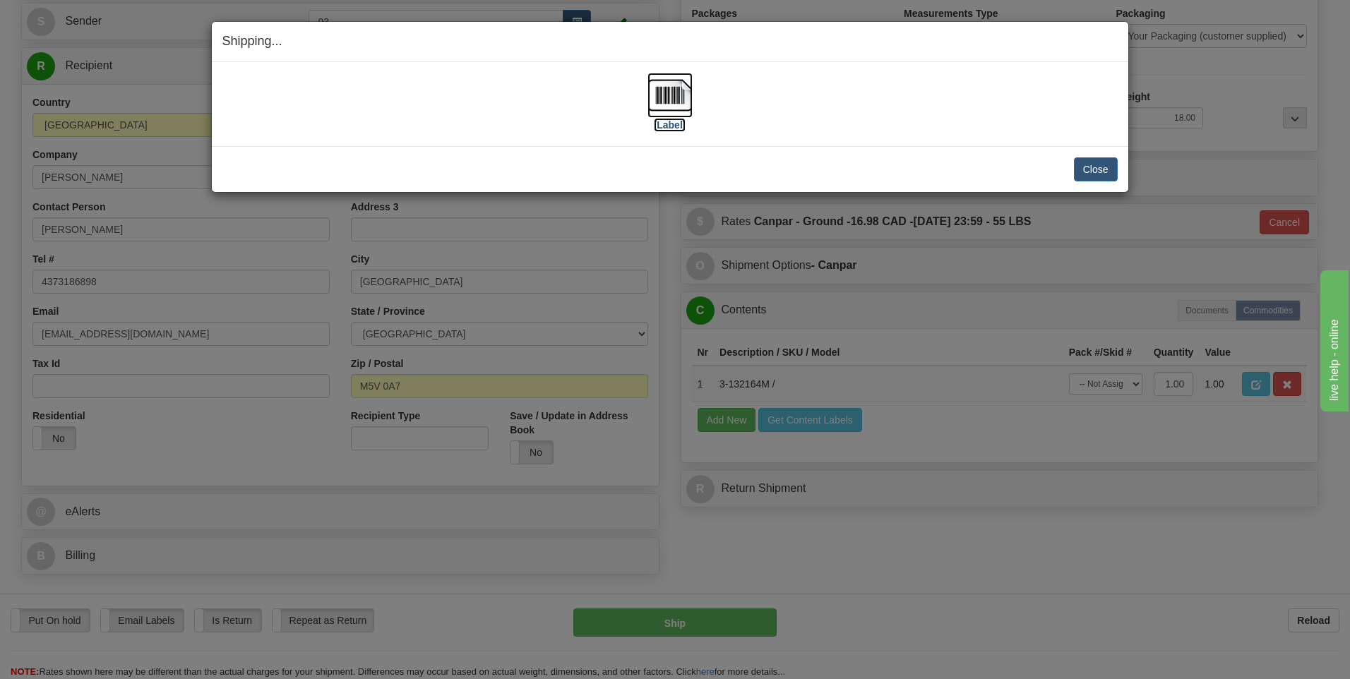
click at [686, 95] on img at bounding box center [669, 95] width 45 height 45
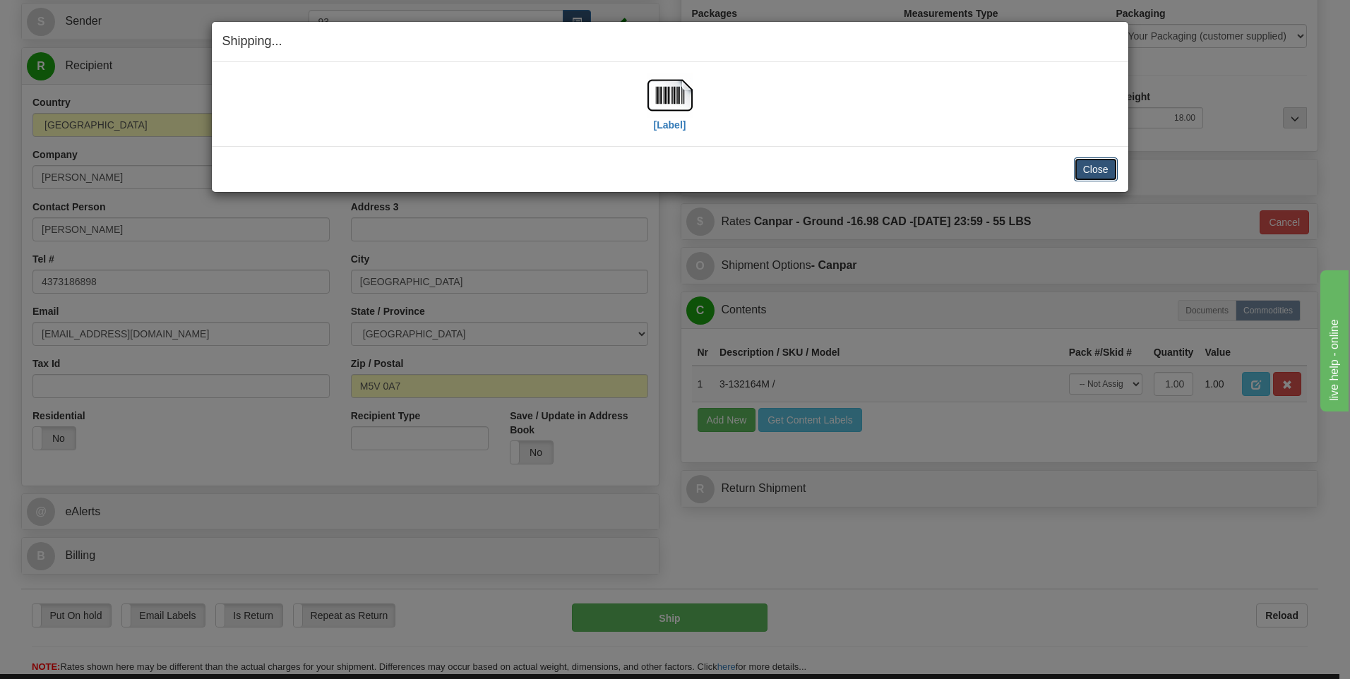
click at [1101, 164] on button "Close" at bounding box center [1096, 169] width 44 height 24
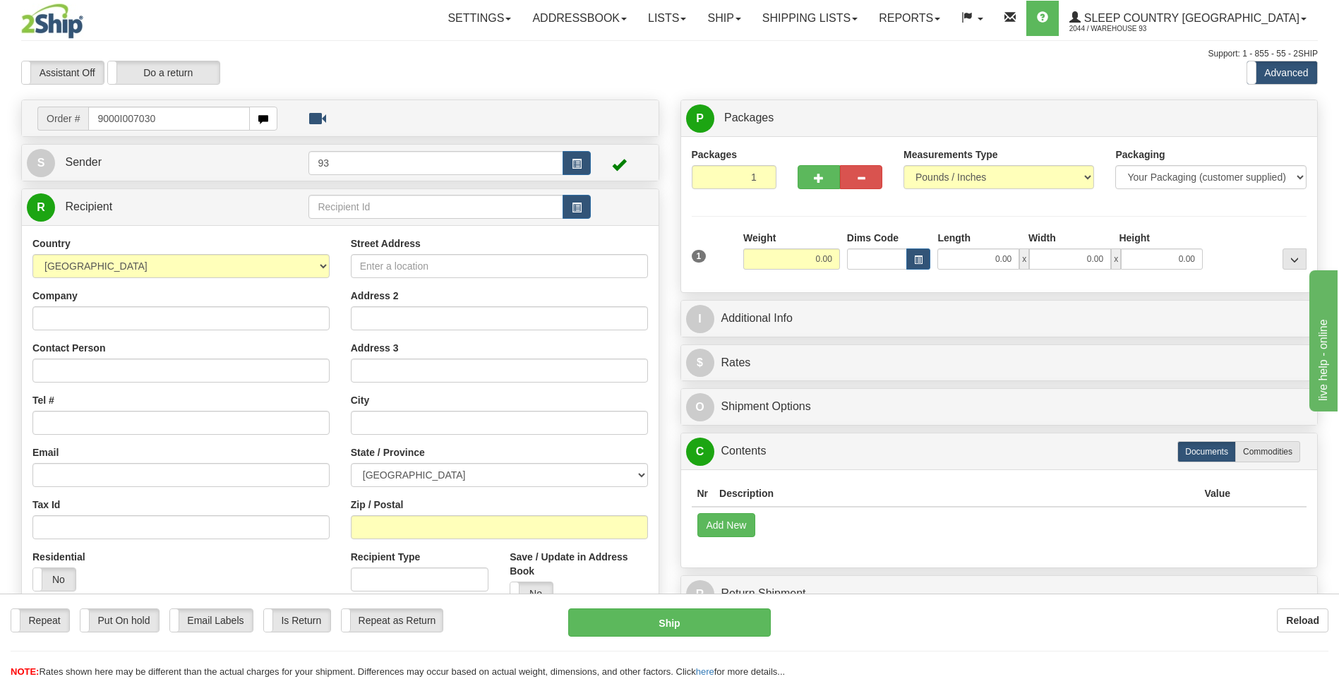
type input "9000I007030"
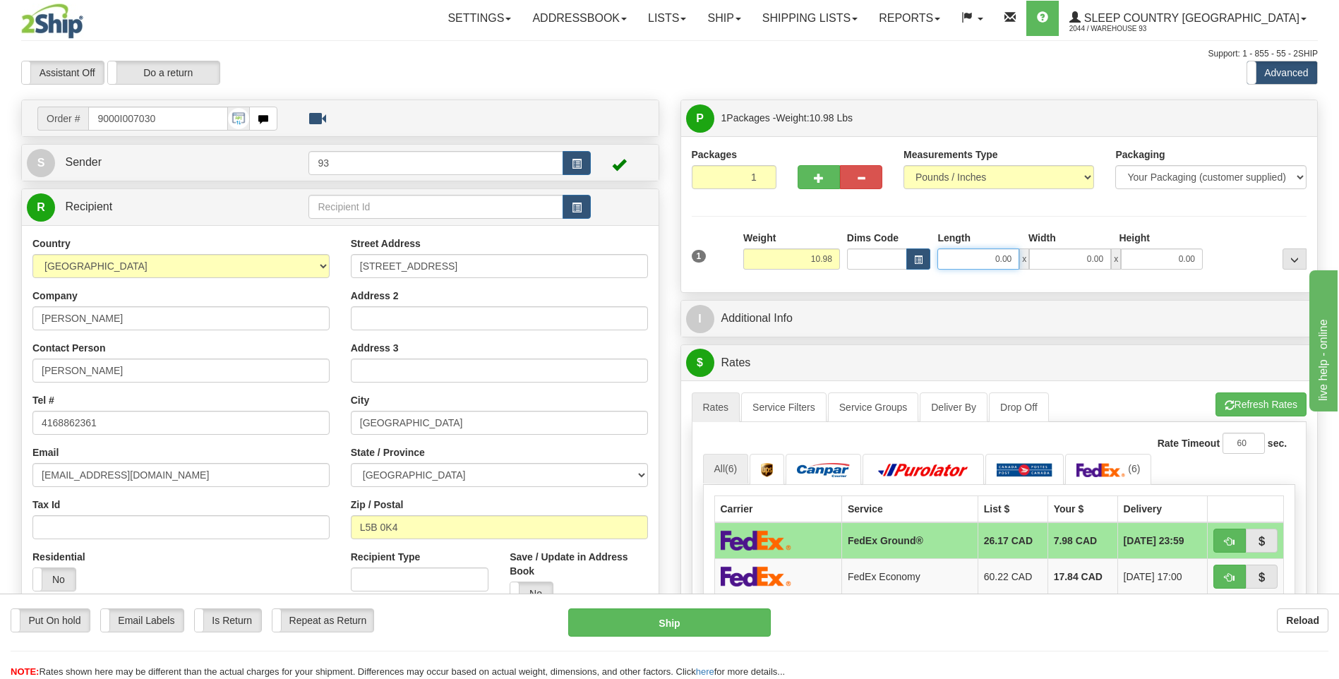
click at [991, 249] on input "0.00" at bounding box center [979, 259] width 82 height 21
type input "40.00"
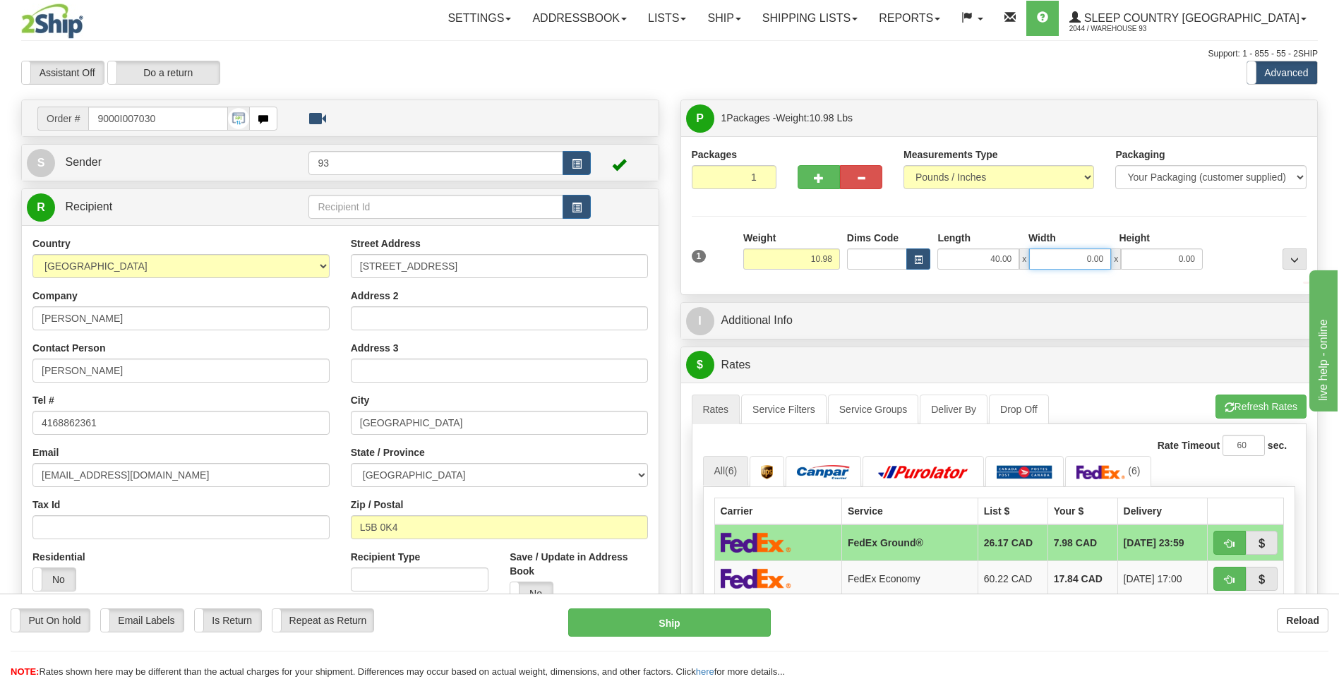
click at [1068, 256] on input "0.00" at bounding box center [1070, 259] width 82 height 21
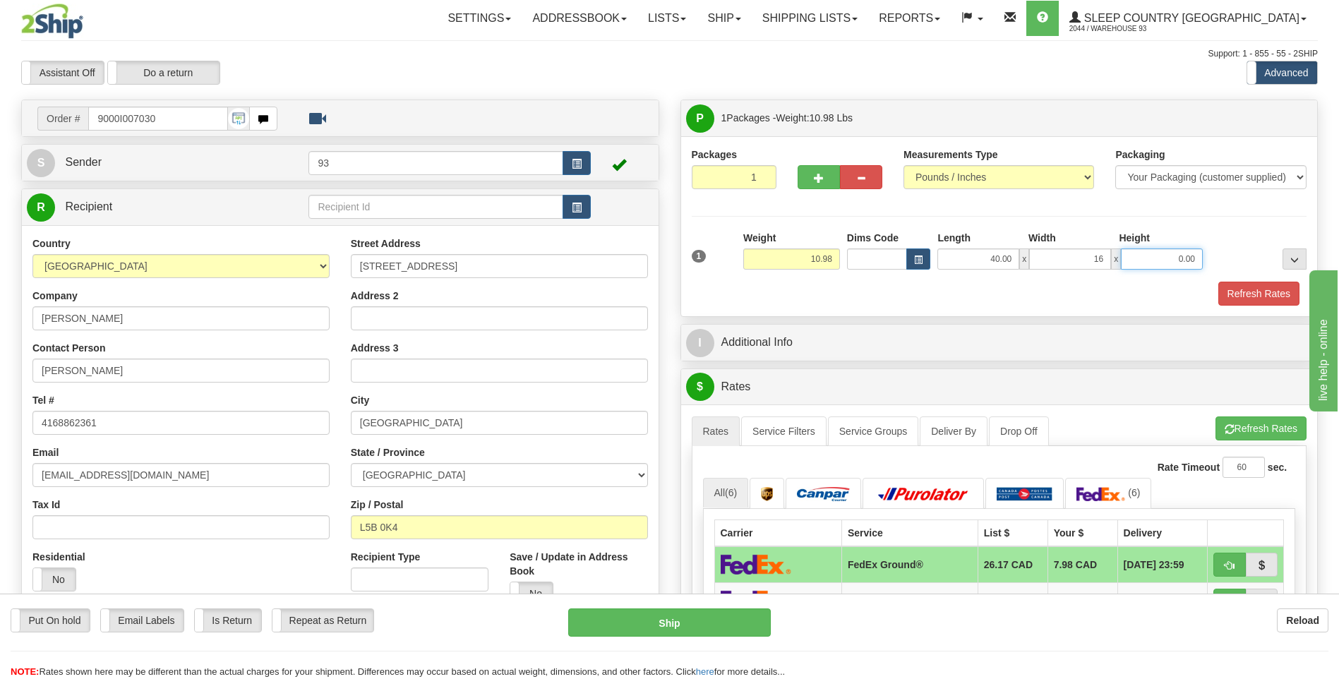
type input "16.00"
click at [1173, 260] on input "0.00" at bounding box center [1162, 259] width 82 height 21
type input "16.00"
click at [1248, 284] on button "Refresh Rates" at bounding box center [1259, 294] width 81 height 24
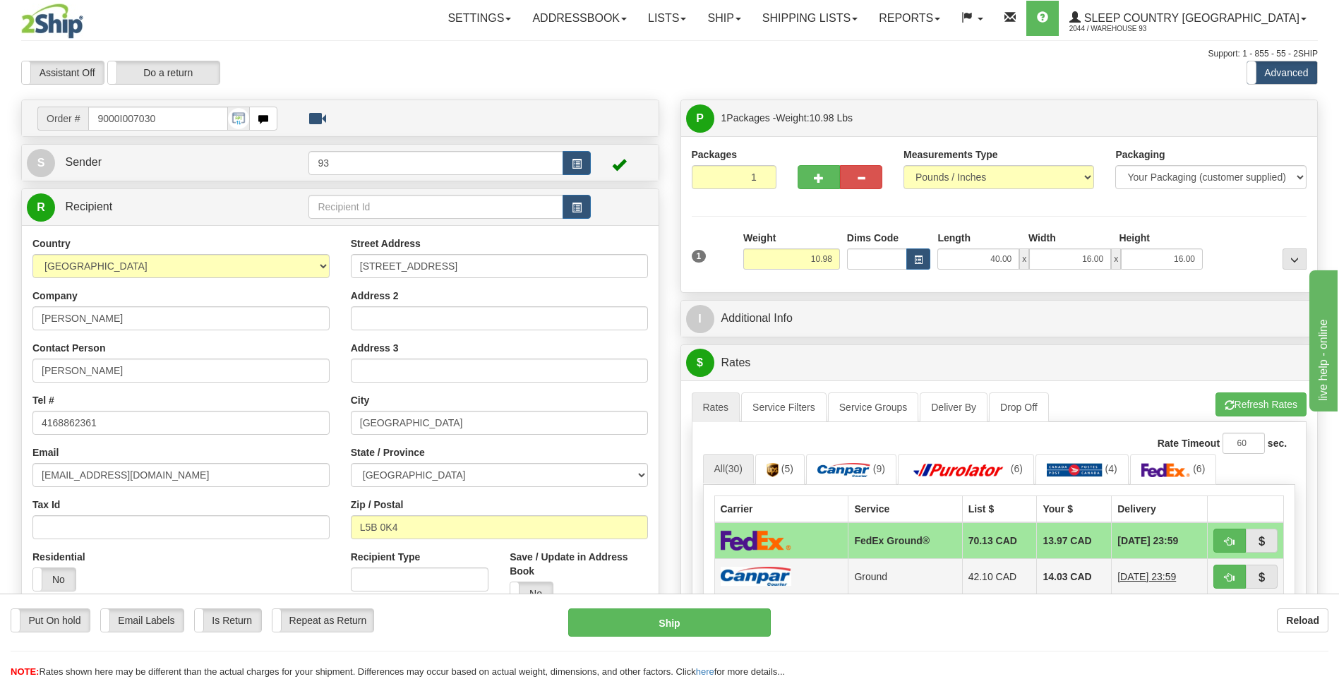
click at [789, 575] on img at bounding box center [756, 576] width 71 height 19
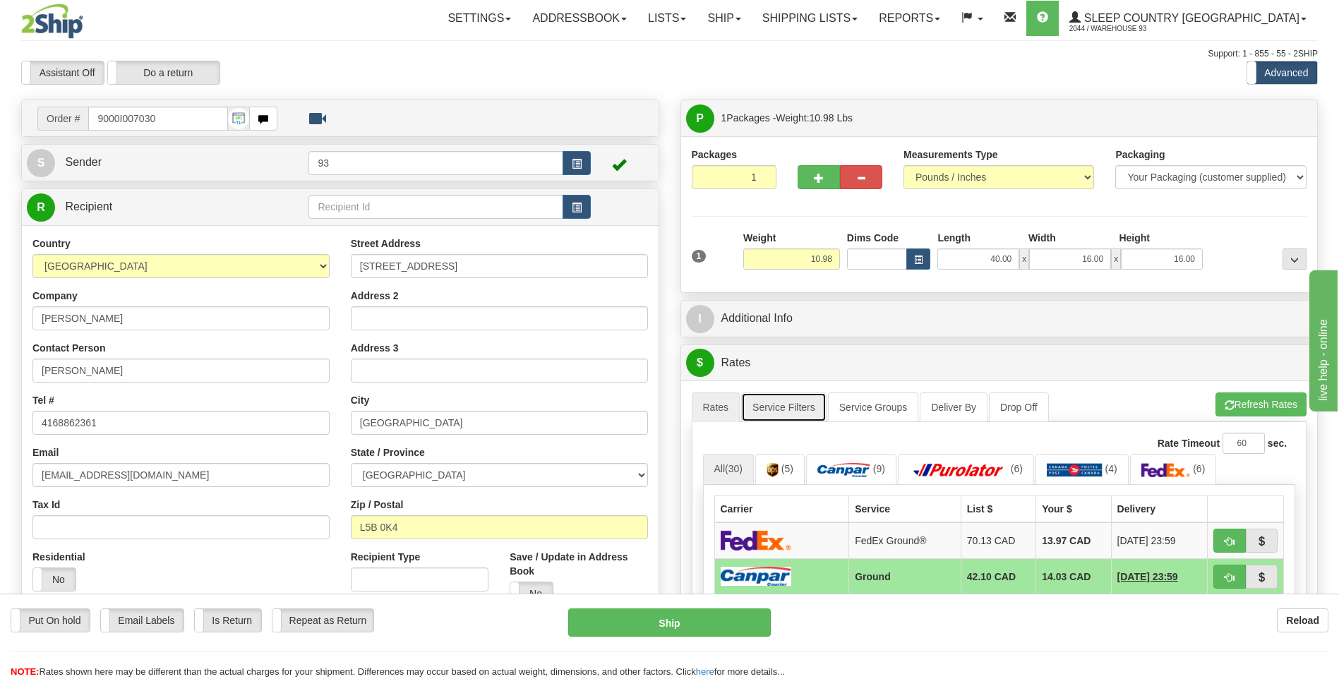
click at [807, 411] on link "Service Filters" at bounding box center [783, 408] width 85 height 30
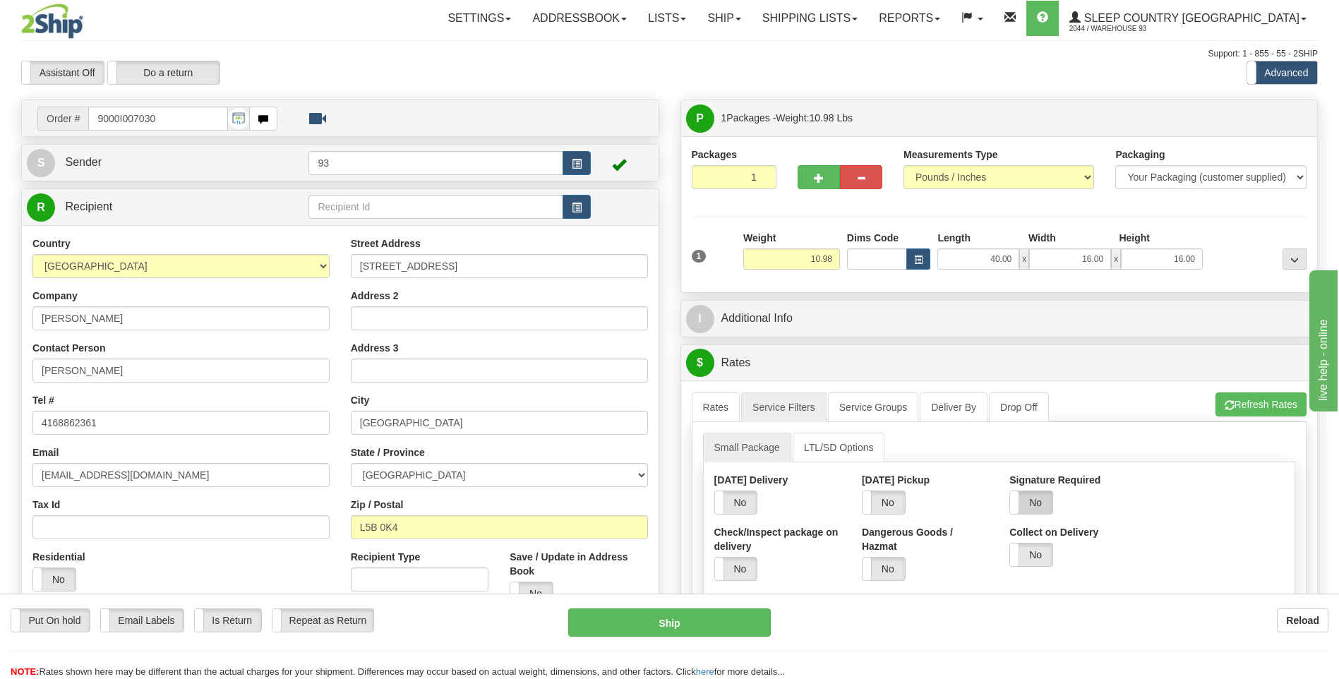
click at [1050, 498] on label "No" at bounding box center [1031, 502] width 42 height 23
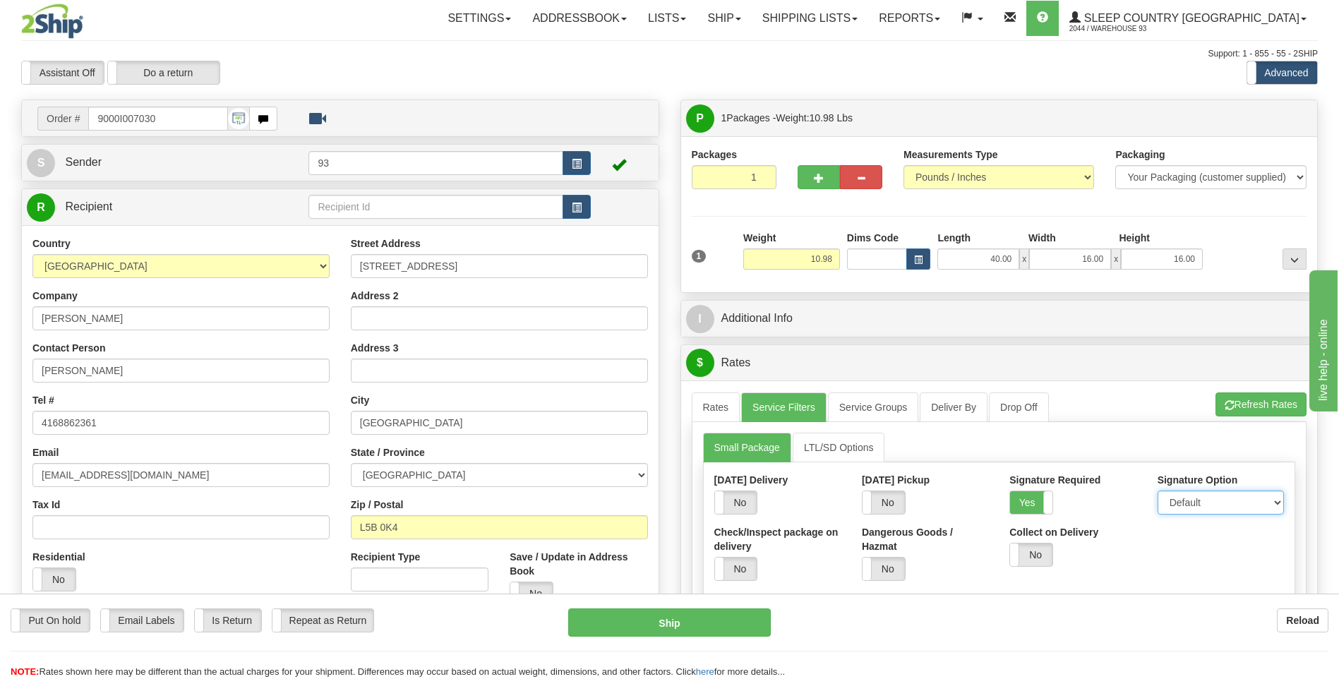
click at [1180, 502] on select "Default Adult Direct Indirect No Signature Required" at bounding box center [1221, 503] width 126 height 24
select select "1"
click at [1158, 491] on select "Default Adult Direct Indirect No Signature Required" at bounding box center [1221, 503] width 126 height 24
click at [730, 414] on link "Rates" at bounding box center [716, 408] width 49 height 30
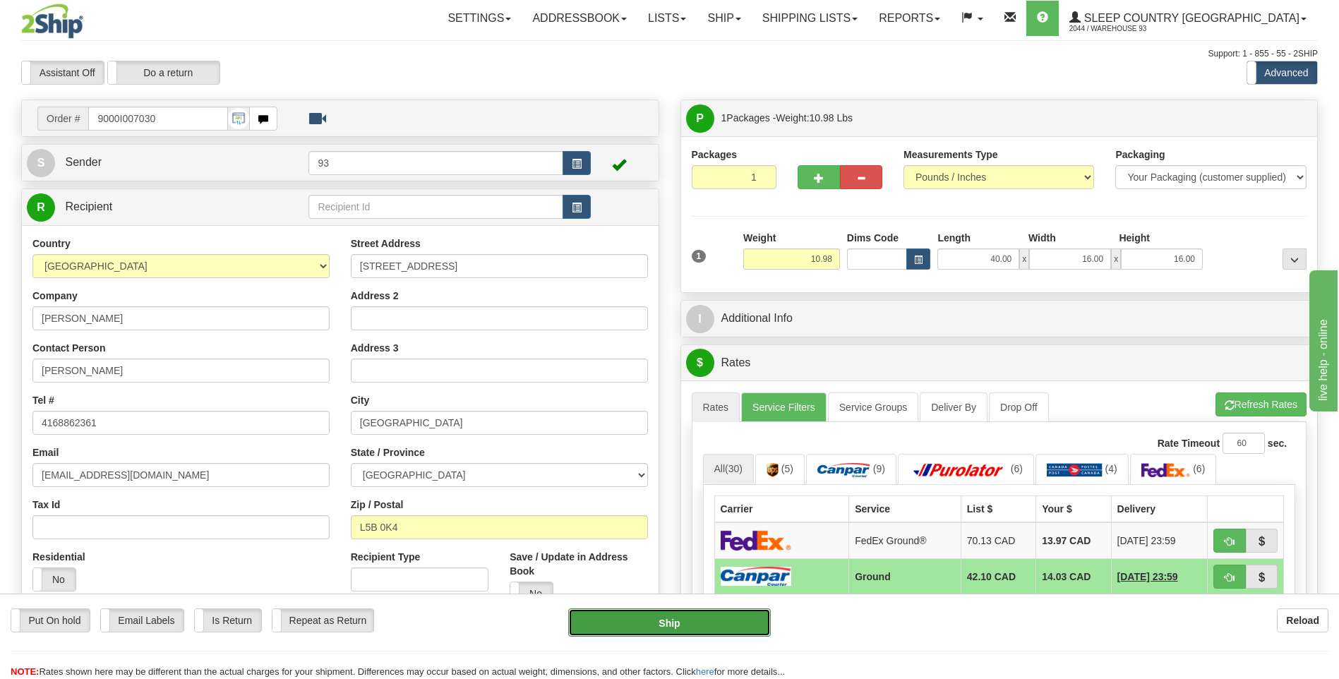
click at [741, 618] on button "Ship" at bounding box center [669, 623] width 202 height 28
type input "1"
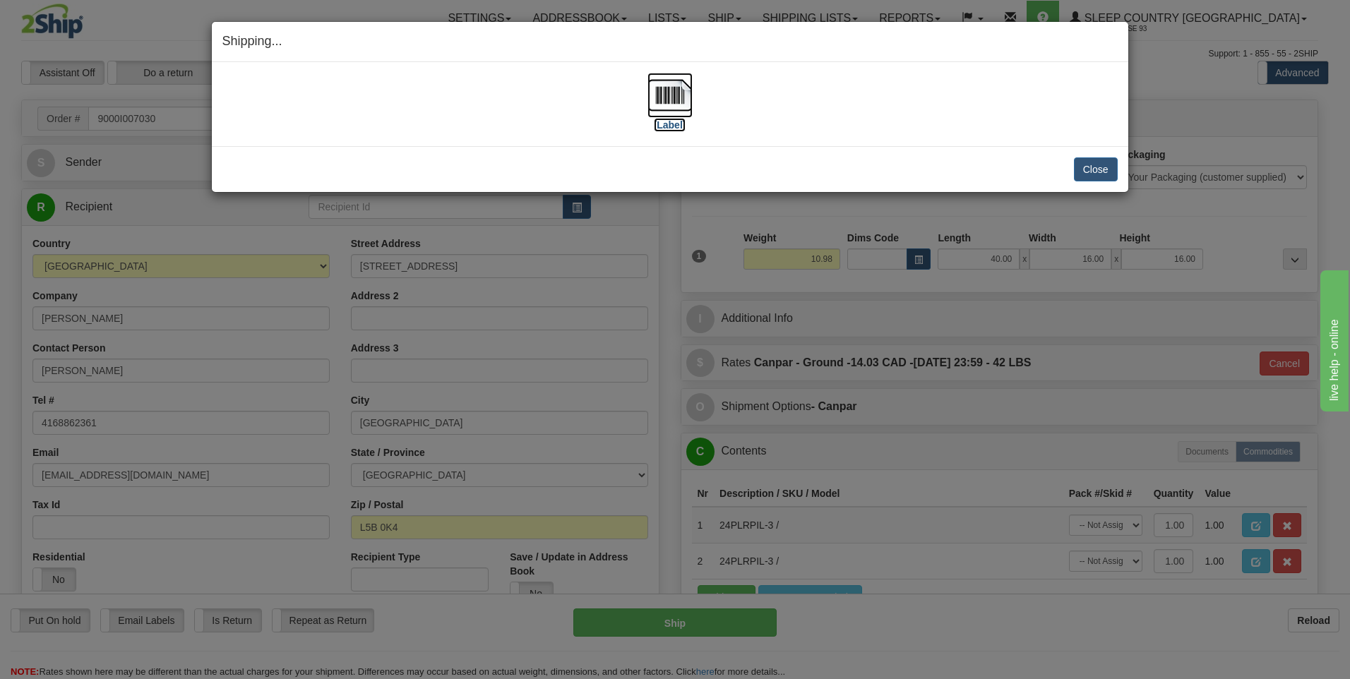
click at [666, 93] on img at bounding box center [669, 95] width 45 height 45
click at [1108, 174] on button "Close" at bounding box center [1096, 169] width 44 height 24
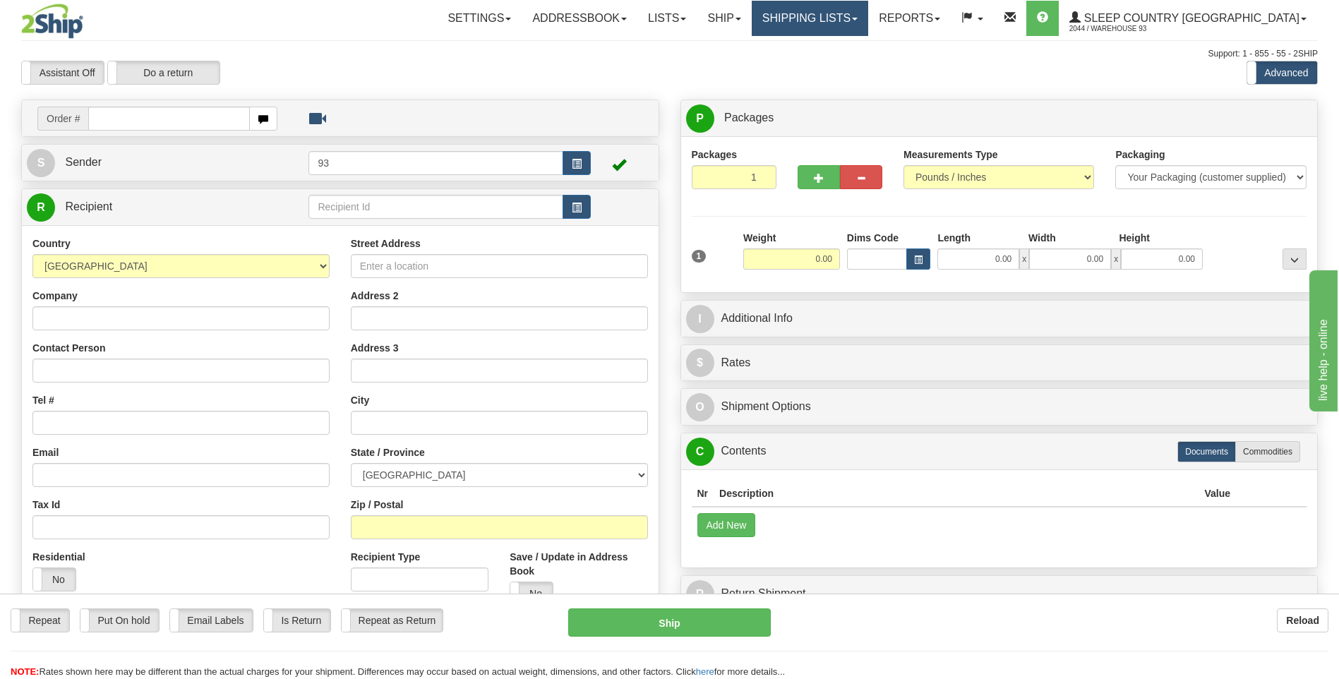
click at [847, 18] on link "Shipping lists" at bounding box center [810, 18] width 116 height 35
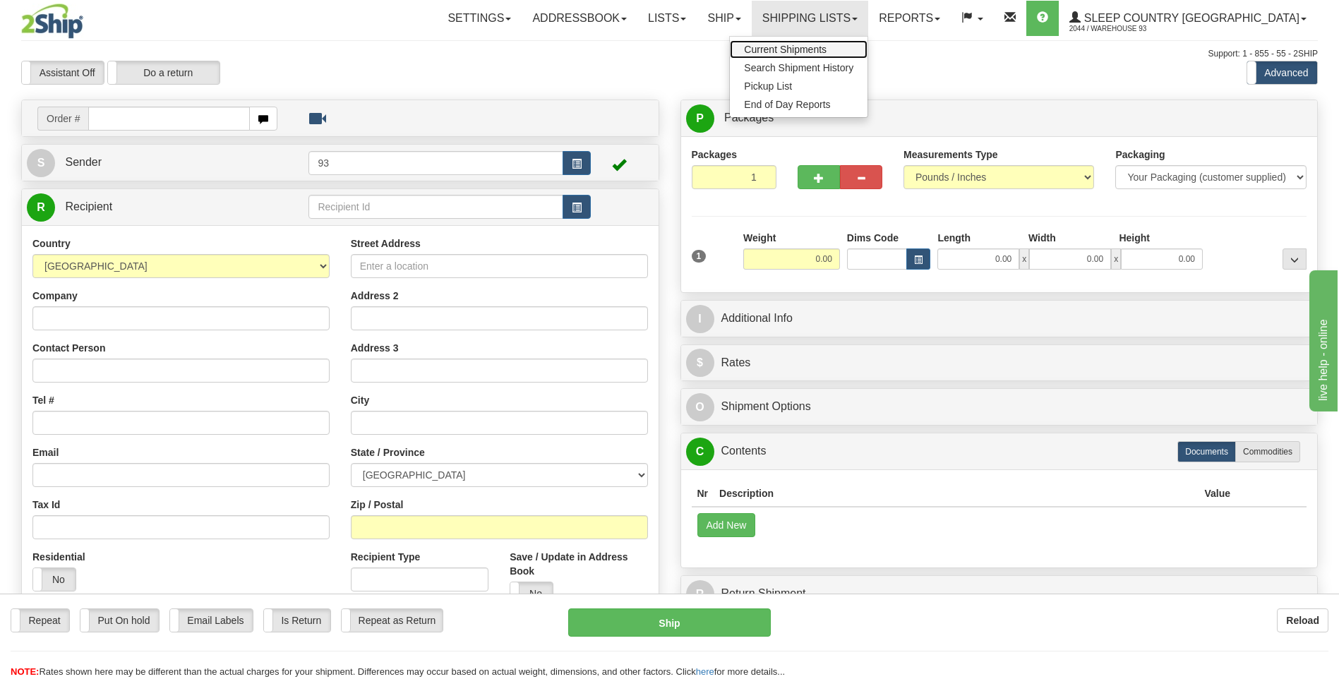
click at [818, 52] on span "Current Shipments" at bounding box center [785, 49] width 83 height 11
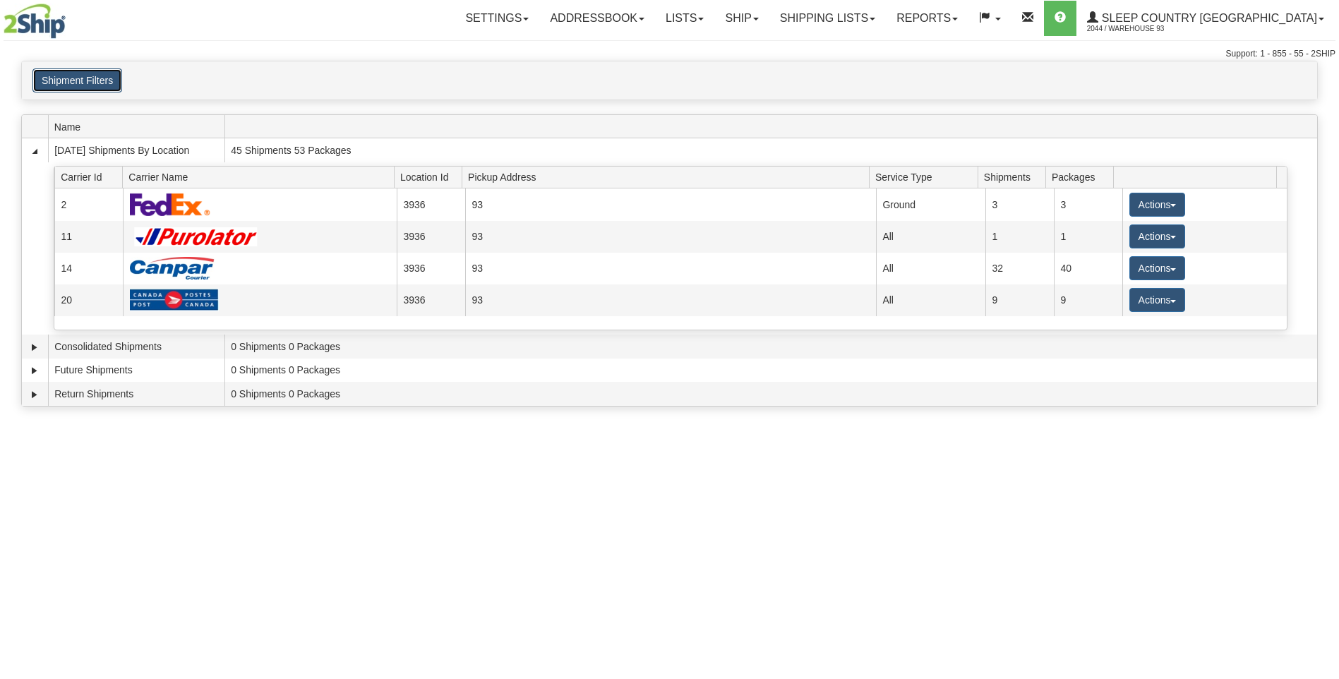
click at [85, 77] on button "Shipment Filters" at bounding box center [77, 80] width 90 height 24
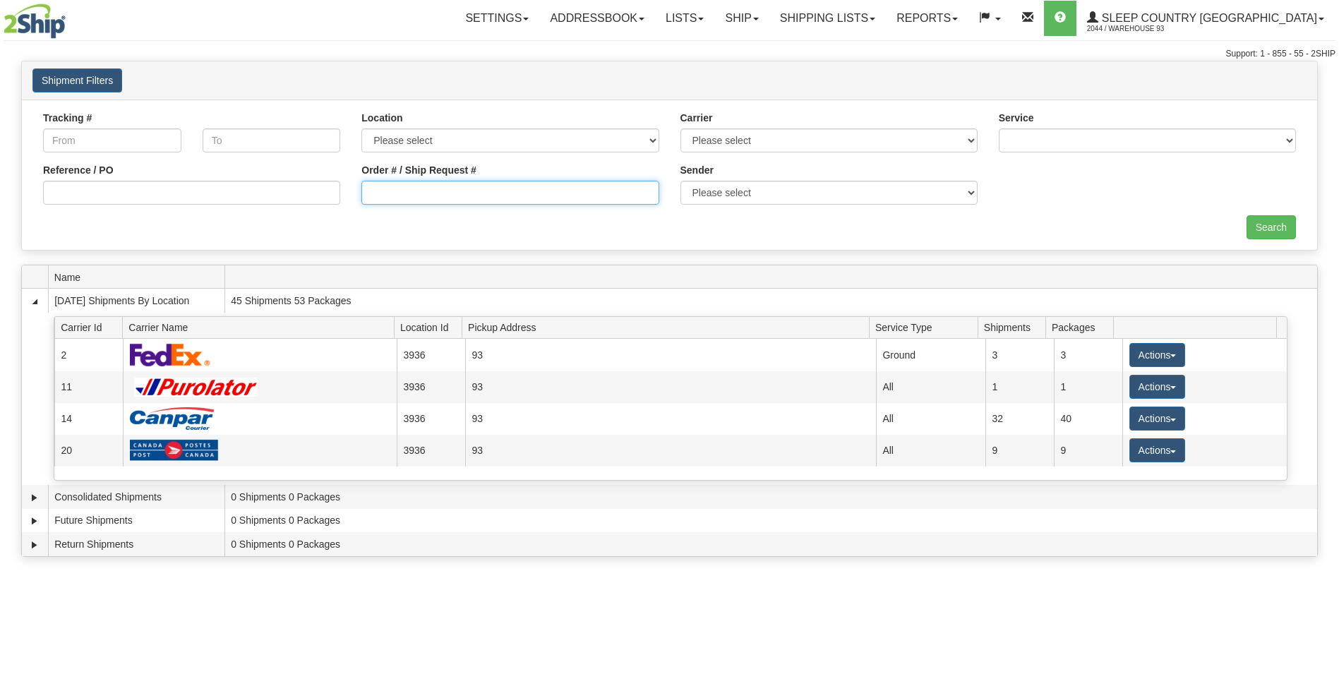
click at [418, 204] on input "Order # / Ship Request #" at bounding box center [509, 193] width 297 height 24
type input "9000I007030"
click at [1268, 225] on input "Search" at bounding box center [1271, 227] width 49 height 24
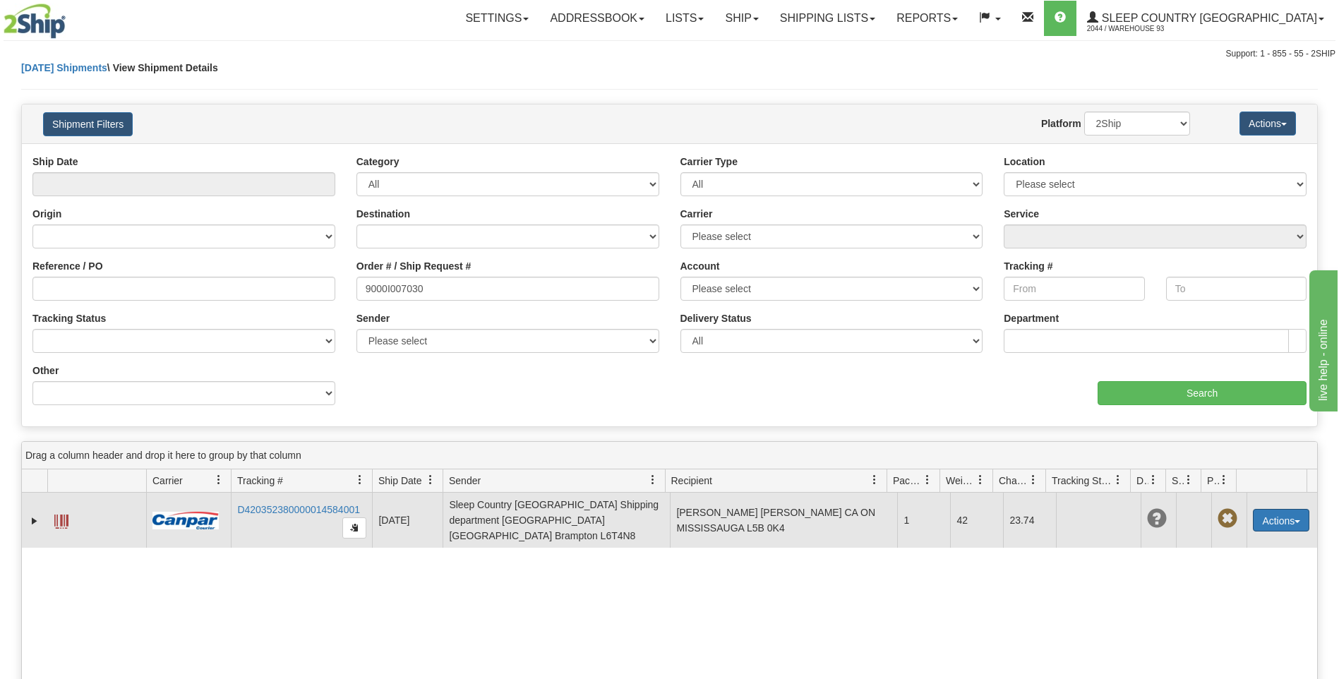
click at [1278, 509] on button "Actions" at bounding box center [1281, 520] width 56 height 23
click at [1245, 602] on link "Delete" at bounding box center [1252, 601] width 113 height 18
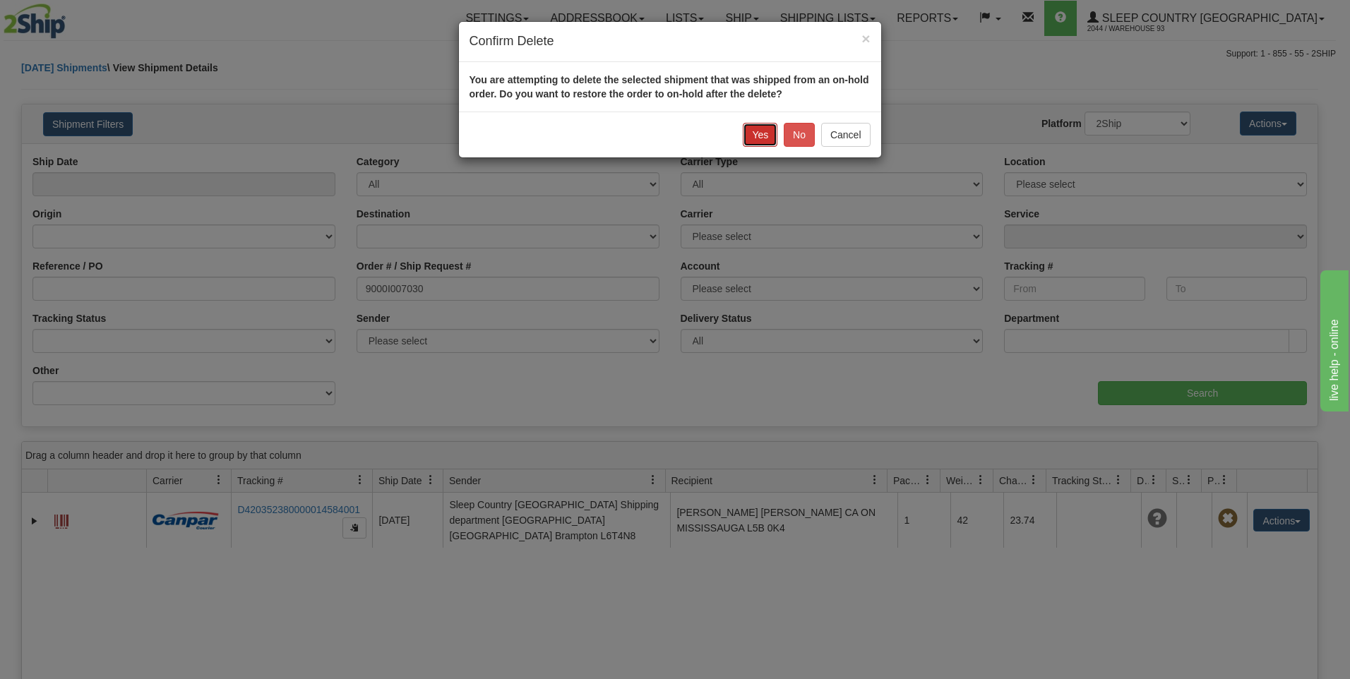
click at [751, 131] on button "Yes" at bounding box center [760, 135] width 35 height 24
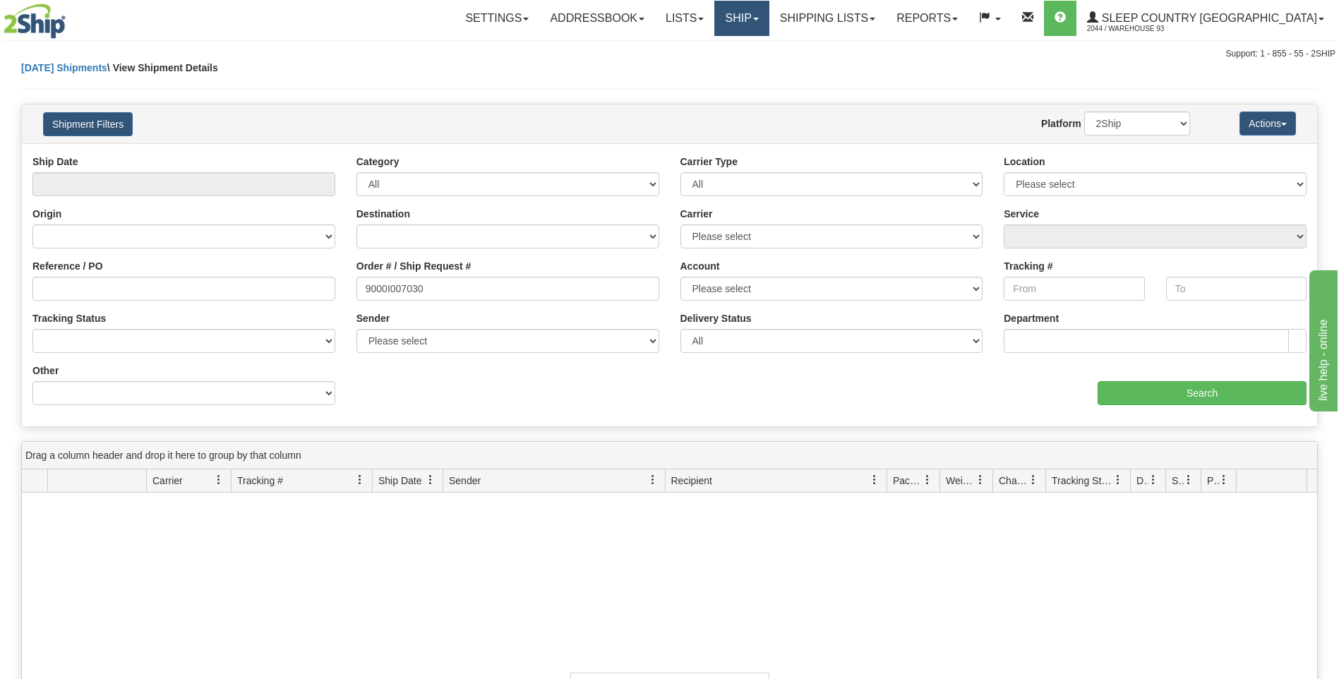
click at [759, 18] on span at bounding box center [756, 19] width 6 height 3
click at [769, 55] on link "Ship Screen" at bounding box center [705, 49] width 128 height 18
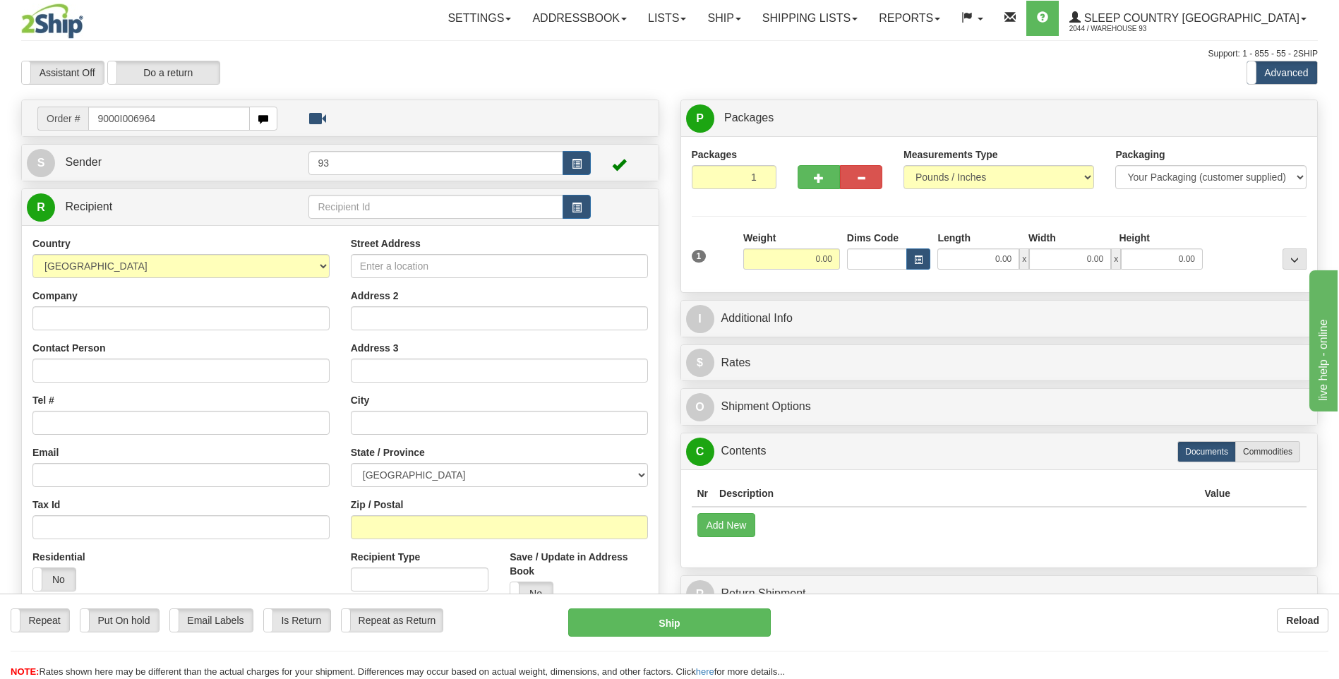
type input "9000I006964"
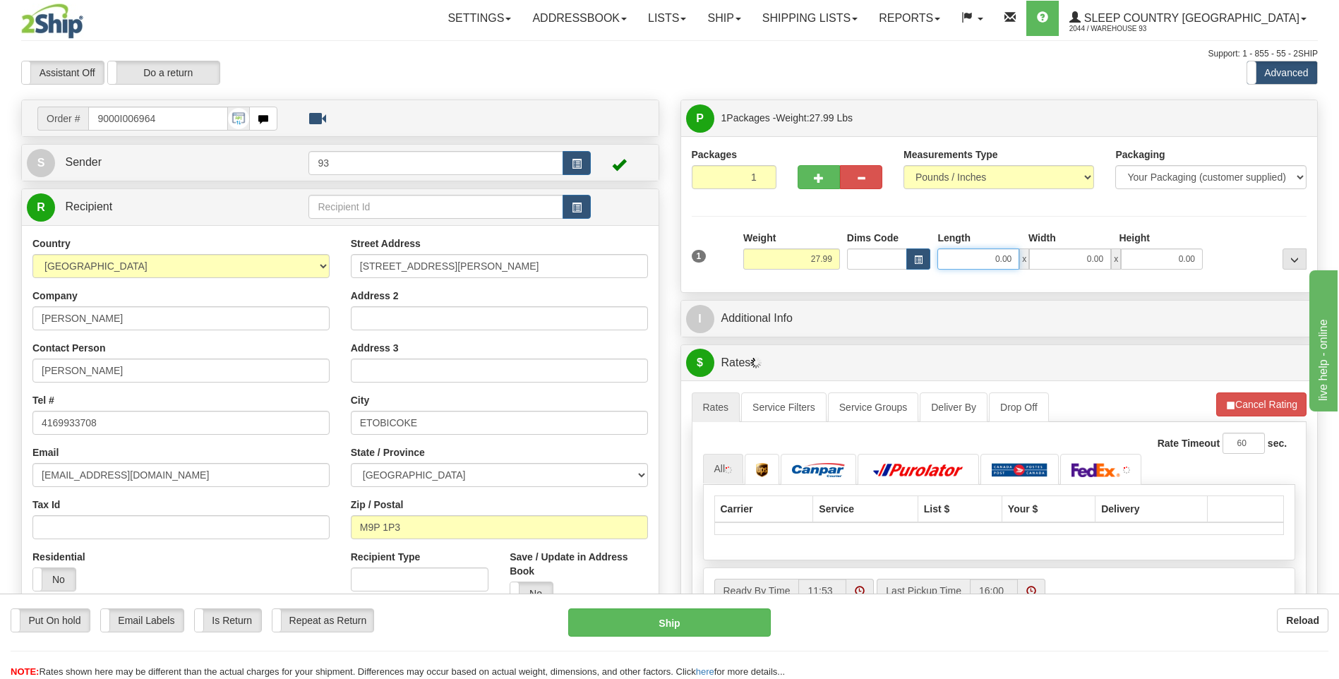
click at [975, 263] on input "0.00" at bounding box center [979, 259] width 82 height 21
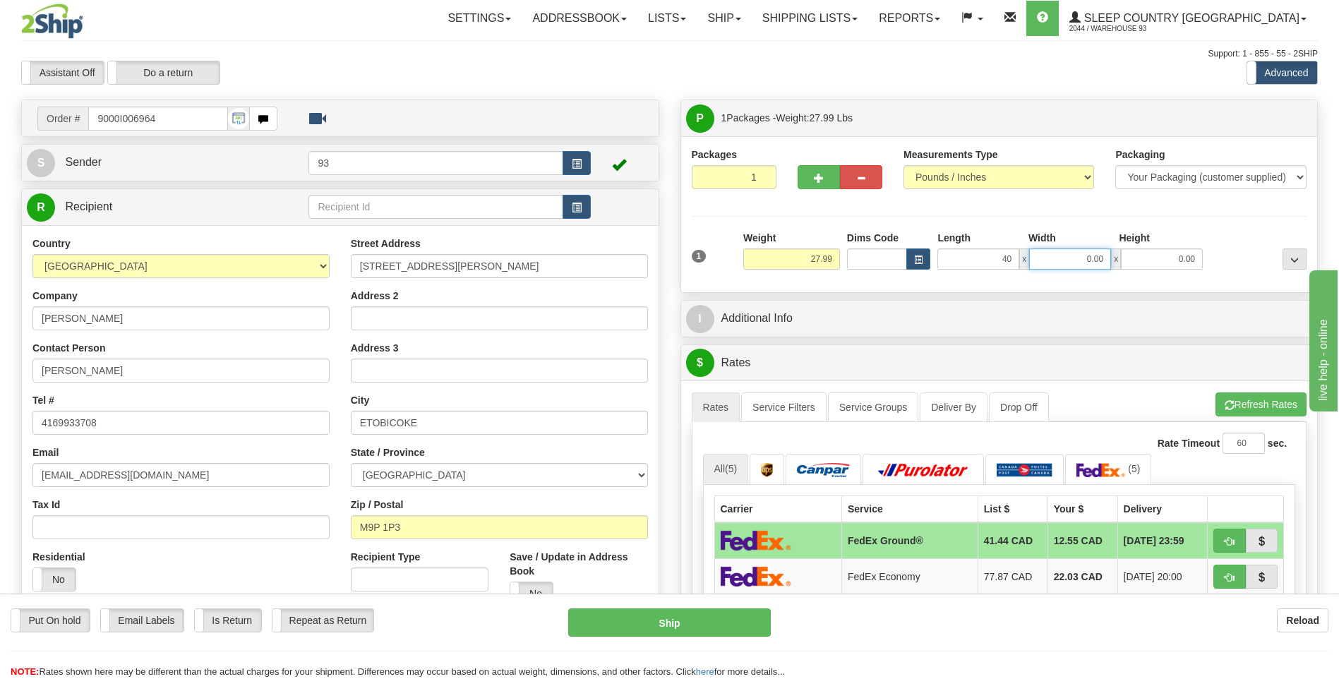
type input "40.00"
click at [1084, 263] on input "0.00" at bounding box center [1070, 259] width 82 height 21
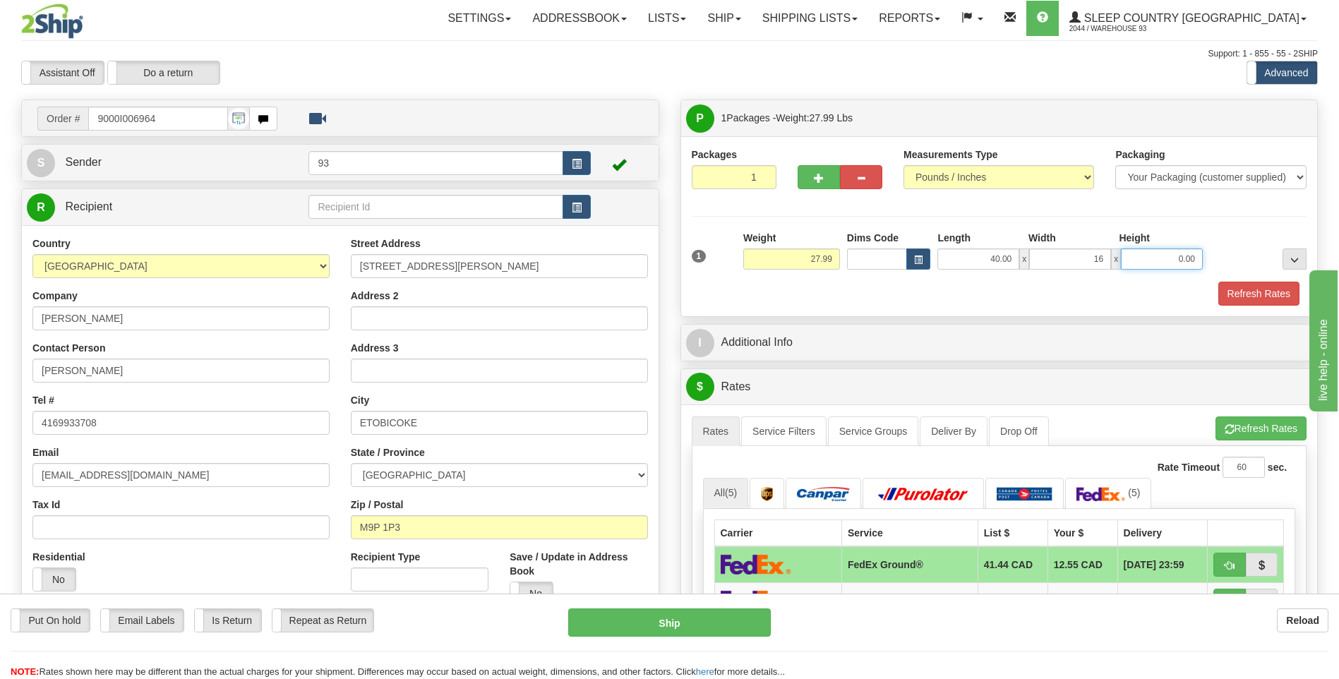
type input "16.00"
click at [1146, 261] on input "0.00" at bounding box center [1162, 259] width 82 height 21
type input "16.00"
click at [1255, 292] on button "Refresh Rates" at bounding box center [1259, 294] width 81 height 24
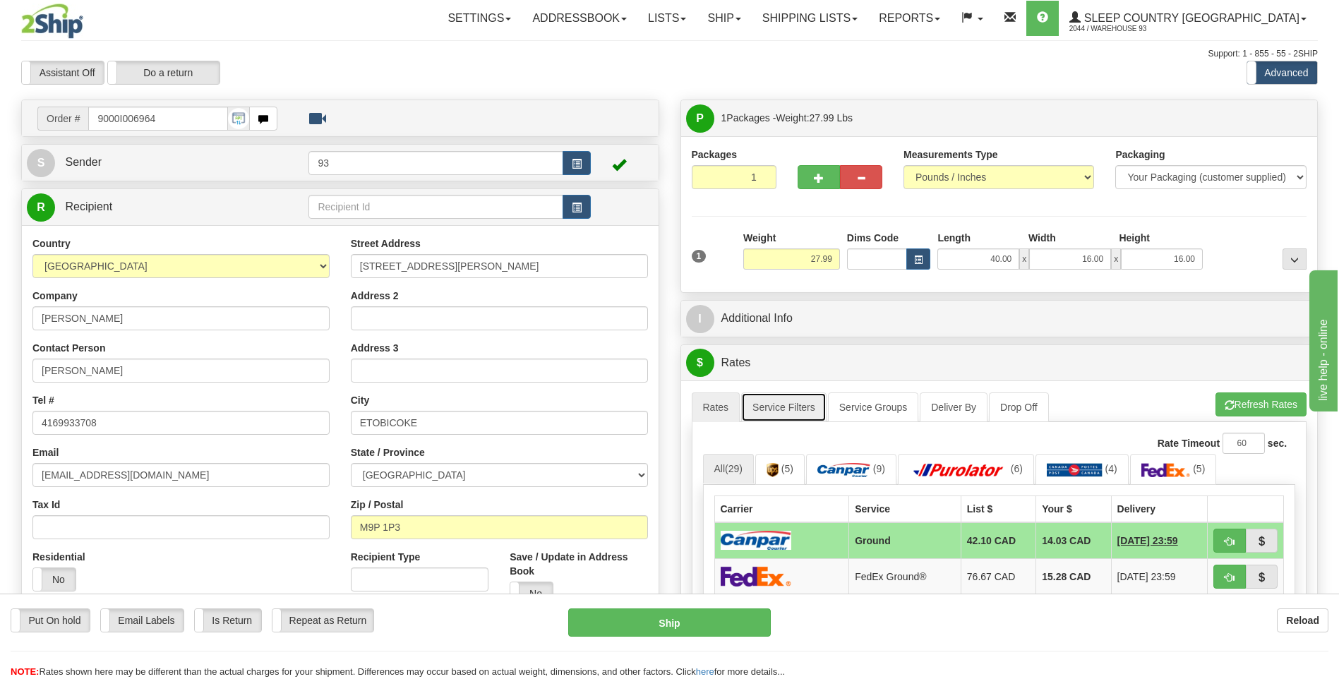
click at [784, 412] on link "Service Filters" at bounding box center [783, 408] width 85 height 30
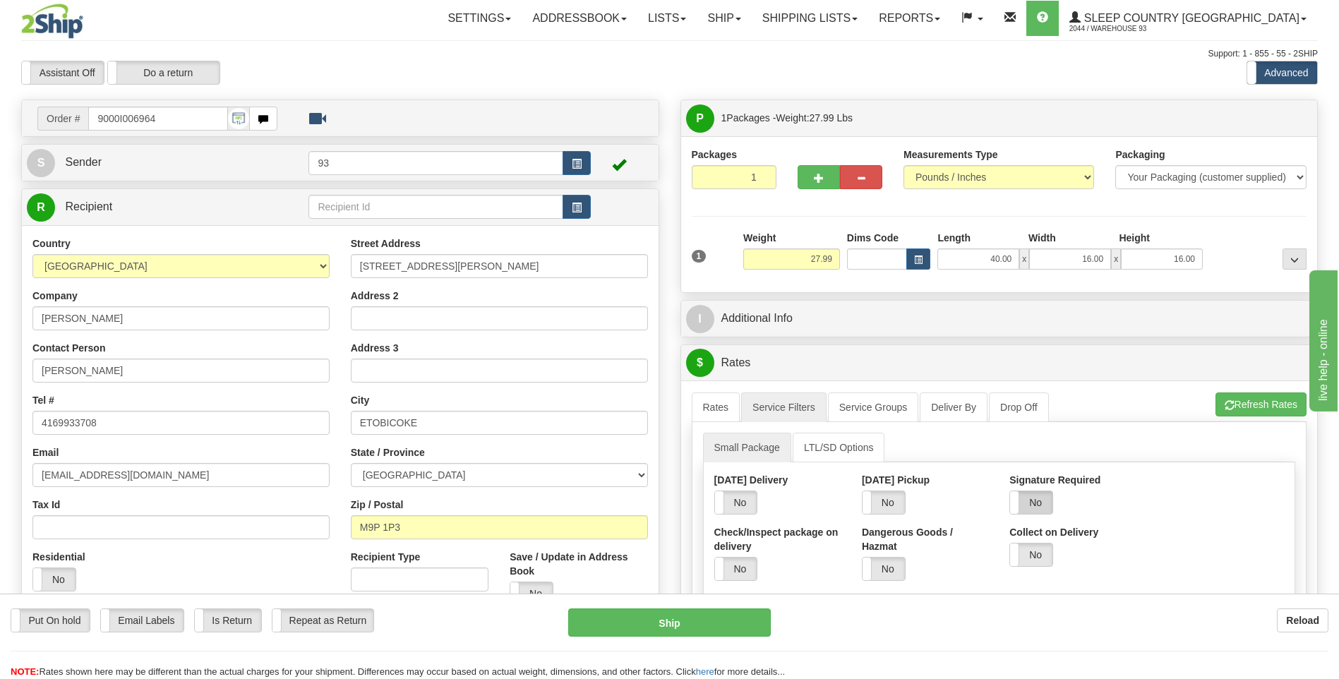
click at [1034, 507] on label "No" at bounding box center [1031, 502] width 42 height 23
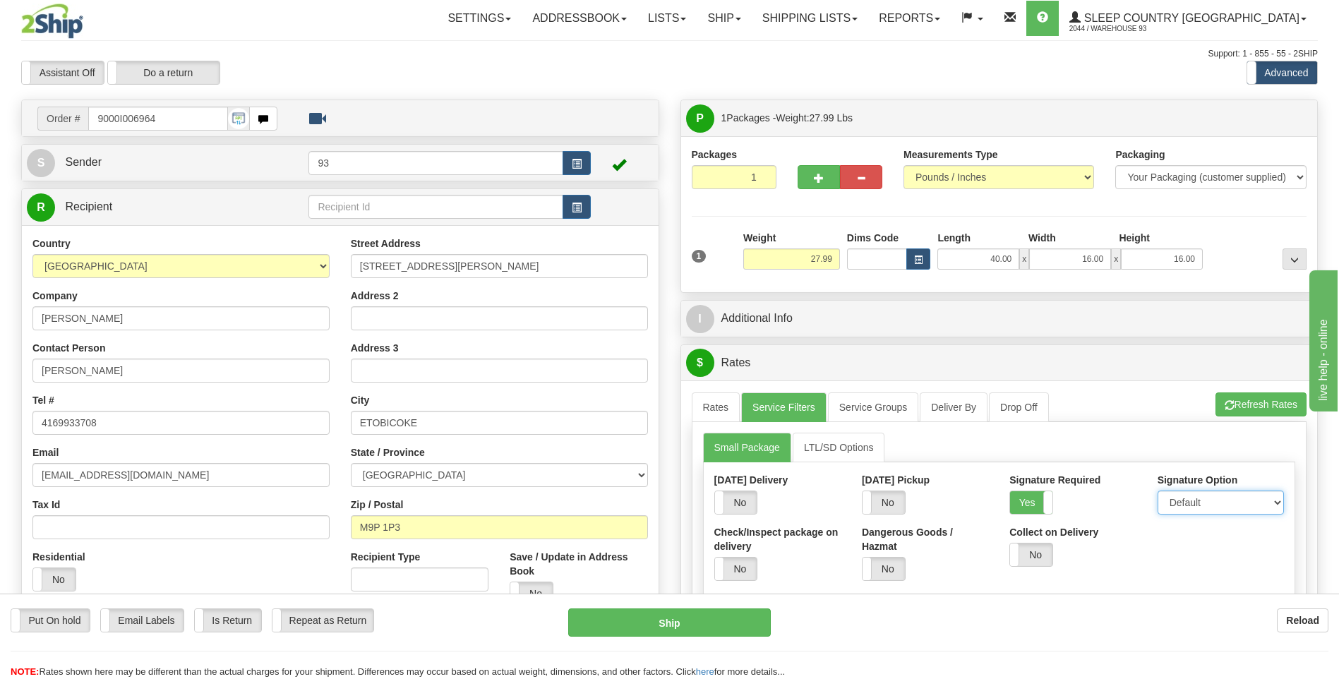
click at [1209, 503] on select "Default Adult Direct Indirect No Signature Required" at bounding box center [1221, 503] width 126 height 24
select select "1"
click at [1158, 491] on select "Default Adult Direct Indirect No Signature Required" at bounding box center [1221, 503] width 126 height 24
click at [1187, 498] on select "Default Adult Direct Indirect No Signature Required" at bounding box center [1221, 503] width 126 height 24
click at [1158, 491] on select "Default Adult Direct Indirect No Signature Required" at bounding box center [1221, 503] width 126 height 24
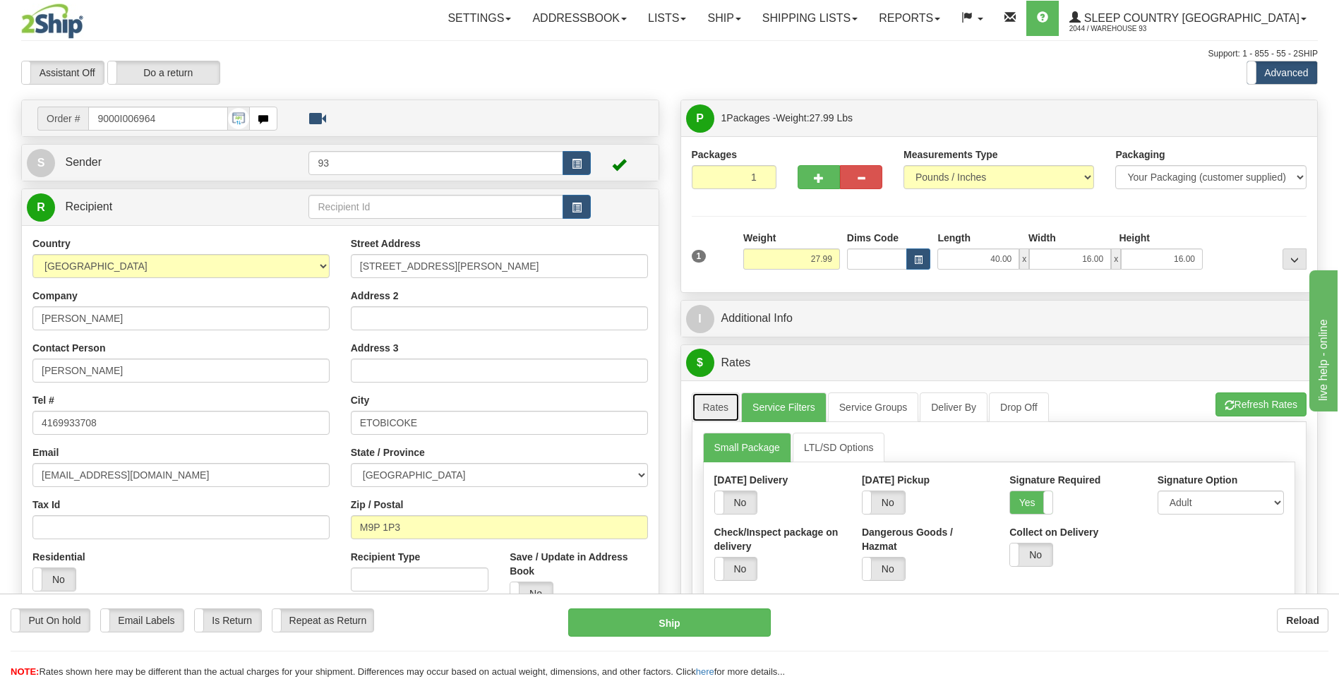
click at [731, 413] on link "Rates" at bounding box center [716, 408] width 49 height 30
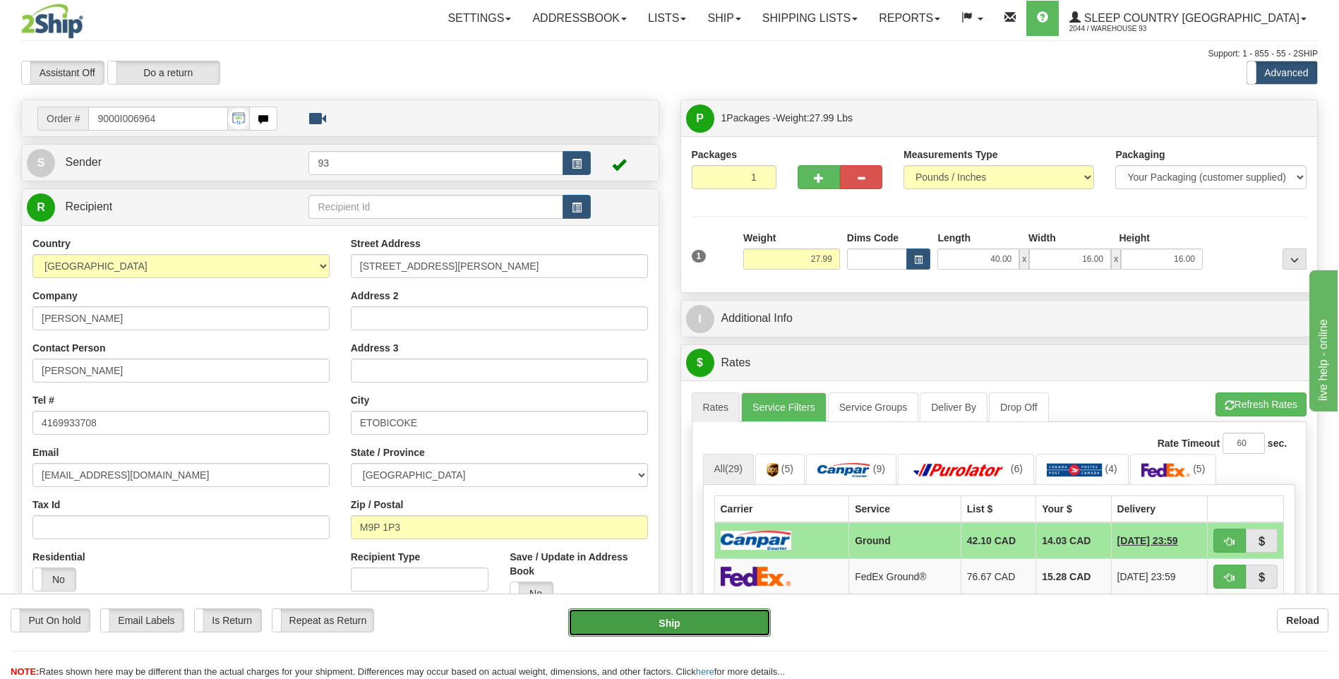
click at [731, 635] on button "Ship" at bounding box center [669, 623] width 202 height 28
type input "1"
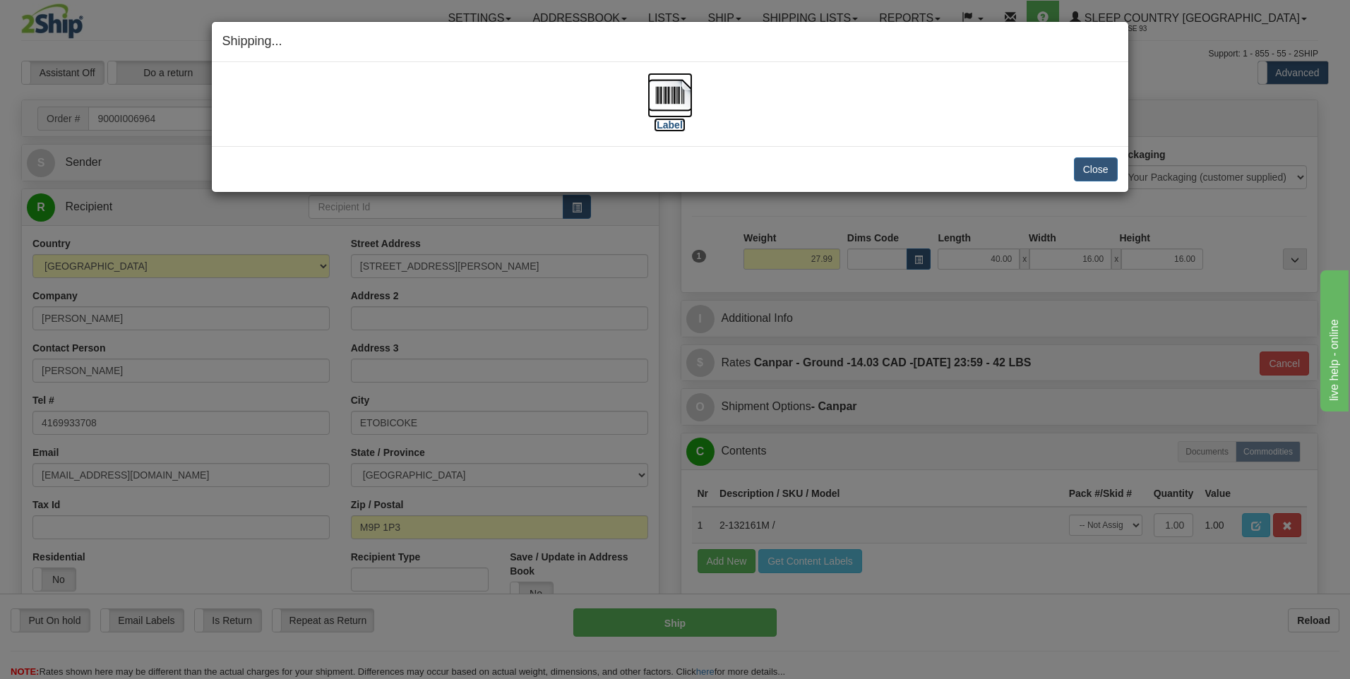
click at [676, 98] on img at bounding box center [669, 95] width 45 height 45
click at [1093, 171] on button "Close" at bounding box center [1096, 169] width 44 height 24
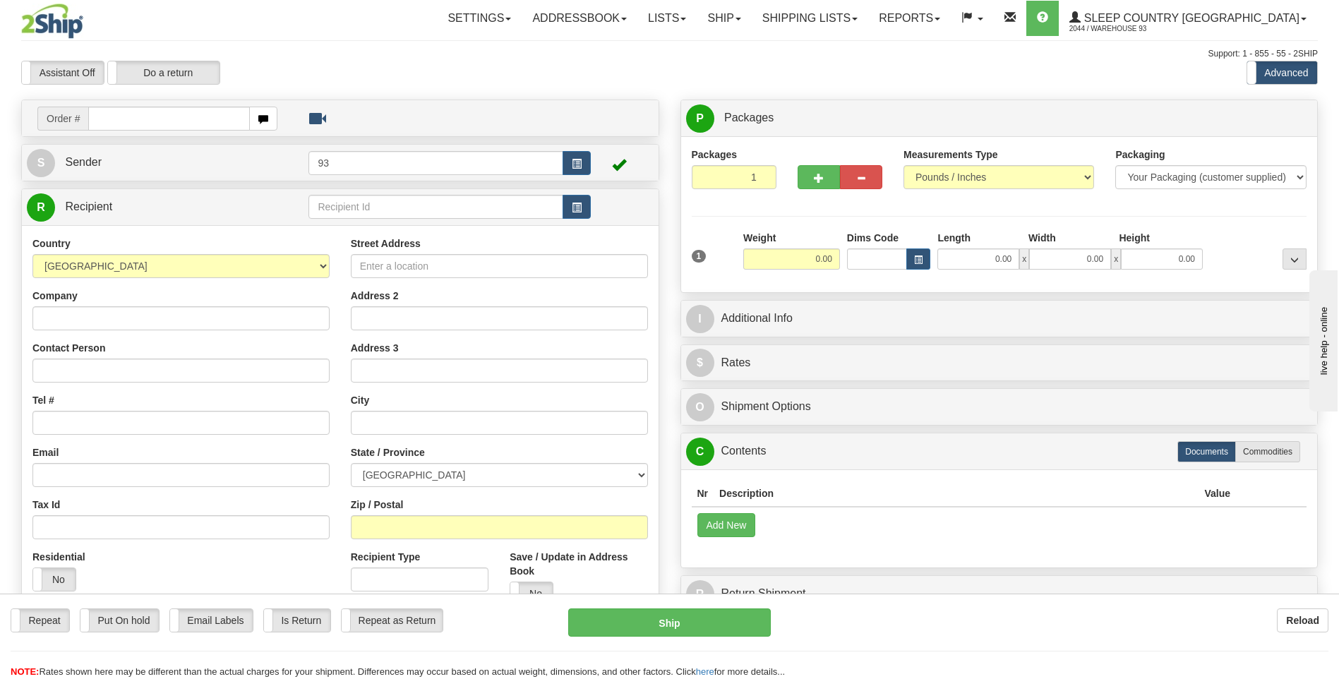
click at [118, 115] on input "text" at bounding box center [168, 119] width 161 height 24
type input "9000I007030"
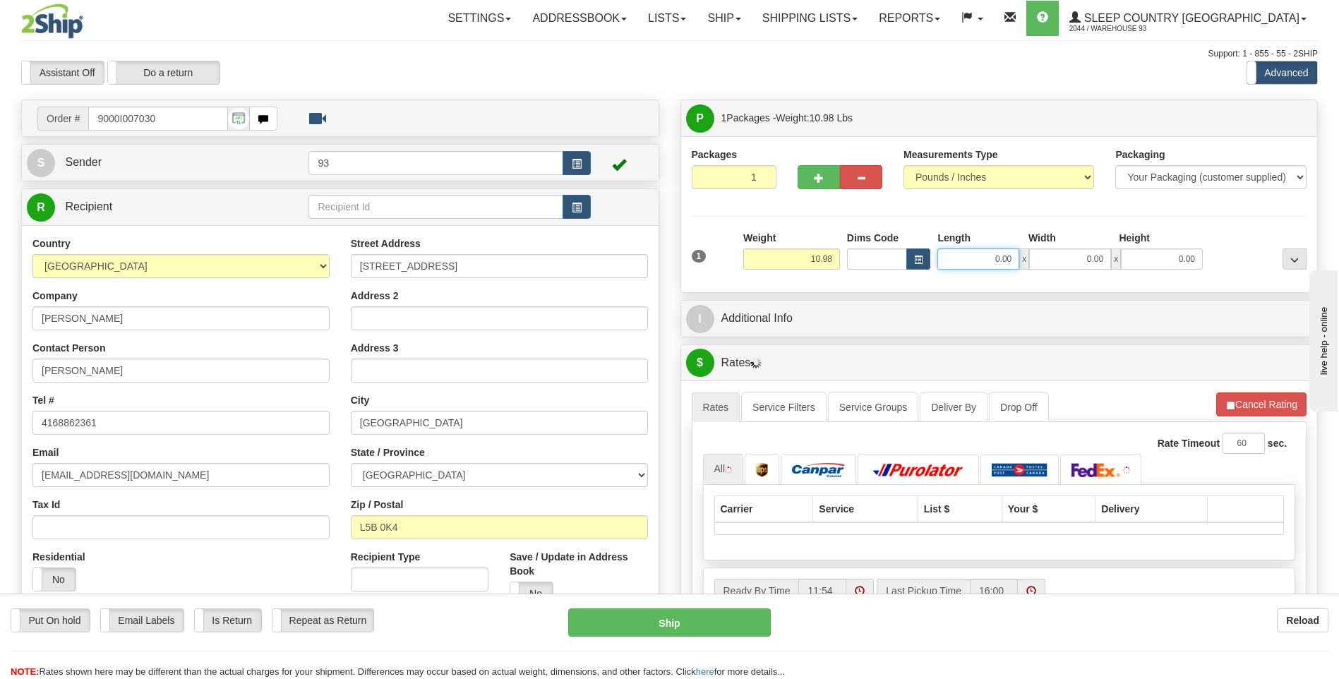
click at [967, 259] on input "0.00" at bounding box center [979, 259] width 82 height 21
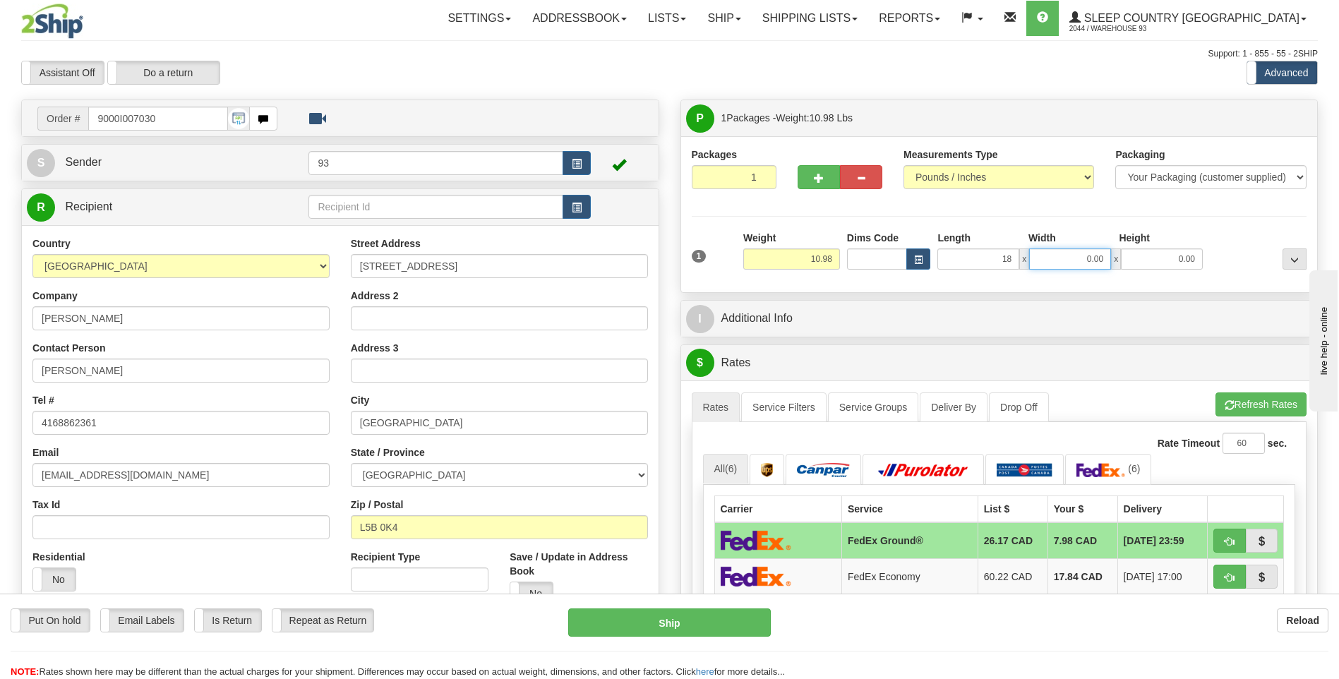
type input "18.00"
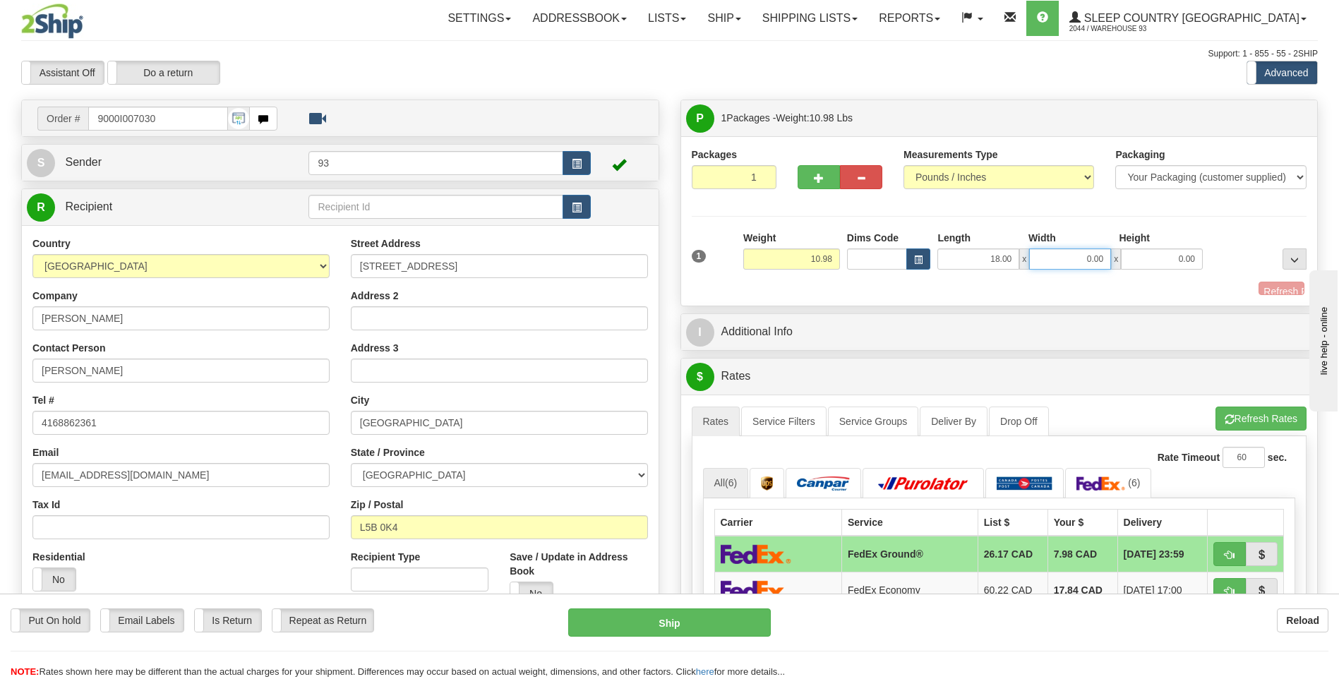
click at [1093, 258] on input "0.00" at bounding box center [1070, 259] width 82 height 21
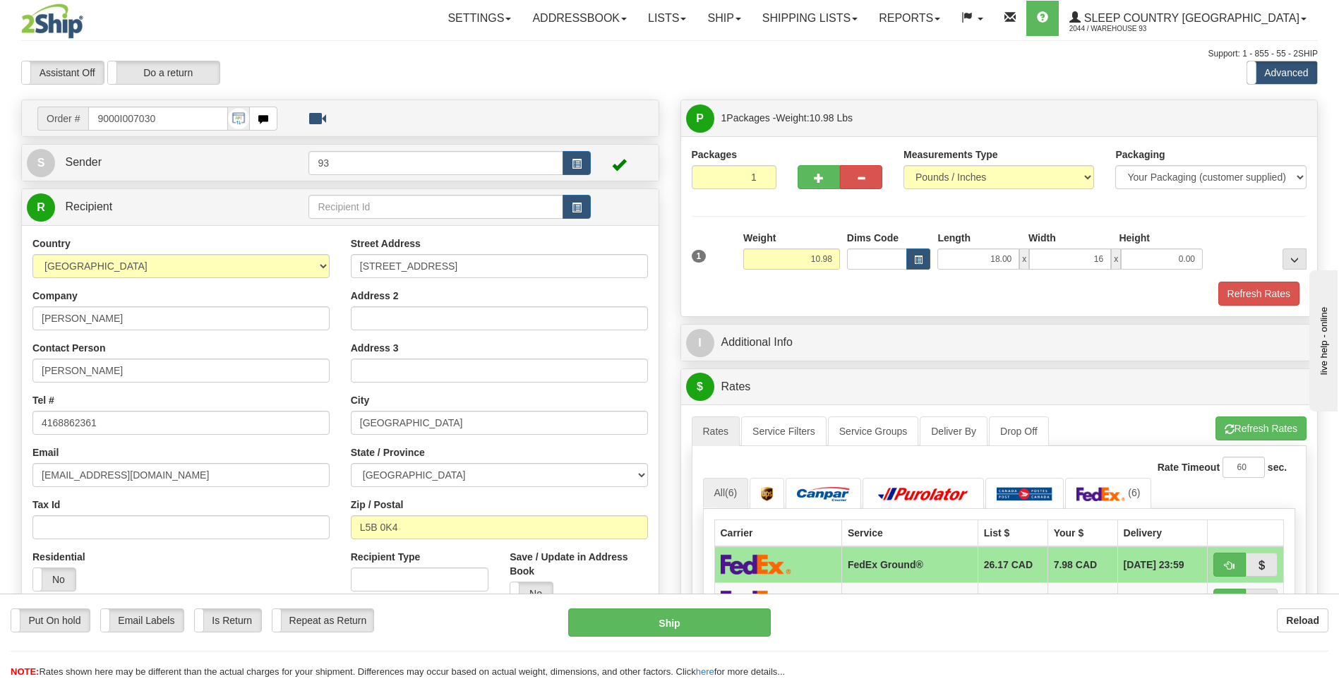
type input "16.00"
click at [1206, 250] on div "18.00 x 16.00 x 0.00" at bounding box center [1070, 259] width 273 height 21
click at [1183, 260] on input "0.00" at bounding box center [1162, 259] width 82 height 21
type input "8.00"
click at [1263, 287] on button "Refresh Rates" at bounding box center [1259, 294] width 81 height 24
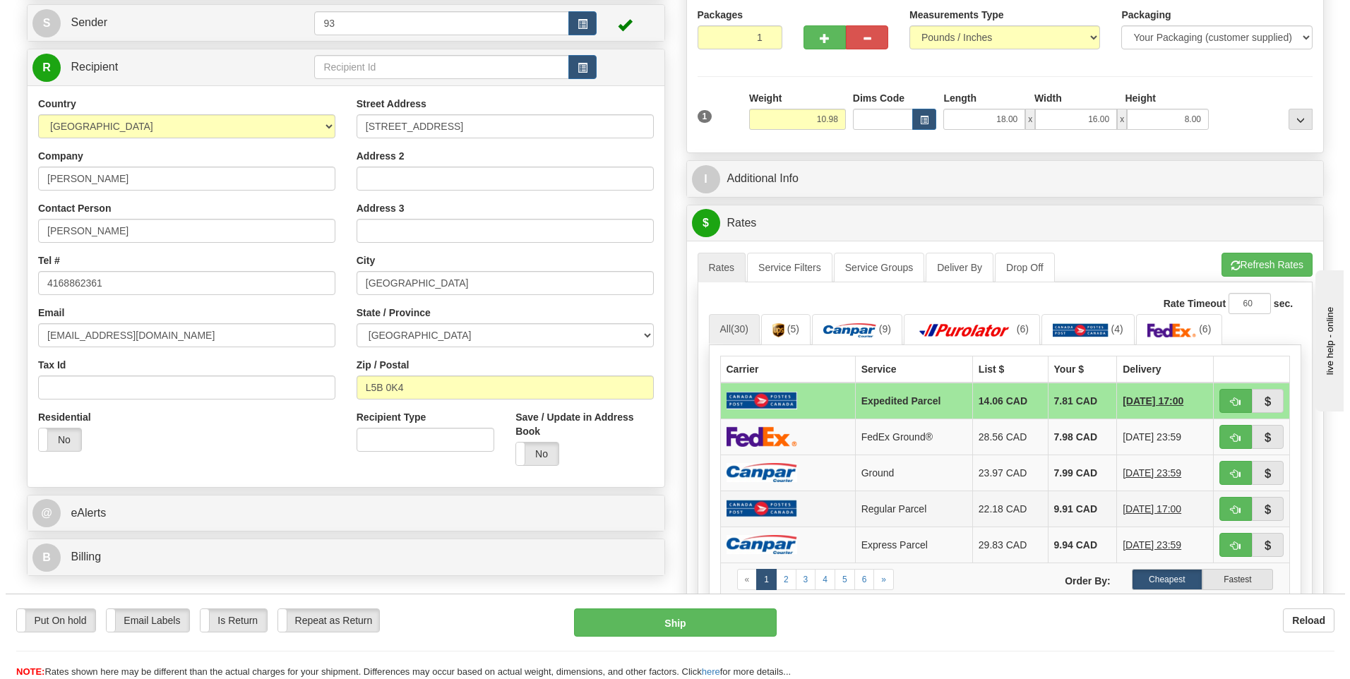
scroll to position [141, 0]
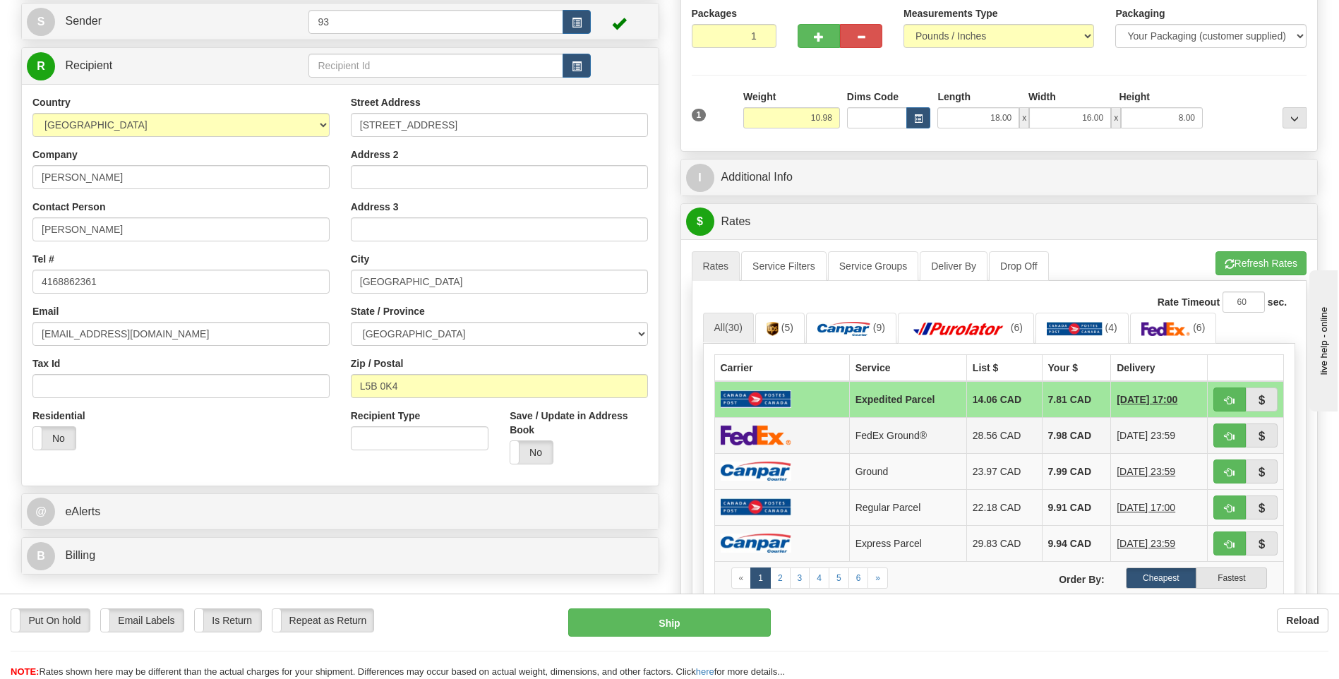
click at [775, 434] on img at bounding box center [756, 435] width 71 height 20
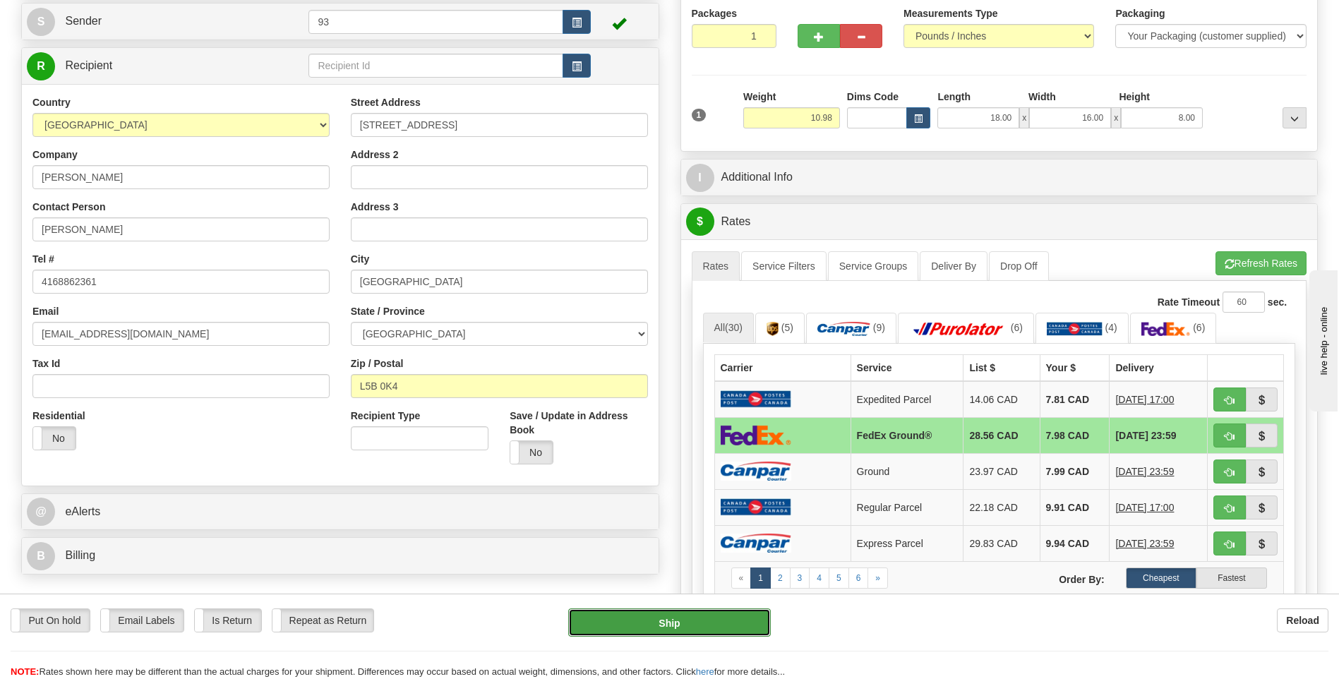
click at [743, 629] on button "Ship" at bounding box center [669, 623] width 202 height 28
type input "92"
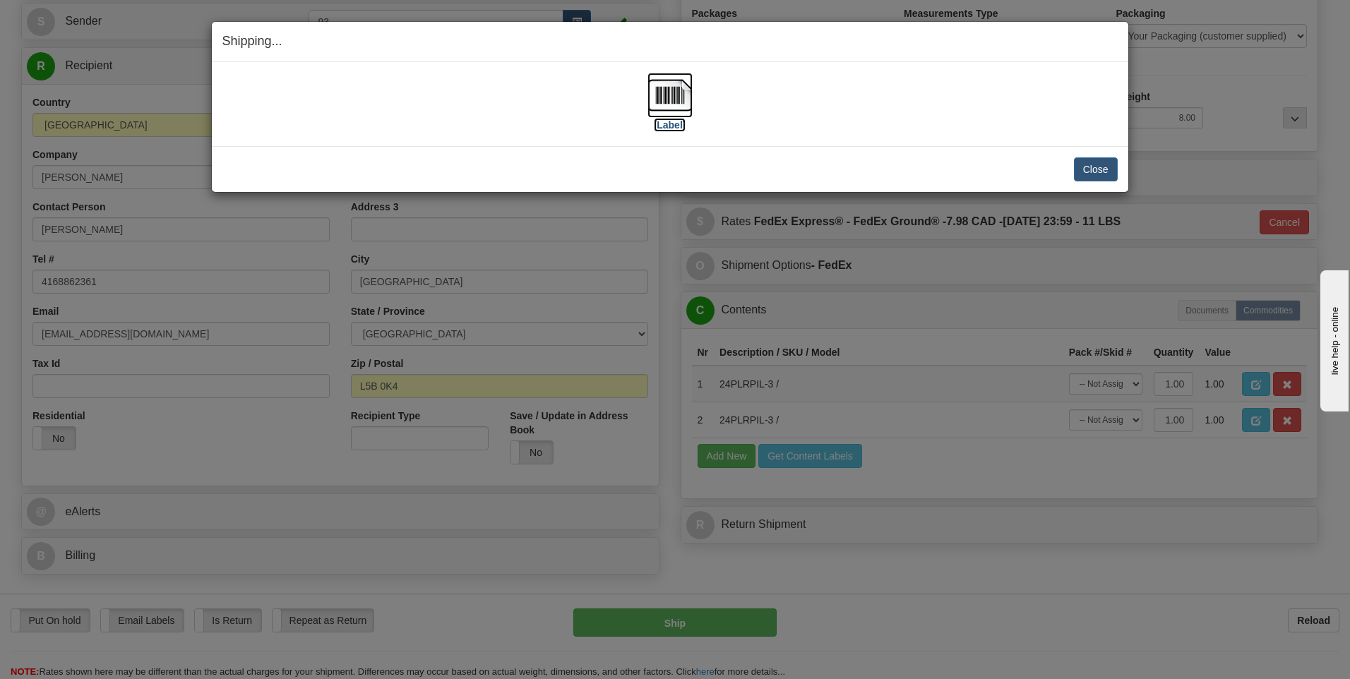
click at [668, 102] on img at bounding box center [669, 95] width 45 height 45
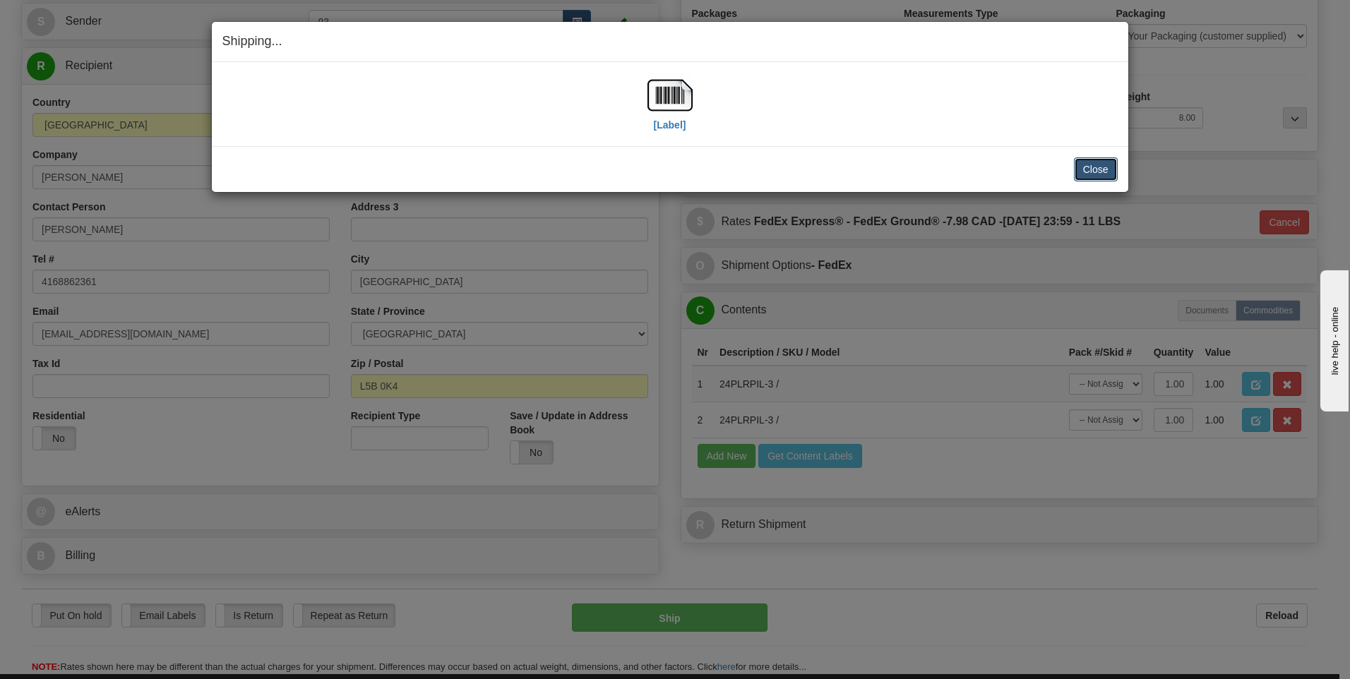
click at [1080, 176] on button "Close" at bounding box center [1096, 169] width 44 height 24
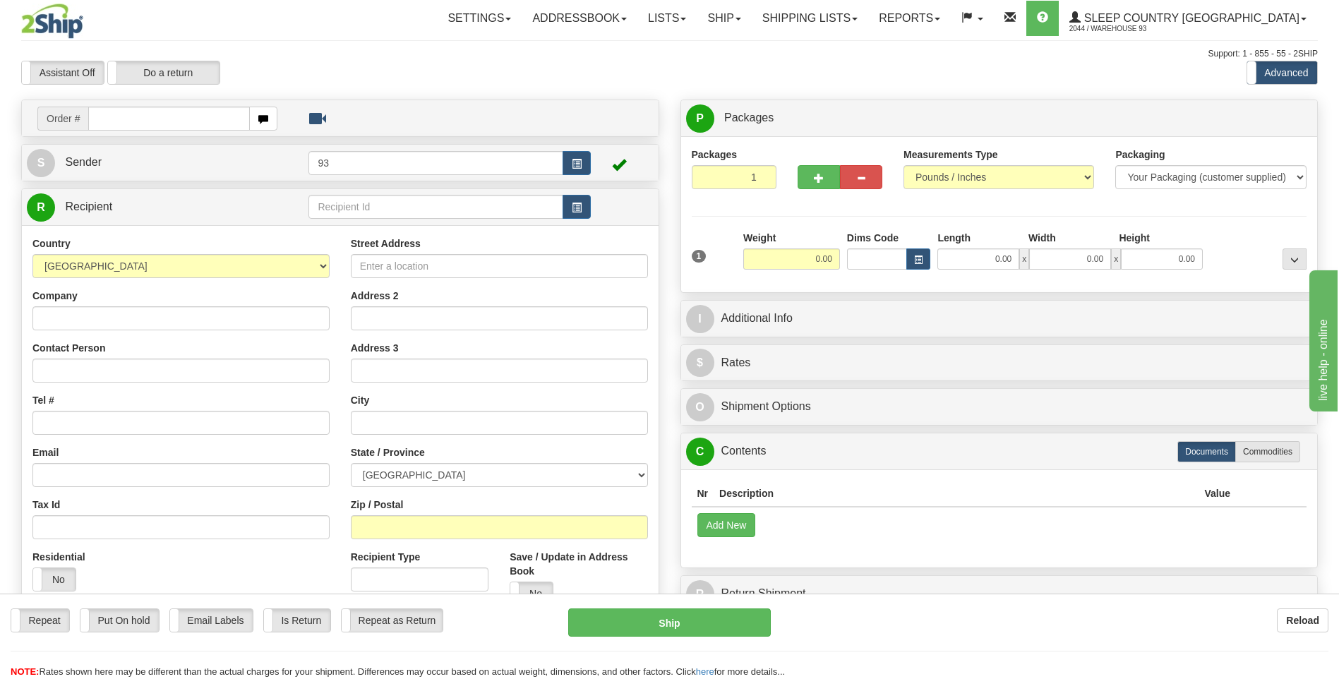
click at [147, 125] on input "text" at bounding box center [168, 119] width 161 height 24
type input "9000I007145"
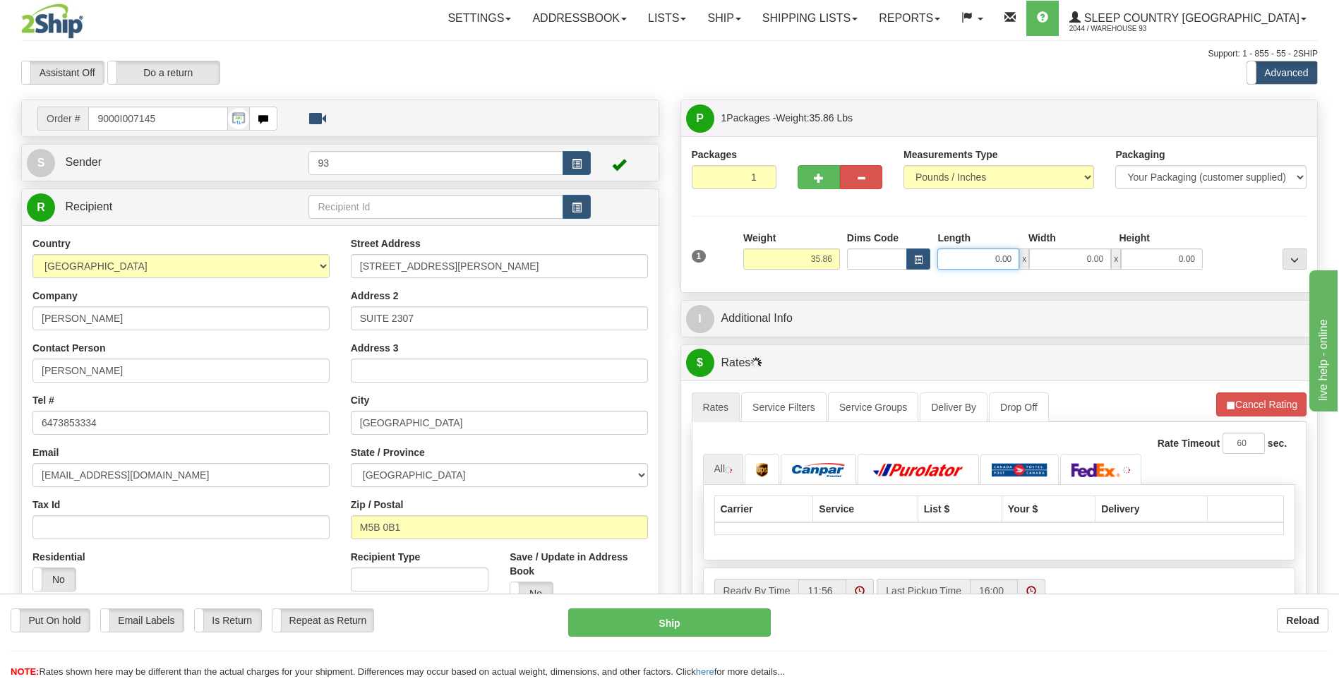
click at [955, 255] on input "0.00" at bounding box center [979, 259] width 82 height 21
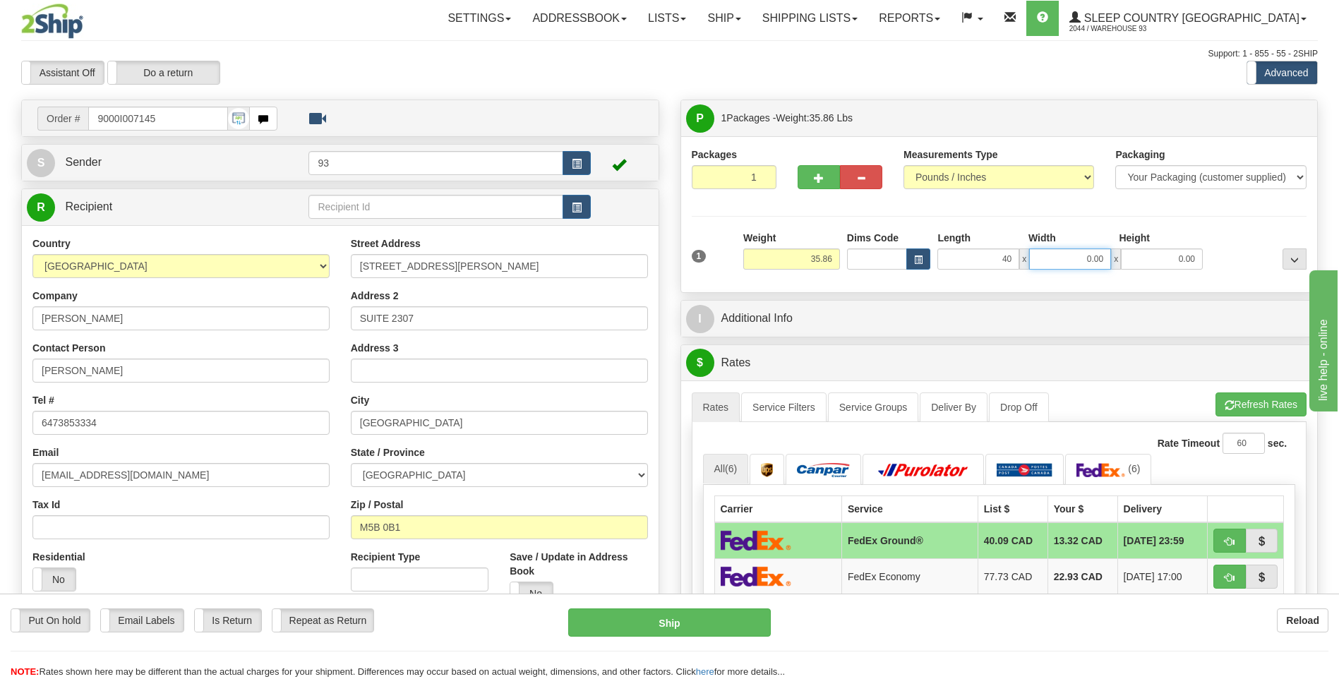
type input "40.00"
click at [1056, 253] on input "0.00" at bounding box center [1070, 259] width 82 height 21
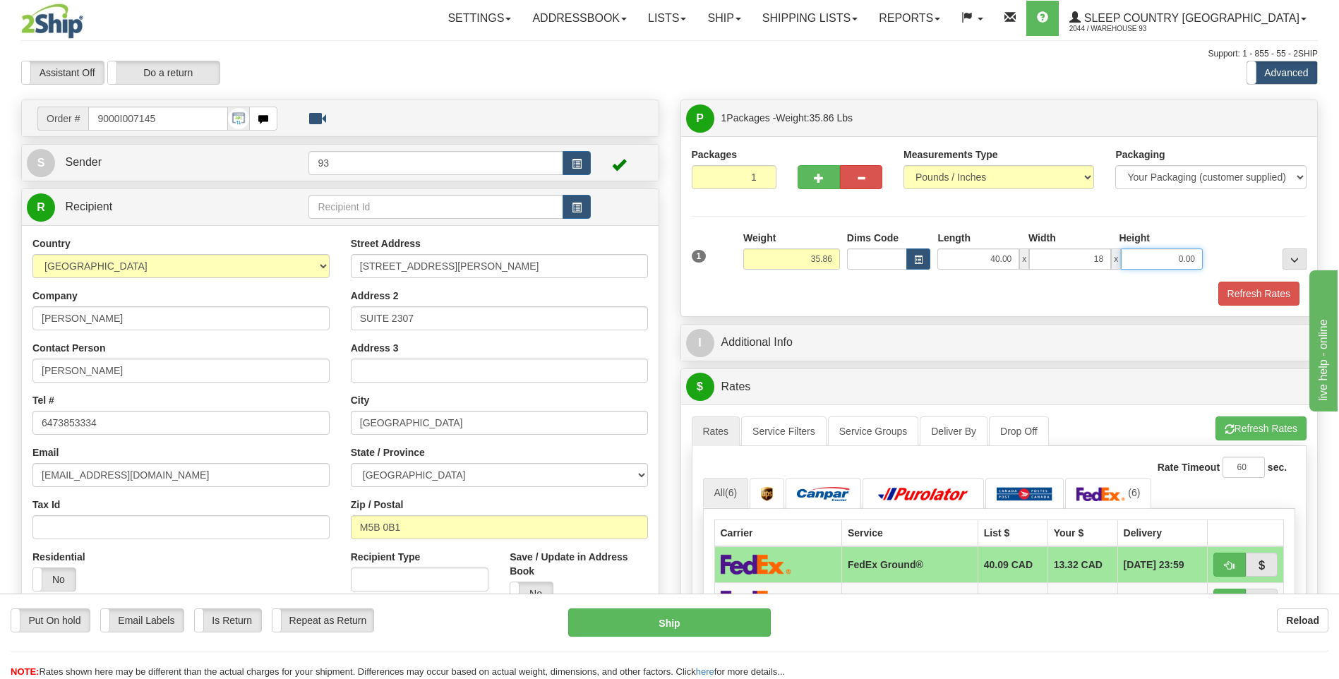
type input "18.00"
click at [1167, 259] on input "0.00" at bounding box center [1162, 259] width 82 height 21
type input "18.00"
click at [1241, 293] on button "Refresh Rates" at bounding box center [1259, 294] width 81 height 24
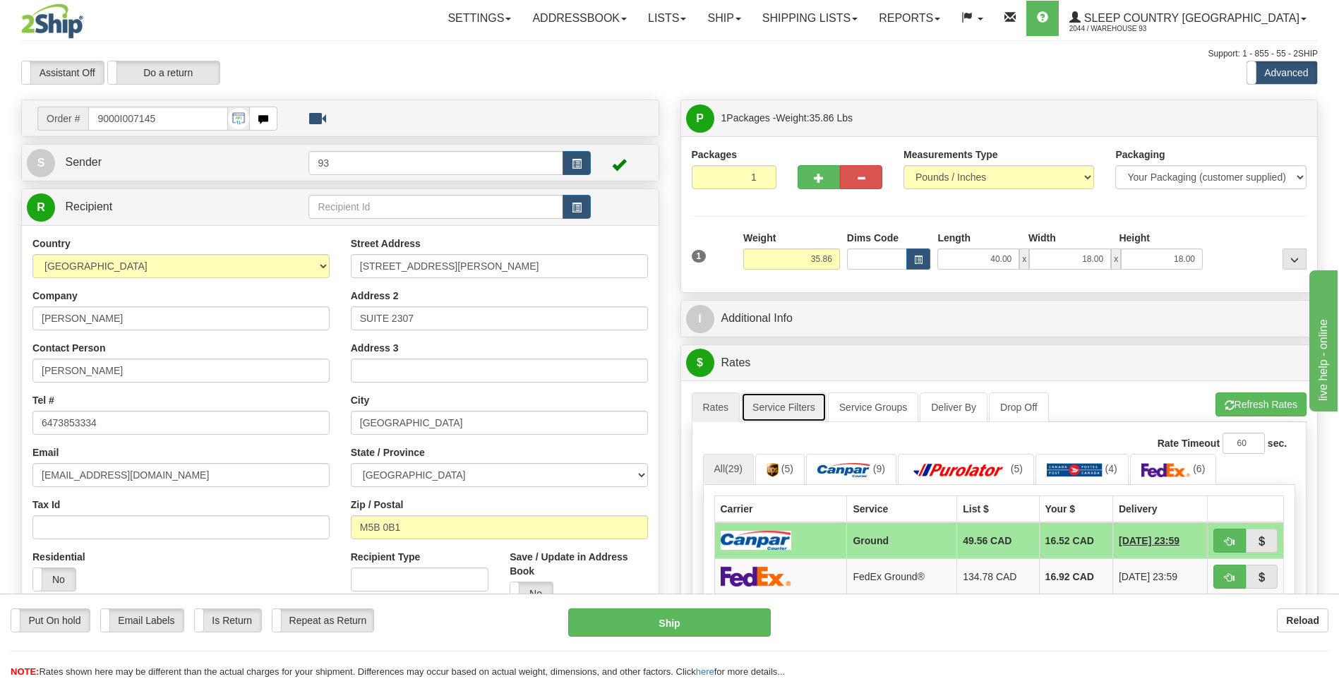
click at [795, 413] on link "Service Filters" at bounding box center [783, 408] width 85 height 30
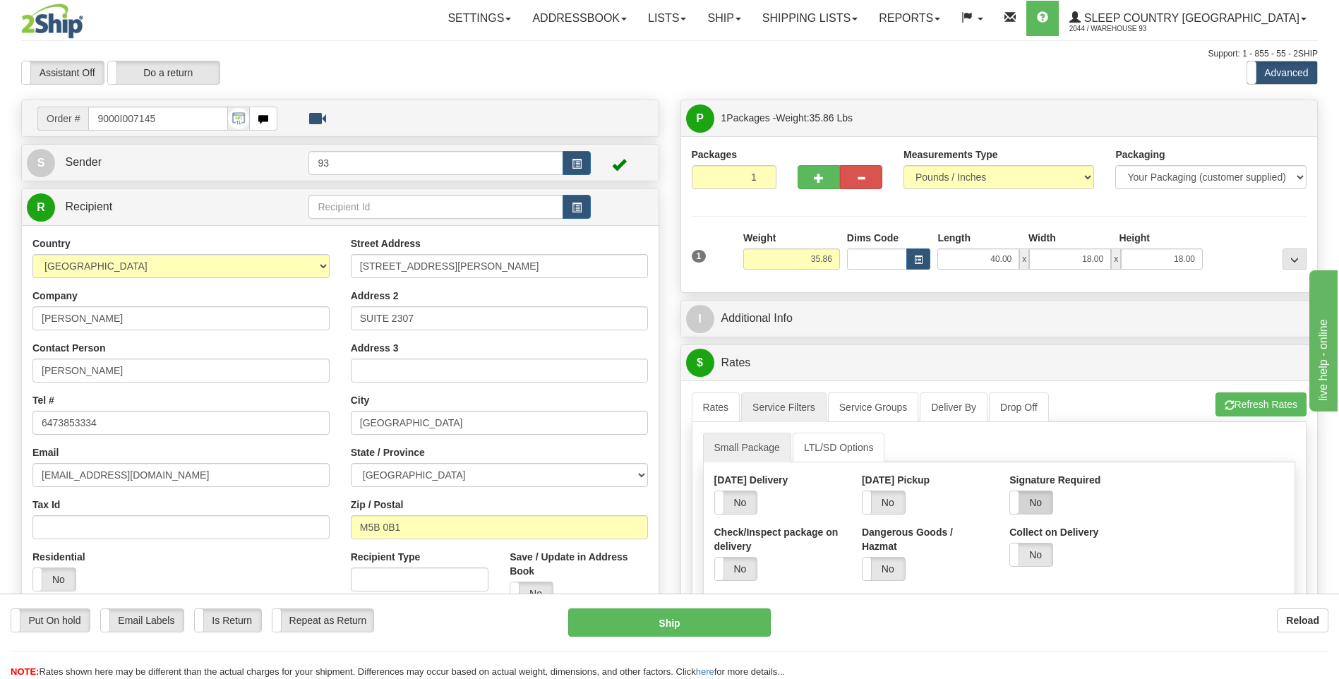
click at [1029, 500] on label "No" at bounding box center [1031, 502] width 42 height 23
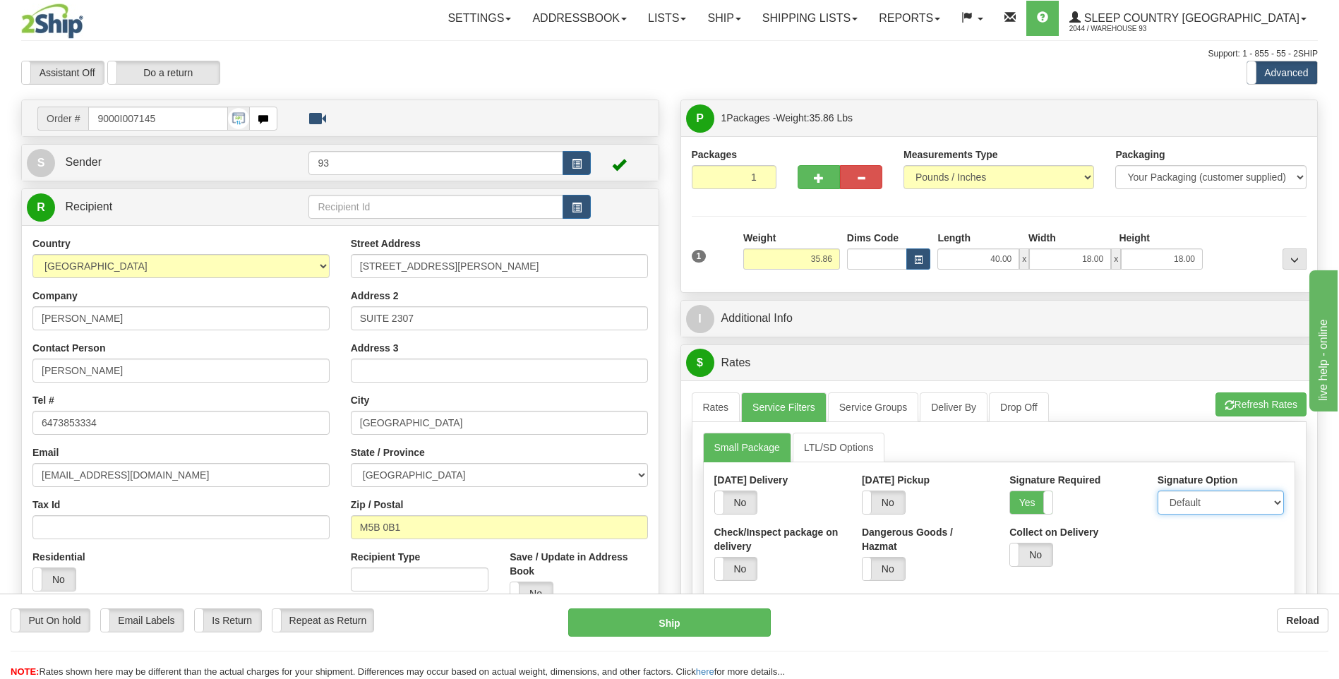
click at [1216, 505] on select "Default Adult Direct Indirect No Signature Required" at bounding box center [1221, 503] width 126 height 24
select select "1"
click at [1158, 491] on select "Default Adult Direct Indirect No Signature Required" at bounding box center [1221, 503] width 126 height 24
click at [726, 412] on link "Rates" at bounding box center [716, 408] width 49 height 30
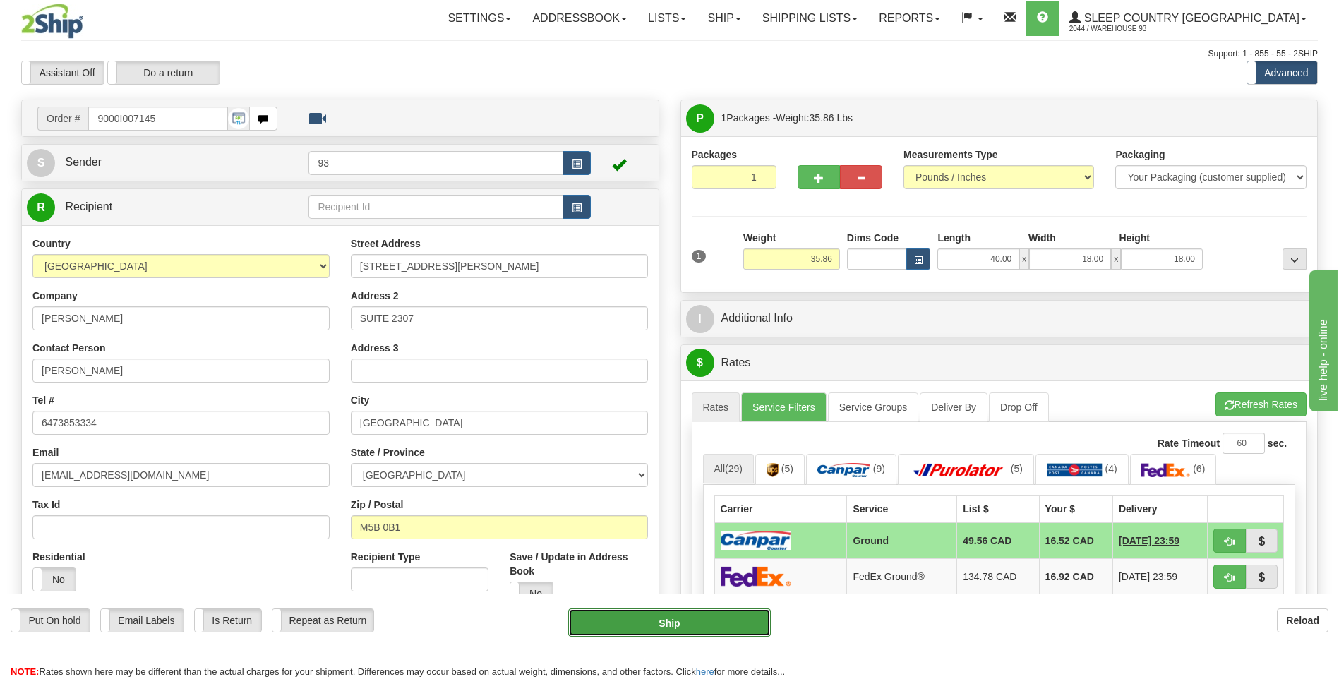
click at [735, 620] on button "Ship" at bounding box center [669, 623] width 202 height 28
type input "1"
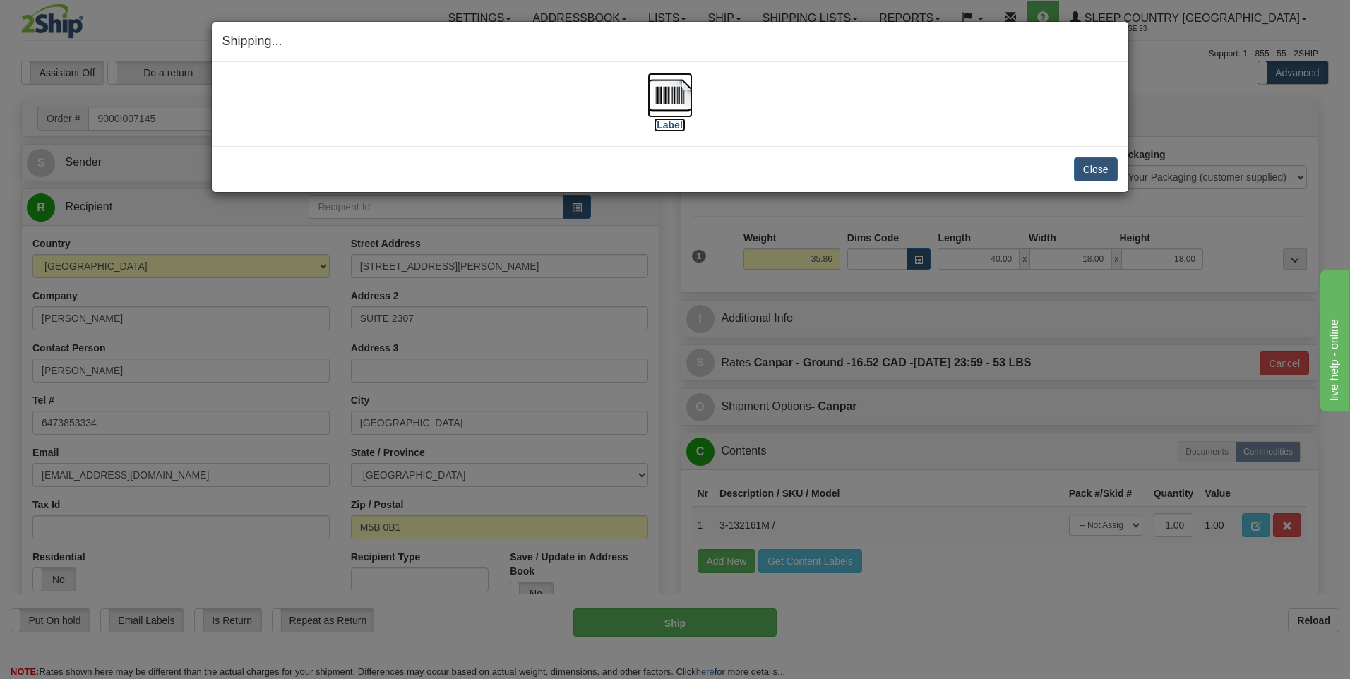
click at [676, 96] on img at bounding box center [669, 95] width 45 height 45
click at [1098, 168] on button "Close" at bounding box center [1096, 169] width 44 height 24
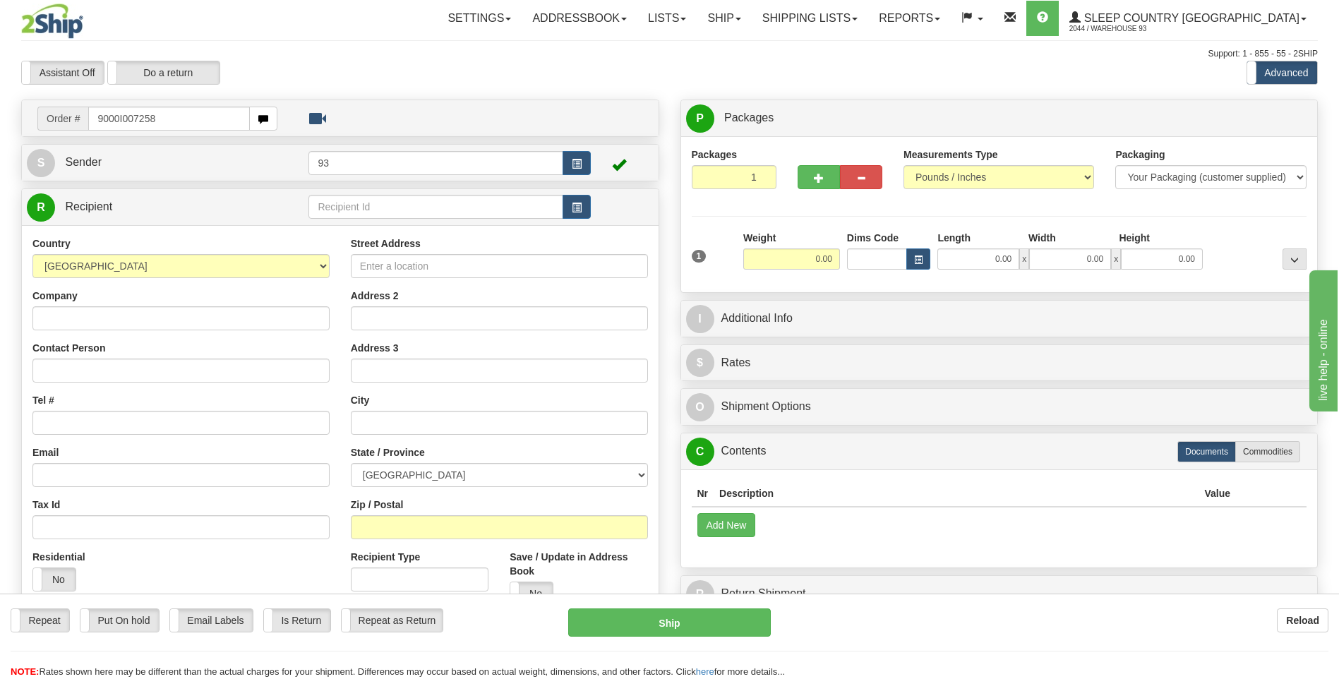
type input "9000I007258"
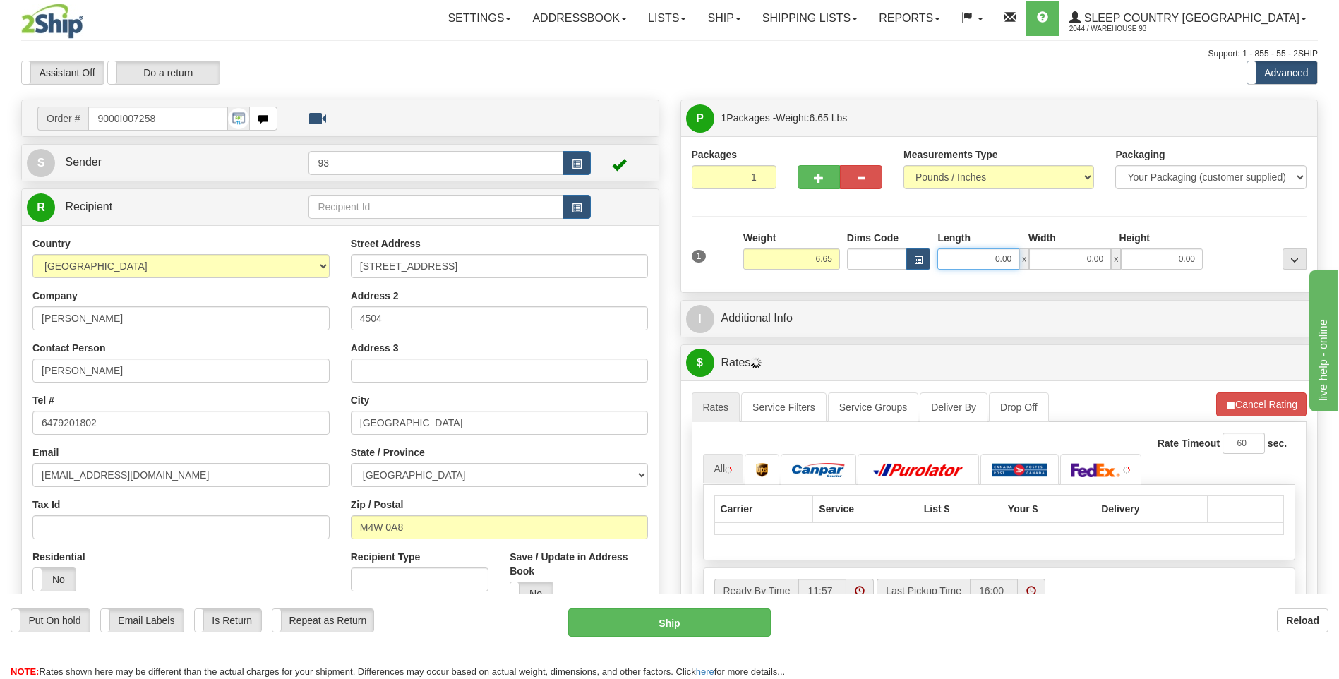
click at [984, 264] on input "0.00" at bounding box center [979, 259] width 82 height 21
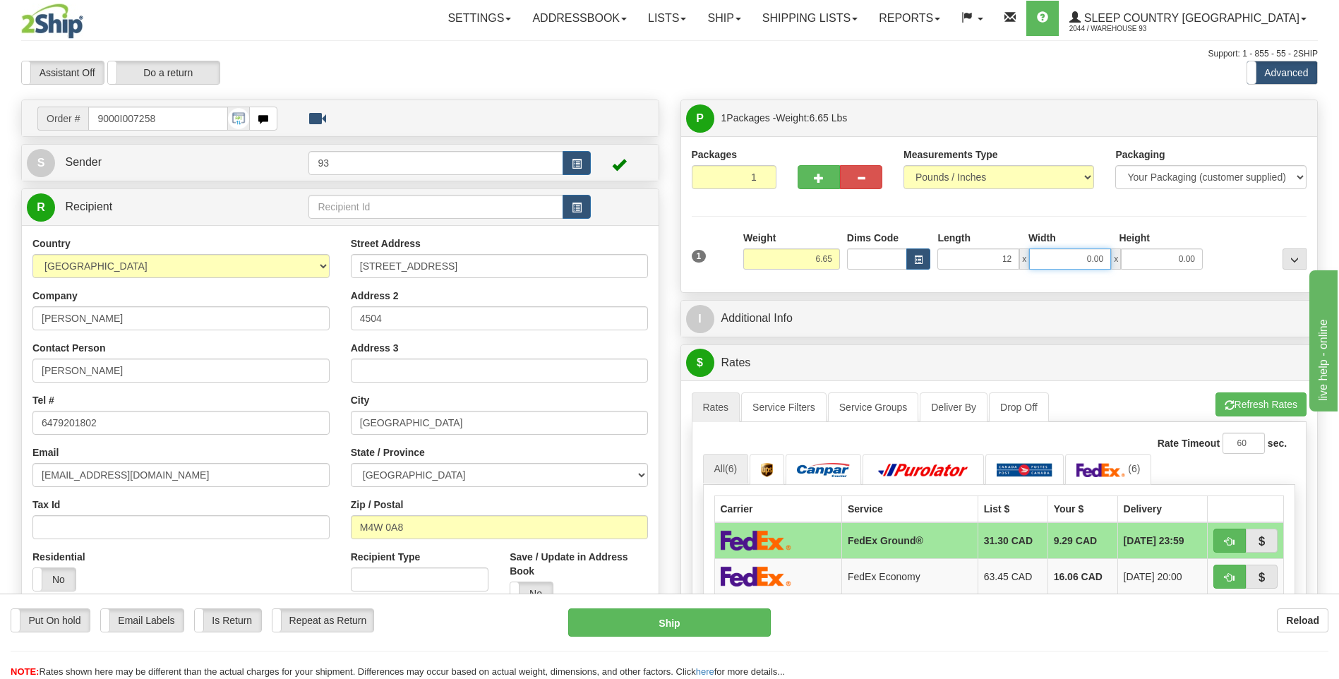
type input "12.00"
click at [1062, 259] on input "0.00" at bounding box center [1070, 259] width 82 height 21
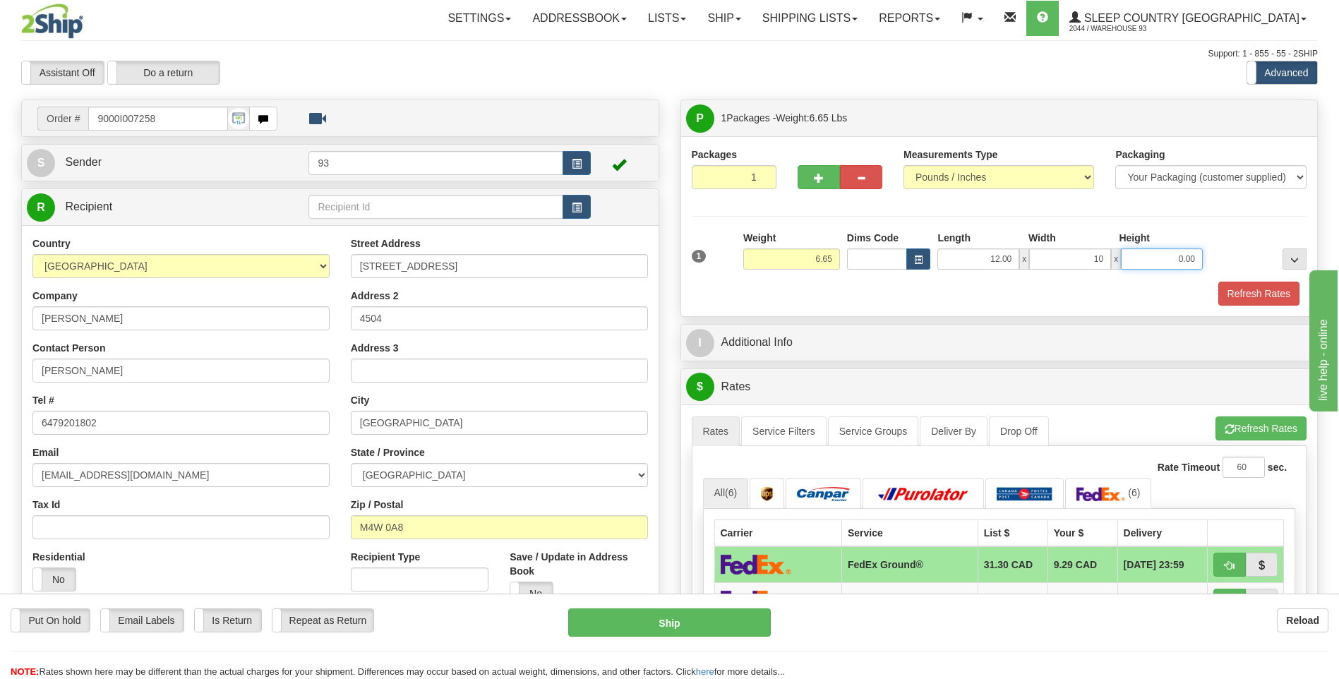
type input "10.00"
click at [1156, 256] on input "0.00" at bounding box center [1162, 259] width 82 height 21
type input "2.00"
click at [1284, 289] on button "Refresh Rates" at bounding box center [1259, 294] width 81 height 24
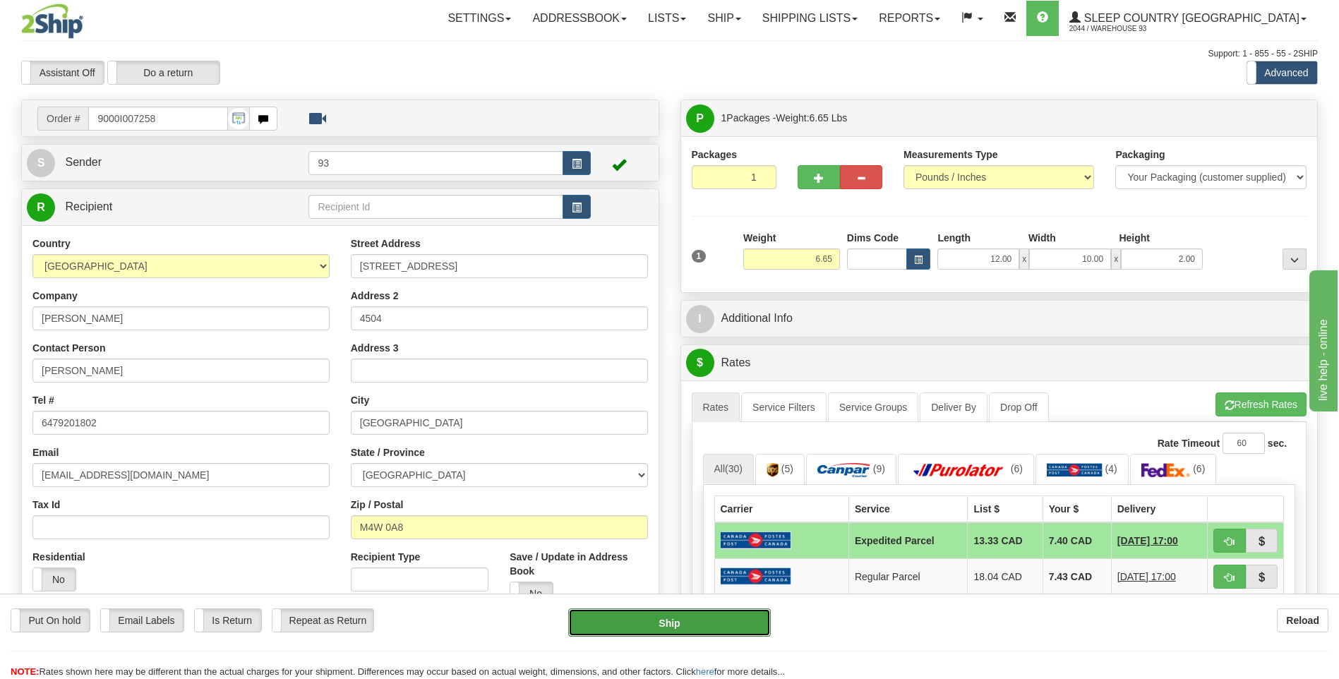
click at [758, 616] on button "Ship" at bounding box center [669, 623] width 202 height 28
type input "DOM.EP"
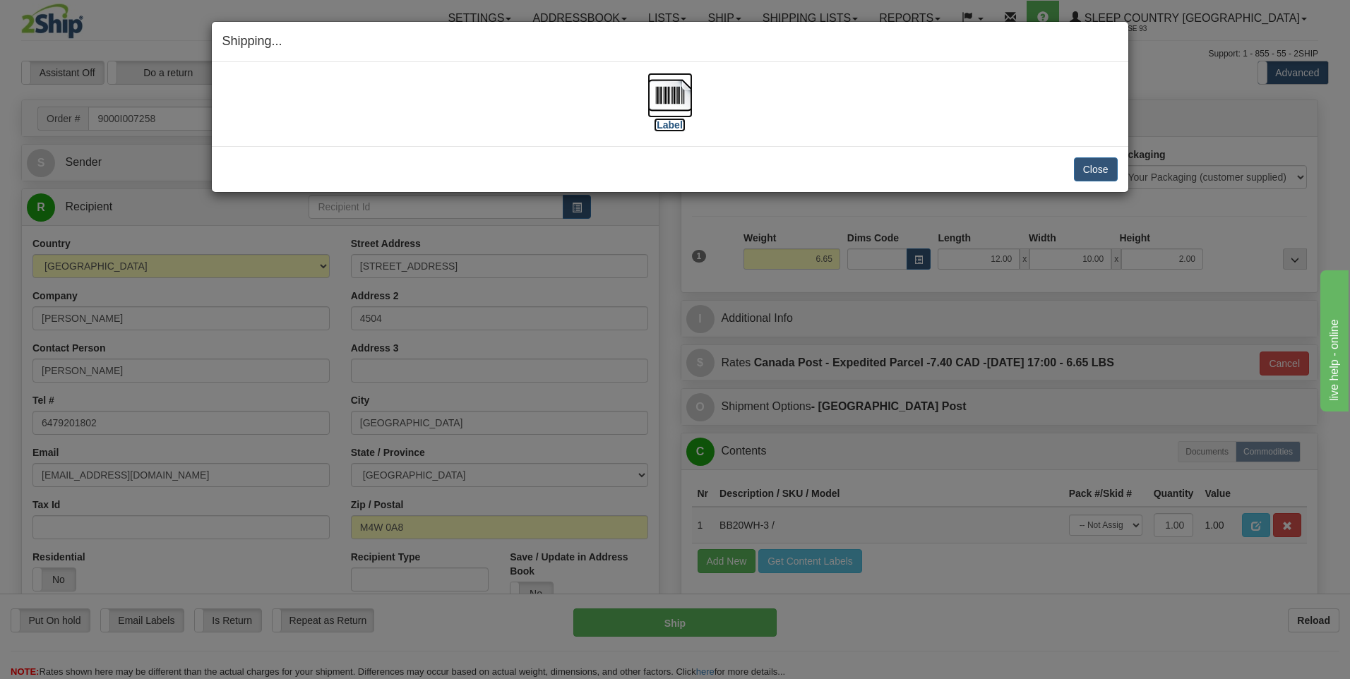
click at [675, 100] on img at bounding box center [669, 95] width 45 height 45
click at [1099, 168] on button "Close" at bounding box center [1096, 169] width 44 height 24
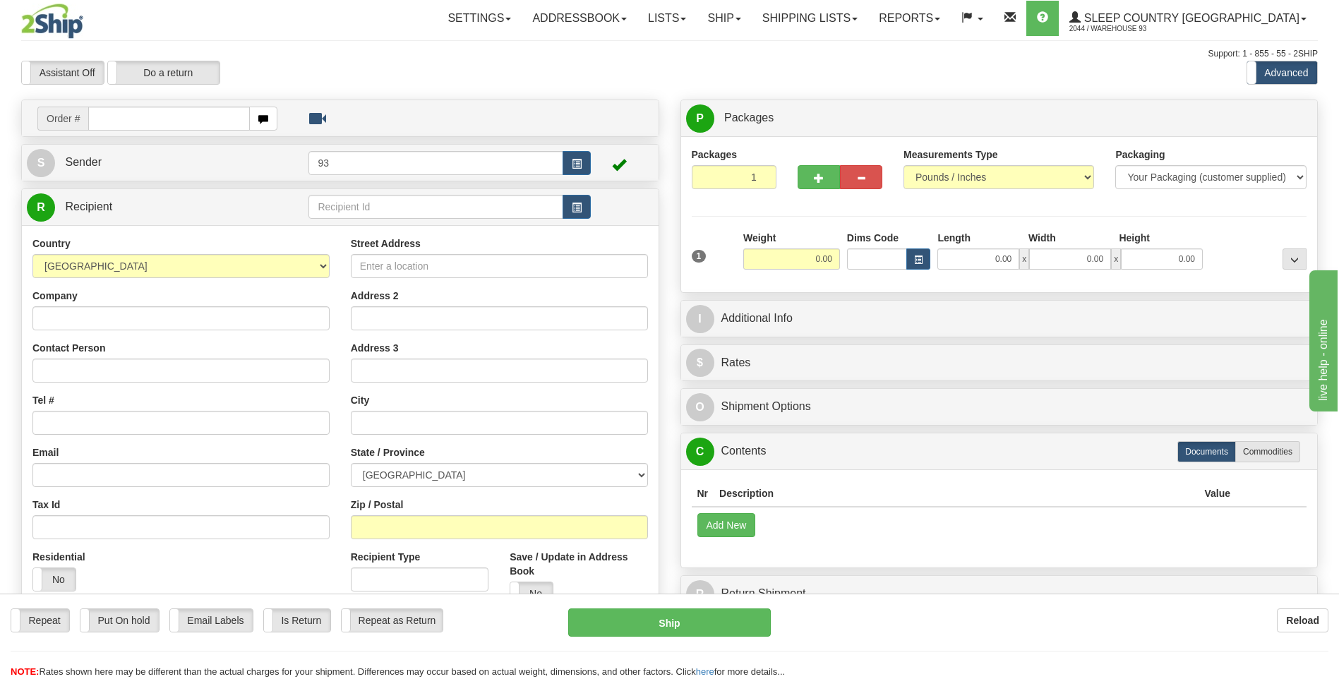
click at [126, 125] on input "text" at bounding box center [168, 119] width 161 height 24
type input "9007I007238"
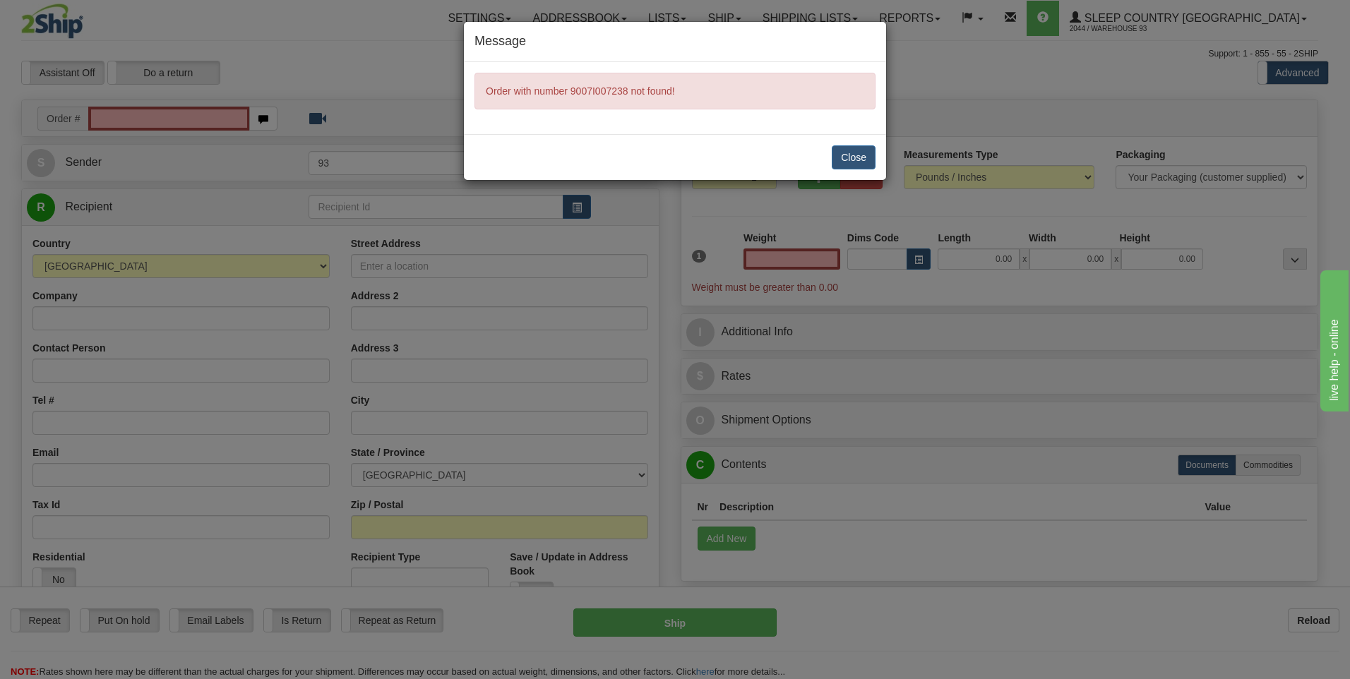
type input "0.00"
click at [859, 155] on button "Close" at bounding box center [854, 157] width 44 height 24
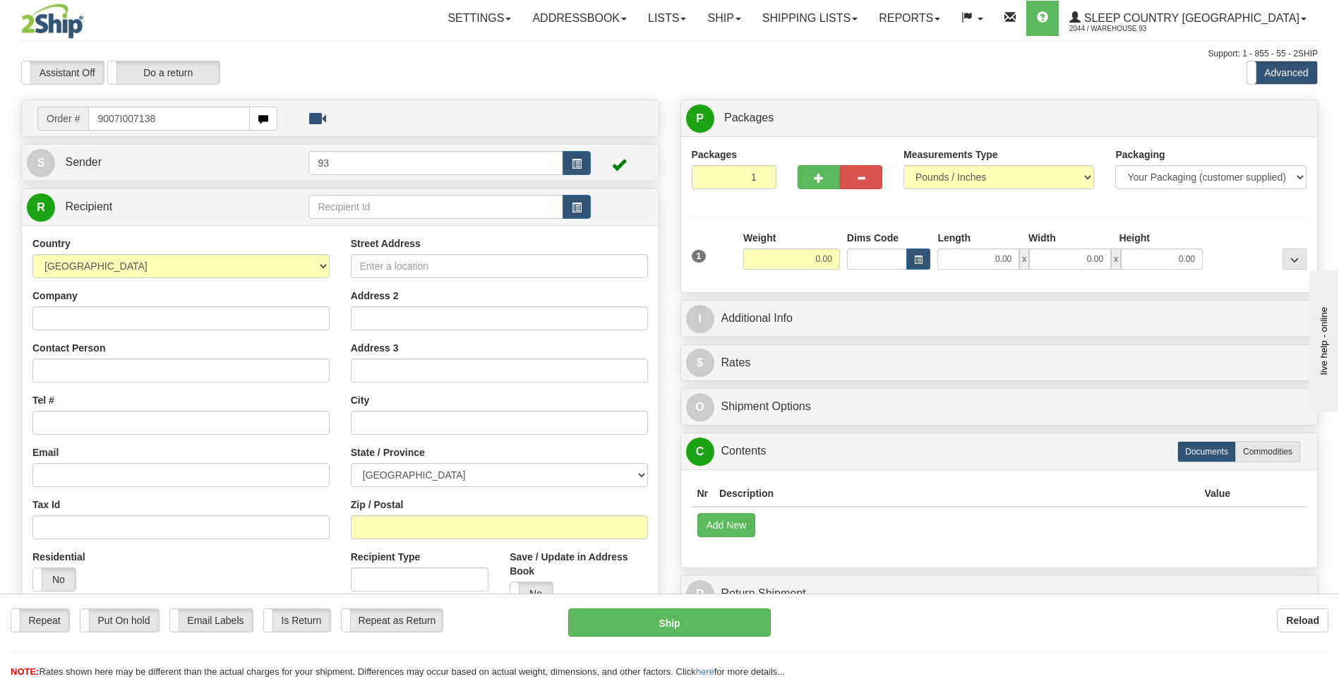
type input "9007I007138"
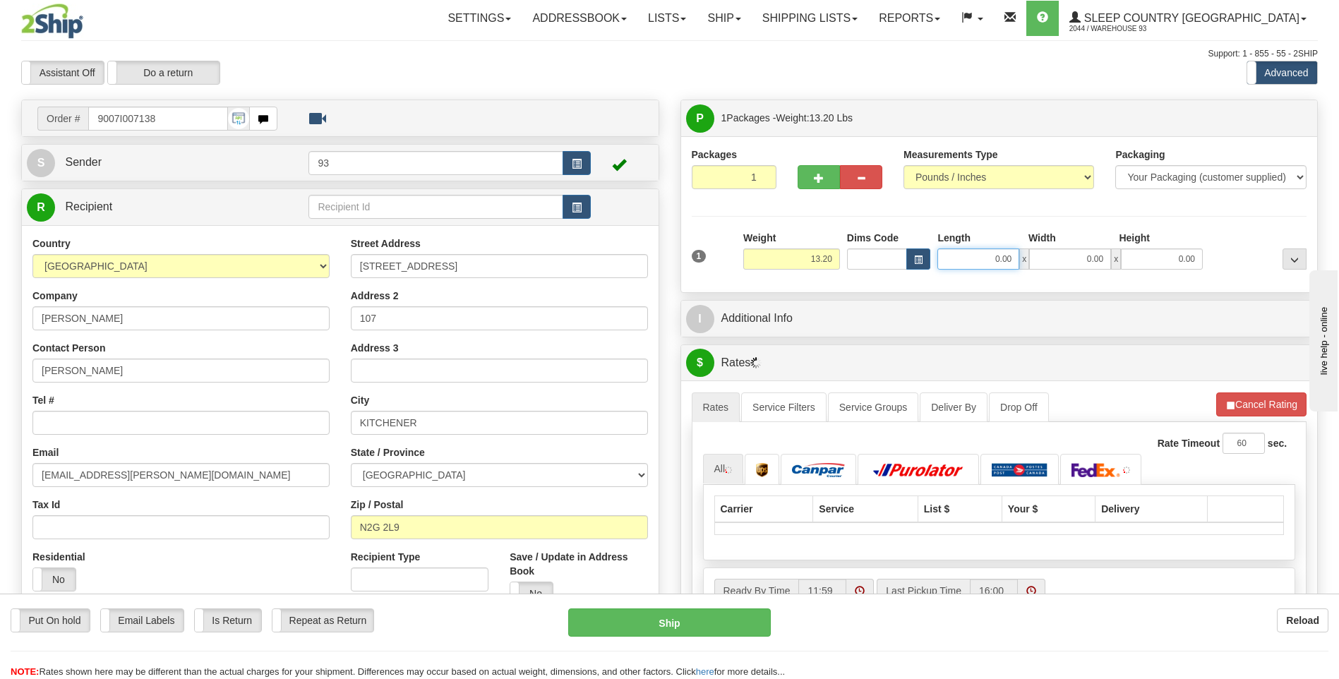
click at [985, 261] on input "0.00" at bounding box center [979, 259] width 82 height 21
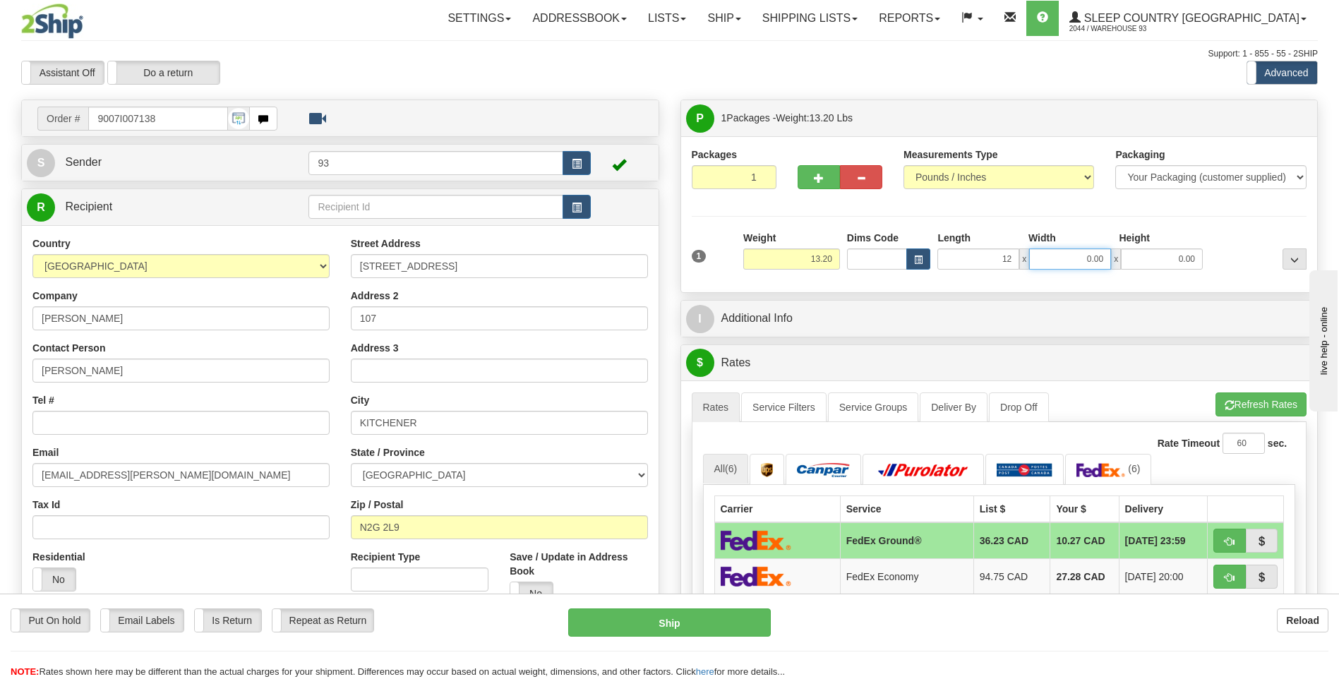
type input "12.00"
click at [1044, 254] on input "0.00" at bounding box center [1070, 259] width 82 height 21
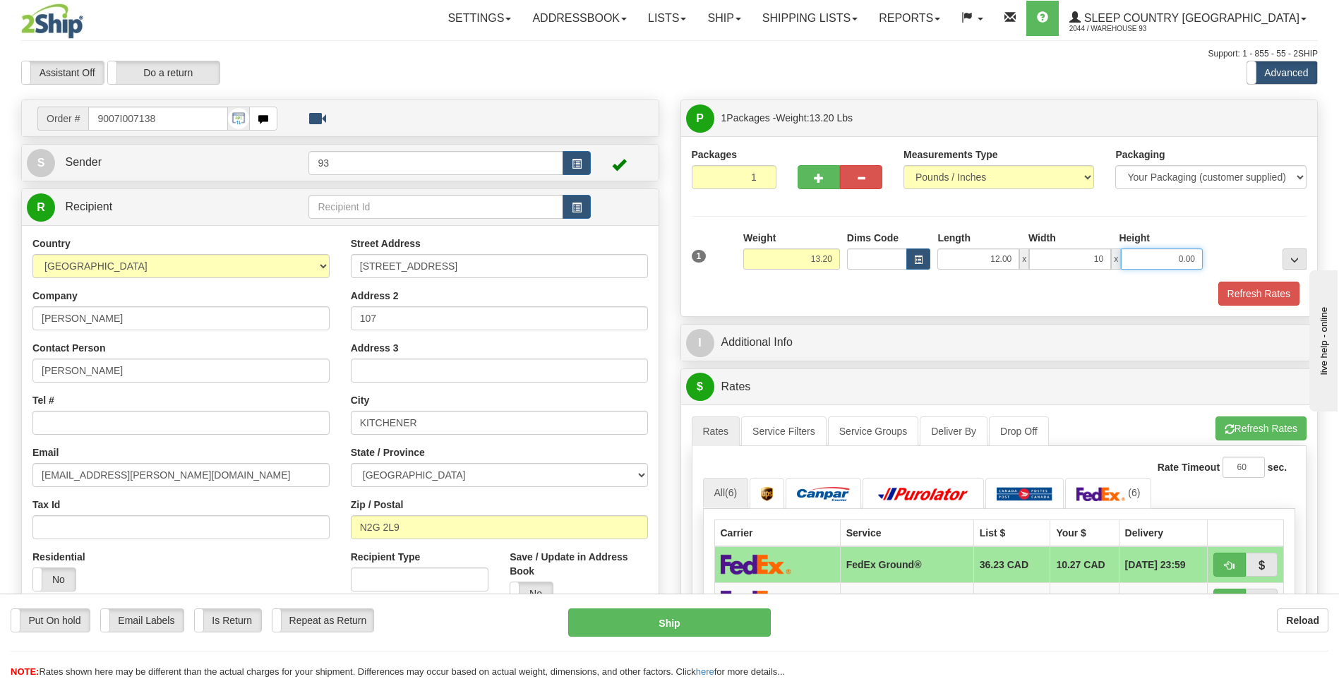
type input "10.00"
click at [1145, 261] on input "0.00" at bounding box center [1162, 259] width 82 height 21
type input "5.00"
click at [1253, 287] on button "Refresh Rates" at bounding box center [1259, 294] width 81 height 24
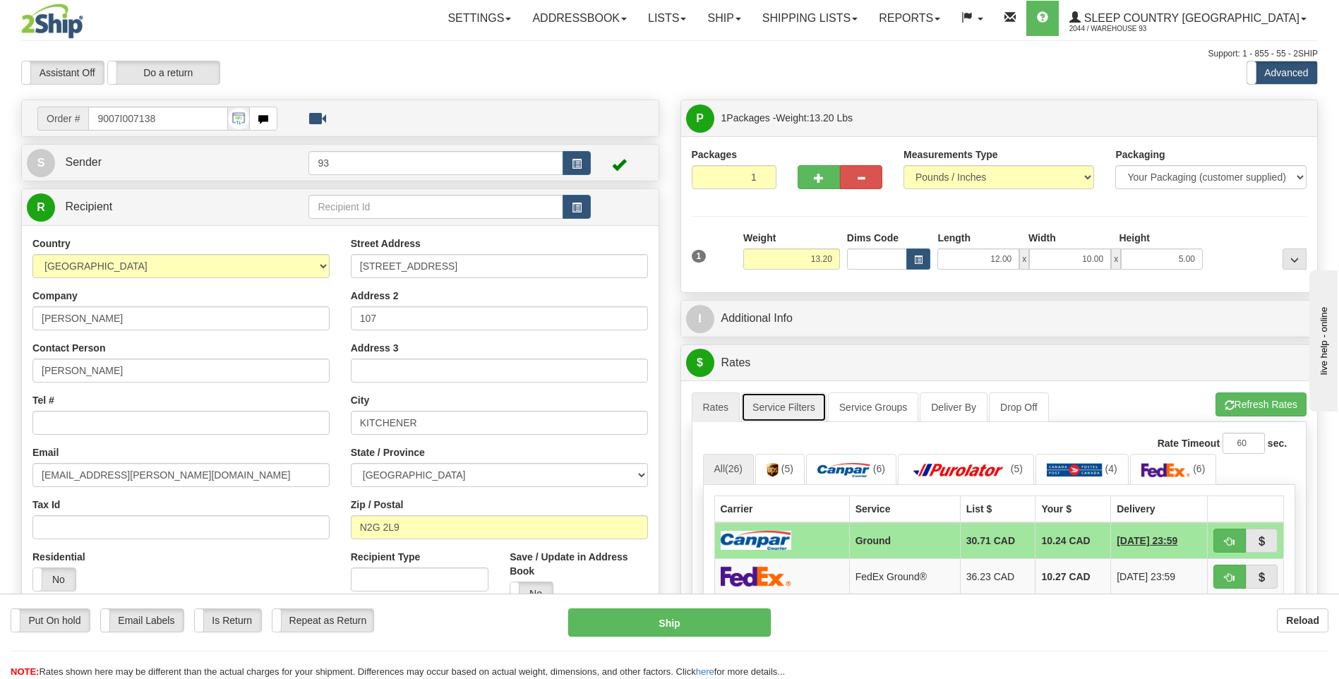
click at [787, 408] on link "Service Filters" at bounding box center [783, 408] width 85 height 30
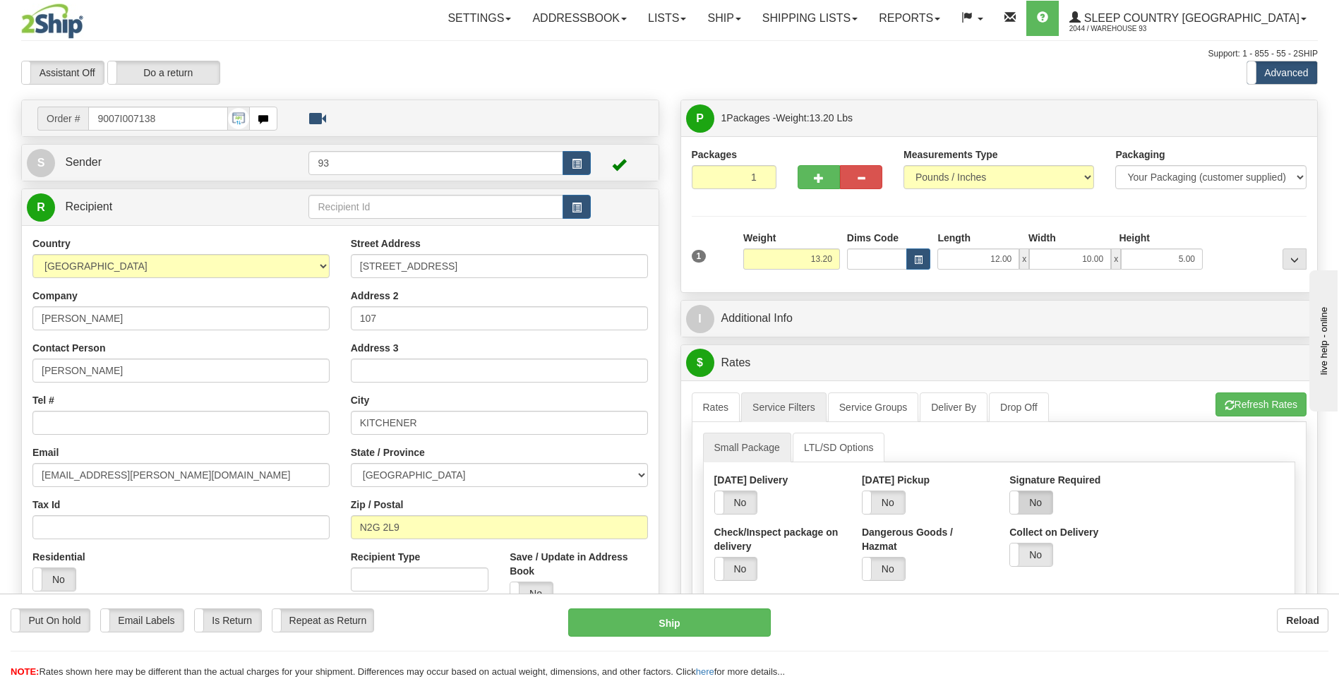
click at [1044, 498] on label "No" at bounding box center [1031, 502] width 42 height 23
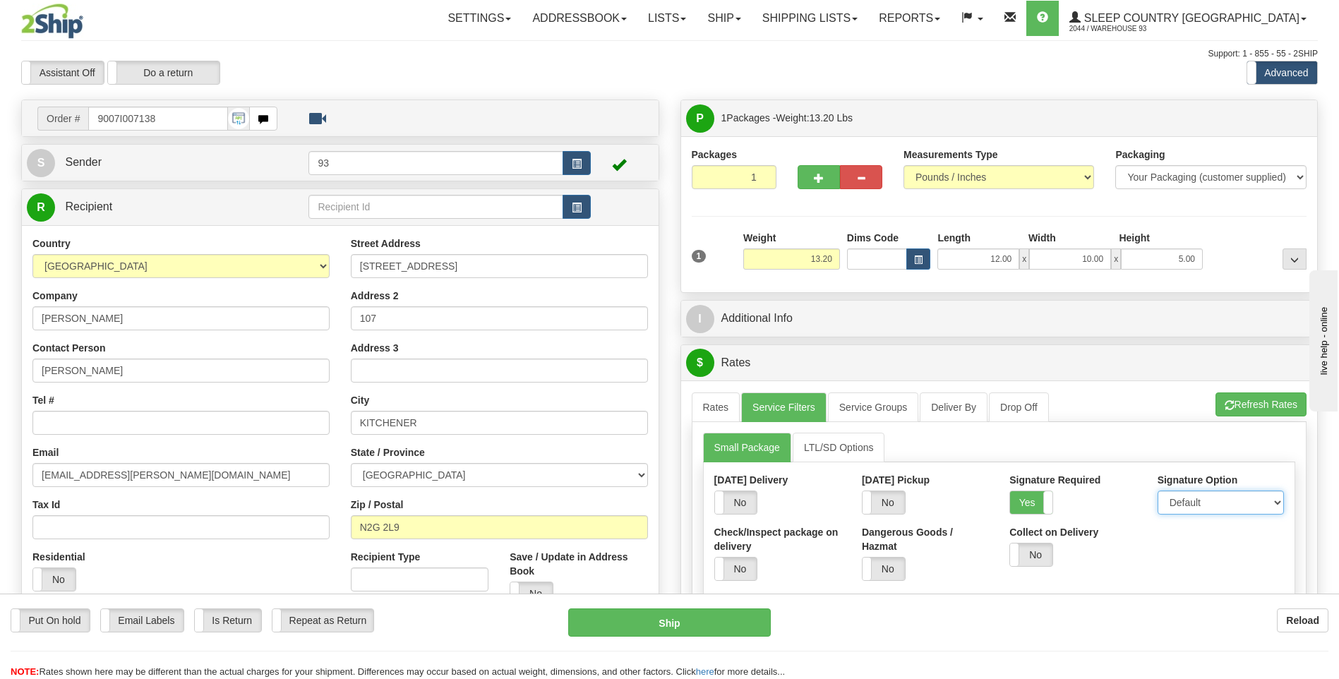
click at [1210, 513] on select "Default Adult Direct Indirect No Signature Required" at bounding box center [1221, 503] width 126 height 24
select select "1"
click at [1158, 491] on select "Default Adult Direct Indirect No Signature Required" at bounding box center [1221, 503] width 126 height 24
click at [718, 406] on link "Rates" at bounding box center [716, 408] width 49 height 30
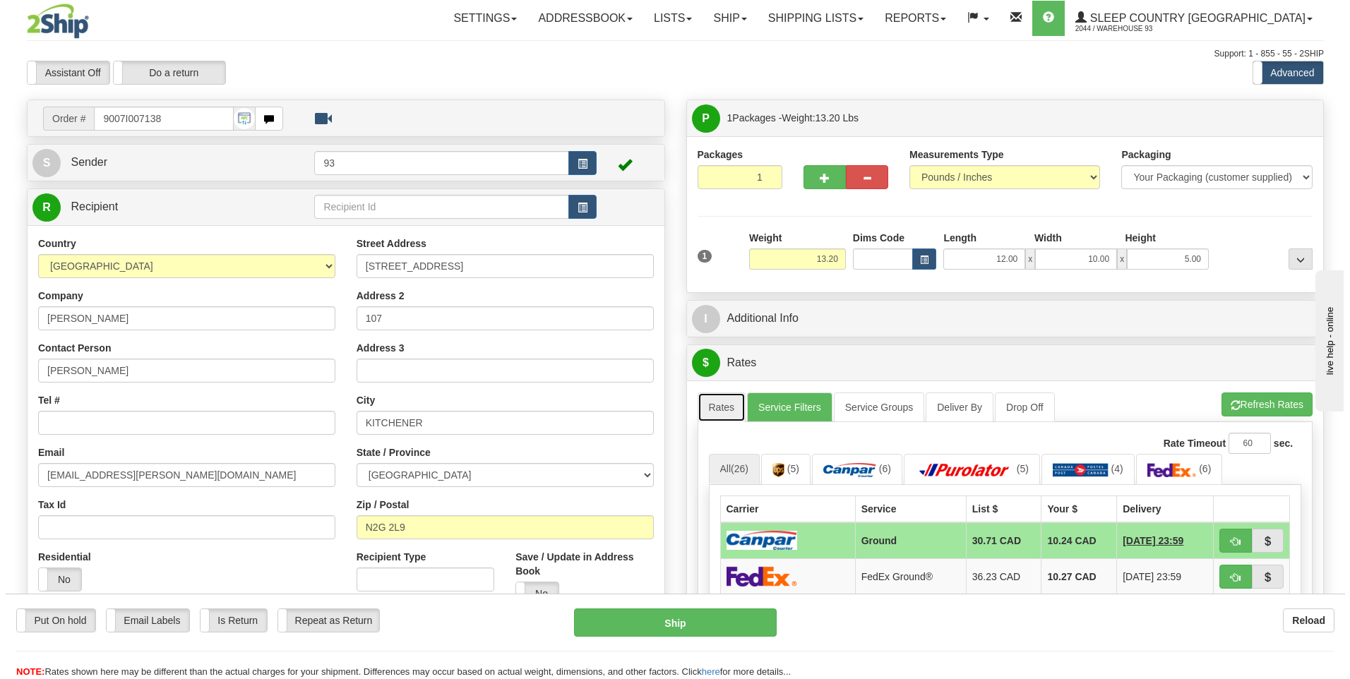
scroll to position [282, 0]
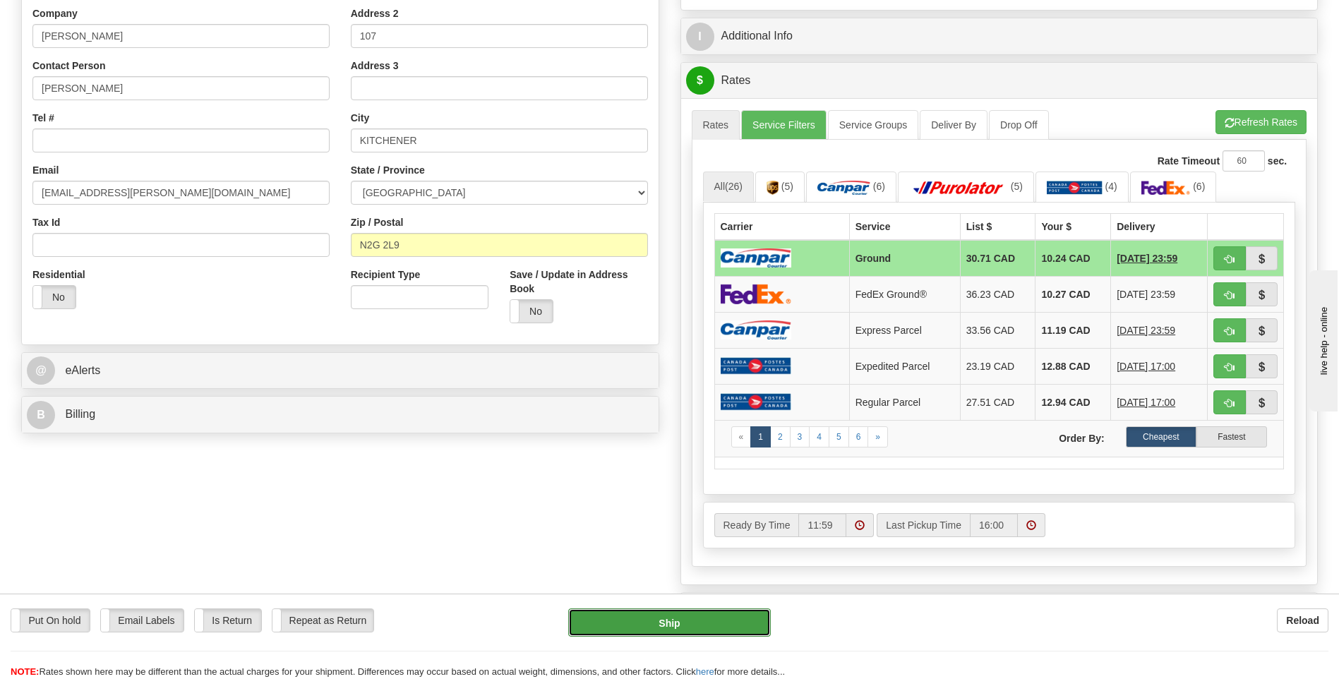
click at [684, 615] on button "Ship" at bounding box center [669, 623] width 202 height 28
type input "1"
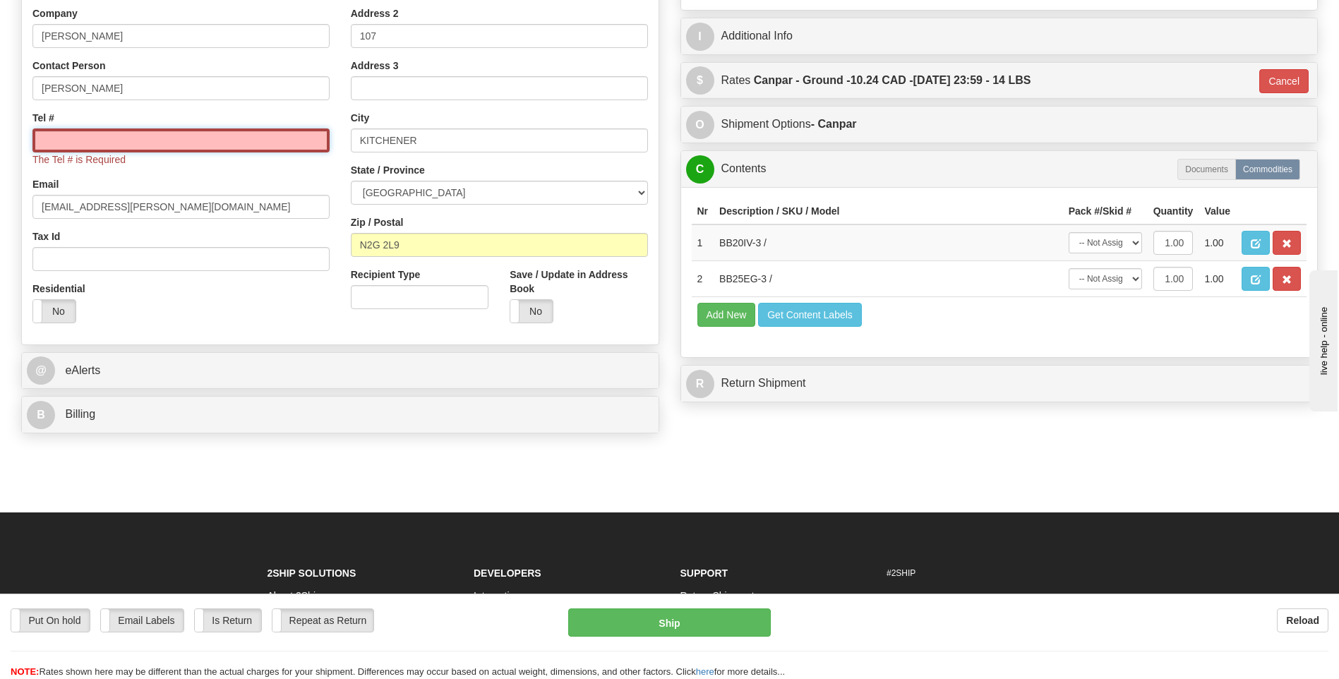
click at [193, 140] on input "Tel #" at bounding box center [180, 140] width 297 height 24
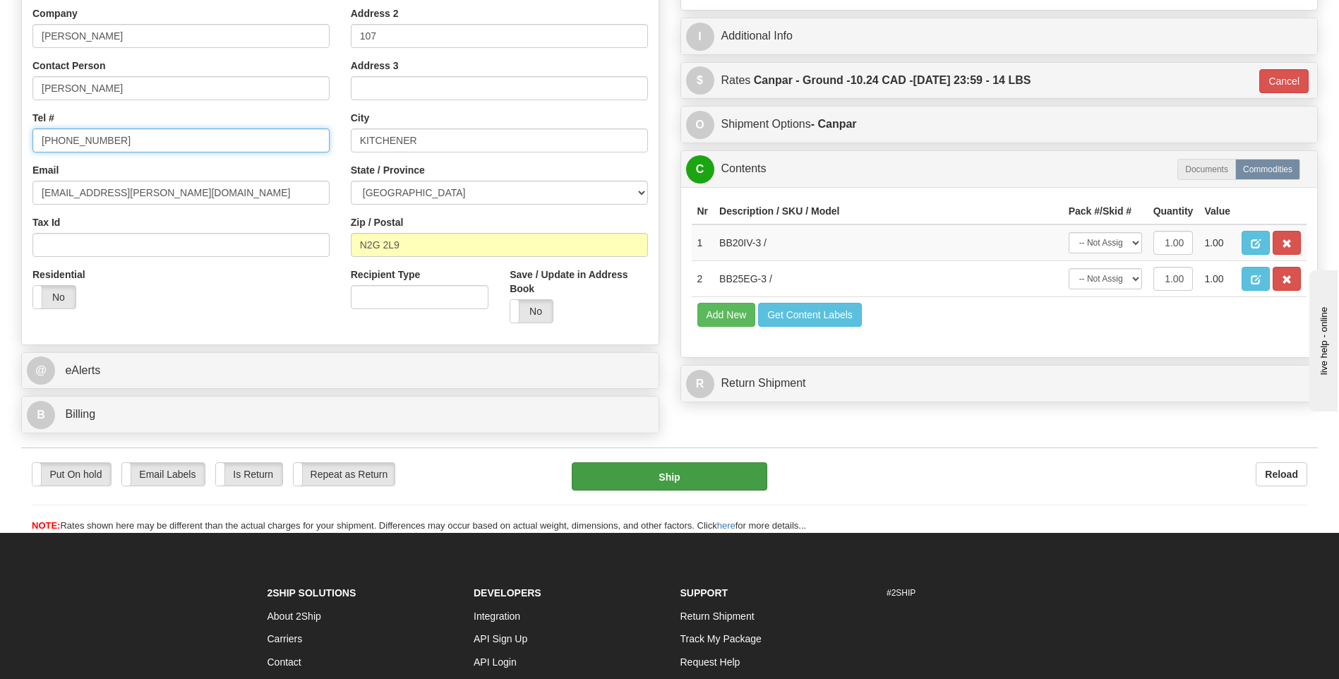
type input "[PHONE_NUMBER]"
click at [711, 484] on button "Ship" at bounding box center [669, 476] width 195 height 28
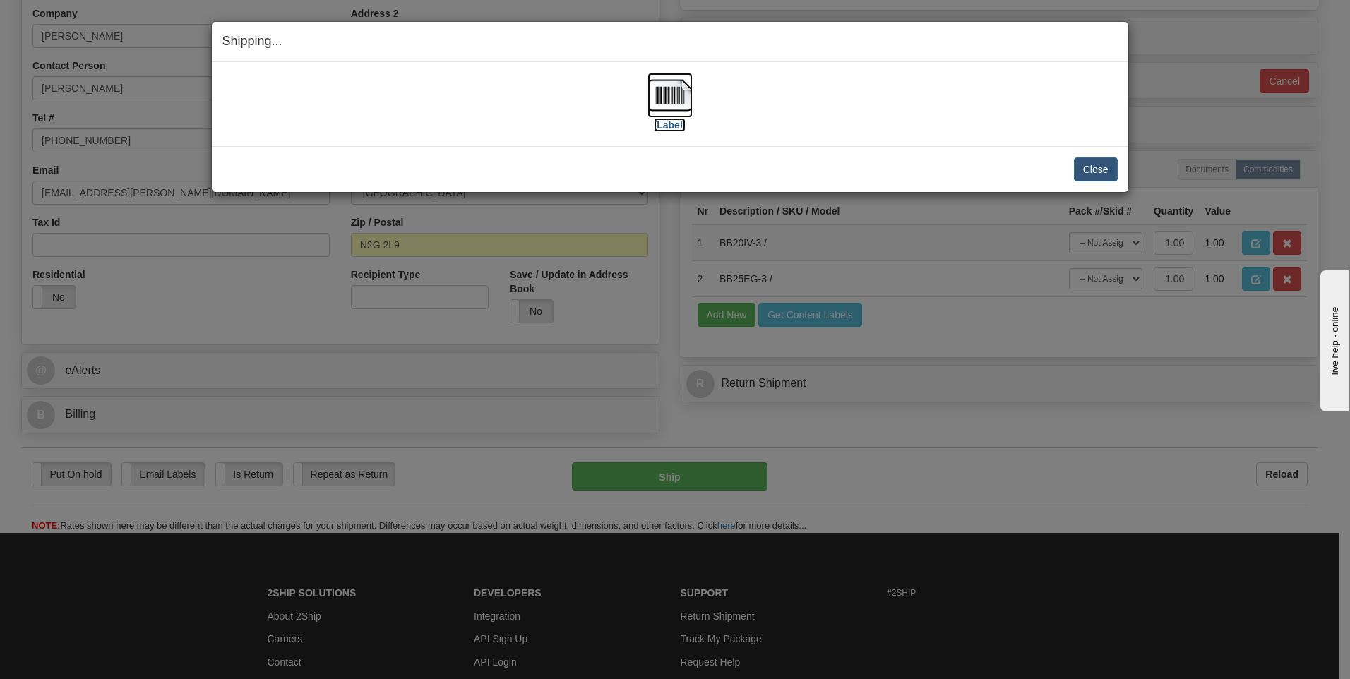
click at [671, 91] on img at bounding box center [669, 95] width 45 height 45
click at [1094, 167] on button "Close" at bounding box center [1096, 169] width 44 height 24
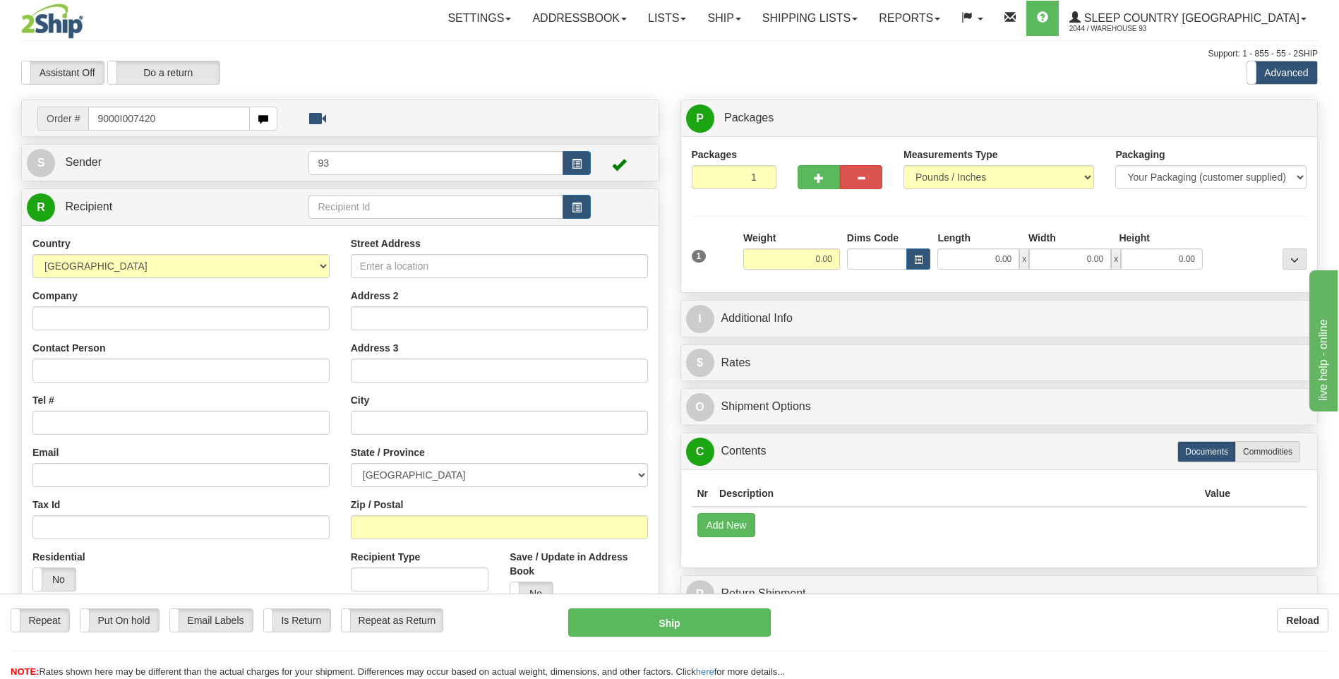
type input "9000I007420"
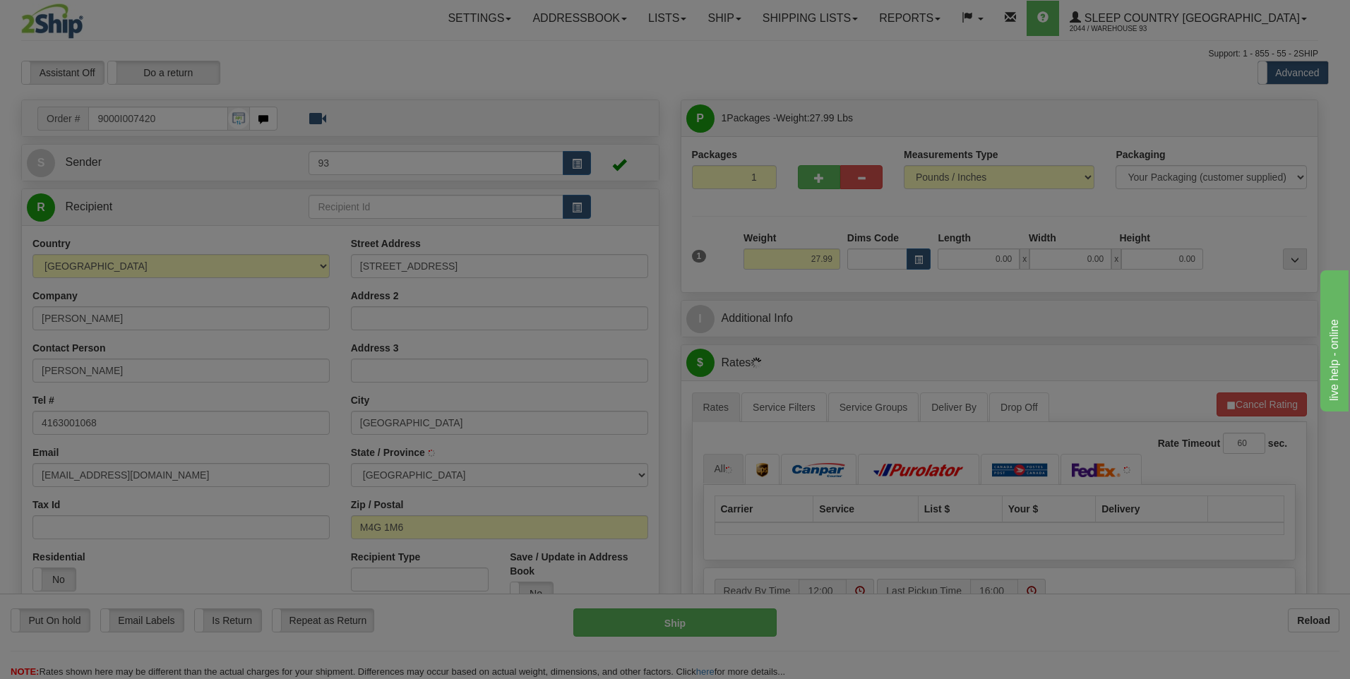
type input "[GEOGRAPHIC_DATA]"
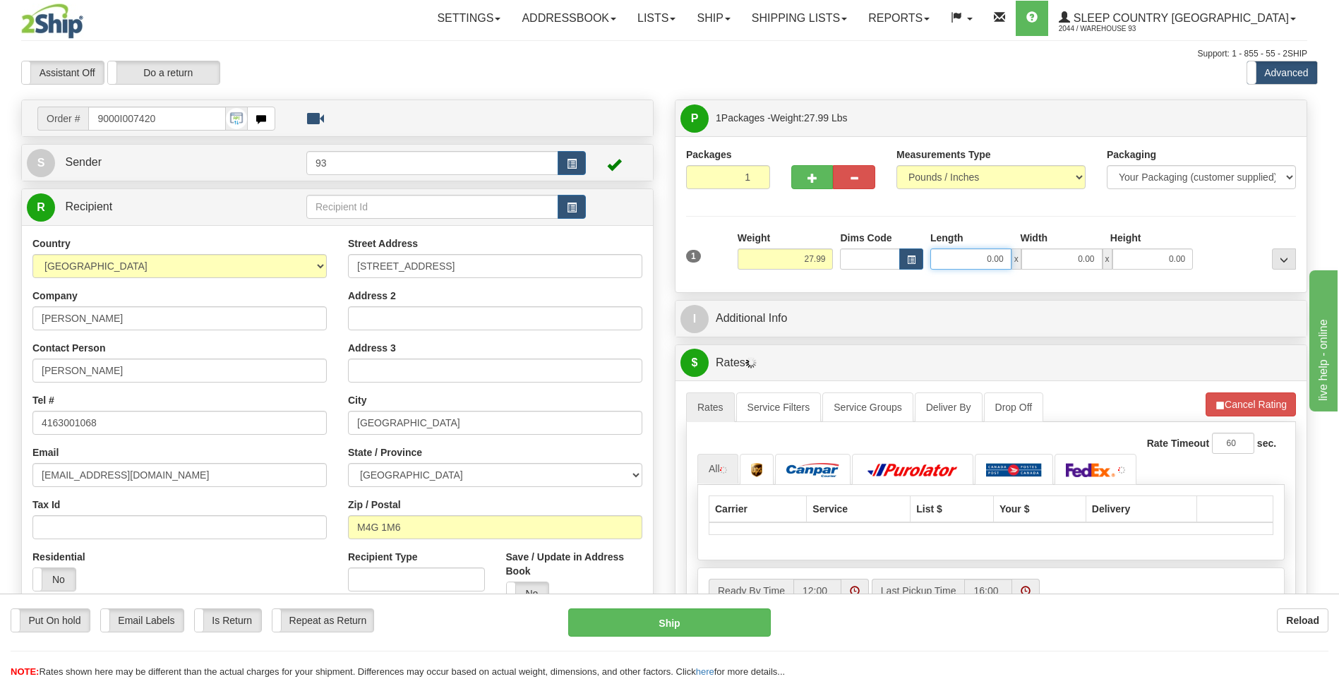
click at [989, 260] on input "0.00" at bounding box center [971, 259] width 81 height 21
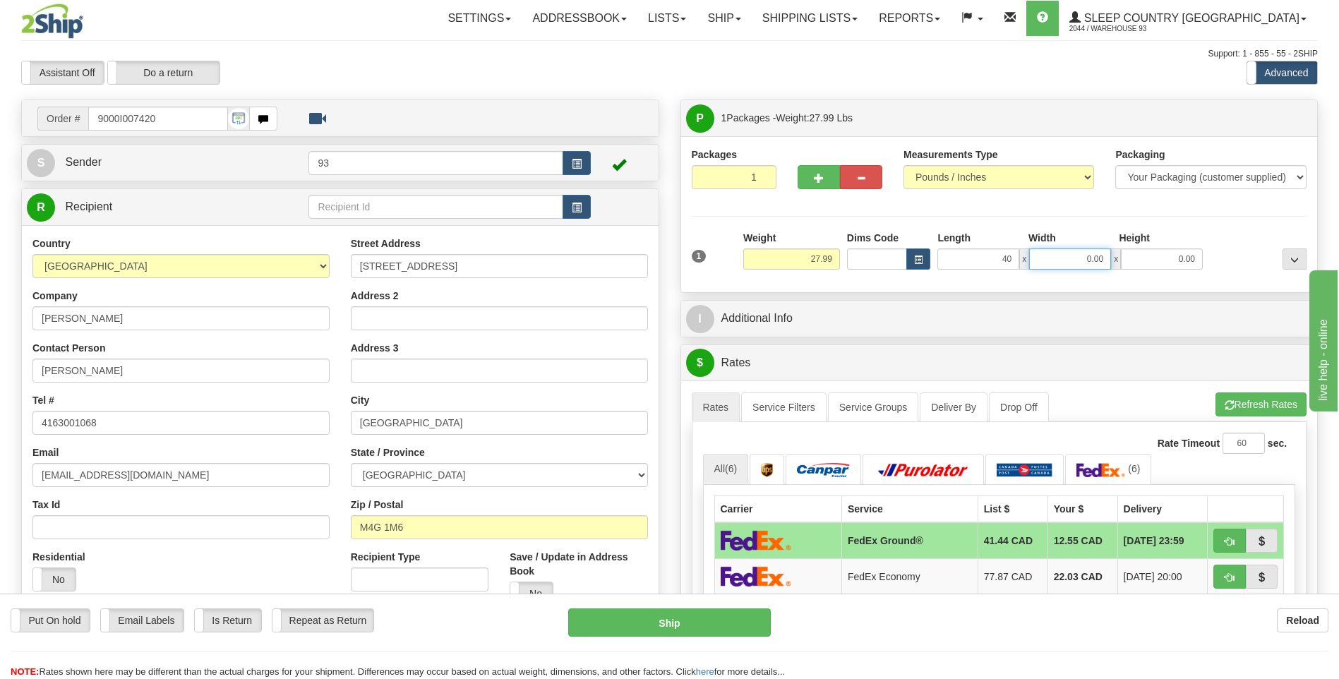
type input "40.00"
click at [1087, 252] on input "0.00" at bounding box center [1070, 259] width 82 height 21
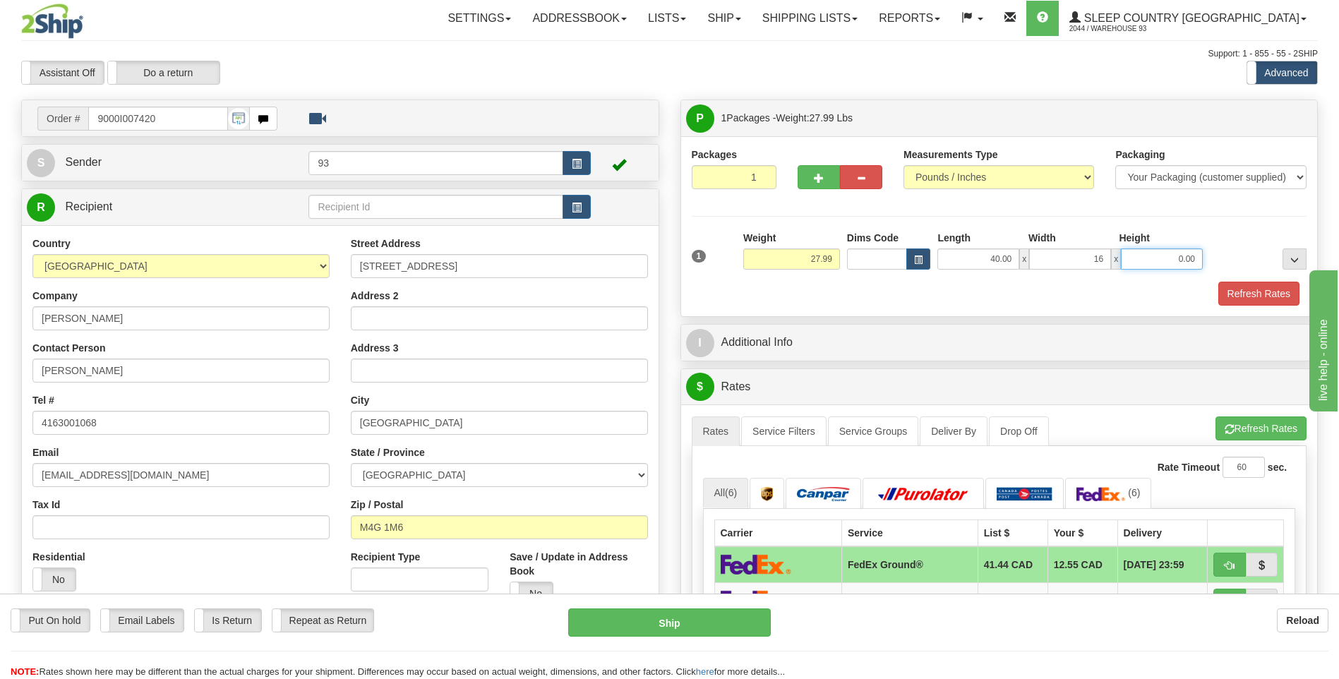
type input "16.00"
click at [1153, 251] on input "0.00" at bounding box center [1162, 259] width 82 height 21
type input "16.00"
click at [1252, 292] on button "Refresh Rates" at bounding box center [1259, 294] width 81 height 24
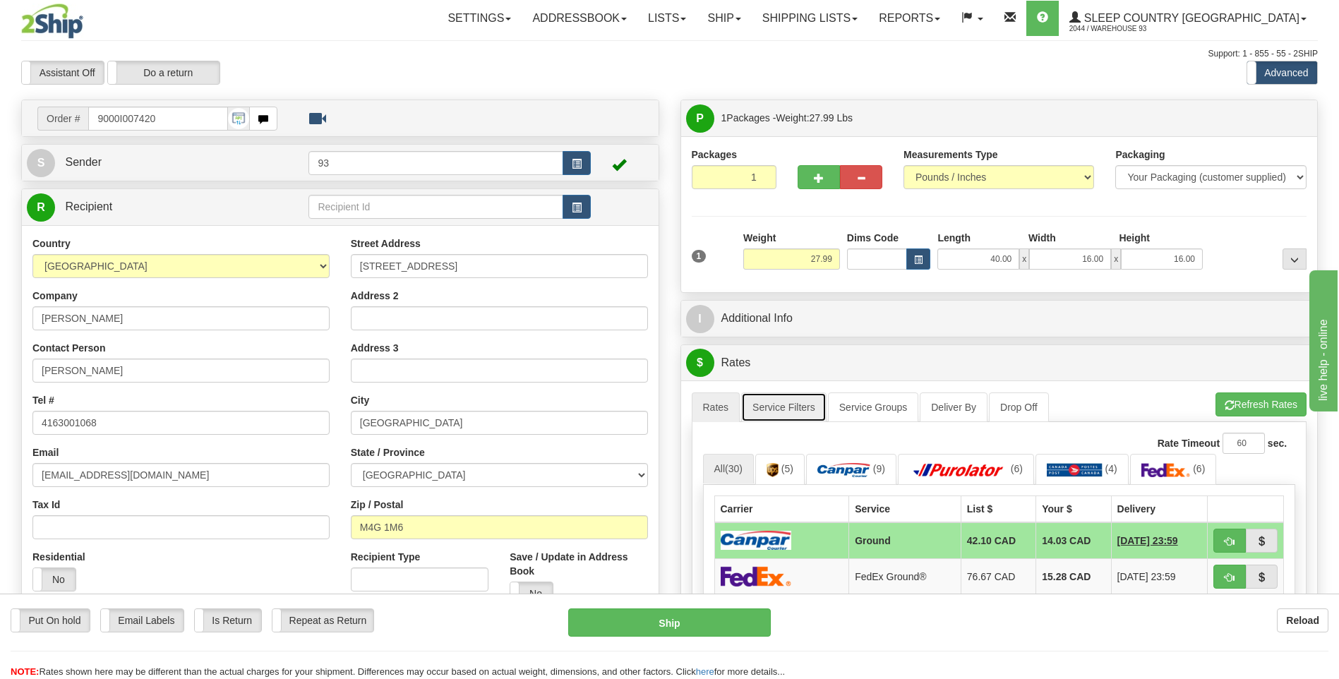
click at [806, 400] on link "Service Filters" at bounding box center [783, 408] width 85 height 30
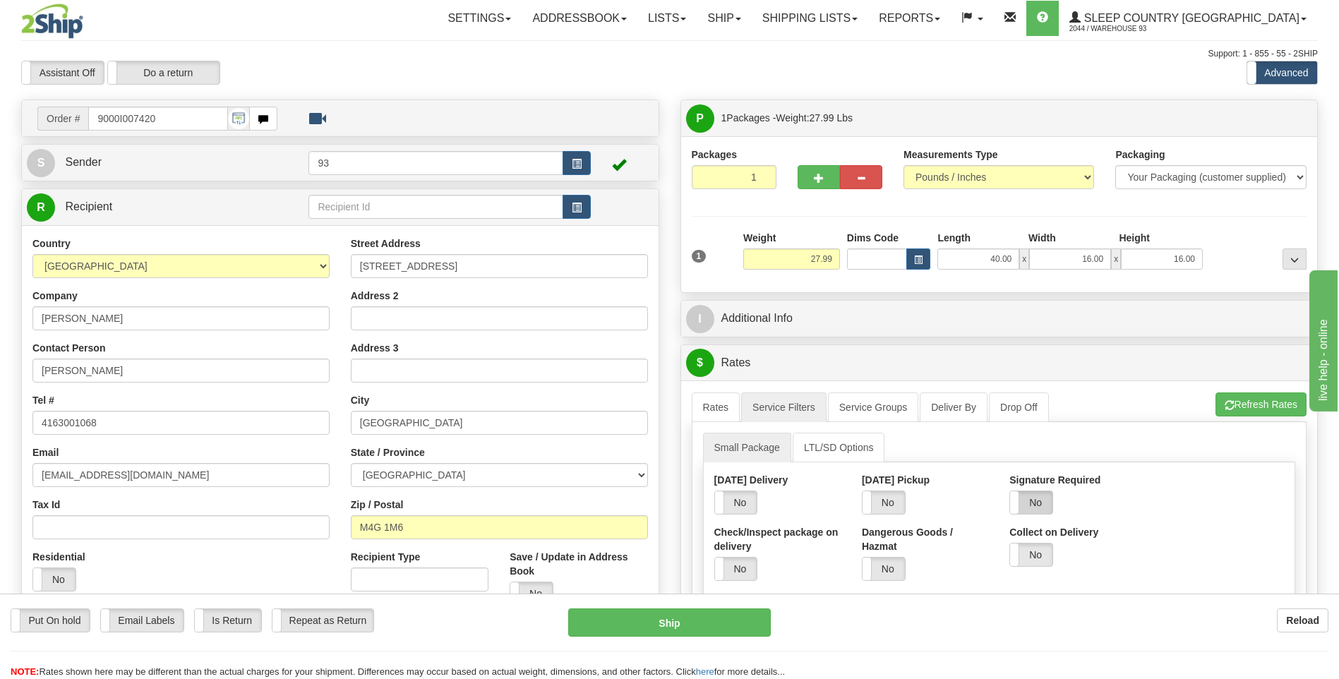
click at [1050, 506] on label "No" at bounding box center [1031, 502] width 42 height 23
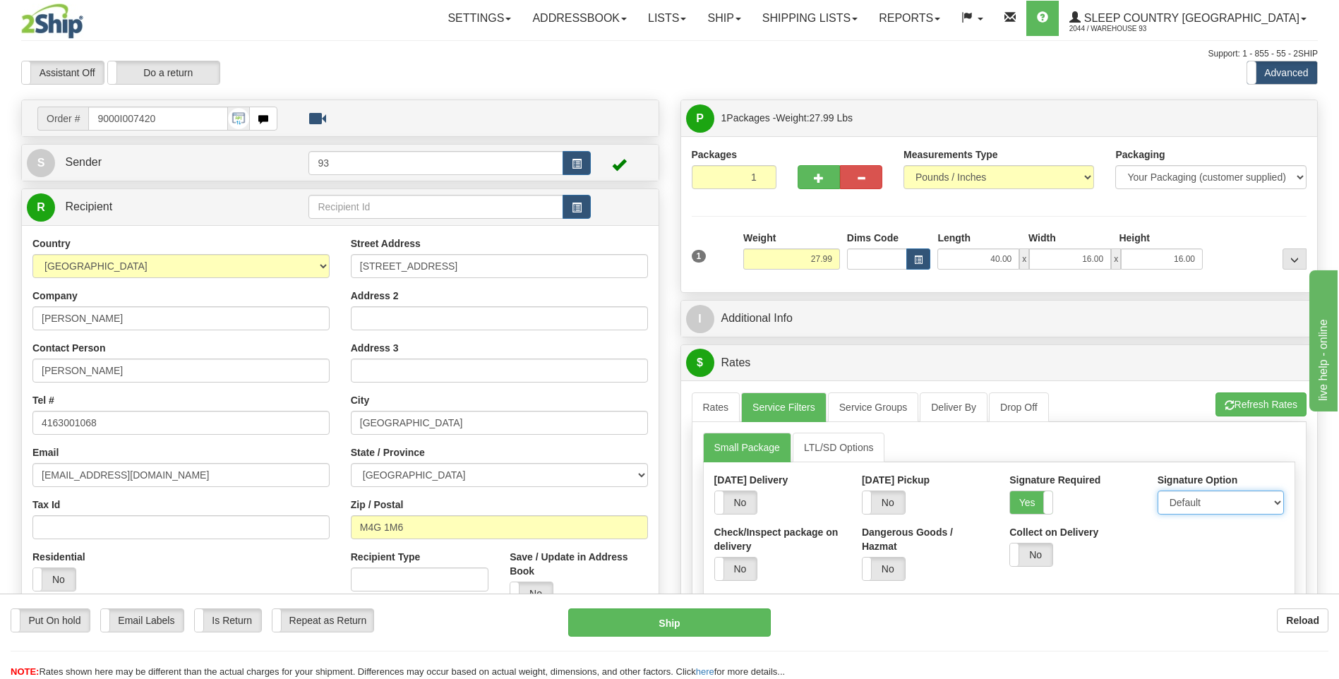
drag, startPoint x: 1190, startPoint y: 501, endPoint x: 1190, endPoint y: 510, distance: 9.2
click at [1190, 501] on select "Default Adult Direct Indirect No Signature Required" at bounding box center [1221, 503] width 126 height 24
select select "1"
click at [1158, 491] on select "Default Adult Direct Indirect No Signature Required" at bounding box center [1221, 503] width 126 height 24
click at [722, 412] on link "Rates" at bounding box center [716, 408] width 49 height 30
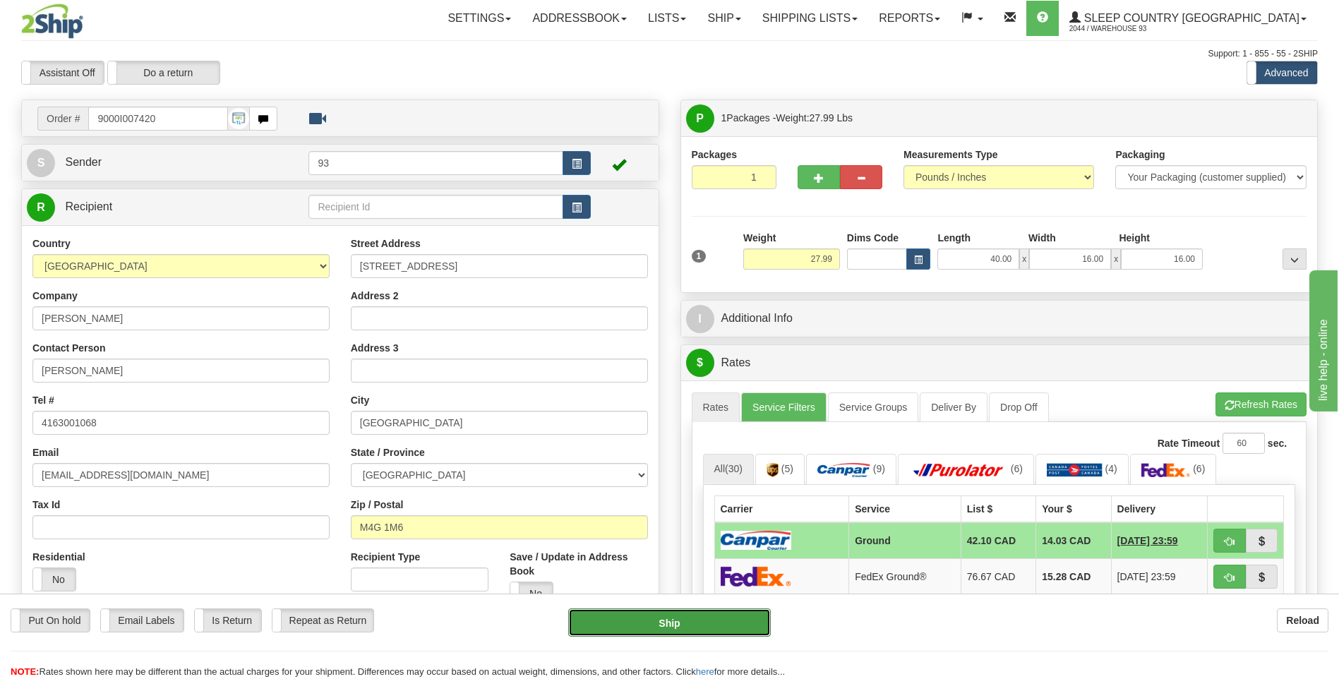
click at [754, 621] on button "Ship" at bounding box center [669, 623] width 202 height 28
type input "1"
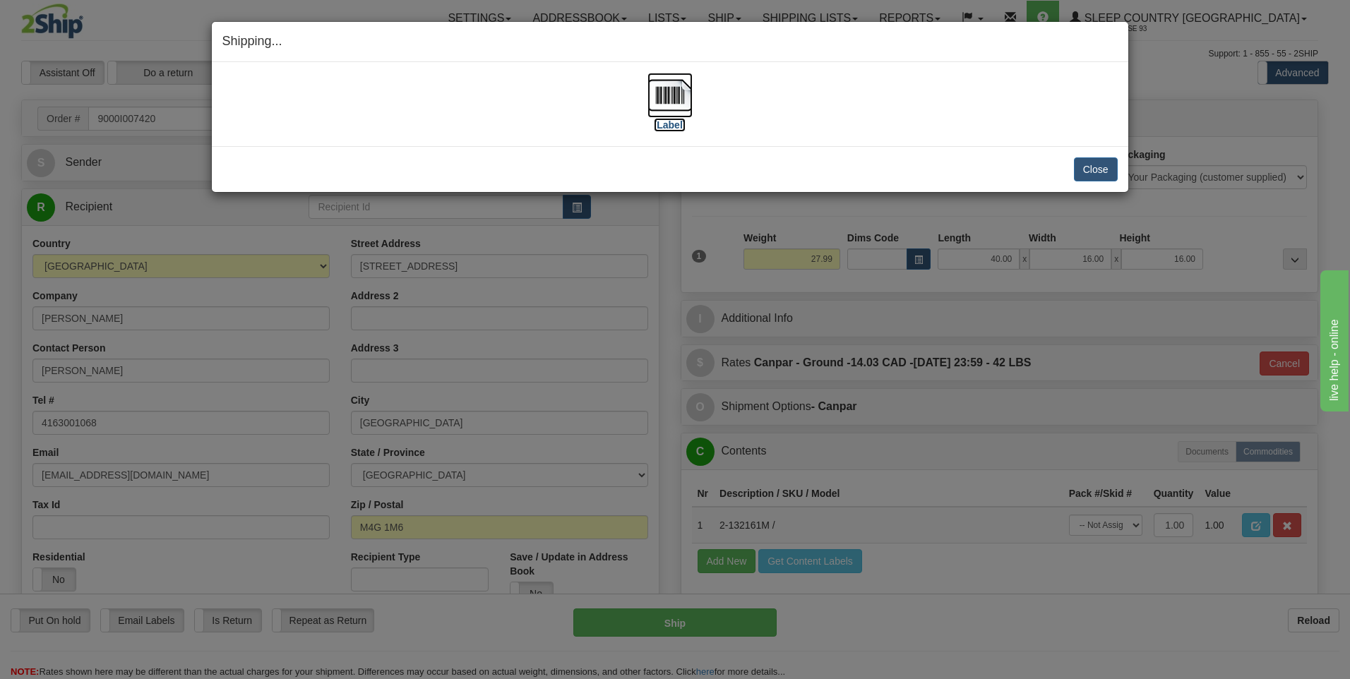
click at [664, 95] on img at bounding box center [669, 95] width 45 height 45
click at [1088, 163] on button "Close" at bounding box center [1096, 169] width 44 height 24
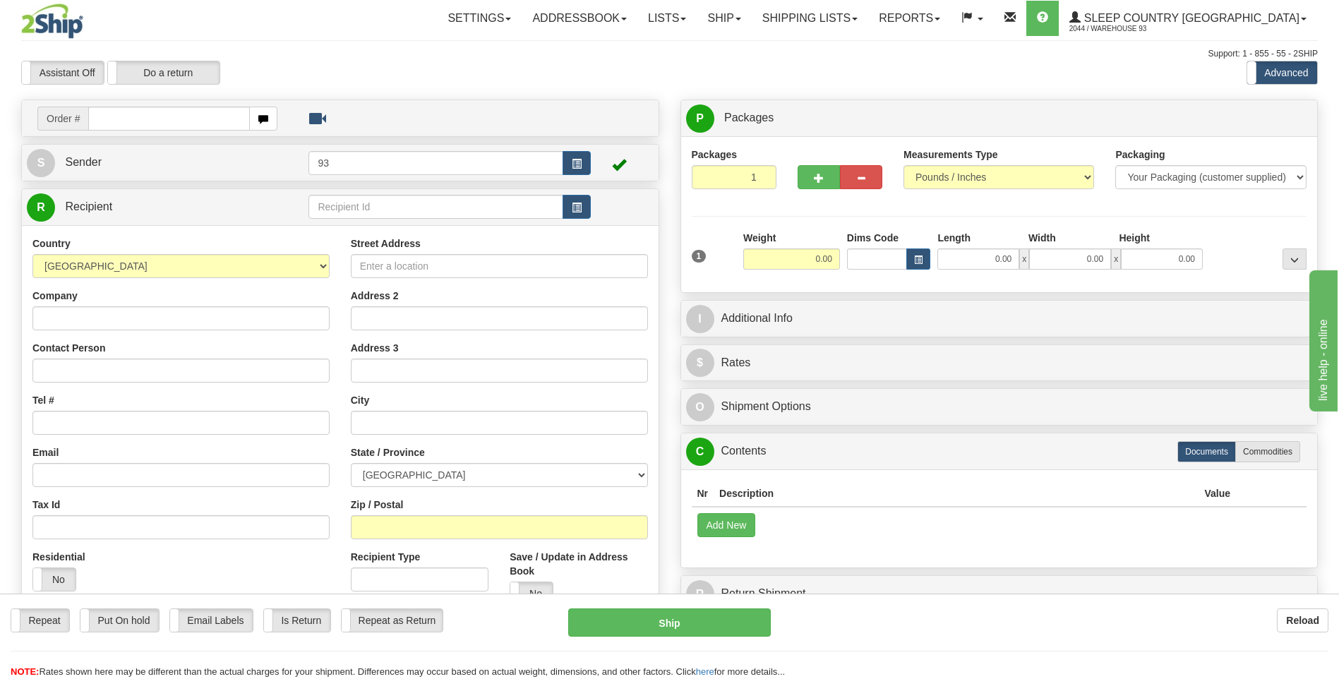
click at [153, 119] on input "text" at bounding box center [168, 119] width 161 height 24
type input "9000I007511"
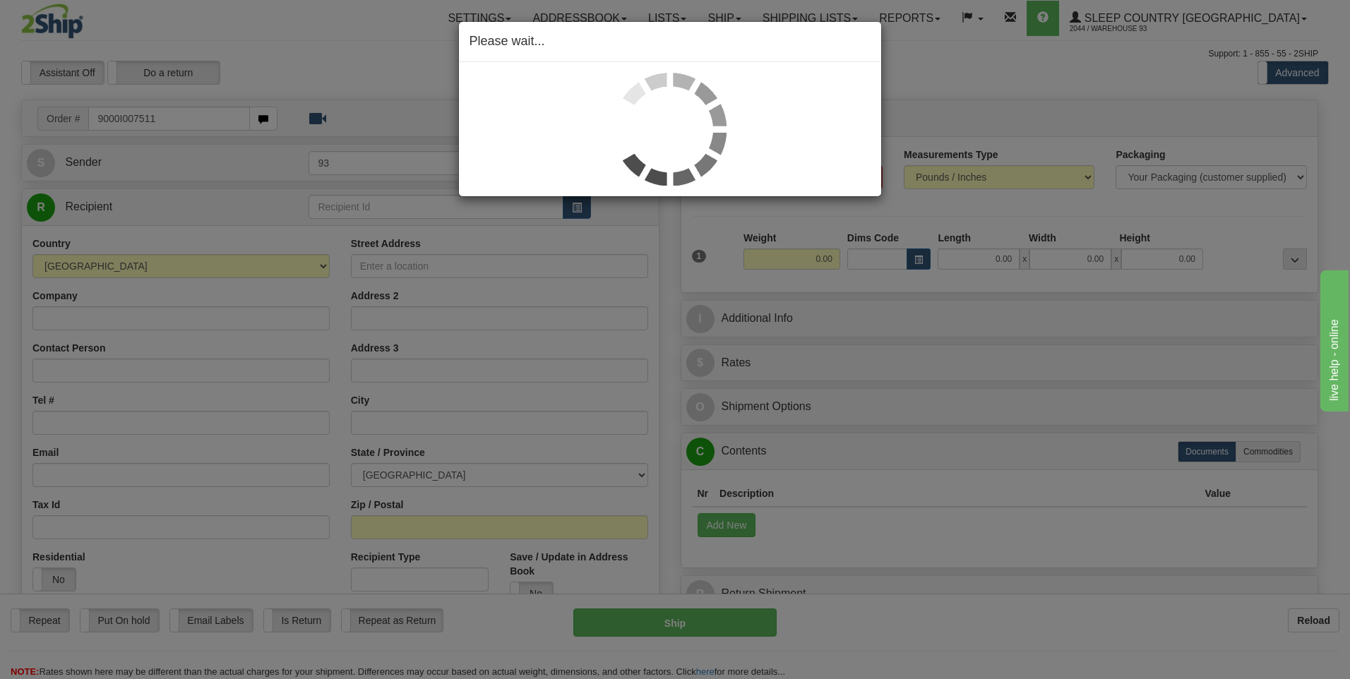
click at [998, 257] on div "Please wait..." at bounding box center [675, 339] width 1350 height 679
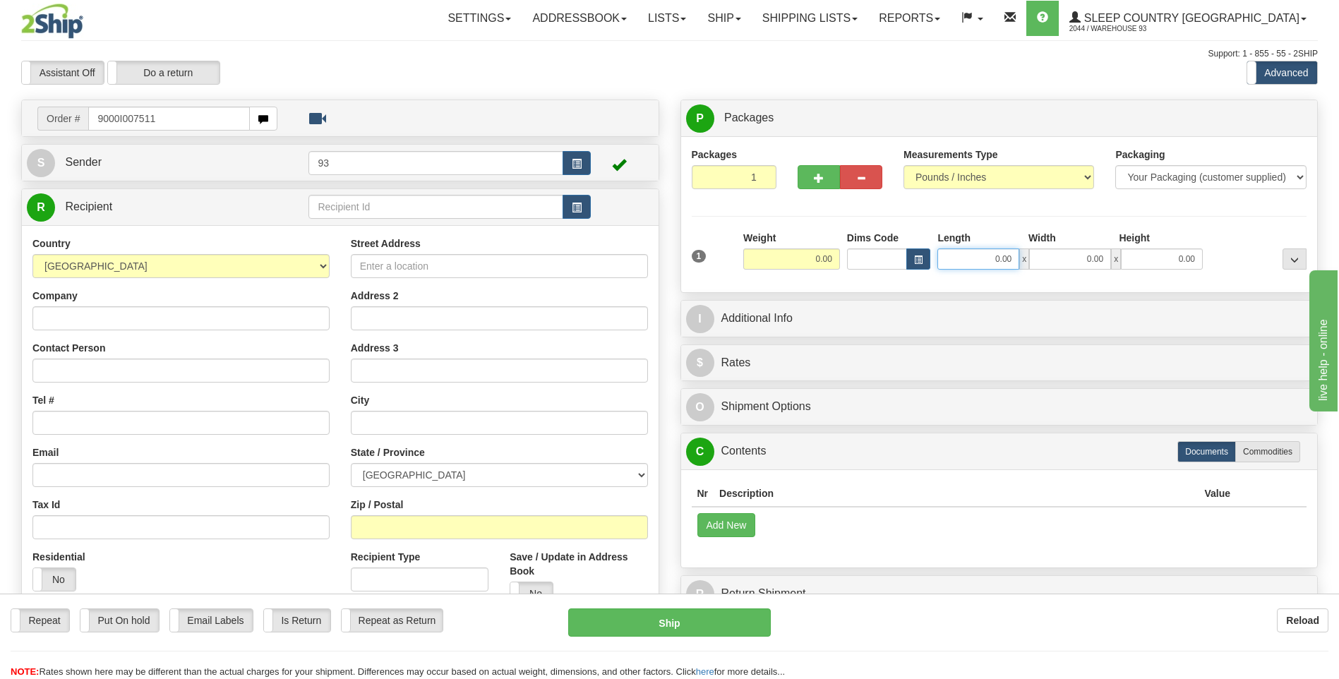
click at [995, 263] on input "0.00" at bounding box center [979, 259] width 82 height 21
type input "12.00"
click at [1073, 265] on input "0.00" at bounding box center [1070, 259] width 82 height 21
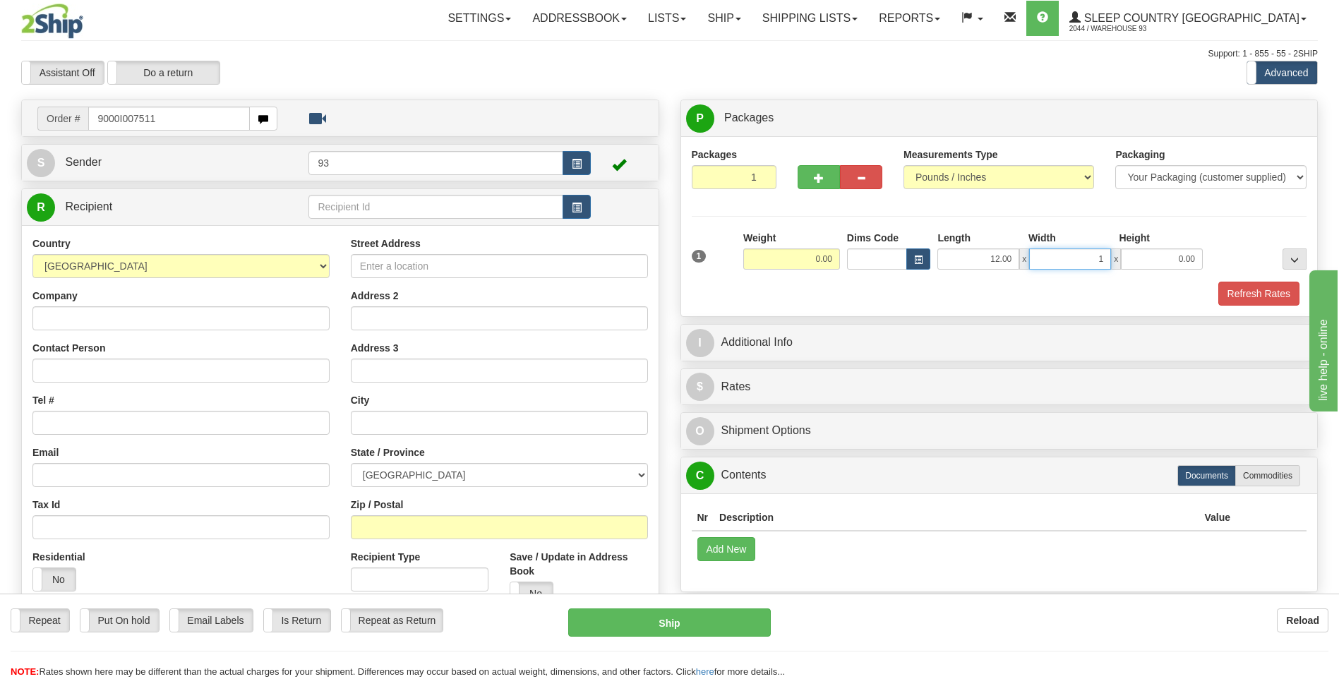
type input "10"
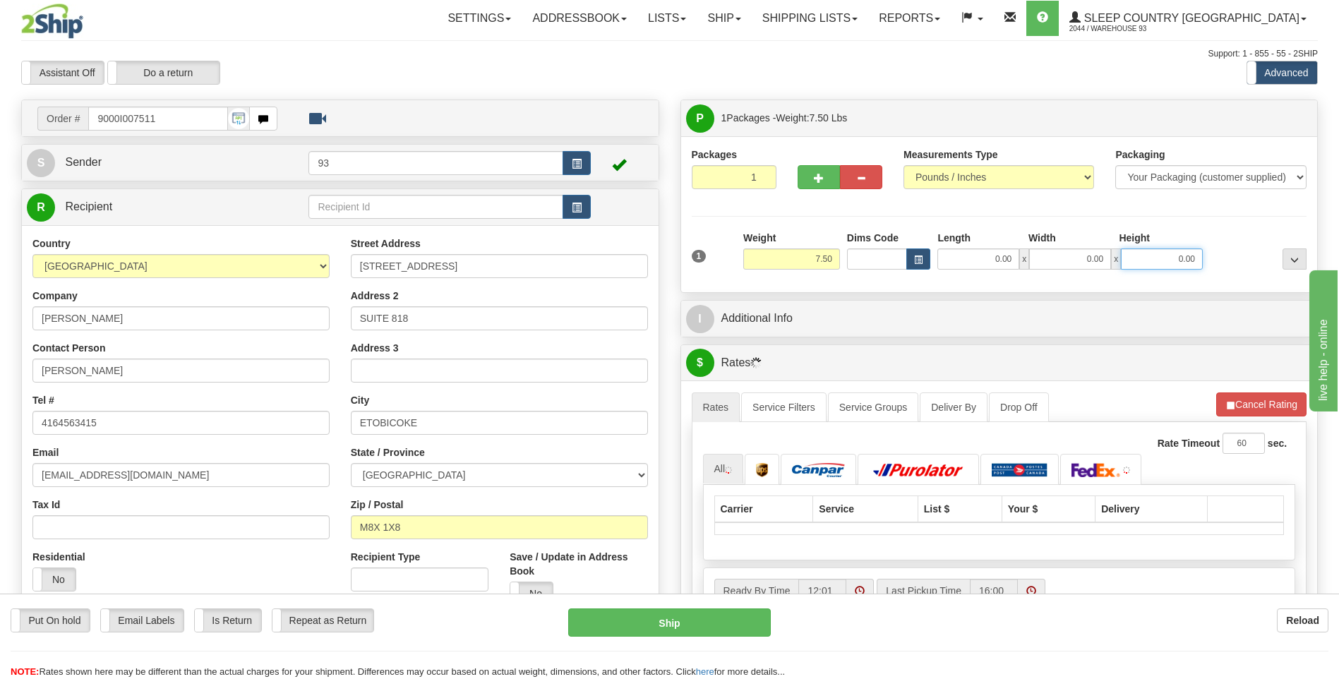
click at [1145, 256] on input "0.00" at bounding box center [1162, 259] width 82 height 21
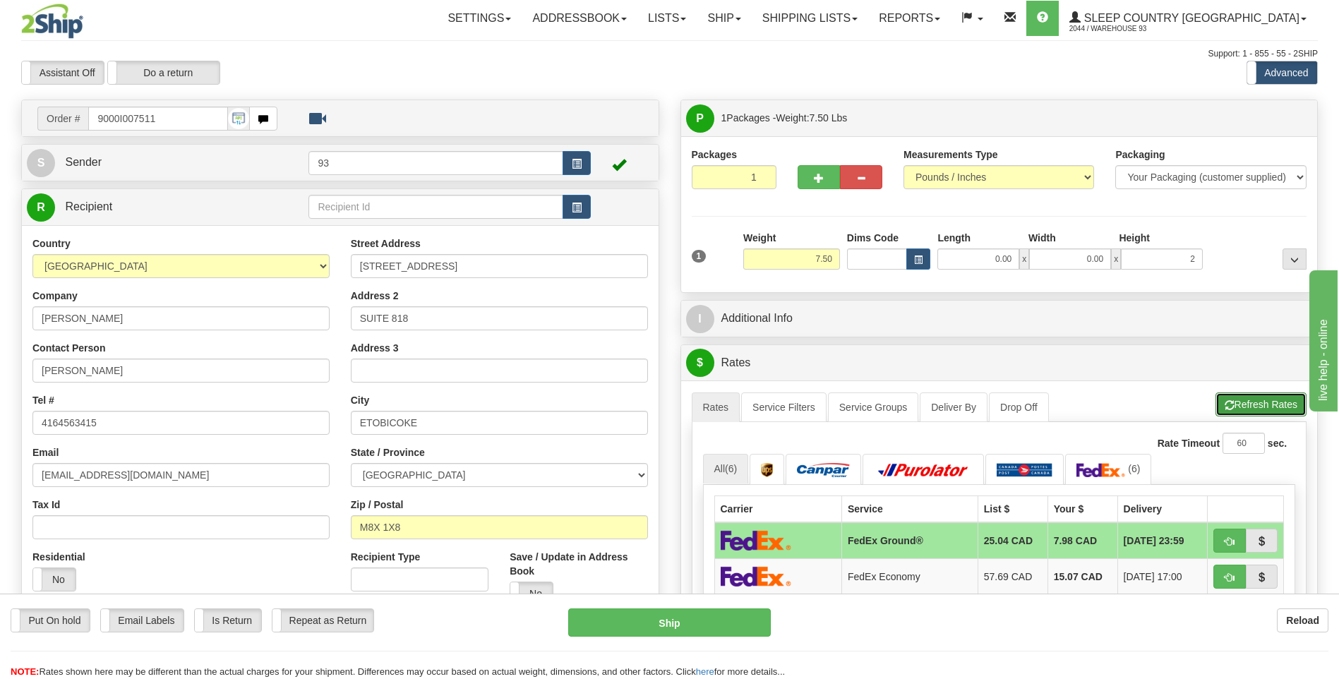
type input "2.00"
click at [1260, 405] on button "Refresh Rates" at bounding box center [1261, 405] width 91 height 24
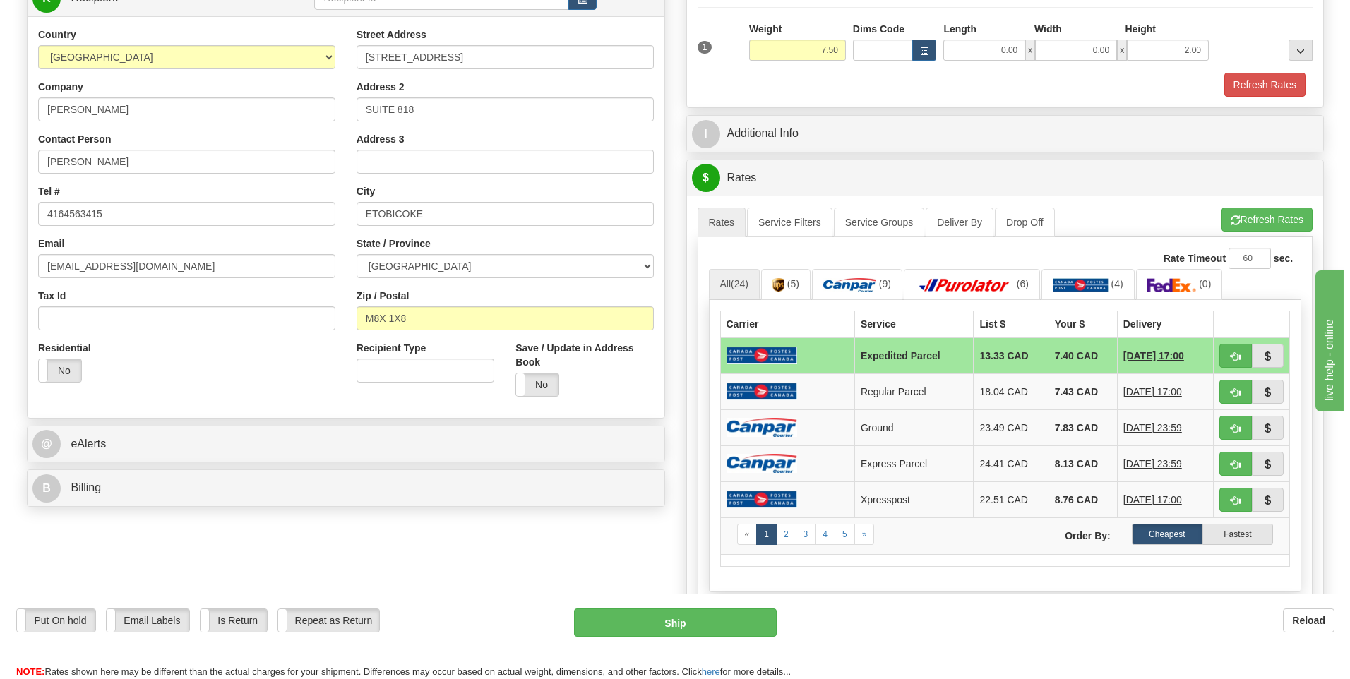
scroll to position [212, 0]
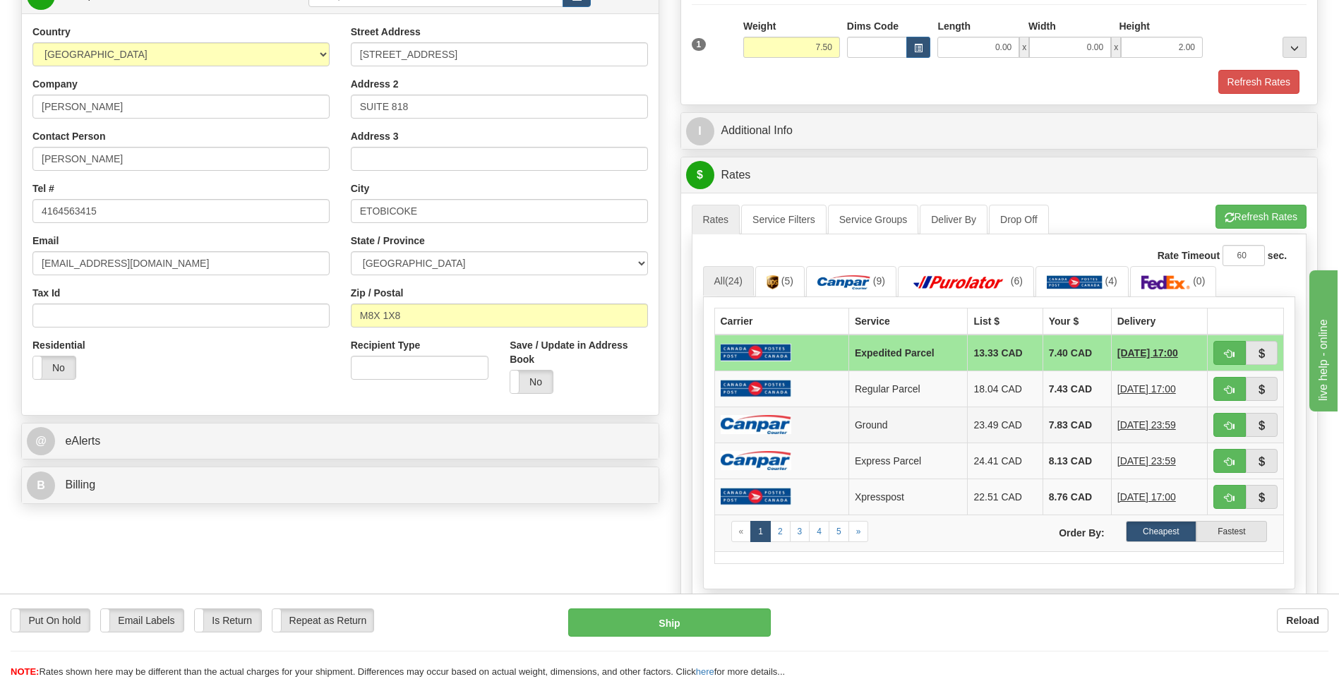
click at [1043, 413] on td "7.83 CAD" at bounding box center [1077, 425] width 68 height 36
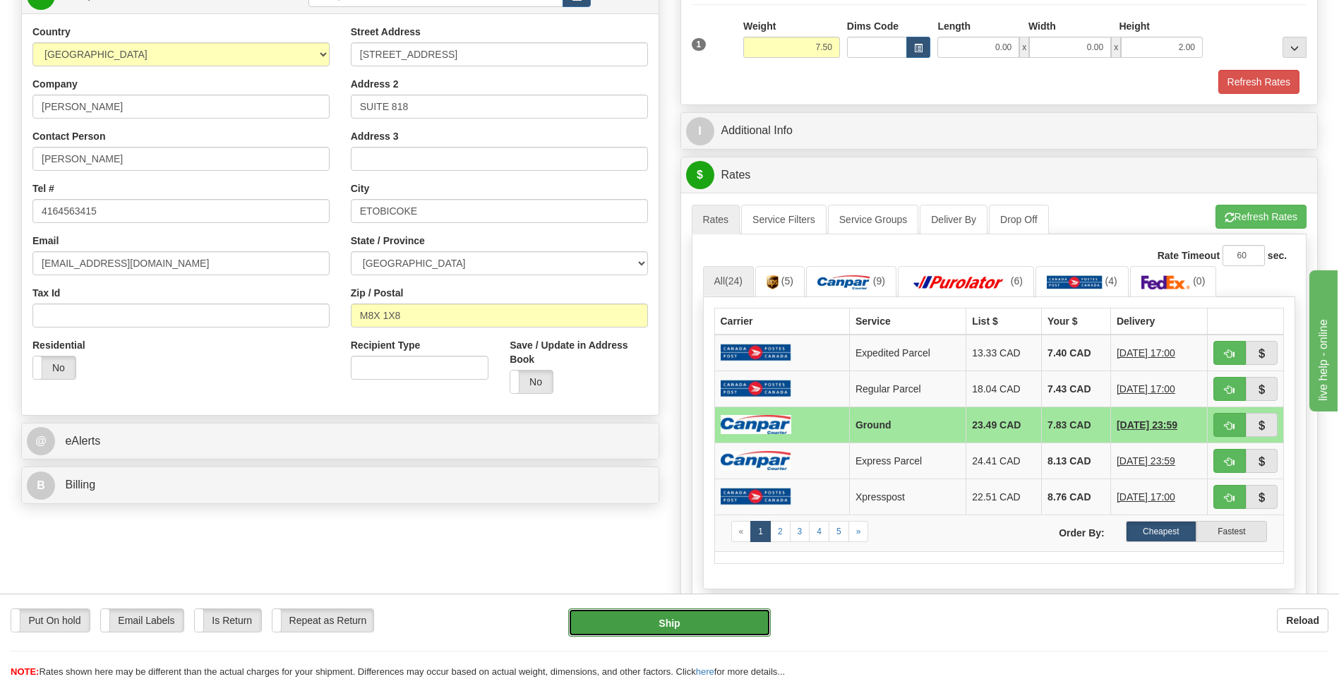
click at [703, 623] on button "Ship" at bounding box center [669, 623] width 202 height 28
type input "1"
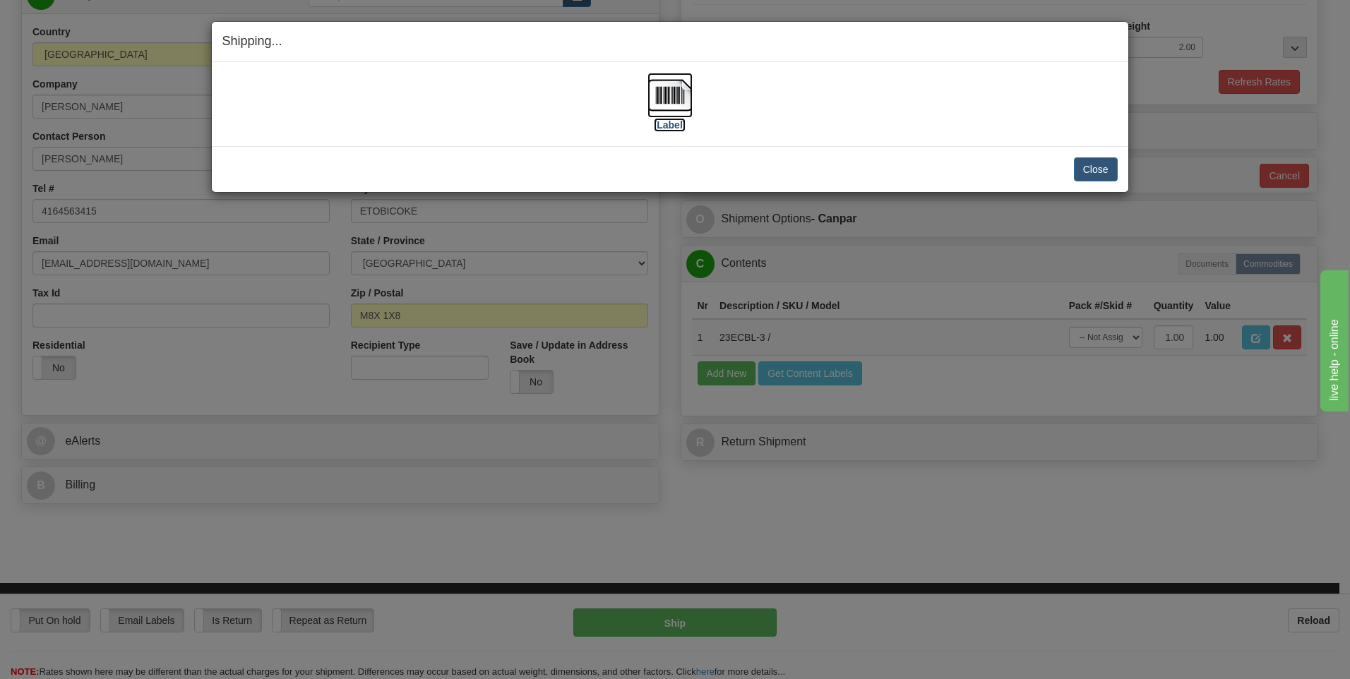
click at [671, 97] on img at bounding box center [669, 95] width 45 height 45
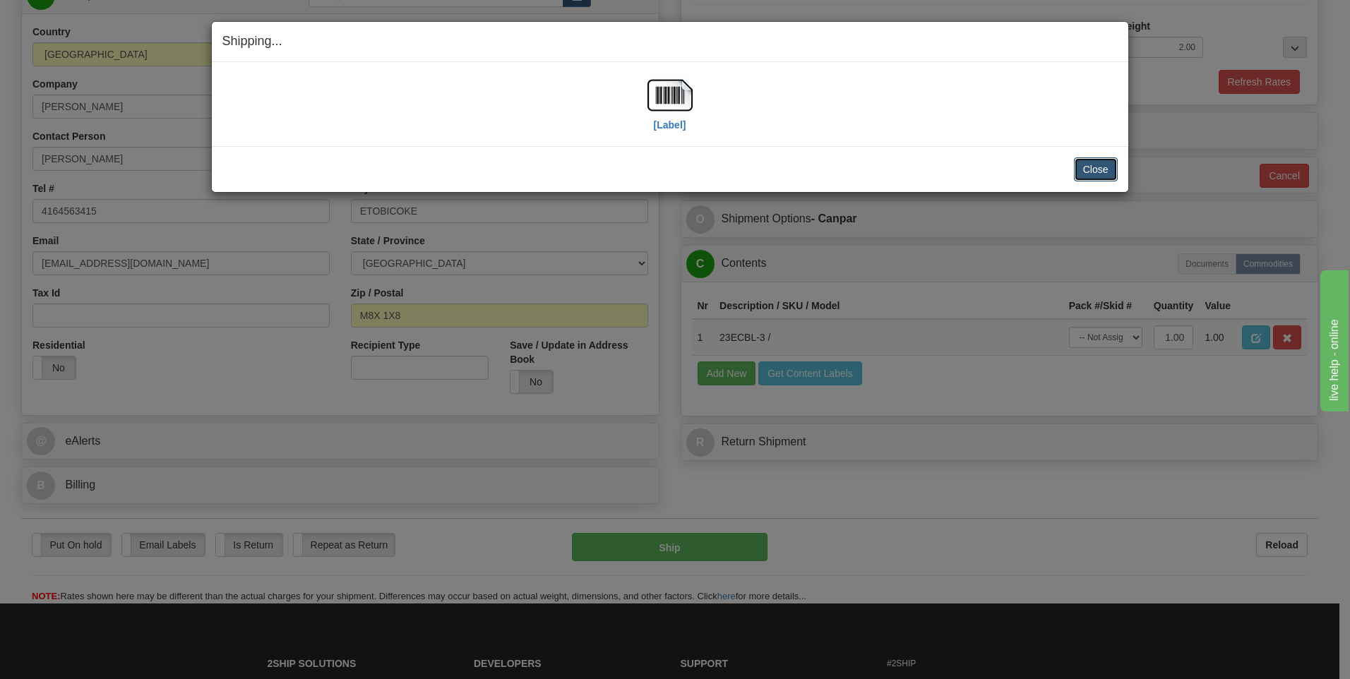
click at [1092, 172] on button "Close" at bounding box center [1096, 169] width 44 height 24
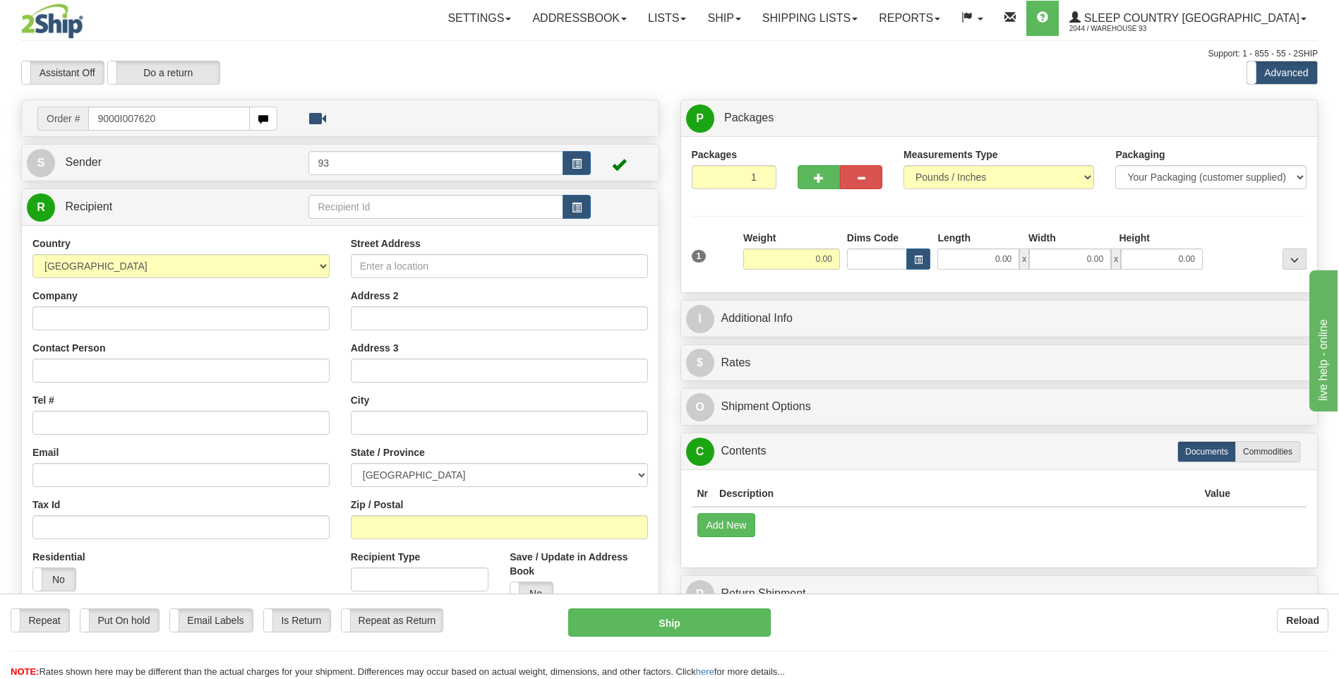
type input "9000I007620"
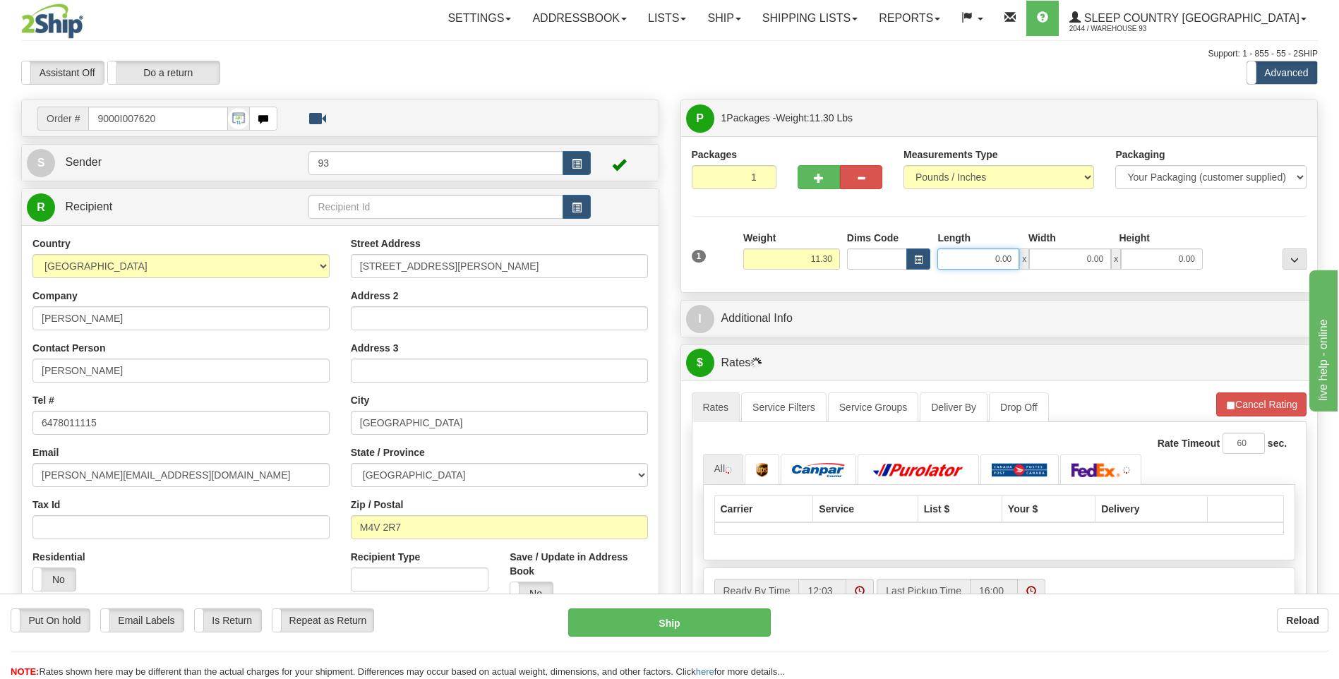
click at [964, 259] on input "0.00" at bounding box center [979, 259] width 82 height 21
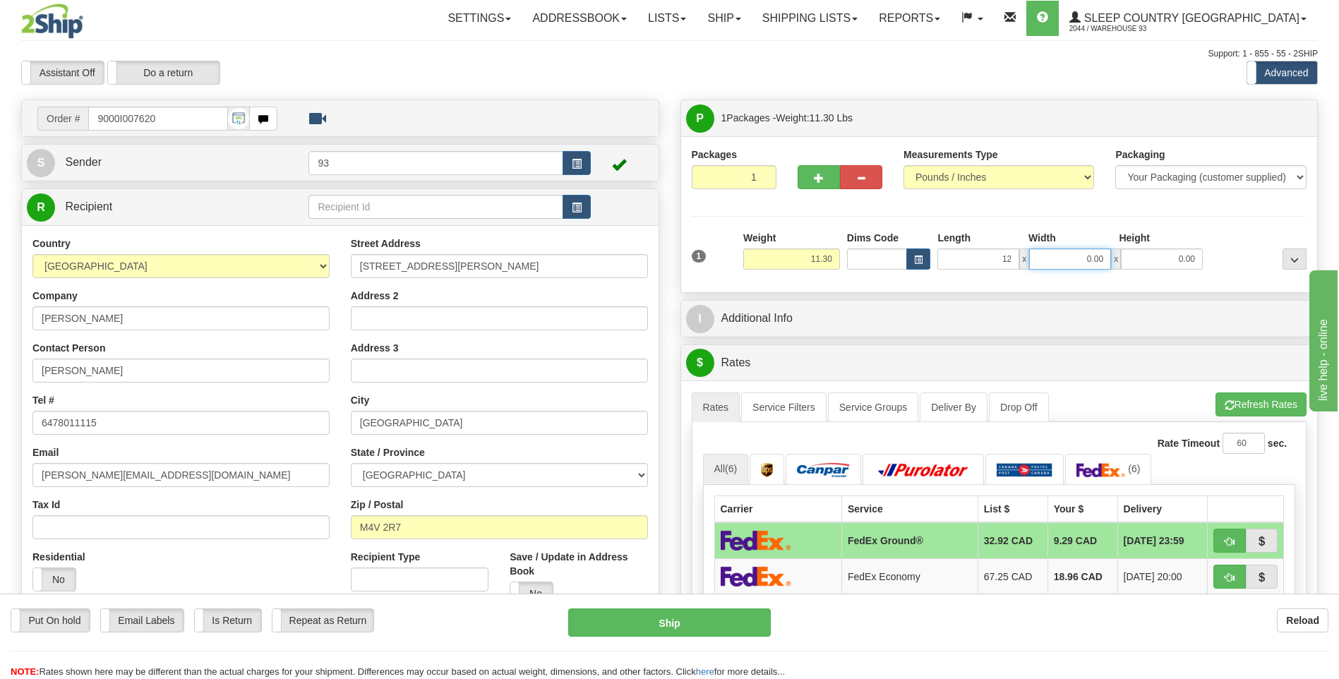
type input "12.00"
click at [1063, 256] on input "0.00" at bounding box center [1070, 259] width 82 height 21
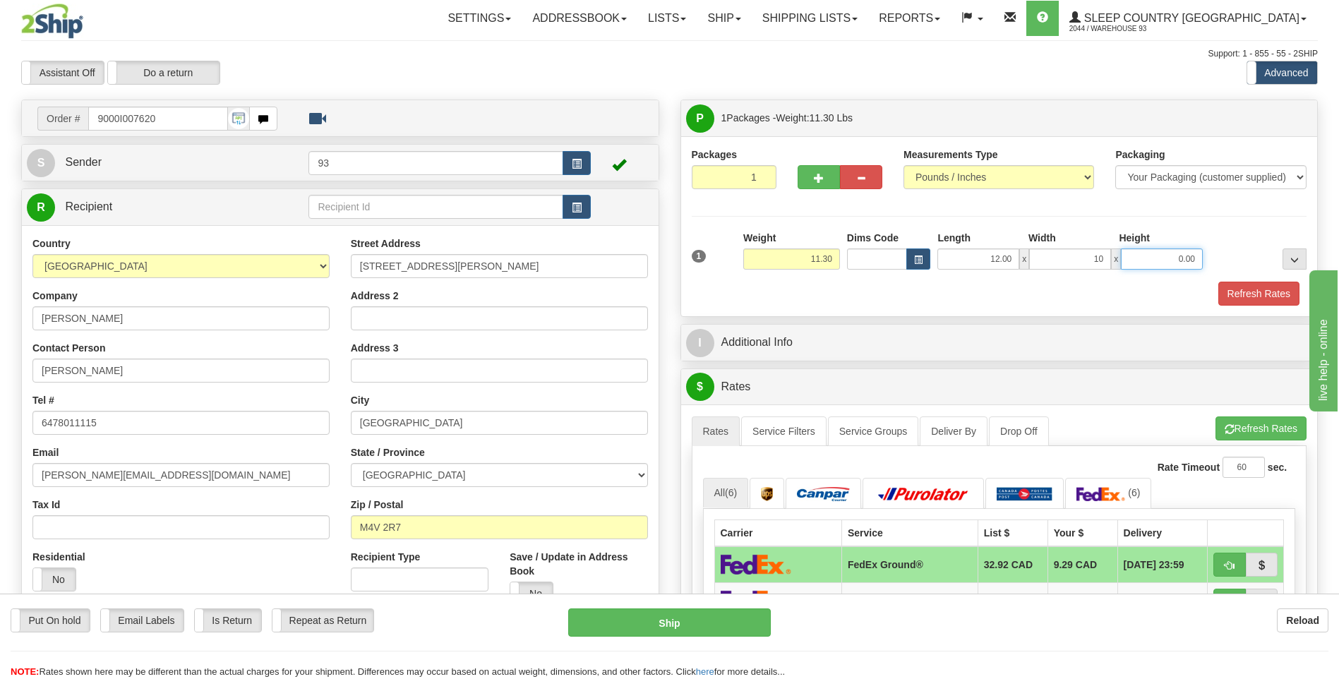
type input "10.00"
click at [1183, 260] on input "0.00" at bounding box center [1162, 259] width 82 height 21
type input "5.00"
click at [1260, 297] on button "Refresh Rates" at bounding box center [1259, 294] width 81 height 24
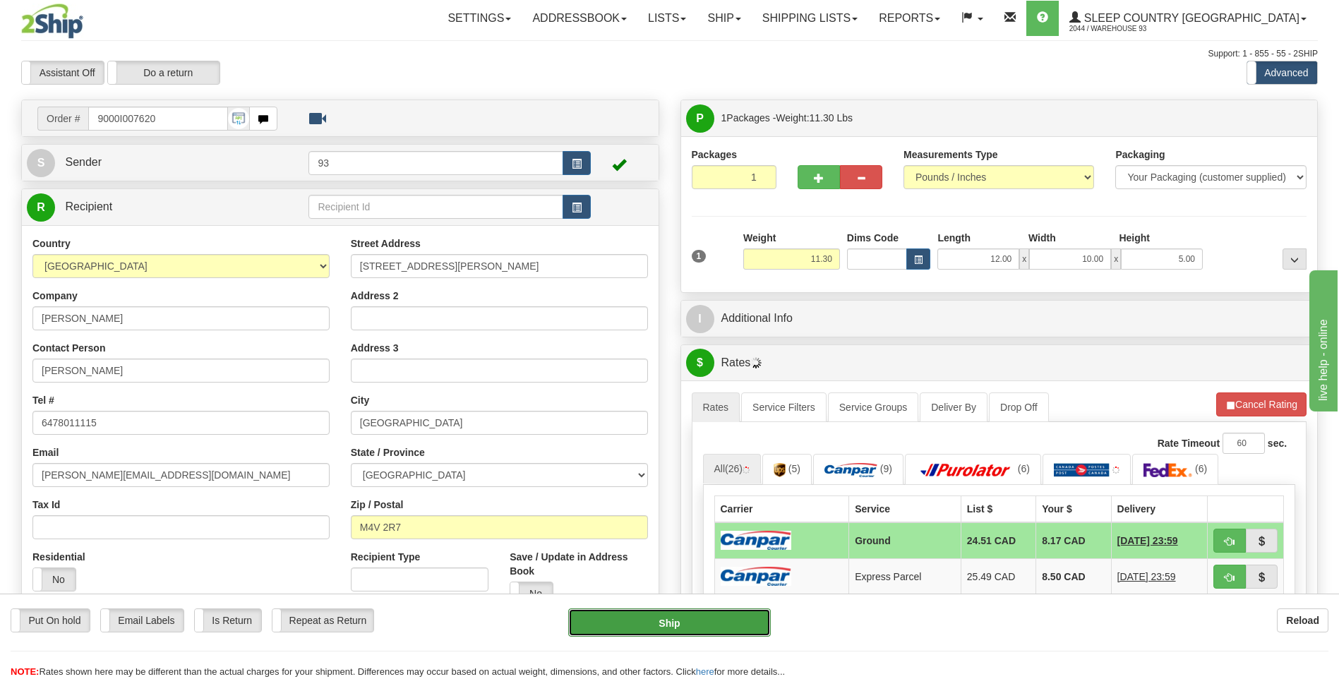
click at [735, 623] on button "Ship" at bounding box center [669, 623] width 202 height 28
type input "1"
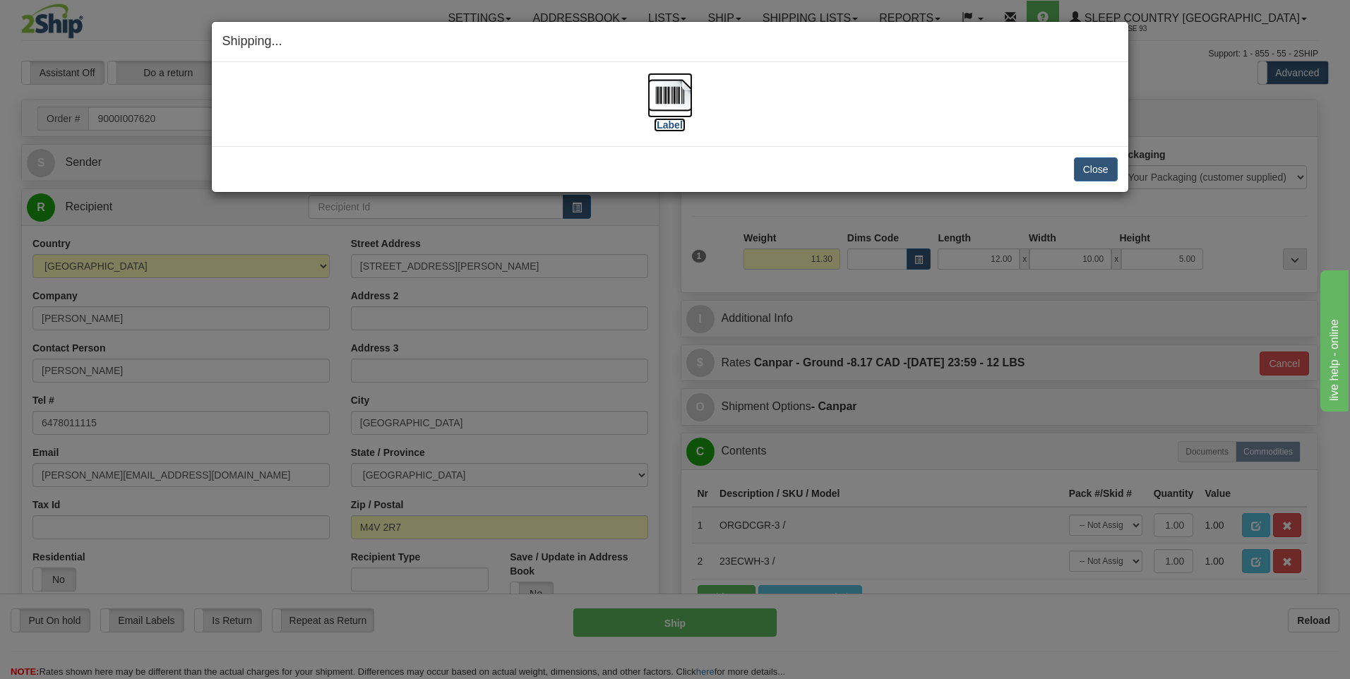
click at [674, 89] on img at bounding box center [669, 95] width 45 height 45
click at [1090, 163] on button "Close" at bounding box center [1096, 169] width 44 height 24
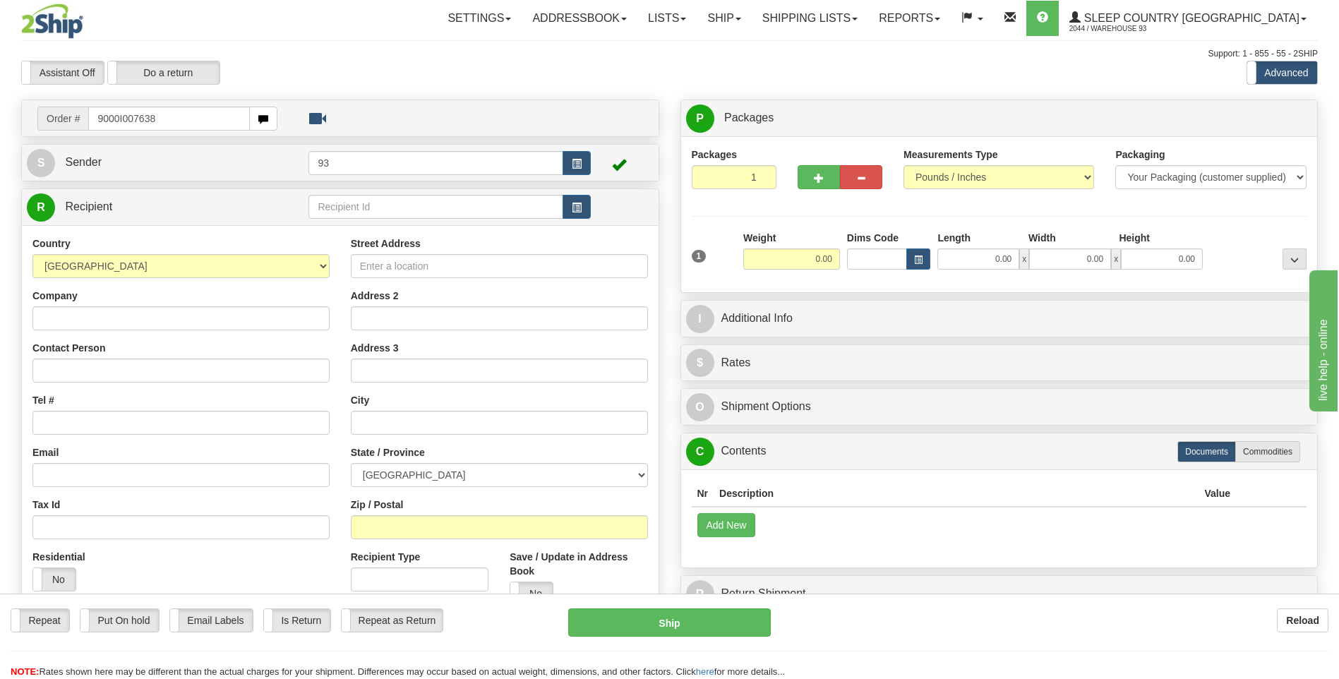
type input "9000I007638"
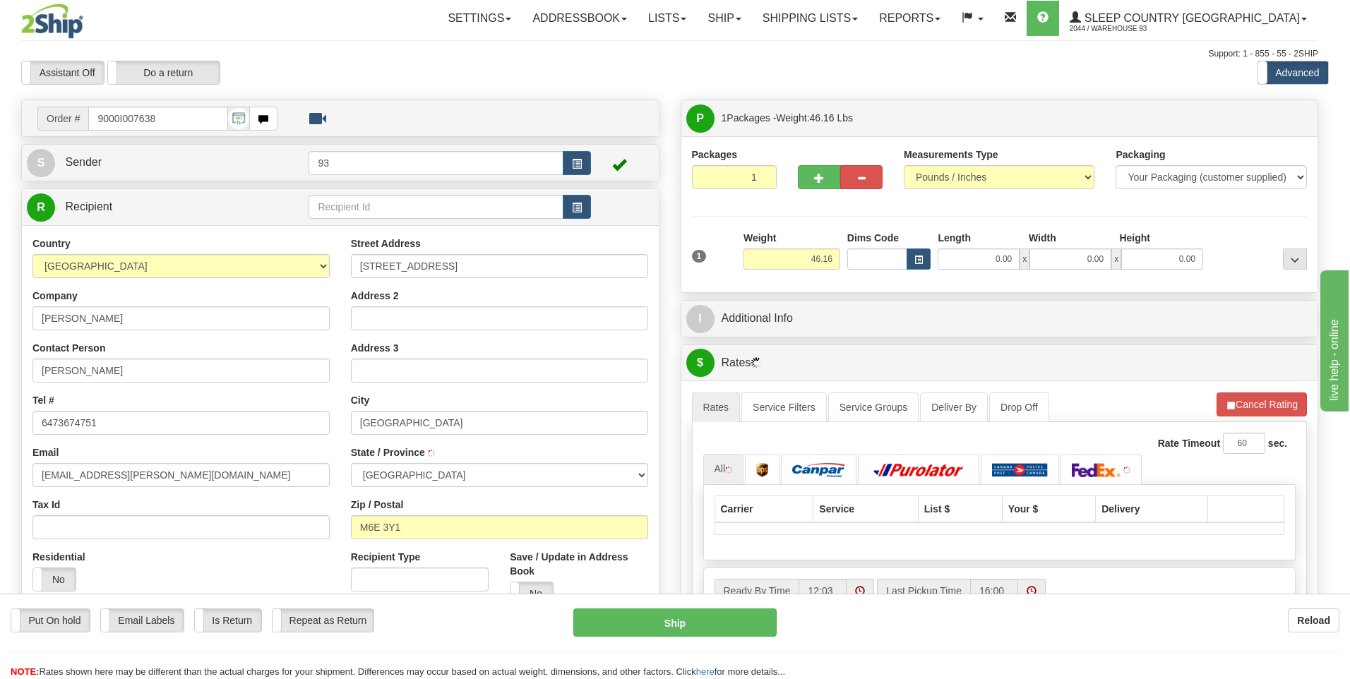
type input "YORK"
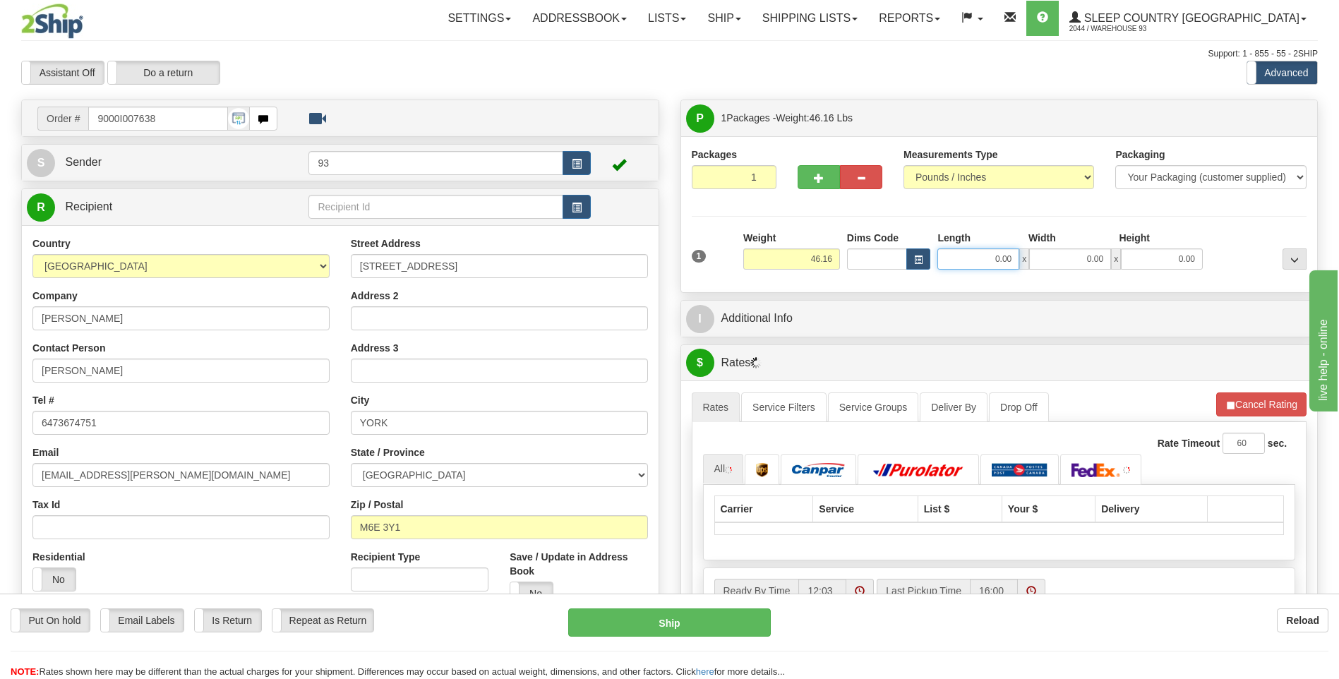
click at [973, 261] on input "0.00" at bounding box center [979, 259] width 82 height 21
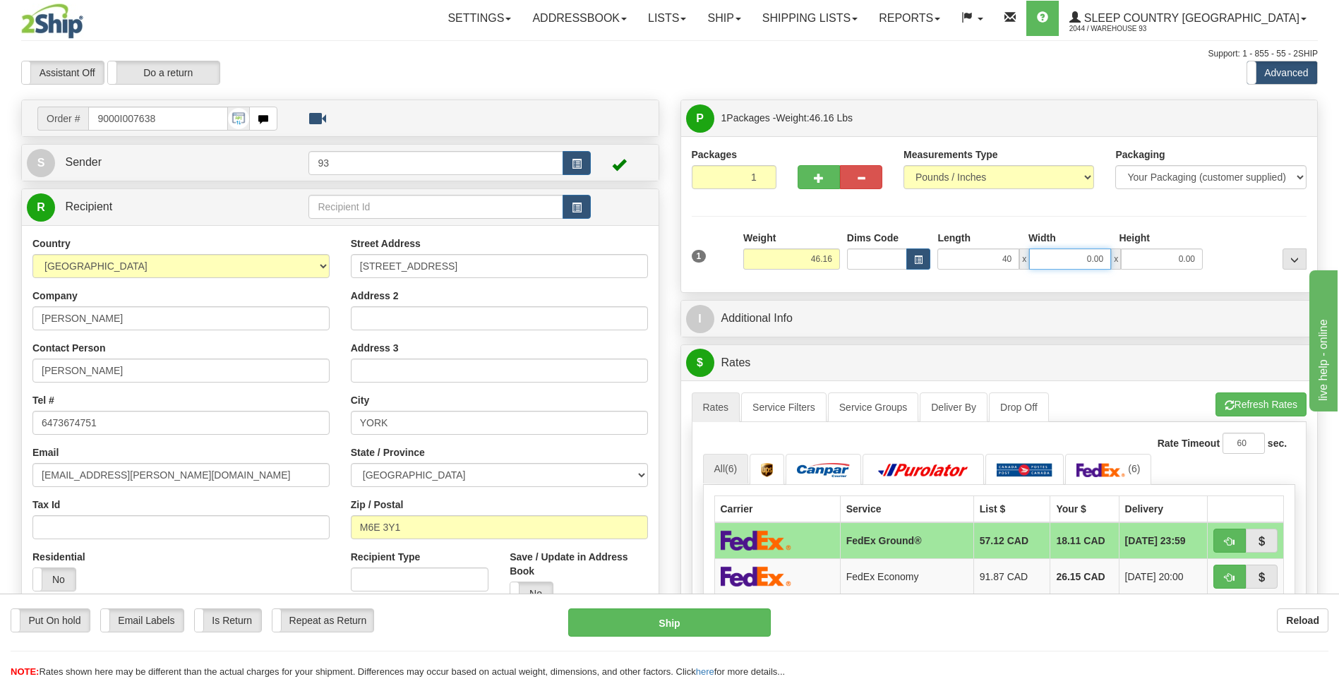
type input "40.00"
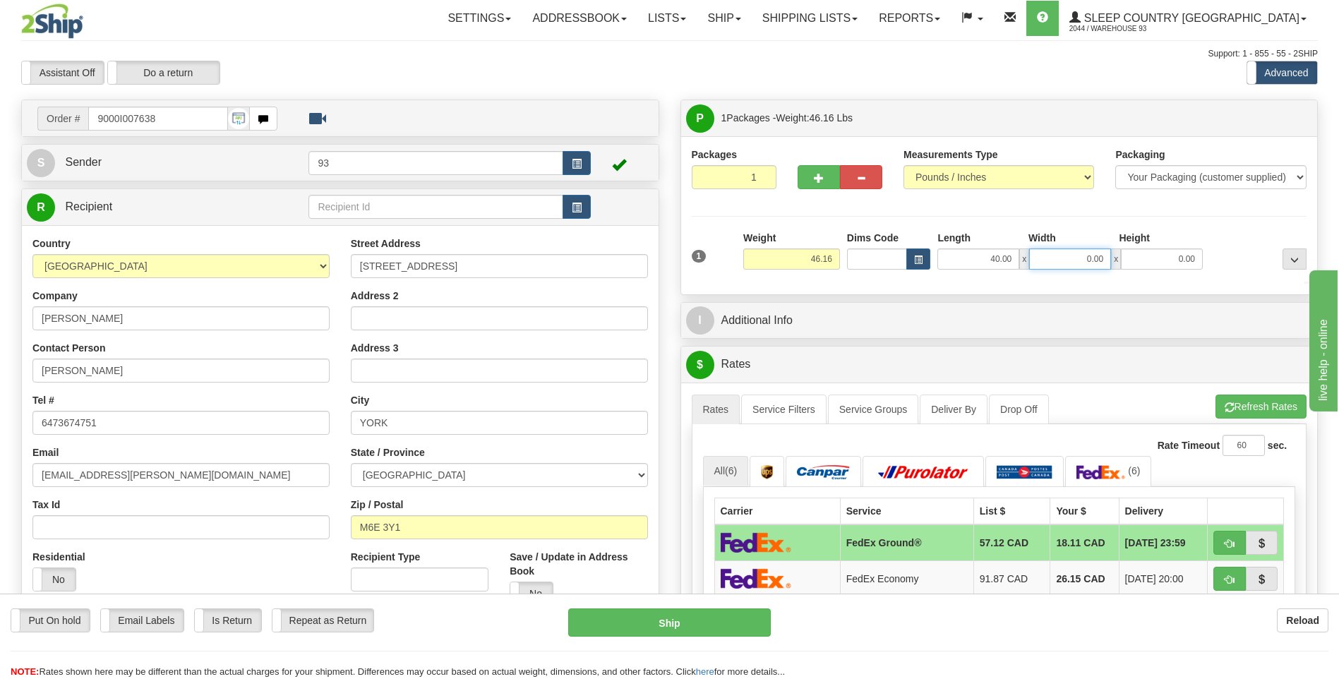
click at [1065, 260] on input "0.00" at bounding box center [1070, 259] width 82 height 21
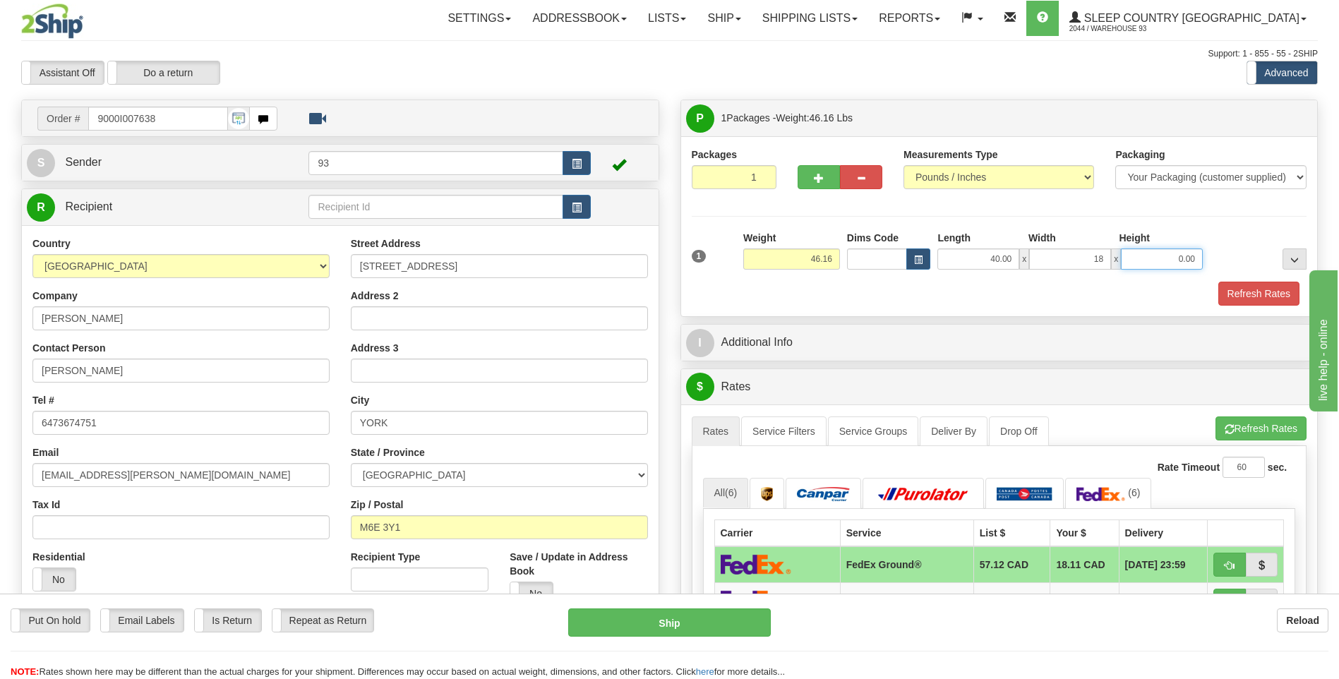
type input "18.00"
click at [1163, 264] on input "0.00" at bounding box center [1162, 259] width 82 height 21
type input "18.00"
click at [1266, 297] on button "Refresh Rates" at bounding box center [1259, 294] width 81 height 24
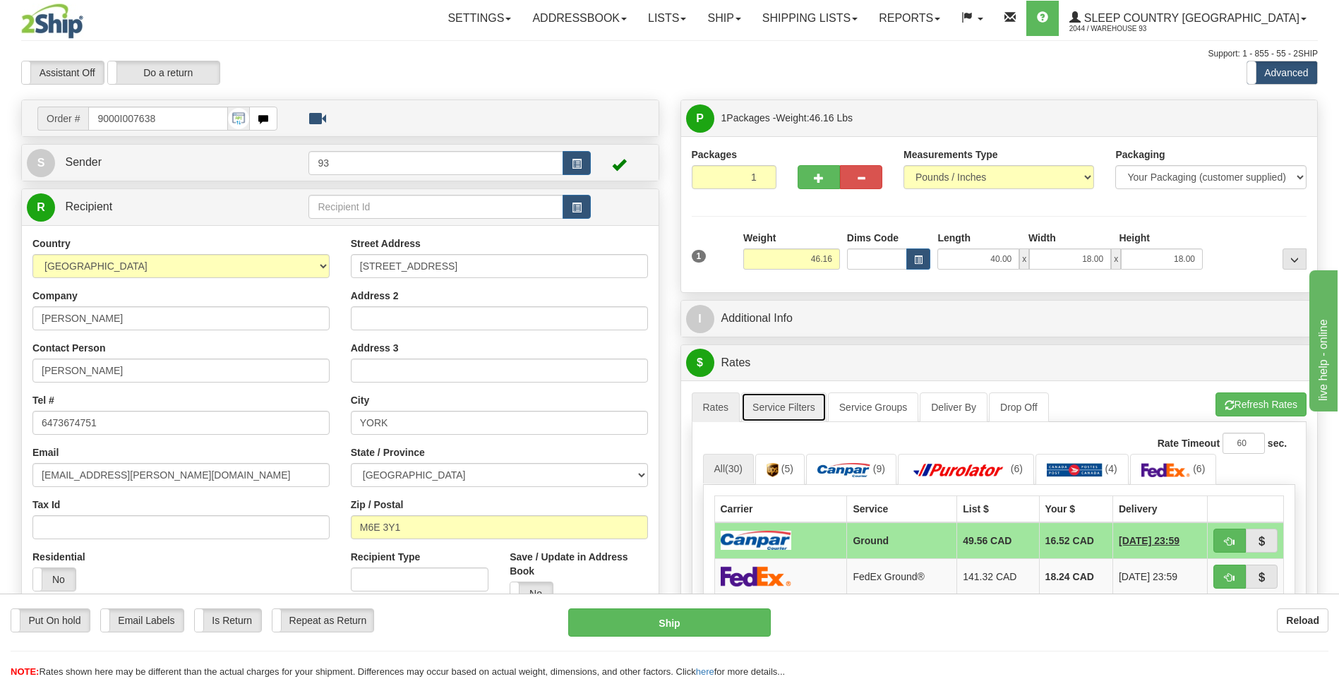
click at [787, 417] on link "Service Filters" at bounding box center [783, 408] width 85 height 30
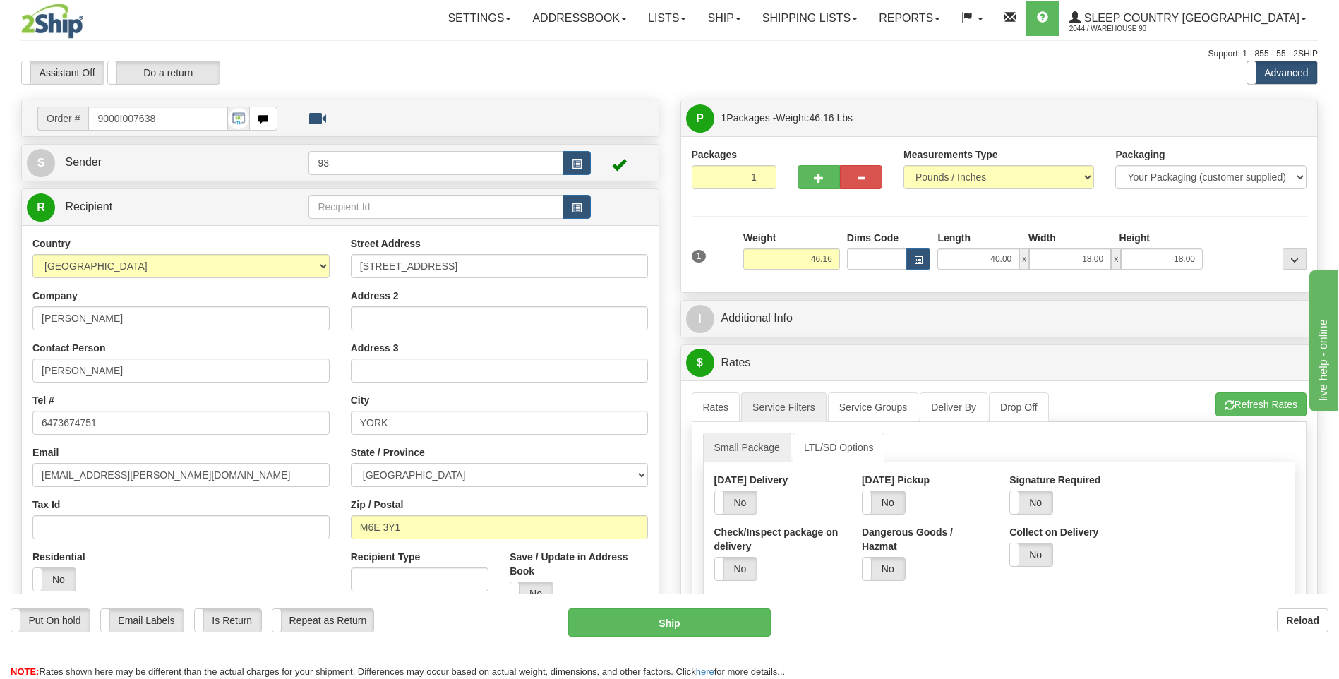
click at [1043, 515] on div "Signature Required Yes No" at bounding box center [1073, 499] width 148 height 52
click at [1017, 496] on span at bounding box center [1010, 502] width 18 height 23
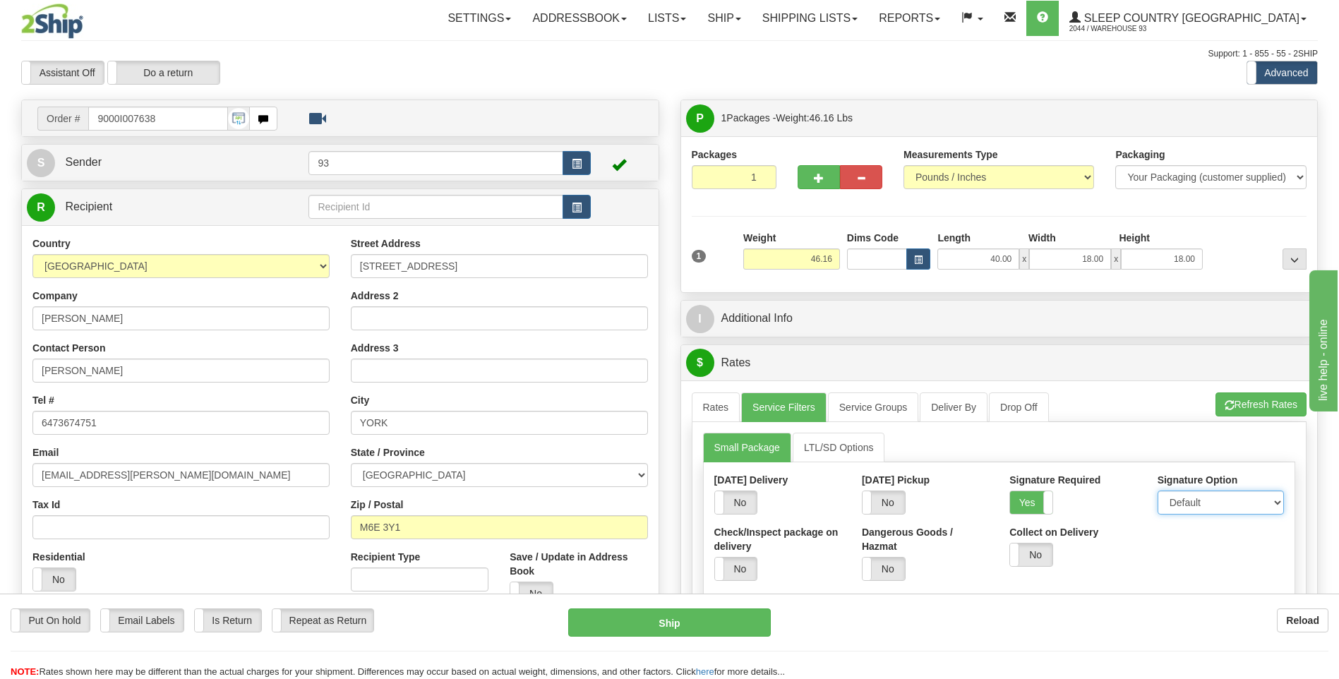
click at [1220, 502] on select "Default Adult Direct Indirect No Signature Required" at bounding box center [1221, 503] width 126 height 24
select select "1"
click at [1158, 491] on select "Default Adult Direct Indirect No Signature Required" at bounding box center [1221, 503] width 126 height 24
click at [719, 407] on link "Rates" at bounding box center [716, 408] width 49 height 30
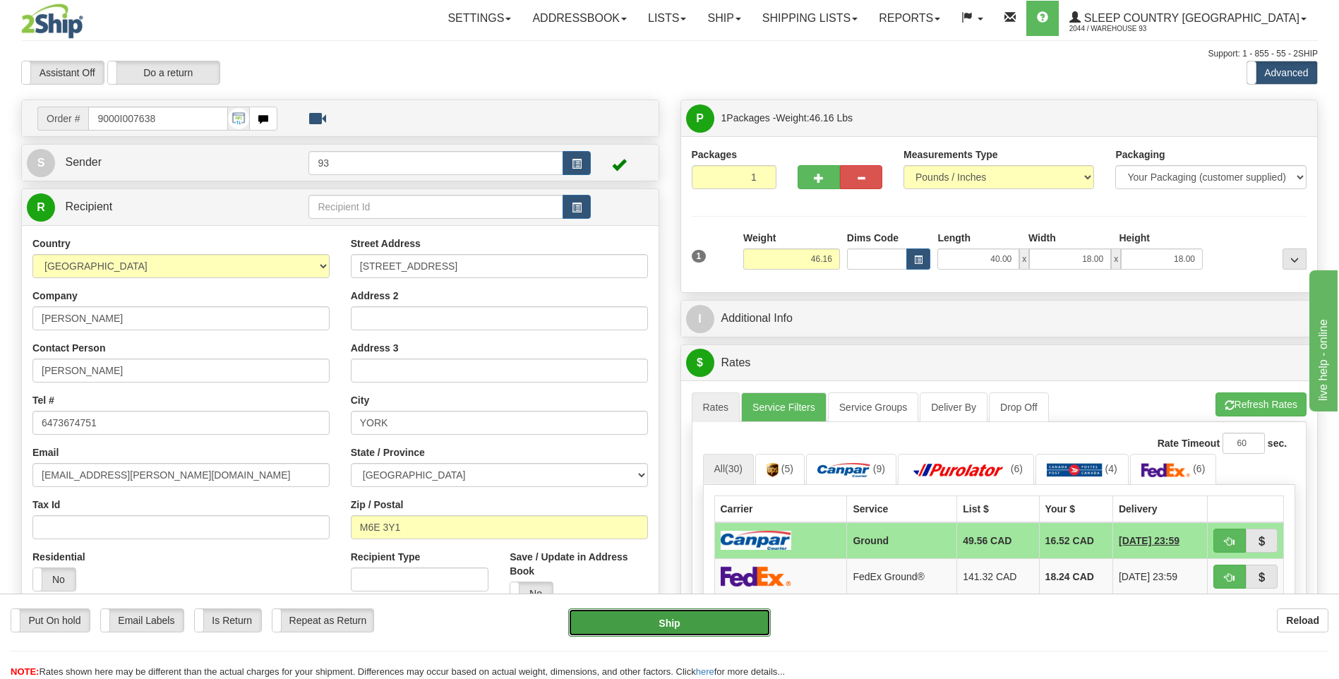
click at [713, 613] on button "Ship" at bounding box center [669, 623] width 202 height 28
type input "1"
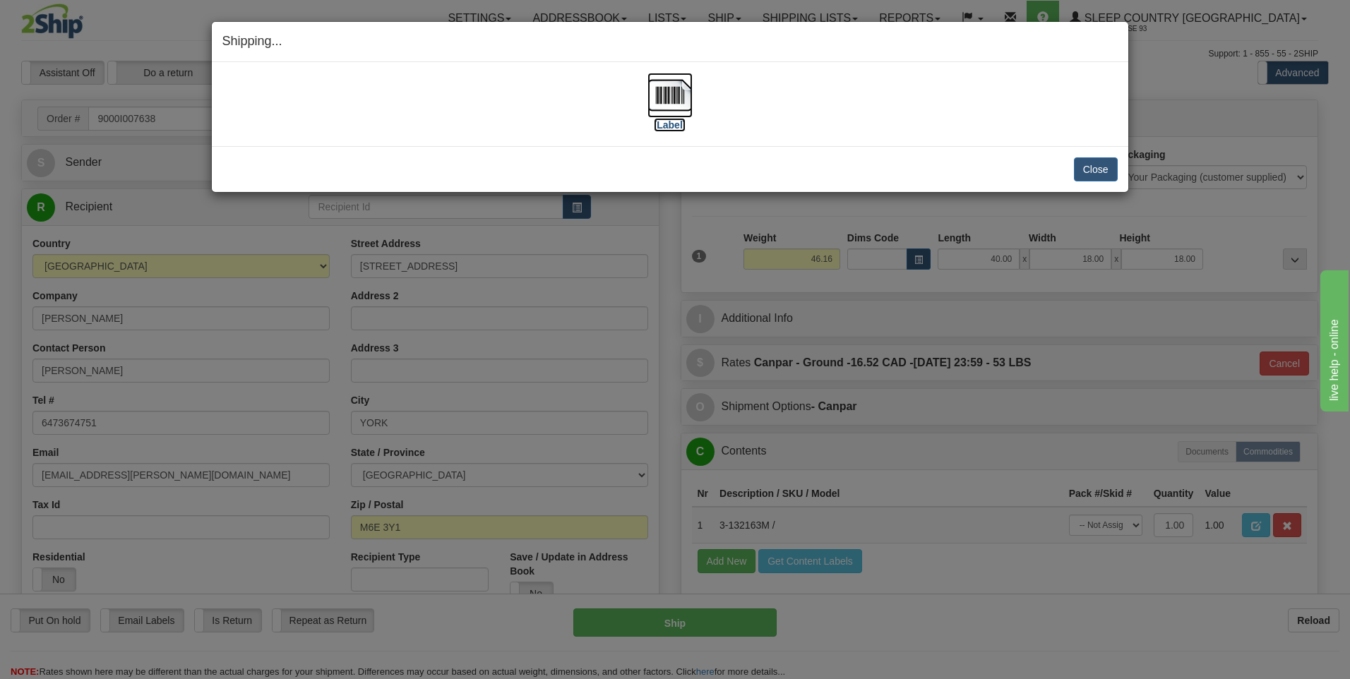
click at [674, 100] on img at bounding box center [669, 95] width 45 height 45
click at [1100, 172] on button "Close" at bounding box center [1096, 169] width 44 height 24
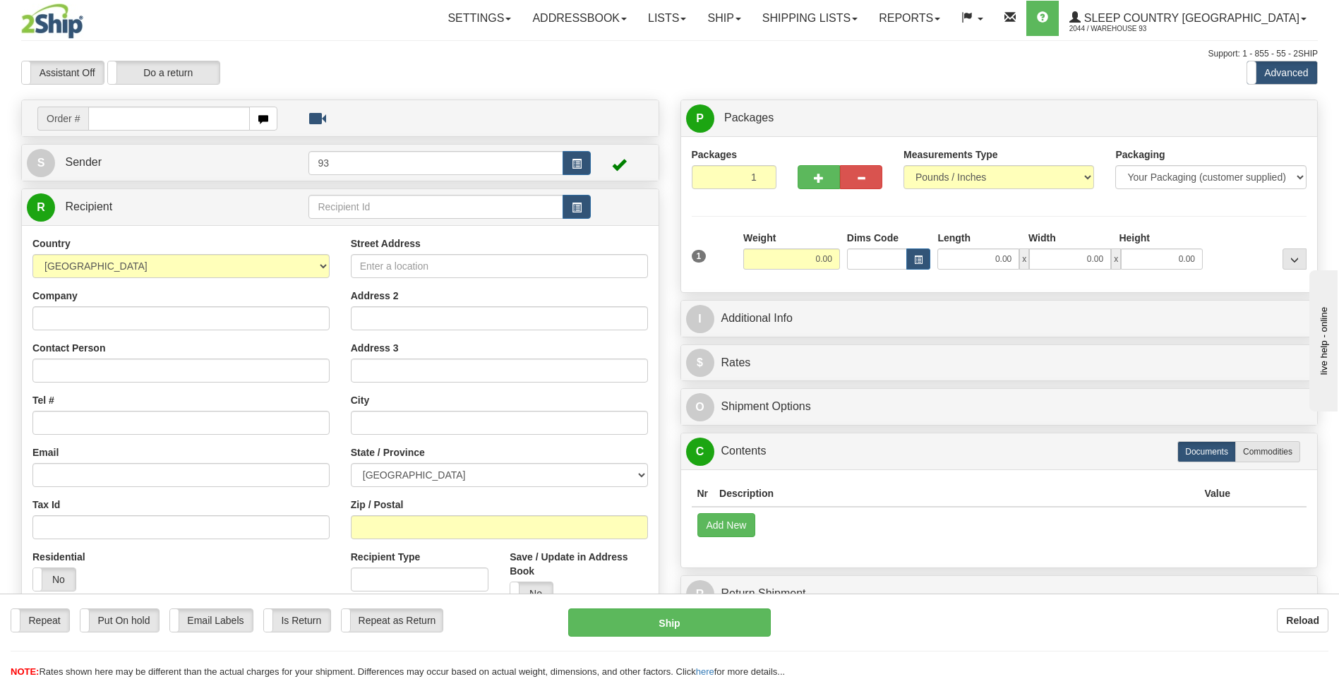
click at [165, 121] on input "text" at bounding box center [168, 119] width 161 height 24
type input "9000I007823"
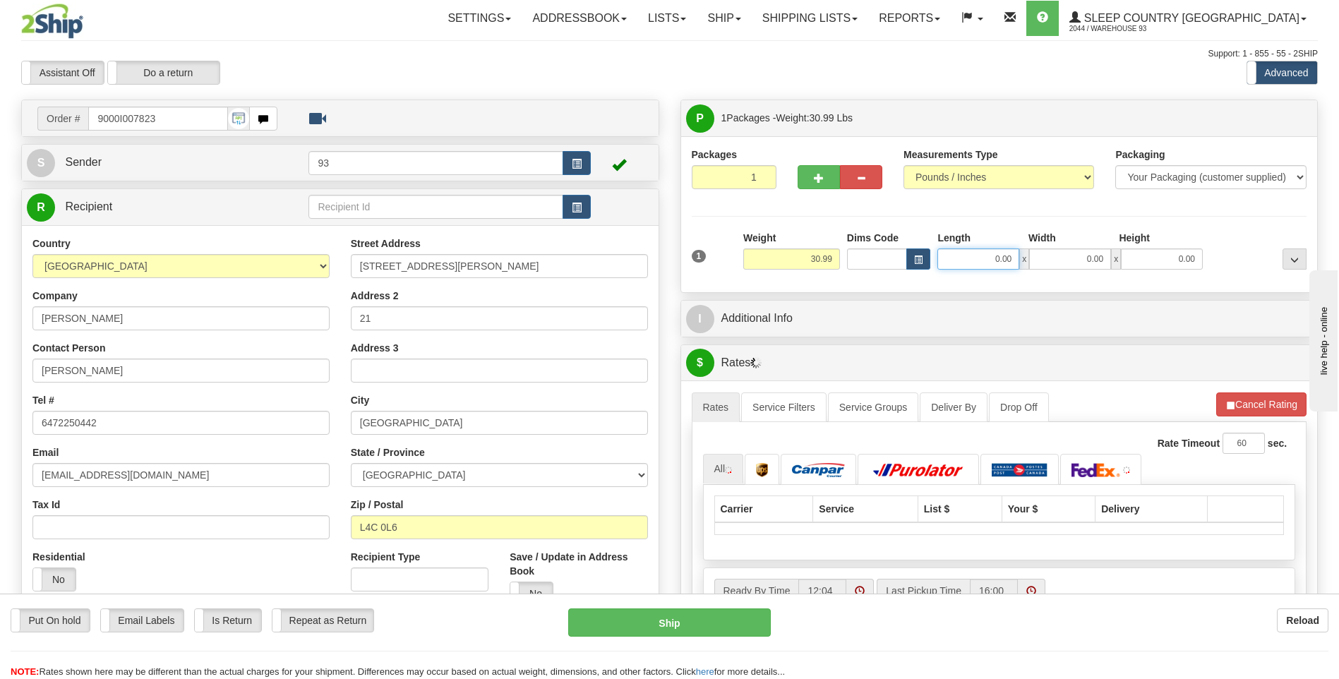
click at [974, 266] on input "0.00" at bounding box center [979, 259] width 82 height 21
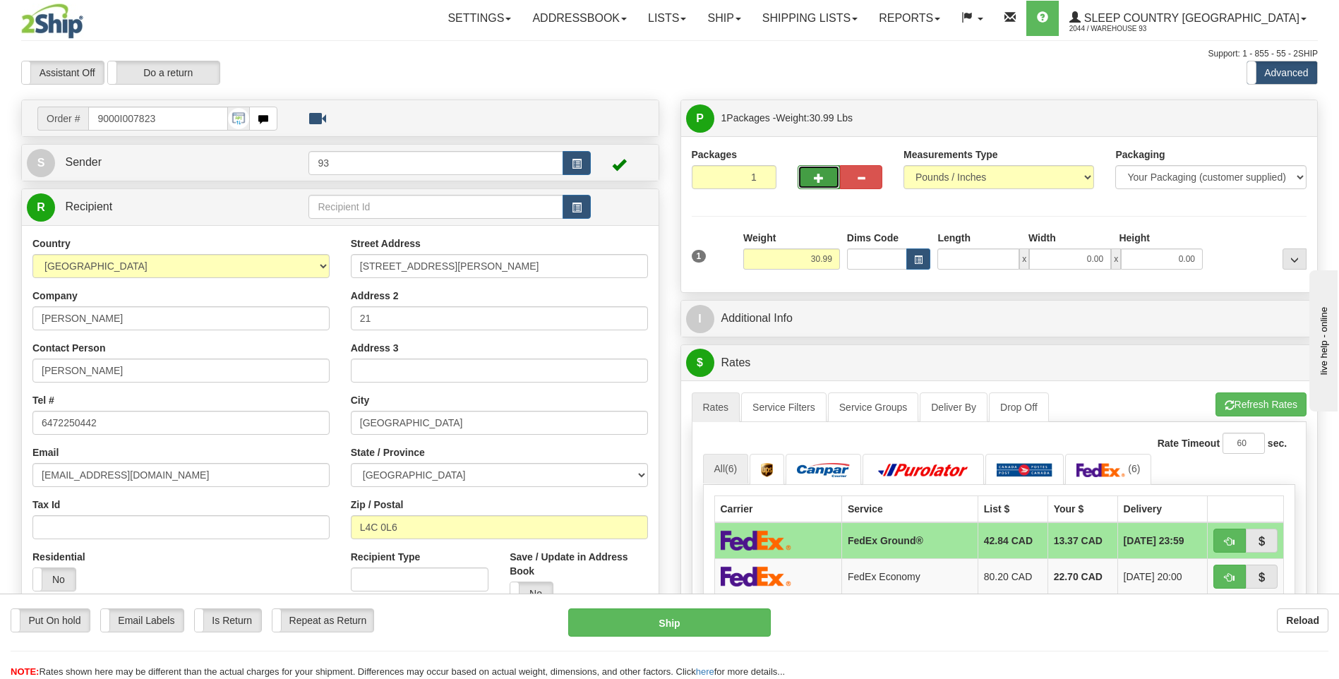
type input "0.00"
click at [830, 174] on button "button" at bounding box center [819, 177] width 42 height 24
type input "2"
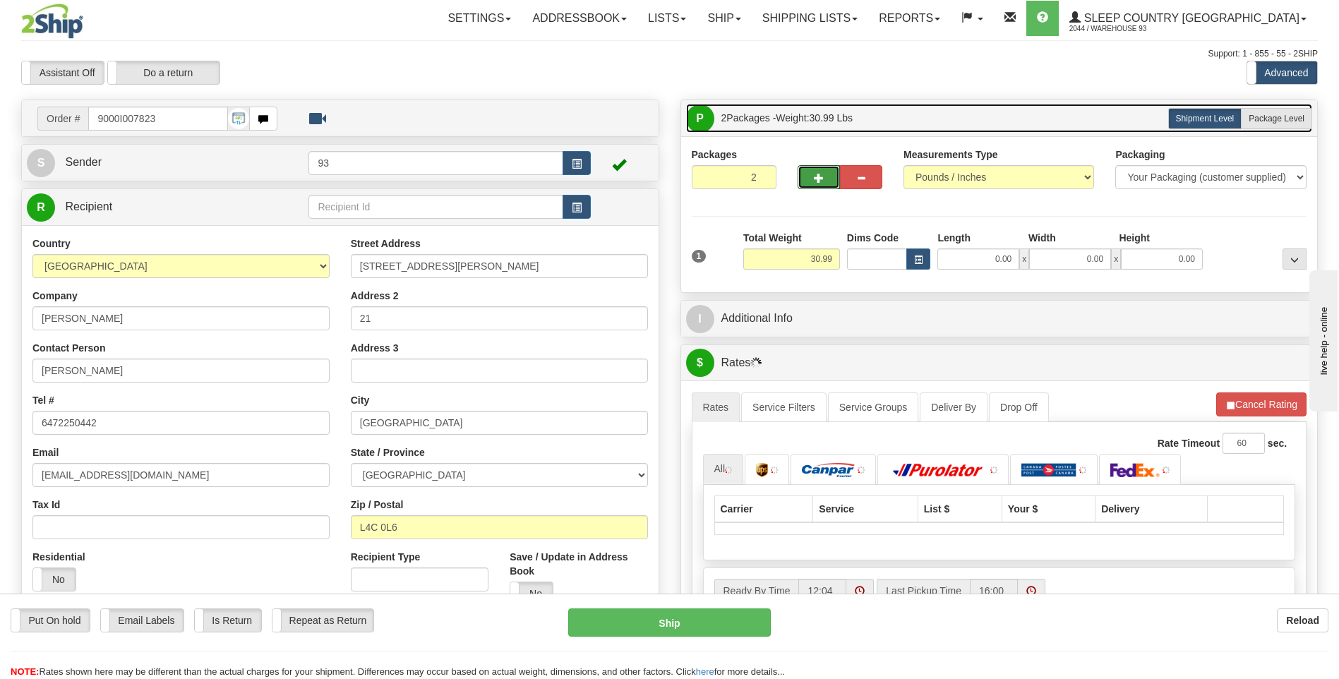
click at [1279, 129] on link "P Packages 2 Packages - Weight: 30.99 Lbs" at bounding box center [999, 118] width 627 height 29
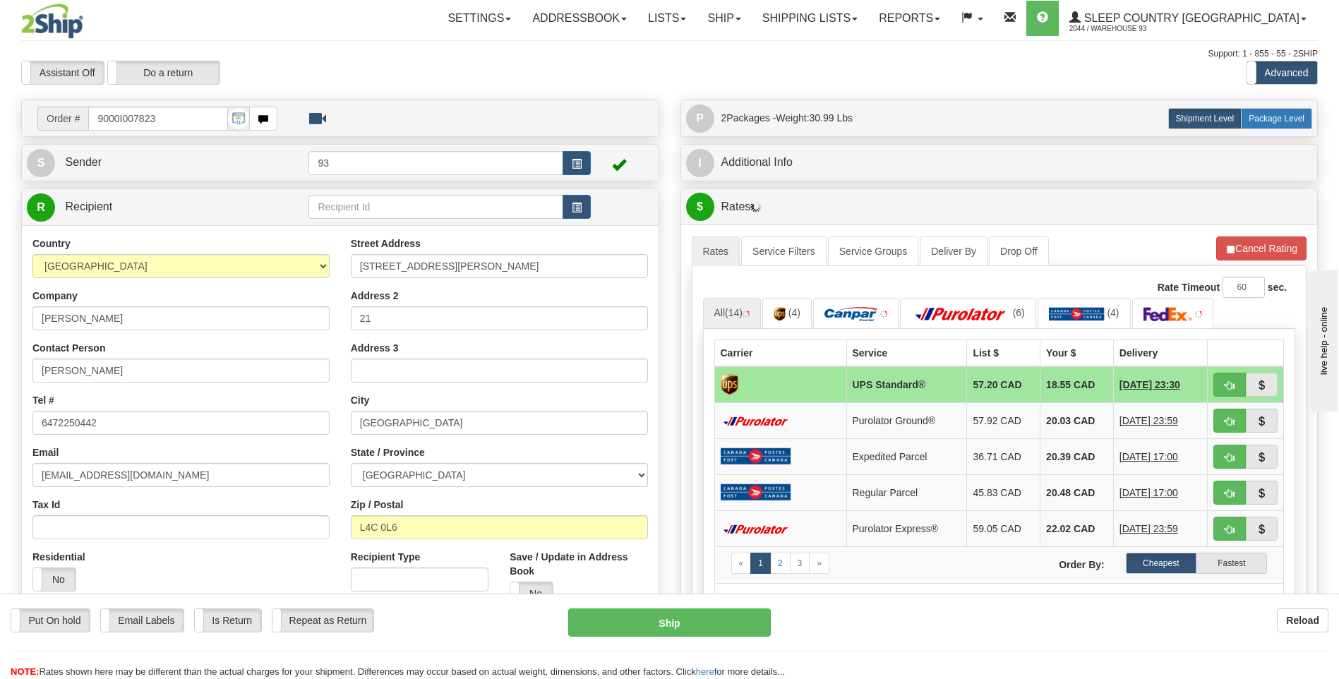
click at [1281, 118] on span "Package Level" at bounding box center [1277, 119] width 56 height 10
radio input "true"
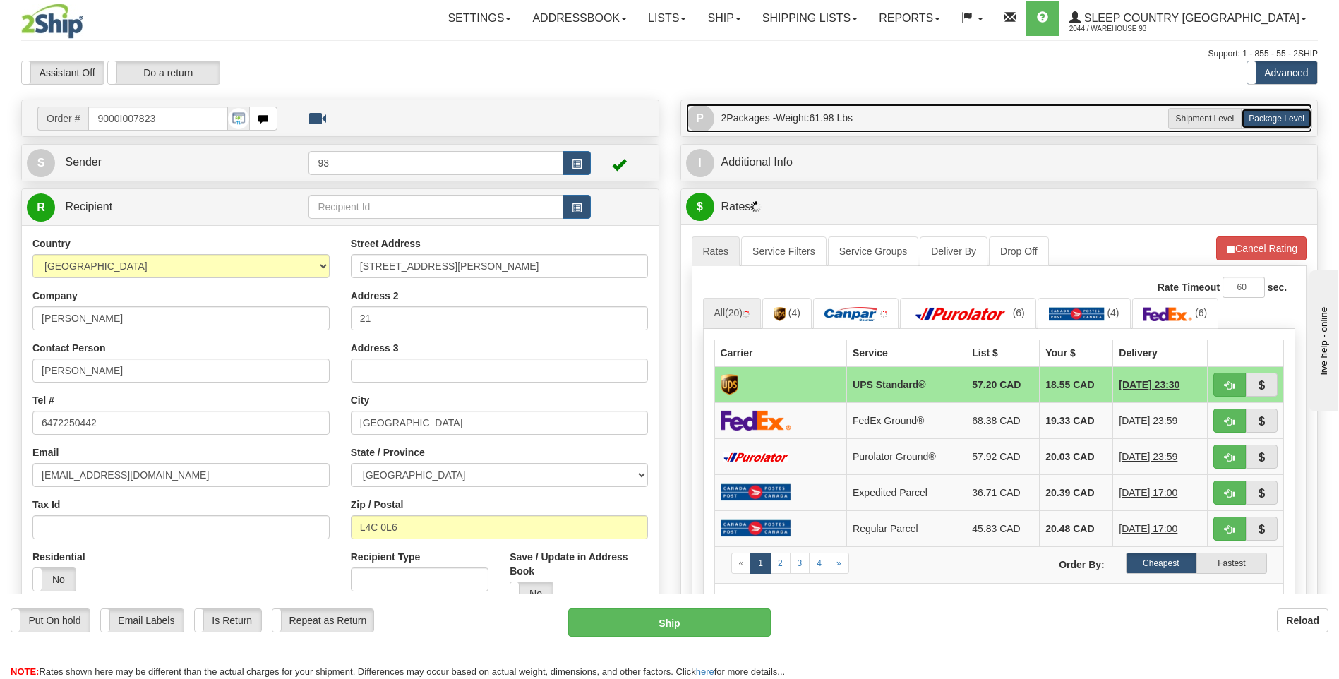
click at [709, 111] on span "P" at bounding box center [700, 118] width 28 height 28
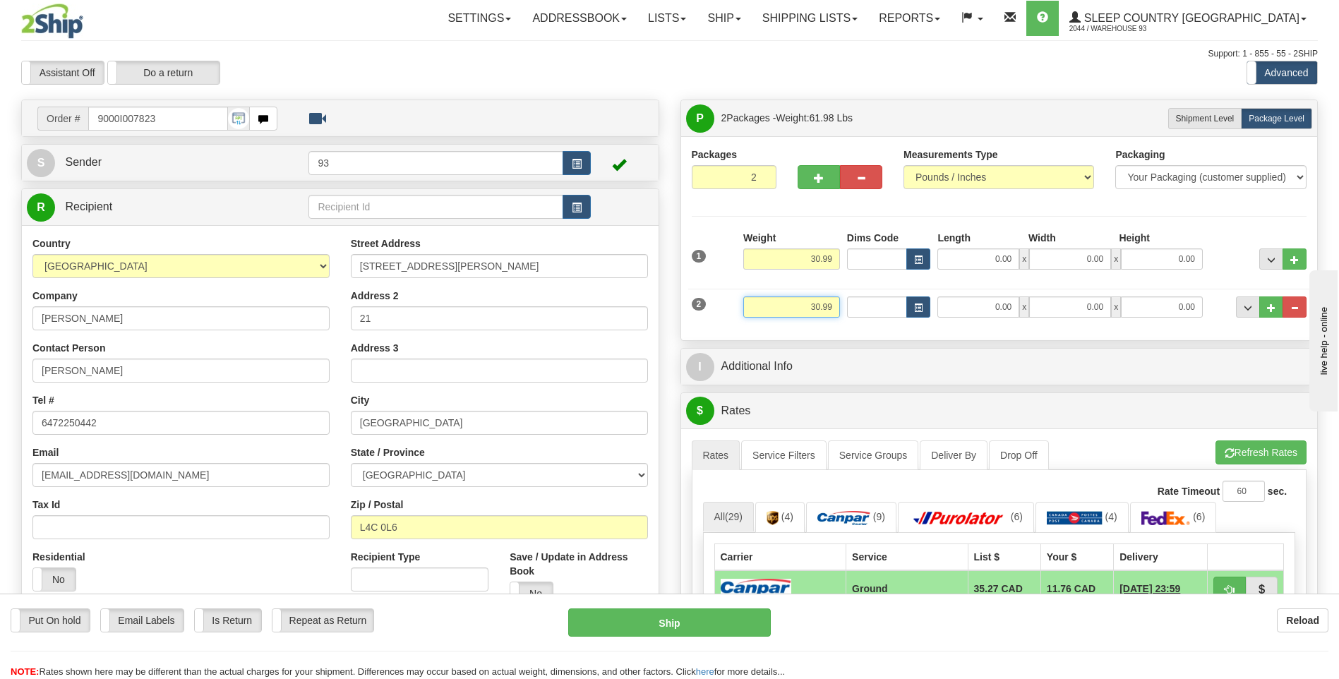
click at [835, 308] on input "30.99" at bounding box center [791, 307] width 97 height 21
type input "3"
type input "2"
type input "3.00"
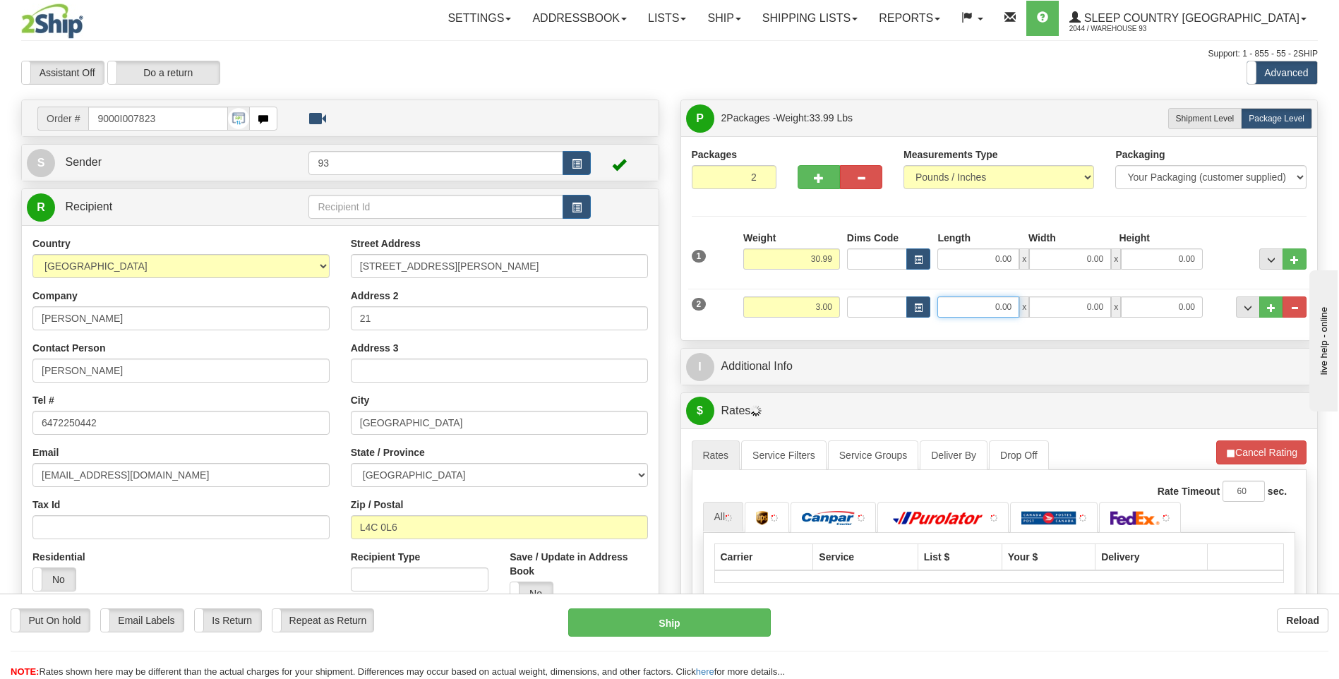
click at [972, 312] on input "0.00" at bounding box center [979, 307] width 82 height 21
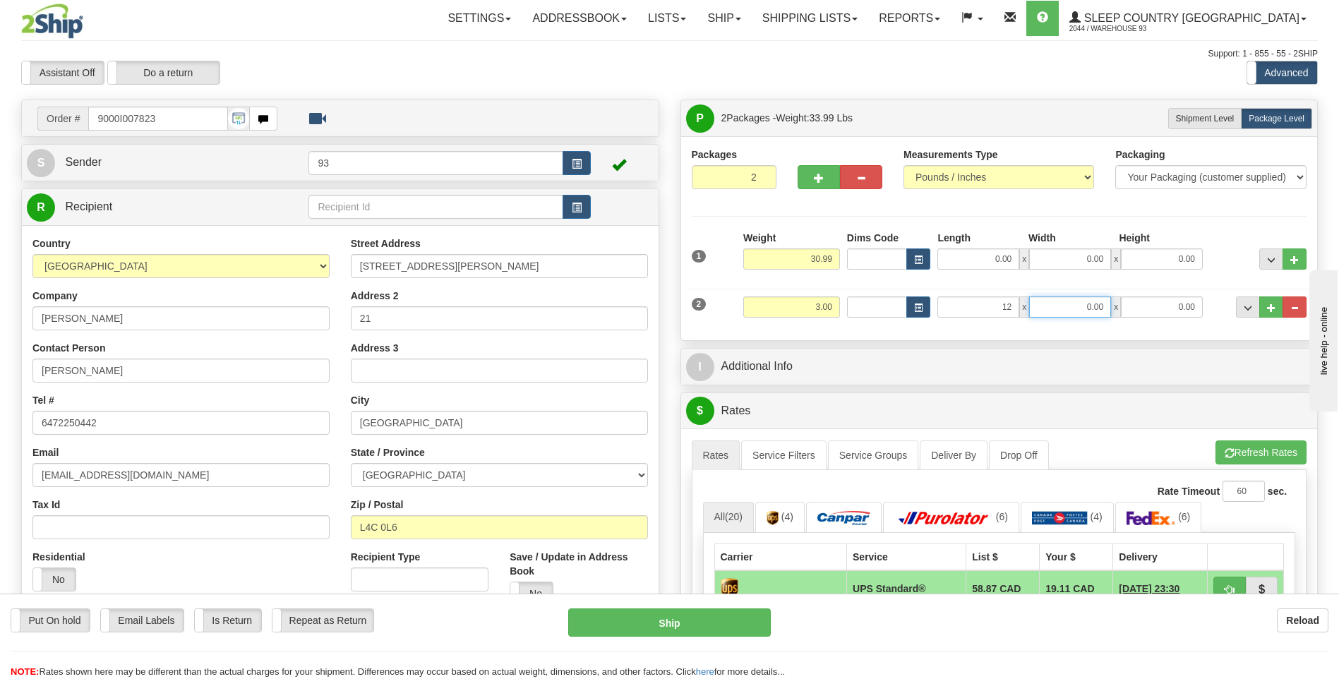
type input "12.00"
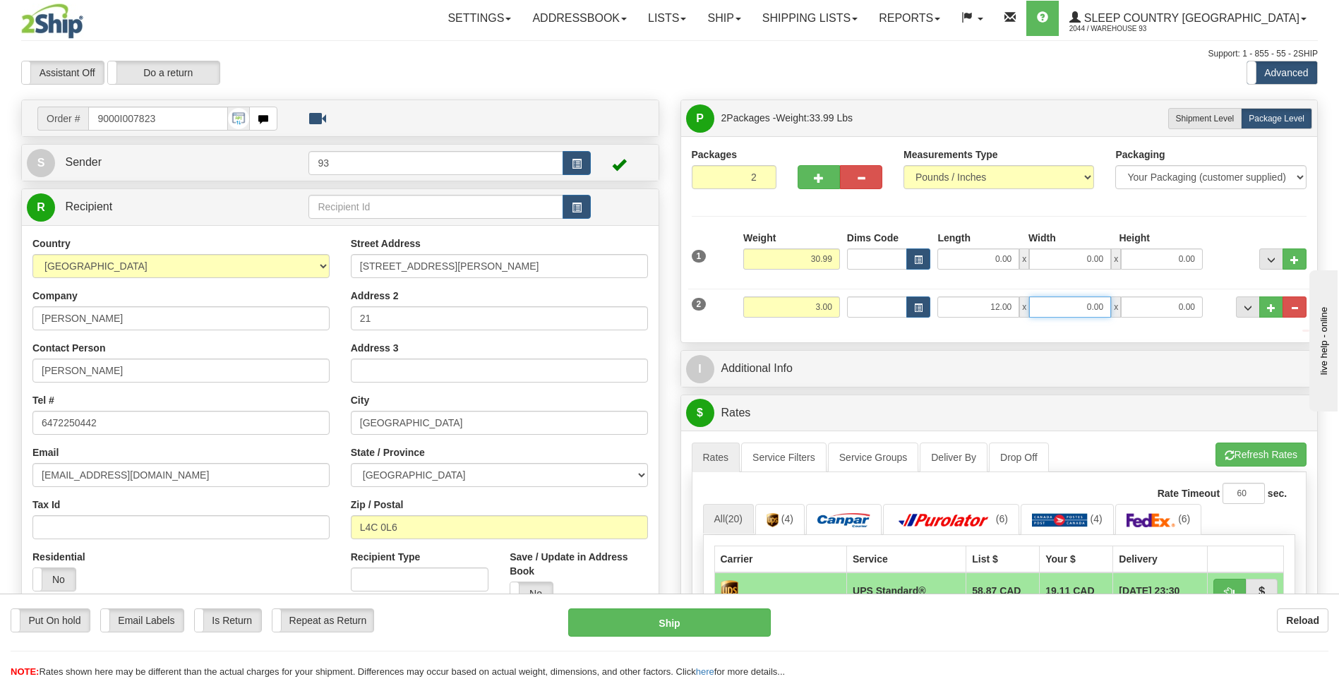
click at [1079, 306] on input "0.00" at bounding box center [1070, 307] width 82 height 21
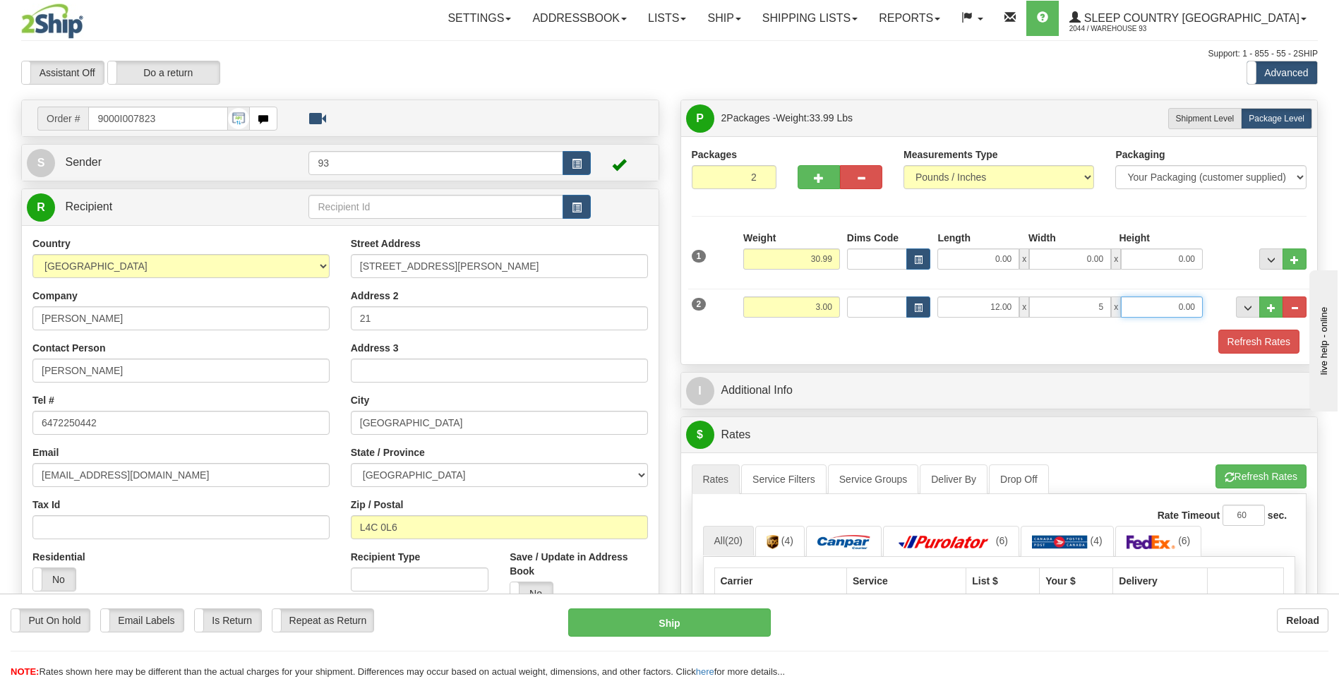
type input "5.00"
click at [1171, 308] on input "0.00" at bounding box center [1162, 307] width 82 height 21
type input "5.00"
click at [838, 255] on input "30.99" at bounding box center [791, 259] width 97 height 21
type input "3"
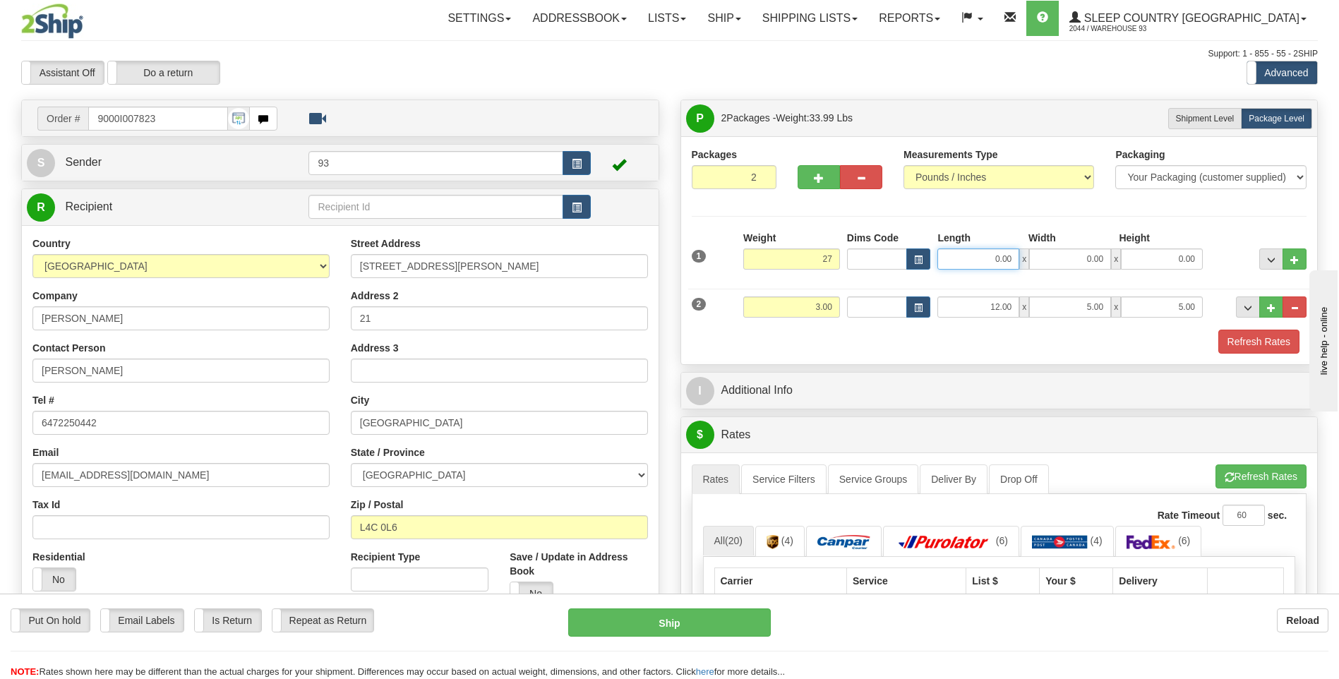
click at [981, 263] on input "0.00" at bounding box center [979, 259] width 82 height 21
type input "27.00"
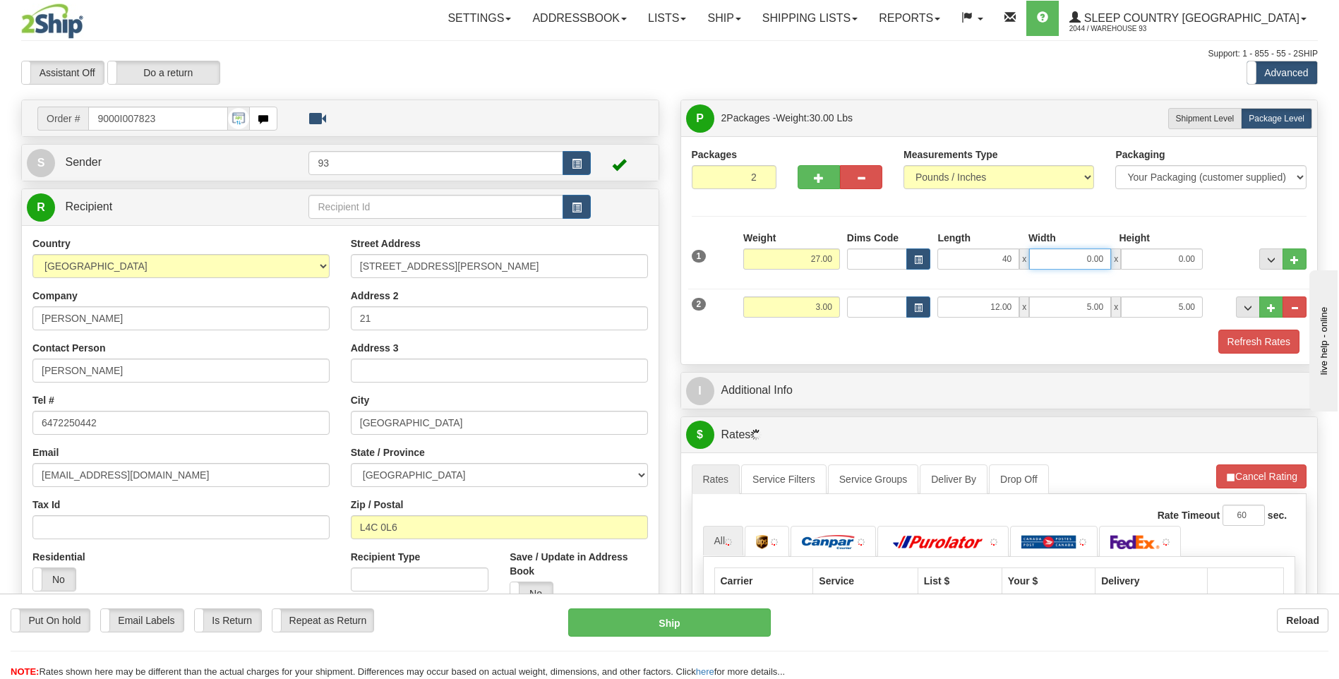
type input "40.00"
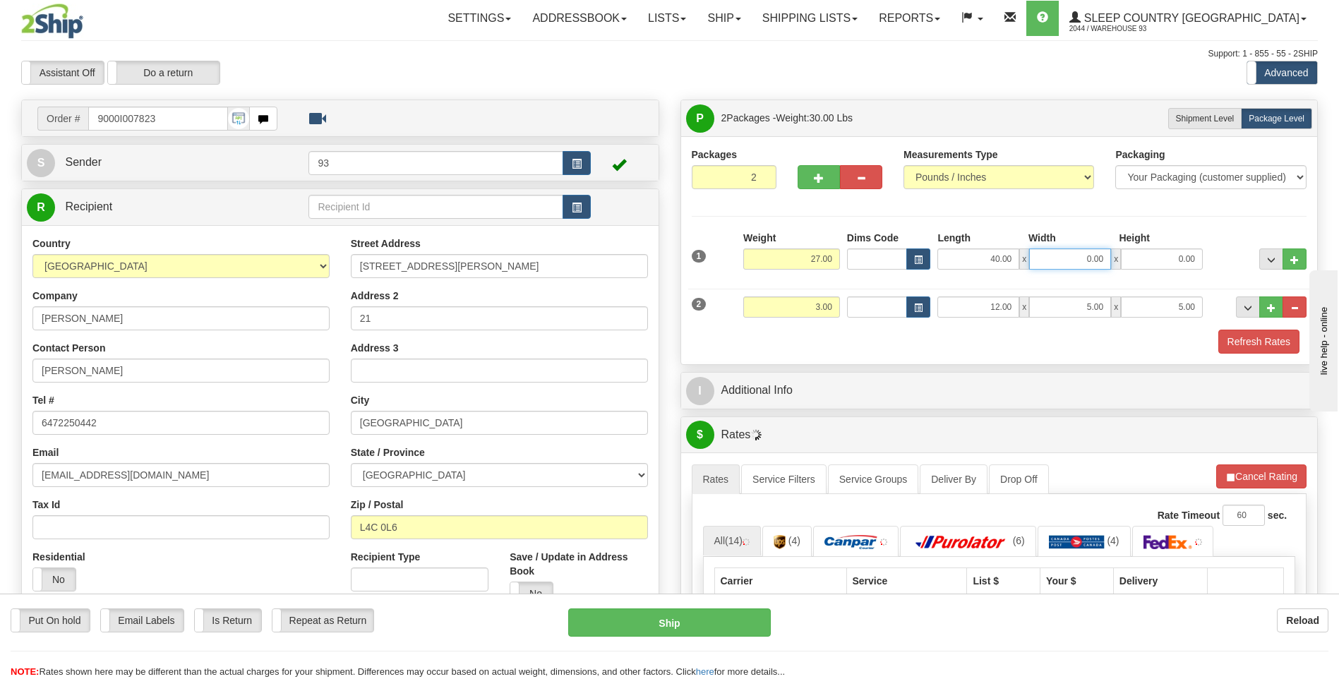
click at [1053, 260] on input "0.00" at bounding box center [1070, 259] width 82 height 21
type input "16.00"
click at [1168, 260] on input "0.00" at bounding box center [1162, 259] width 82 height 21
type input "16.00"
click at [1257, 340] on button "Refresh Rates" at bounding box center [1259, 342] width 81 height 24
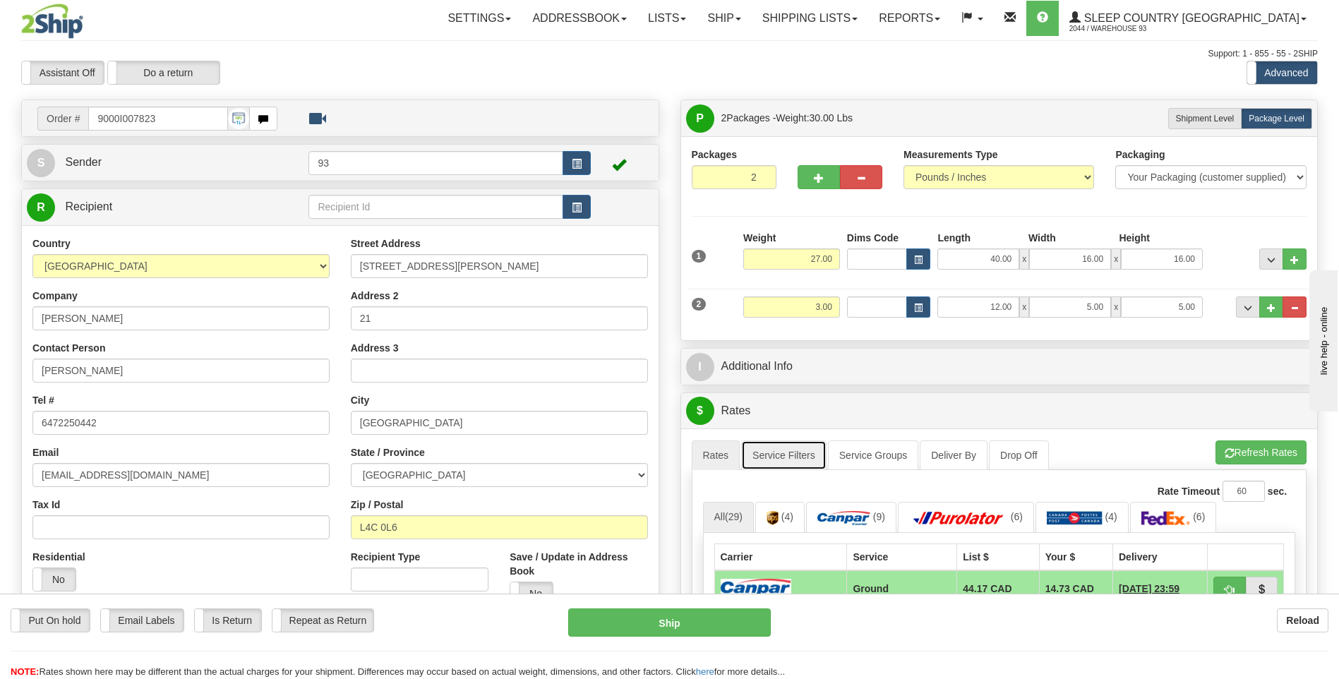
click at [785, 463] on link "Service Filters" at bounding box center [783, 456] width 85 height 30
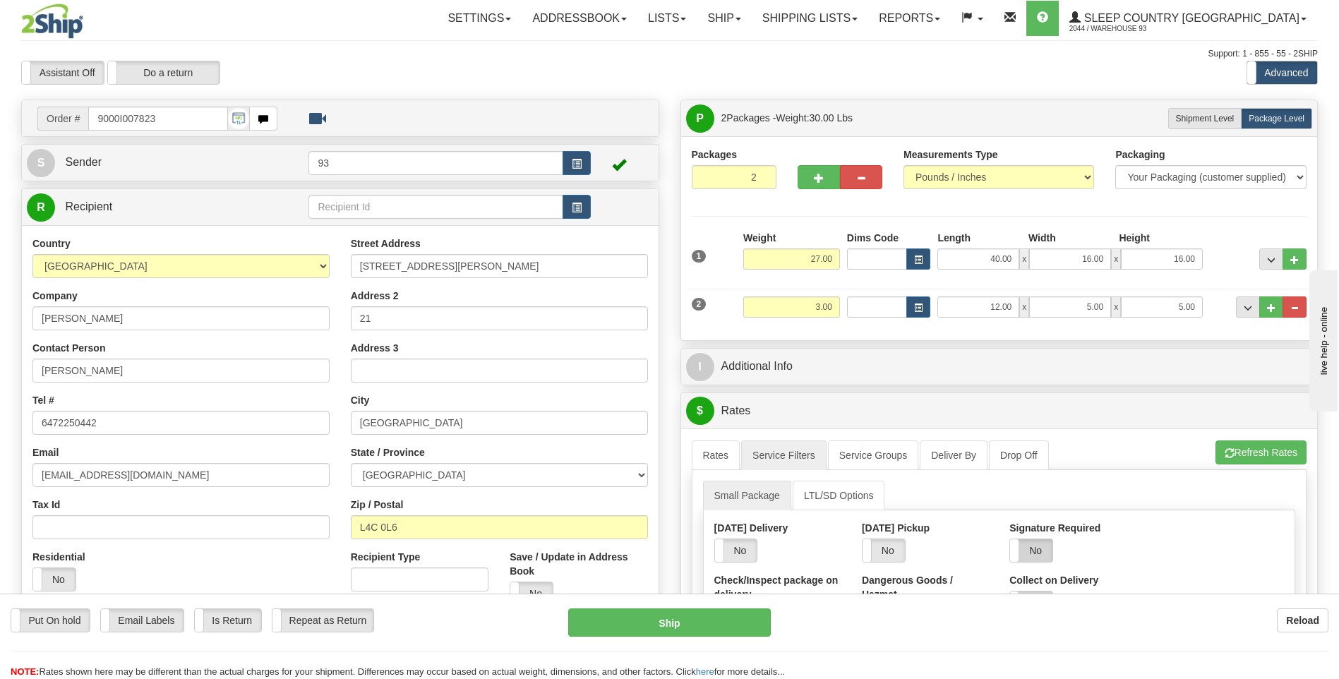
click at [1048, 550] on label "No" at bounding box center [1031, 550] width 42 height 23
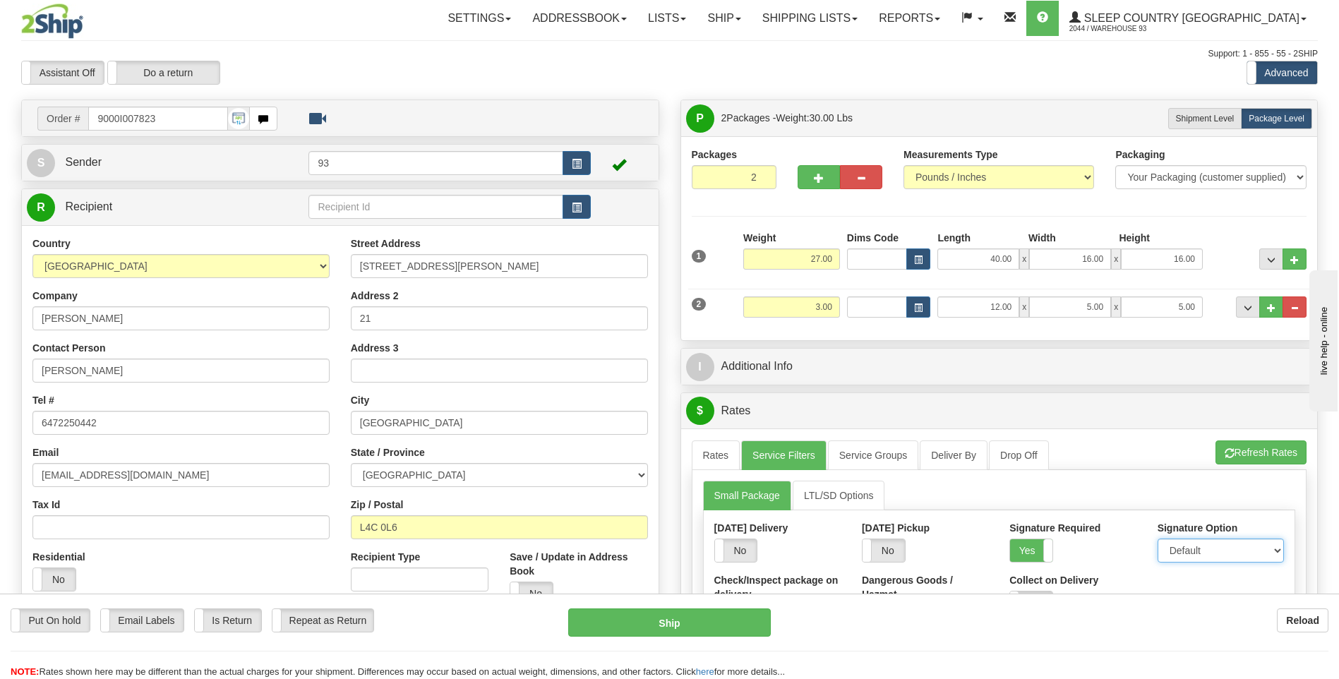
click at [1210, 551] on select "Default Adult Direct Indirect No Signature Required" at bounding box center [1221, 551] width 126 height 24
select select "1"
click at [1158, 539] on select "Default Adult Direct Indirect No Signature Required" at bounding box center [1221, 551] width 126 height 24
click at [712, 448] on link "Rates" at bounding box center [716, 456] width 49 height 30
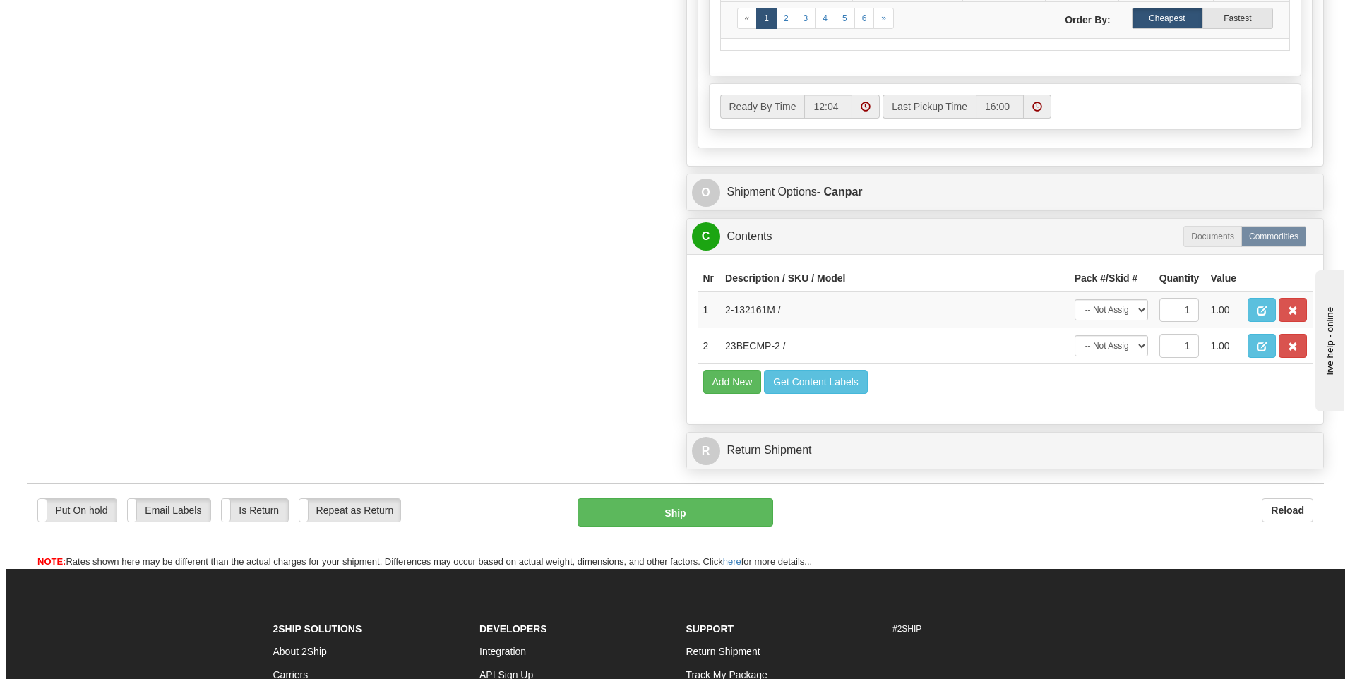
scroll to position [777, 0]
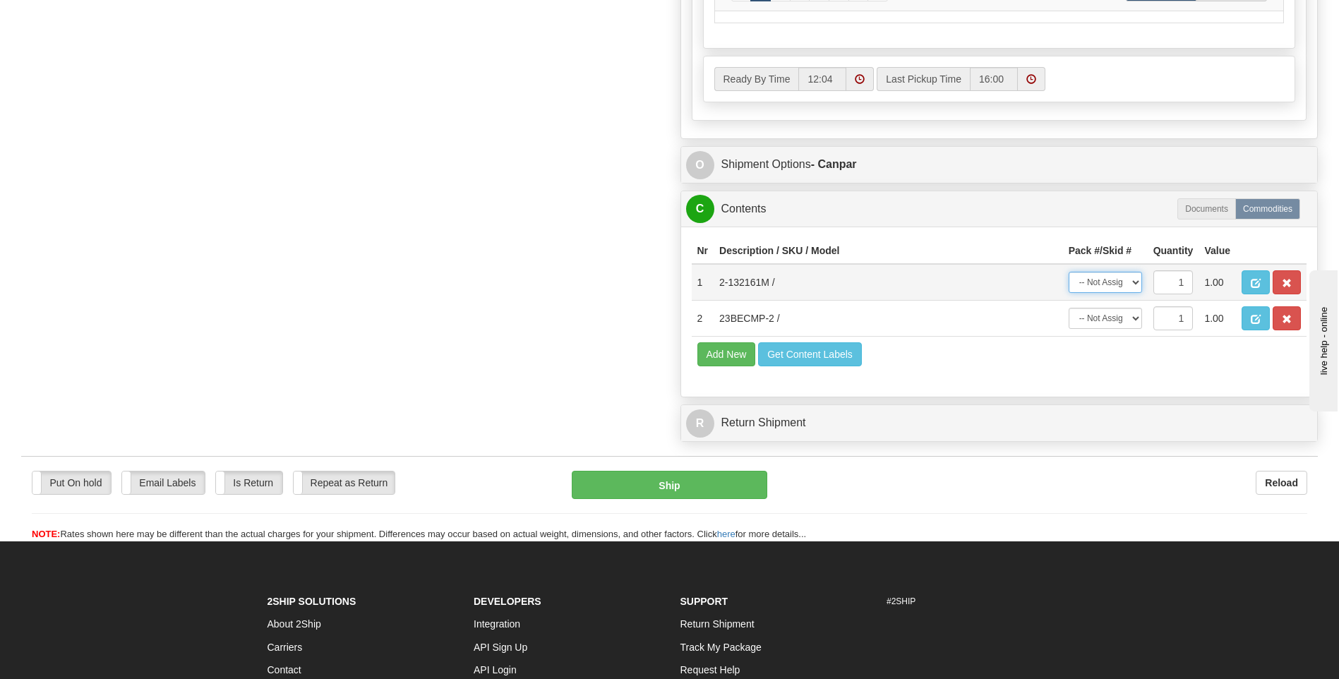
click at [1104, 285] on select "-- Not Assigned -- Package 1 Package 2" at bounding box center [1105, 282] width 73 height 21
select select "0"
click at [1069, 272] on select "-- Not Assigned -- Package 1 Package 2" at bounding box center [1105, 282] width 73 height 21
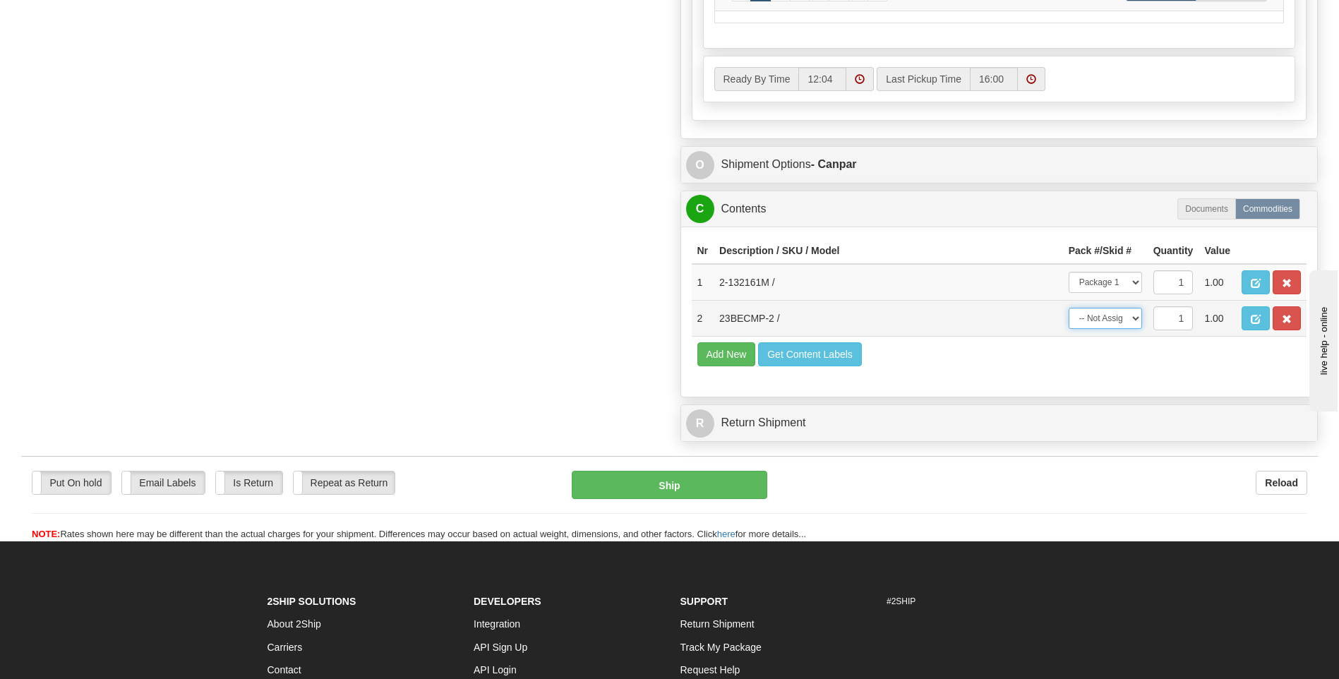
click at [1122, 318] on select "-- Not Assigned -- Package 1 Package 2" at bounding box center [1105, 318] width 73 height 21
select select "1"
click at [1069, 308] on select "-- Not Assigned -- Package 1 Package 2" at bounding box center [1105, 318] width 73 height 21
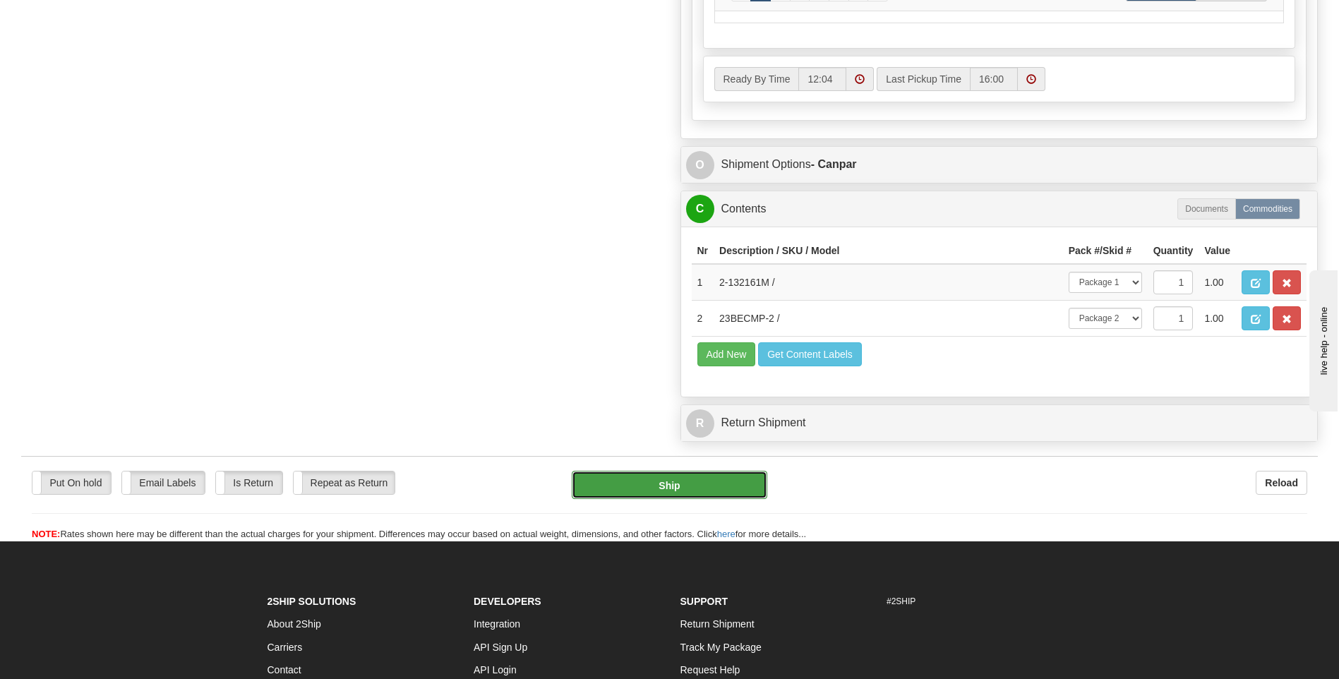
click at [714, 489] on button "Ship" at bounding box center [669, 485] width 195 height 28
type input "1"
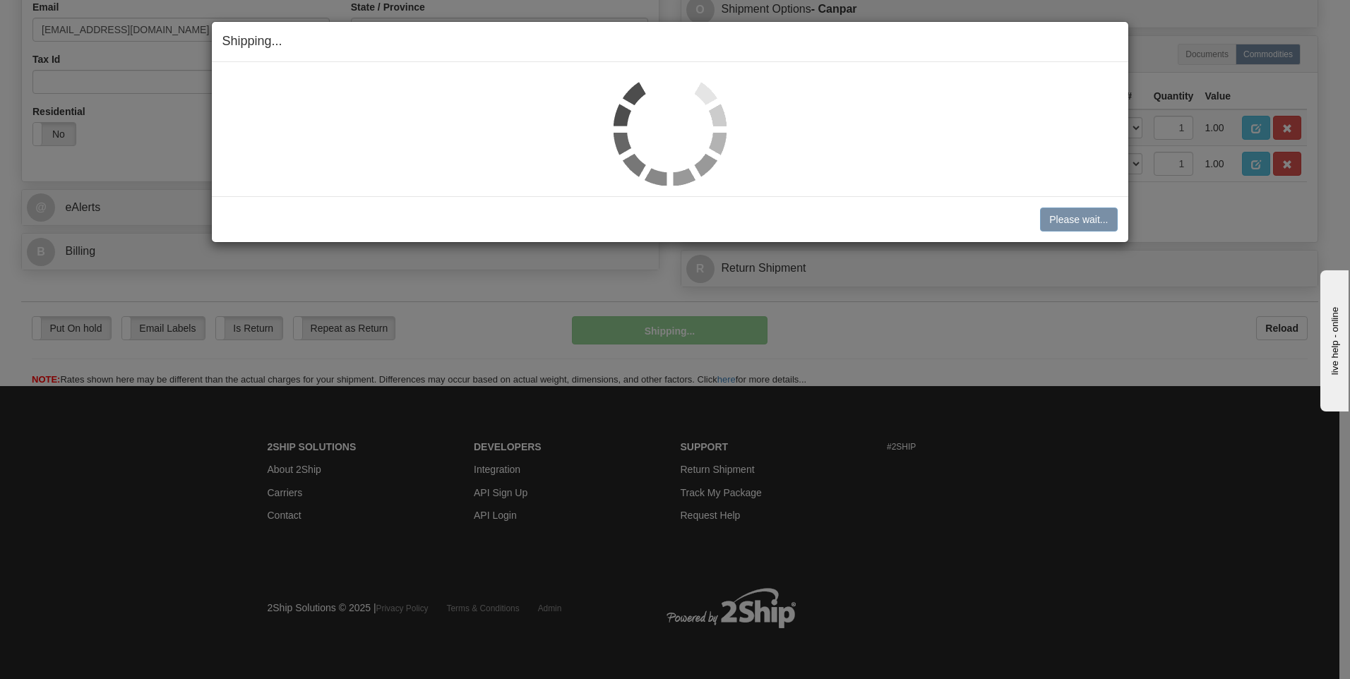
scroll to position [446, 0]
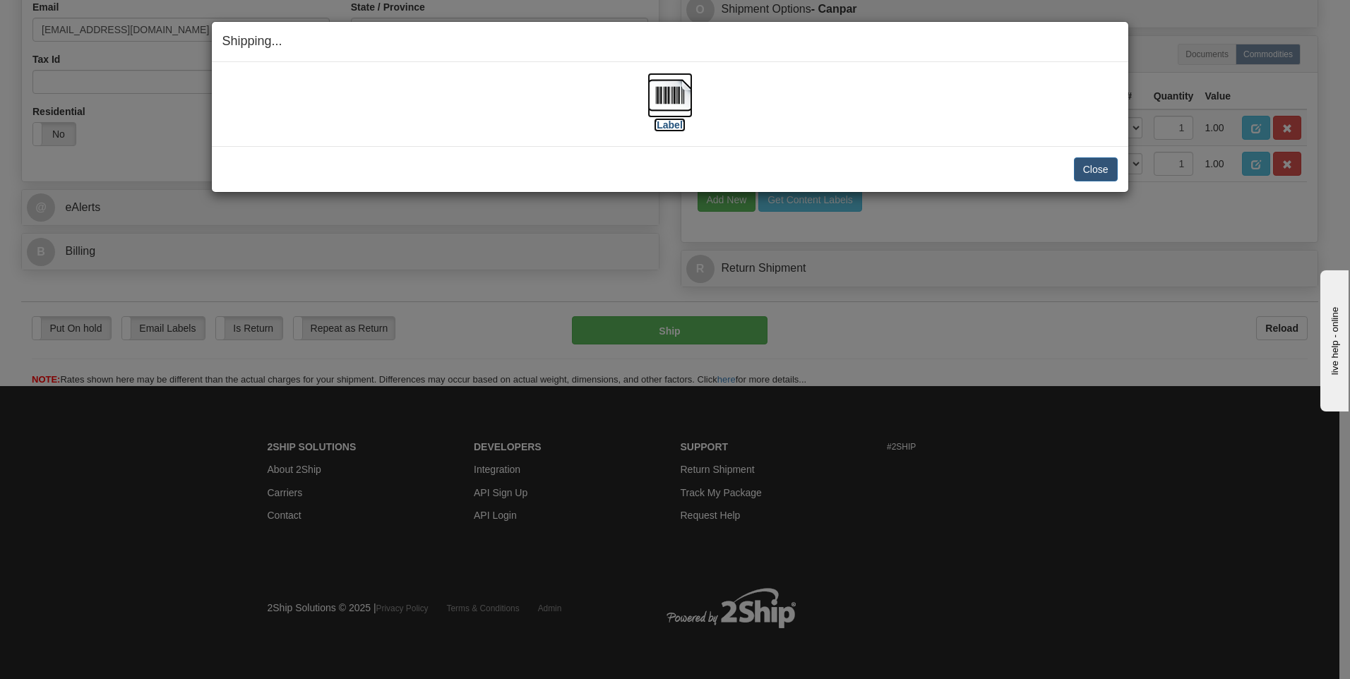
click at [659, 93] on img at bounding box center [669, 95] width 45 height 45
click at [1087, 174] on button "Close" at bounding box center [1096, 169] width 44 height 24
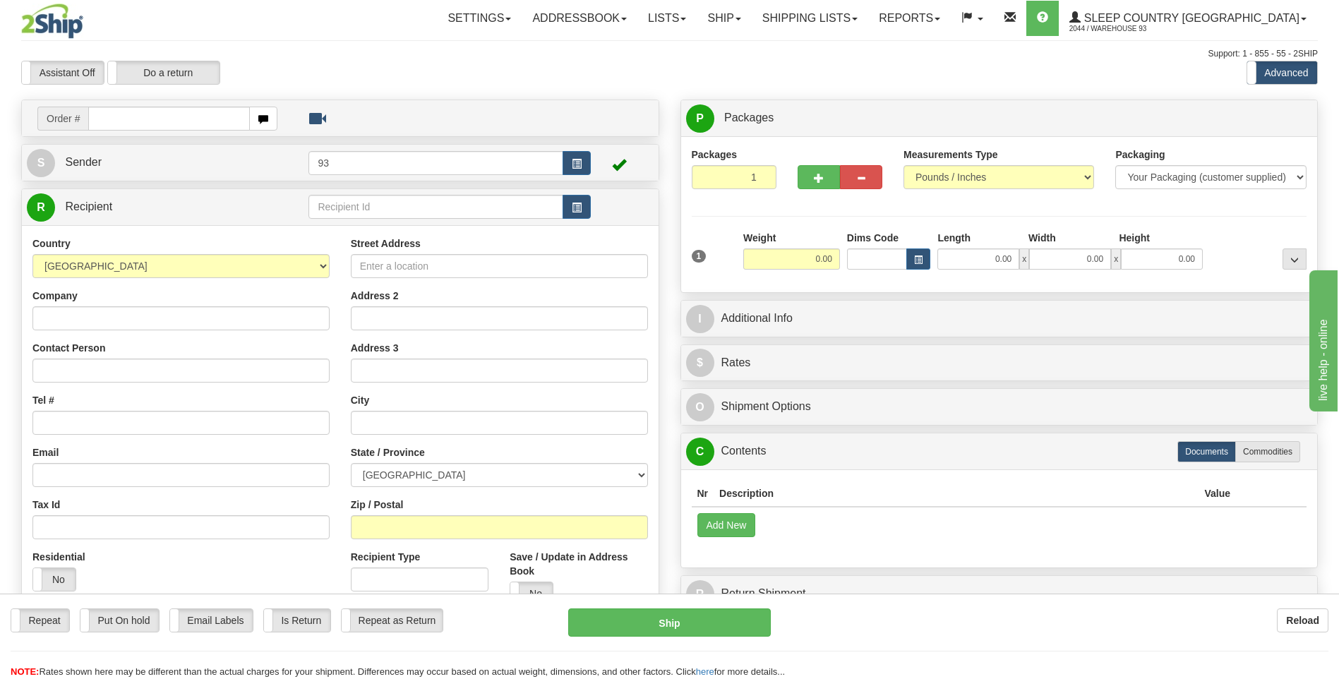
click at [135, 124] on input "text" at bounding box center [168, 119] width 161 height 24
type input "9000I007922"
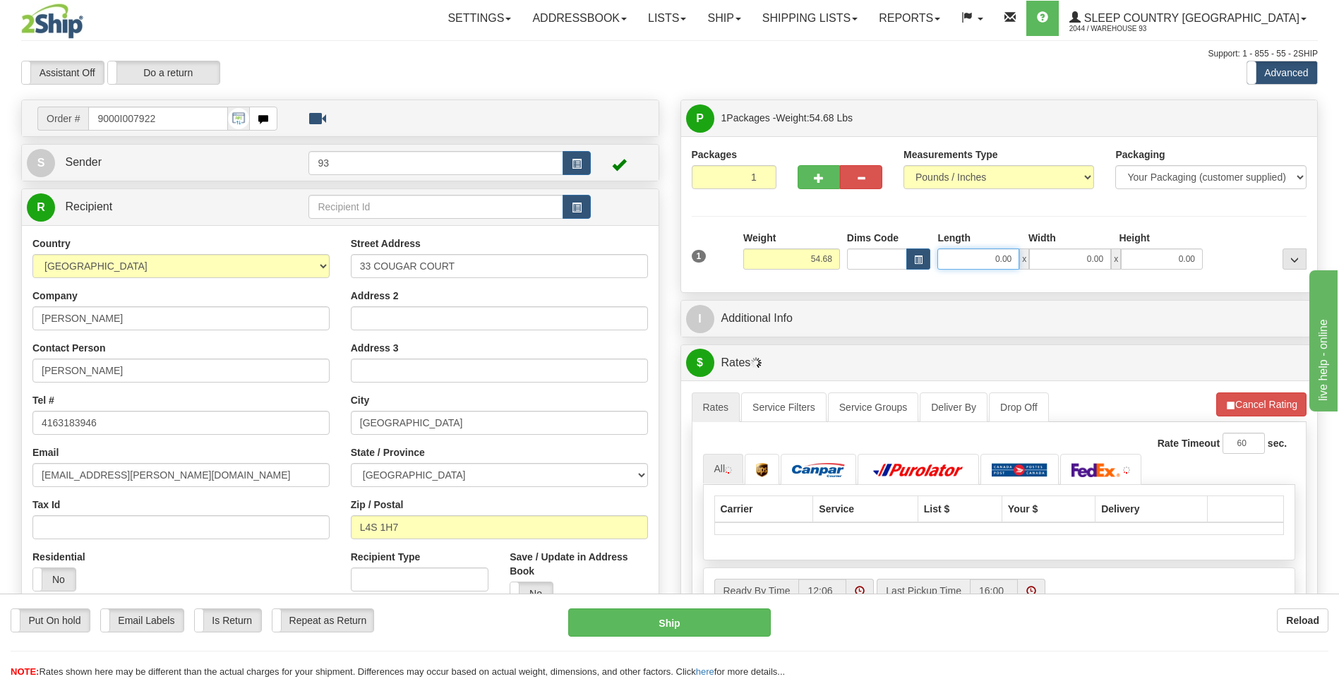
click at [978, 263] on input "0.00" at bounding box center [979, 259] width 82 height 21
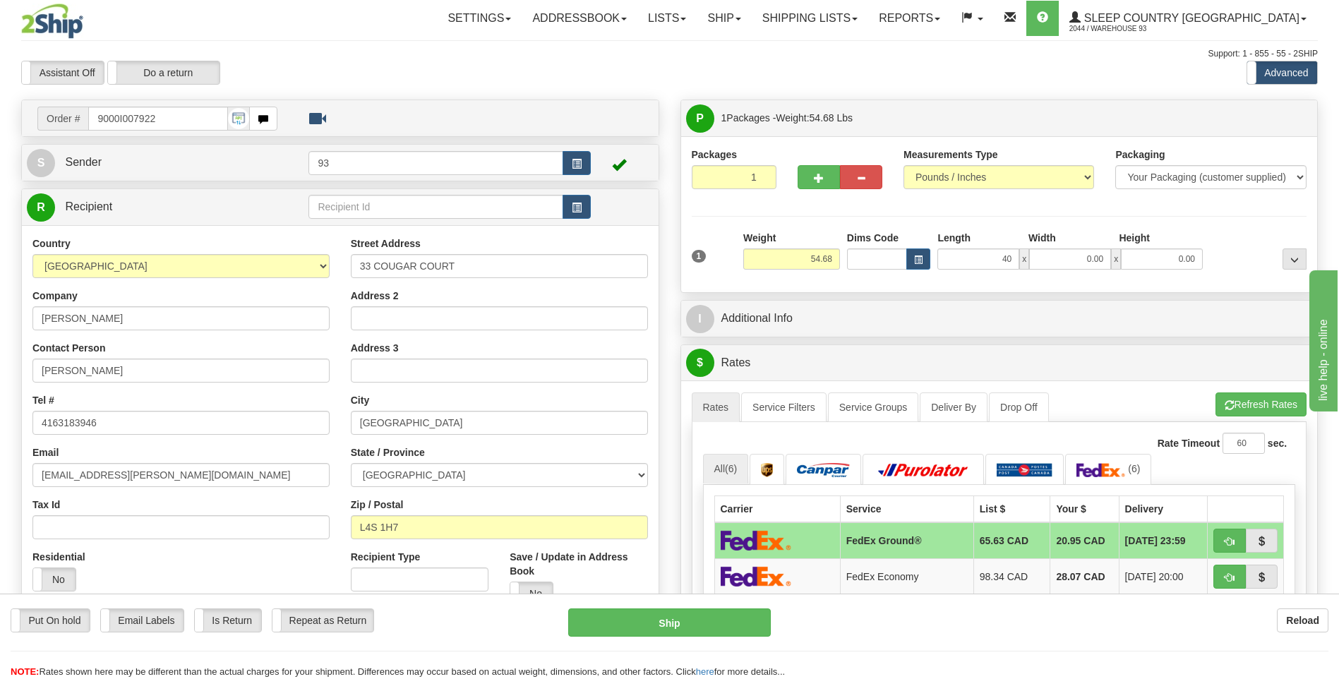
type input "40.00"
click at [1074, 270] on div "1 Weight 54.68 Dims Code x x" at bounding box center [999, 256] width 623 height 50
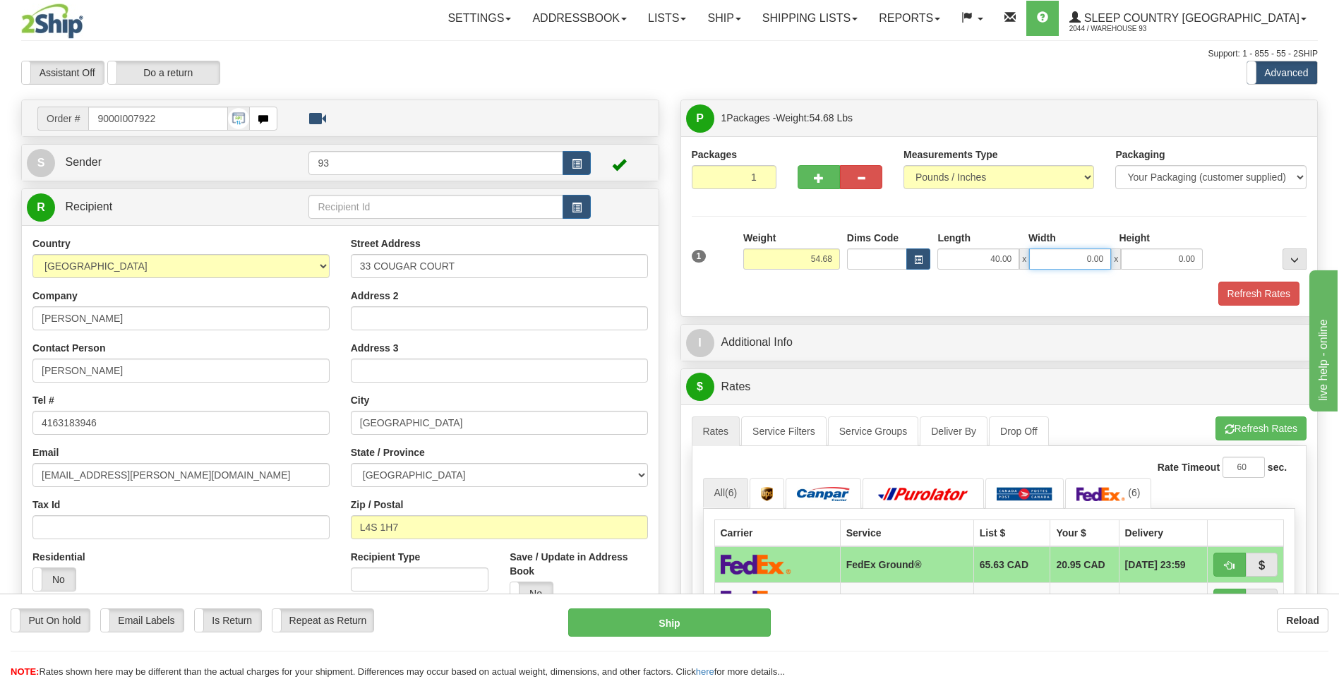
click at [1077, 263] on input "0.00" at bounding box center [1070, 259] width 82 height 21
type input "20.00"
click at [1152, 258] on input "0.00" at bounding box center [1162, 259] width 82 height 21
type input "20.00"
click at [1262, 294] on button "Refresh Rates" at bounding box center [1259, 294] width 81 height 24
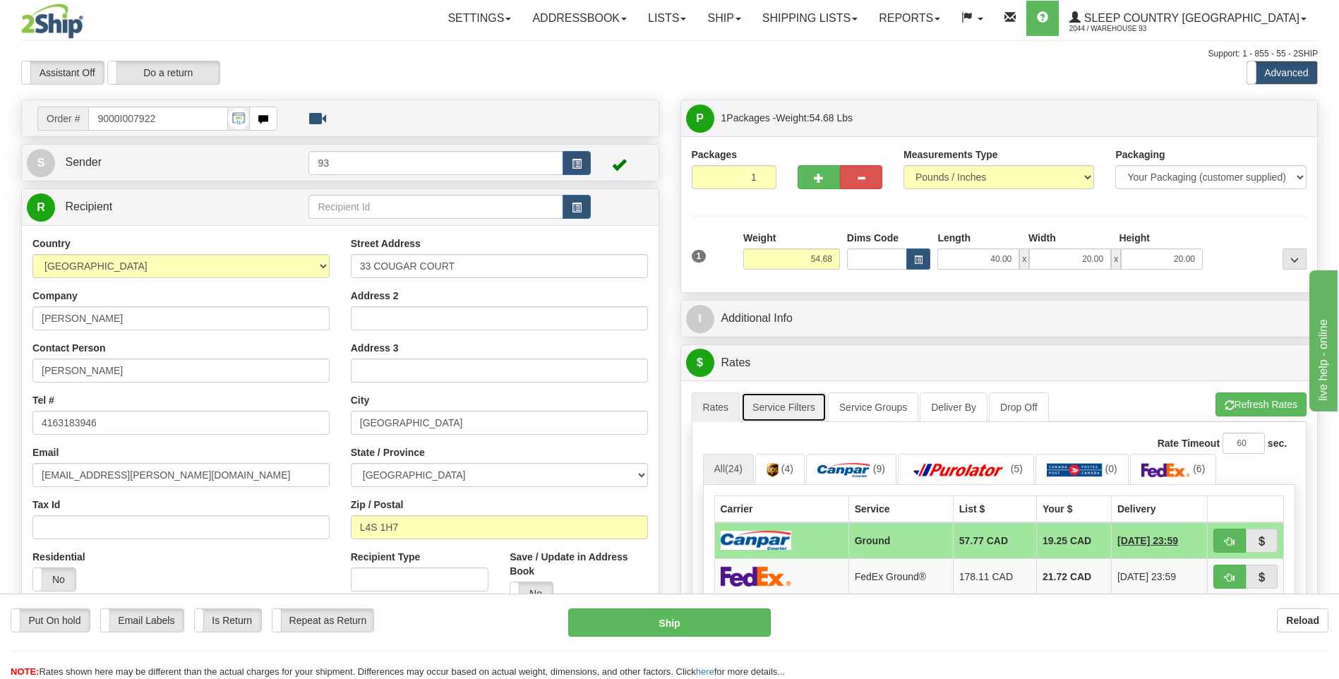
click at [806, 397] on link "Service Filters" at bounding box center [783, 408] width 85 height 30
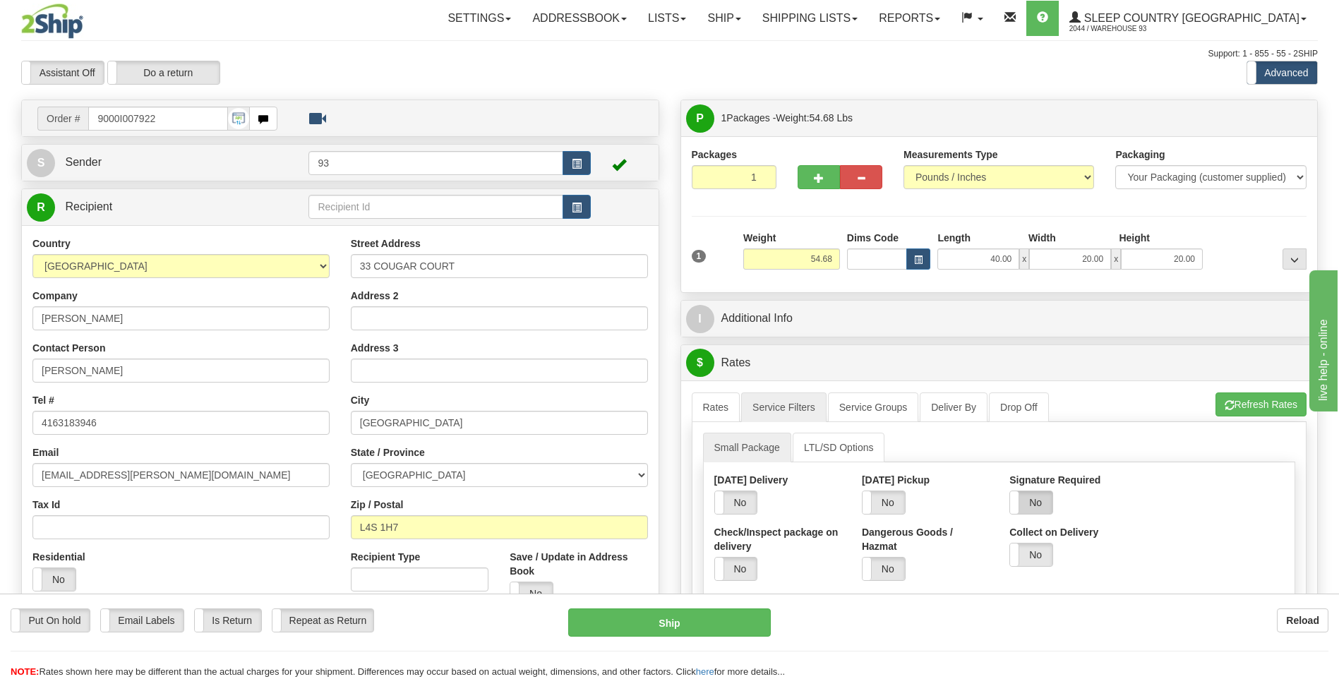
click at [1046, 503] on label "No" at bounding box center [1031, 502] width 42 height 23
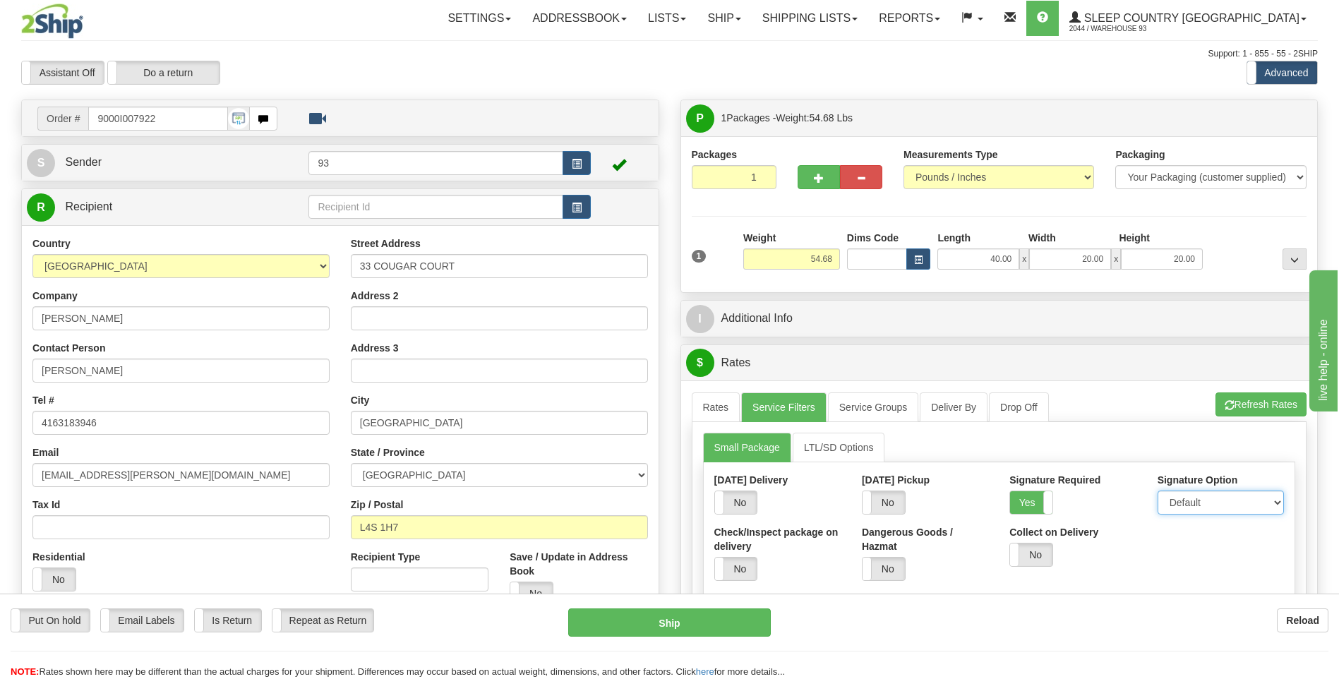
click at [1196, 503] on select "Default Adult Direct Indirect No Signature Required" at bounding box center [1221, 503] width 126 height 24
click at [1158, 491] on select "Default Adult Direct Indirect No Signature Required" at bounding box center [1221, 503] width 126 height 24
drag, startPoint x: 1203, startPoint y: 503, endPoint x: 1203, endPoint y: 515, distance: 12.0
click at [1203, 503] on select "Default Adult Direct Indirect No Signature Required" at bounding box center [1221, 503] width 126 height 24
select select "1"
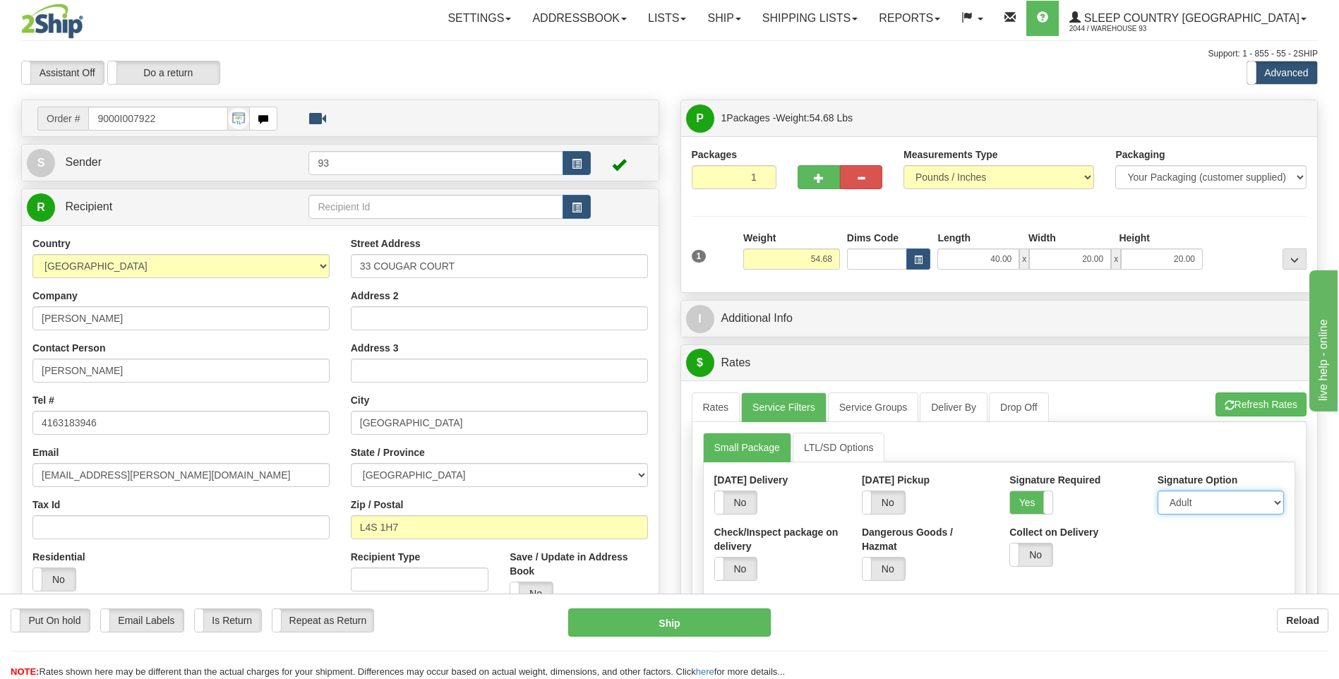
click at [1158, 491] on select "Default Adult Direct Indirect No Signature Required" at bounding box center [1221, 503] width 126 height 24
click at [717, 405] on link "Rates" at bounding box center [716, 408] width 49 height 30
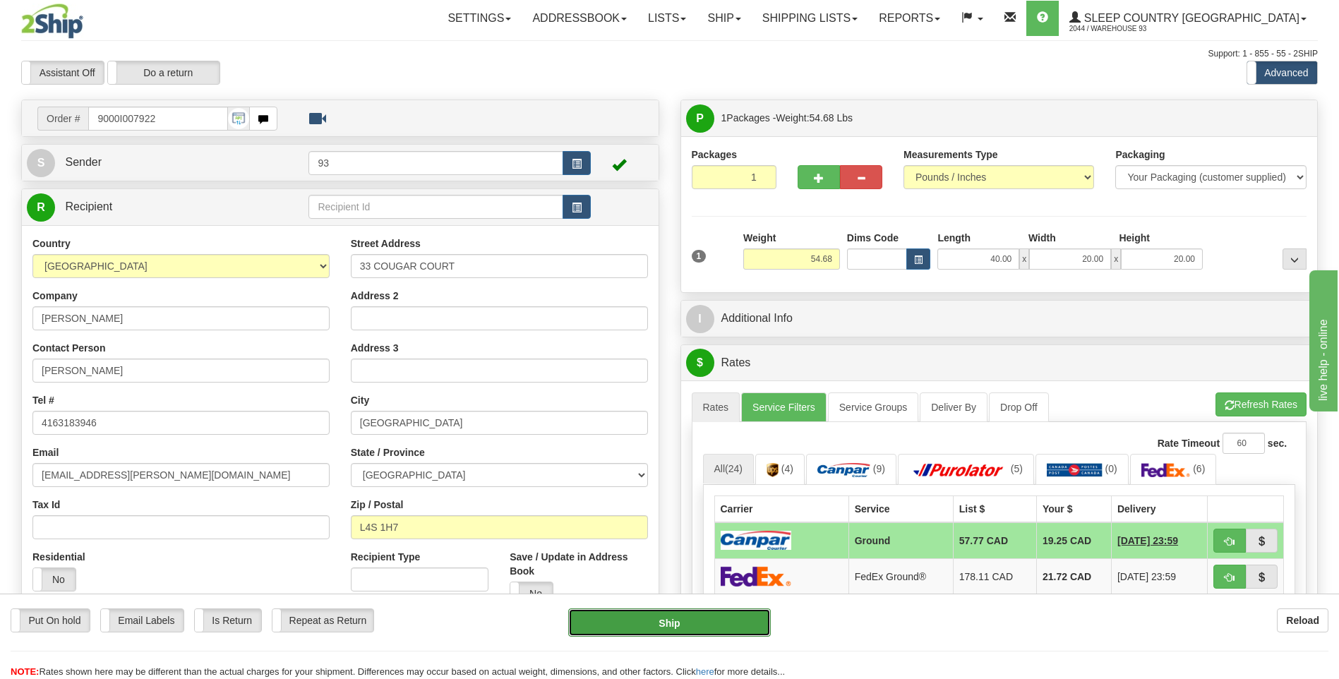
click at [748, 622] on button "Ship" at bounding box center [669, 623] width 202 height 28
type input "1"
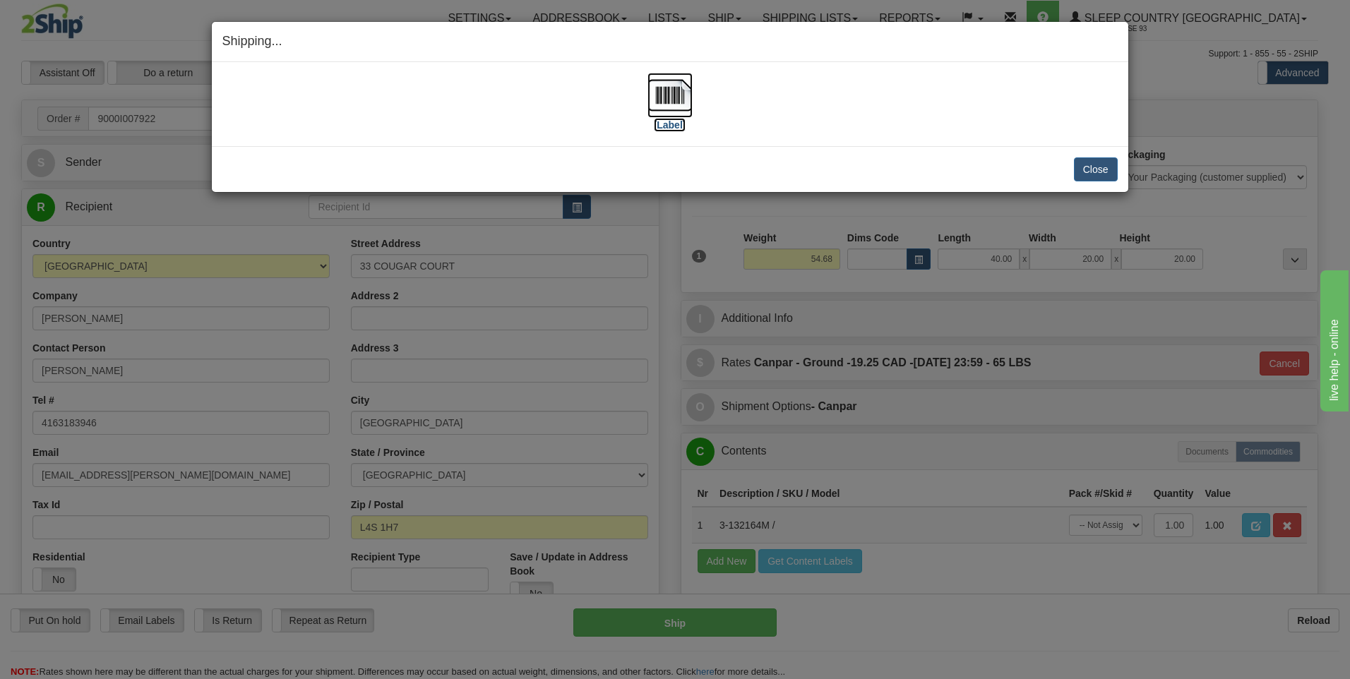
click at [666, 85] on img at bounding box center [669, 95] width 45 height 45
click at [1088, 171] on button "Close" at bounding box center [1096, 169] width 44 height 24
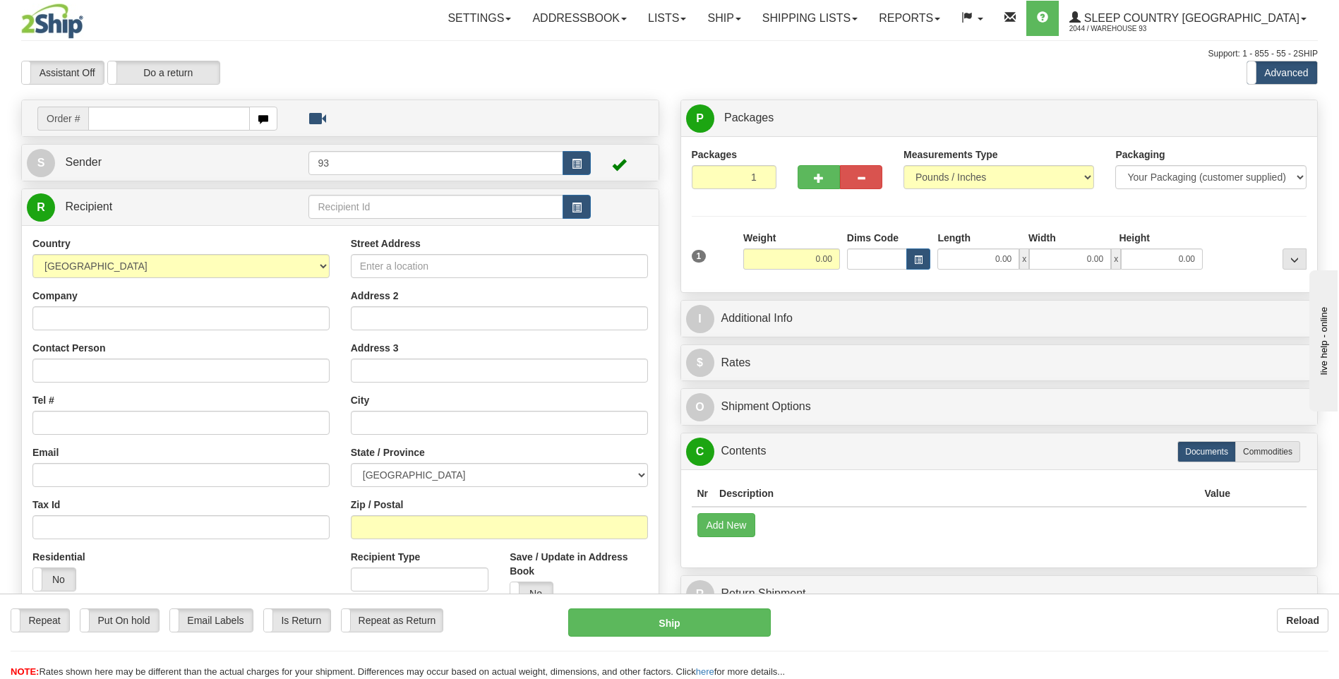
click at [143, 117] on input "text" at bounding box center [168, 119] width 161 height 24
type input "9000I007959"
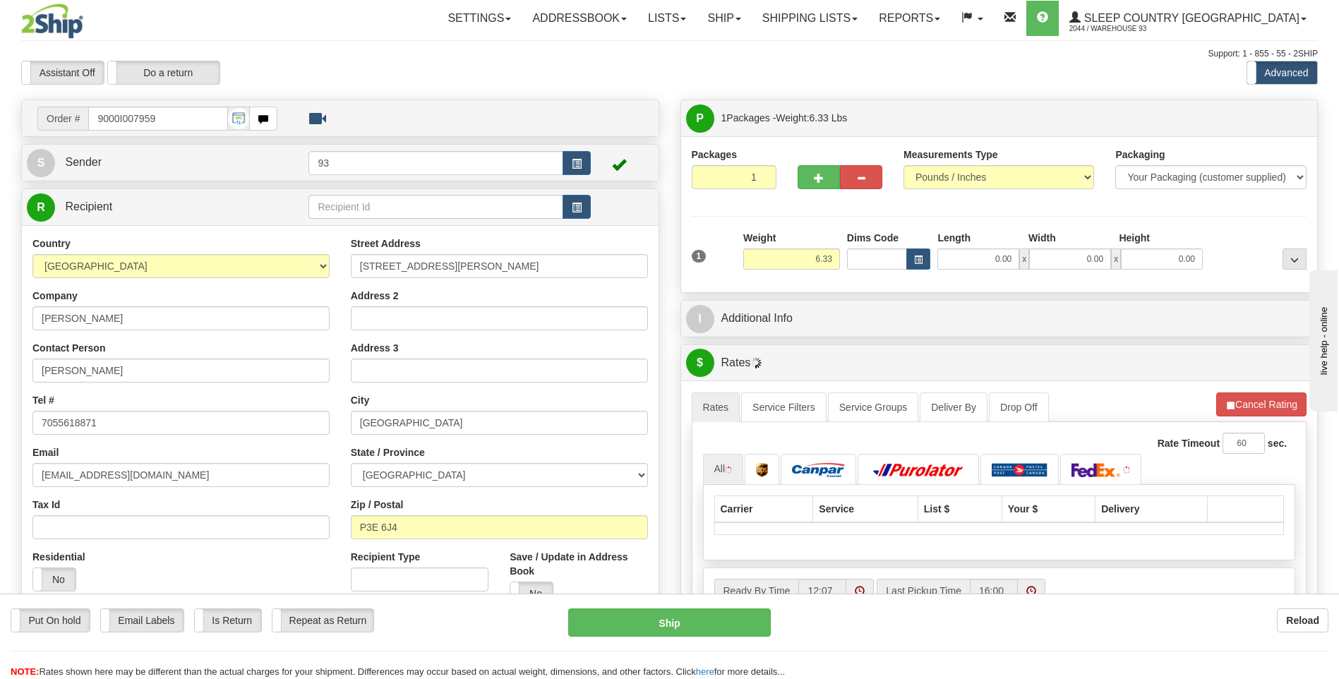
click at [1004, 274] on div "1 Weight 6.33 Dims Code 0.00" at bounding box center [999, 256] width 623 height 50
click at [995, 260] on input "0.00" at bounding box center [979, 259] width 82 height 21
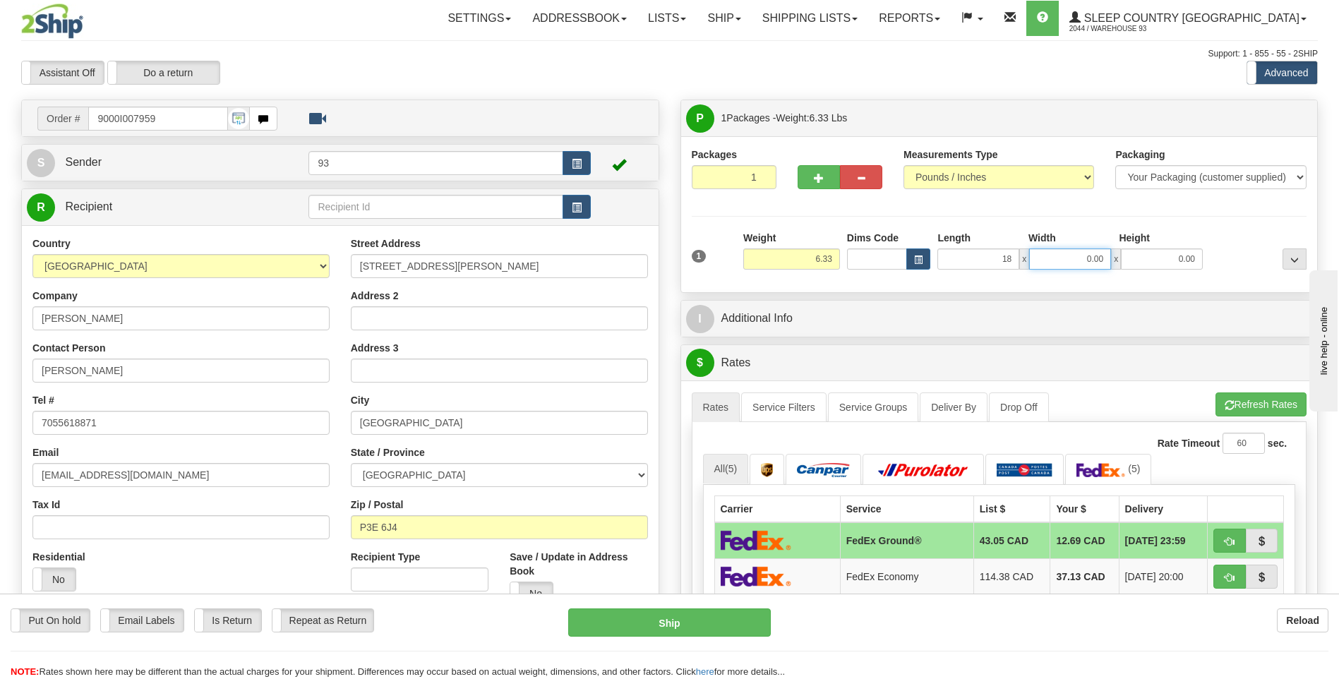
type input "18.00"
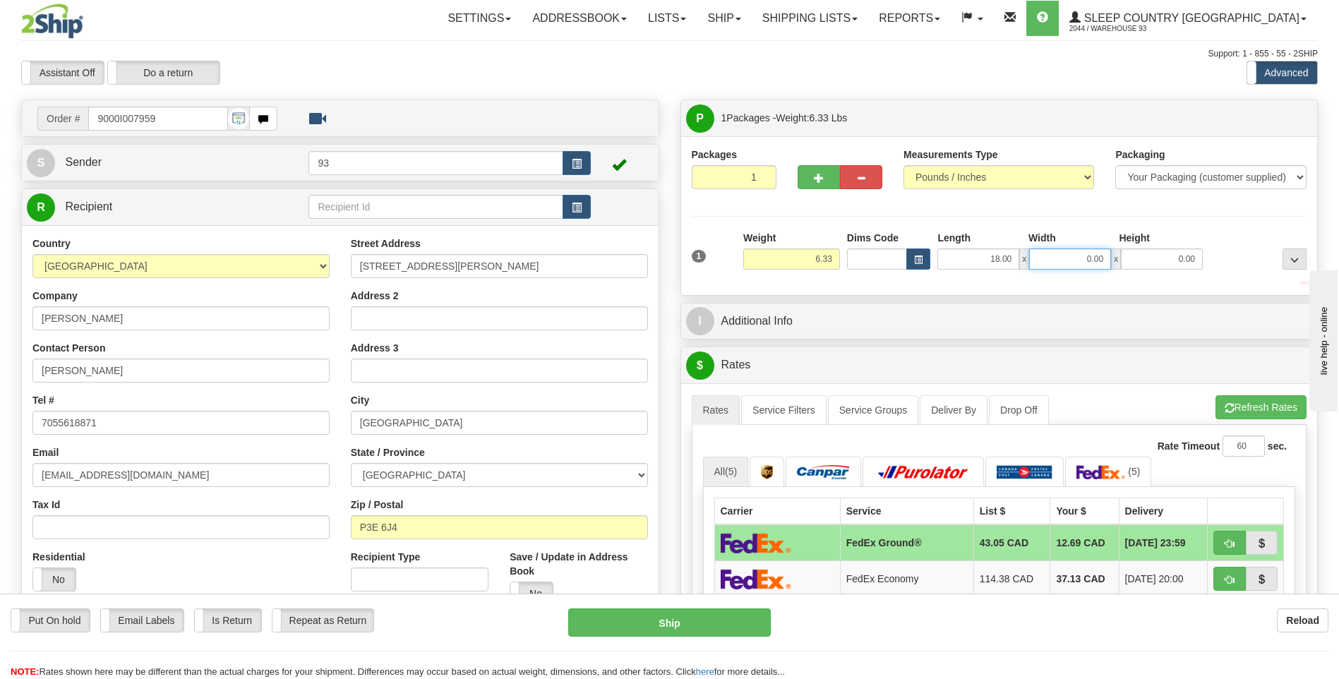
click at [1063, 254] on input "0.00" at bounding box center [1070, 259] width 82 height 21
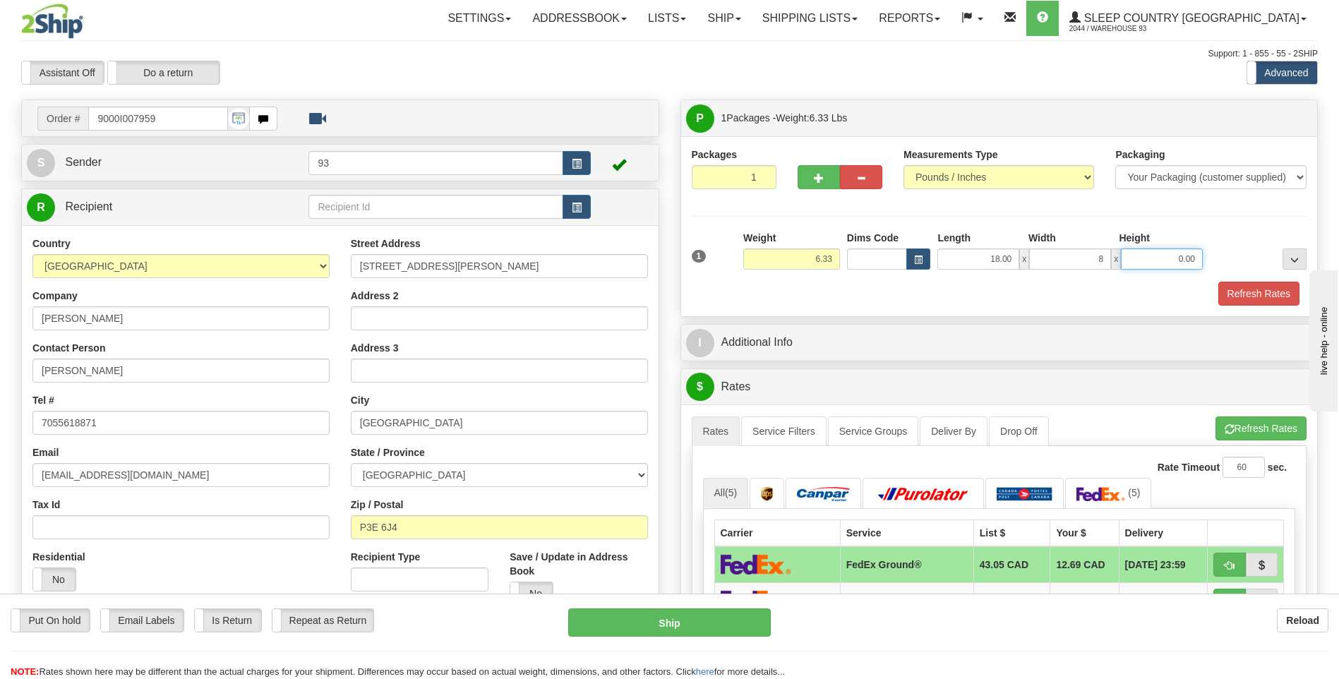
type input "8.00"
click at [1144, 256] on input "0.00" at bounding box center [1162, 259] width 82 height 21
type input "8.00"
click at [1250, 294] on button "Refresh Rates" at bounding box center [1259, 294] width 81 height 24
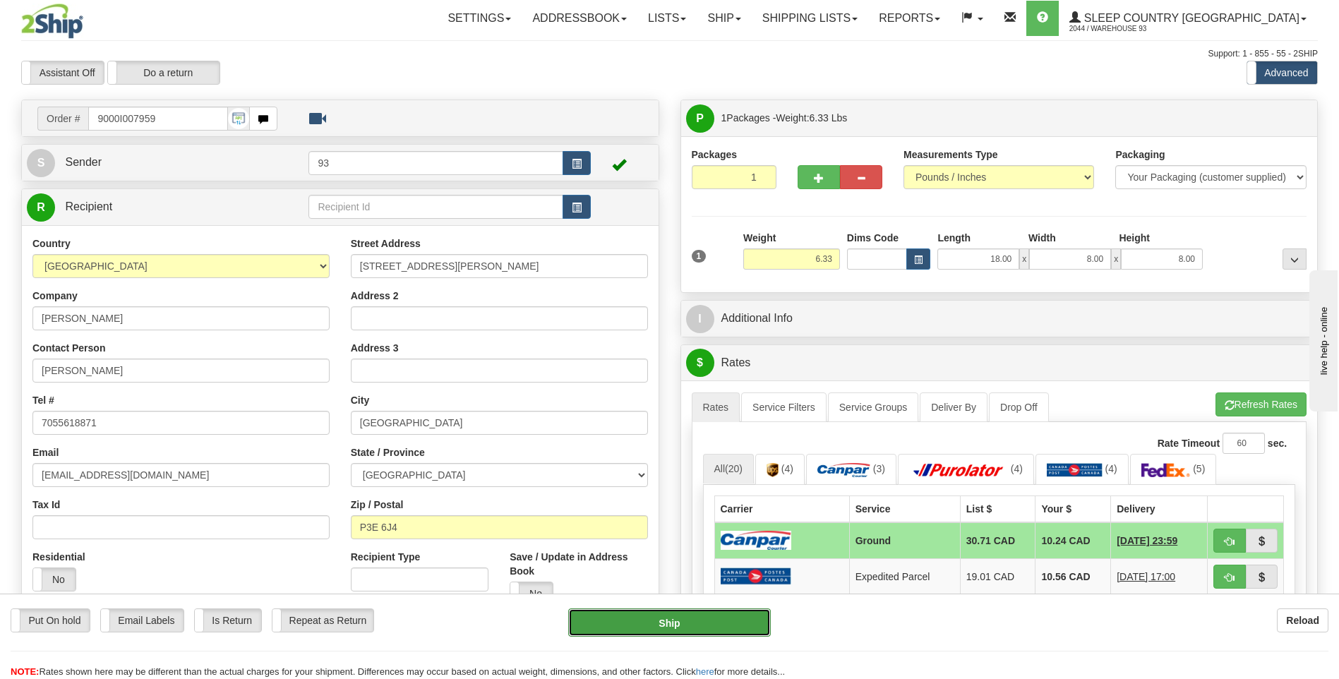
click at [747, 623] on button "Ship" at bounding box center [669, 623] width 202 height 28
type input "1"
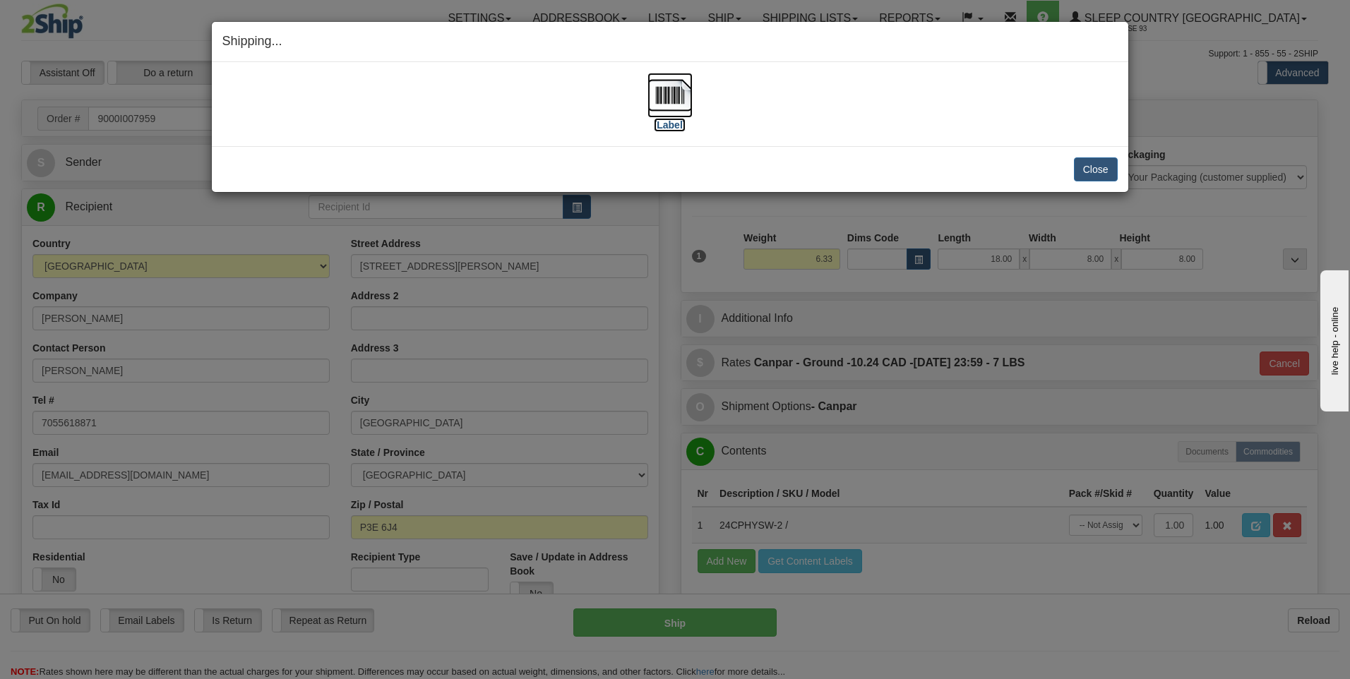
click at [666, 103] on img at bounding box center [669, 95] width 45 height 45
click at [1097, 164] on button "Close" at bounding box center [1096, 169] width 44 height 24
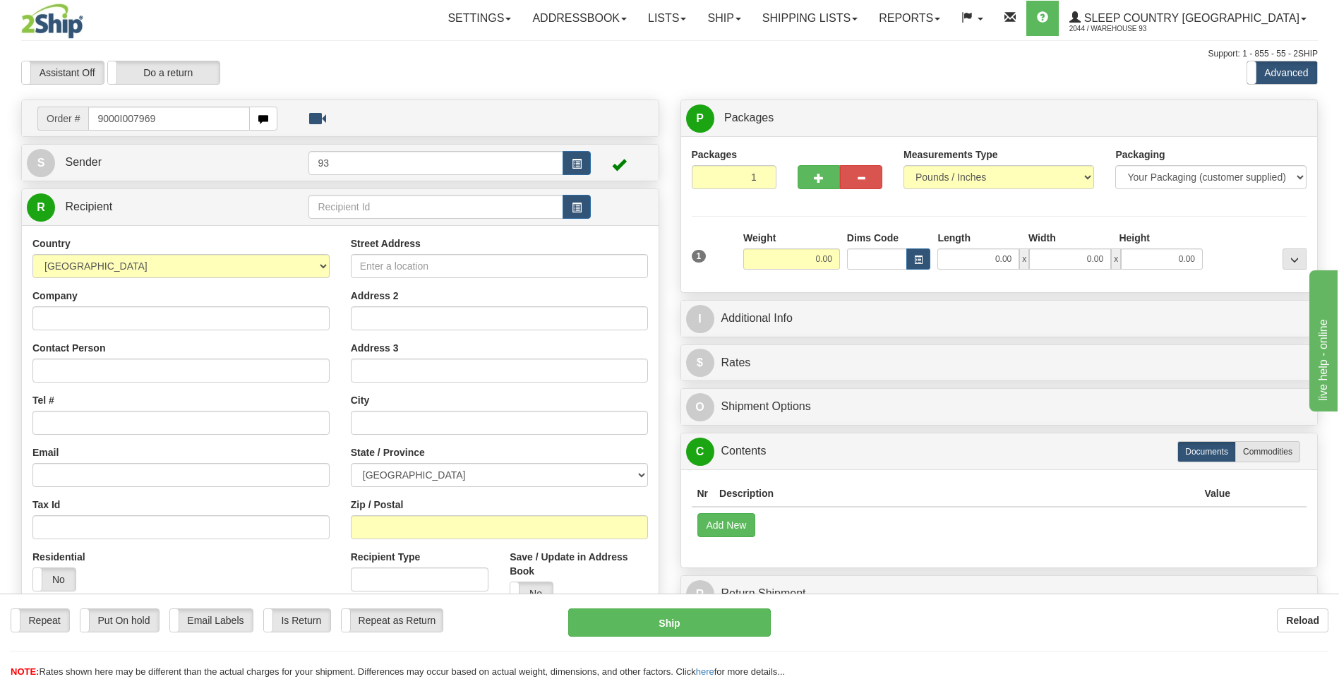
type input "9000I007969"
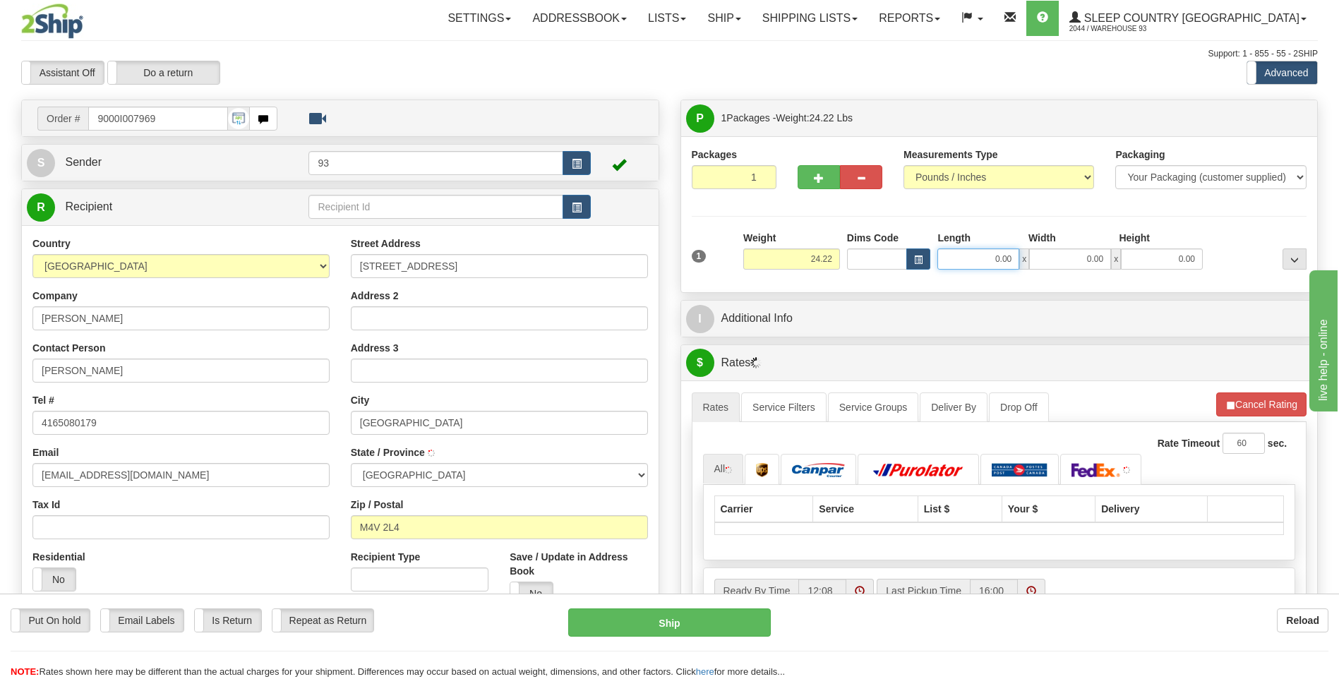
click at [964, 258] on input "0.00" at bounding box center [979, 259] width 82 height 21
type input "24.00"
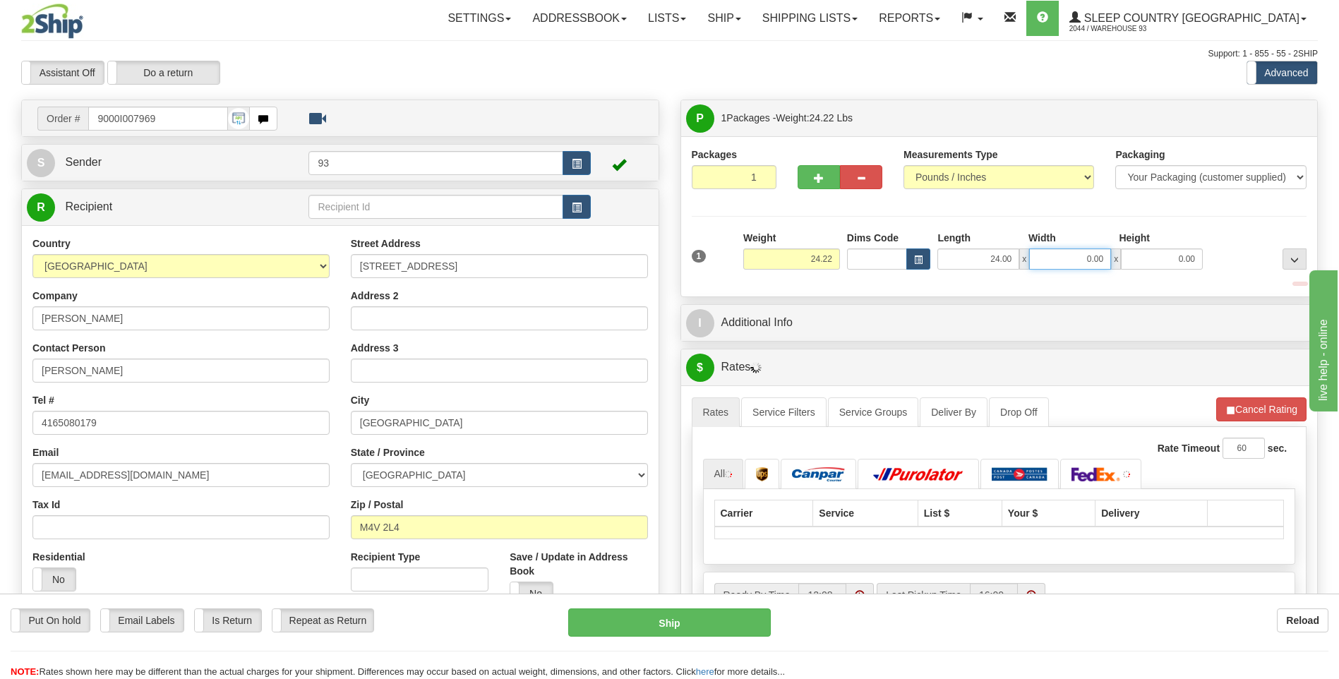
click at [1080, 258] on input "0.00" at bounding box center [1070, 259] width 82 height 21
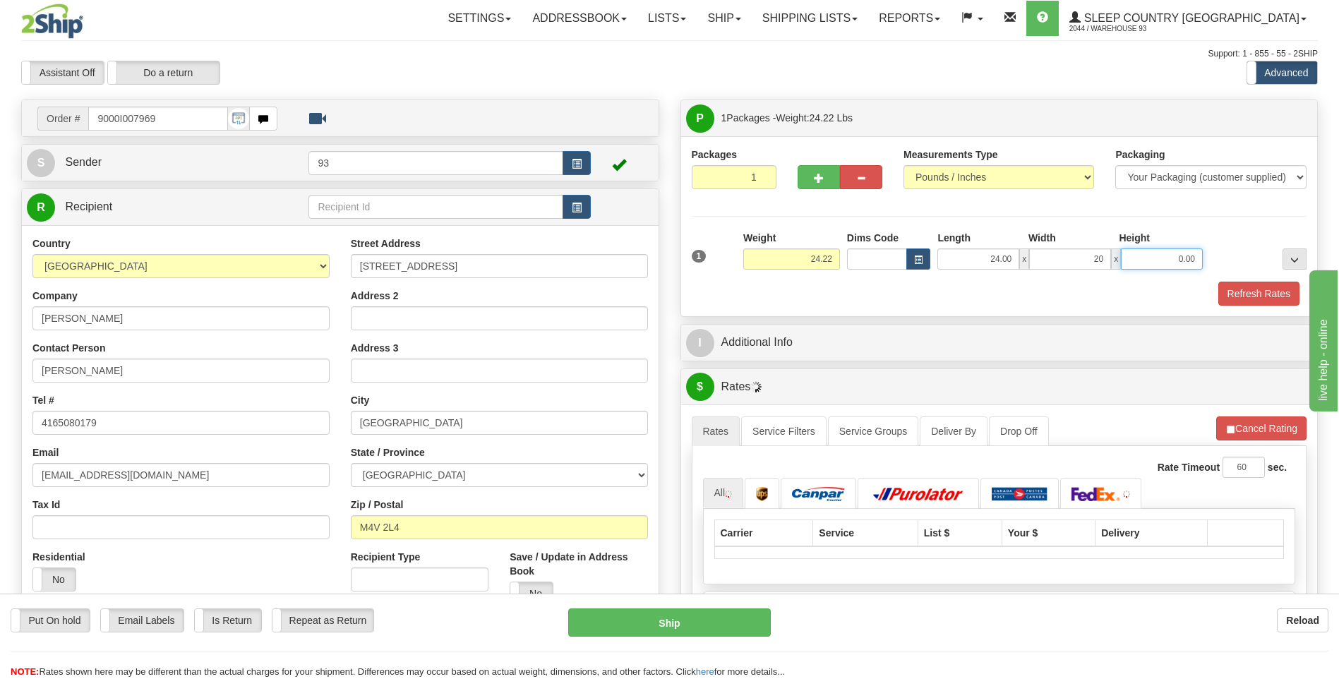
type input "20.00"
click at [1168, 268] on input "0.00" at bounding box center [1162, 259] width 82 height 21
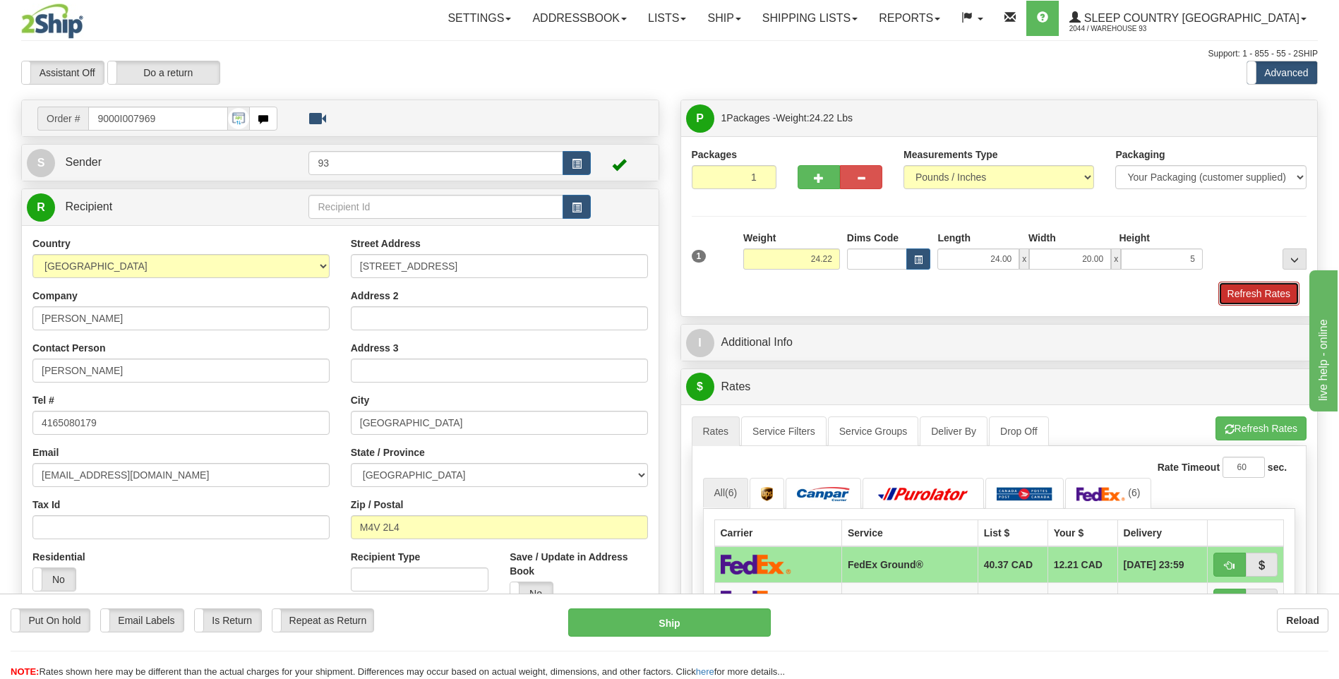
type input "5.00"
click at [1261, 283] on button "Refresh Rates" at bounding box center [1259, 294] width 81 height 24
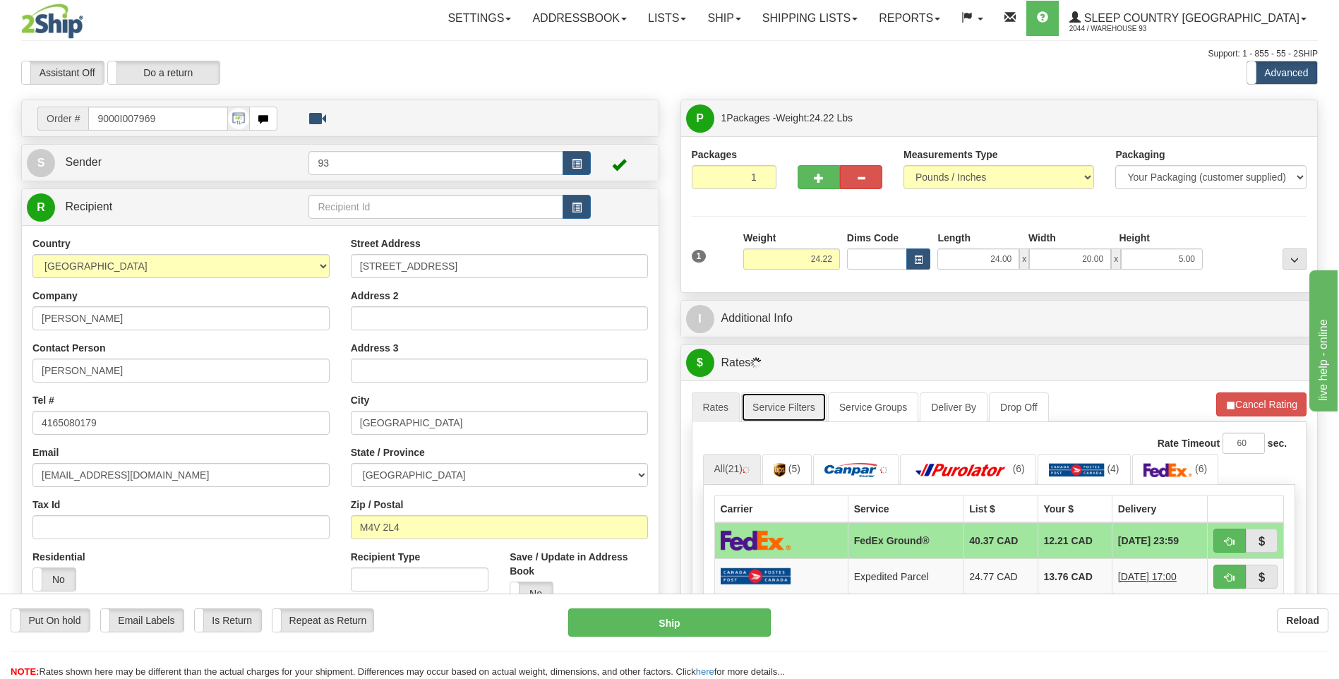
click at [798, 403] on link "Service Filters" at bounding box center [783, 408] width 85 height 30
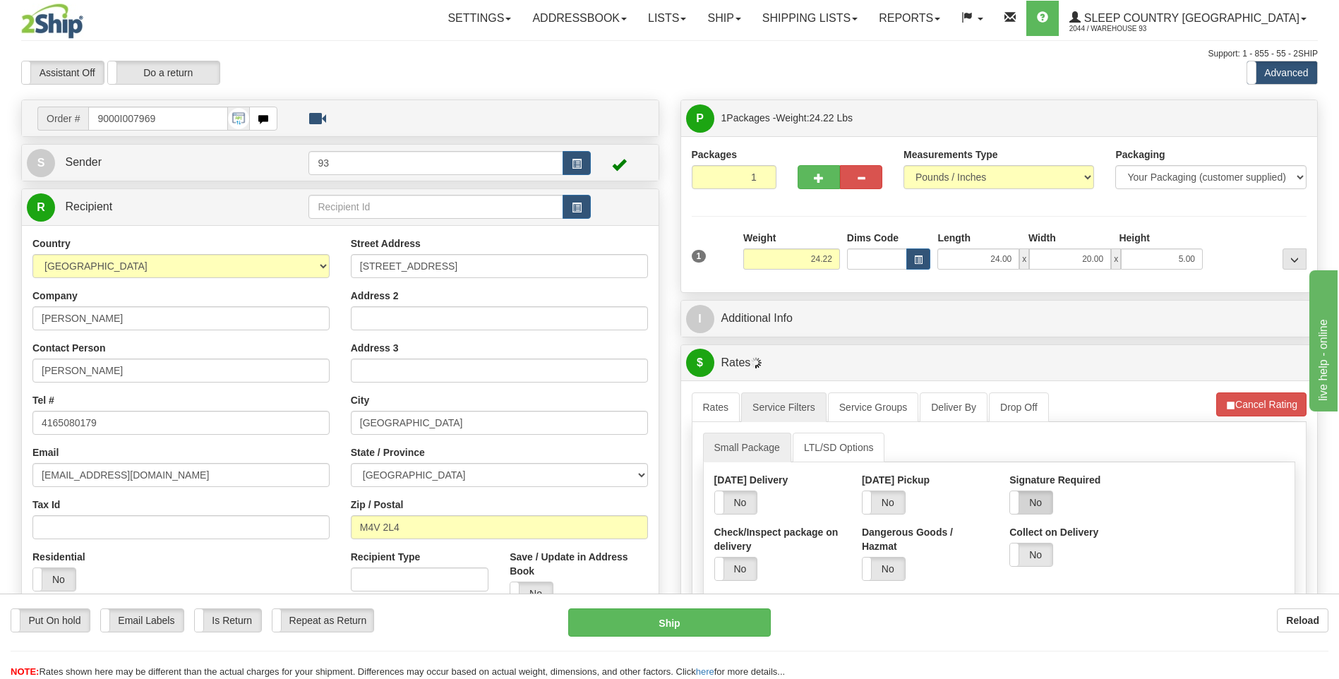
click at [1043, 505] on label "No" at bounding box center [1031, 502] width 42 height 23
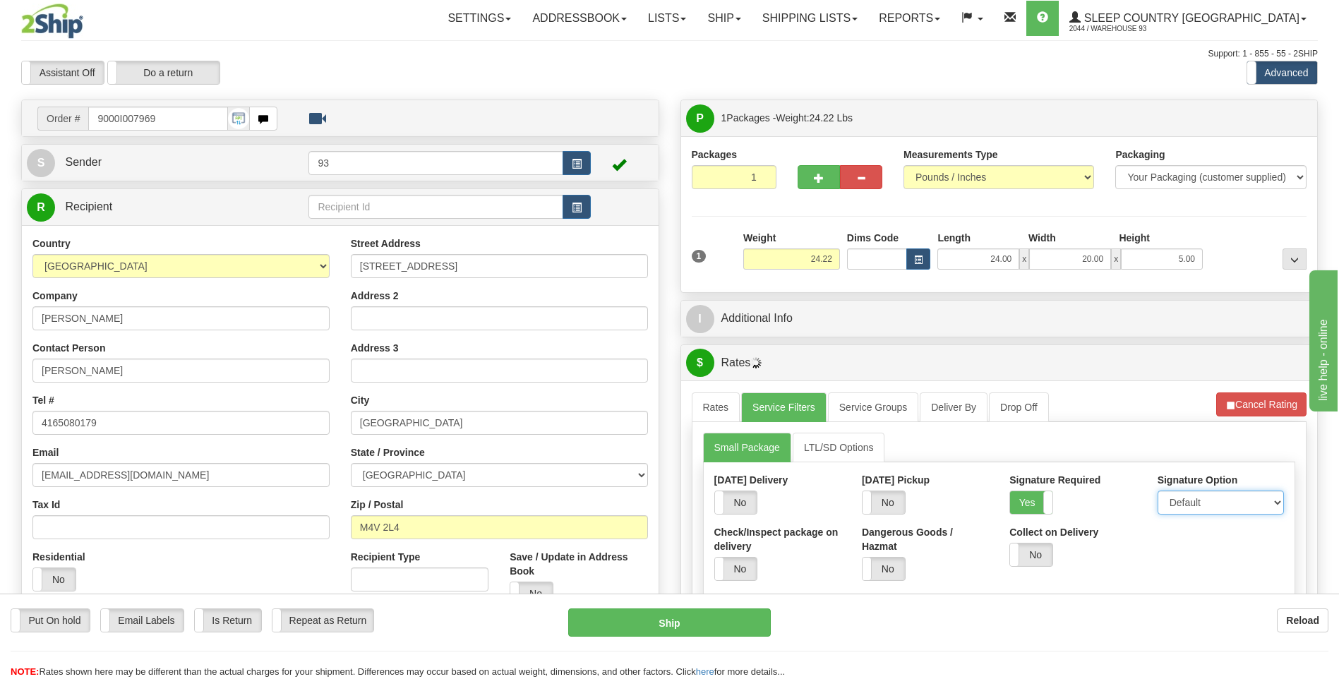
drag, startPoint x: 1267, startPoint y: 510, endPoint x: 1256, endPoint y: 513, distance: 11.6
click at [1267, 510] on select "Default Adult Direct Indirect No Signature Required" at bounding box center [1221, 503] width 126 height 24
select select "1"
click at [1158, 491] on select "Default Adult Direct Indirect No Signature Required" at bounding box center [1221, 503] width 126 height 24
click at [734, 412] on link "Rates" at bounding box center [716, 408] width 49 height 30
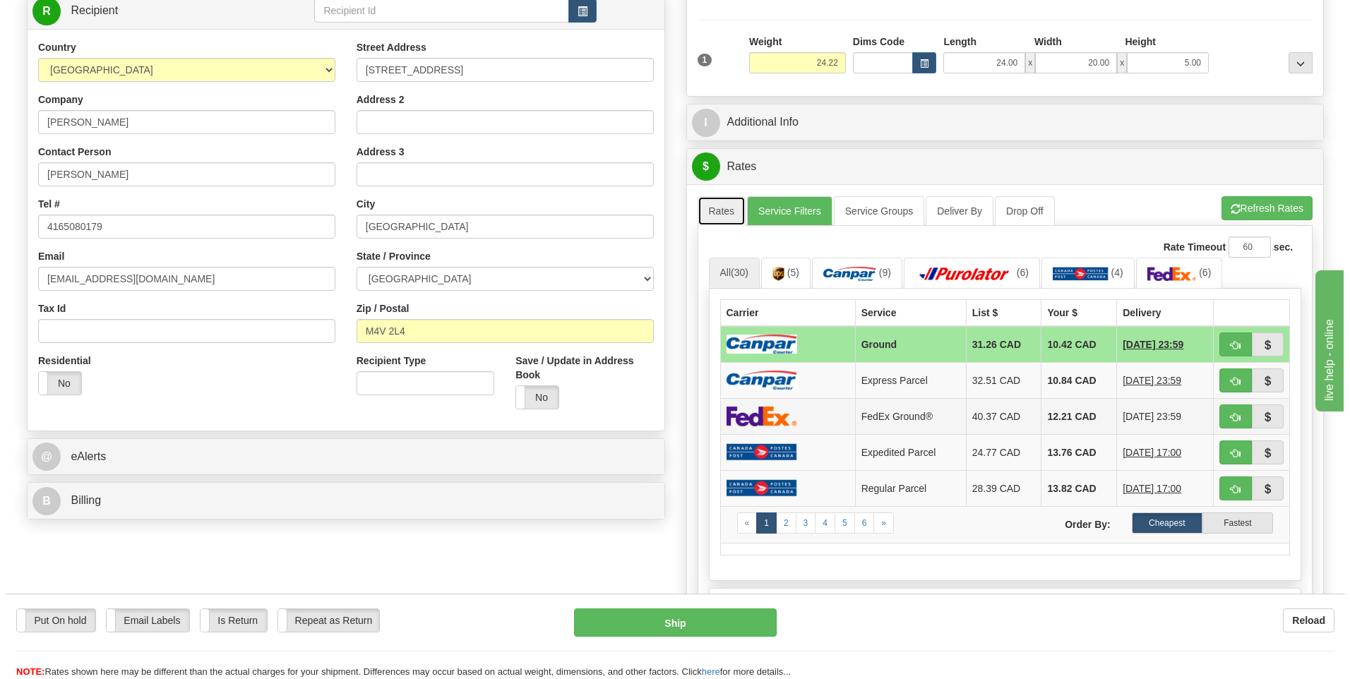
scroll to position [212, 0]
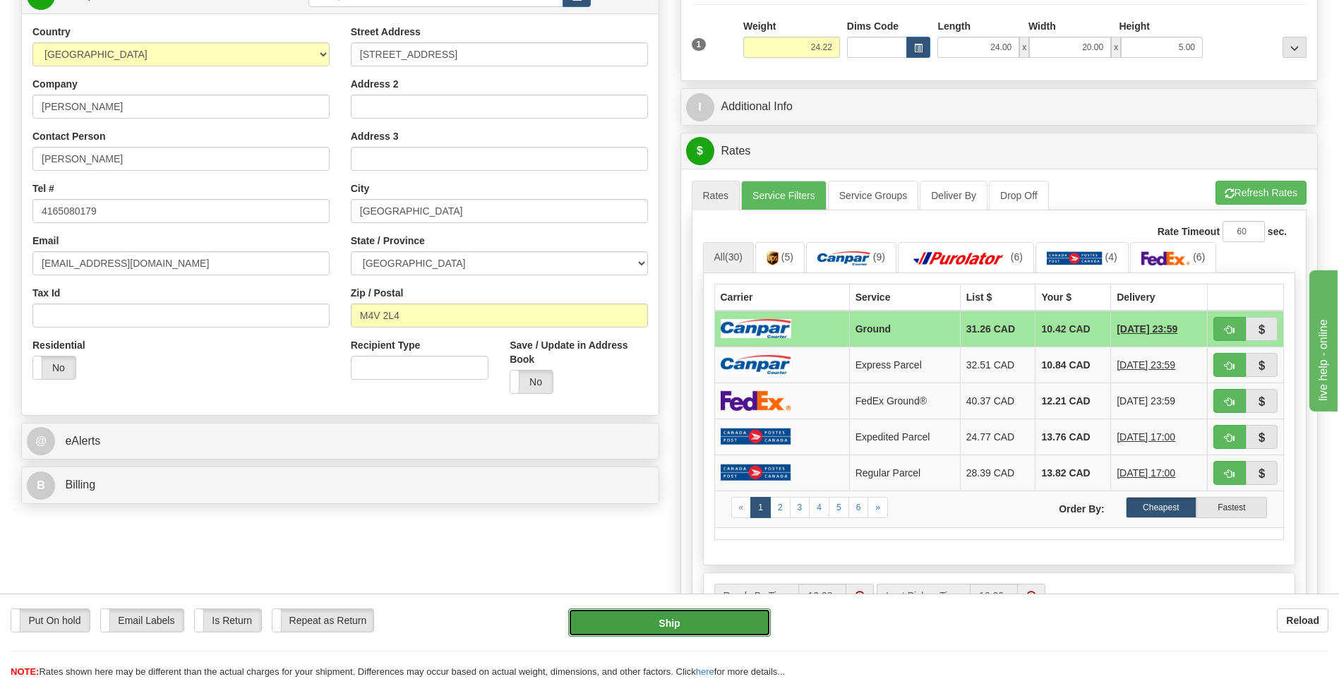
click at [698, 621] on button "Ship" at bounding box center [669, 623] width 202 height 28
type input "1"
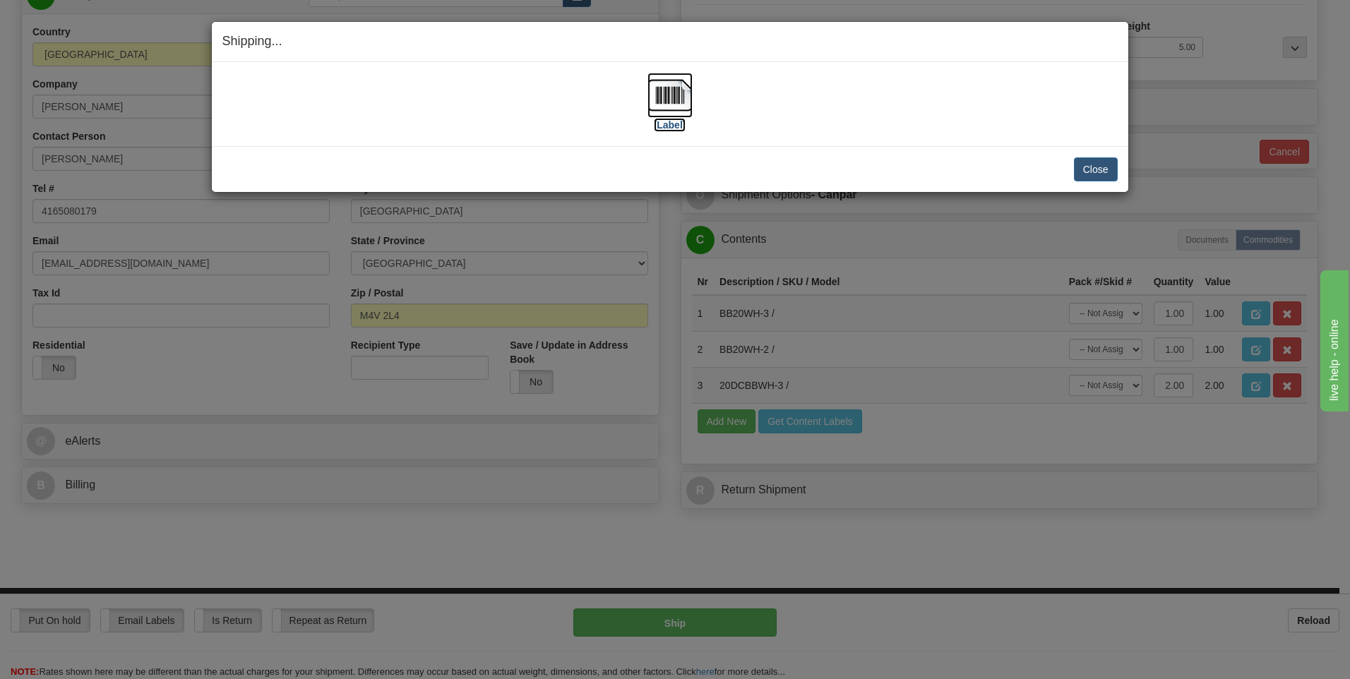
click at [674, 104] on img at bounding box center [669, 95] width 45 height 45
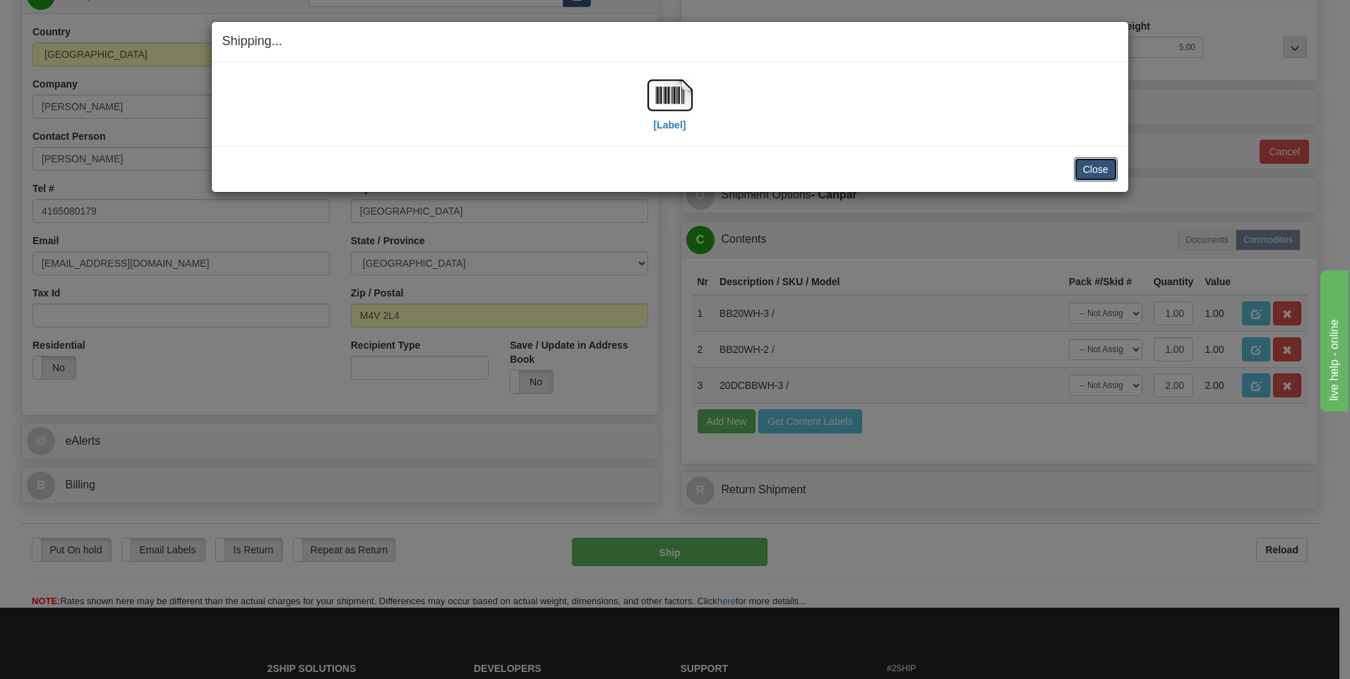
click at [1101, 171] on button "Close" at bounding box center [1096, 169] width 44 height 24
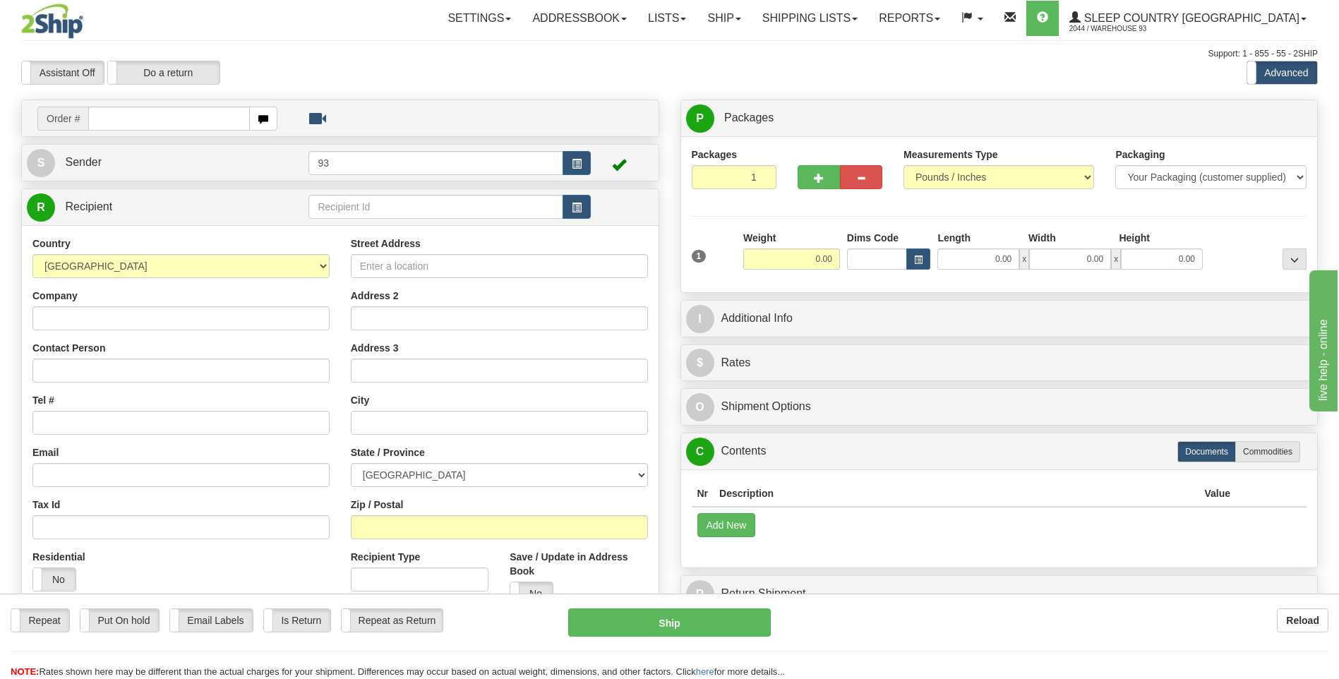
click at [170, 125] on input "text" at bounding box center [168, 119] width 161 height 24
type input "9000I008005"
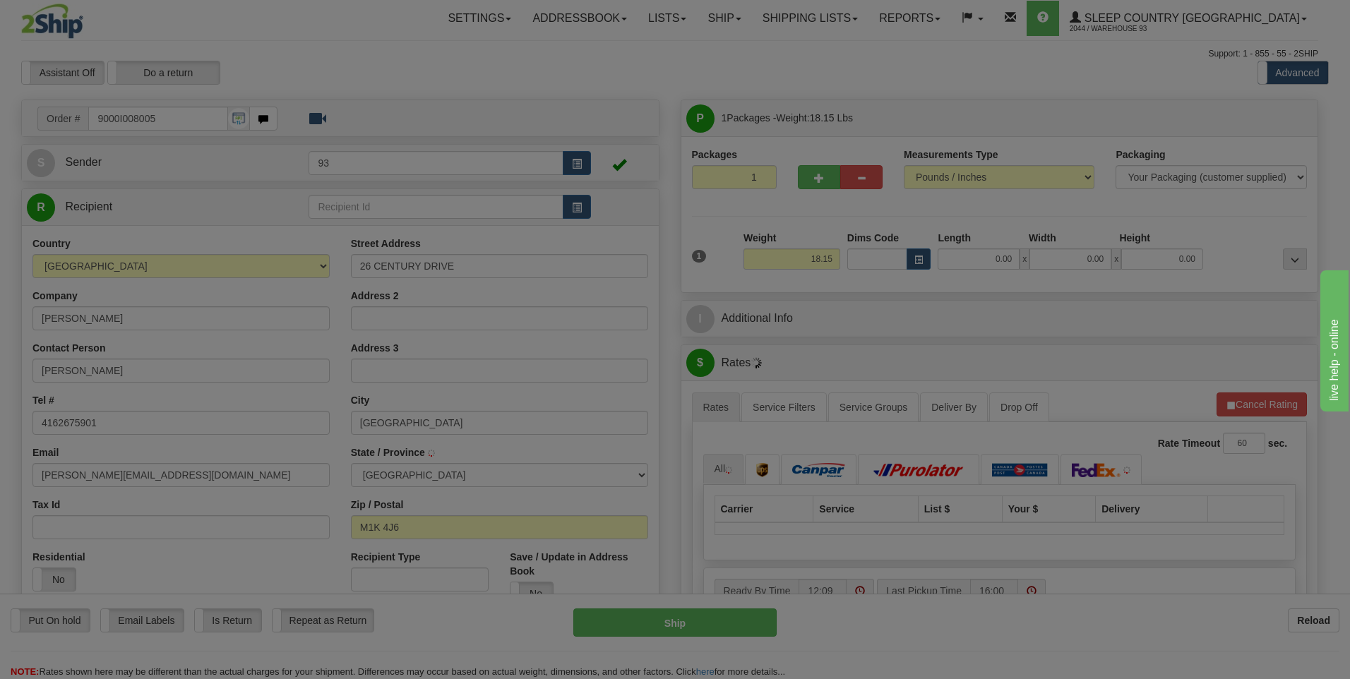
type input "[GEOGRAPHIC_DATA]"
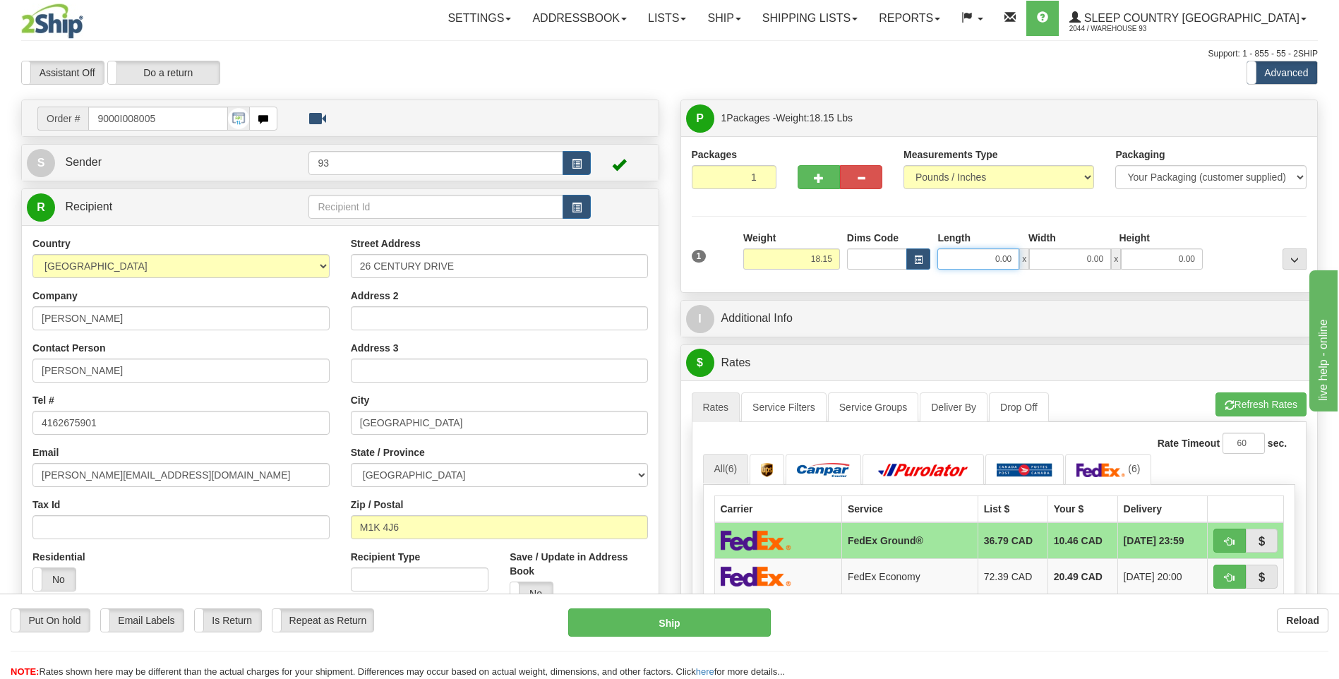
click at [964, 258] on input "0.00" at bounding box center [979, 259] width 82 height 21
type input "20.00"
click at [1101, 259] on input "0.00" at bounding box center [1070, 259] width 82 height 21
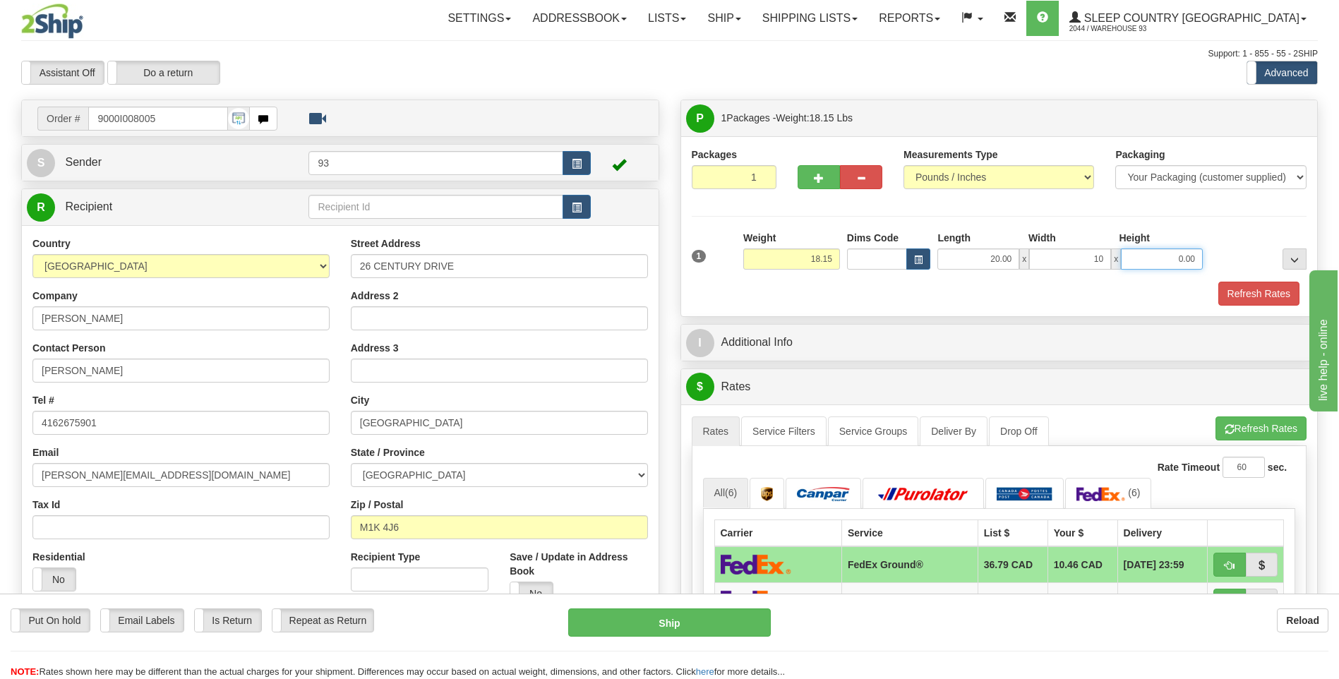
type input "10.00"
click at [1174, 251] on input "0.00" at bounding box center [1162, 259] width 82 height 21
type input "10.00"
click at [1264, 293] on button "Refresh Rates" at bounding box center [1259, 294] width 81 height 24
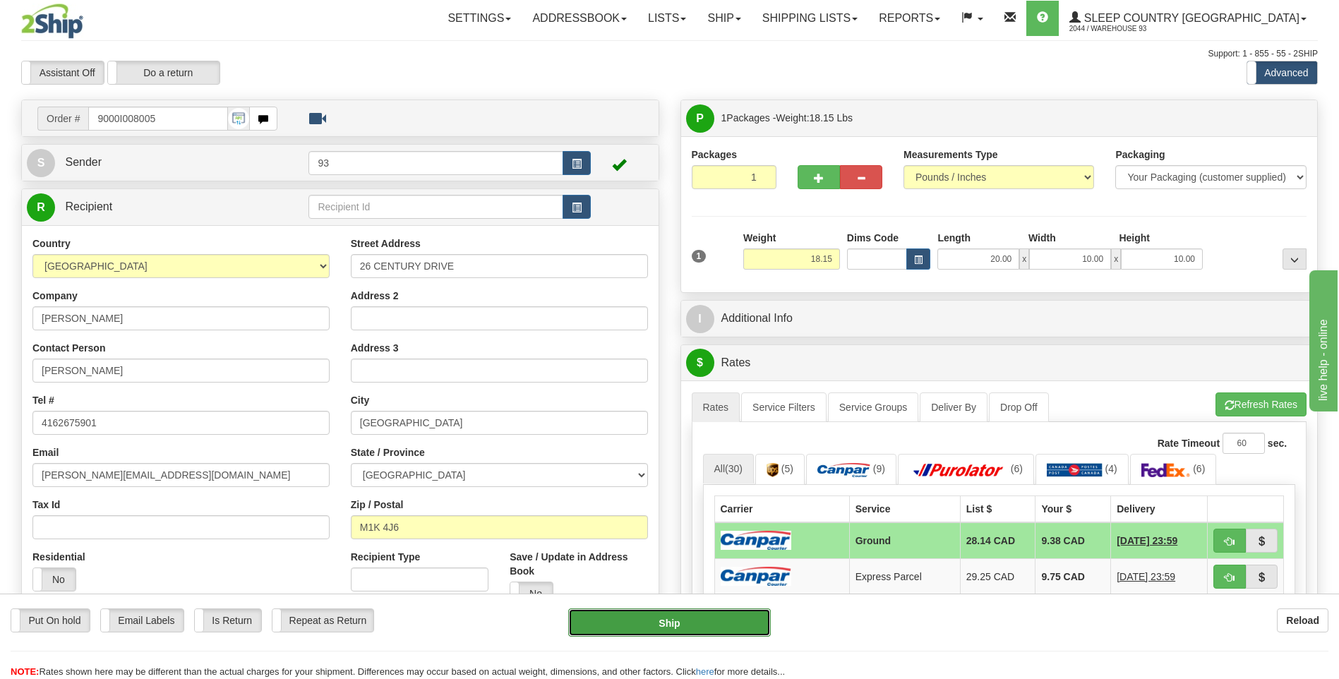
click at [745, 621] on button "Ship" at bounding box center [669, 623] width 202 height 28
type input "1"
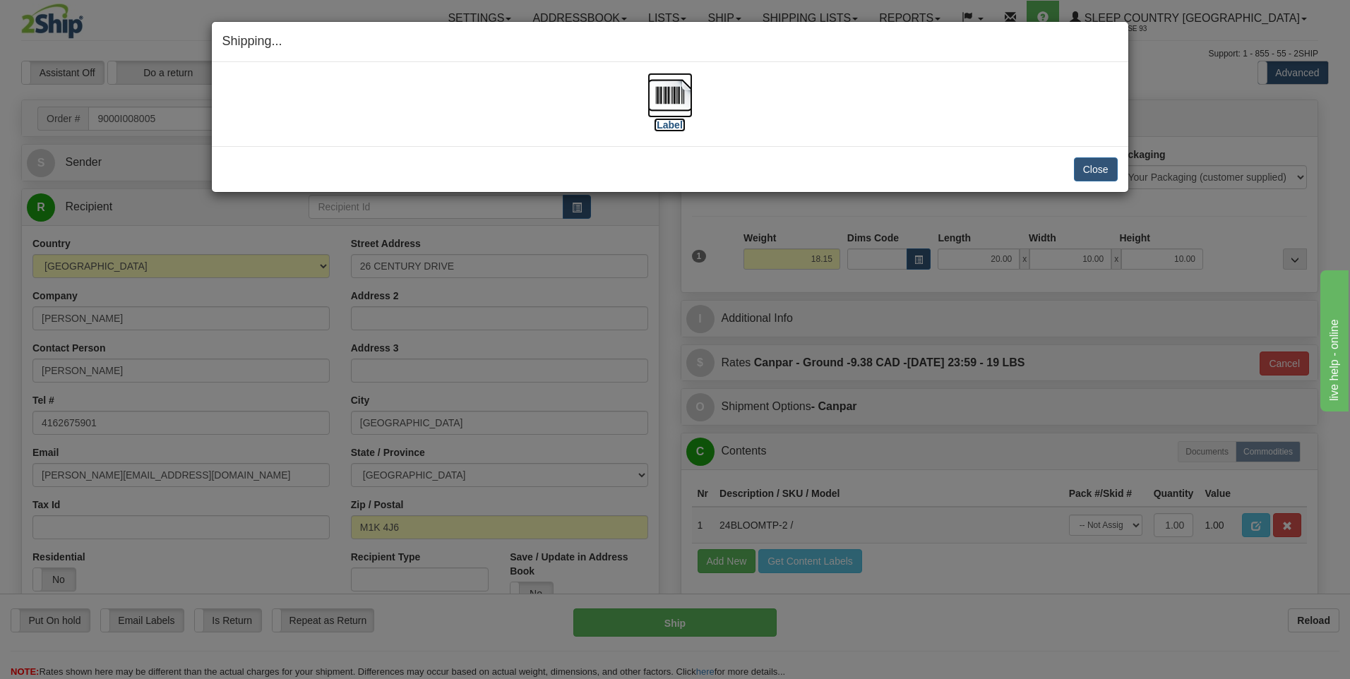
click at [680, 92] on img at bounding box center [669, 95] width 45 height 45
click at [1099, 163] on button "Close" at bounding box center [1096, 169] width 44 height 24
